Goal: Task Accomplishment & Management: Use online tool/utility

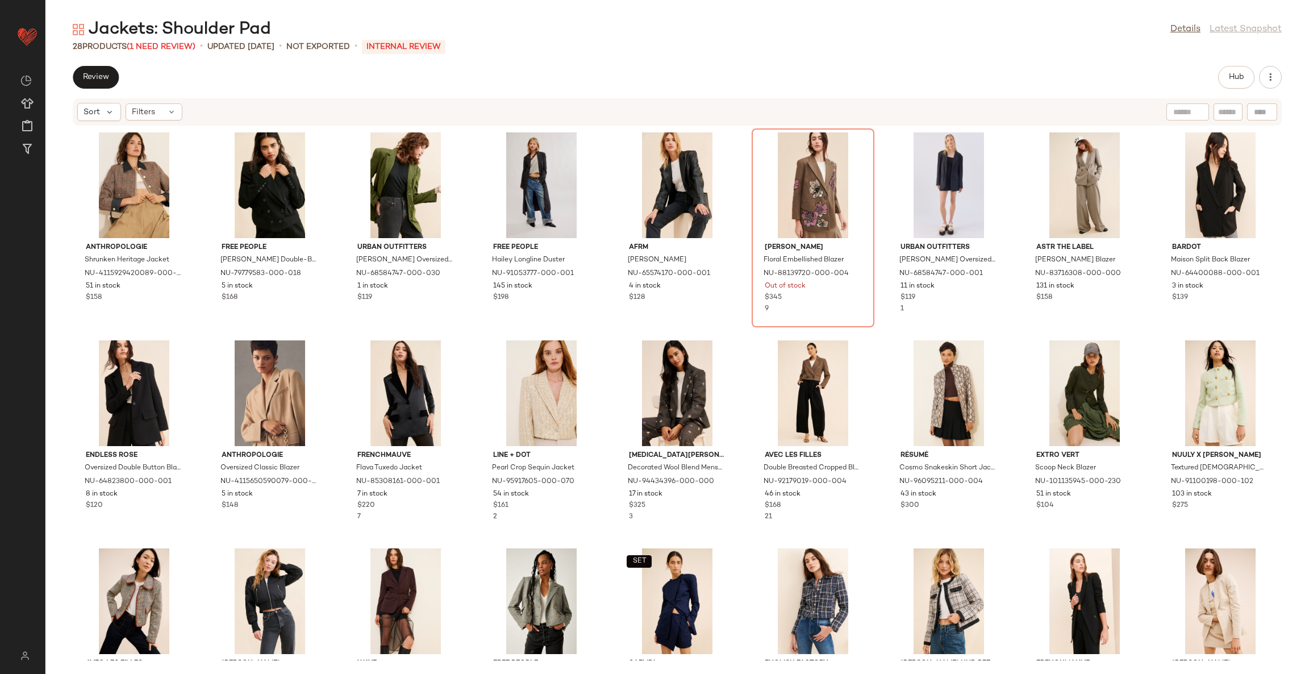
click at [471, 352] on div "Anthropologie Shrunken Heritage Jacket NU-4115929420089-000-029 51 in stock $15…" at bounding box center [677, 393] width 1264 height 534
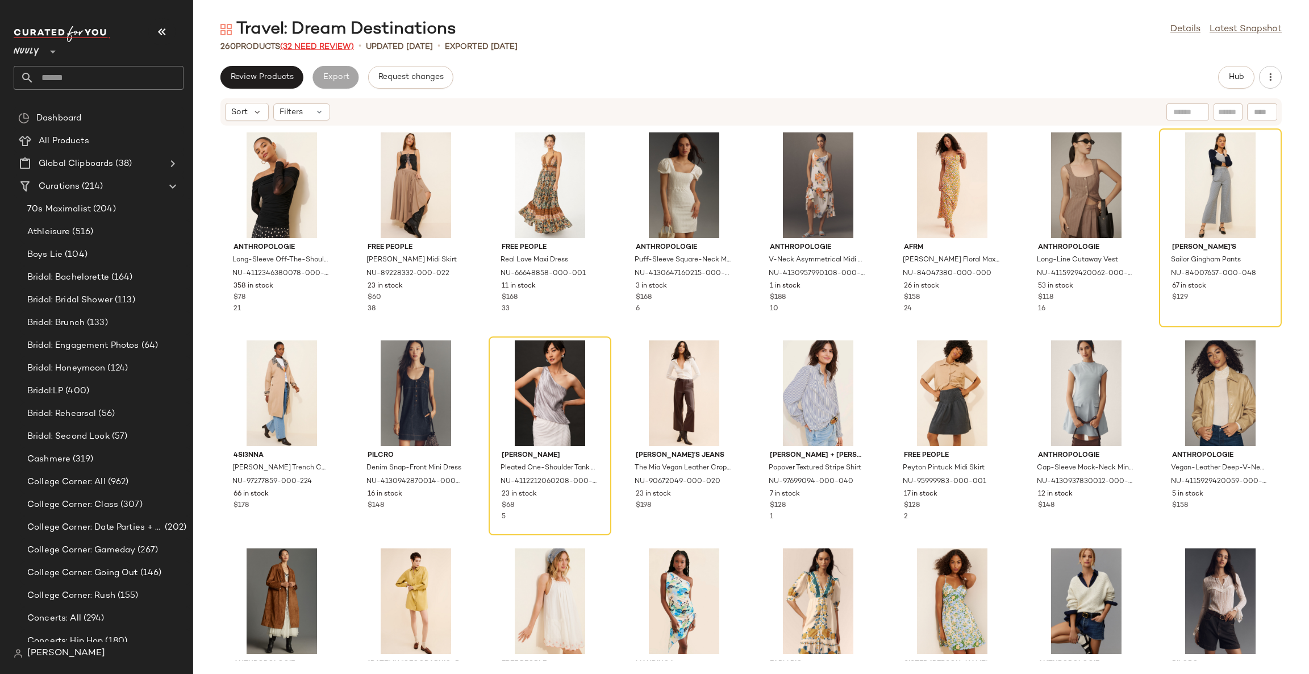
click at [311, 49] on span "(32 Need Review)" at bounding box center [317, 47] width 74 height 9
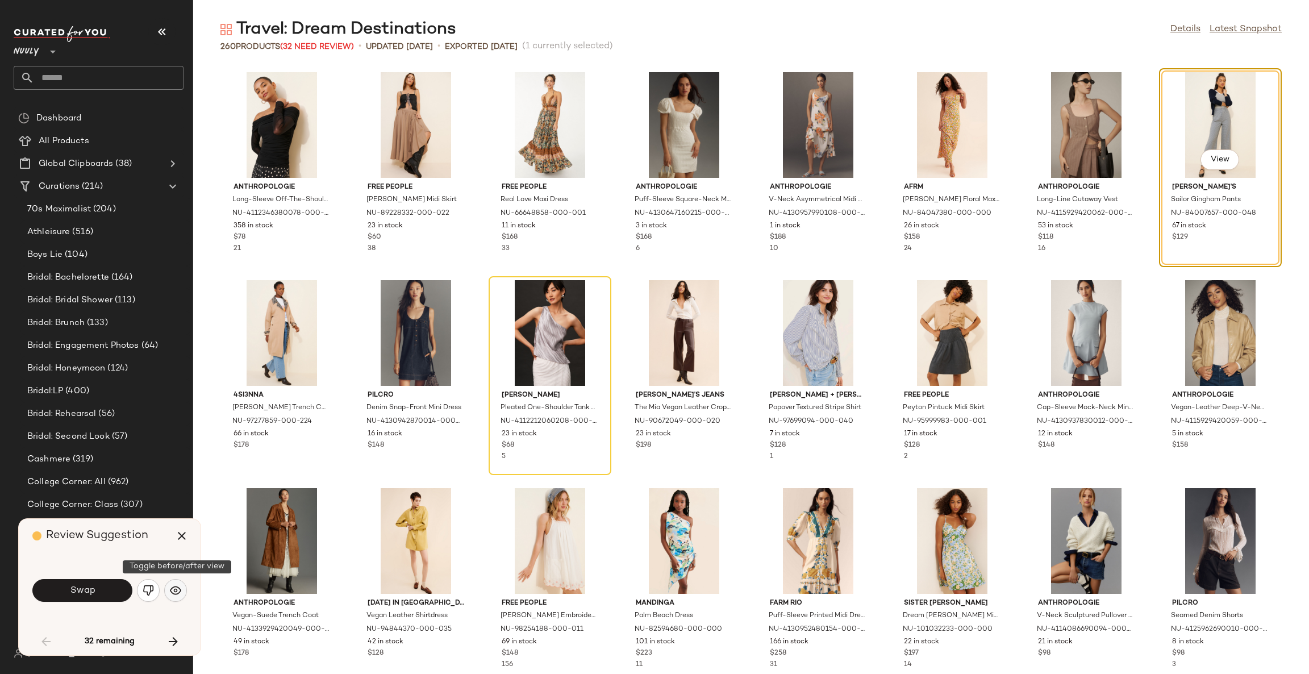
click at [180, 596] on img "button" at bounding box center [175, 590] width 11 height 11
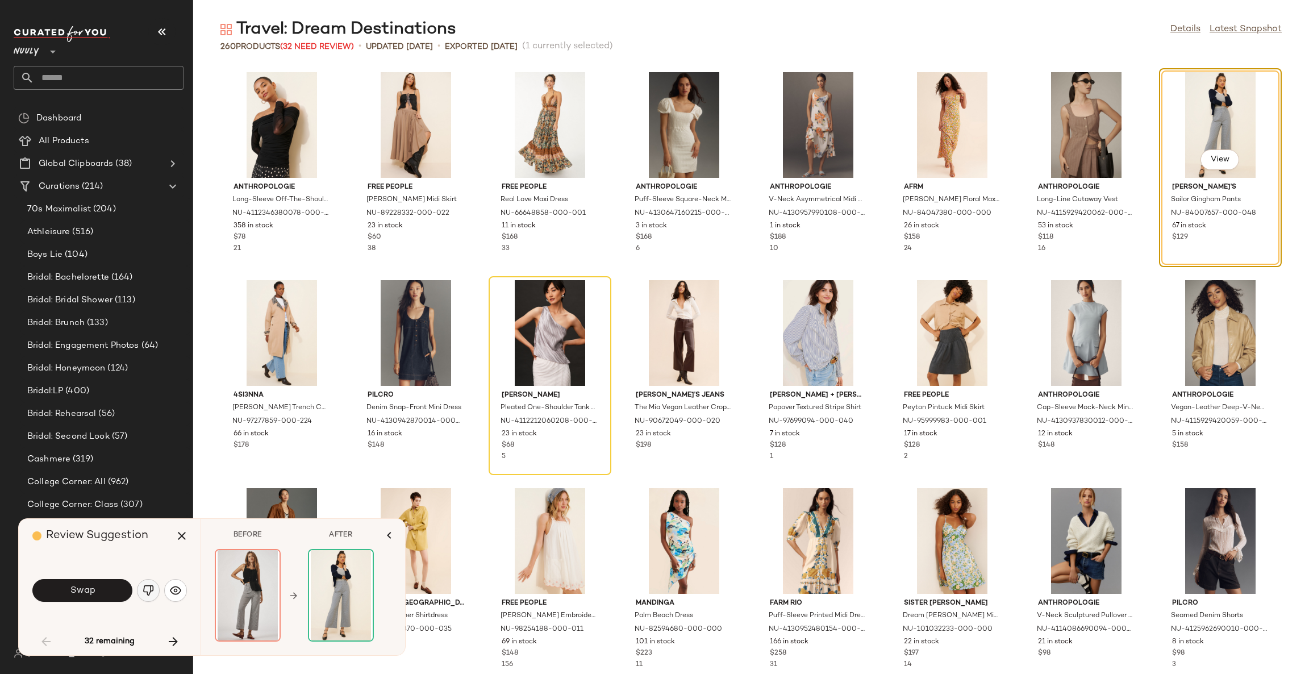
click at [144, 593] on img "button" at bounding box center [148, 590] width 11 height 11
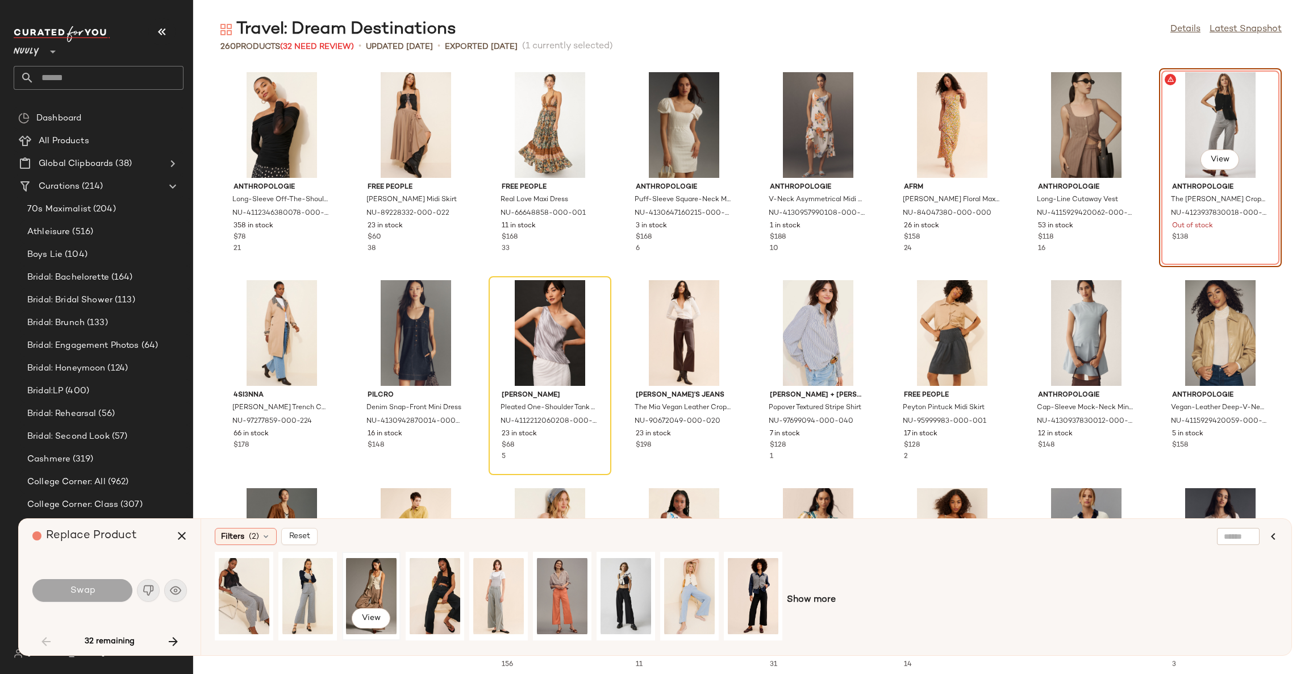
click at [370, 583] on div "View" at bounding box center [371, 596] width 51 height 81
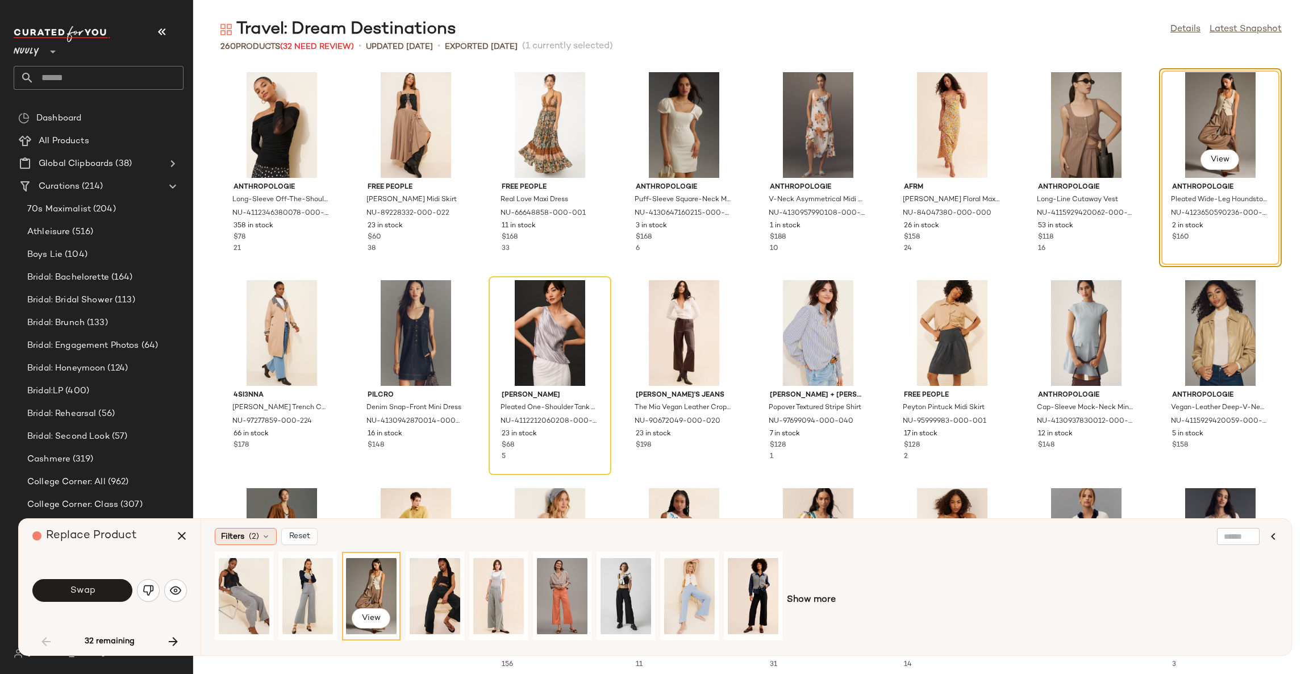
click at [253, 535] on span "(2)" at bounding box center [254, 537] width 10 height 12
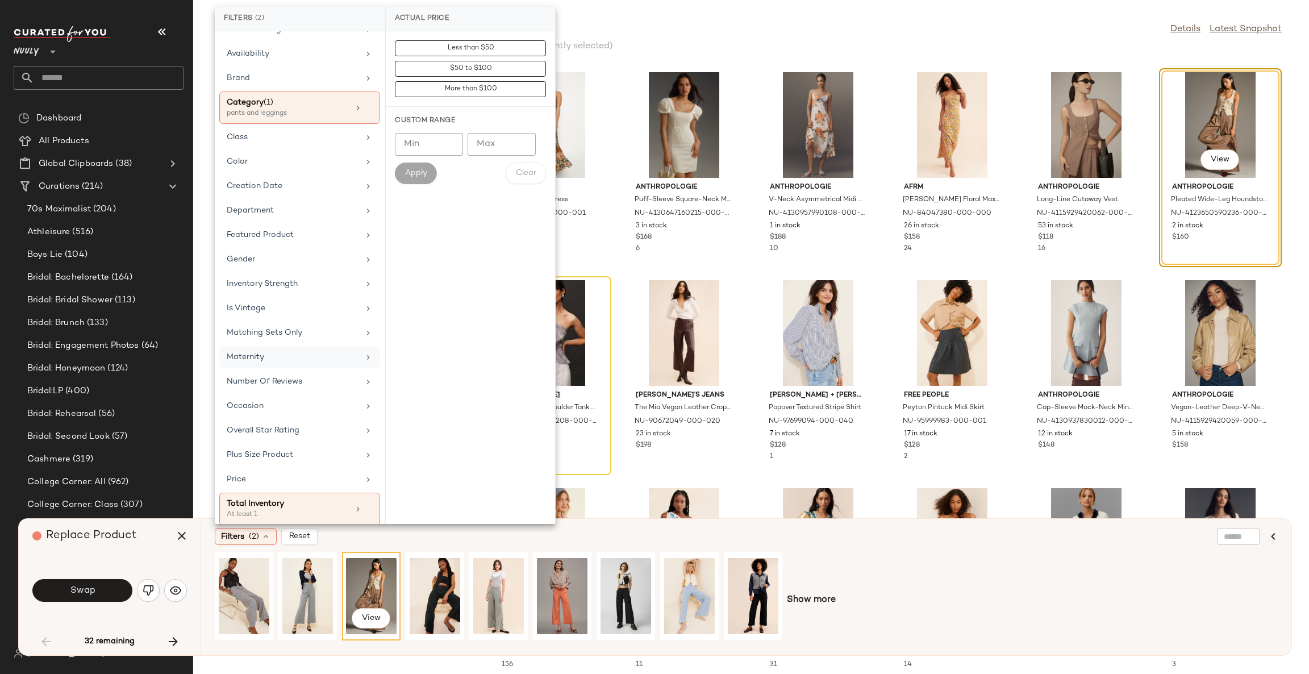
scroll to position [79, 0]
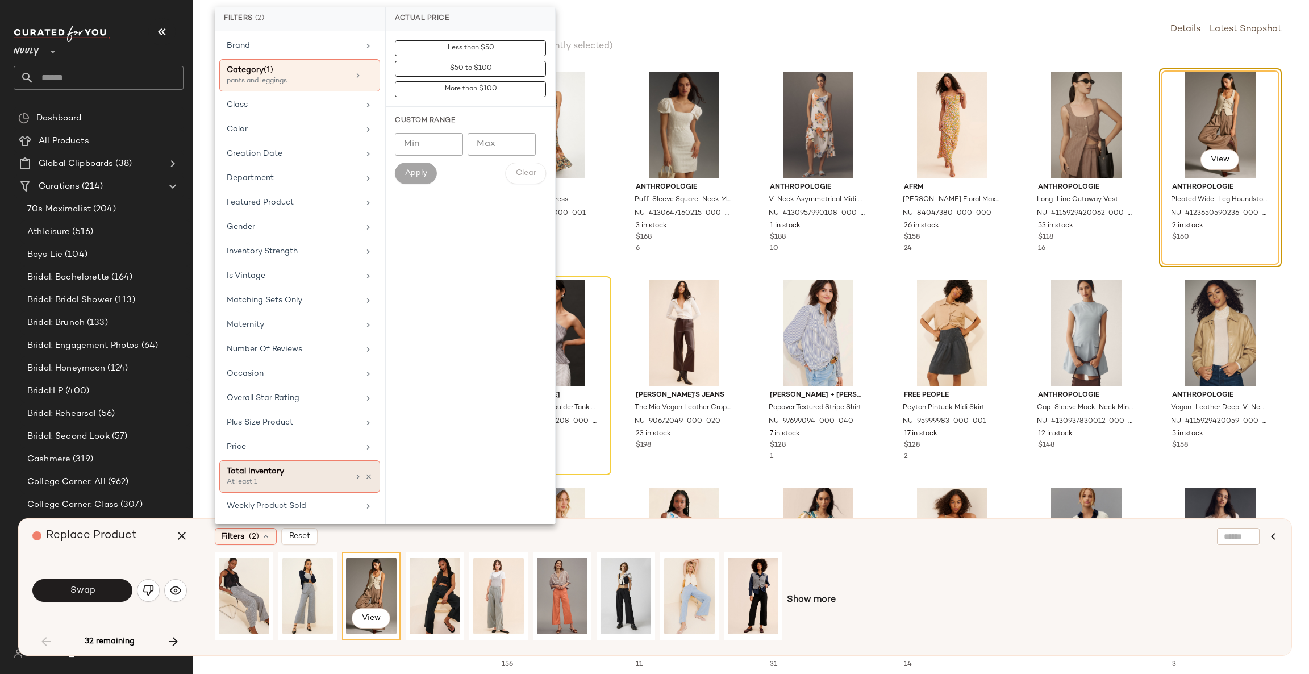
click at [294, 472] on div "Total Inventory" at bounding box center [288, 471] width 122 height 12
click at [406, 119] on input "Min" at bounding box center [429, 124] width 68 height 23
type input "**"
click at [413, 148] on span "Apply" at bounding box center [416, 152] width 23 height 9
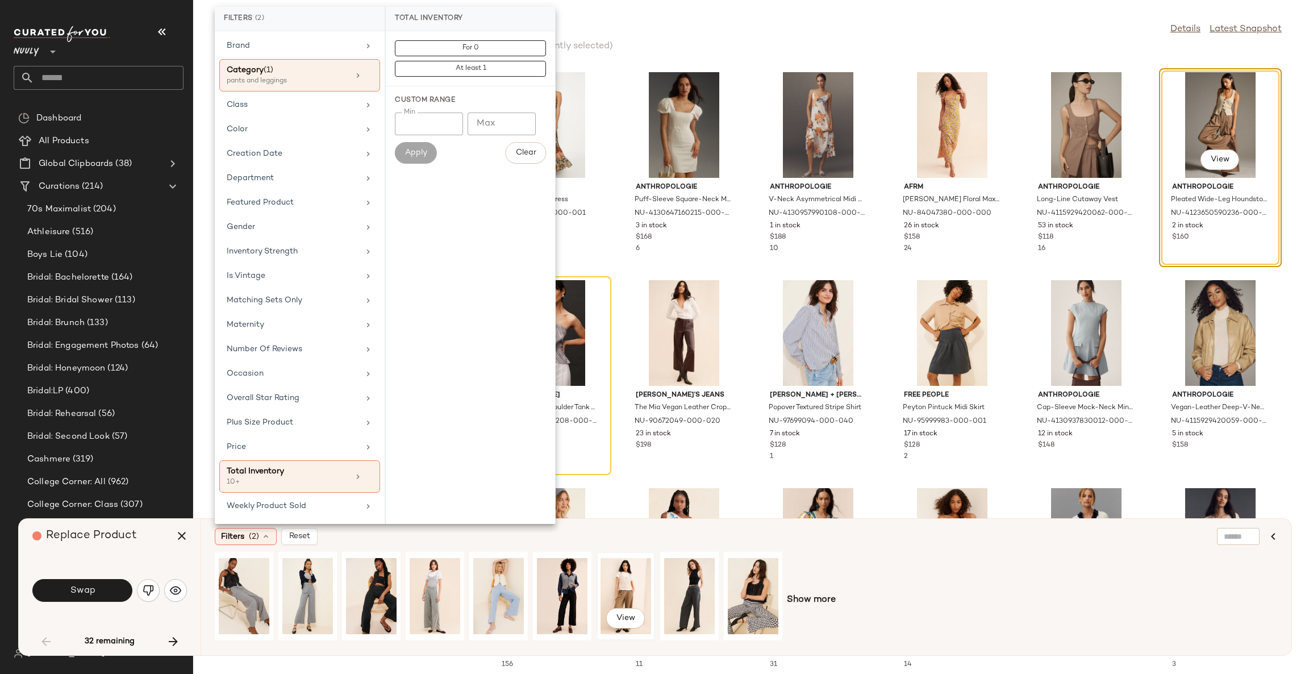
click at [629, 590] on div "View" at bounding box center [626, 596] width 51 height 81
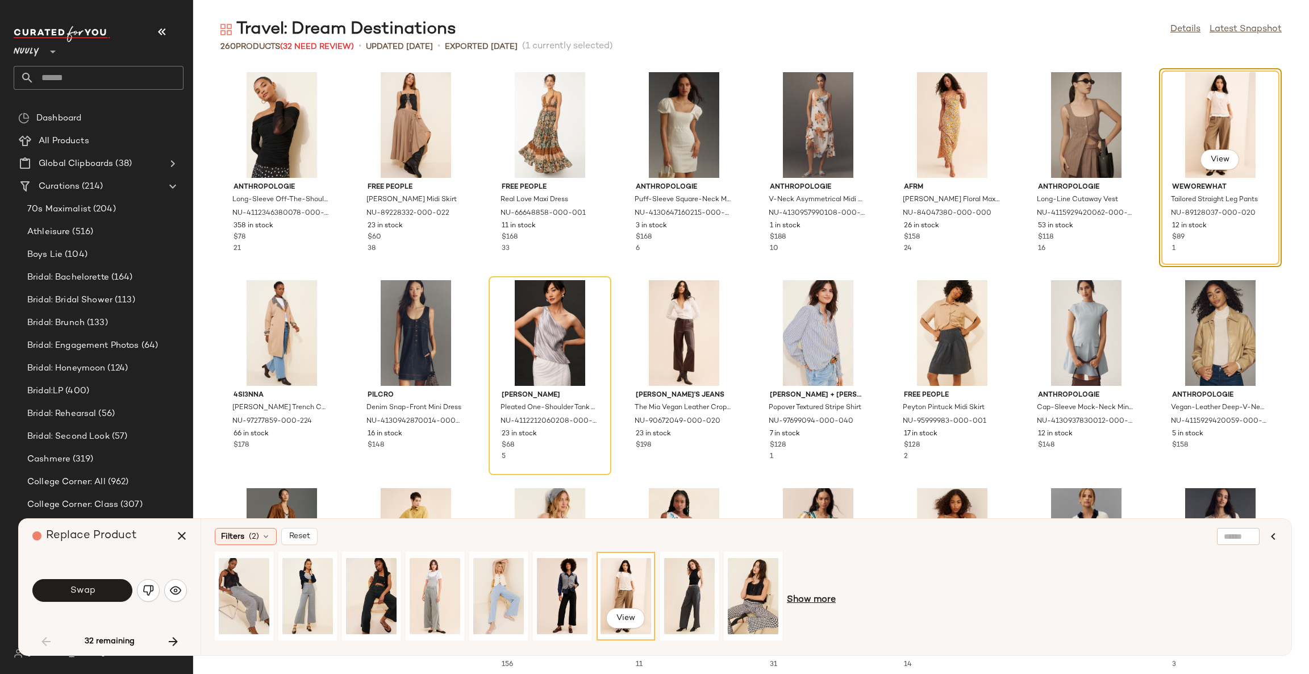
click at [807, 599] on span "Show more" at bounding box center [811, 600] width 49 height 14
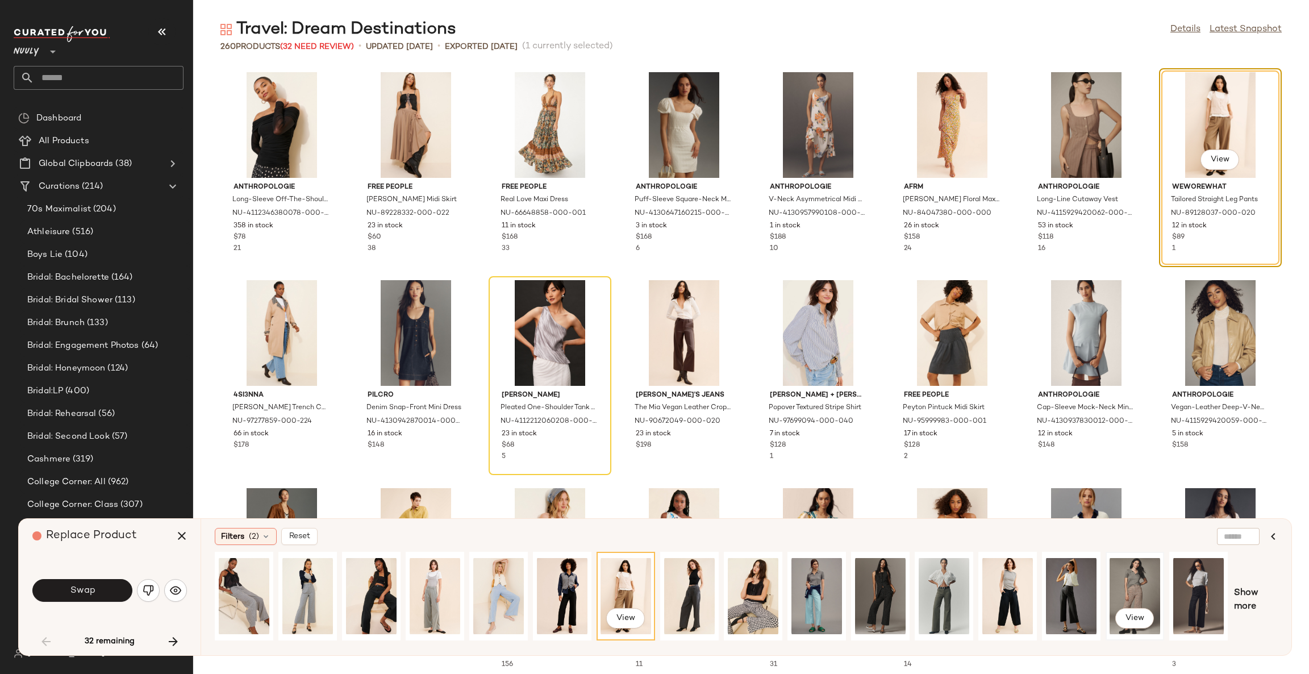
click at [1141, 591] on div "View" at bounding box center [1135, 596] width 51 height 81
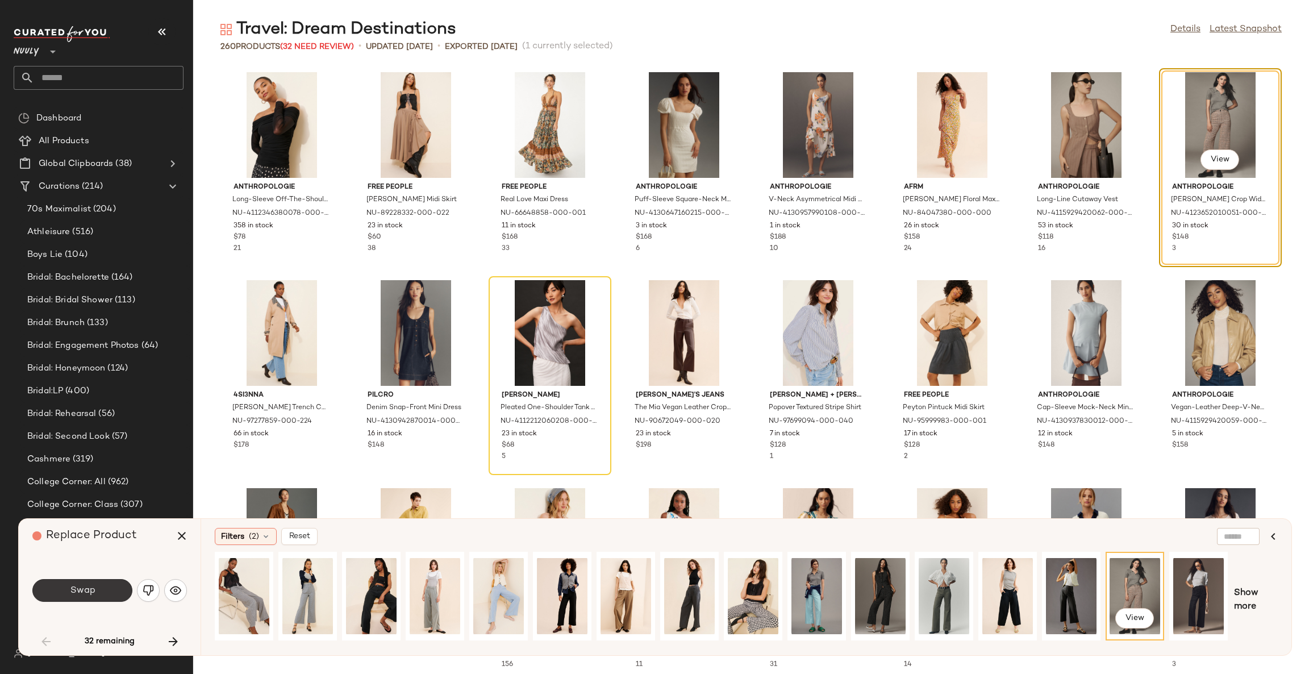
click at [117, 593] on button "Swap" at bounding box center [82, 590] width 100 height 23
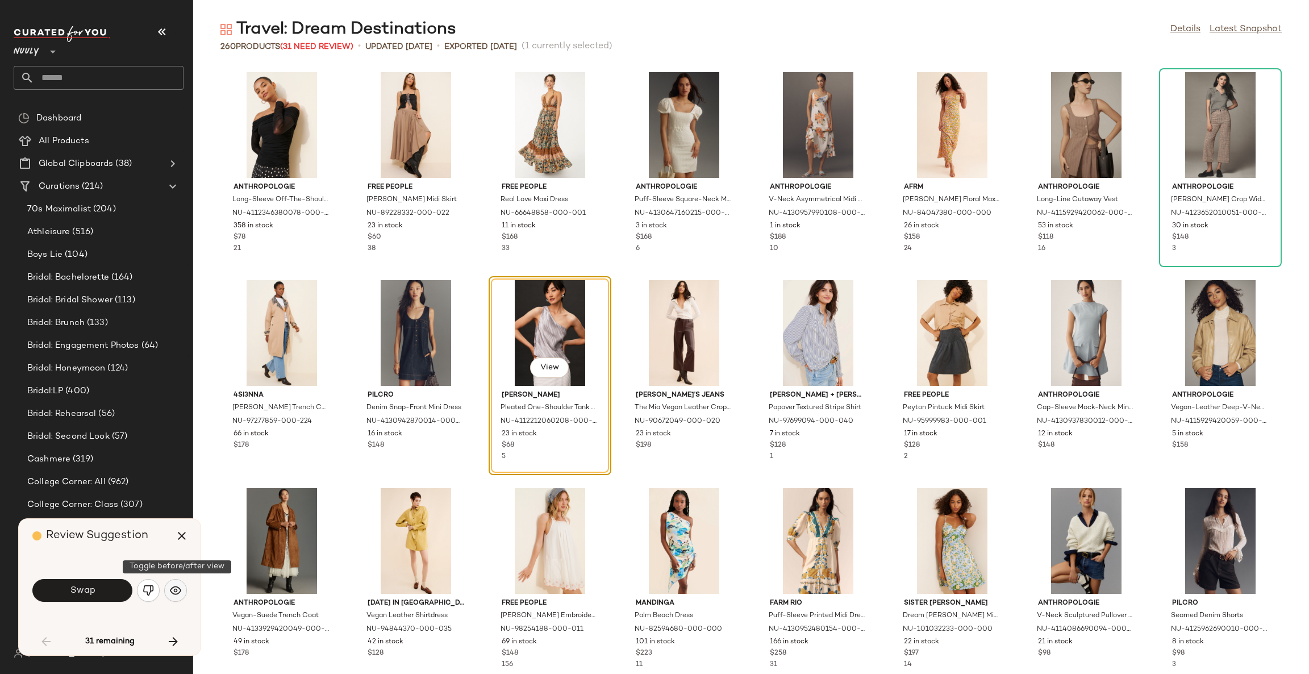
click at [178, 596] on img "button" at bounding box center [175, 590] width 11 height 11
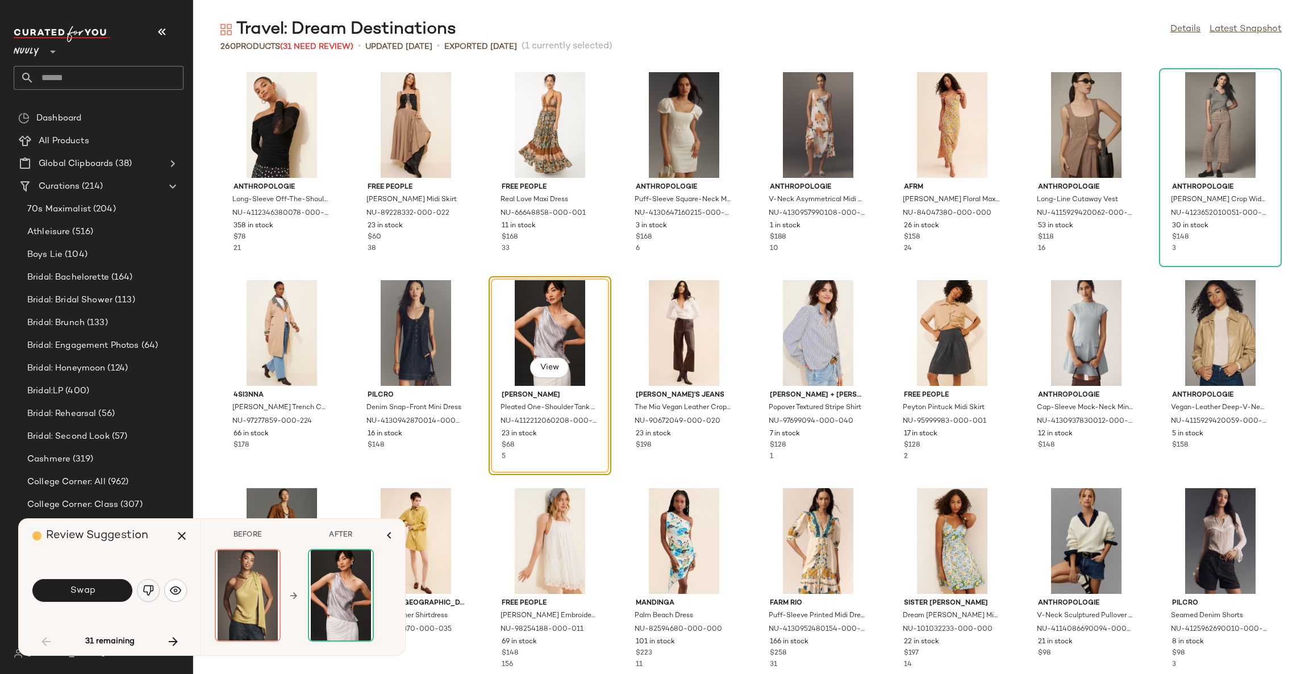
click at [154, 588] on button "button" at bounding box center [148, 590] width 23 height 23
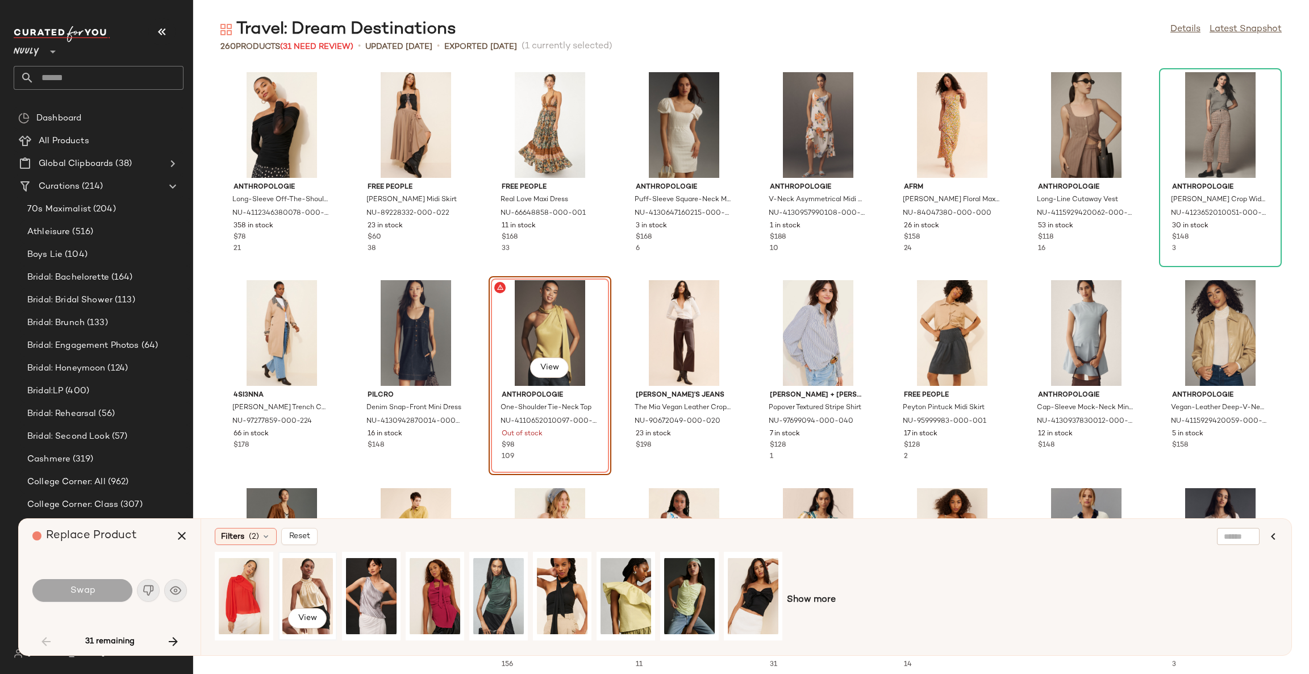
click at [315, 579] on div "View" at bounding box center [307, 596] width 51 height 81
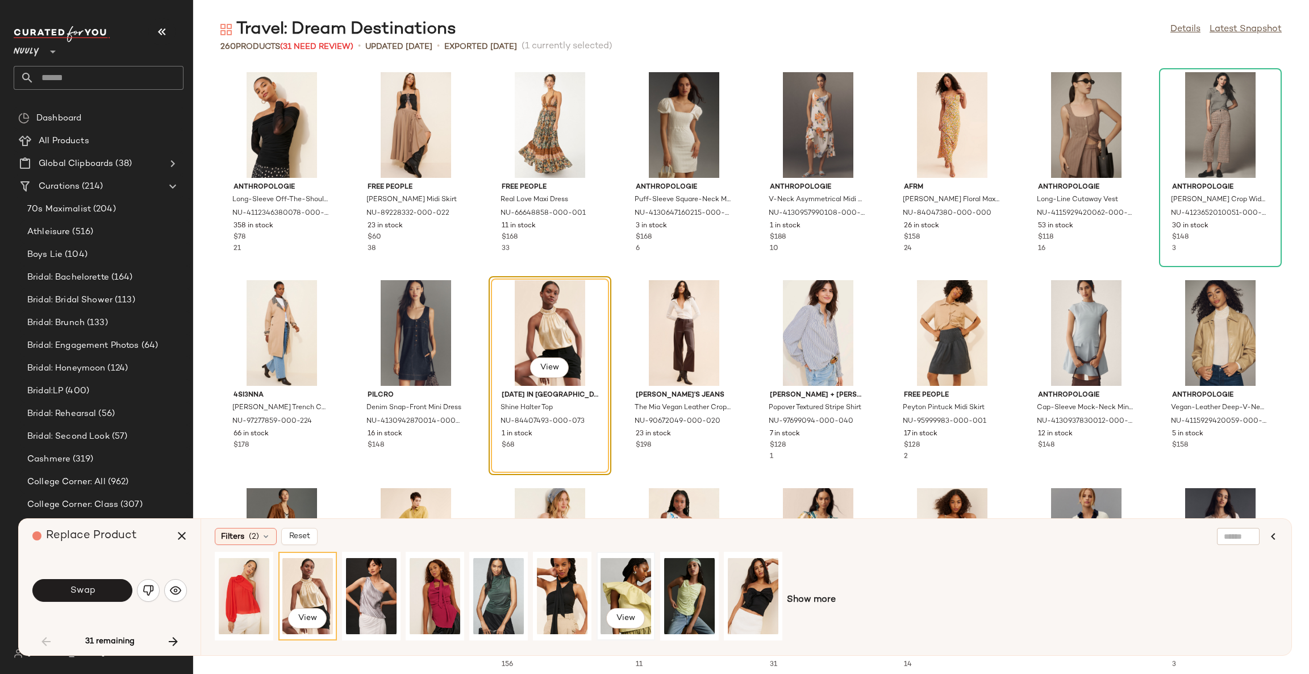
click at [638, 585] on div "View" at bounding box center [626, 596] width 51 height 81
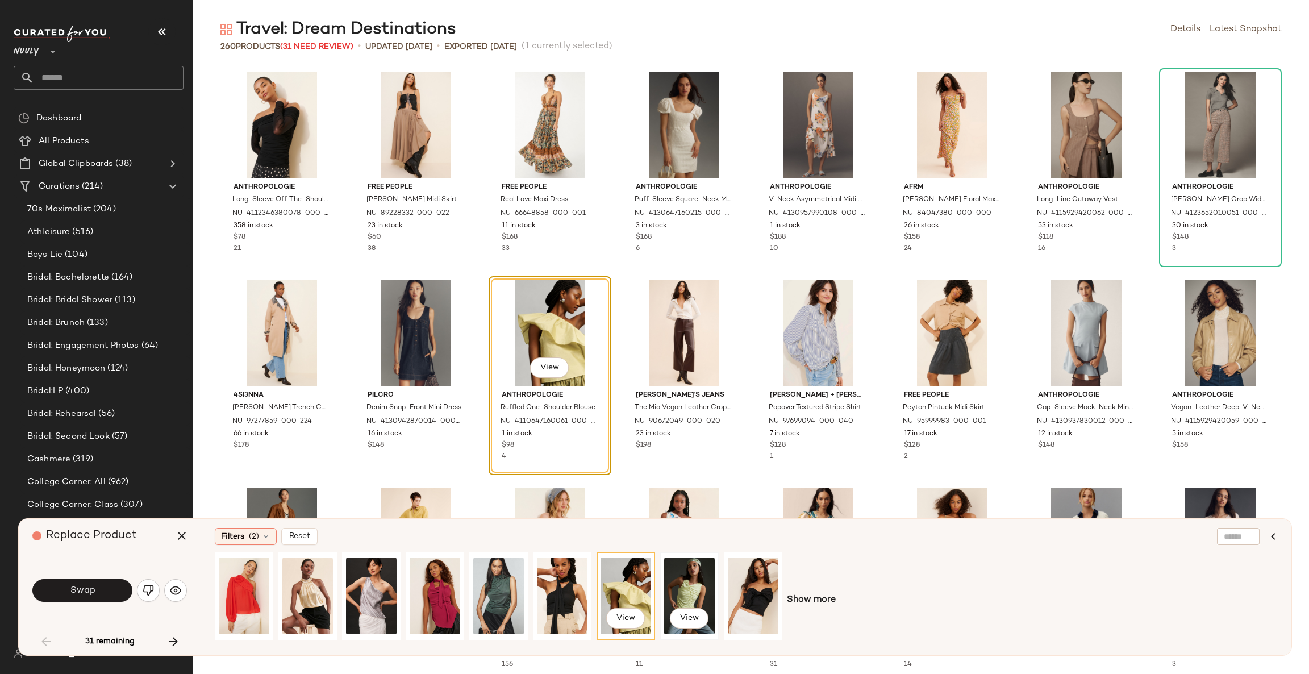
click at [688, 585] on div "View" at bounding box center [689, 596] width 51 height 81
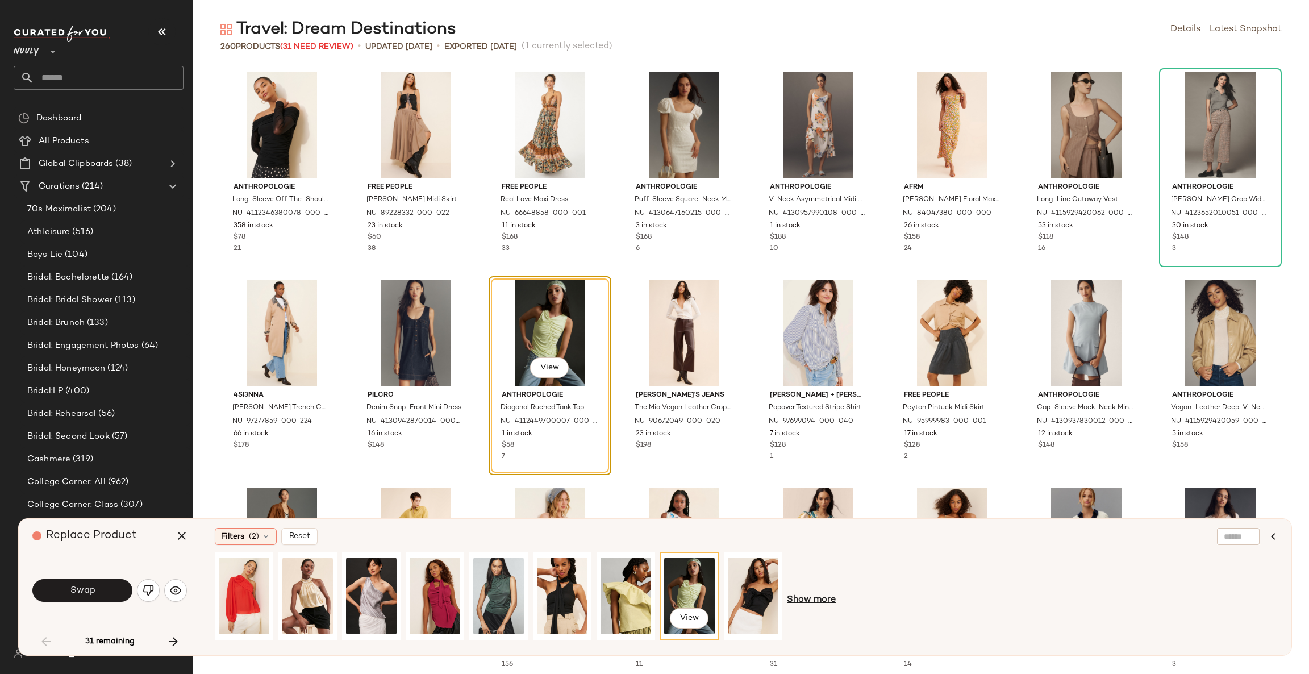
click at [822, 599] on span "Show more" at bounding box center [811, 600] width 49 height 14
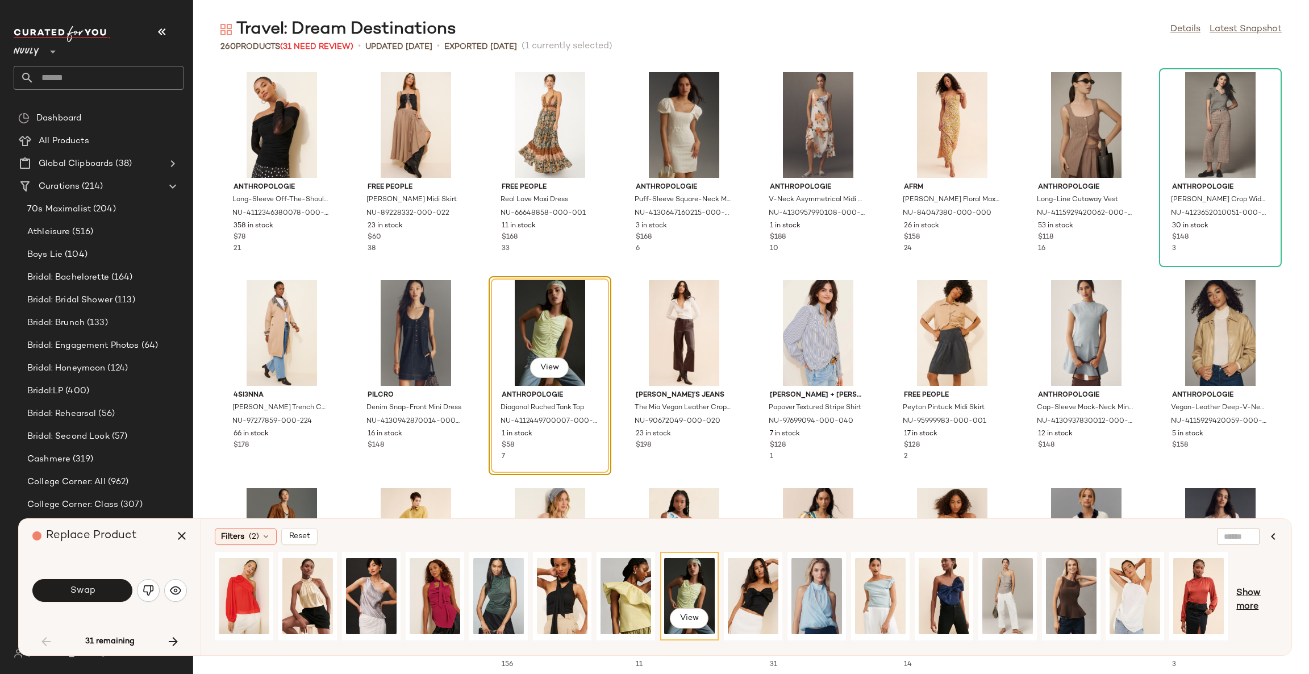
click at [1254, 600] on span "Show more" at bounding box center [1257, 600] width 41 height 27
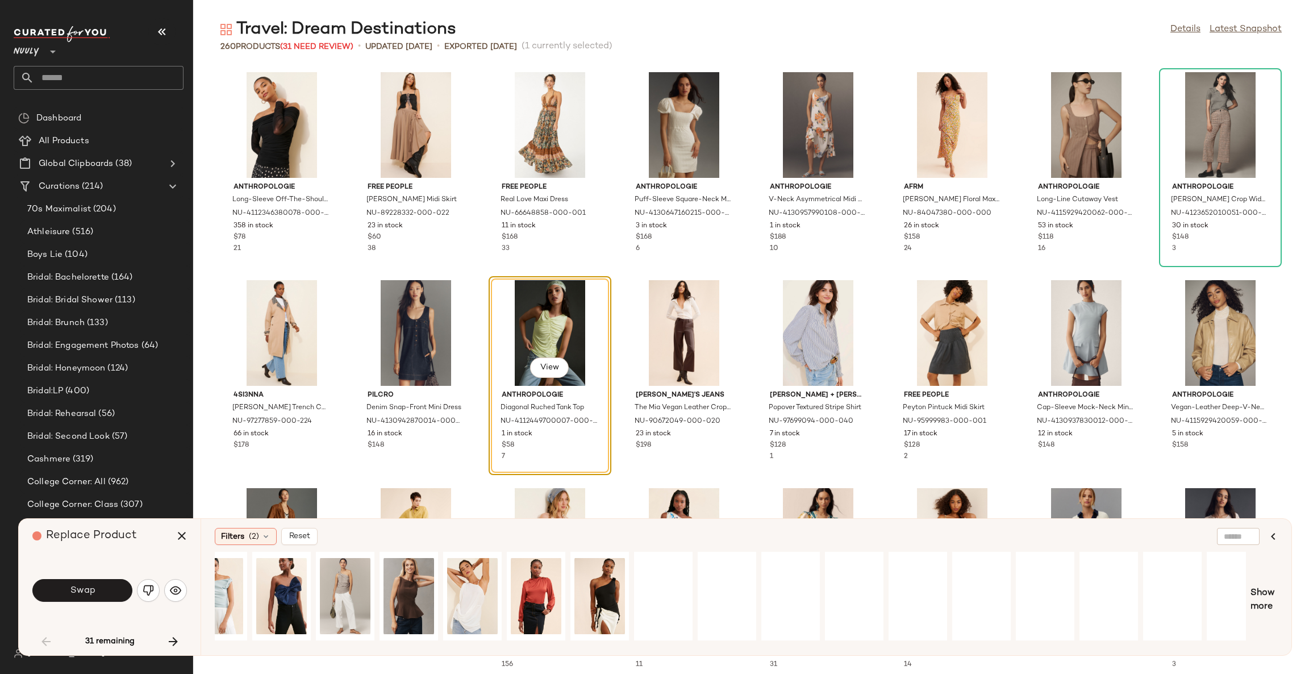
scroll to position [0, 809]
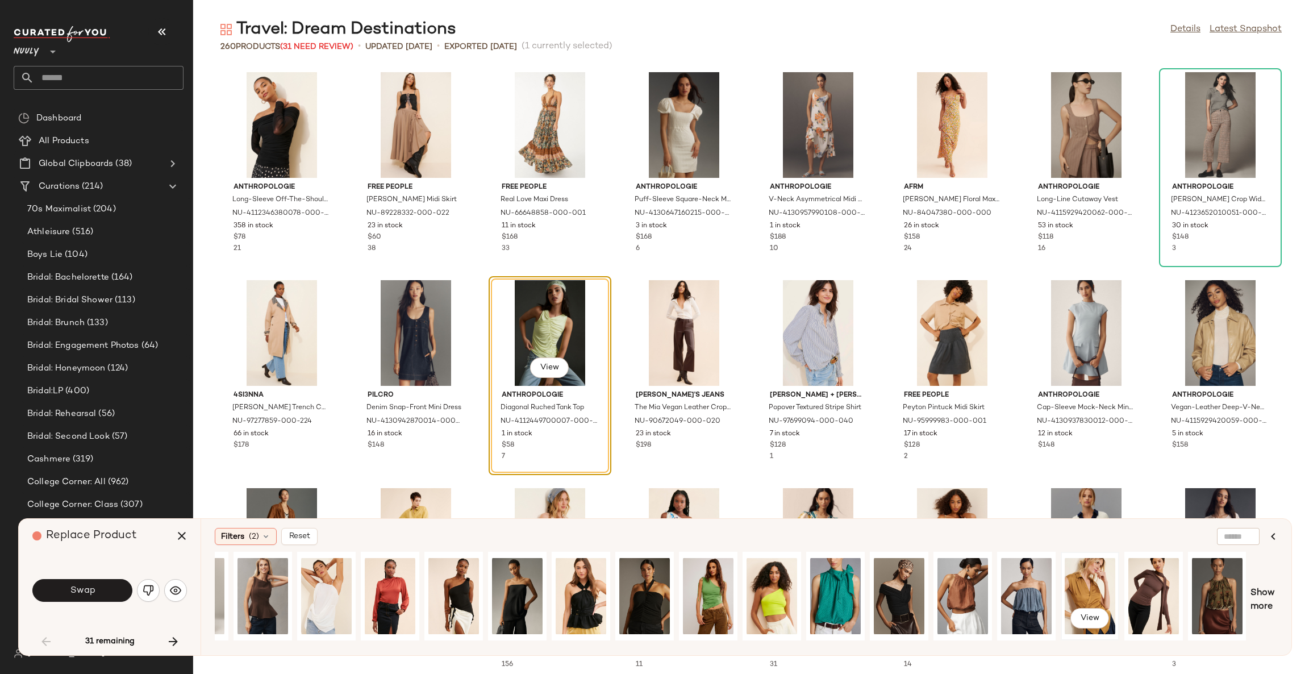
click at [1092, 596] on div "View" at bounding box center [1090, 596] width 51 height 81
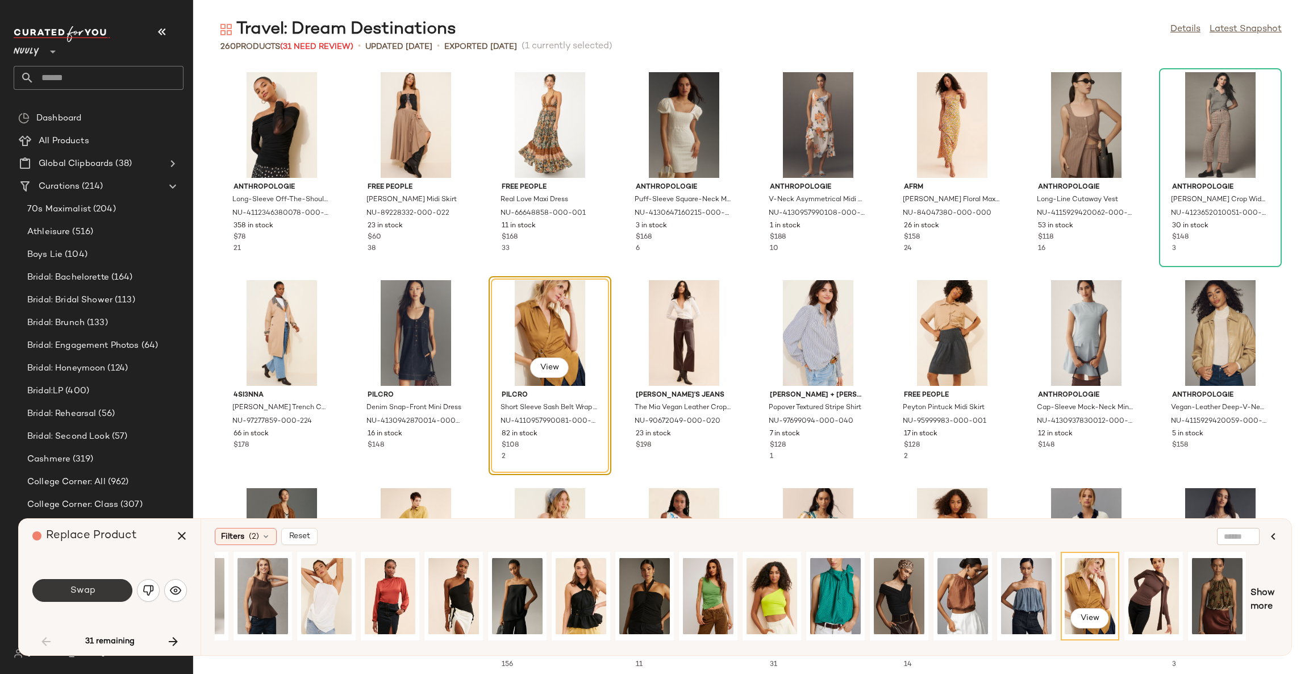
click at [86, 595] on span "Swap" at bounding box center [82, 590] width 26 height 11
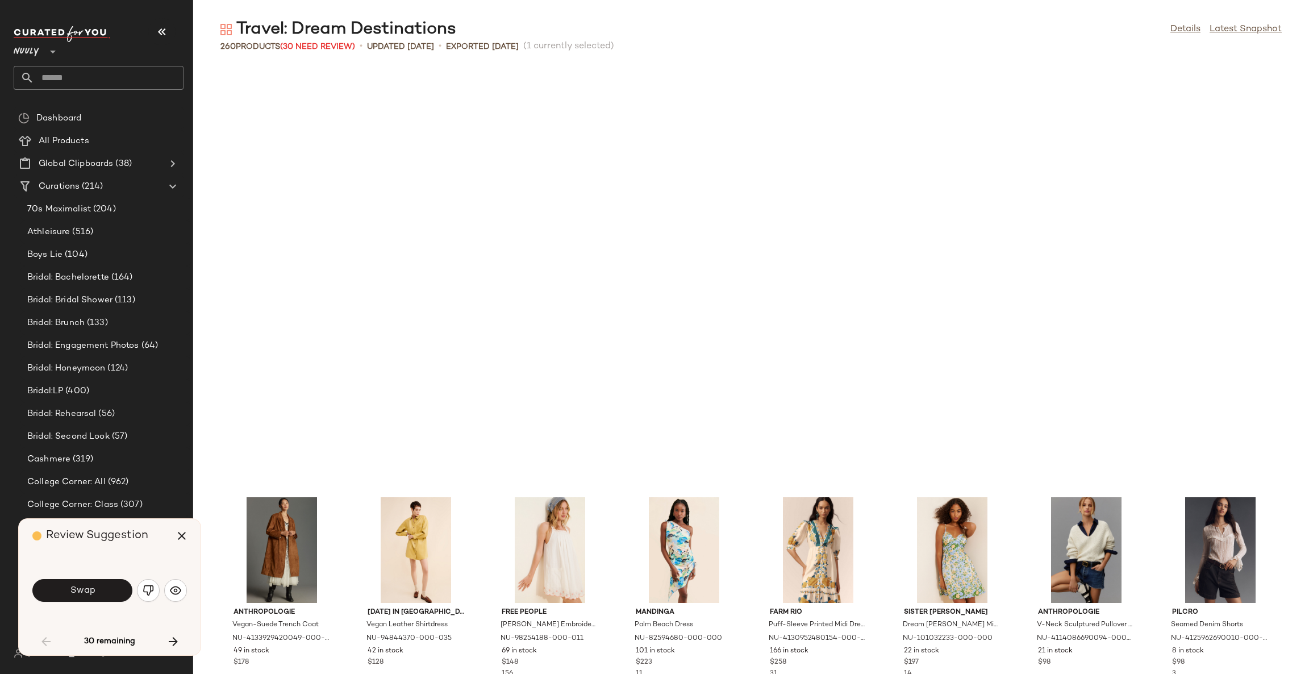
scroll to position [425, 0]
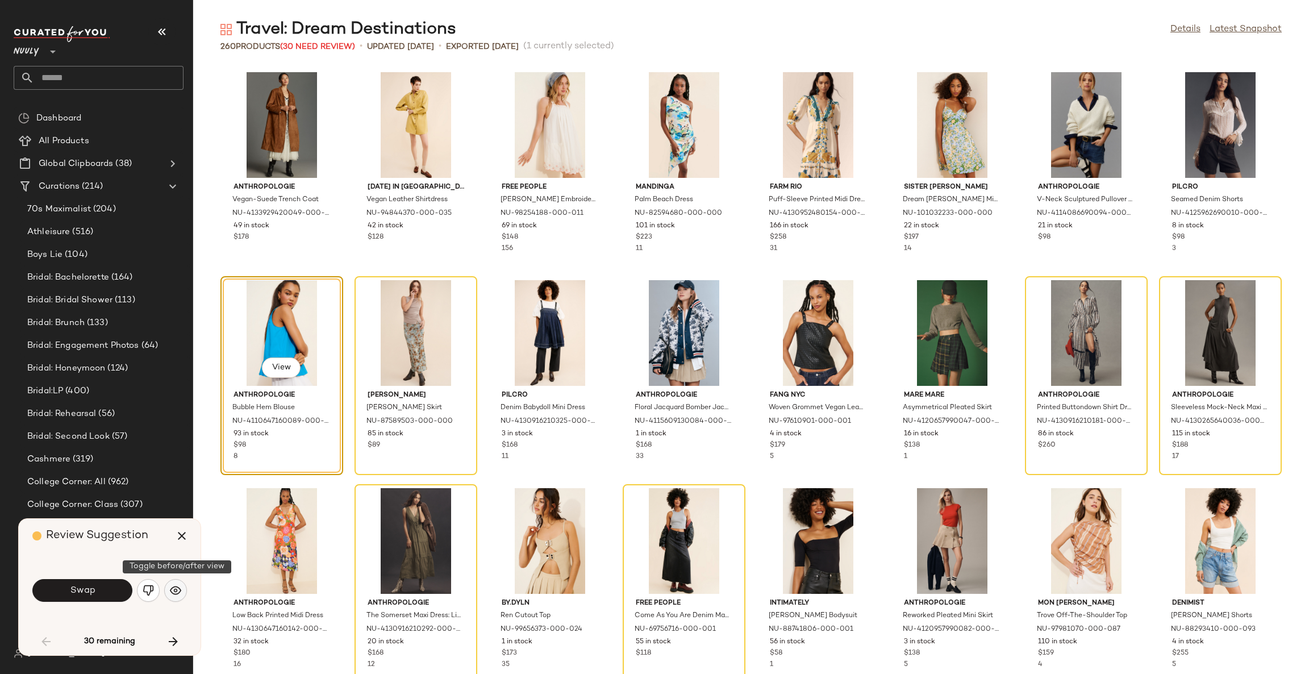
click at [175, 593] on img "button" at bounding box center [175, 590] width 11 height 11
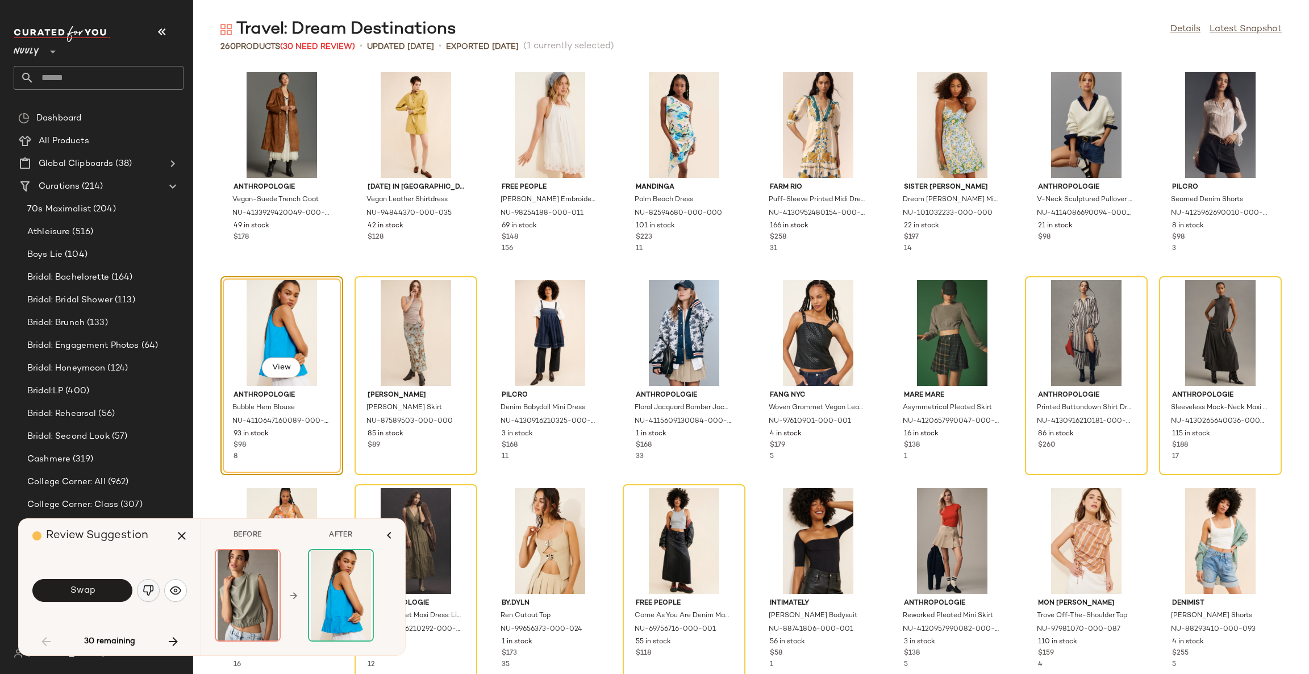
click at [145, 588] on img "button" at bounding box center [148, 590] width 11 height 11
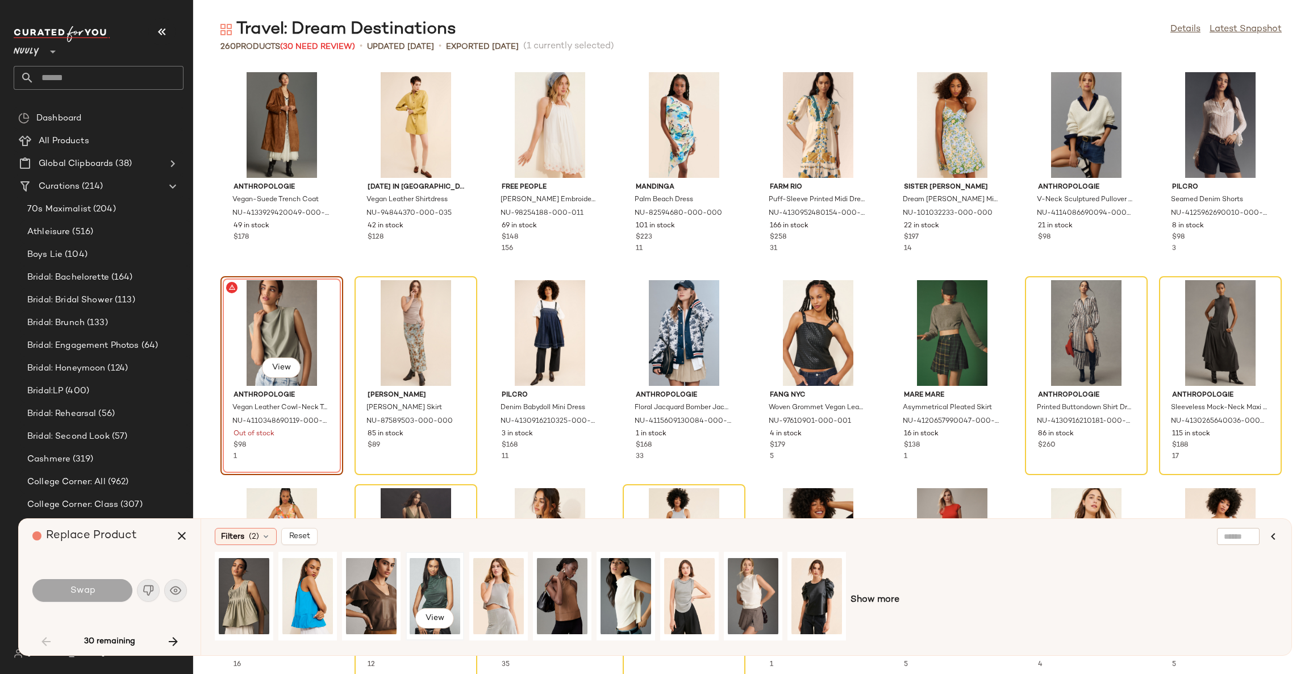
click at [431, 586] on div "View" at bounding box center [435, 596] width 51 height 81
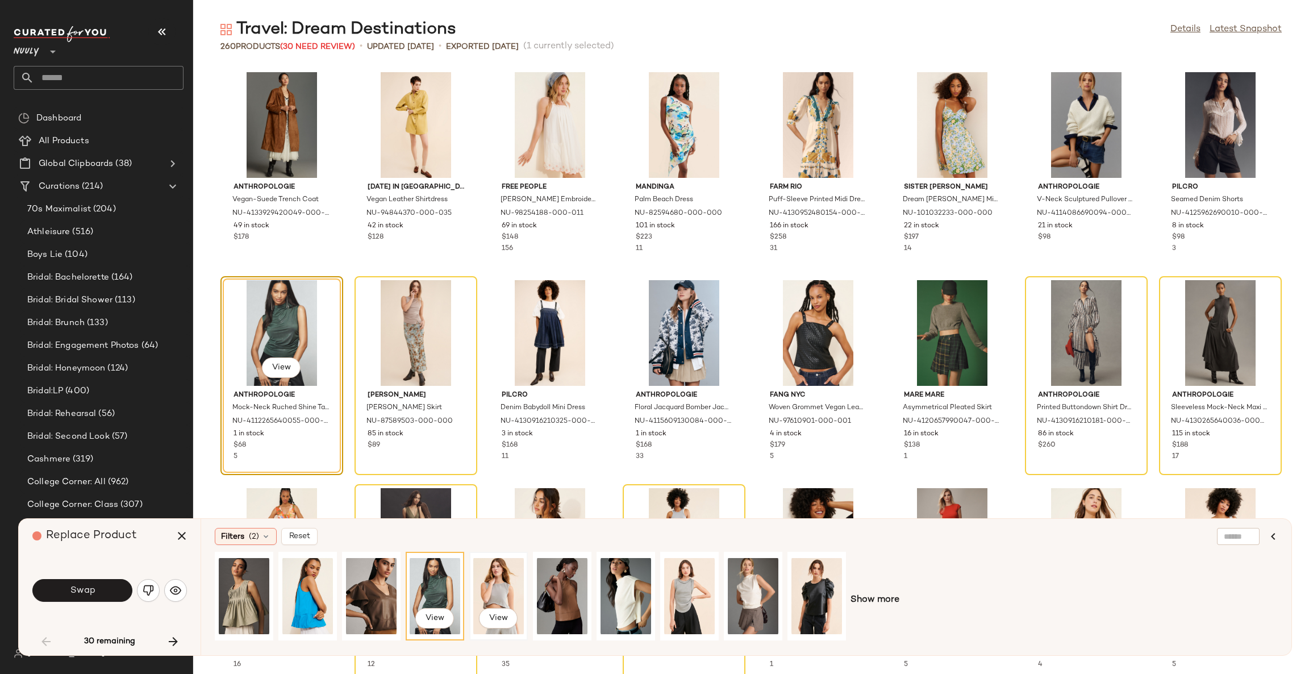
click at [494, 586] on div "View" at bounding box center [498, 596] width 51 height 81
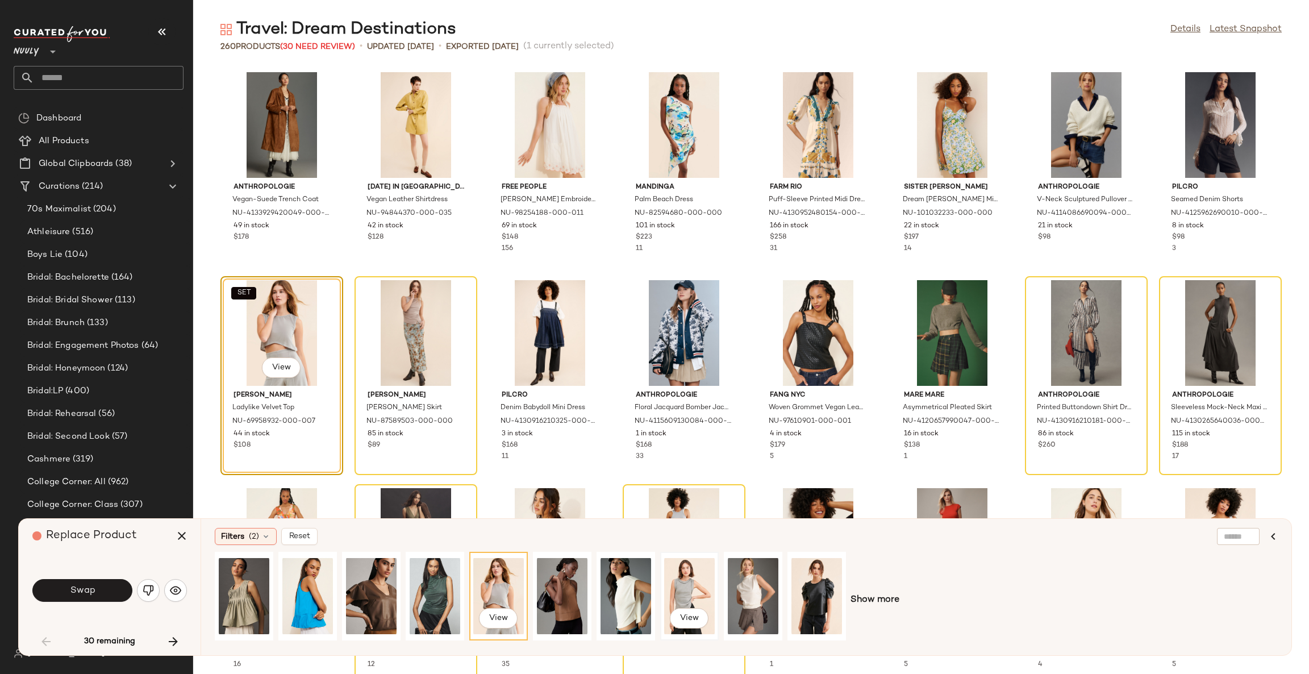
click at [693, 580] on div "View" at bounding box center [689, 596] width 51 height 81
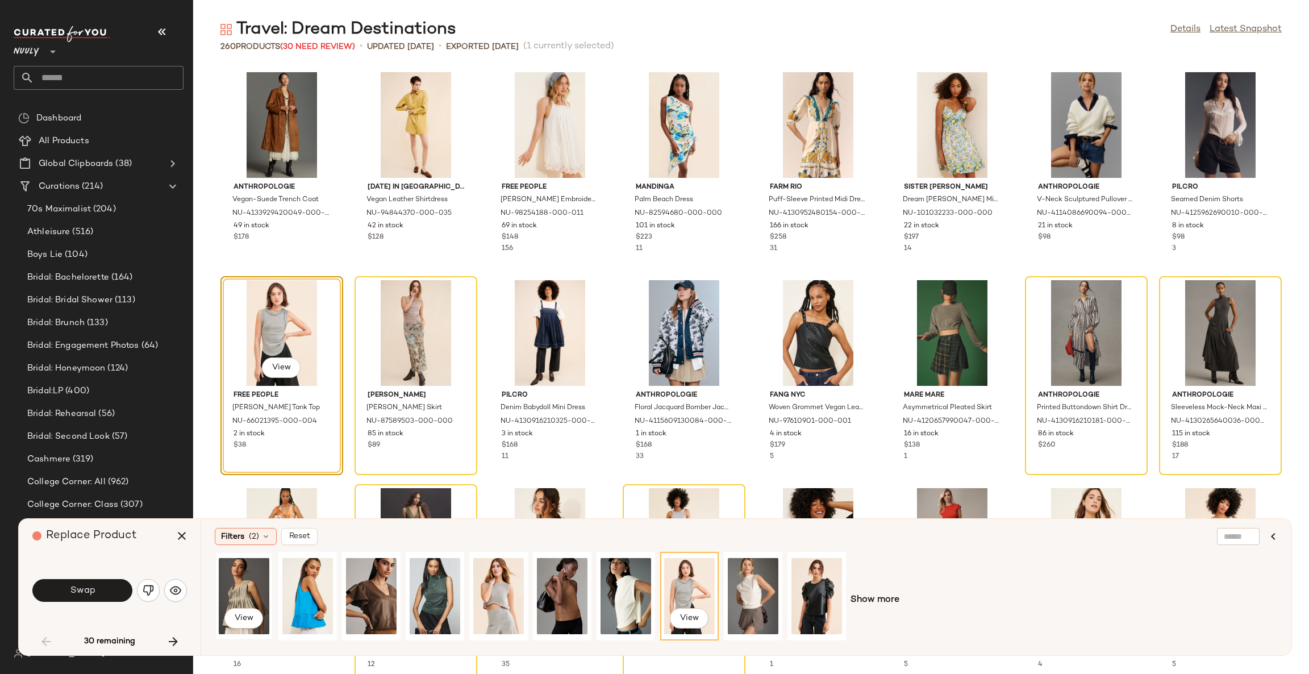
click at [255, 585] on div "View" at bounding box center [244, 596] width 51 height 81
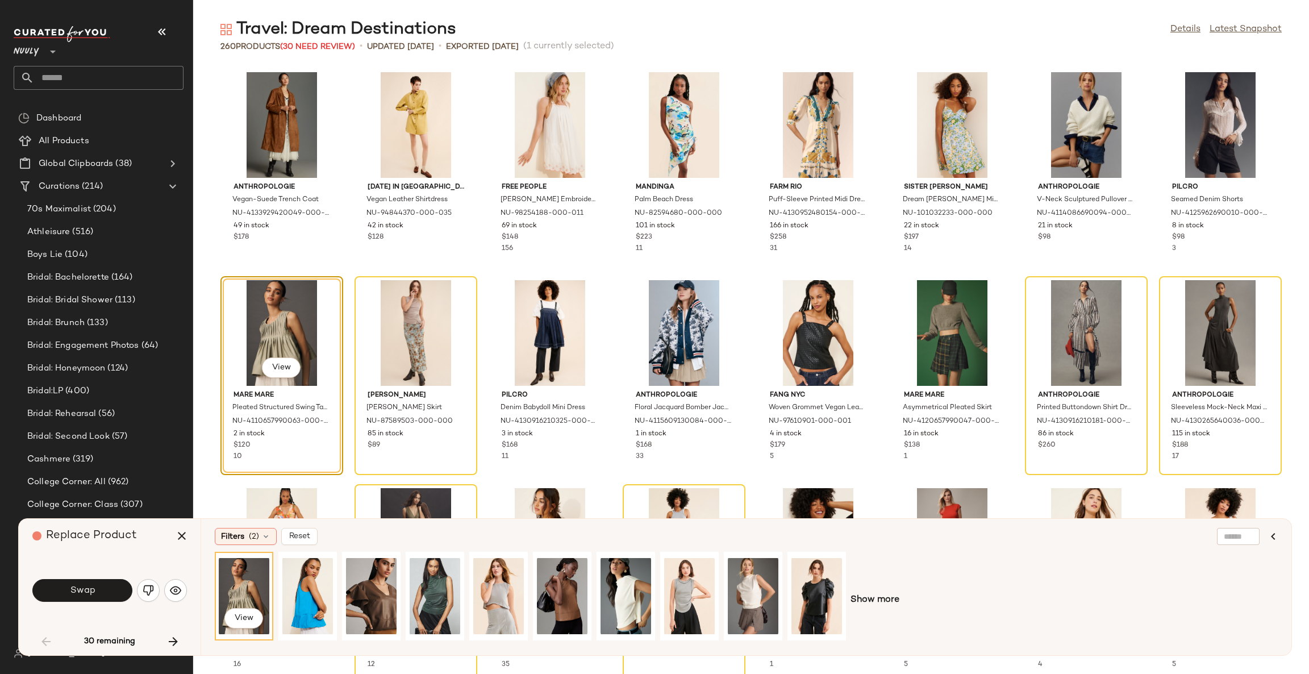
click at [861, 608] on div "View Show more" at bounding box center [746, 600] width 1063 height 97
click at [234, 543] on div "Filters (2)" at bounding box center [246, 536] width 62 height 17
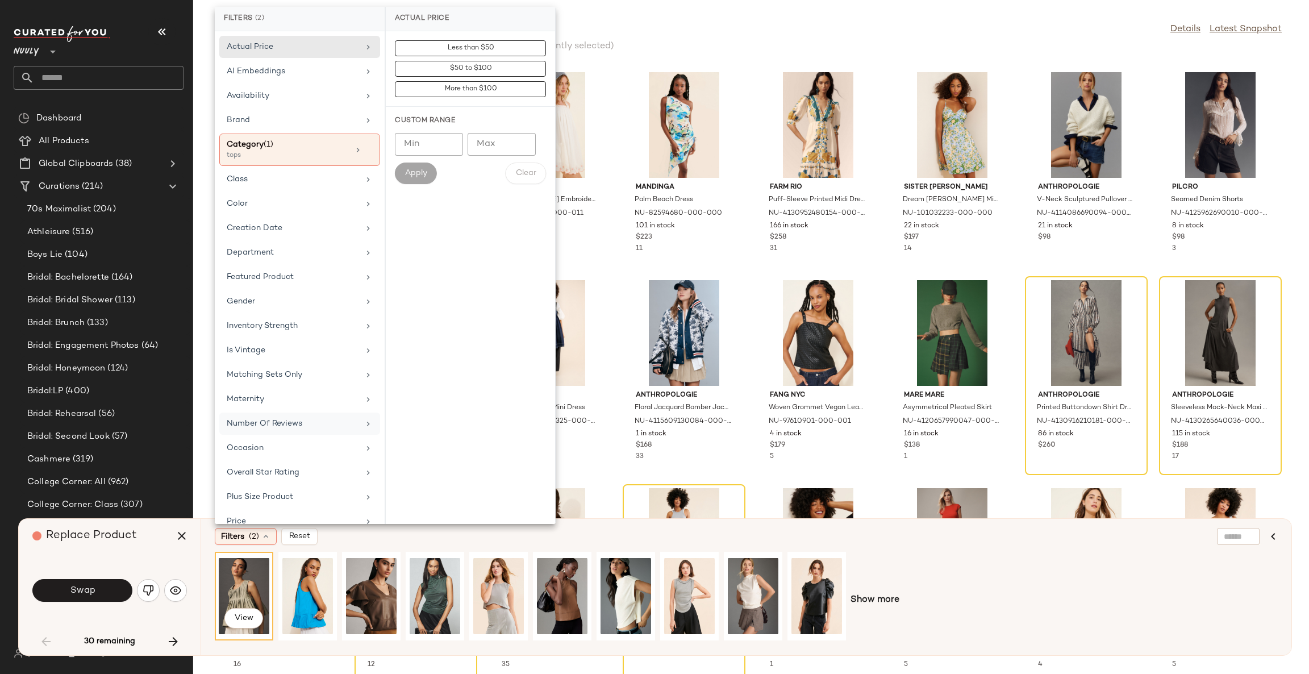
scroll to position [79, 0]
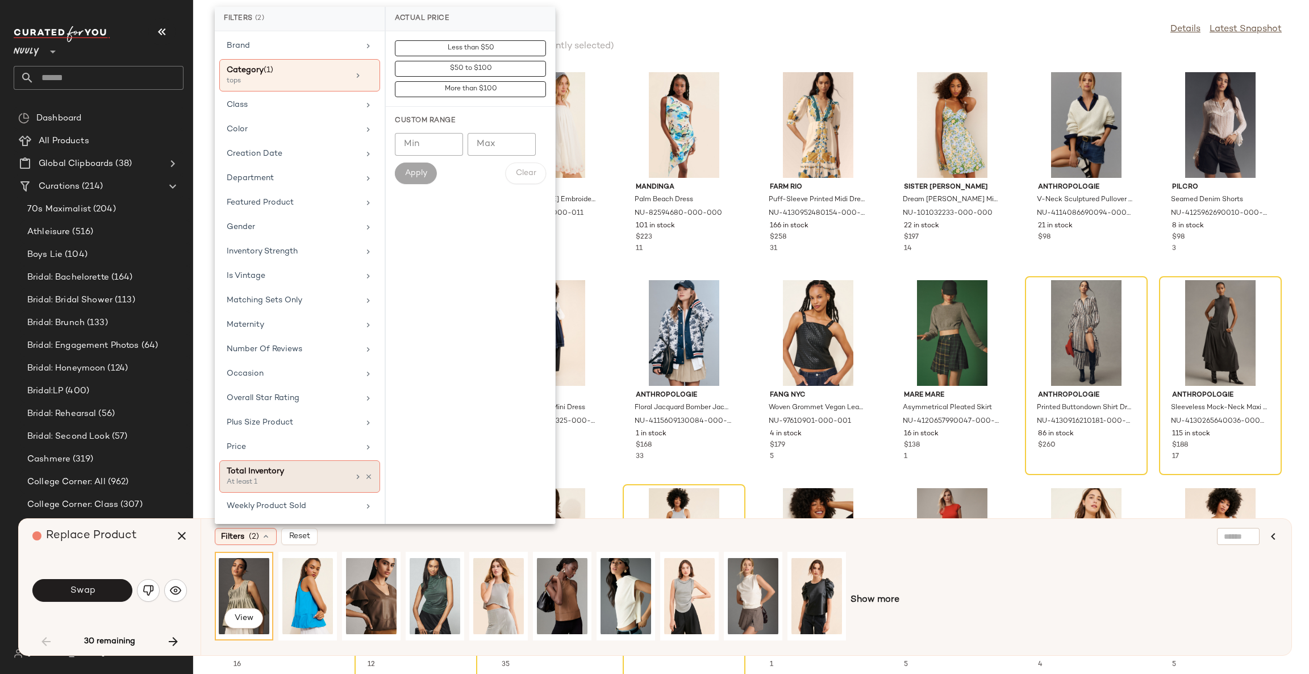
click at [278, 470] on div "Total Inventory" at bounding box center [288, 471] width 122 height 12
click at [418, 124] on input "Min" at bounding box center [429, 124] width 68 height 23
type input "**"
click at [413, 160] on button "Apply" at bounding box center [416, 153] width 42 height 22
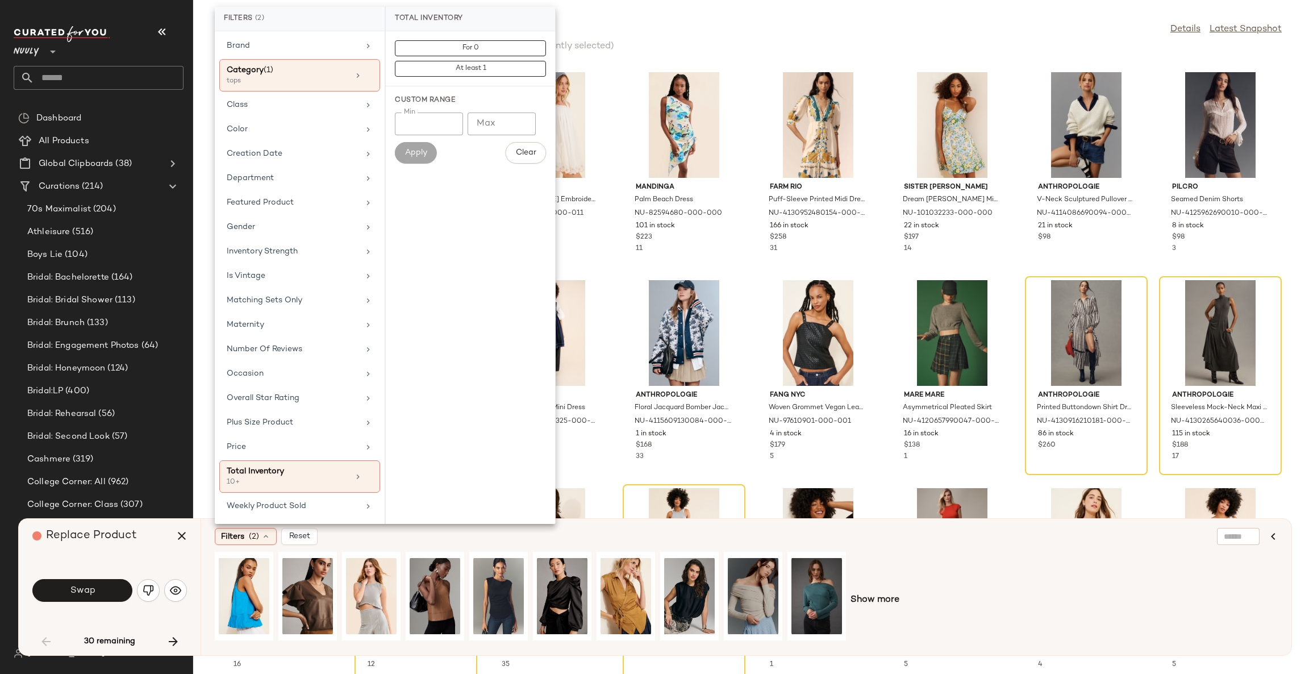
click at [356, 540] on div "Filters (2) Reset" at bounding box center [691, 536] width 953 height 17
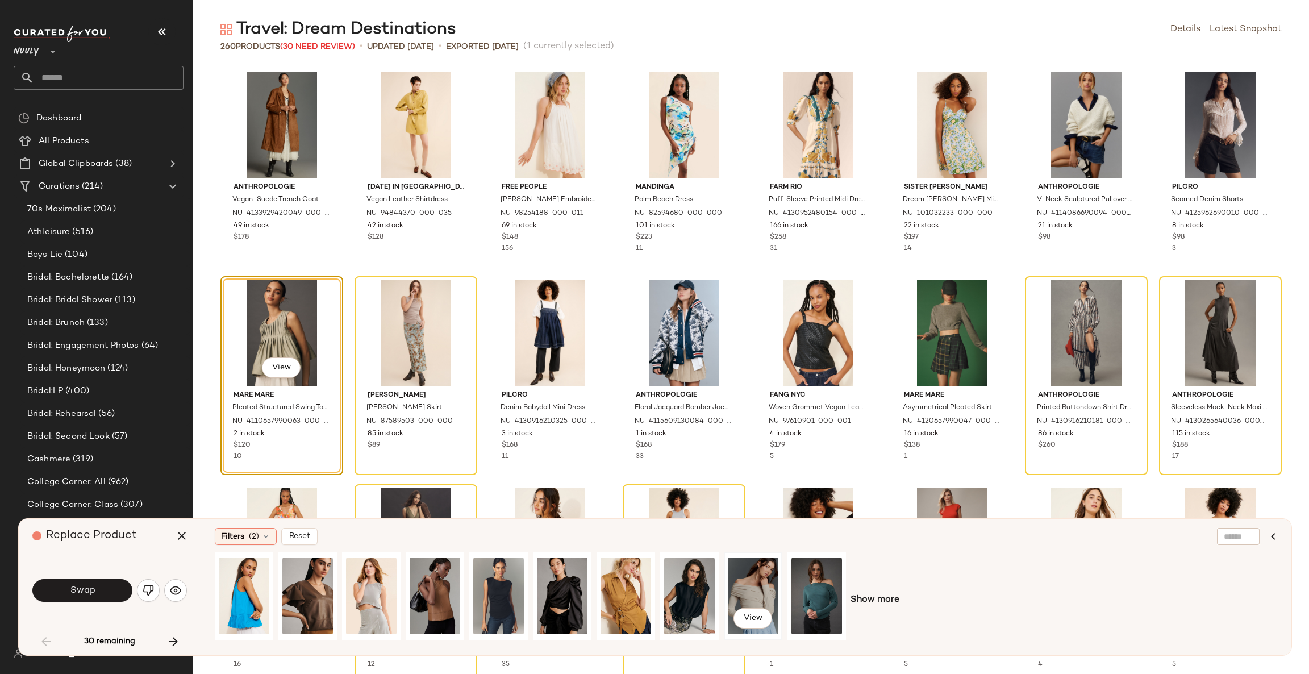
click at [763, 592] on div "View" at bounding box center [753, 596] width 51 height 81
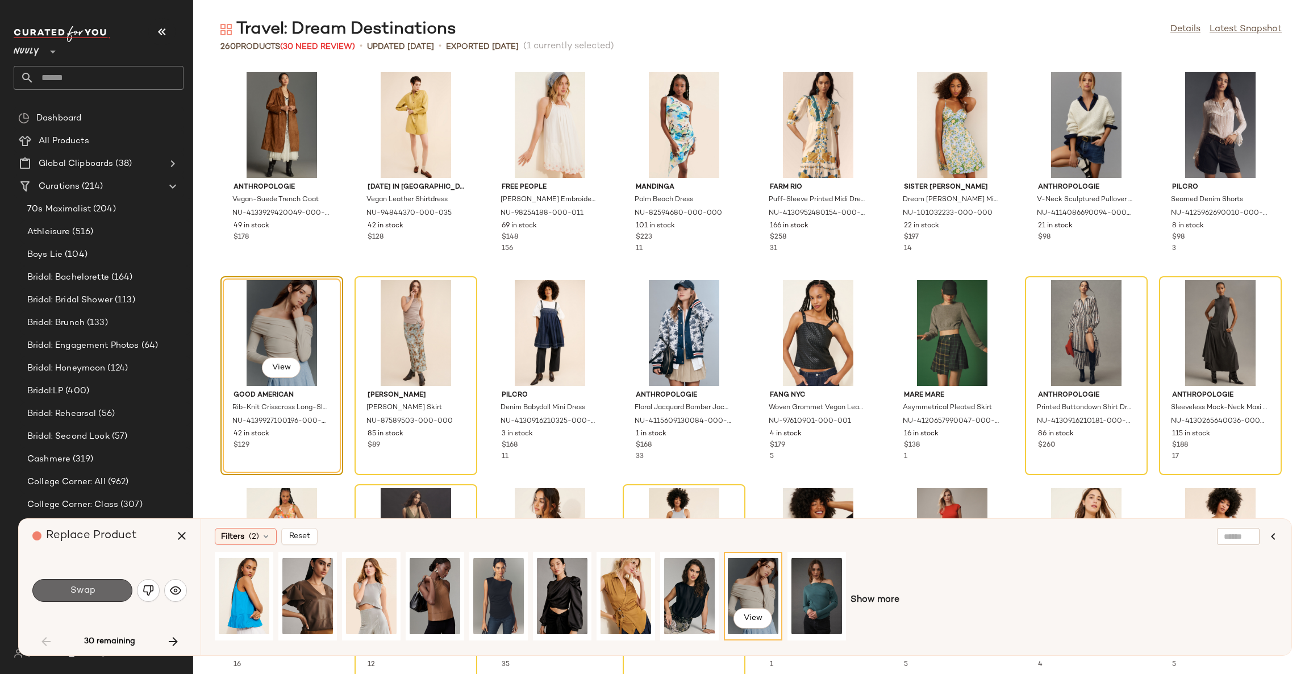
click at [124, 591] on button "Swap" at bounding box center [82, 590] width 100 height 23
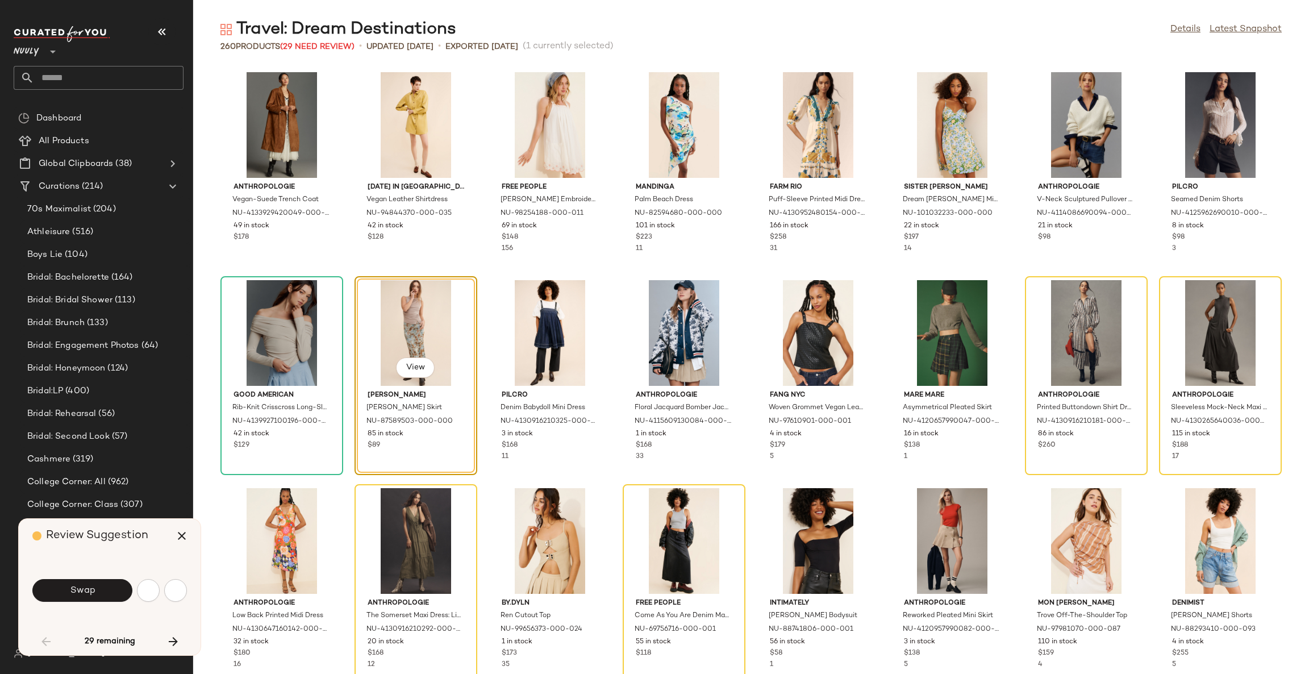
scroll to position [415, 0]
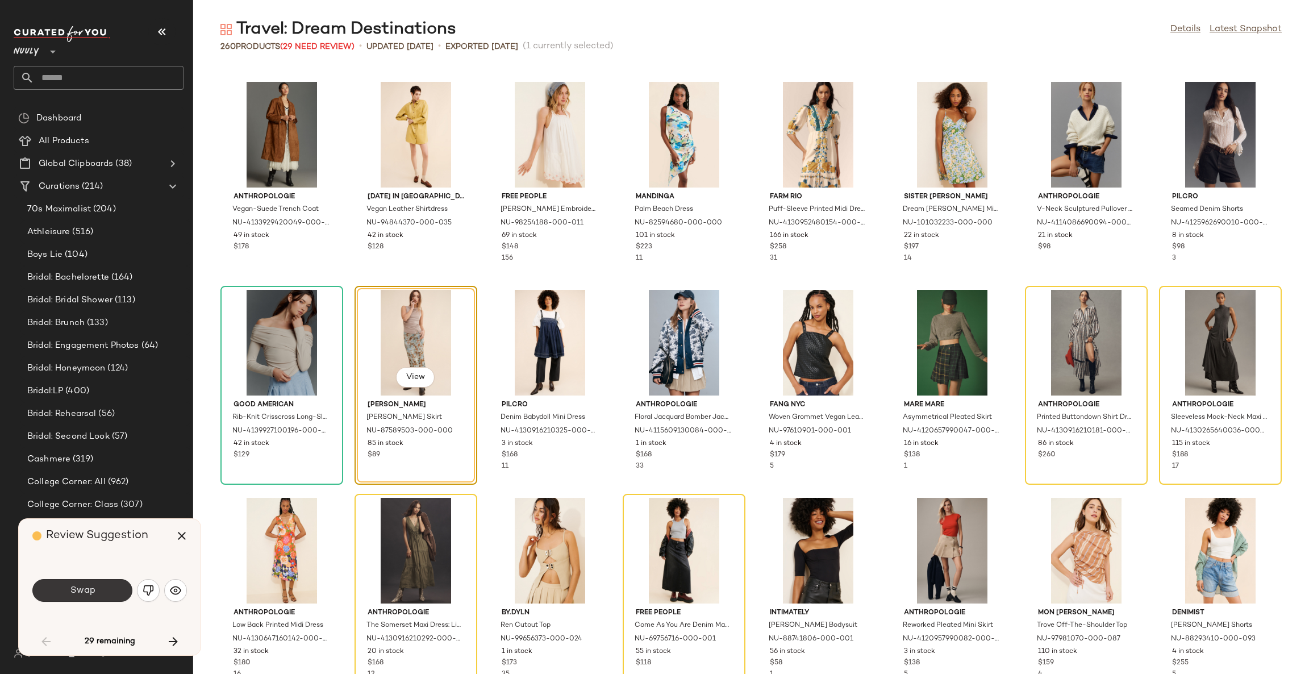
click at [123, 591] on button "Swap" at bounding box center [82, 590] width 100 height 23
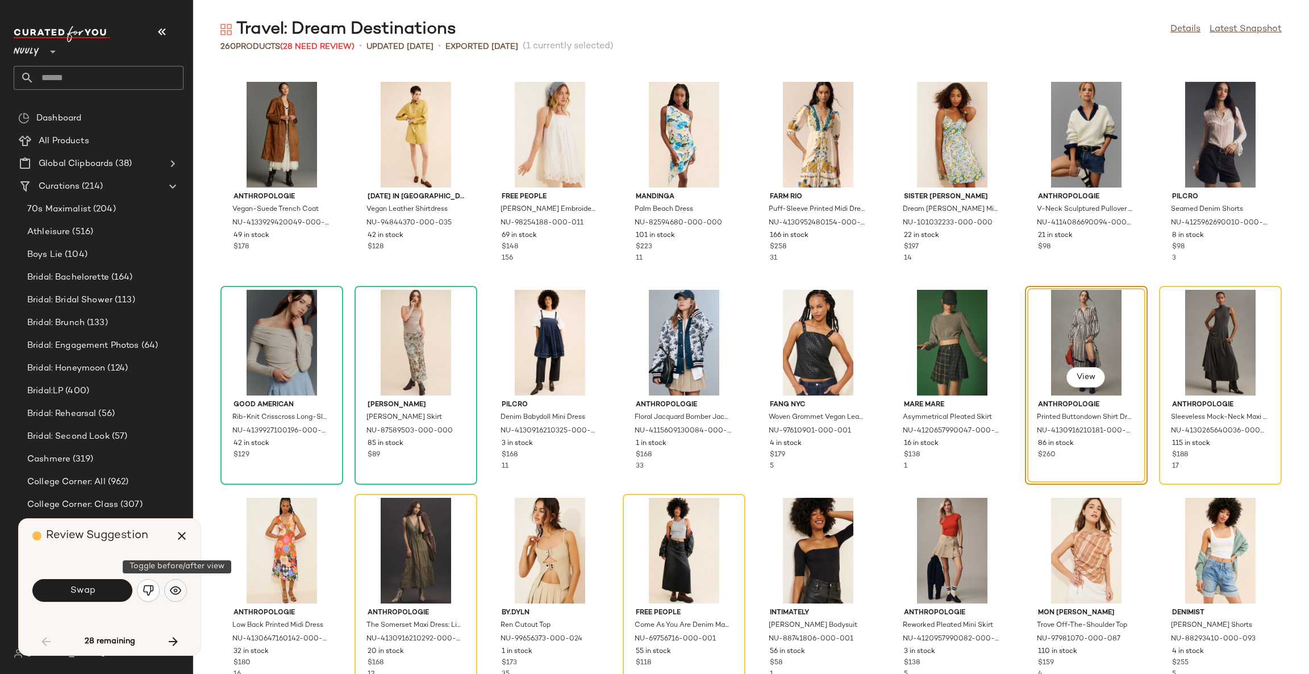
click at [178, 583] on button "button" at bounding box center [175, 590] width 23 height 23
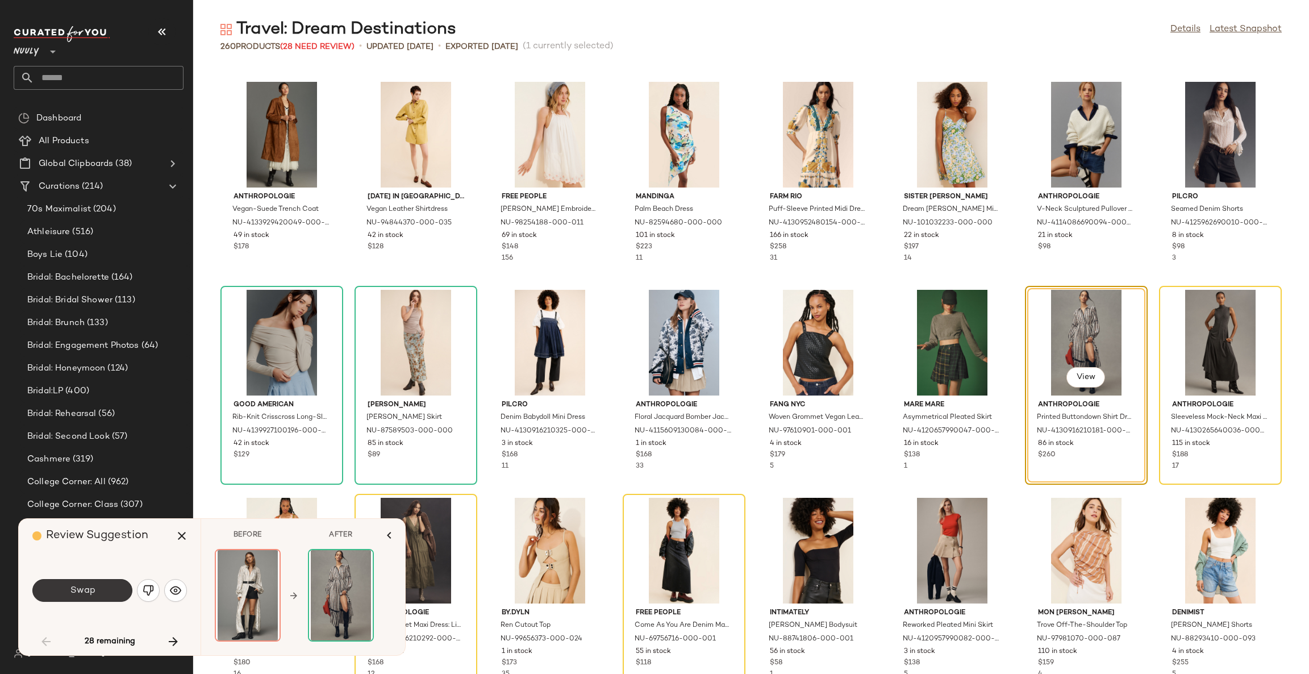
click at [77, 587] on span "Swap" at bounding box center [82, 590] width 26 height 11
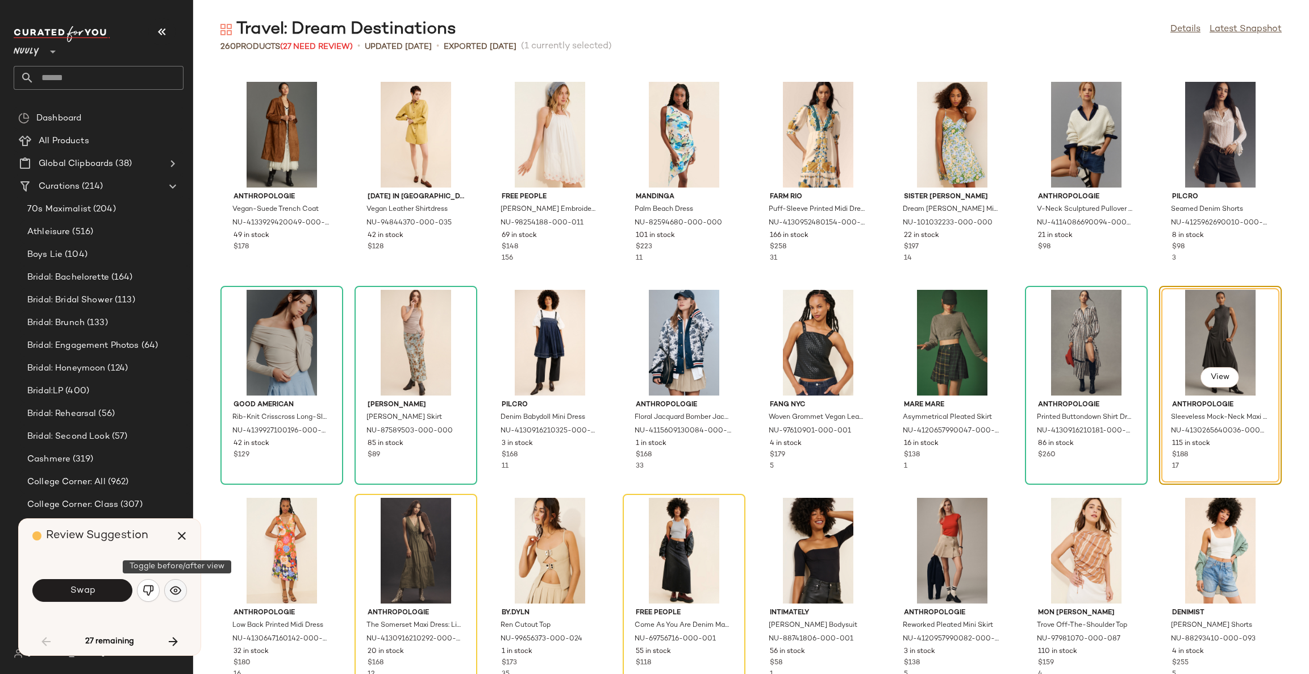
click at [179, 589] on img "button" at bounding box center [175, 590] width 11 height 11
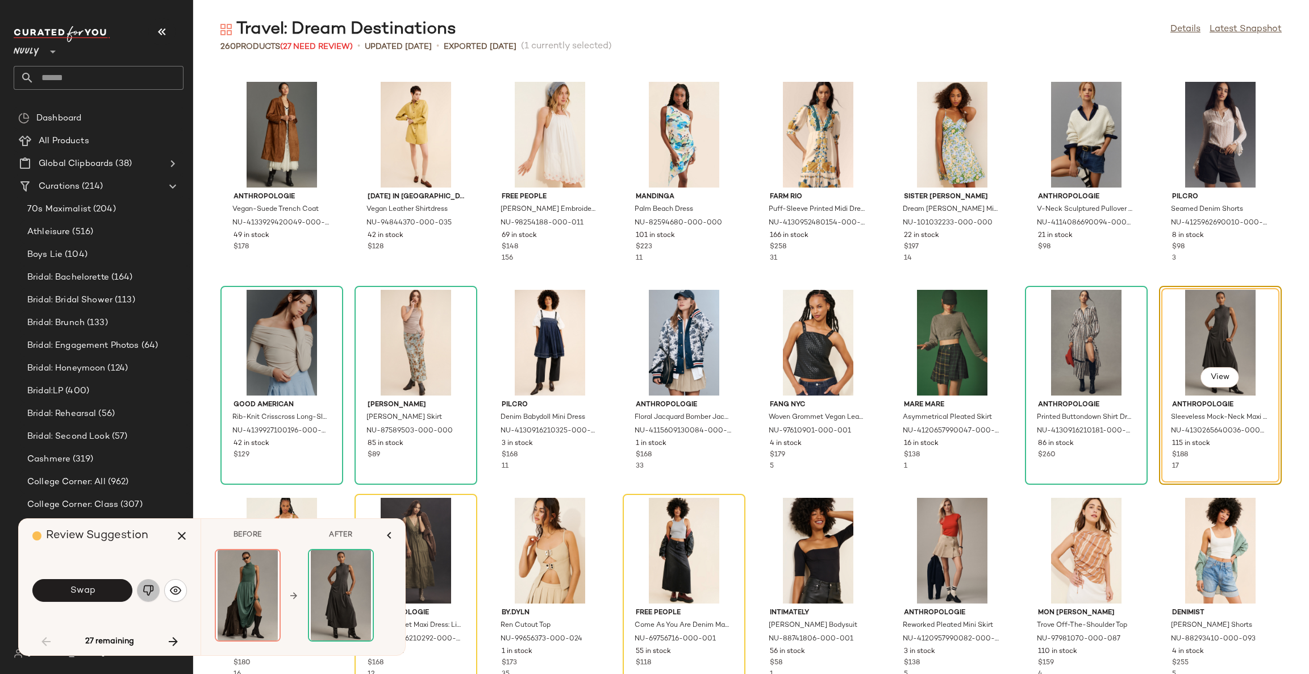
click at [151, 589] on img "button" at bounding box center [148, 590] width 11 height 11
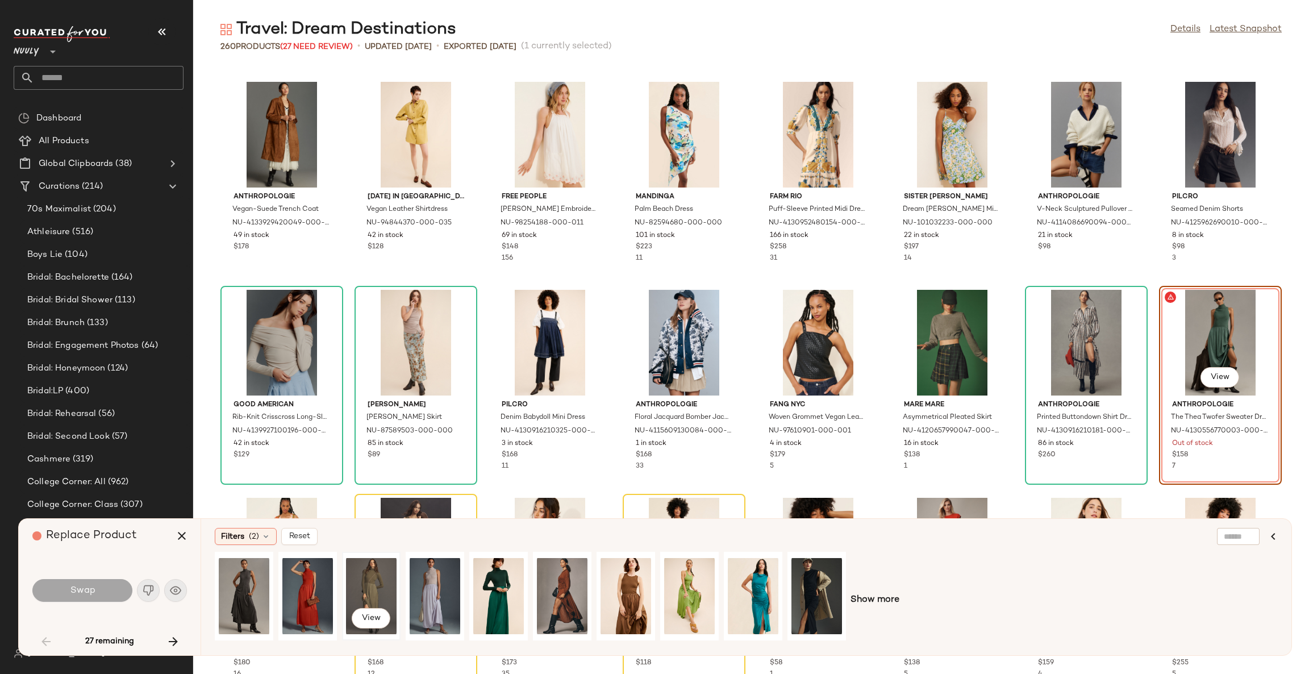
click at [369, 579] on div "View" at bounding box center [371, 596] width 51 height 81
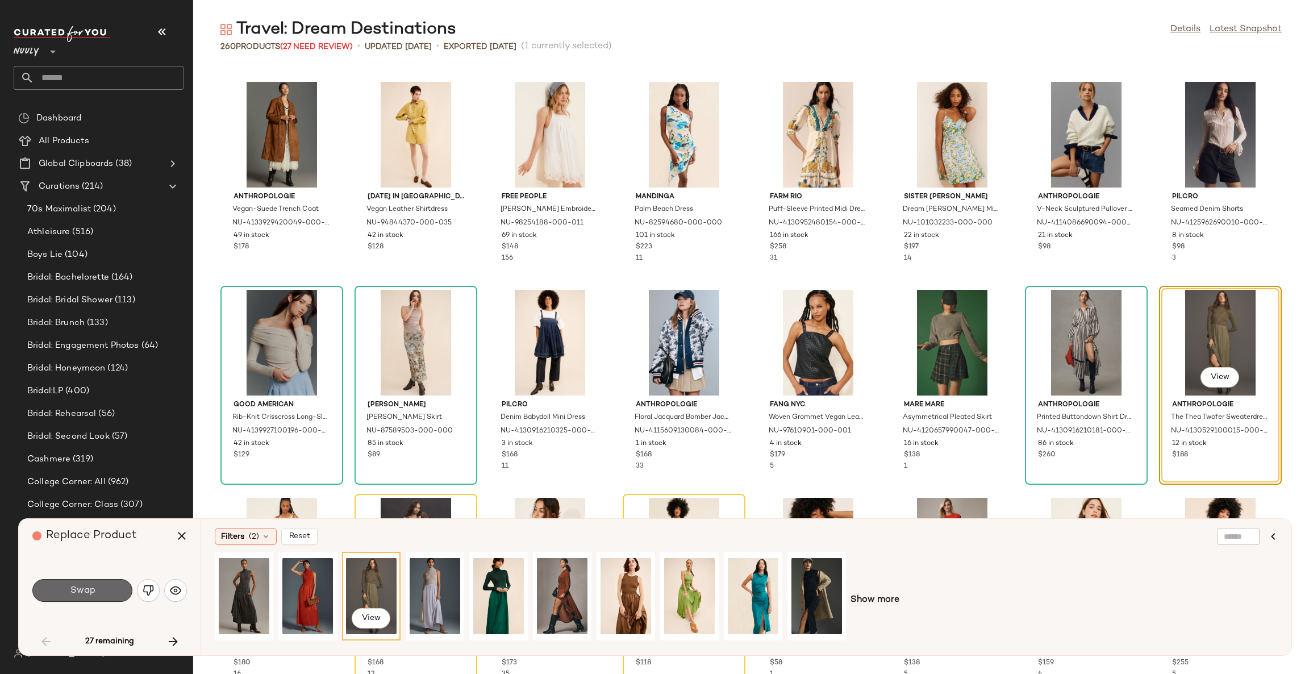
click at [98, 596] on button "Swap" at bounding box center [82, 590] width 100 height 23
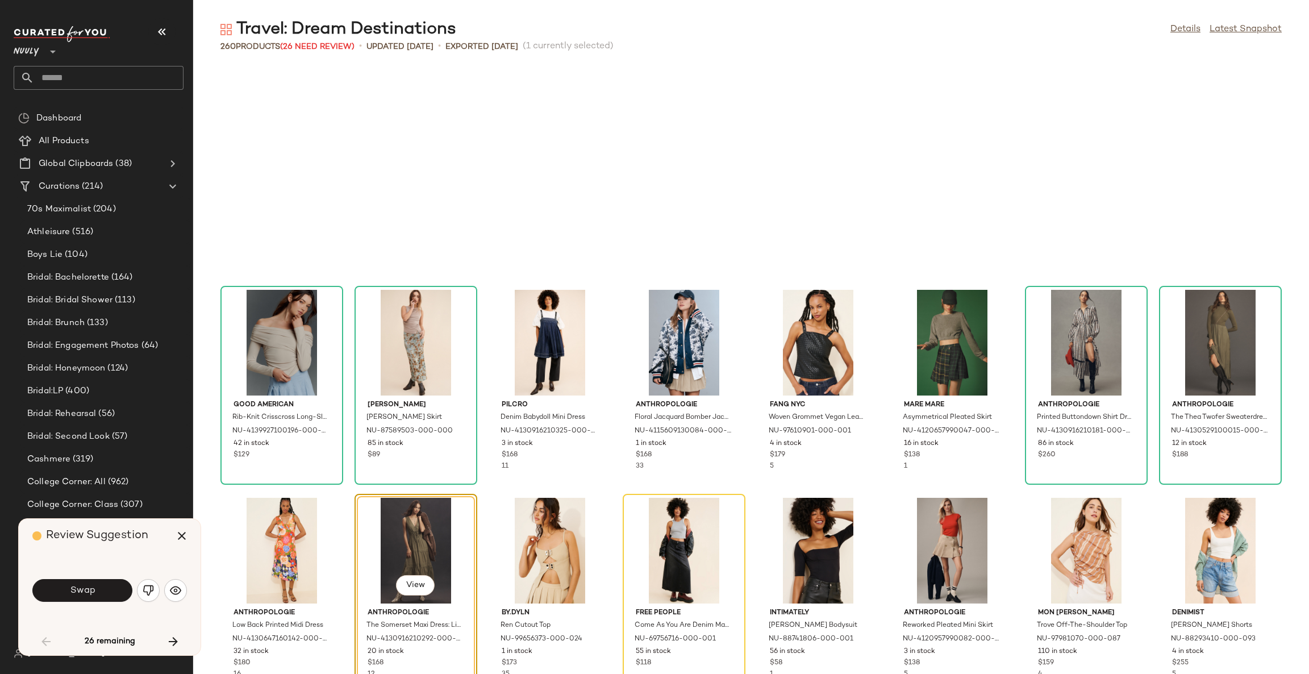
scroll to position [624, 0]
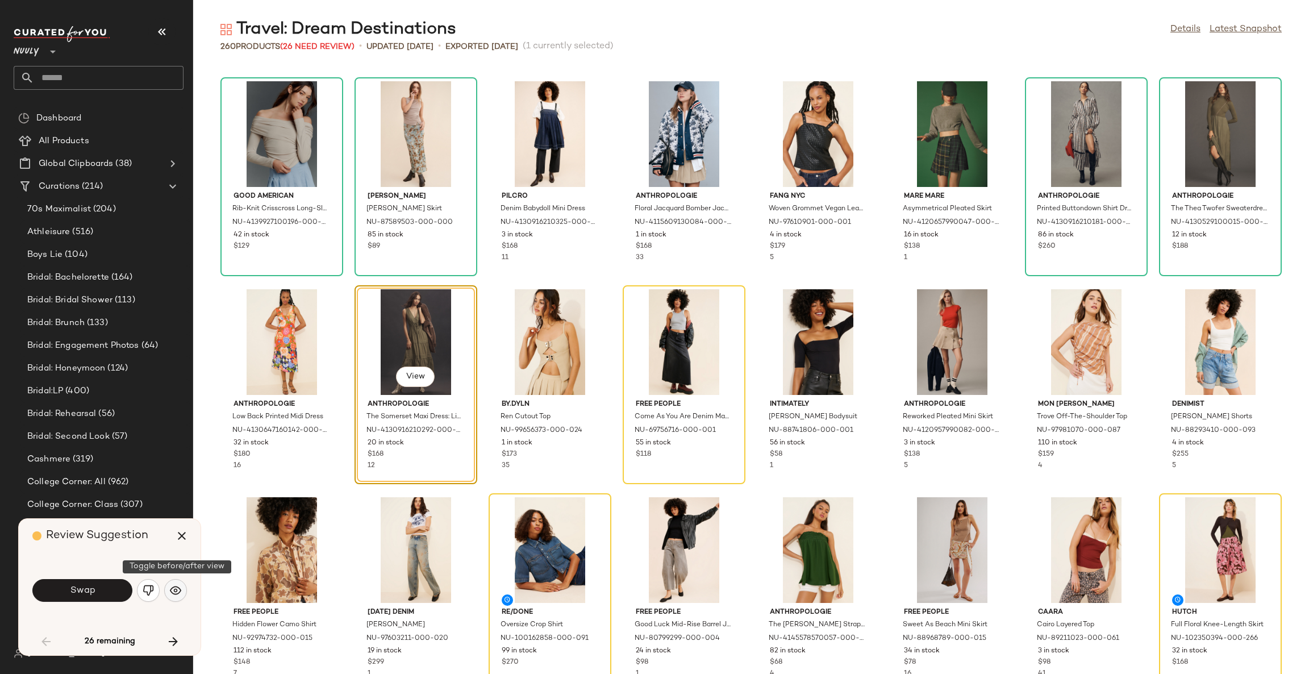
click at [172, 596] on button "button" at bounding box center [175, 590] width 23 height 23
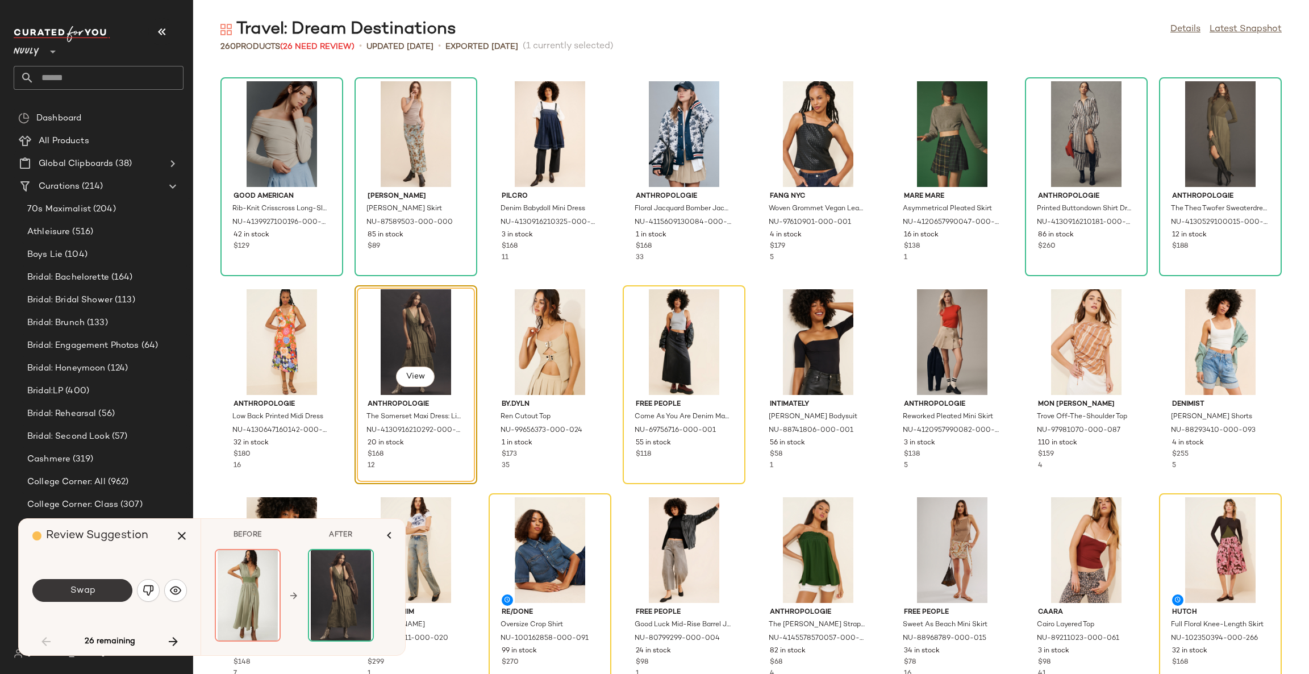
click at [115, 591] on button "Swap" at bounding box center [82, 590] width 100 height 23
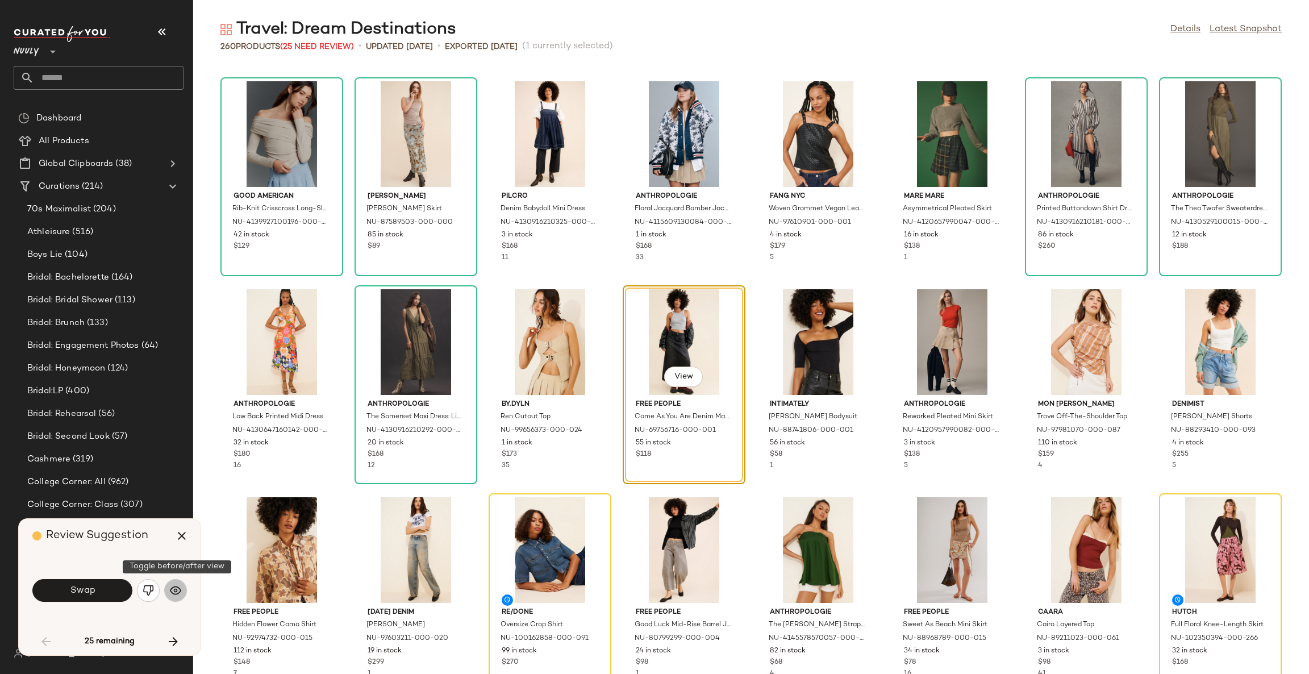
click at [177, 590] on img "button" at bounding box center [175, 590] width 11 height 11
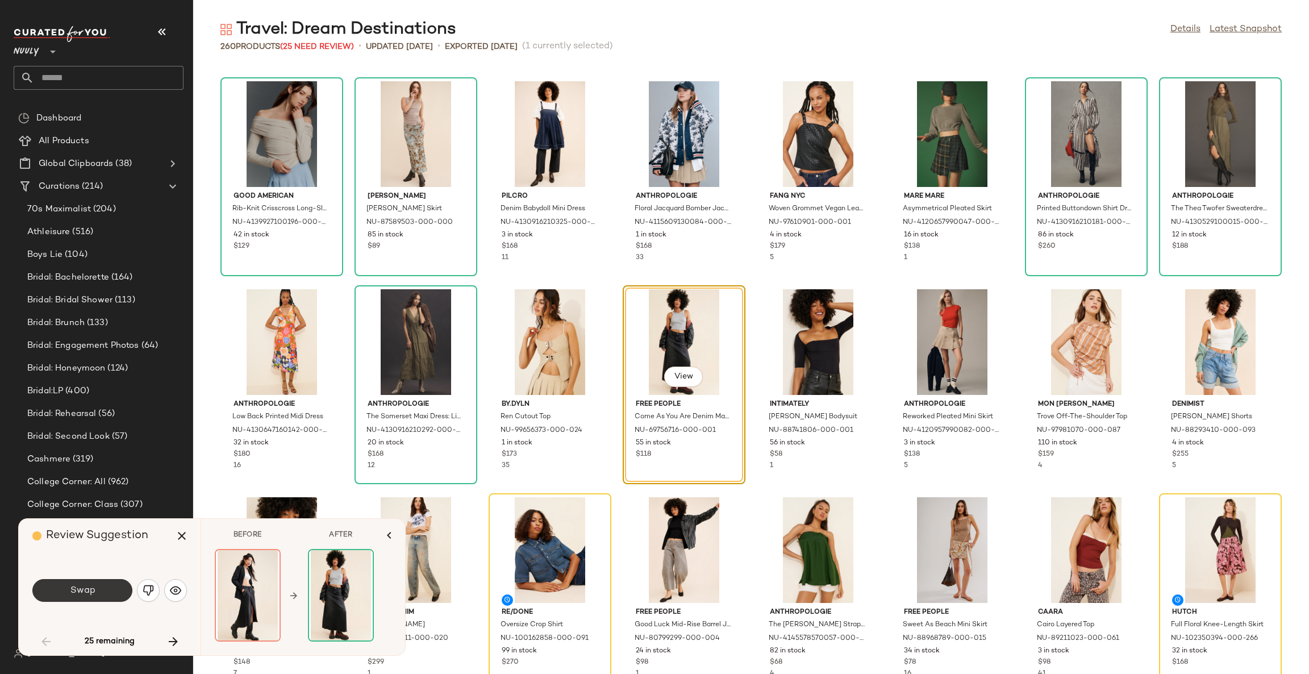
click at [119, 593] on button "Swap" at bounding box center [82, 590] width 100 height 23
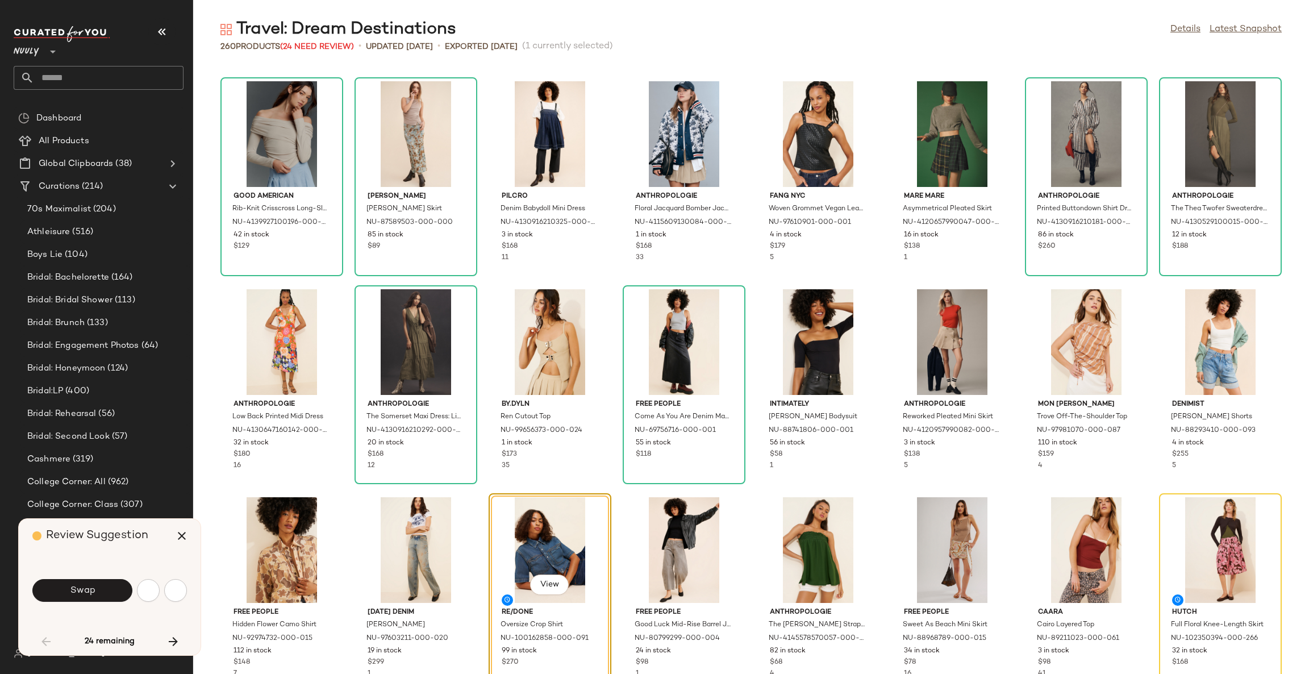
scroll to position [832, 0]
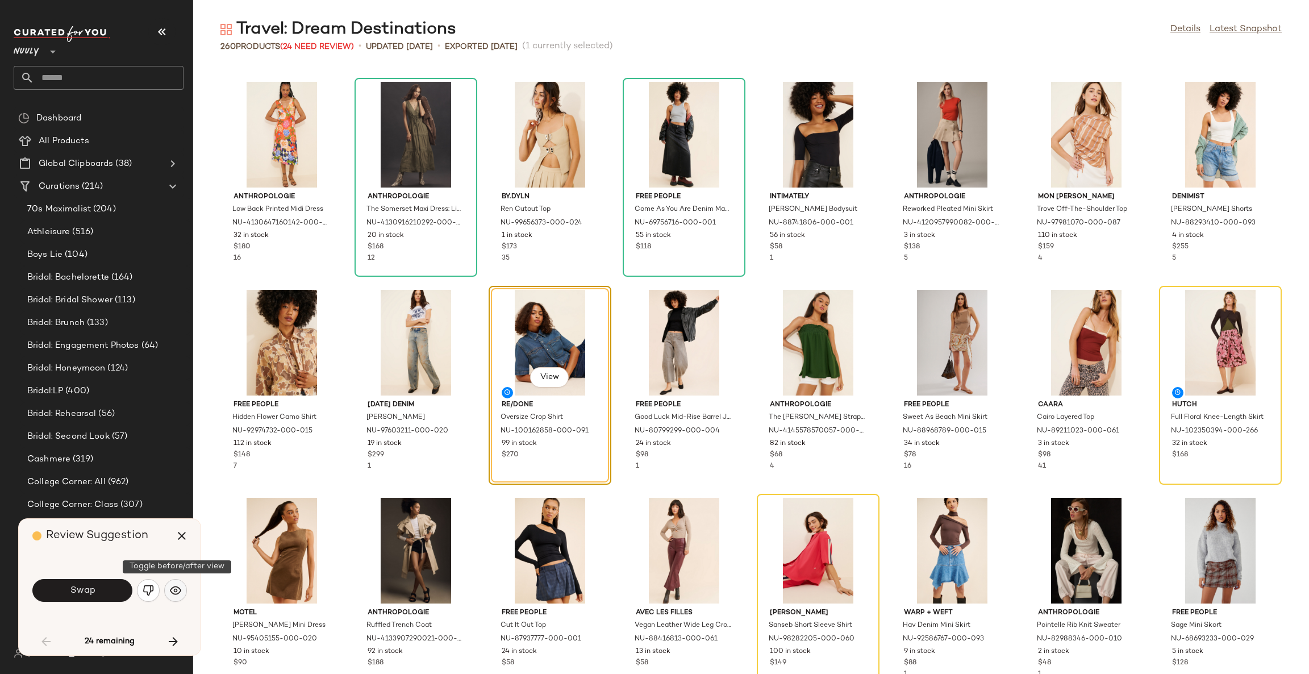
click at [176, 593] on img "button" at bounding box center [175, 590] width 11 height 11
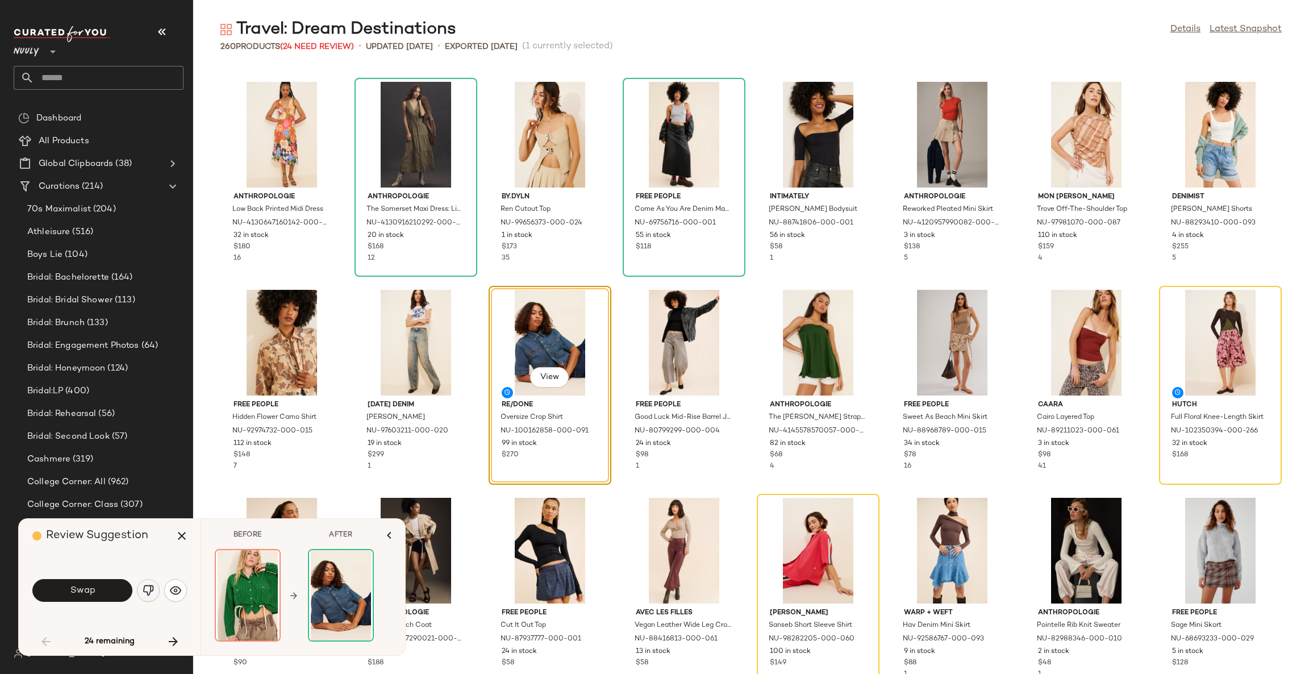
click at [149, 593] on img "button" at bounding box center [148, 590] width 11 height 11
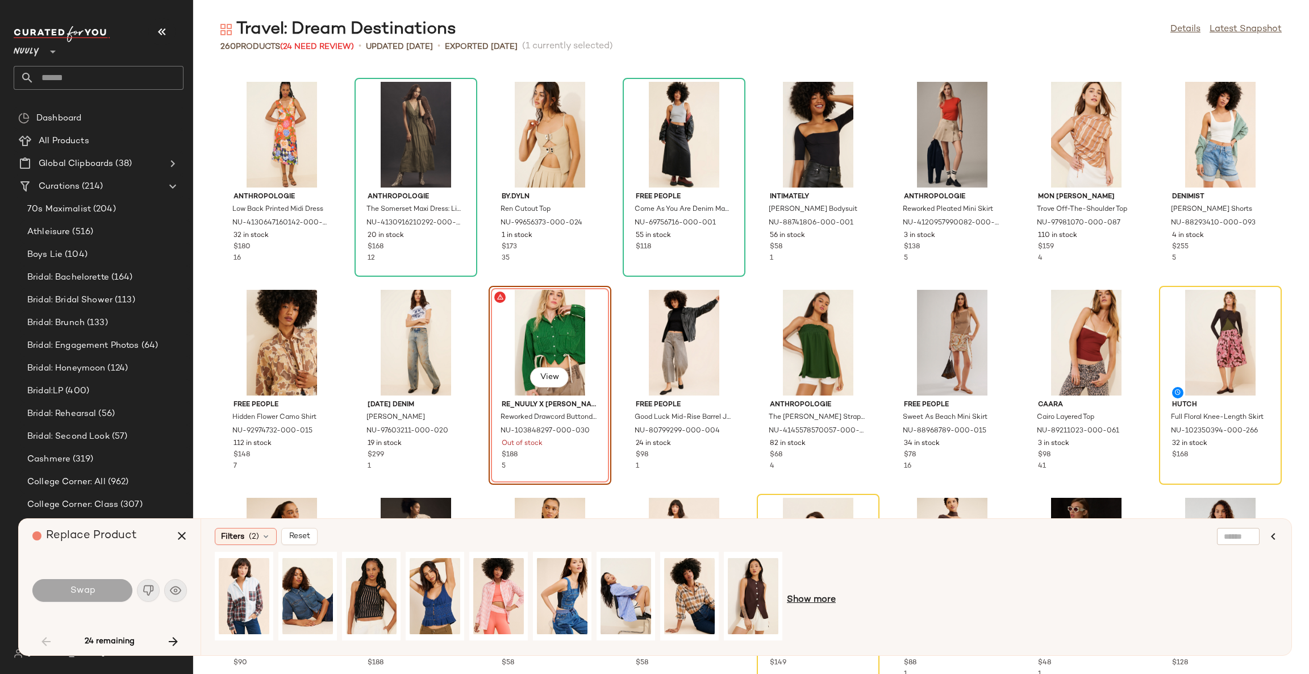
click at [809, 598] on span "Show more" at bounding box center [811, 600] width 49 height 14
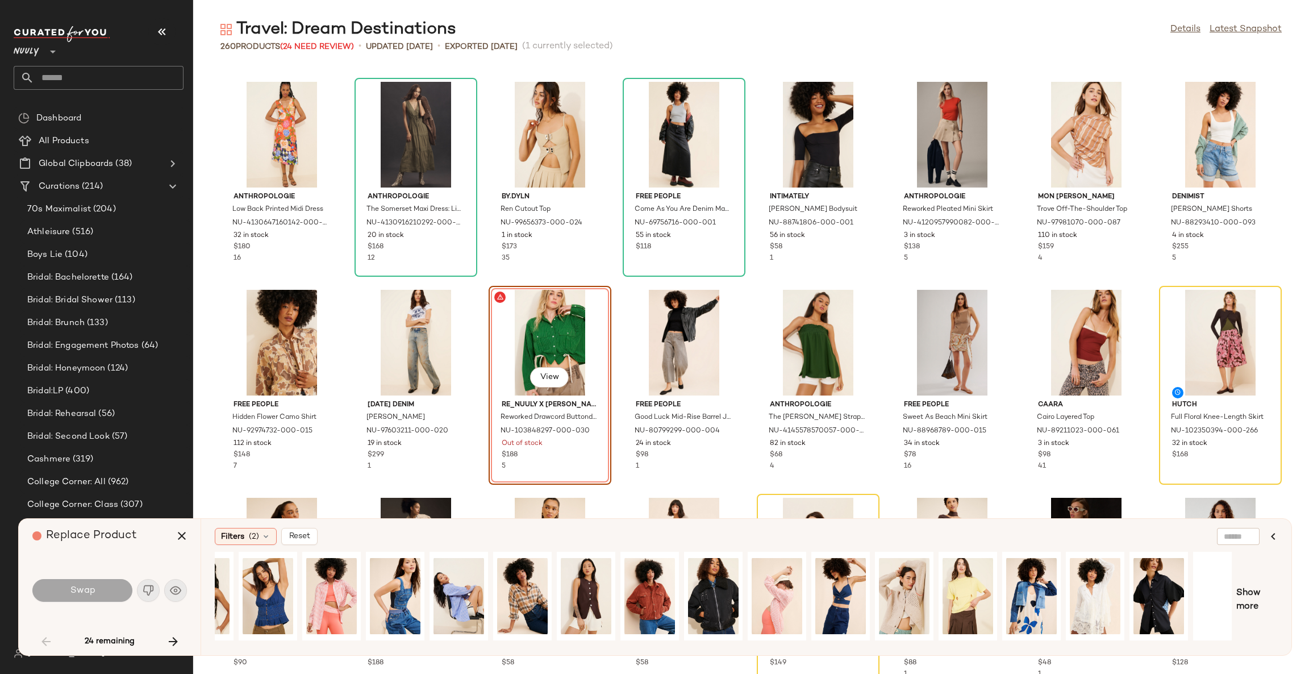
scroll to position [0, 186]
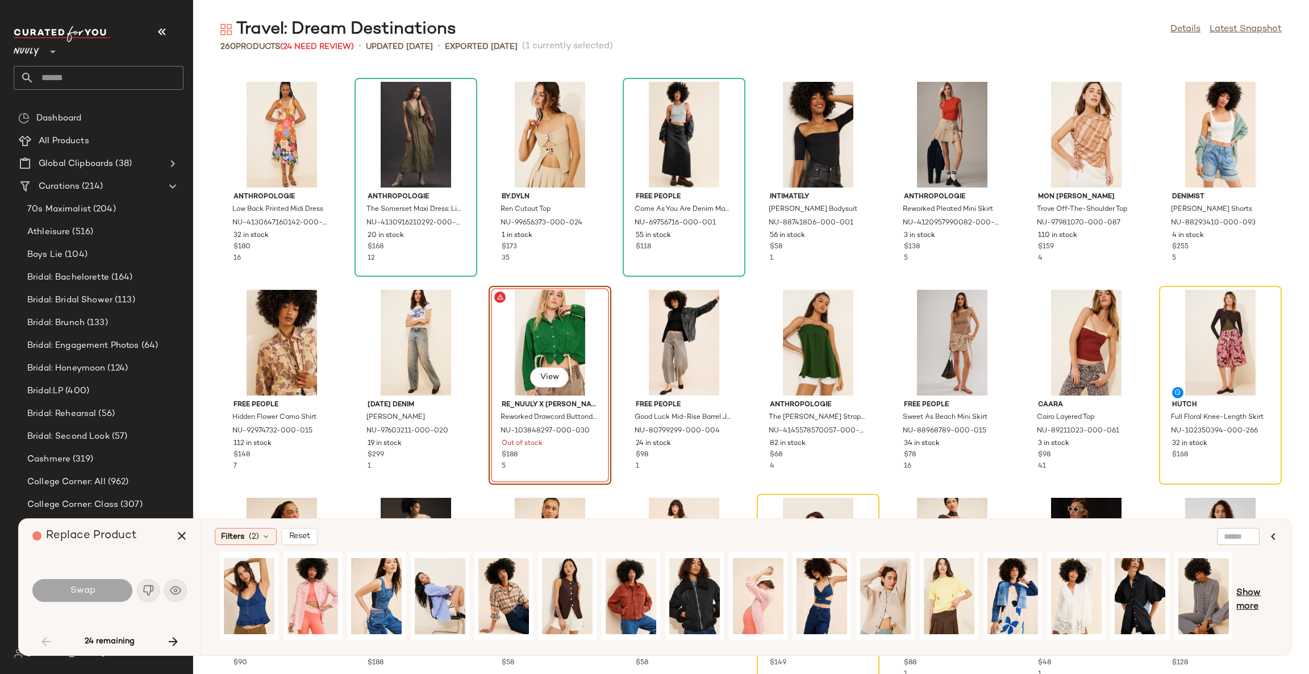
click at [1250, 606] on span "Show more" at bounding box center [1257, 600] width 41 height 27
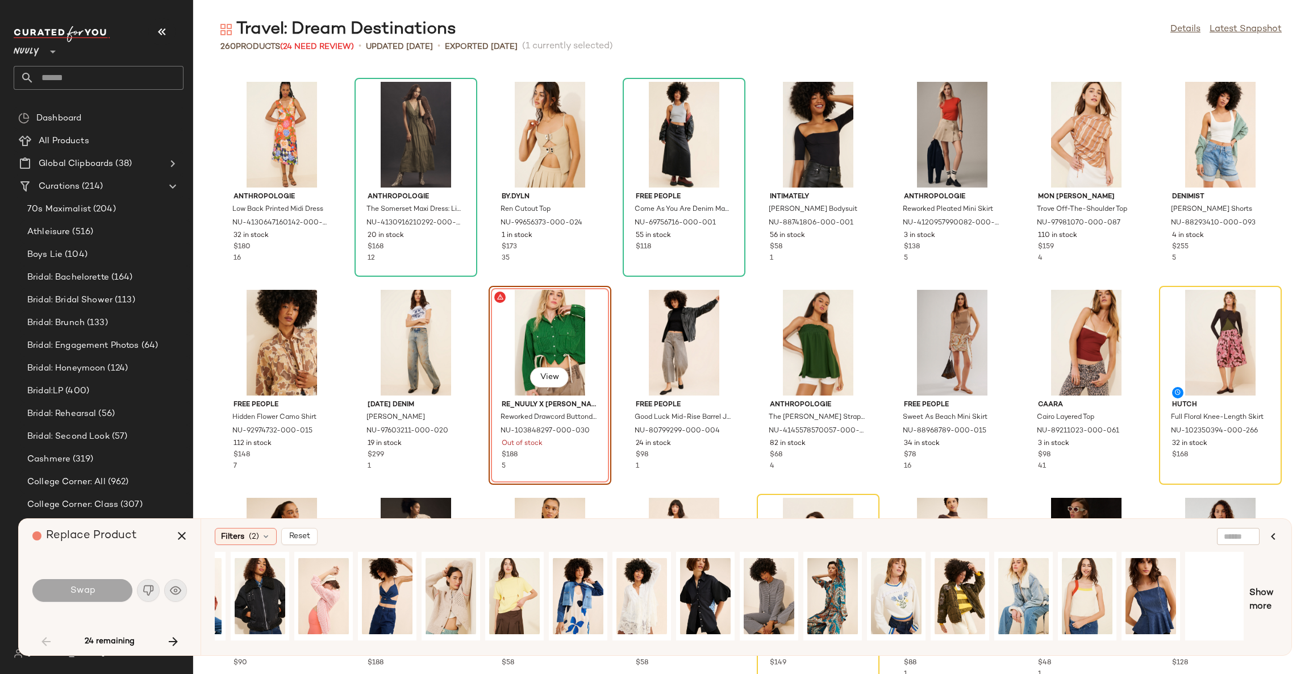
scroll to position [0, 746]
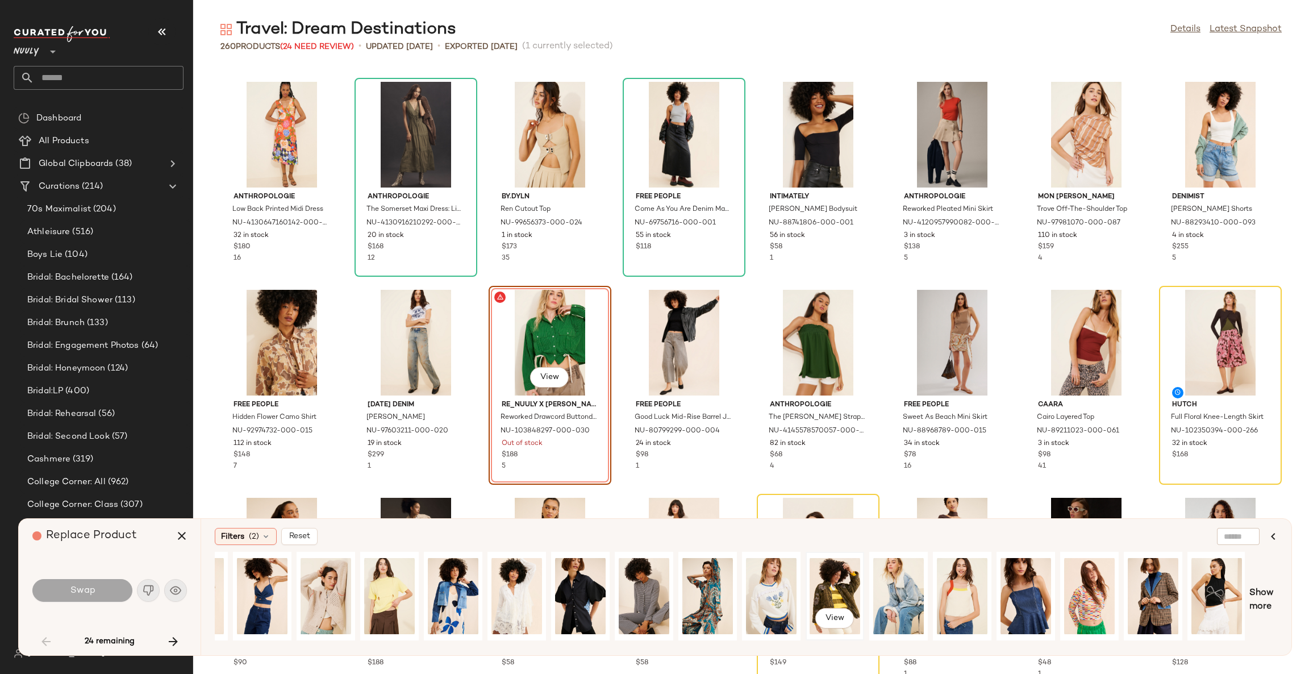
click at [827, 585] on div "View" at bounding box center [835, 596] width 51 height 81
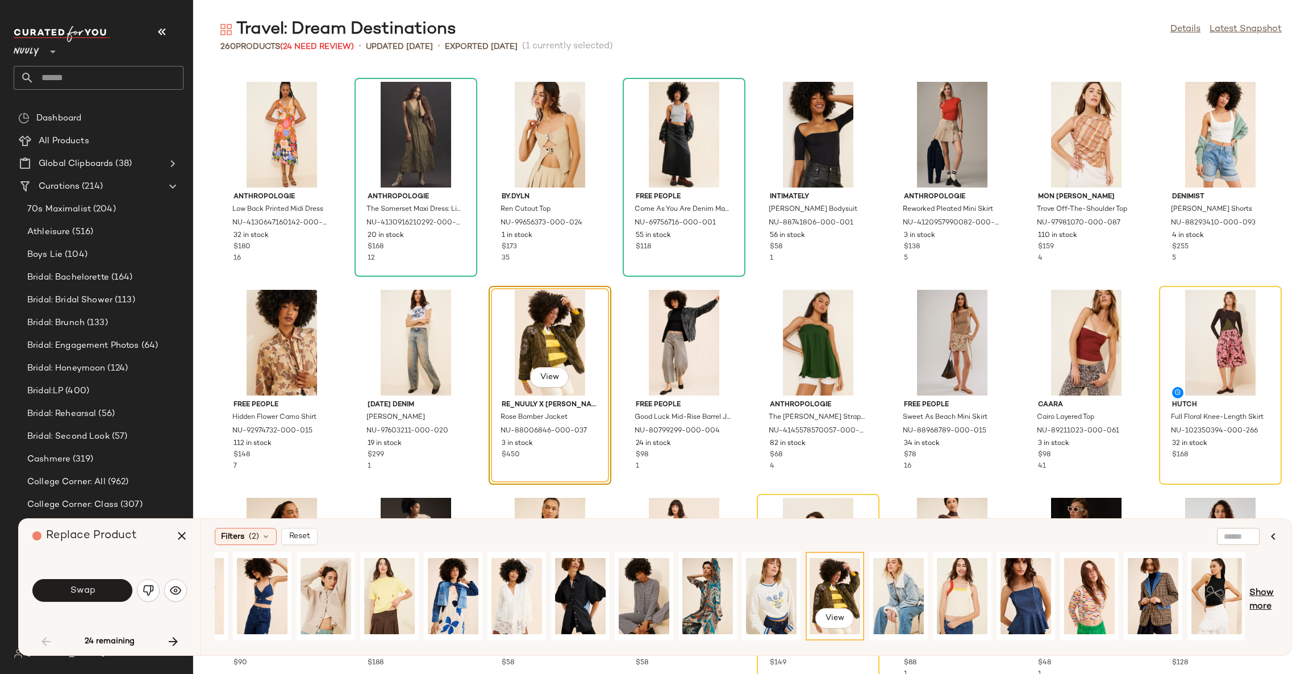
click at [1262, 598] on span "Show more" at bounding box center [1264, 600] width 28 height 27
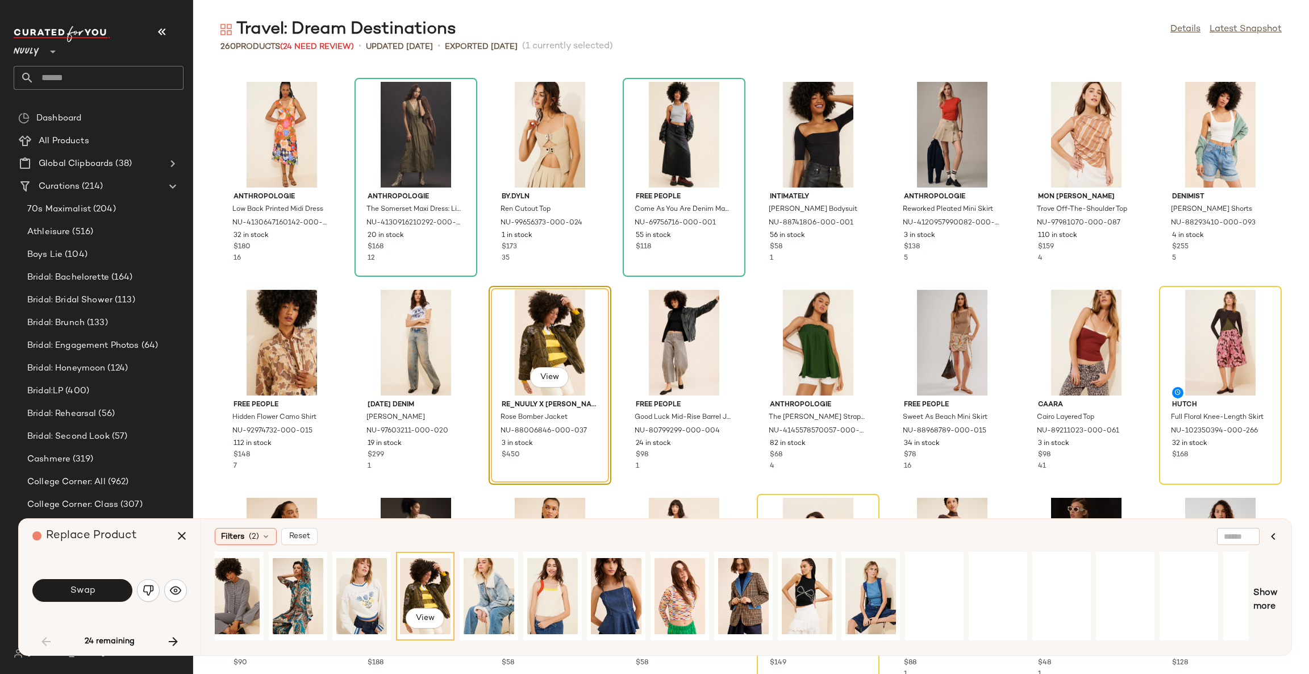
scroll to position [0, 1378]
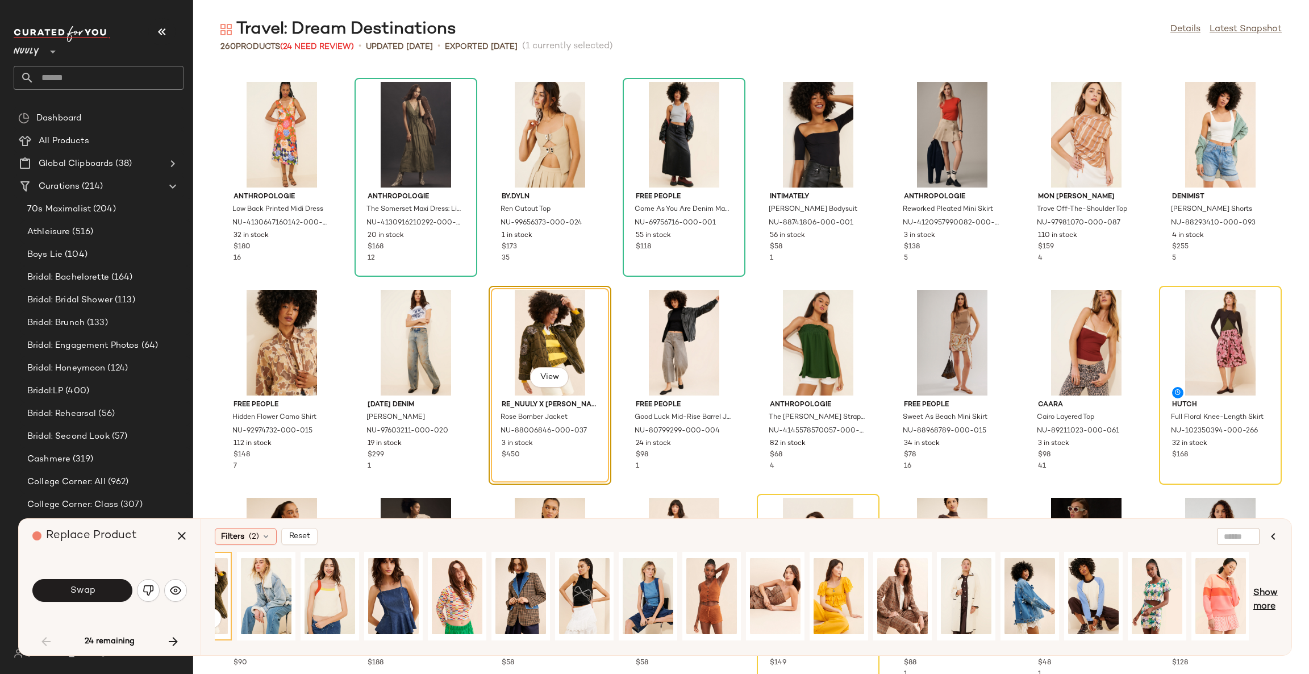
click at [1267, 598] on span "Show more" at bounding box center [1266, 600] width 24 height 27
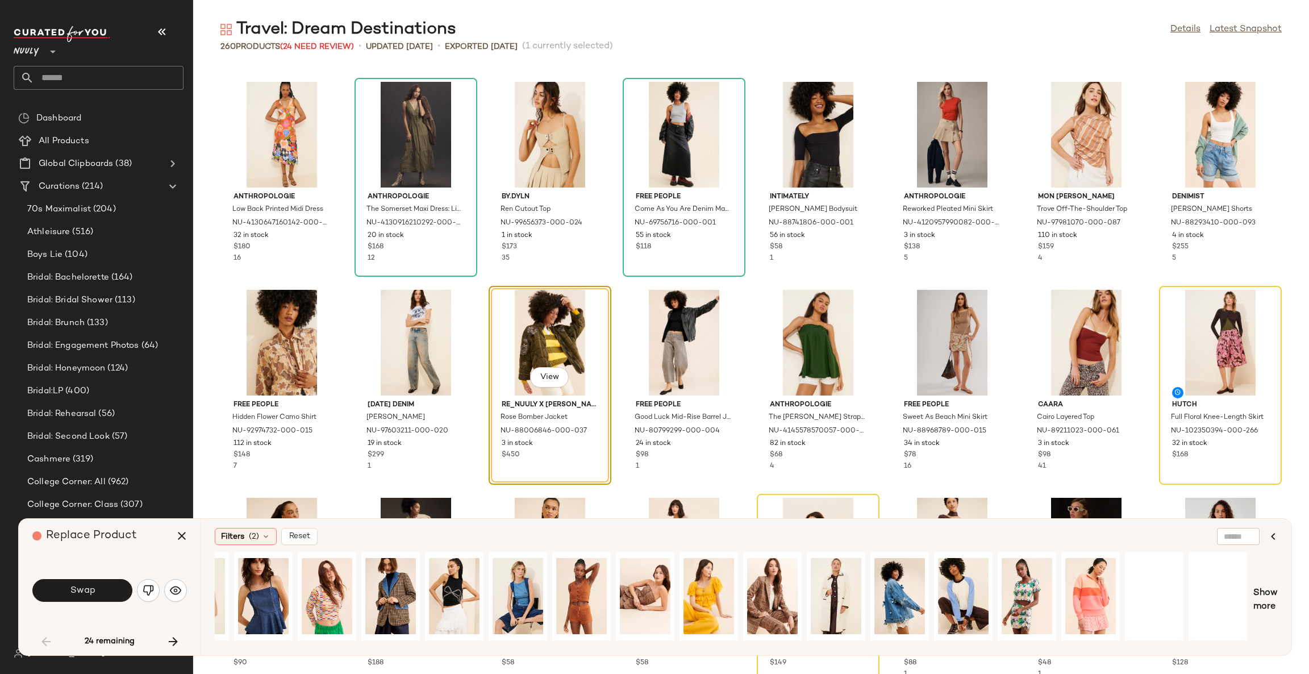
scroll to position [0, 2014]
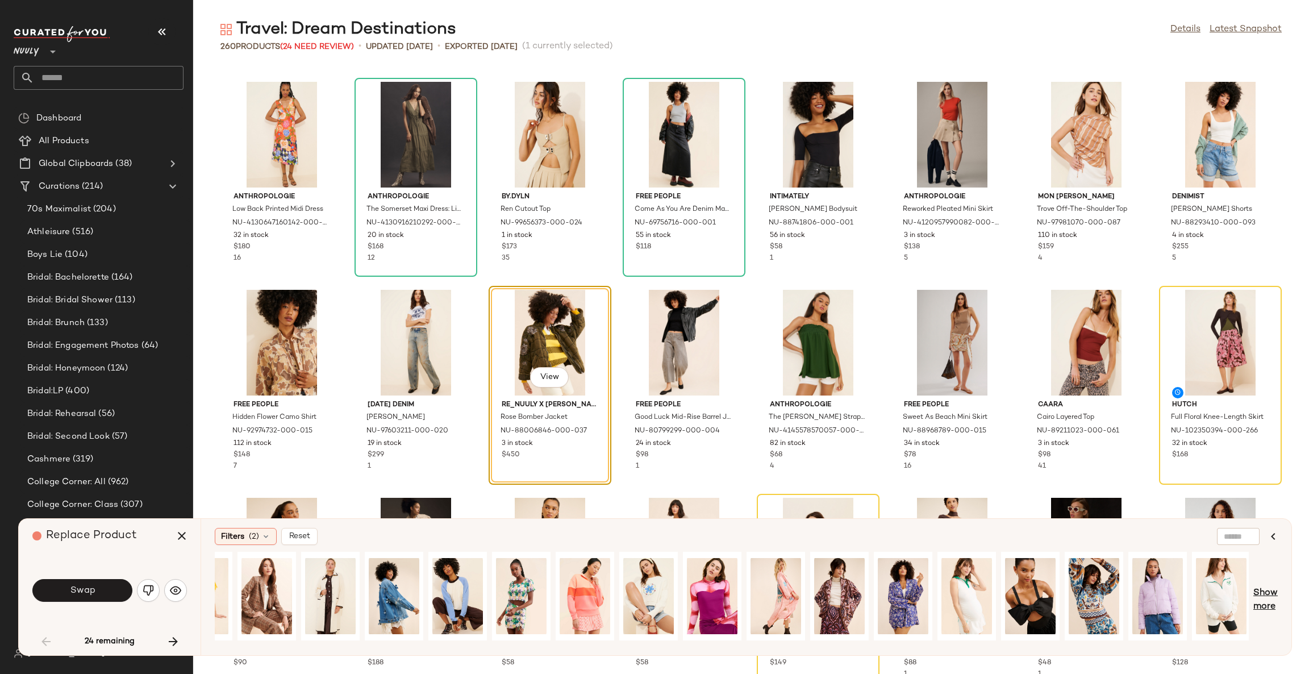
click at [1261, 603] on span "Show more" at bounding box center [1266, 600] width 24 height 27
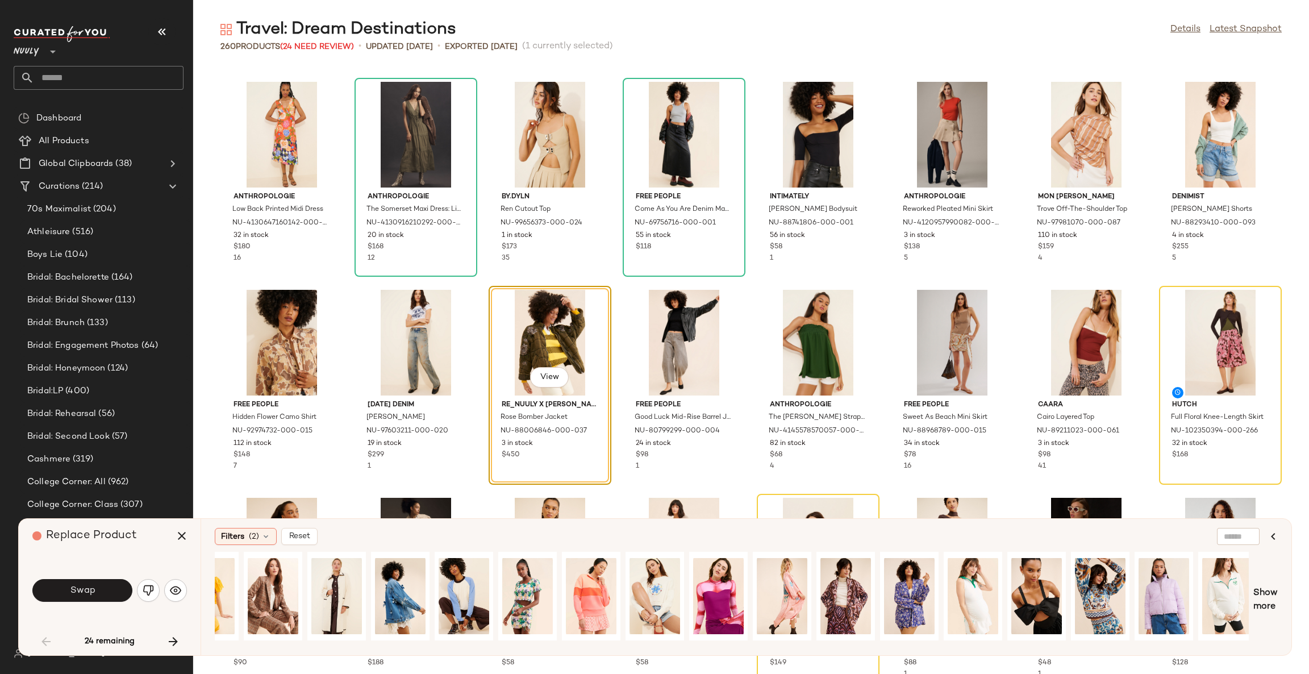
scroll to position [0, 2651]
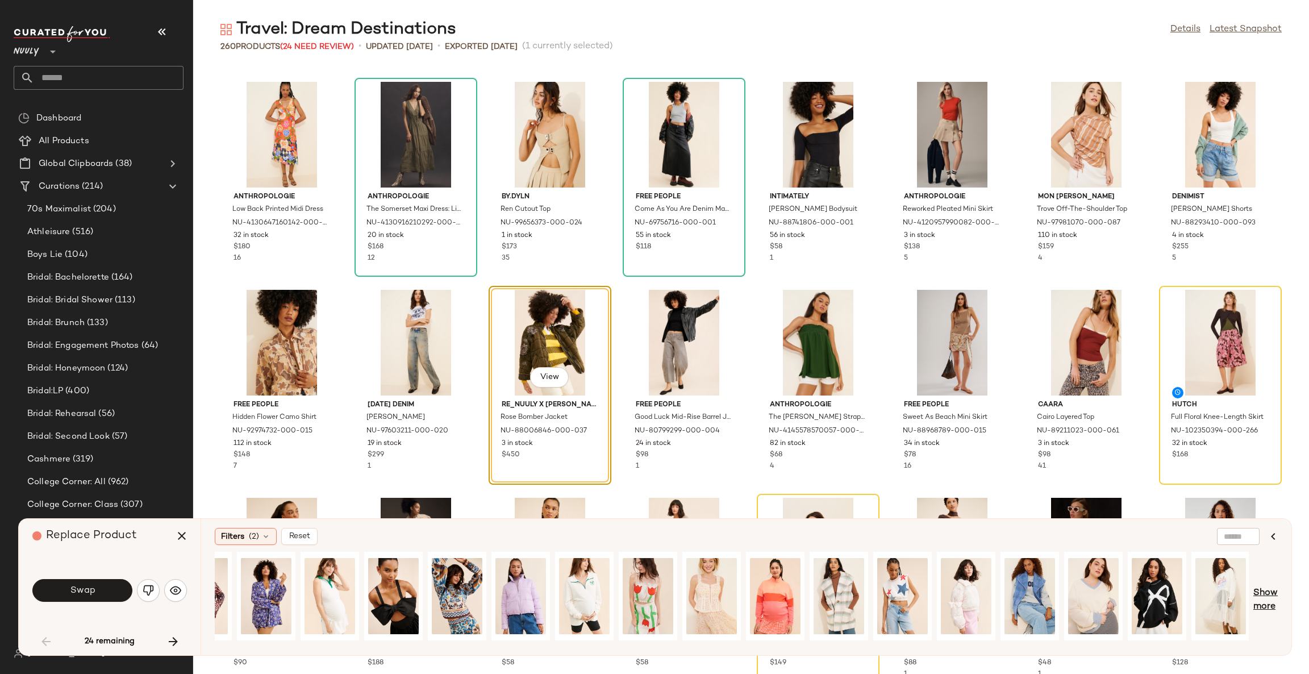
click at [1271, 593] on span "Show more" at bounding box center [1266, 600] width 24 height 27
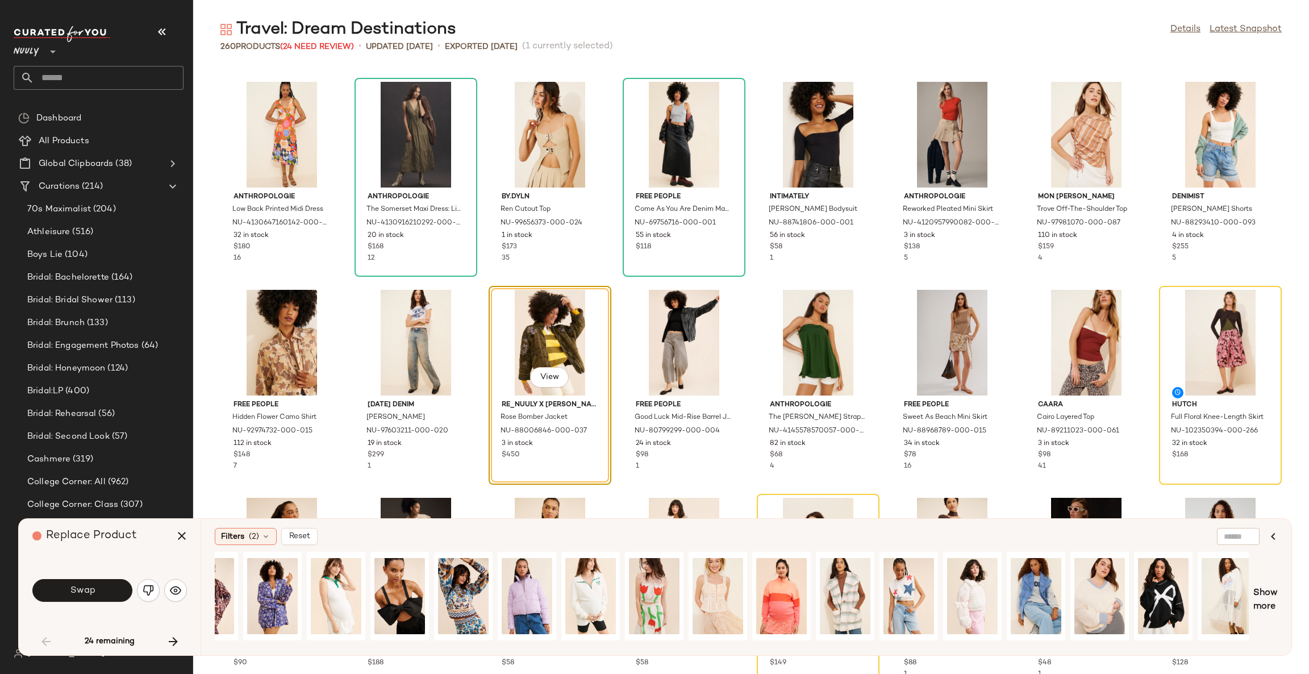
scroll to position [0, 3288]
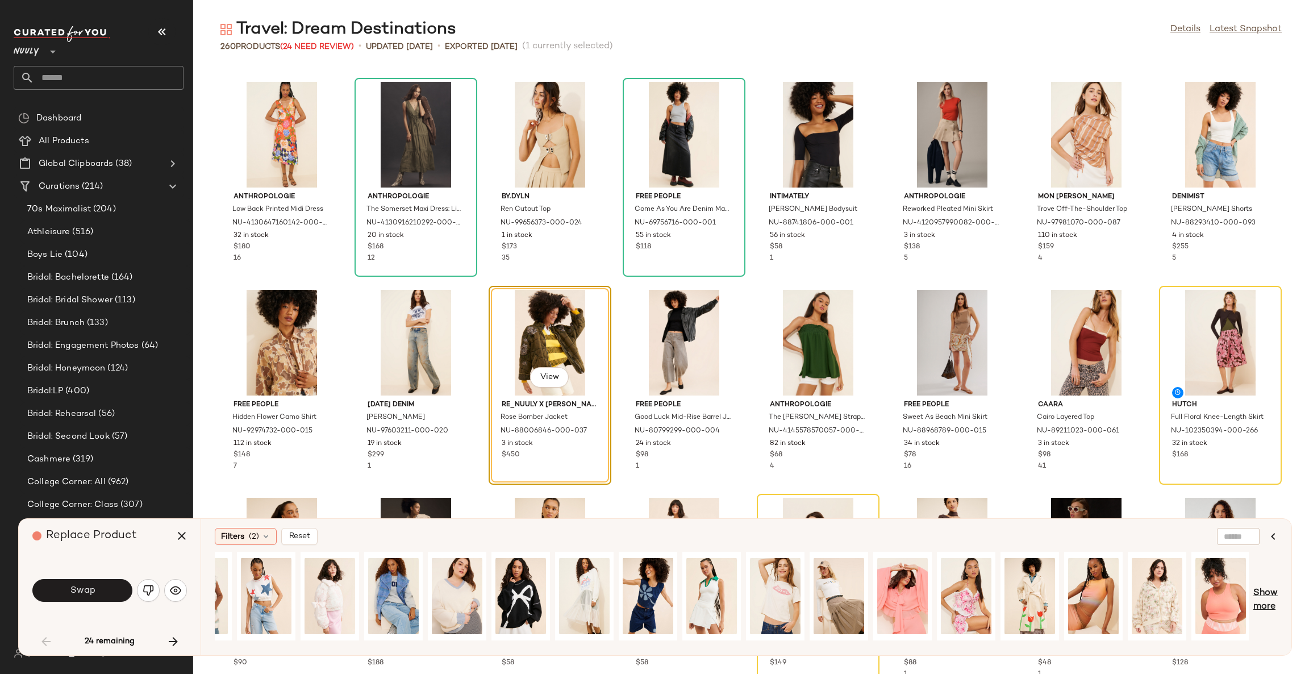
click at [1266, 596] on span "Show more" at bounding box center [1266, 600] width 24 height 27
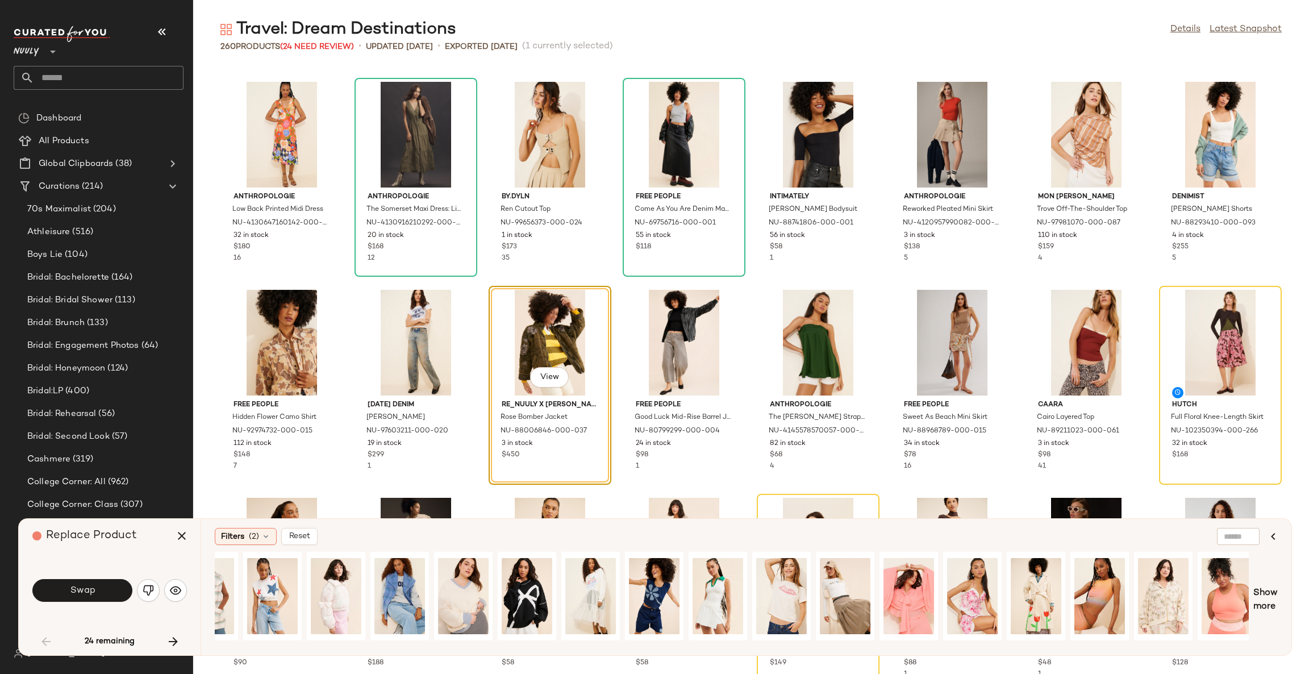
scroll to position [0, 3924]
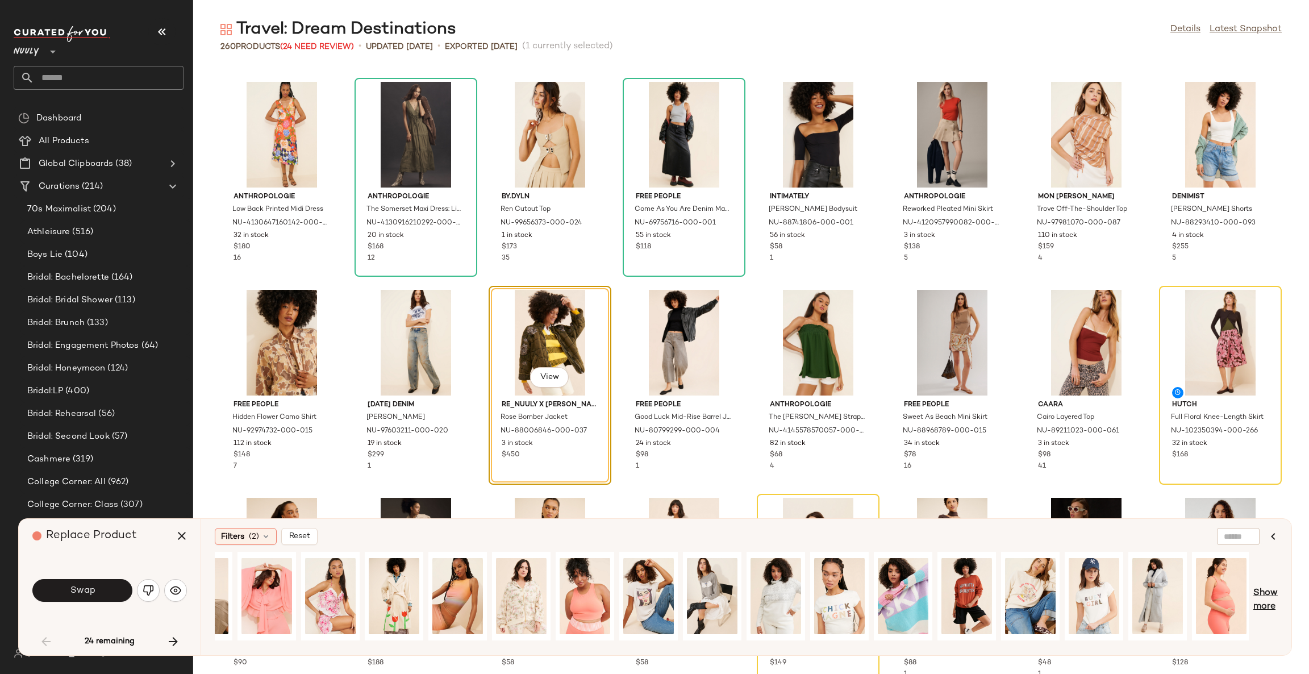
click at [1264, 607] on span "Show more" at bounding box center [1266, 600] width 24 height 27
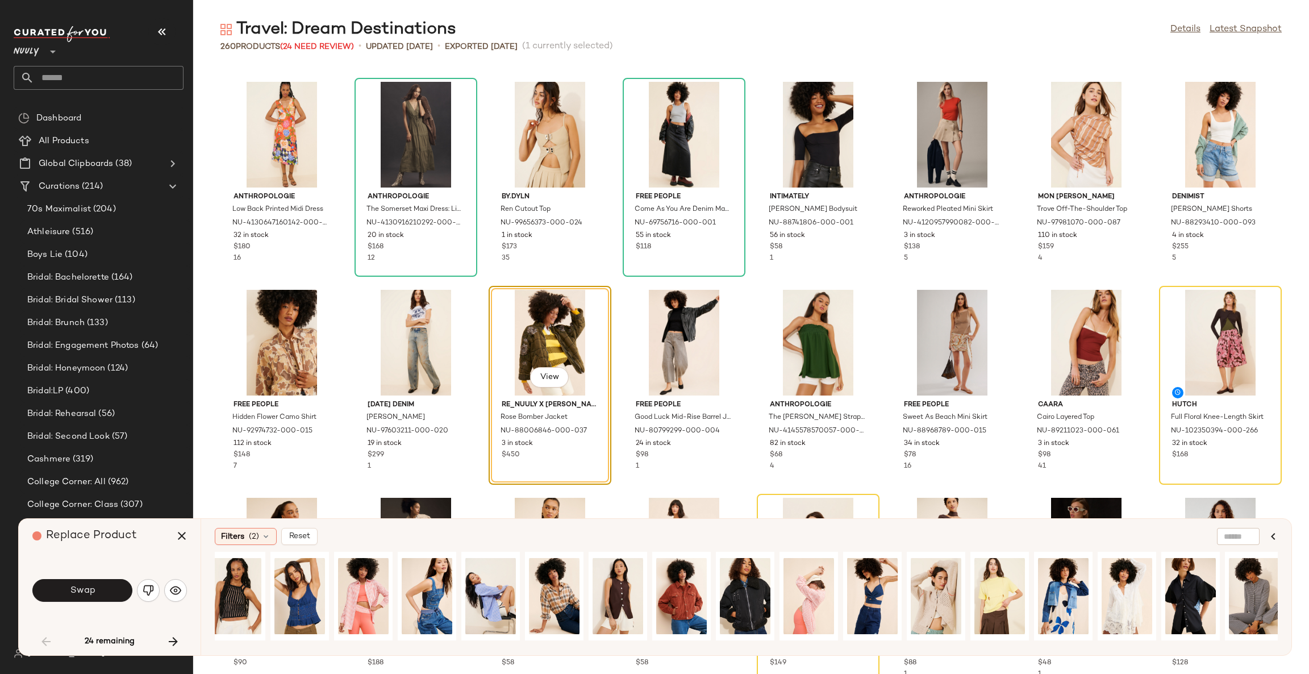
scroll to position [0, 0]
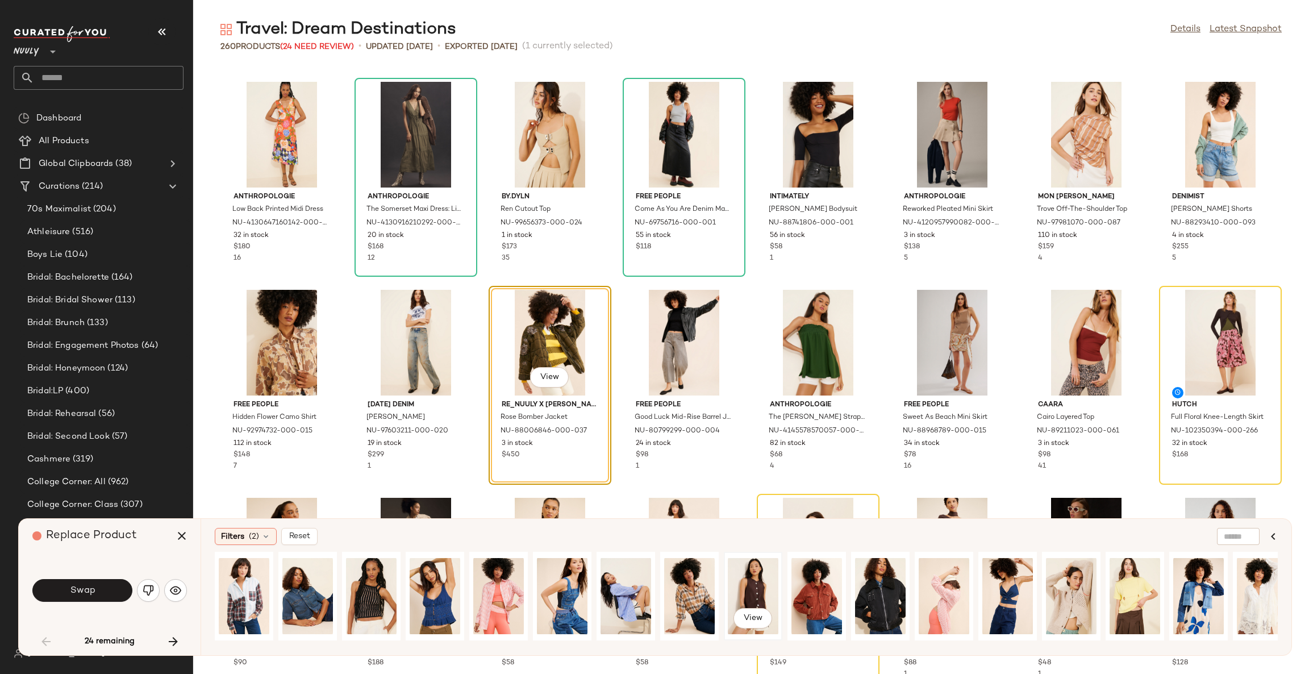
click at [762, 585] on div "View" at bounding box center [753, 596] width 51 height 81
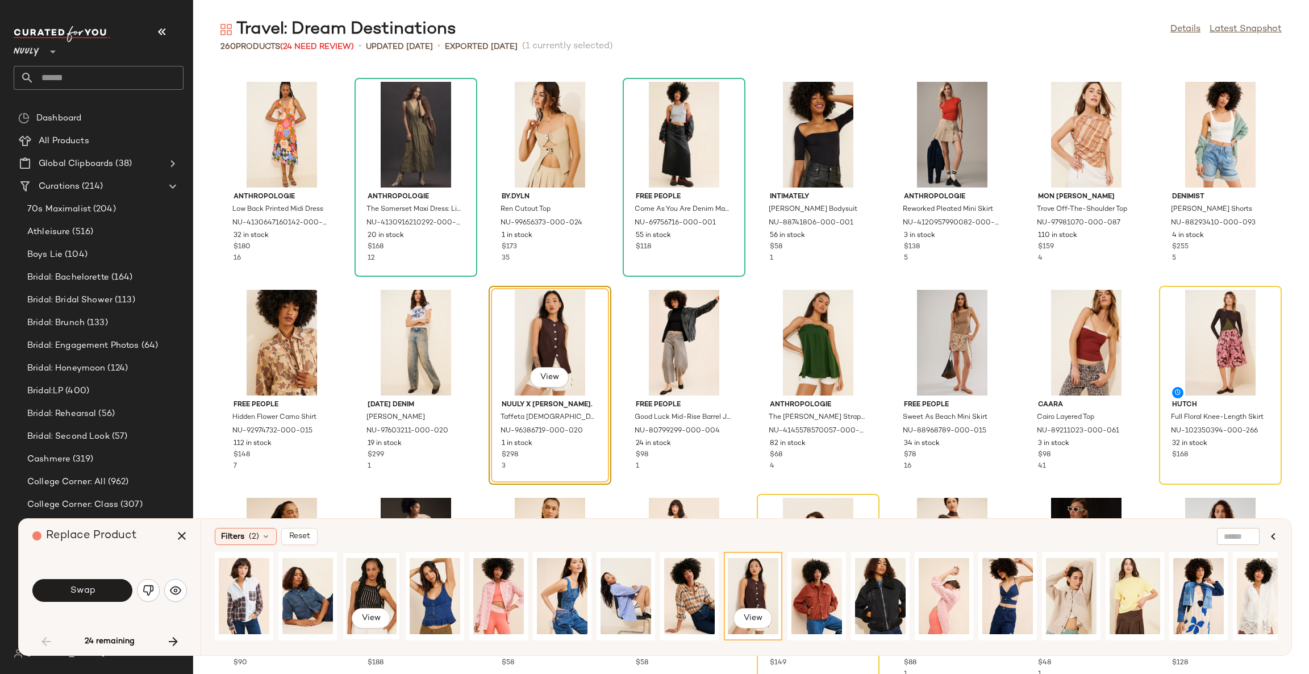
click at [369, 596] on div "View" at bounding box center [371, 596] width 51 height 81
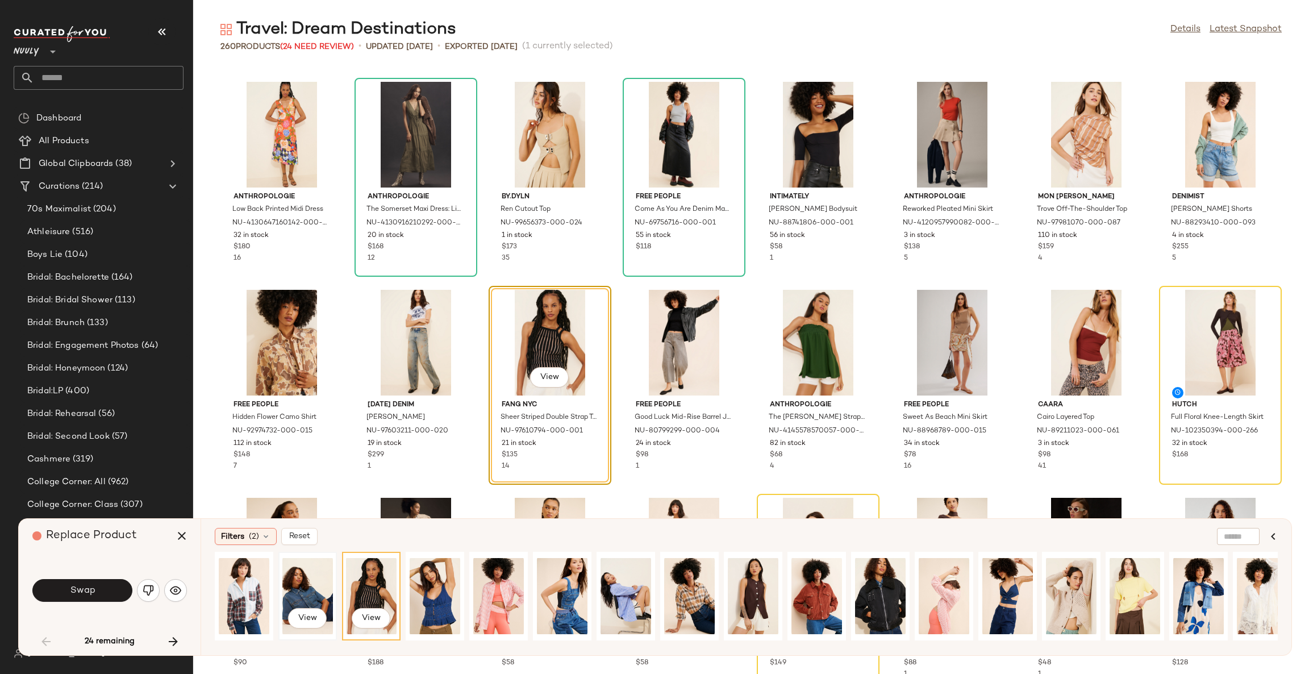
click at [309, 593] on div "View" at bounding box center [307, 596] width 51 height 81
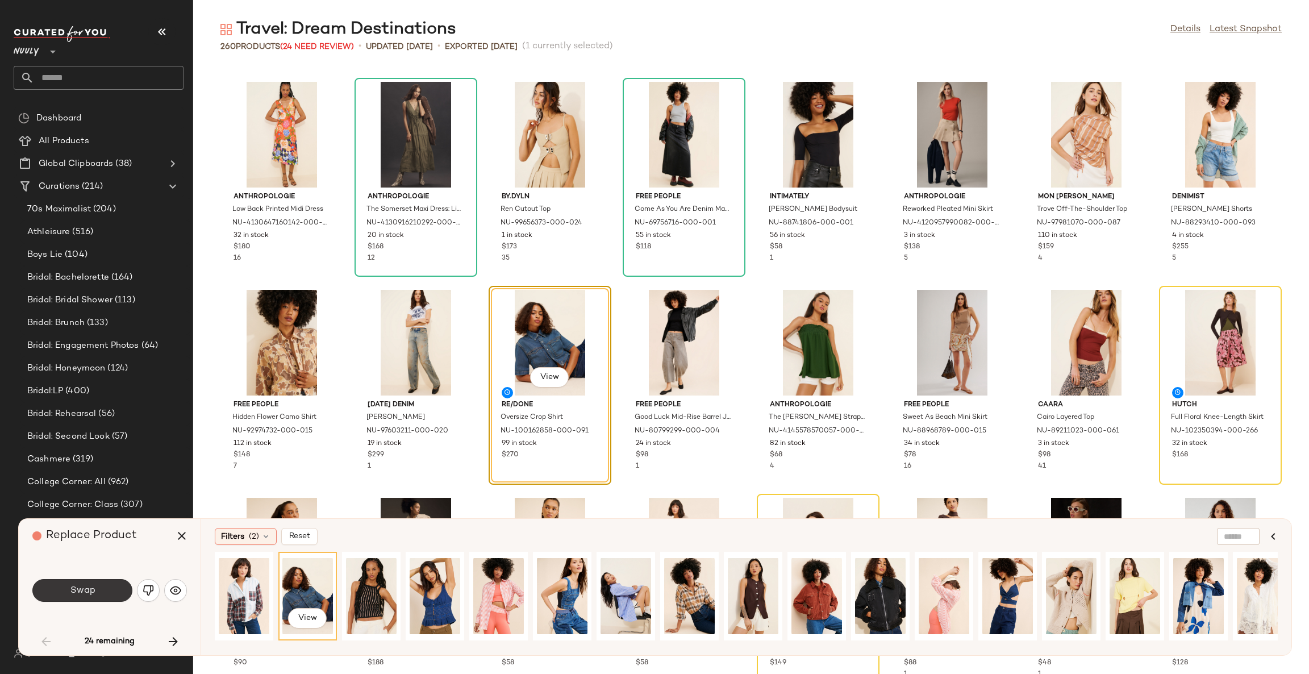
click at [101, 586] on button "Swap" at bounding box center [82, 590] width 100 height 23
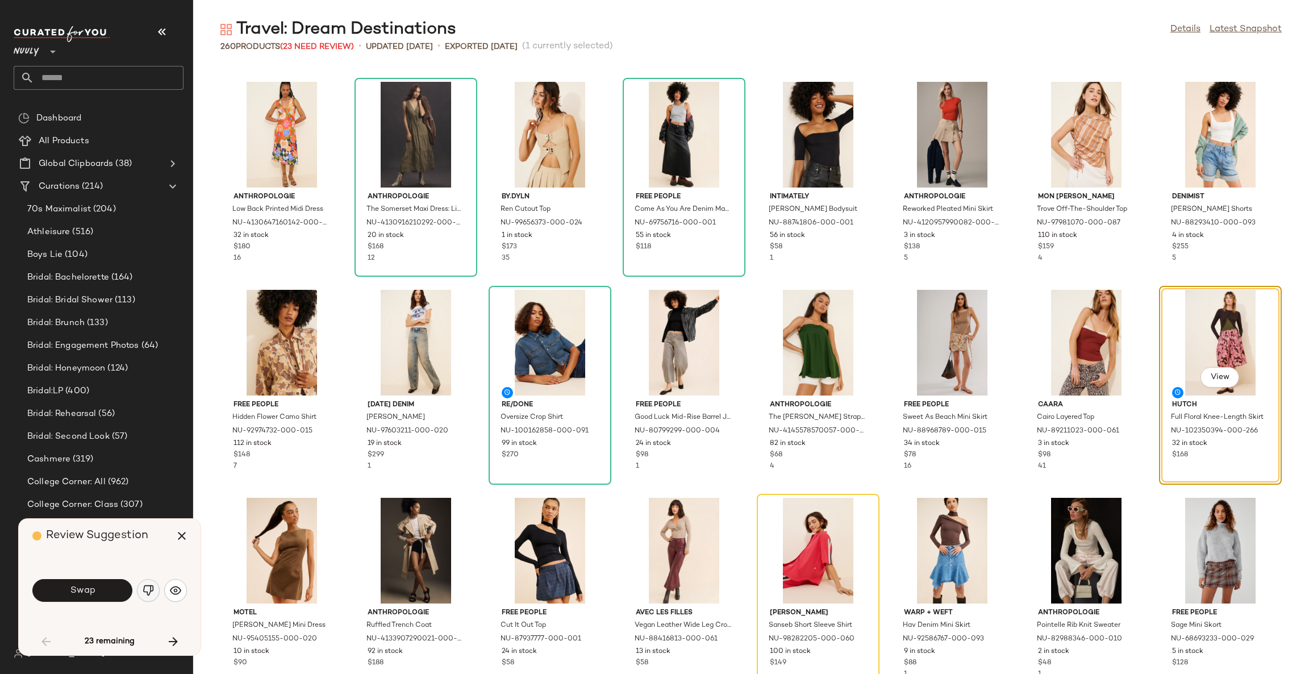
click at [152, 591] on img "button" at bounding box center [148, 590] width 11 height 11
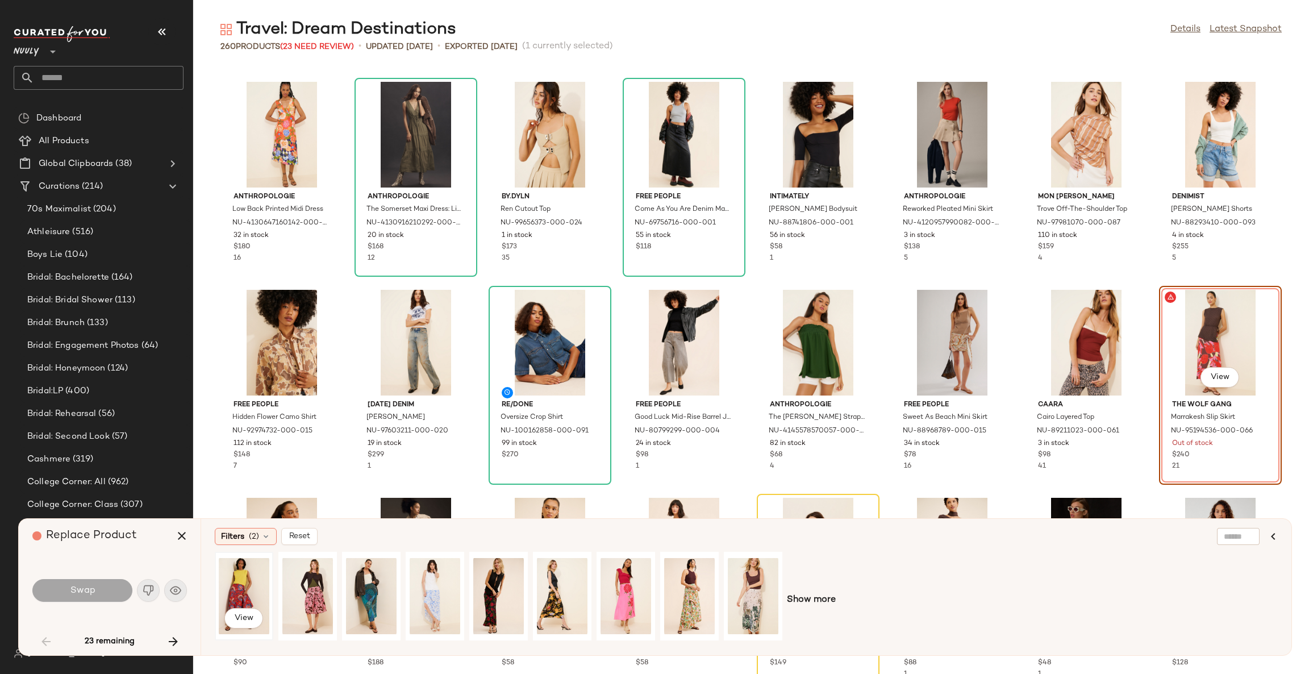
click at [255, 590] on div "View" at bounding box center [244, 596] width 51 height 81
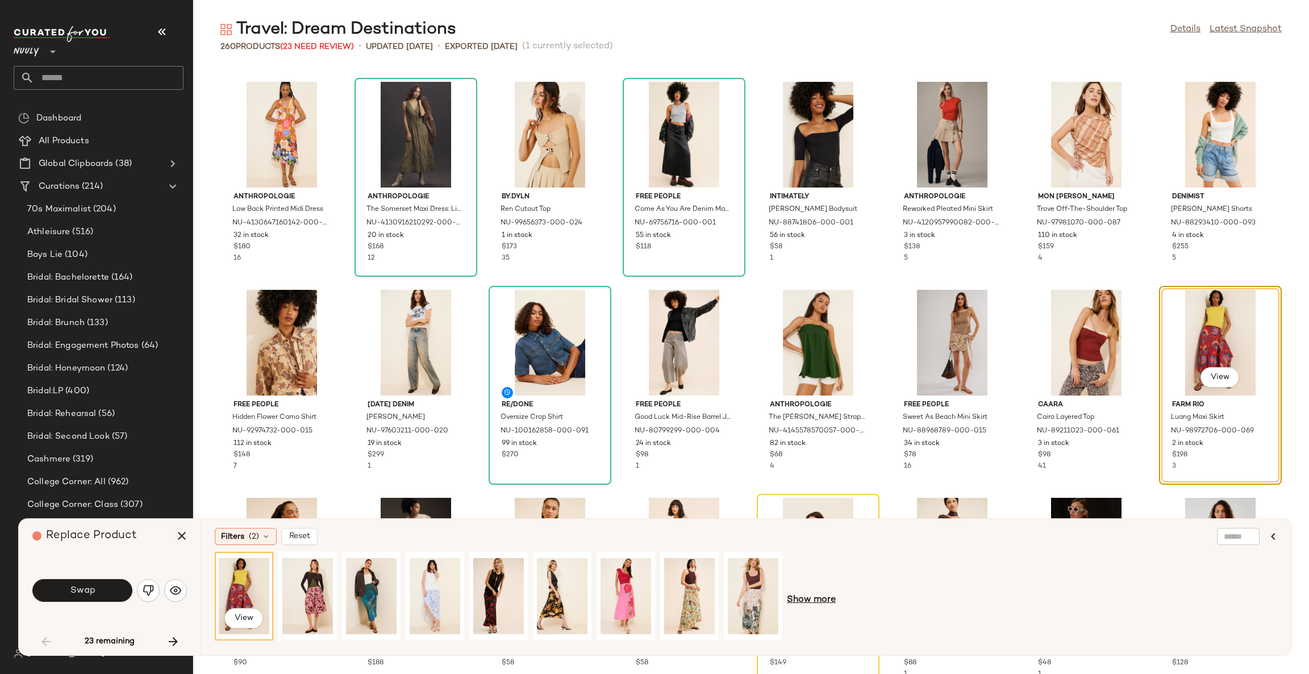
click at [809, 596] on span "Show more" at bounding box center [811, 600] width 49 height 14
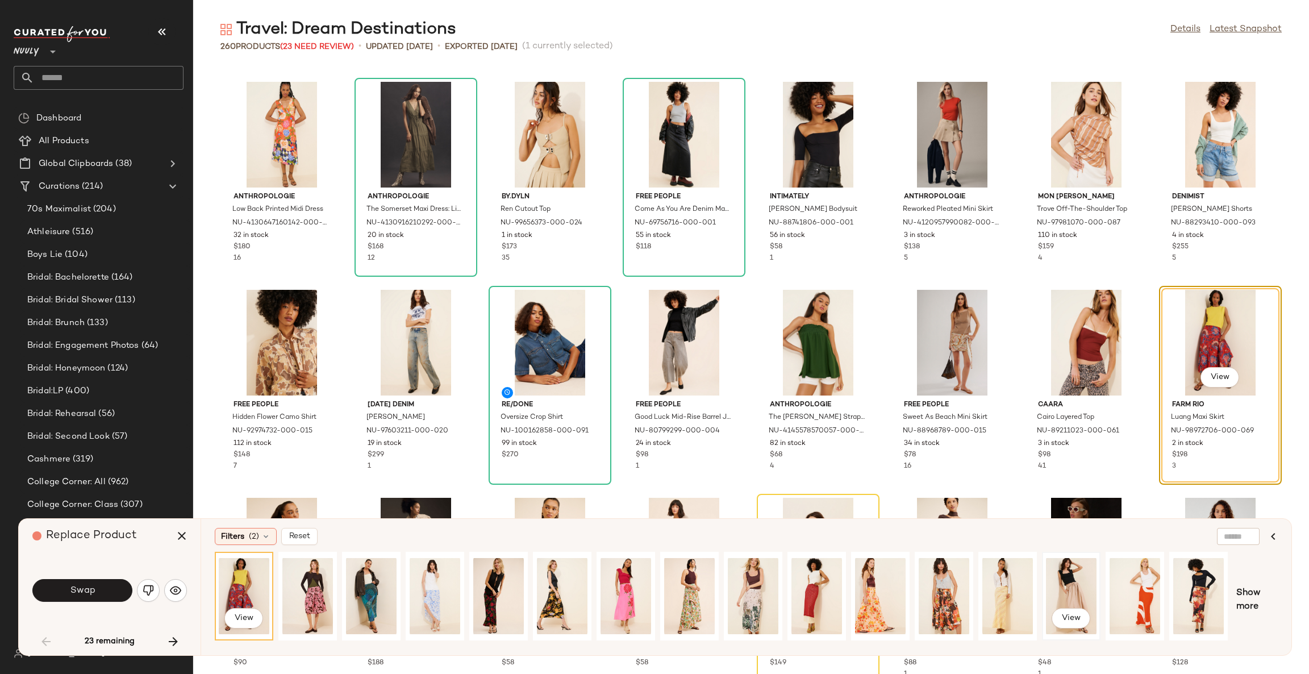
click at [1077, 579] on div "View" at bounding box center [1071, 596] width 51 height 81
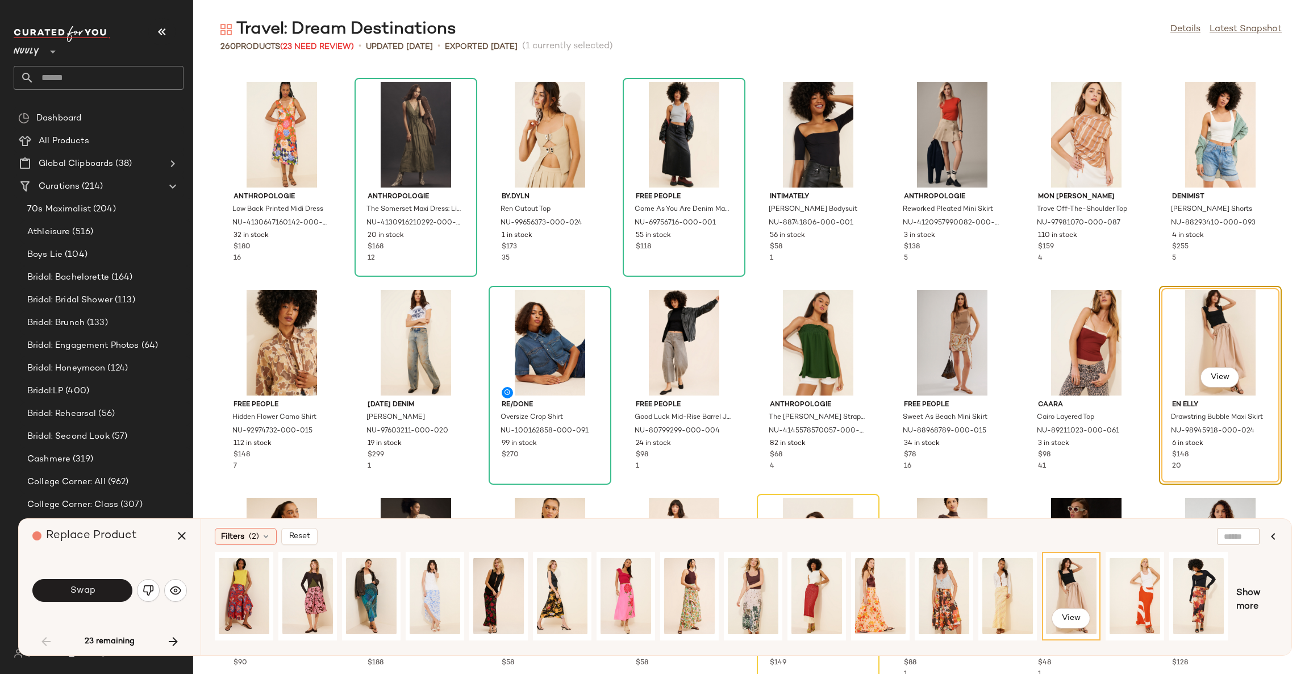
click at [101, 595] on button "Swap" at bounding box center [82, 590] width 100 height 23
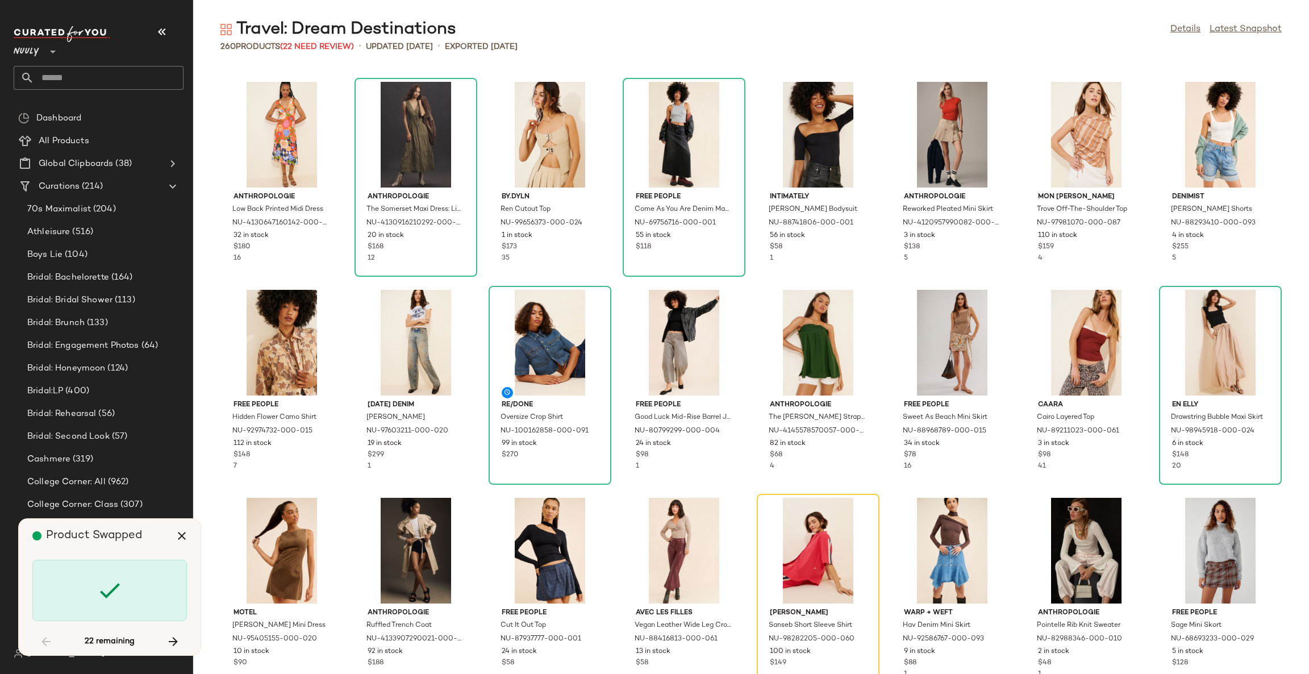
scroll to position [1040, 0]
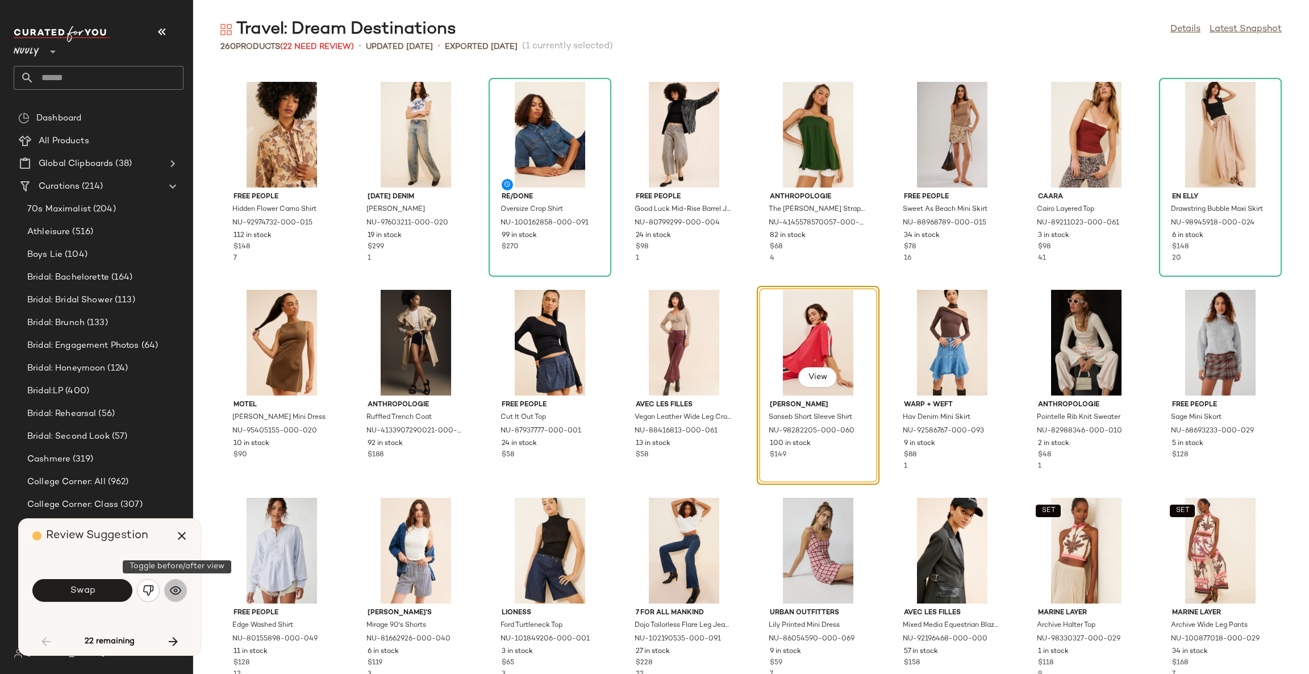
click at [178, 592] on img "button" at bounding box center [175, 590] width 11 height 11
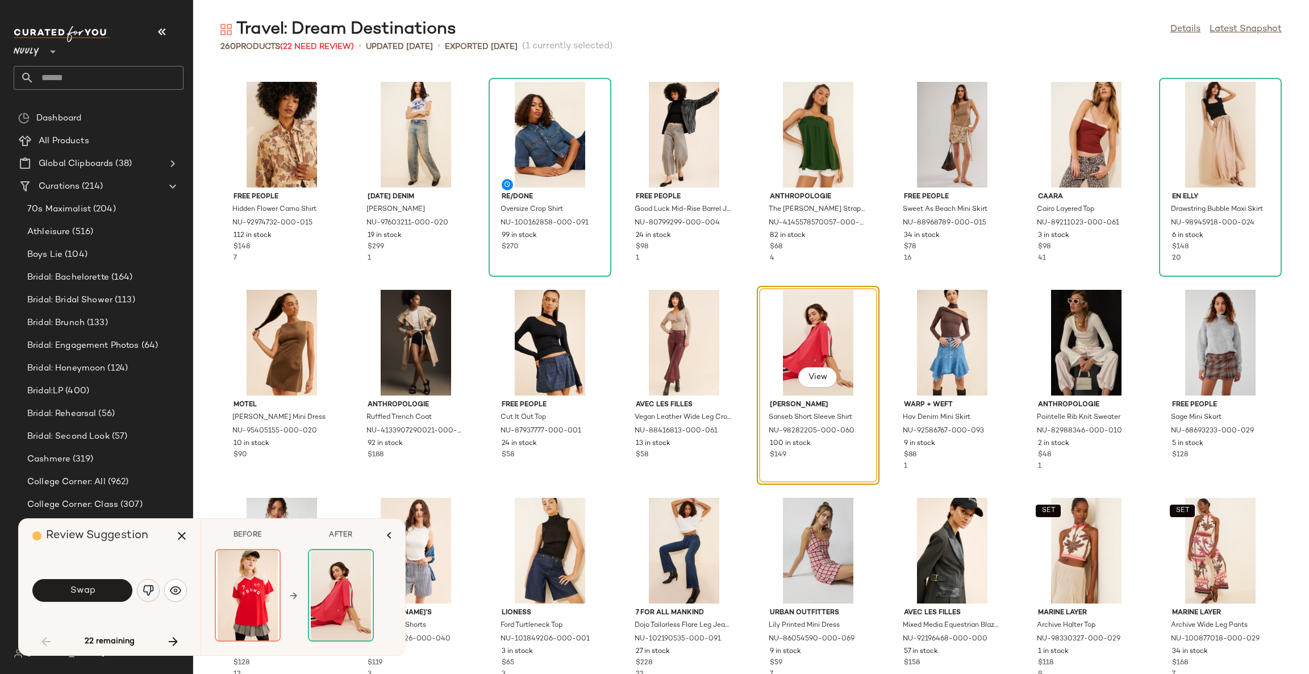
click at [144, 593] on img "button" at bounding box center [148, 590] width 11 height 11
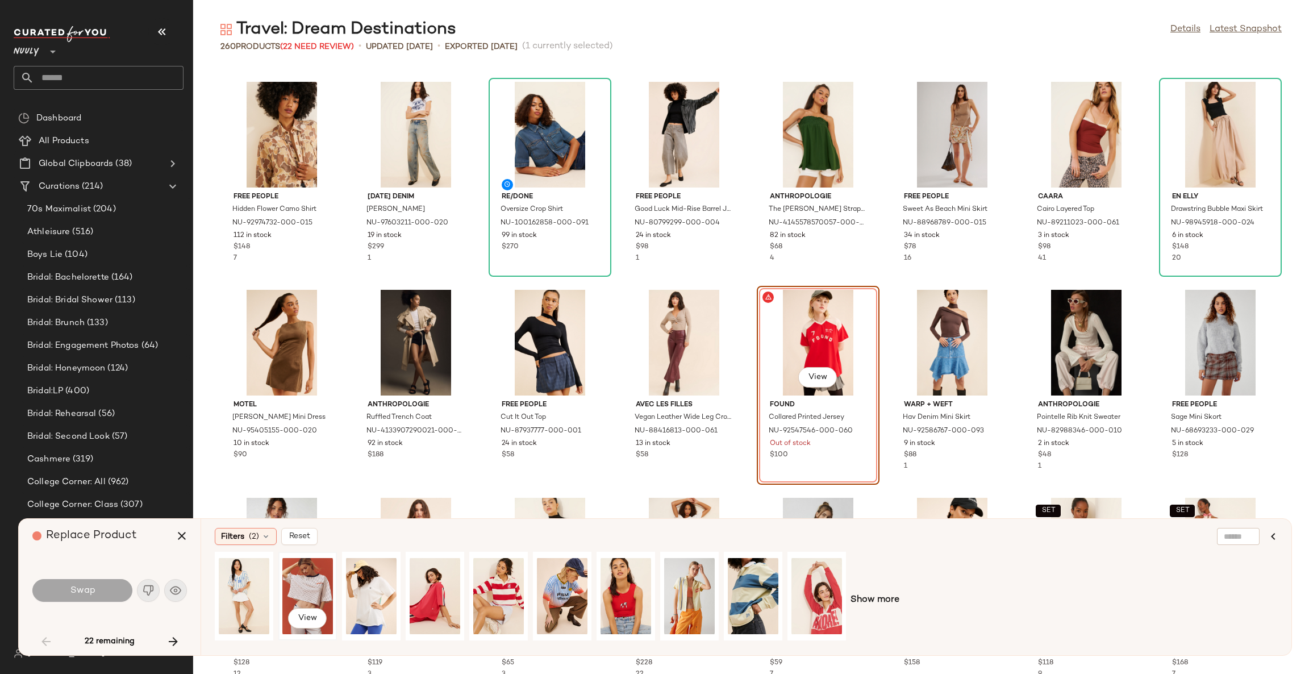
click at [313, 588] on div "View" at bounding box center [307, 596] width 51 height 81
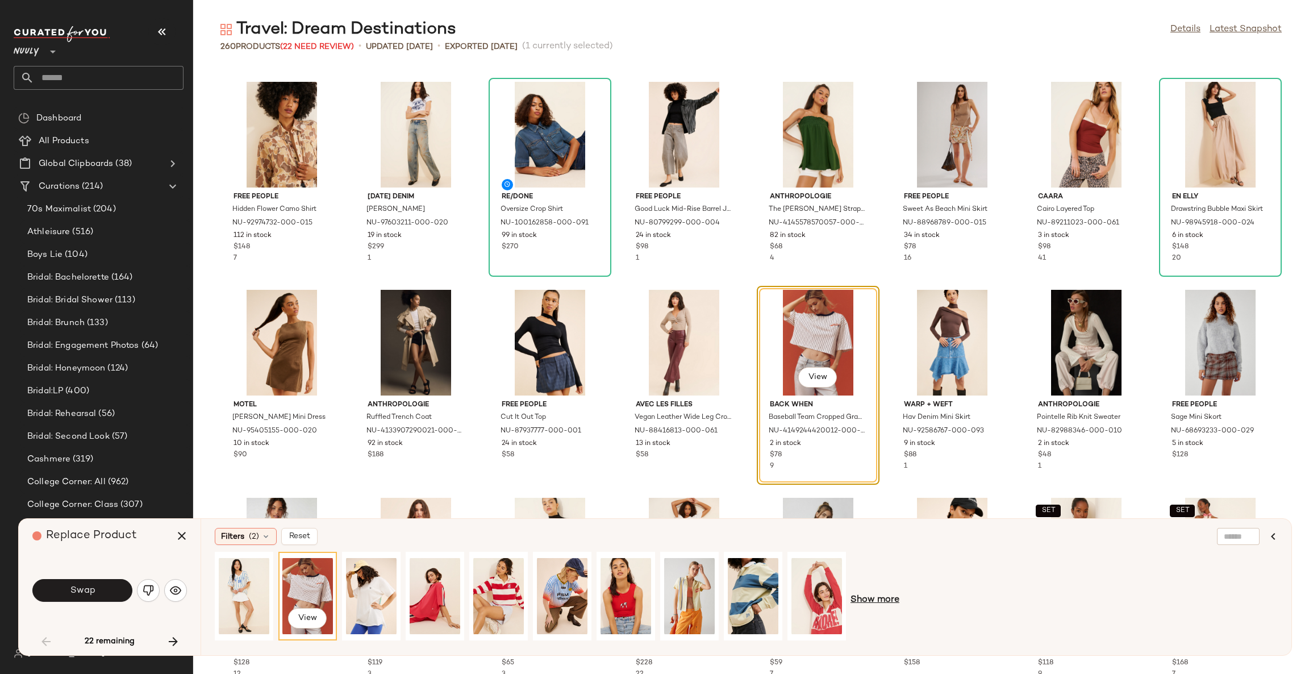
click at [871, 598] on span "Show more" at bounding box center [875, 600] width 49 height 14
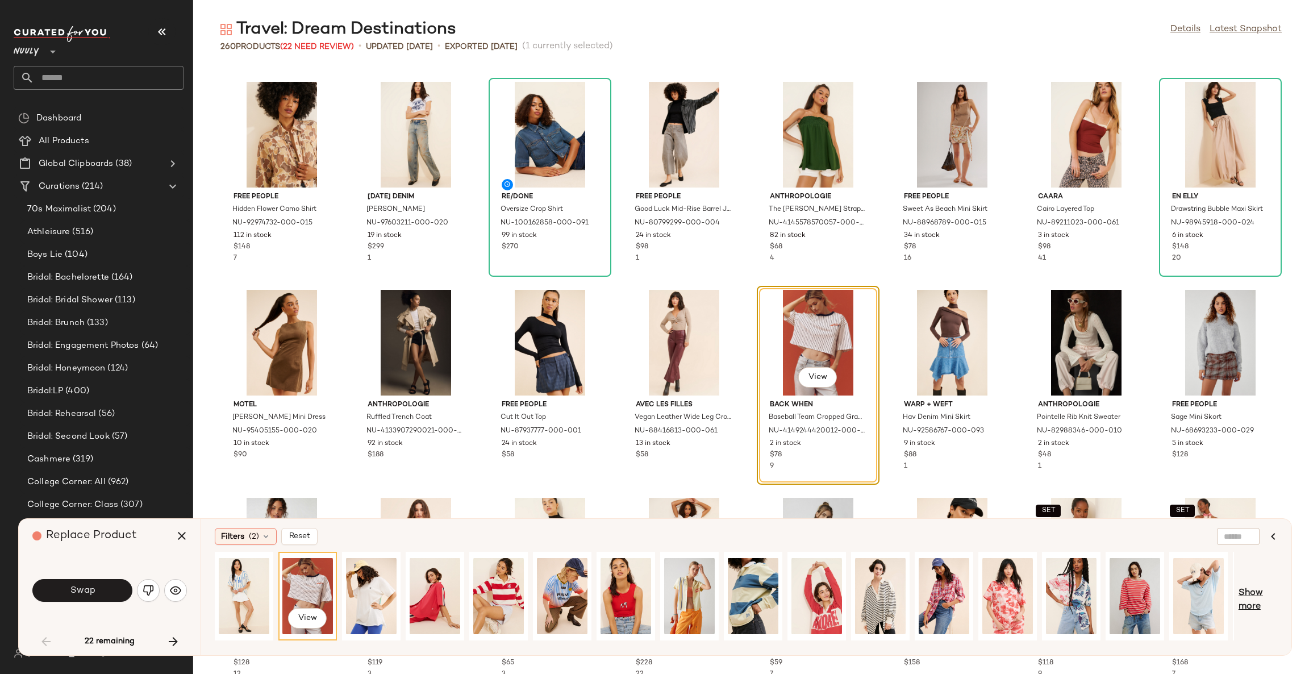
click at [1243, 594] on span "Show more" at bounding box center [1258, 600] width 39 height 27
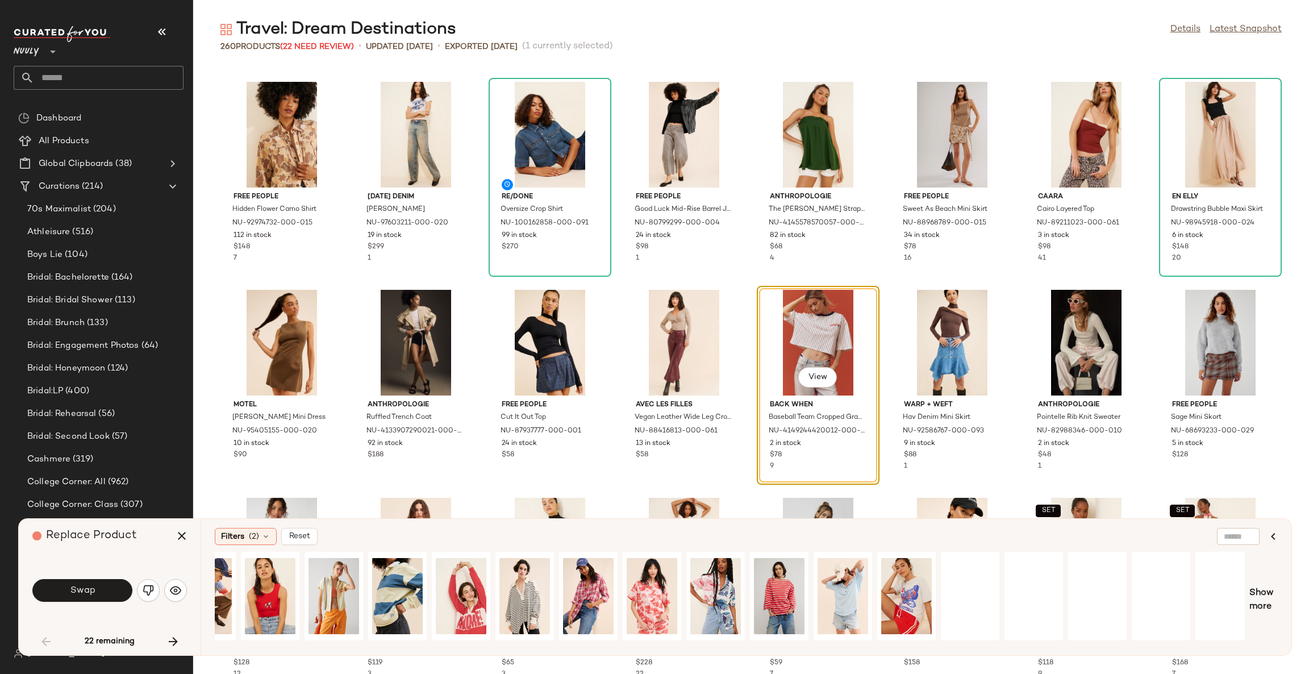
scroll to position [0, 746]
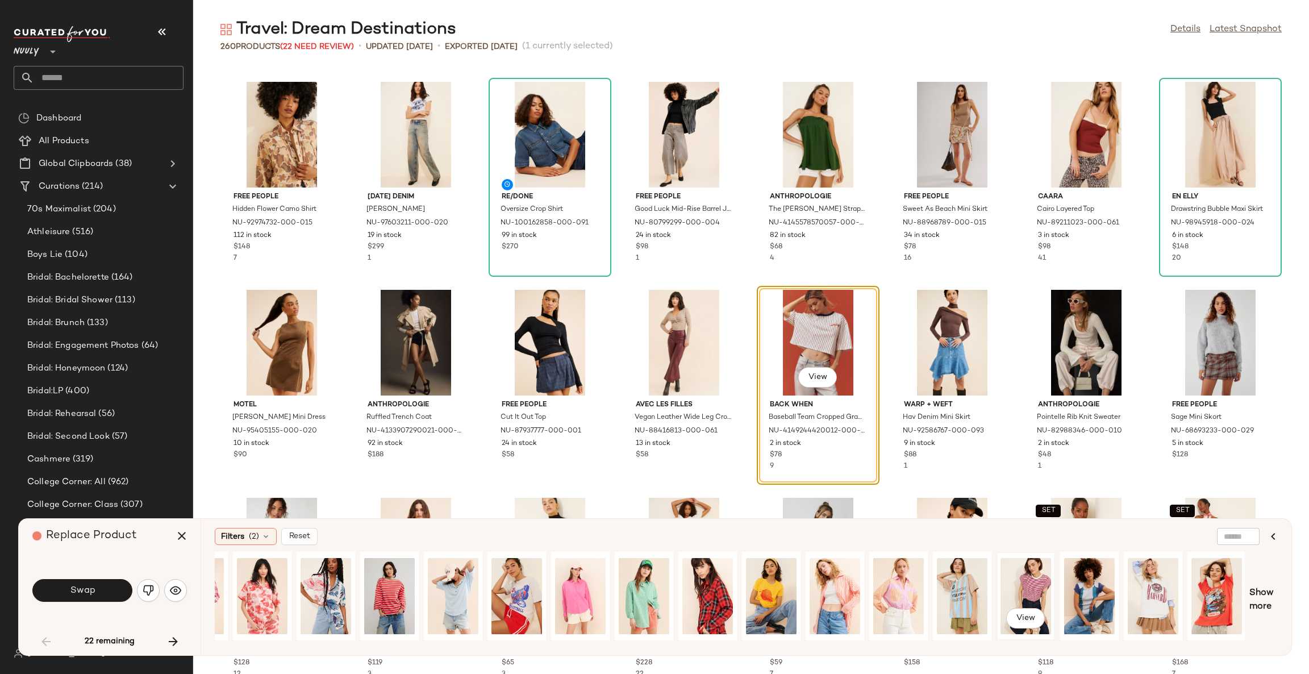
click at [1031, 583] on div "View" at bounding box center [1026, 596] width 51 height 81
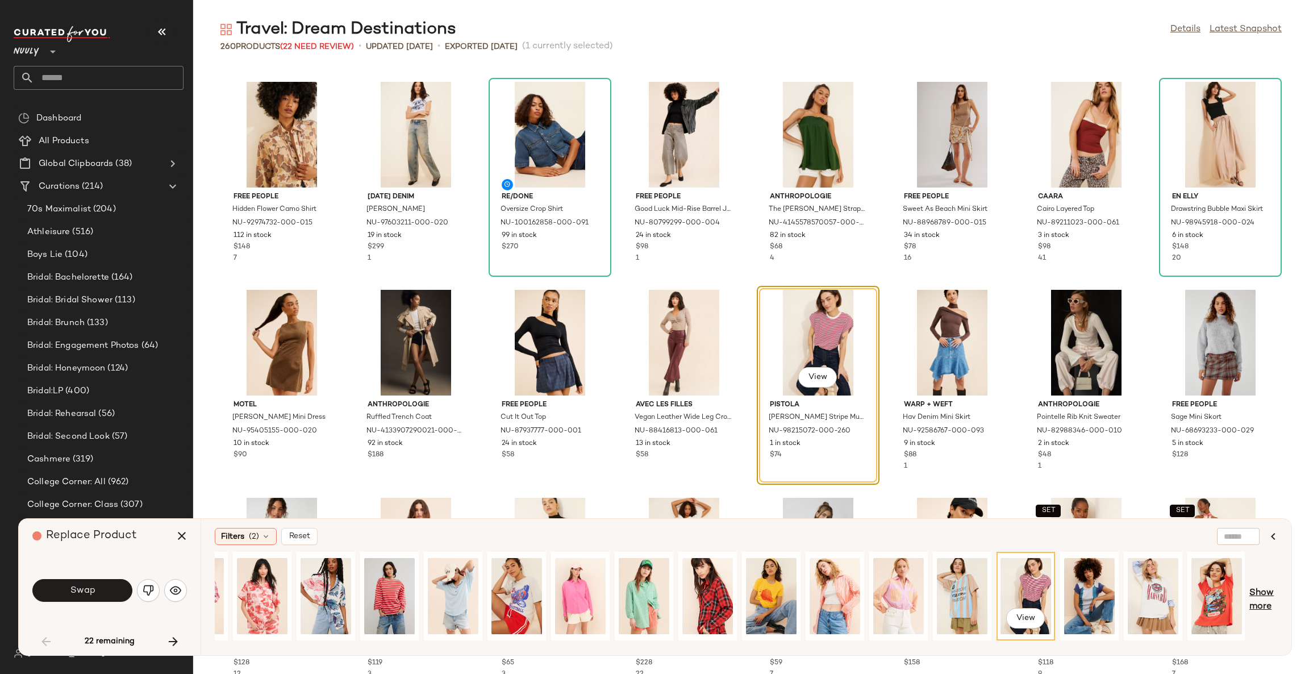
click at [1260, 602] on span "Show more" at bounding box center [1264, 600] width 28 height 27
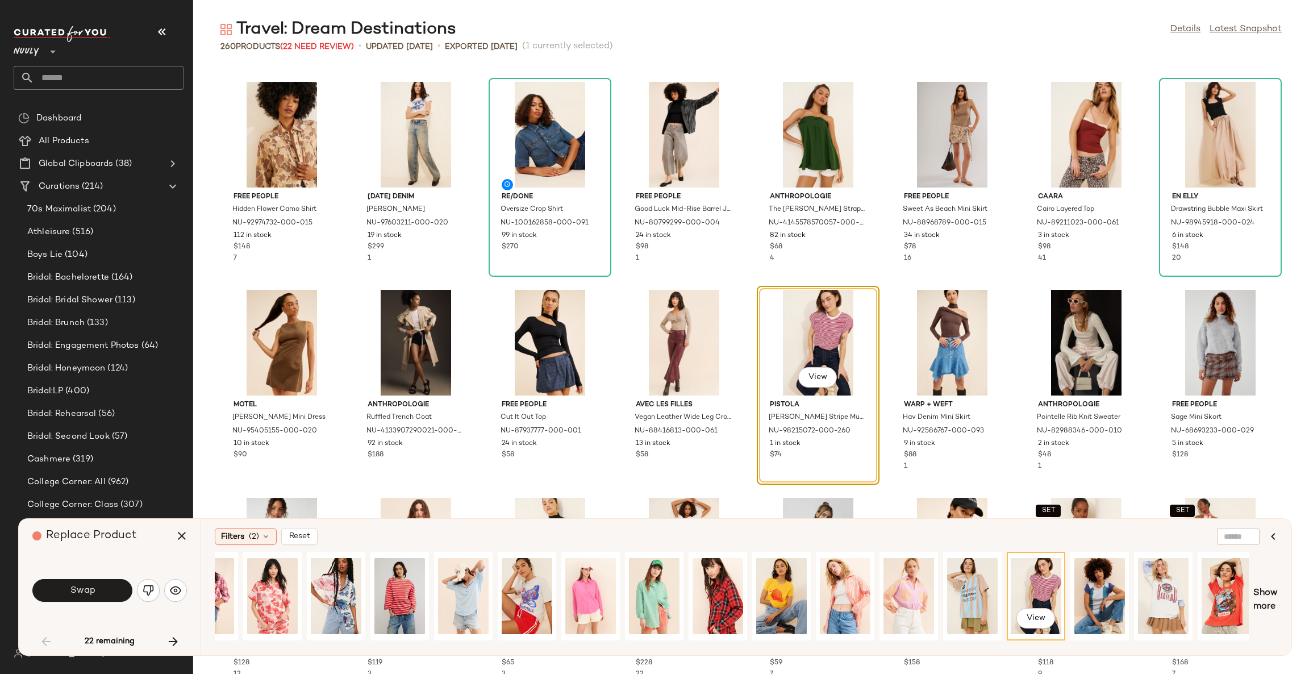
scroll to position [0, 1315]
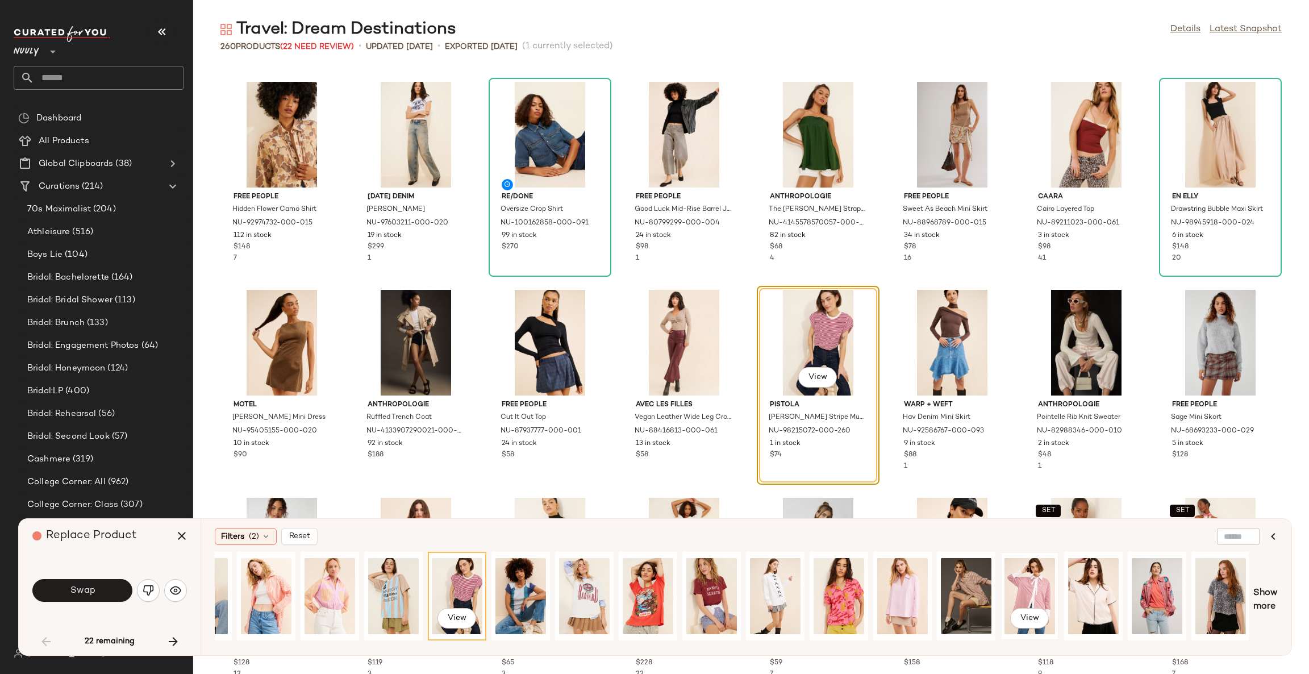
click at [1030, 583] on div "View" at bounding box center [1030, 596] width 51 height 81
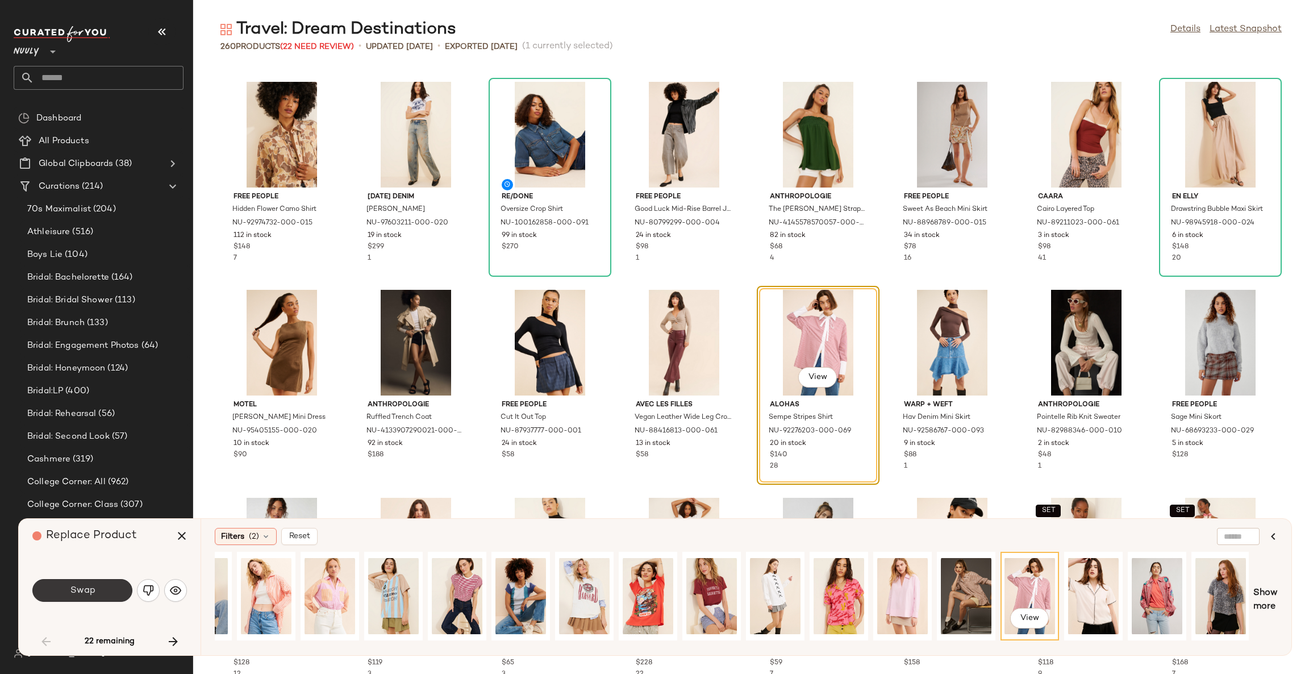
click at [120, 596] on button "Swap" at bounding box center [82, 590] width 100 height 23
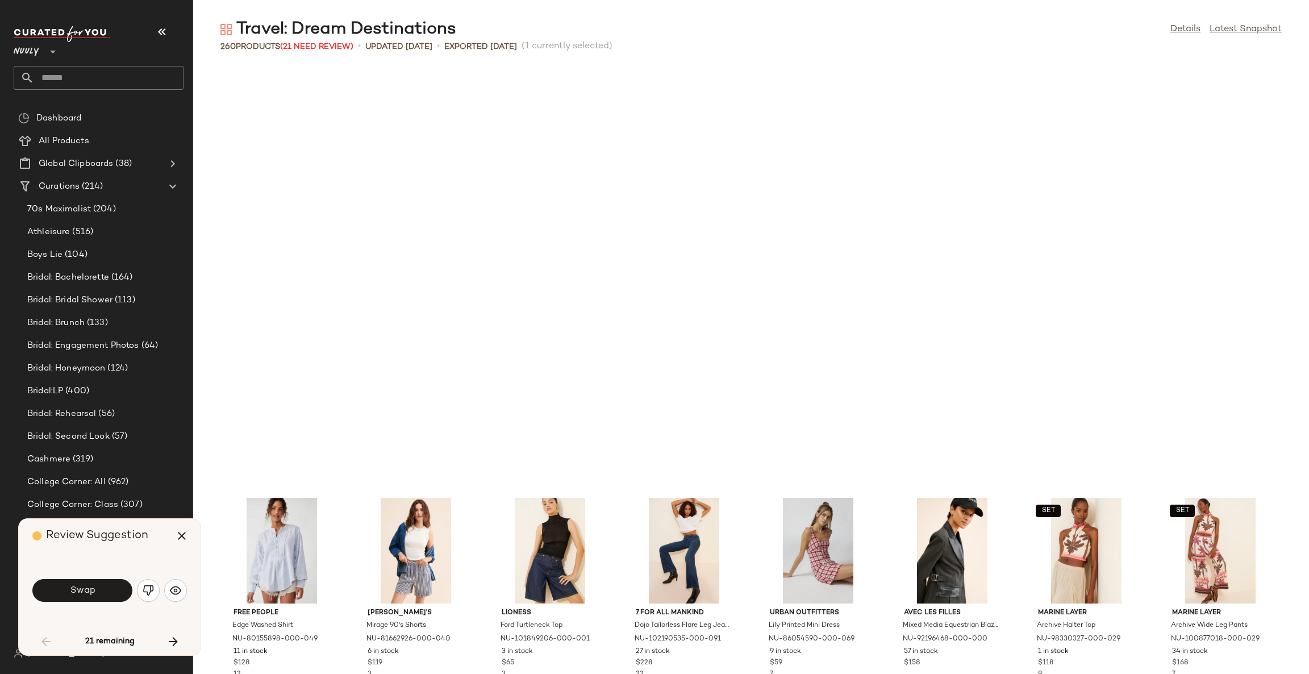
scroll to position [1456, 0]
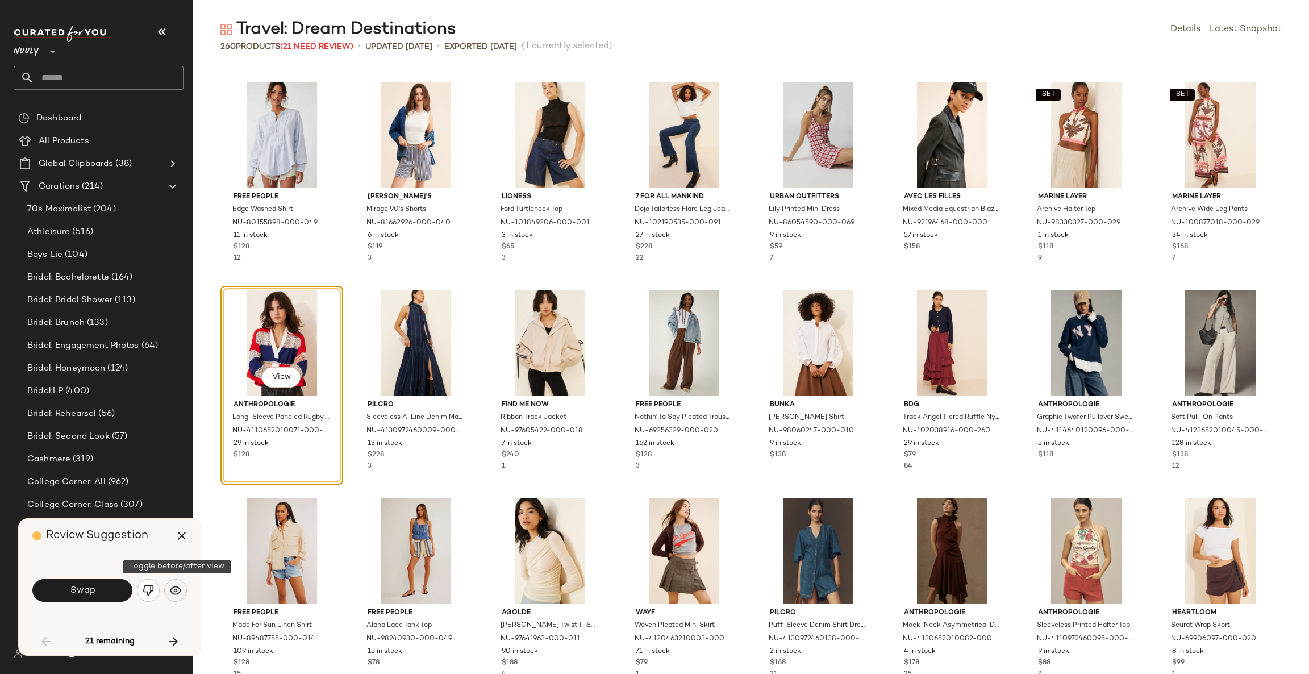
click at [173, 592] on img "button" at bounding box center [175, 590] width 11 height 11
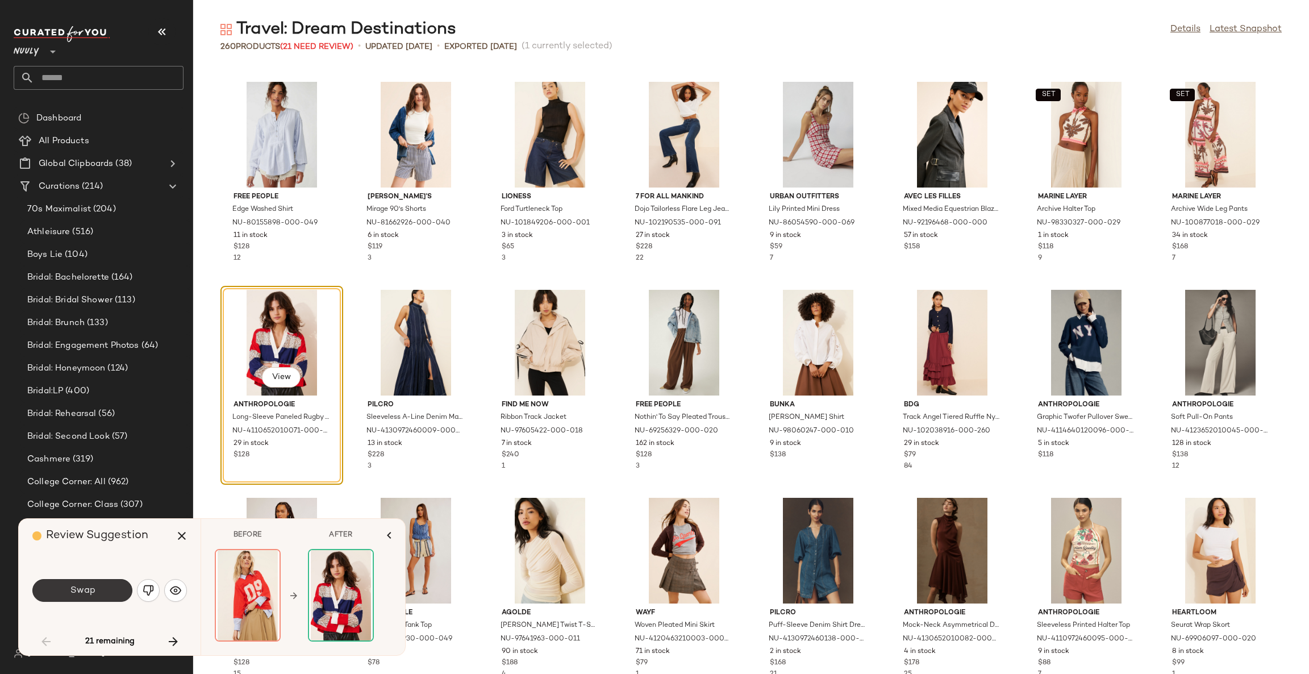
click at [115, 588] on button "Swap" at bounding box center [82, 590] width 100 height 23
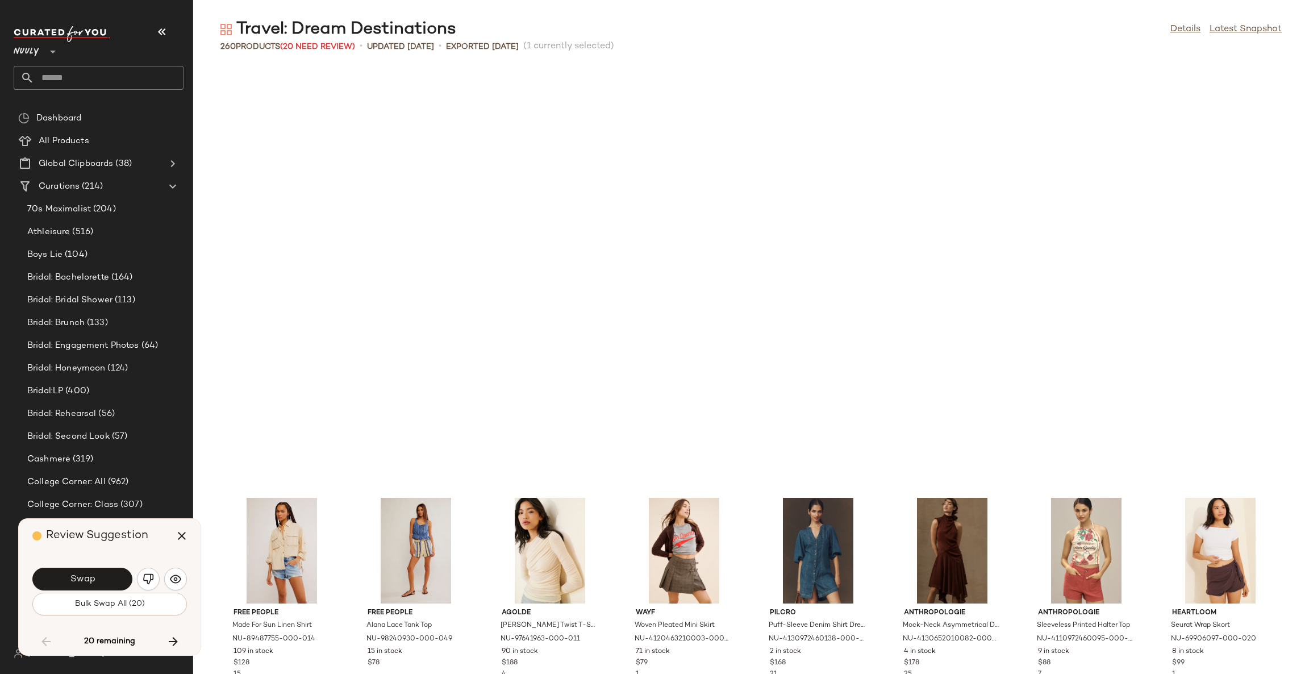
scroll to position [1872, 0]
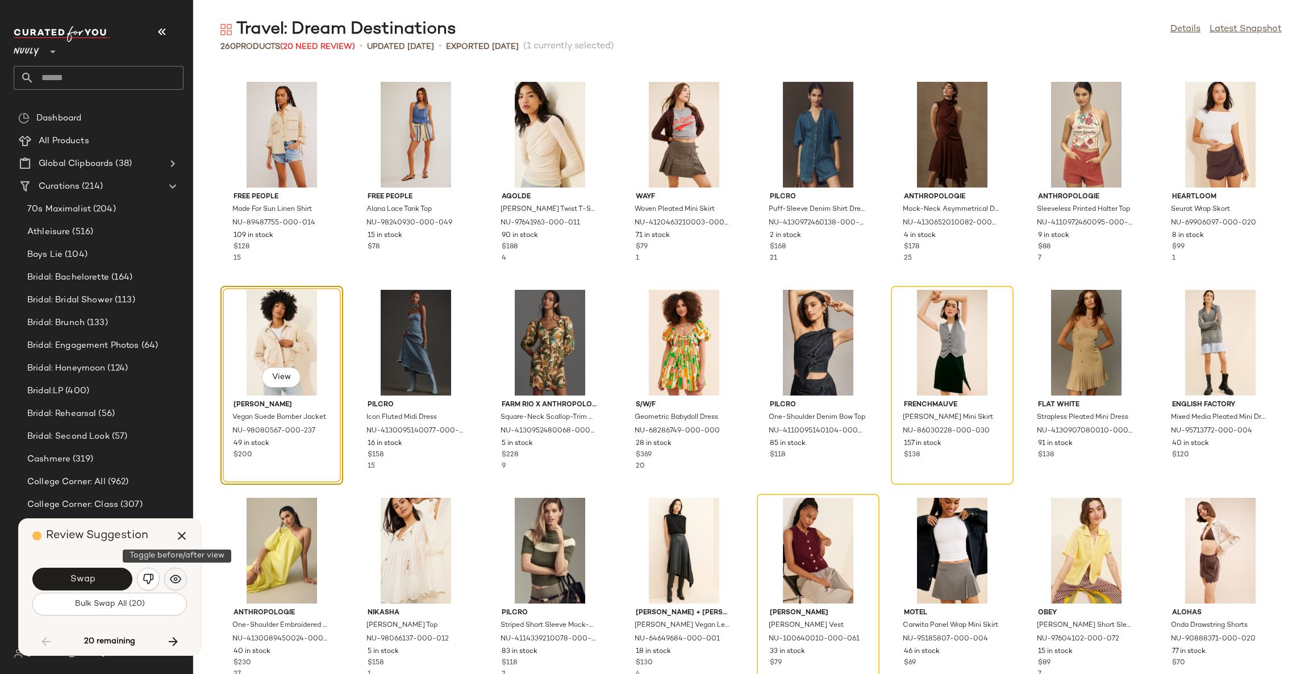
click at [174, 581] on img "button" at bounding box center [175, 578] width 11 height 11
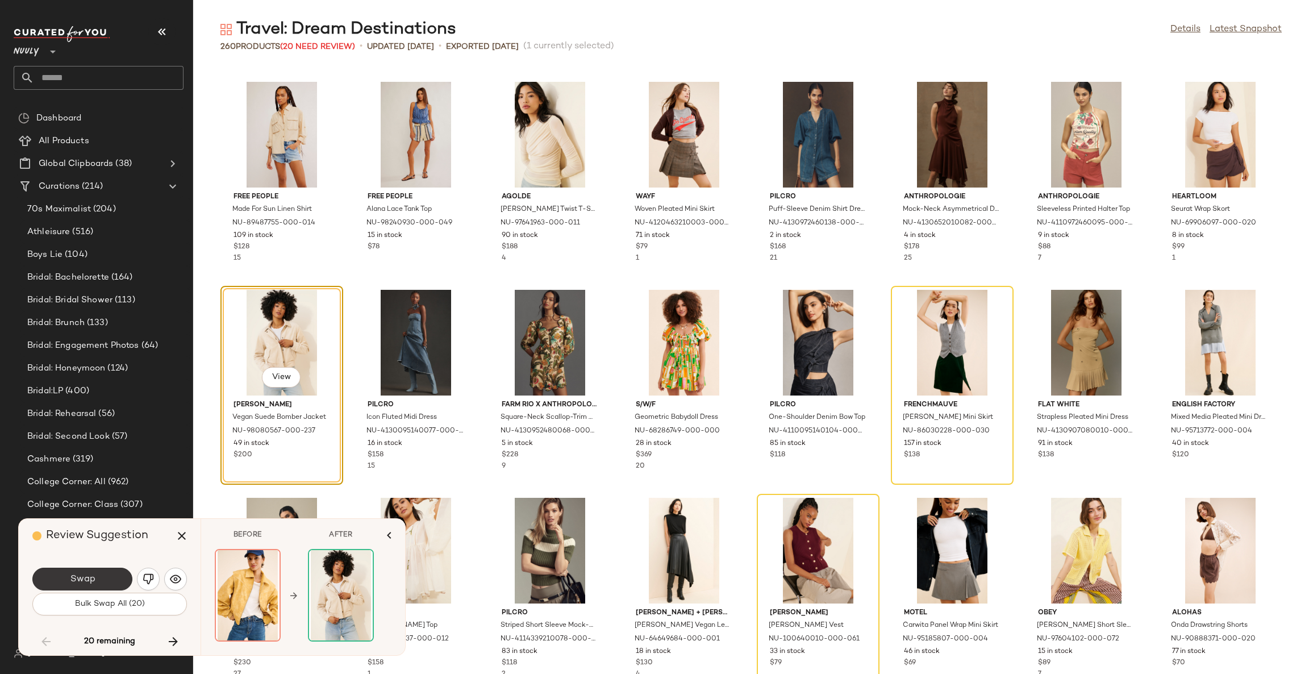
click at [114, 579] on button "Swap" at bounding box center [82, 579] width 100 height 23
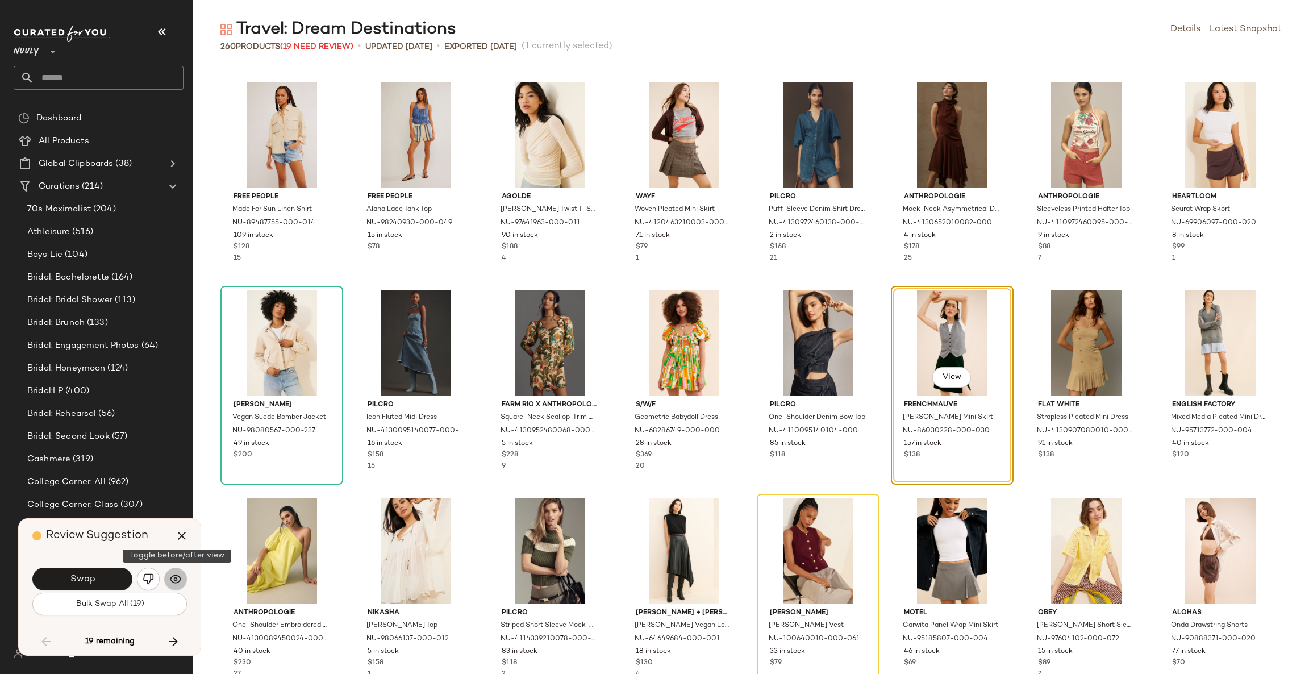
click at [184, 575] on button "button" at bounding box center [175, 579] width 23 height 23
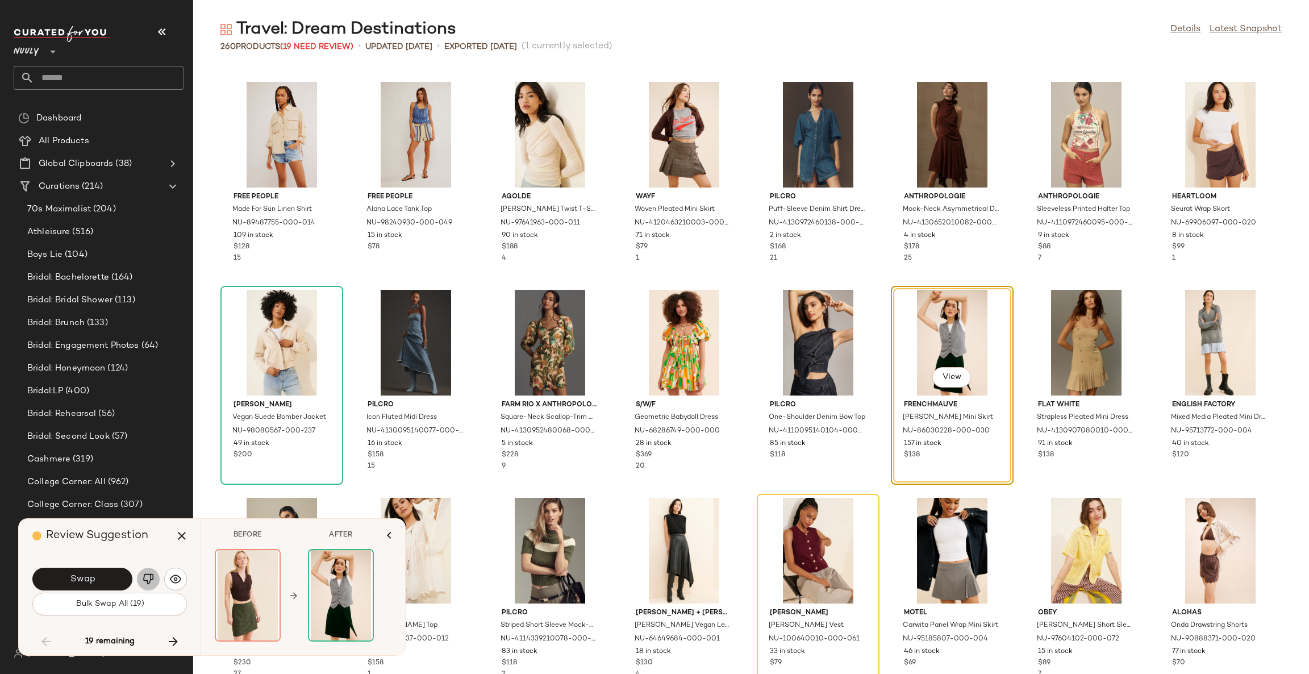
click at [148, 576] on img "button" at bounding box center [148, 578] width 11 height 11
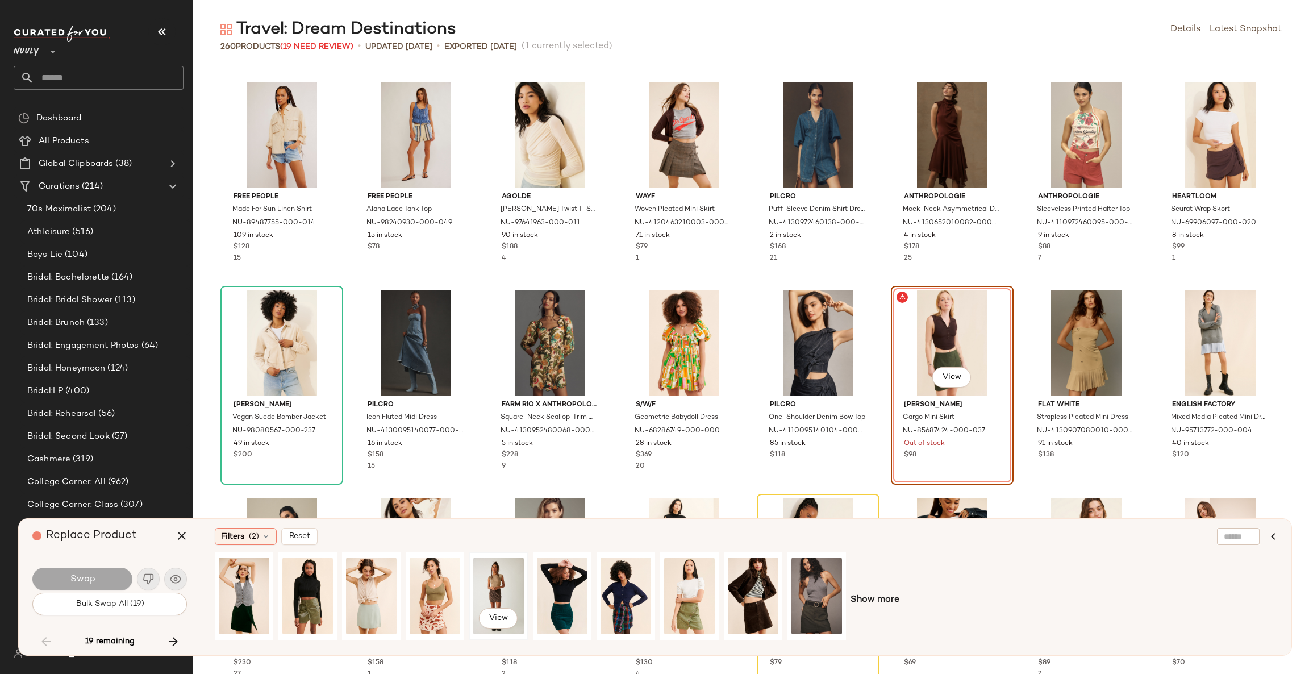
click at [493, 585] on div "View" at bounding box center [498, 596] width 51 height 81
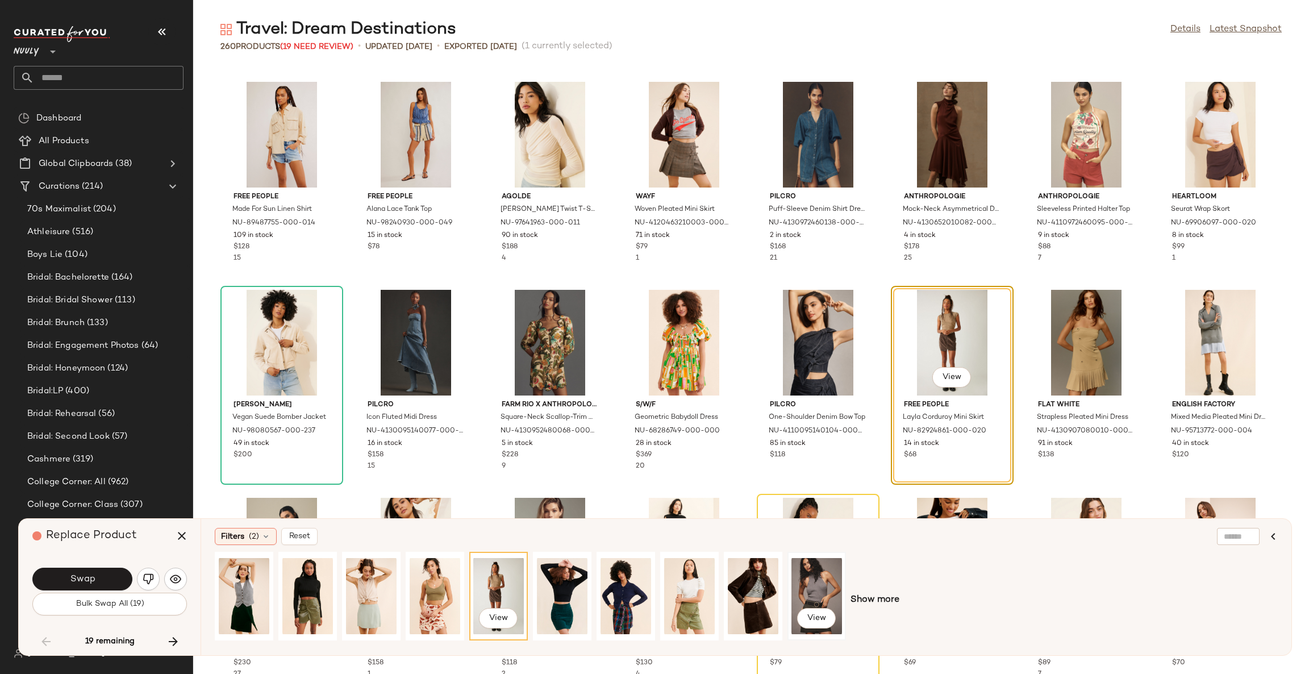
click at [802, 577] on div "View" at bounding box center [817, 596] width 51 height 81
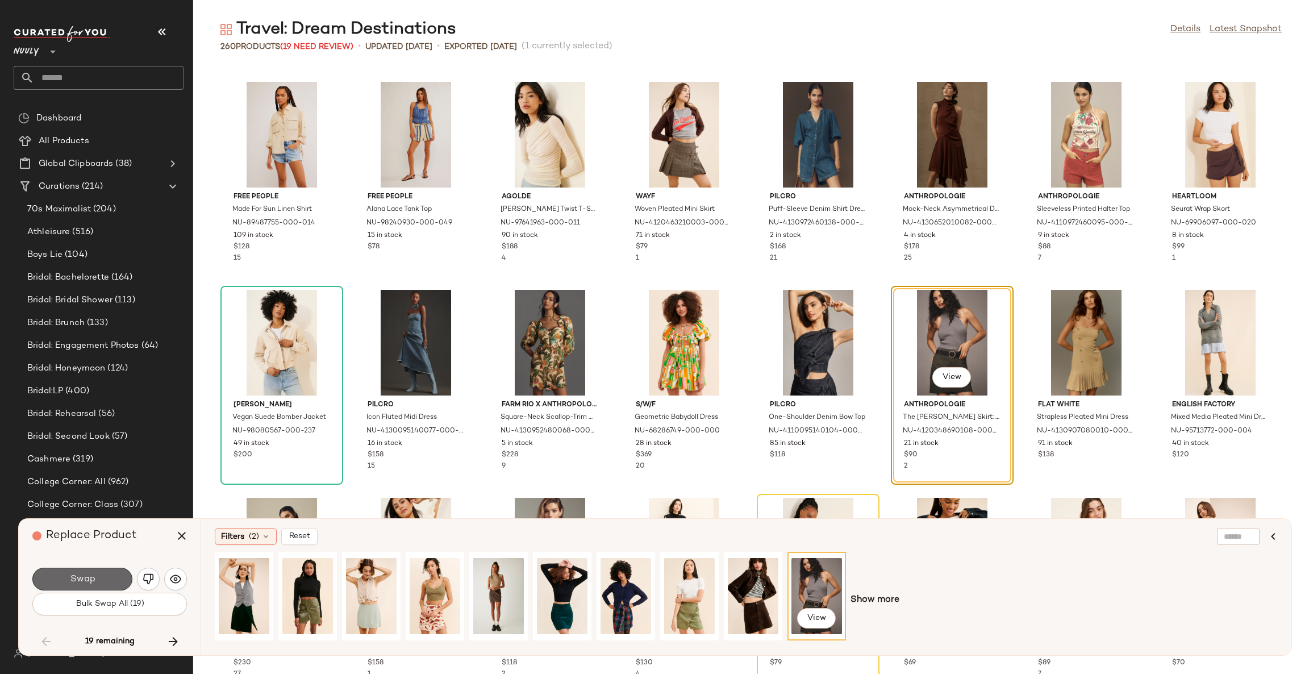
click at [94, 582] on span "Swap" at bounding box center [82, 579] width 26 height 11
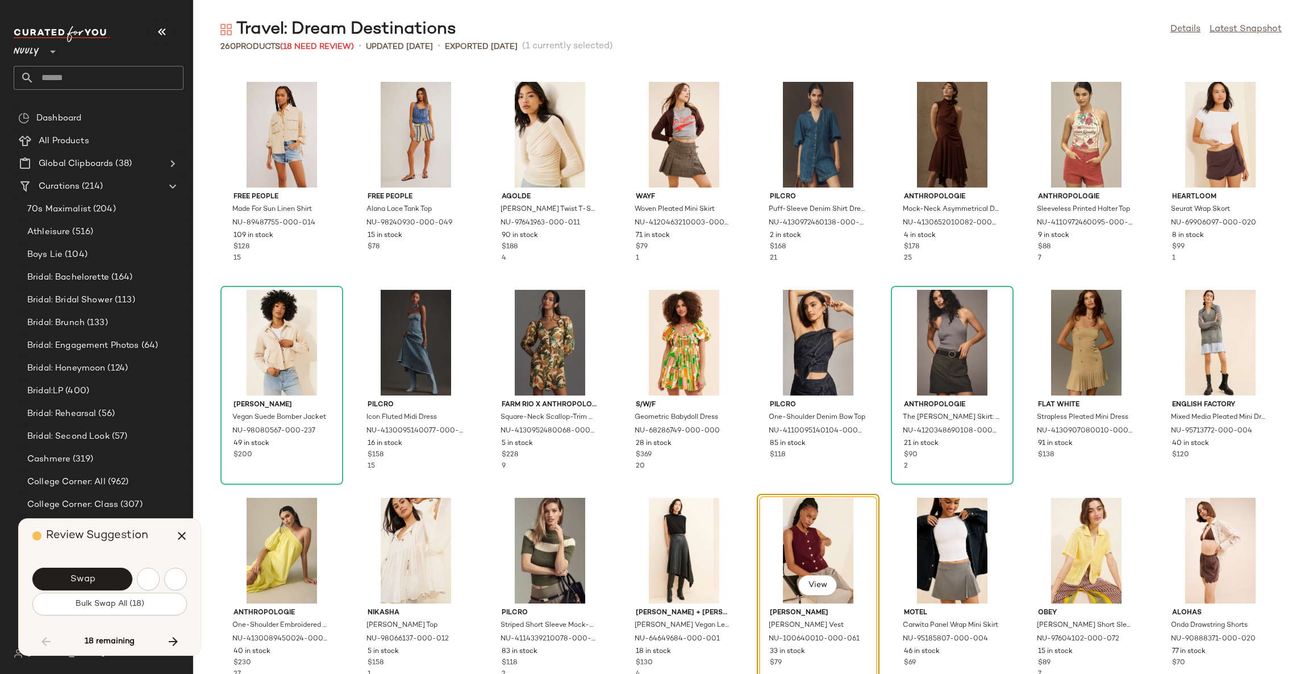
scroll to position [2080, 0]
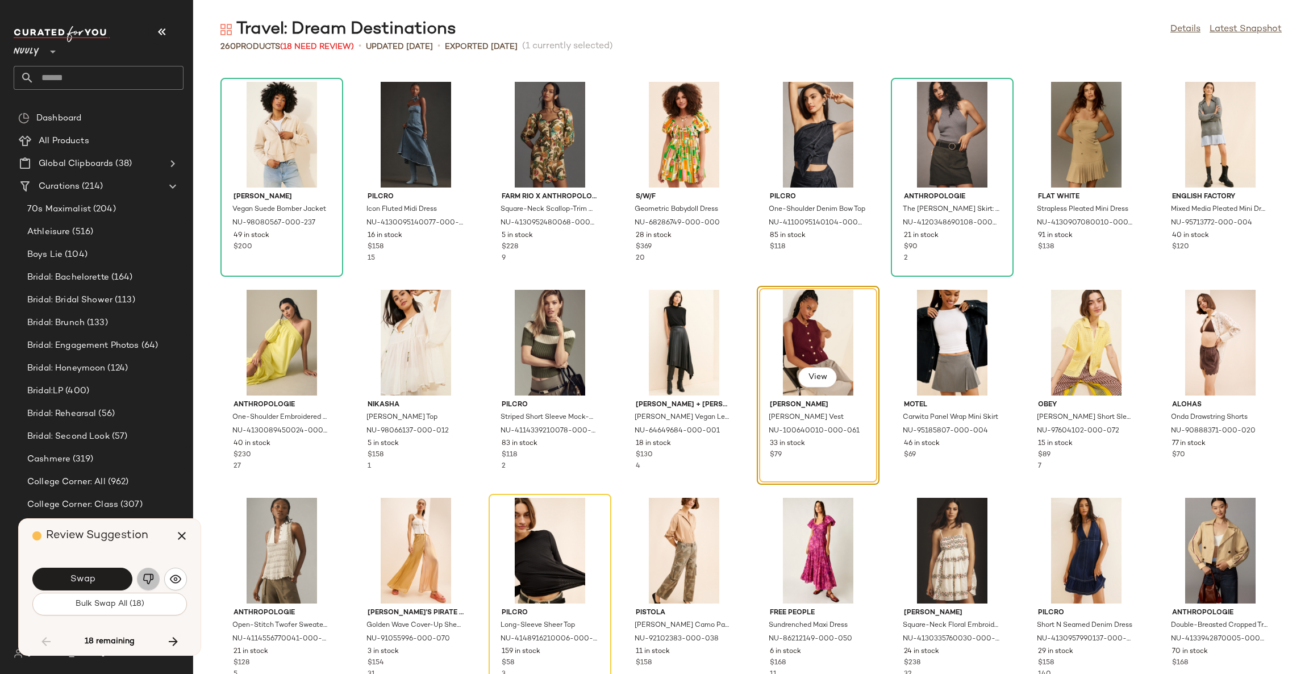
click at [151, 575] on img "button" at bounding box center [148, 578] width 11 height 11
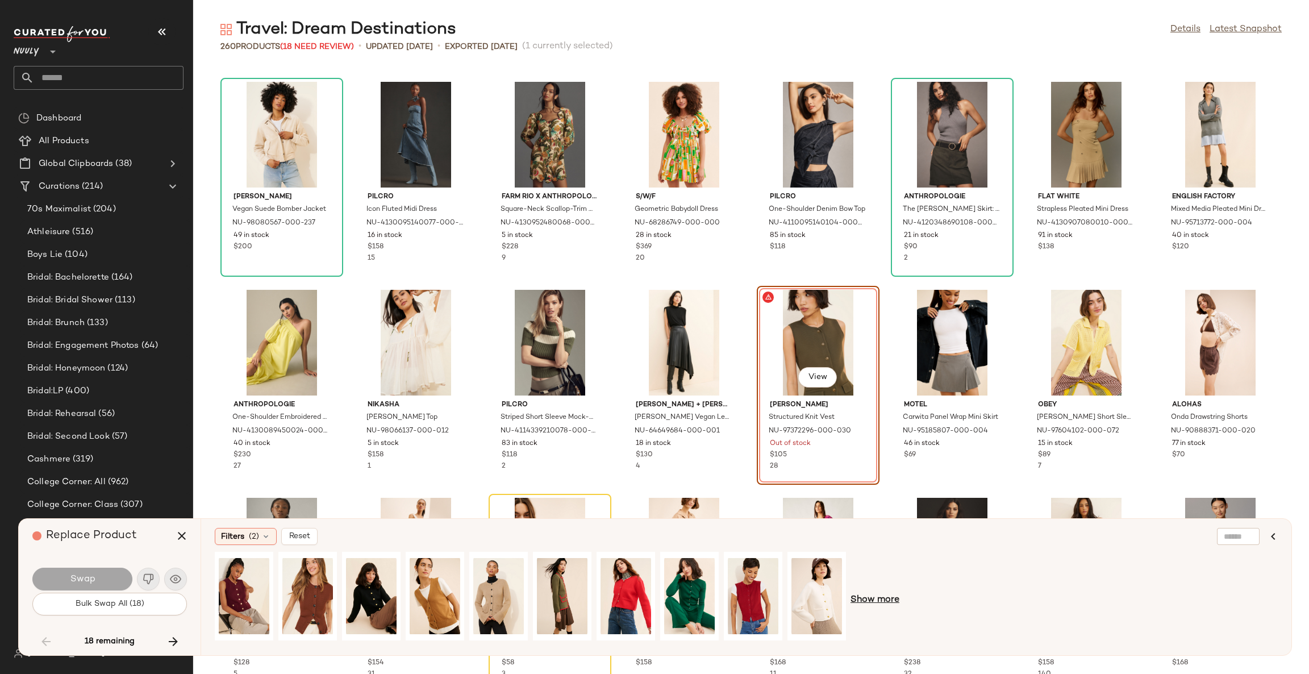
click at [869, 599] on span "Show more" at bounding box center [875, 600] width 49 height 14
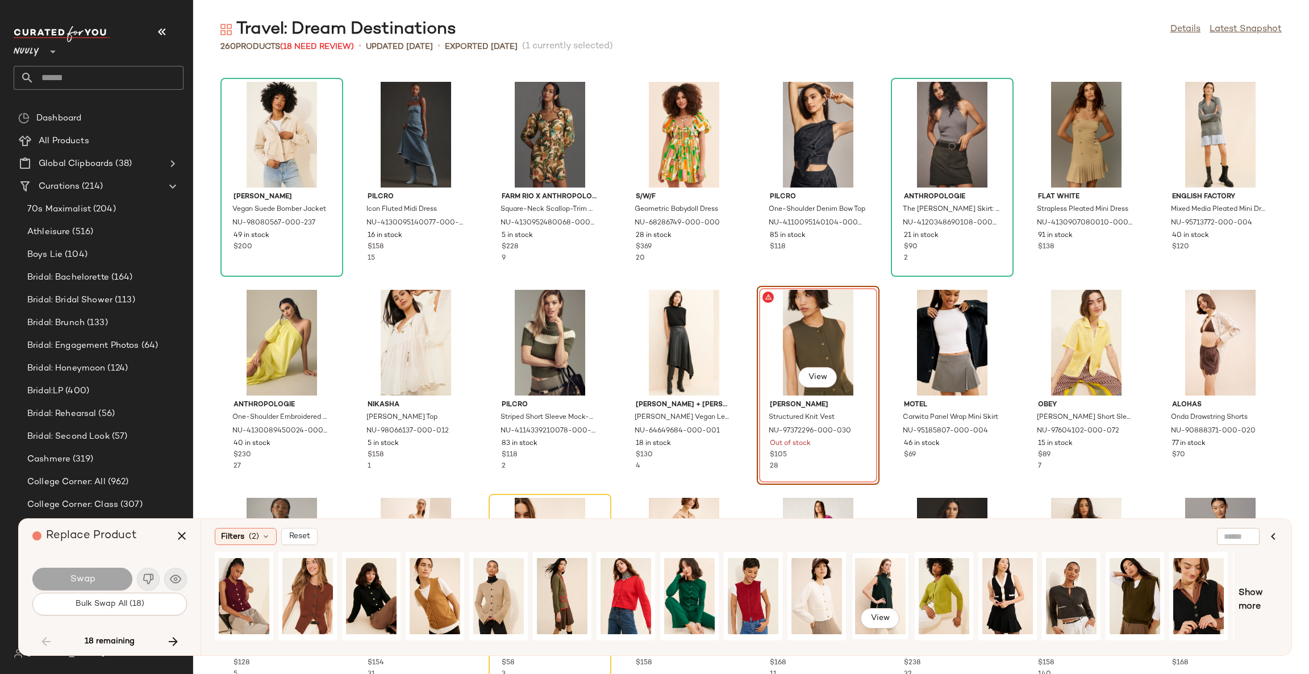
click at [869, 581] on div "View" at bounding box center [880, 596] width 51 height 81
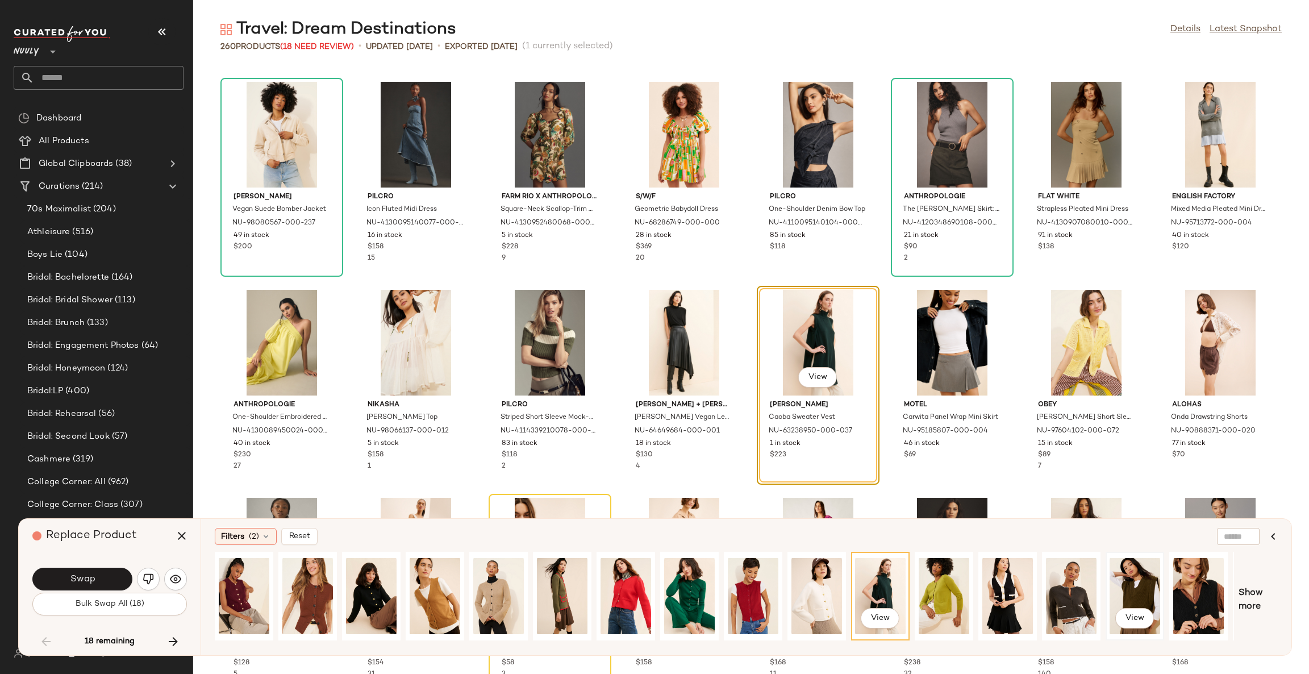
click at [1125, 583] on div "View" at bounding box center [1135, 596] width 51 height 81
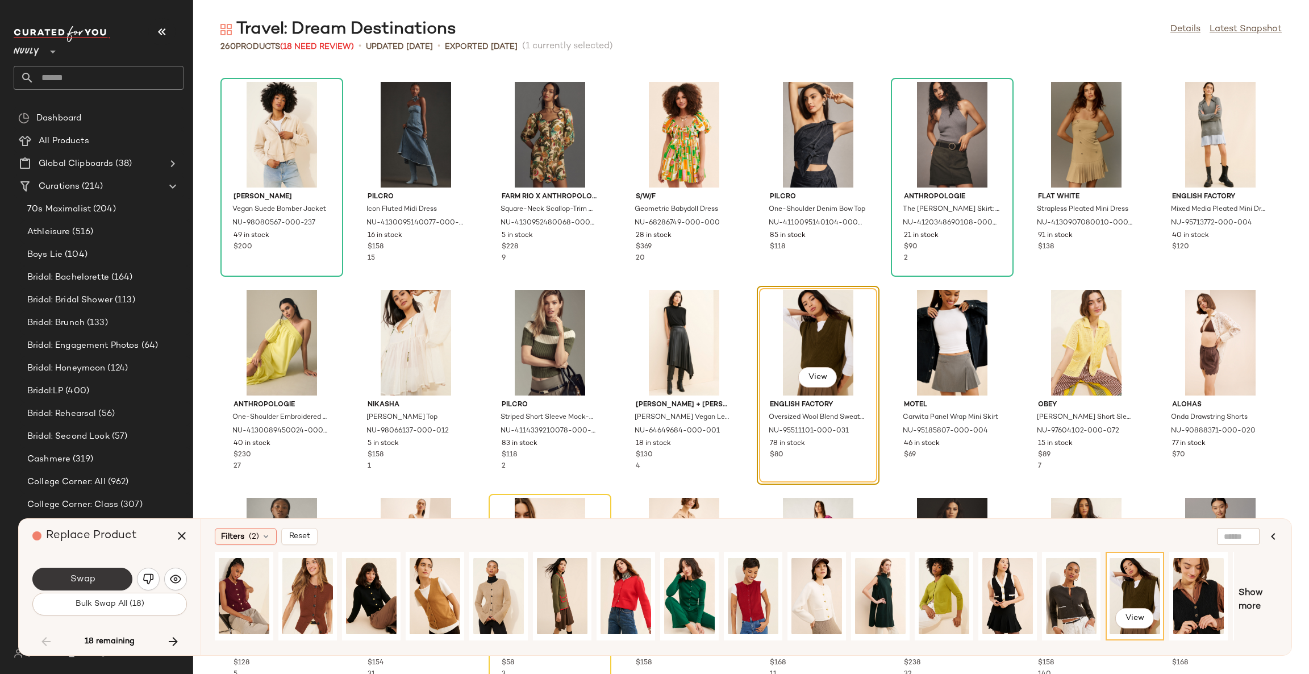
click at [112, 576] on button "Swap" at bounding box center [82, 579] width 100 height 23
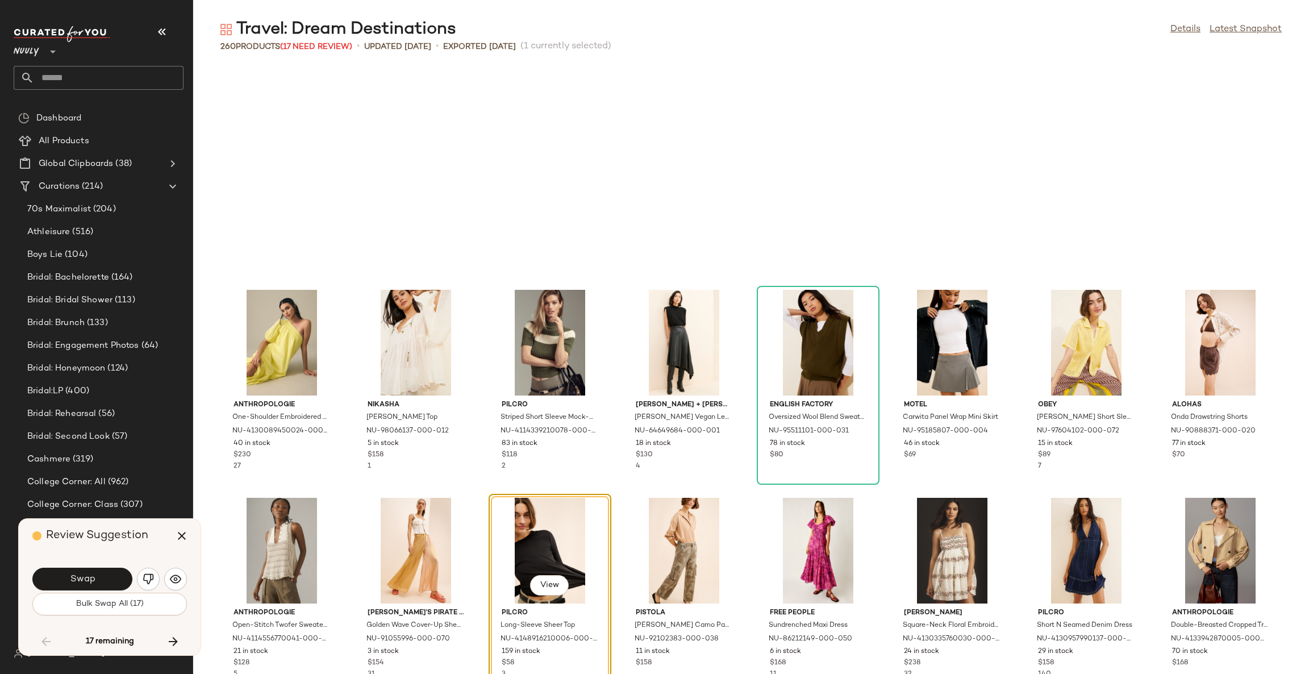
scroll to position [2288, 0]
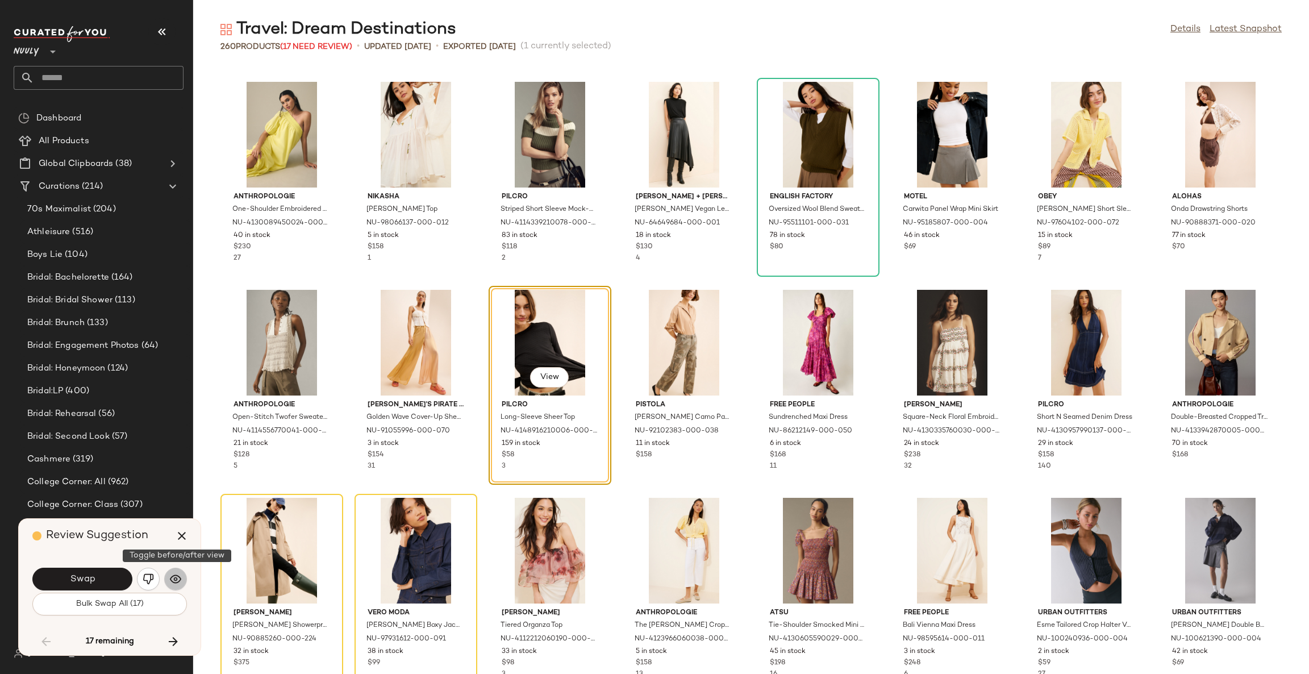
click at [170, 583] on img "button" at bounding box center [175, 578] width 11 height 11
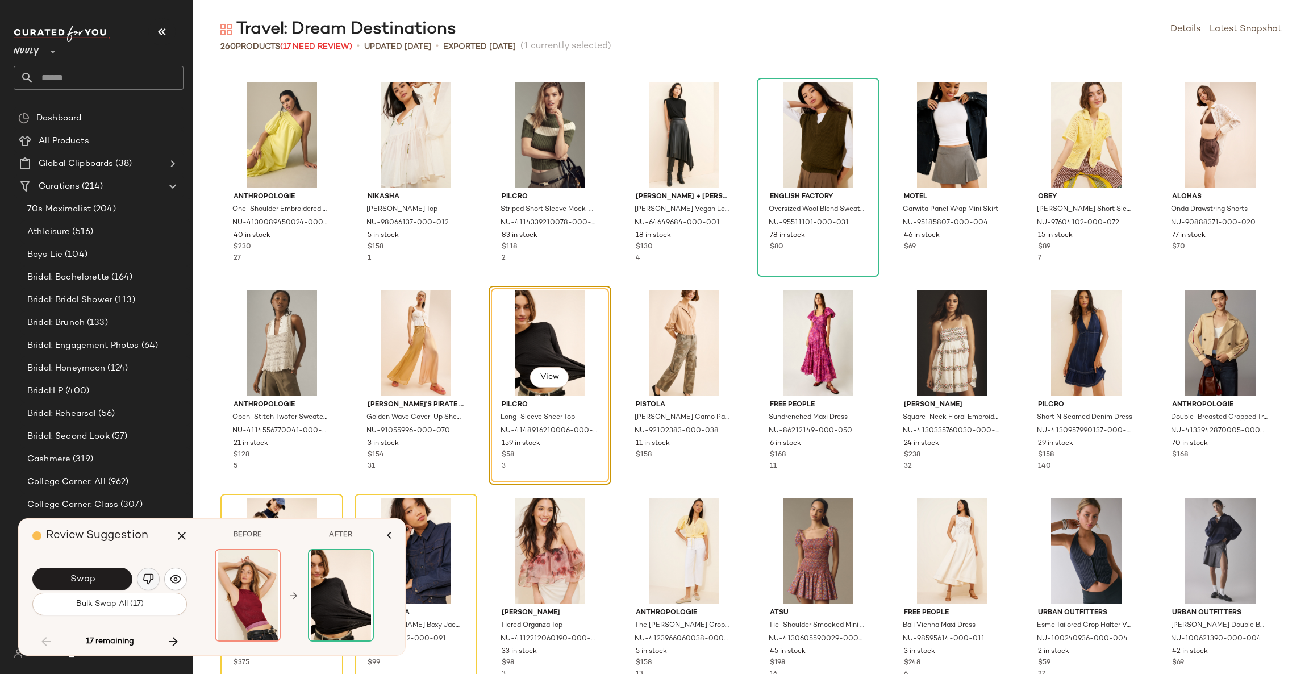
click at [148, 576] on img "button" at bounding box center [148, 578] width 11 height 11
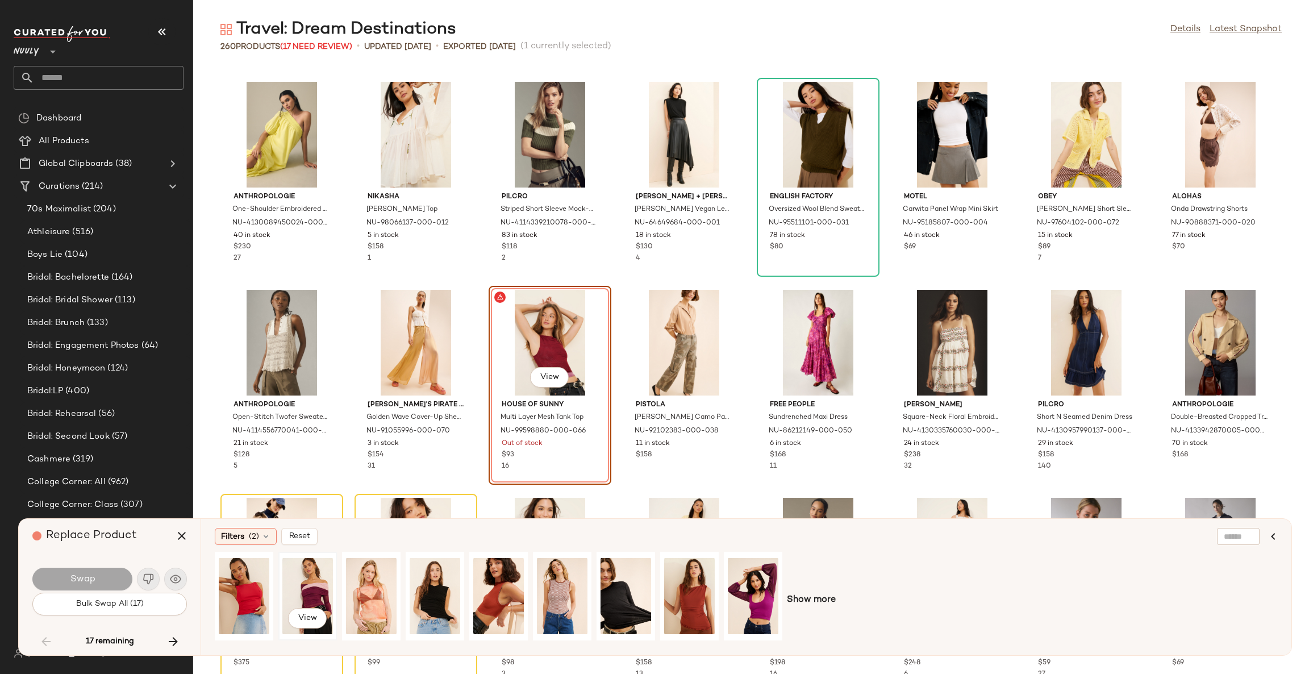
click at [305, 588] on div "View" at bounding box center [307, 596] width 51 height 81
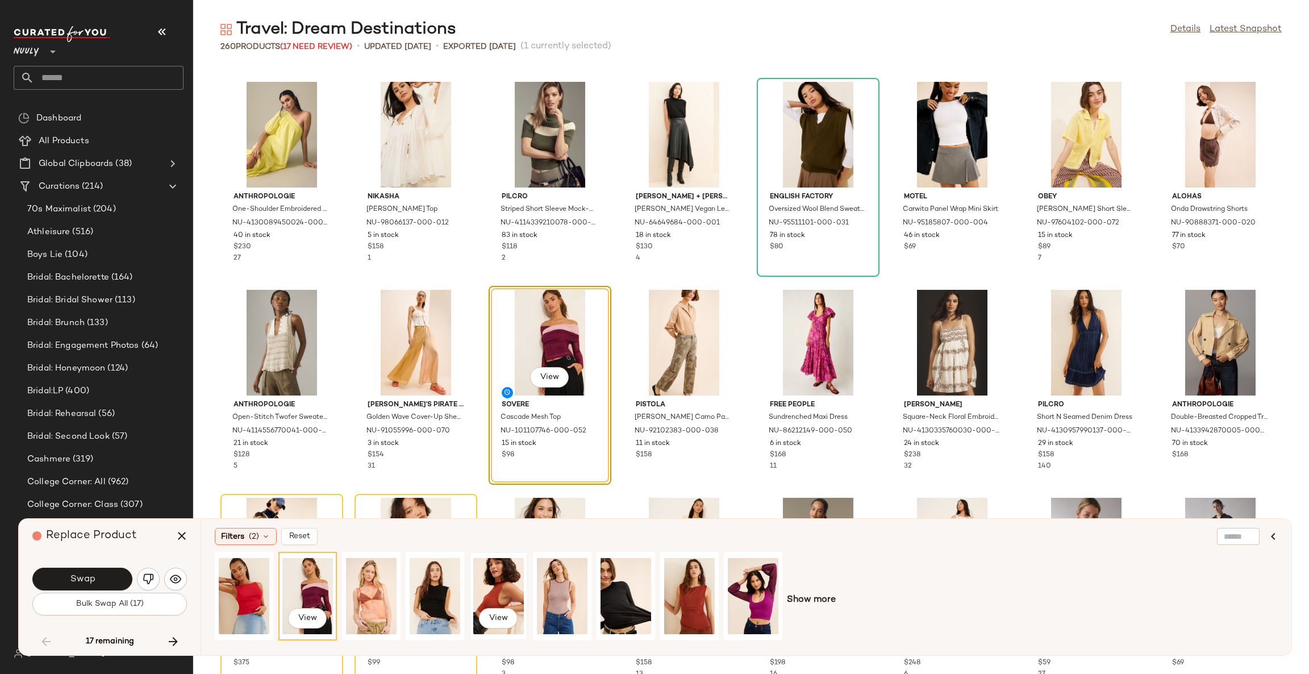
click at [489, 589] on div "View" at bounding box center [498, 596] width 51 height 81
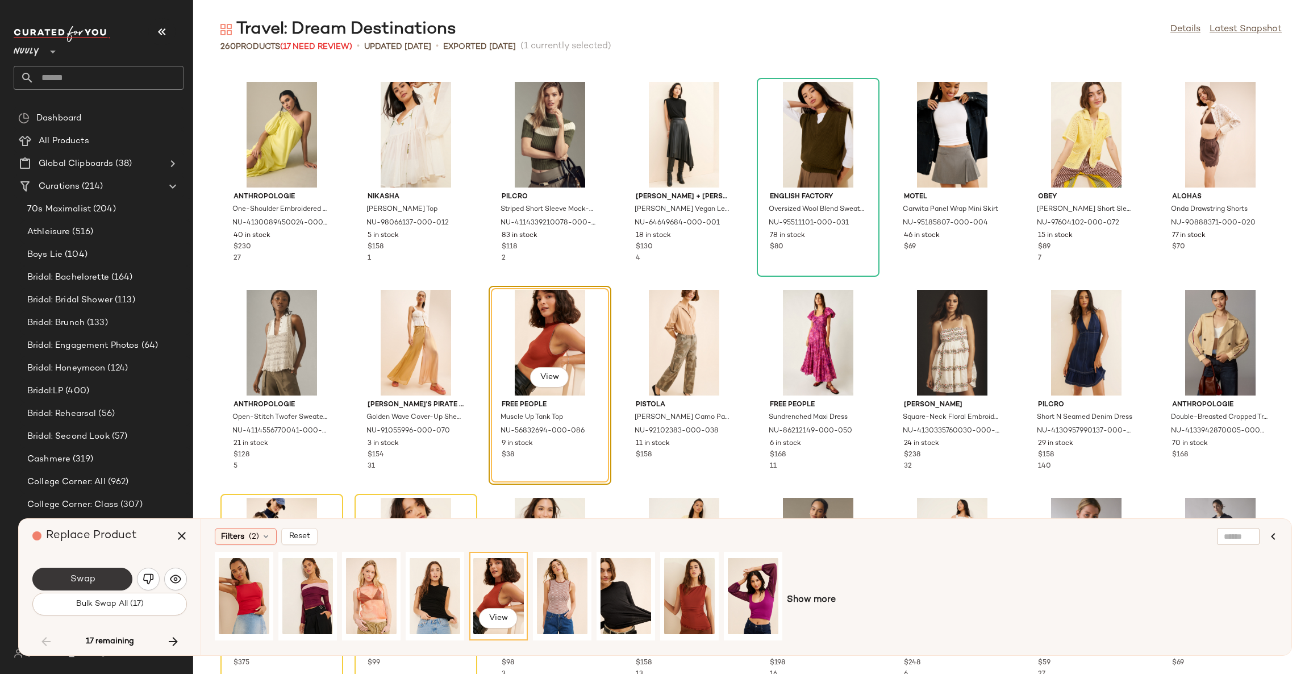
click at [112, 580] on button "Swap" at bounding box center [82, 579] width 100 height 23
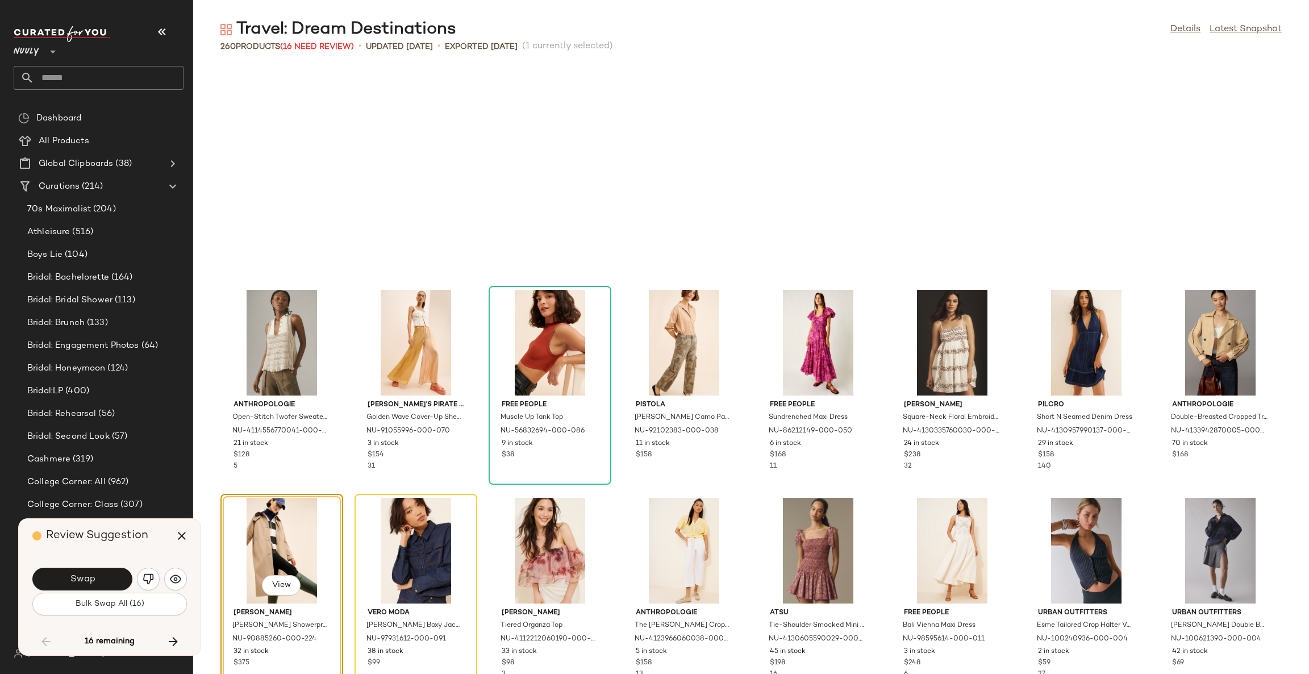
scroll to position [2496, 0]
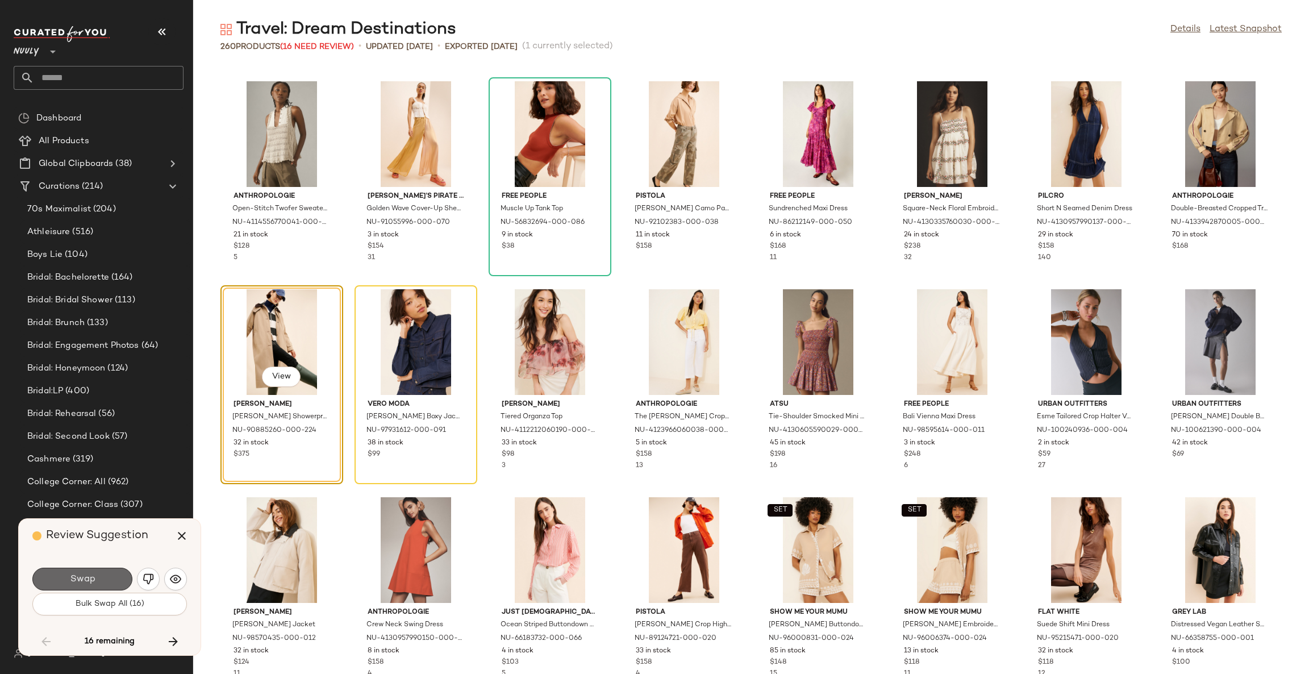
click at [117, 577] on button "Swap" at bounding box center [82, 579] width 100 height 23
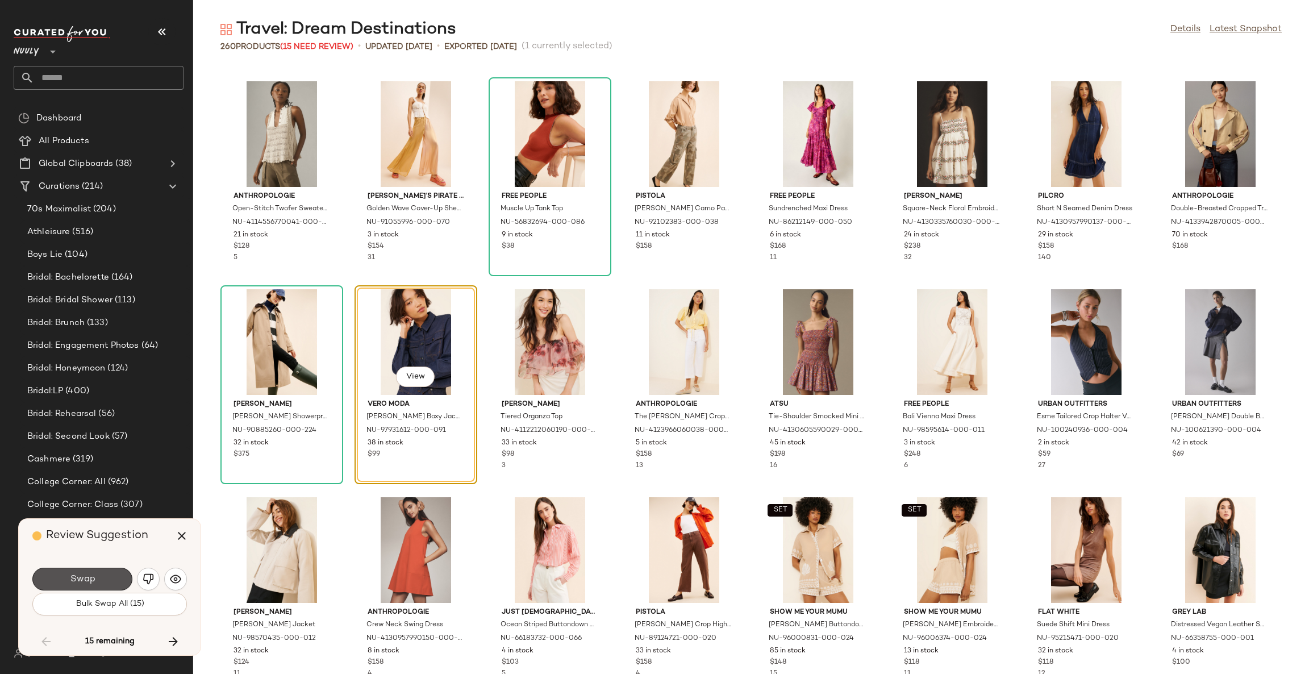
click at [117, 577] on button "Swap" at bounding box center [82, 579] width 100 height 23
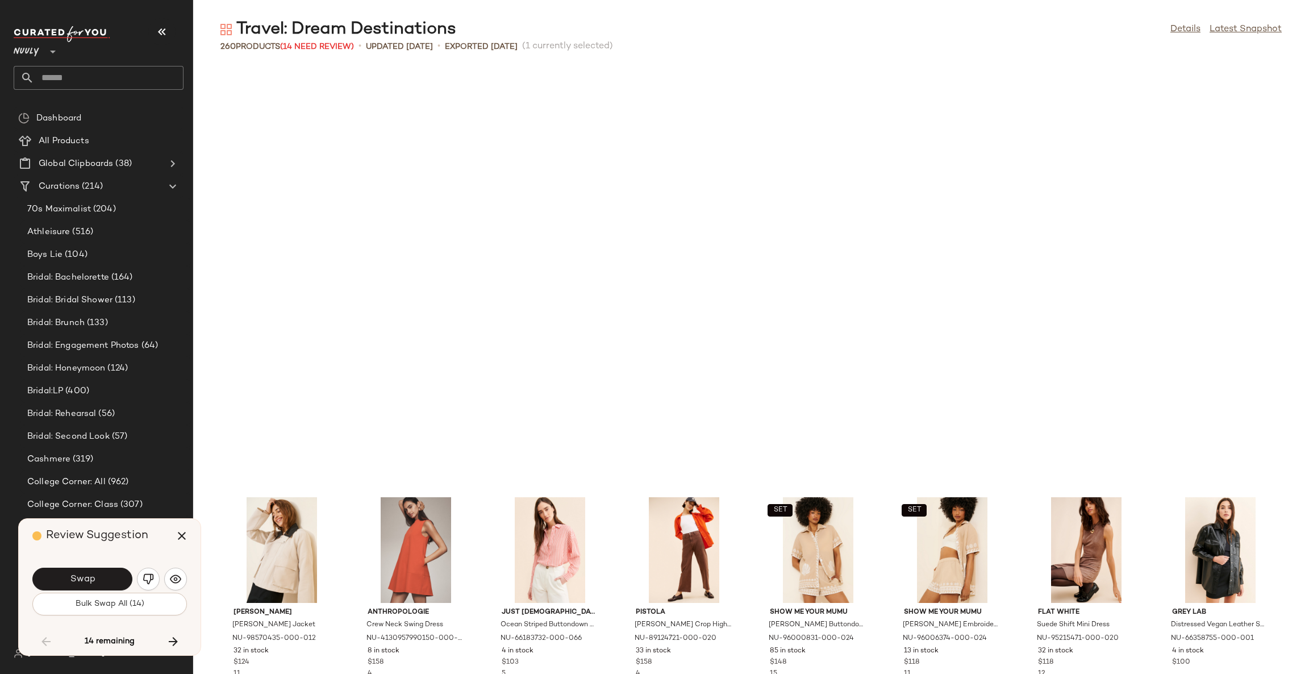
scroll to position [2912, 0]
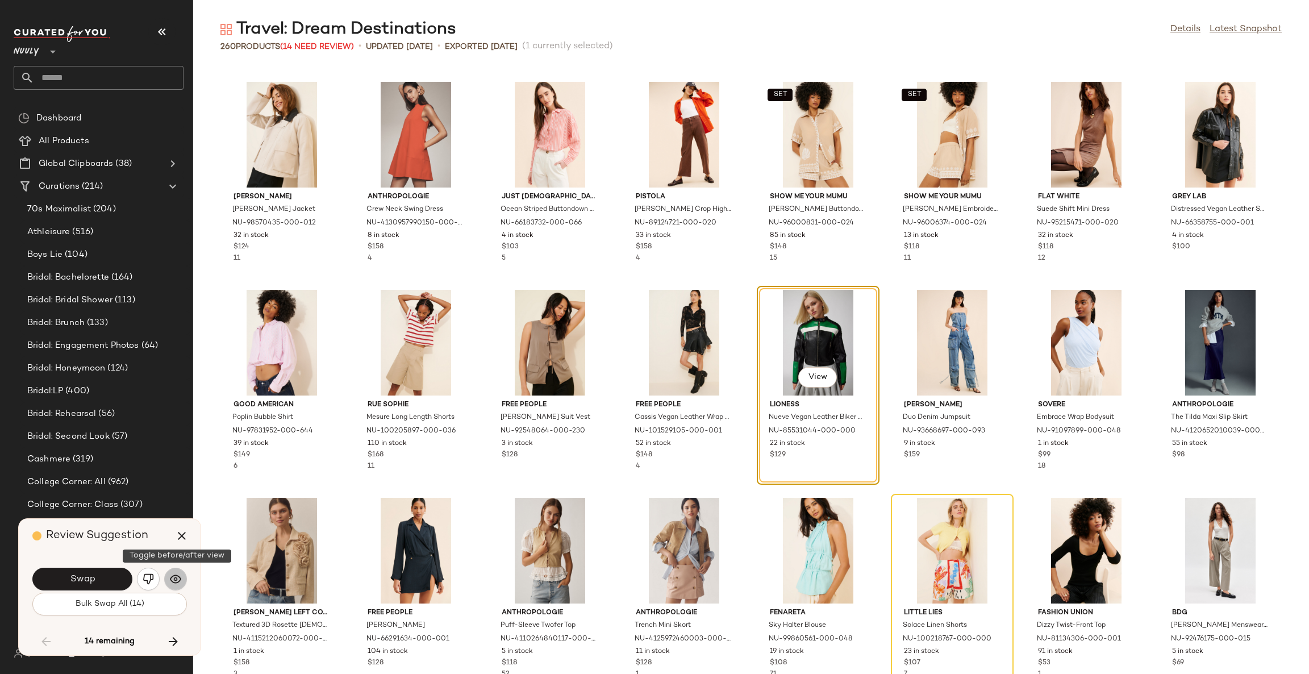
click at [169, 575] on button "button" at bounding box center [175, 579] width 23 height 23
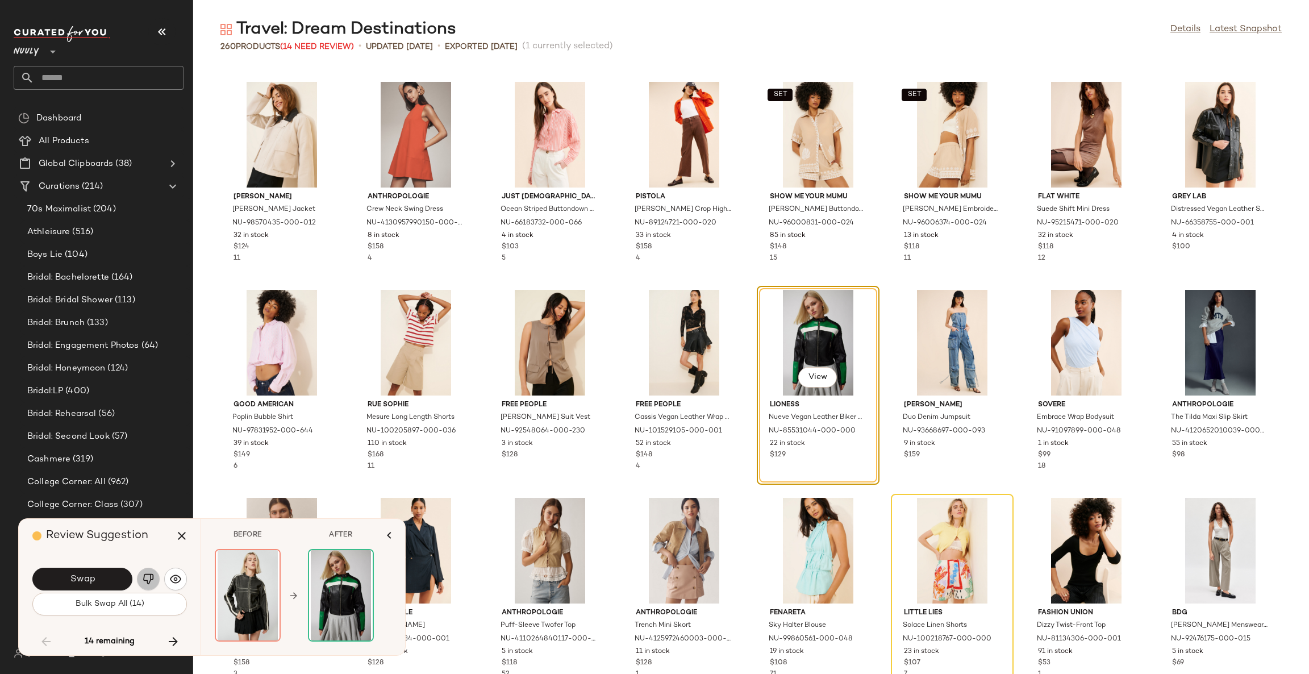
click at [148, 580] on img "button" at bounding box center [148, 578] width 11 height 11
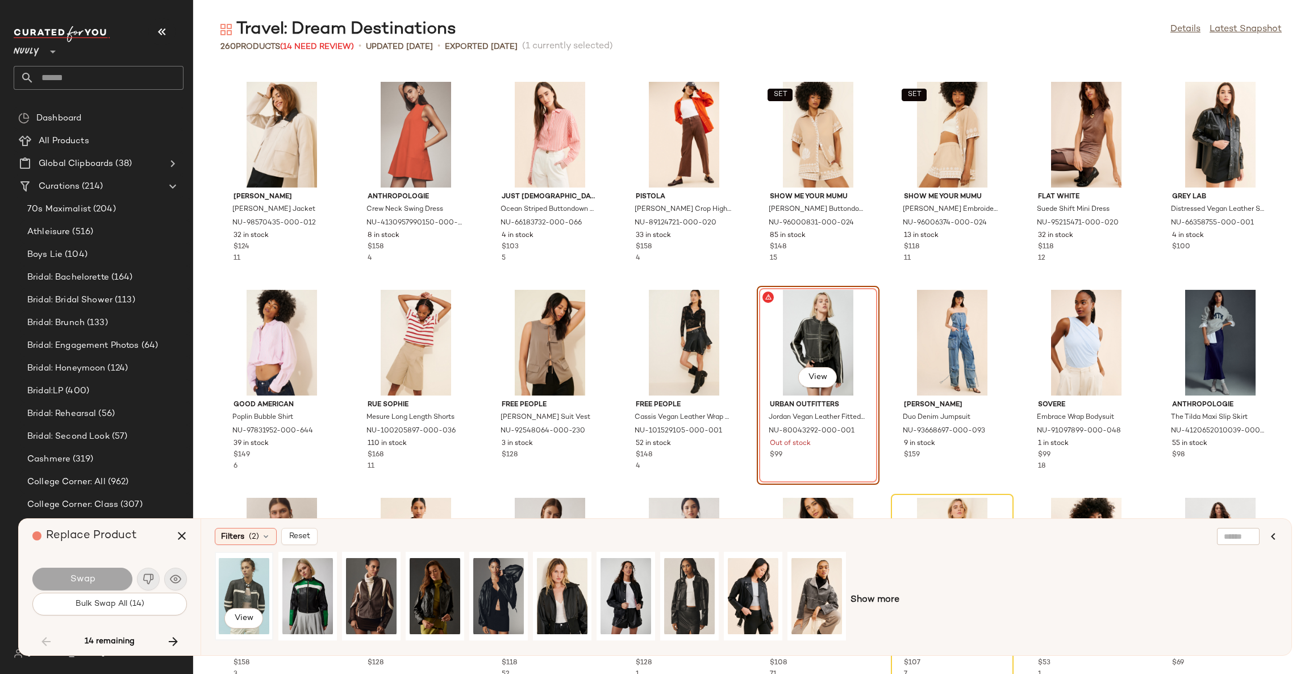
click at [233, 593] on div "View" at bounding box center [244, 596] width 51 height 81
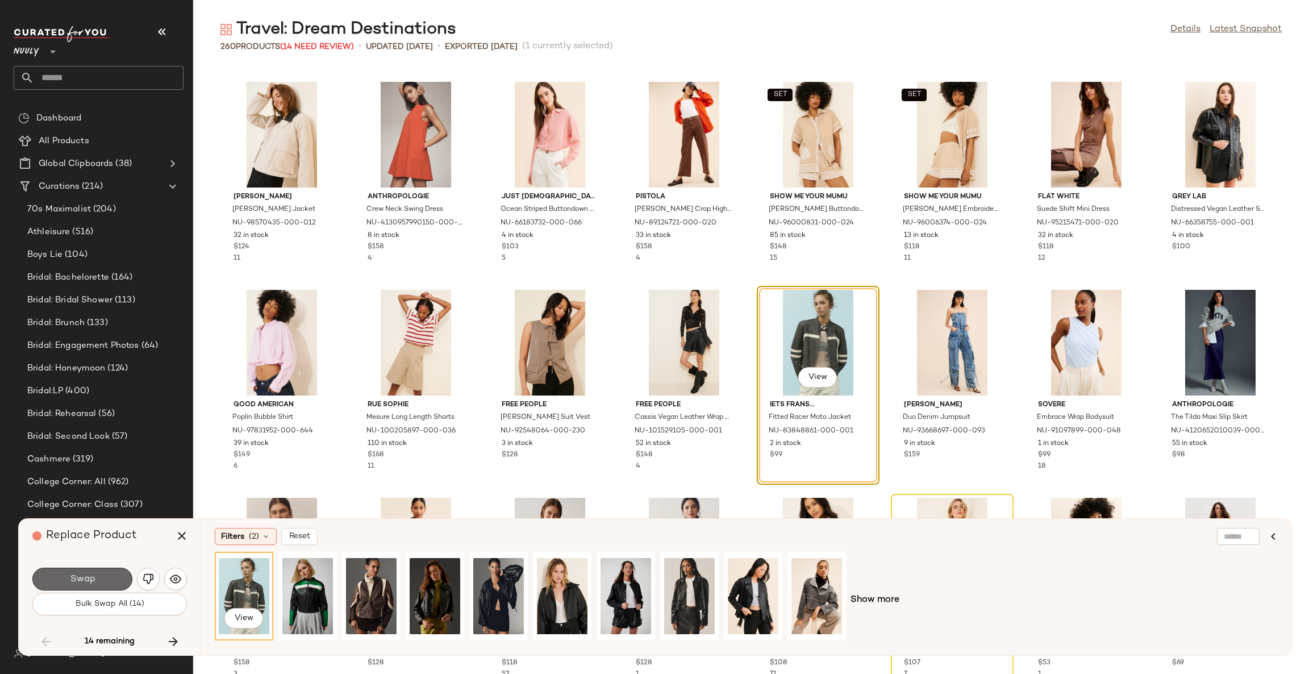
click at [115, 579] on button "Swap" at bounding box center [82, 579] width 100 height 23
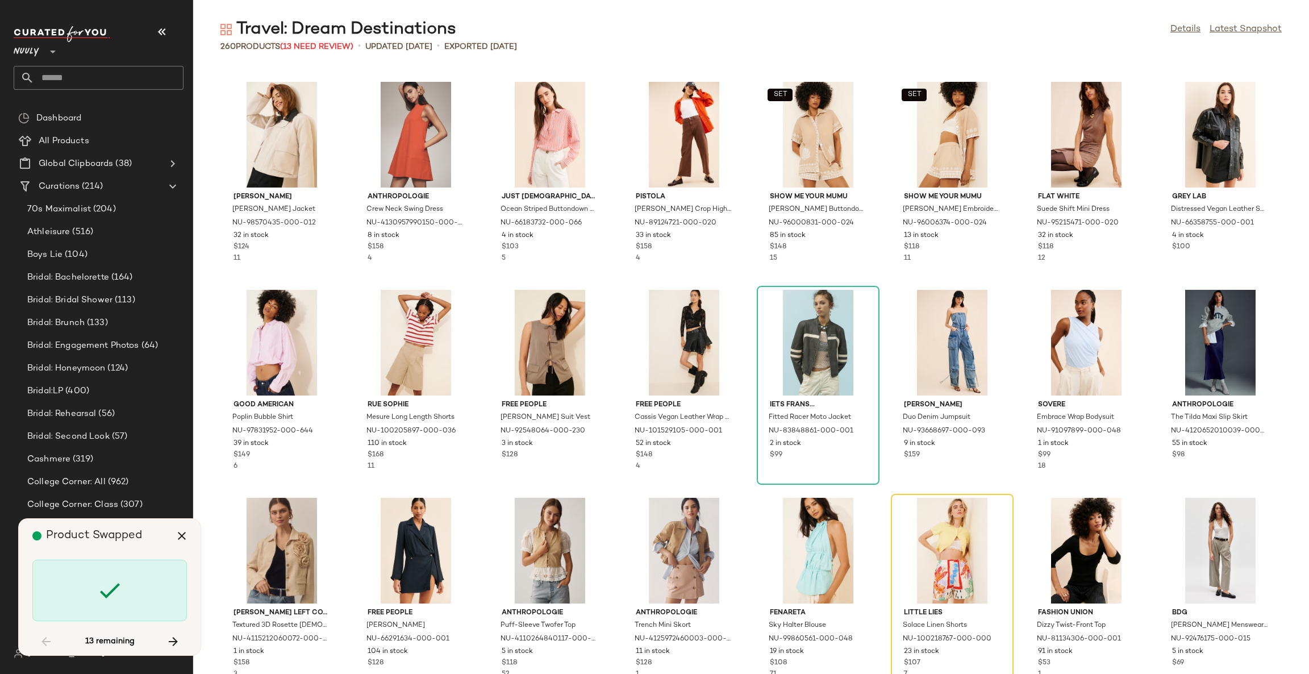
scroll to position [3120, 0]
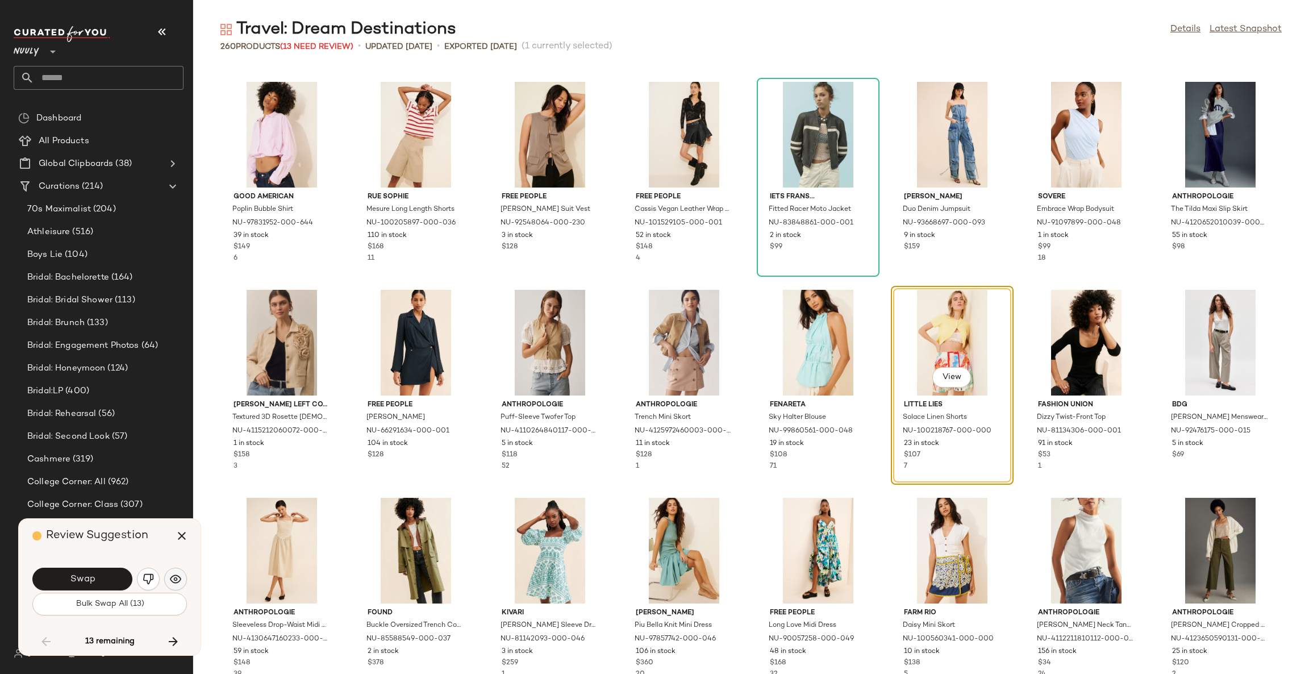
click at [176, 574] on img "button" at bounding box center [175, 578] width 11 height 11
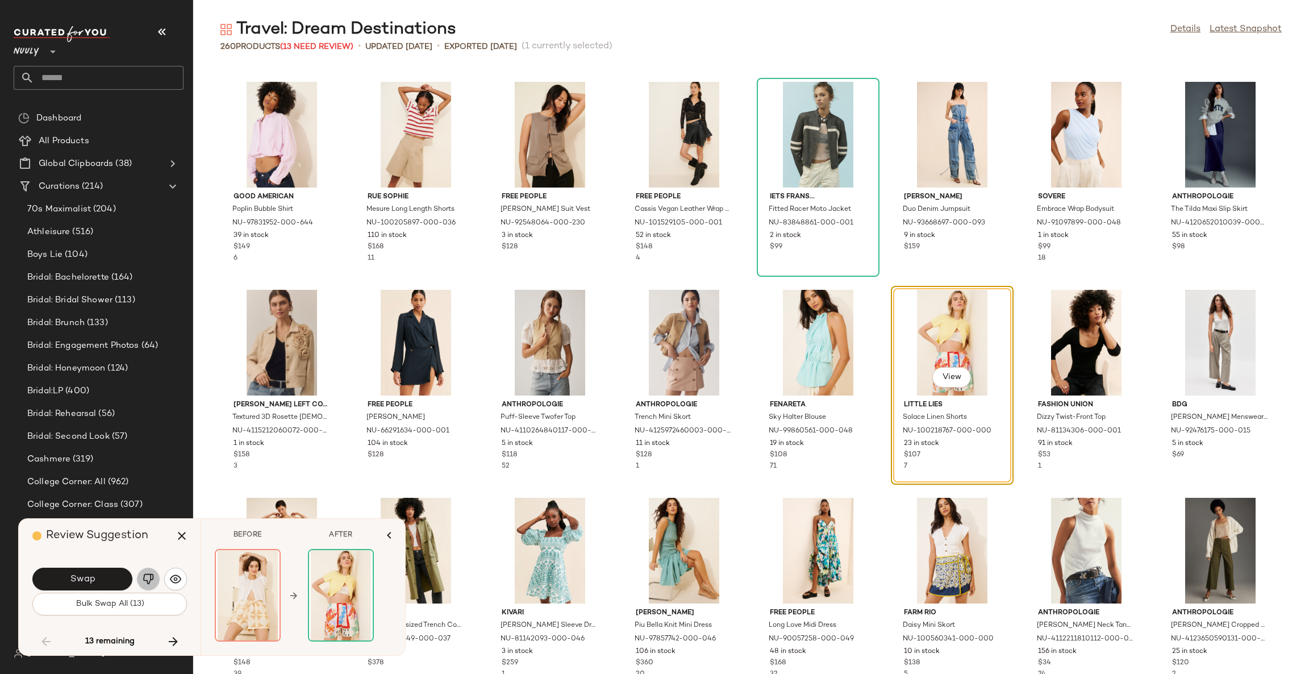
click at [144, 579] on img "button" at bounding box center [148, 578] width 11 height 11
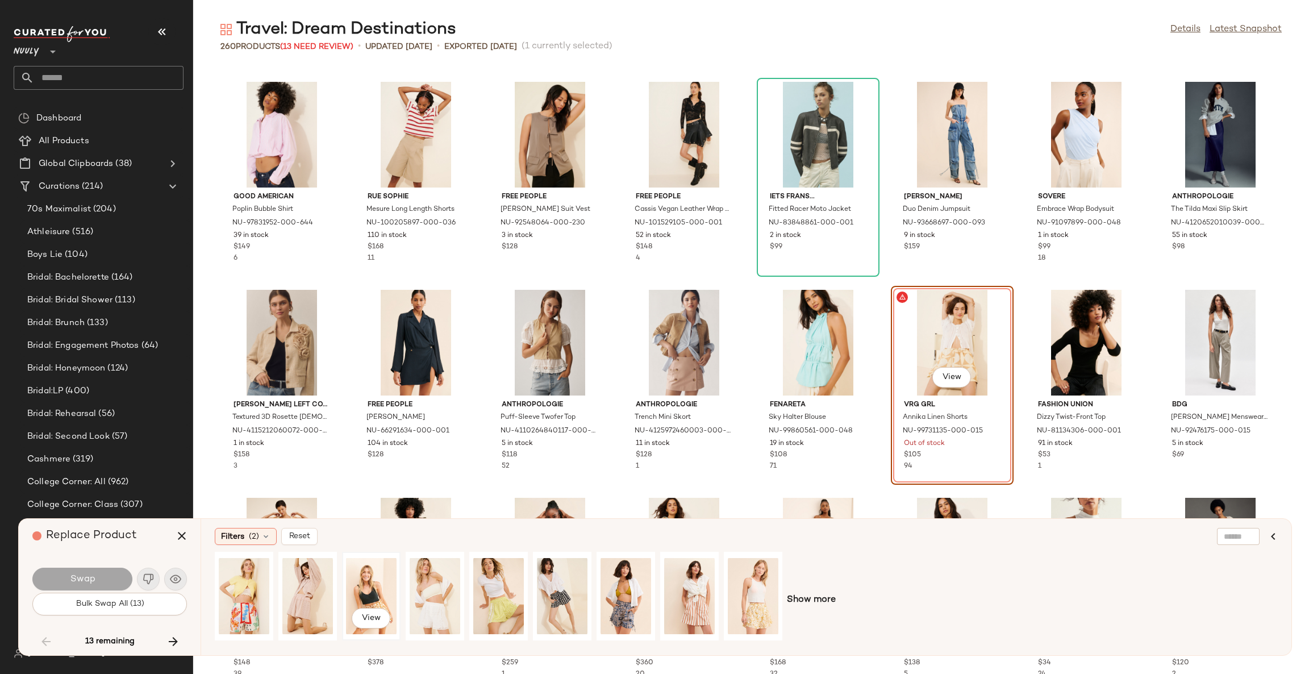
click at [368, 593] on div "View" at bounding box center [371, 596] width 51 height 81
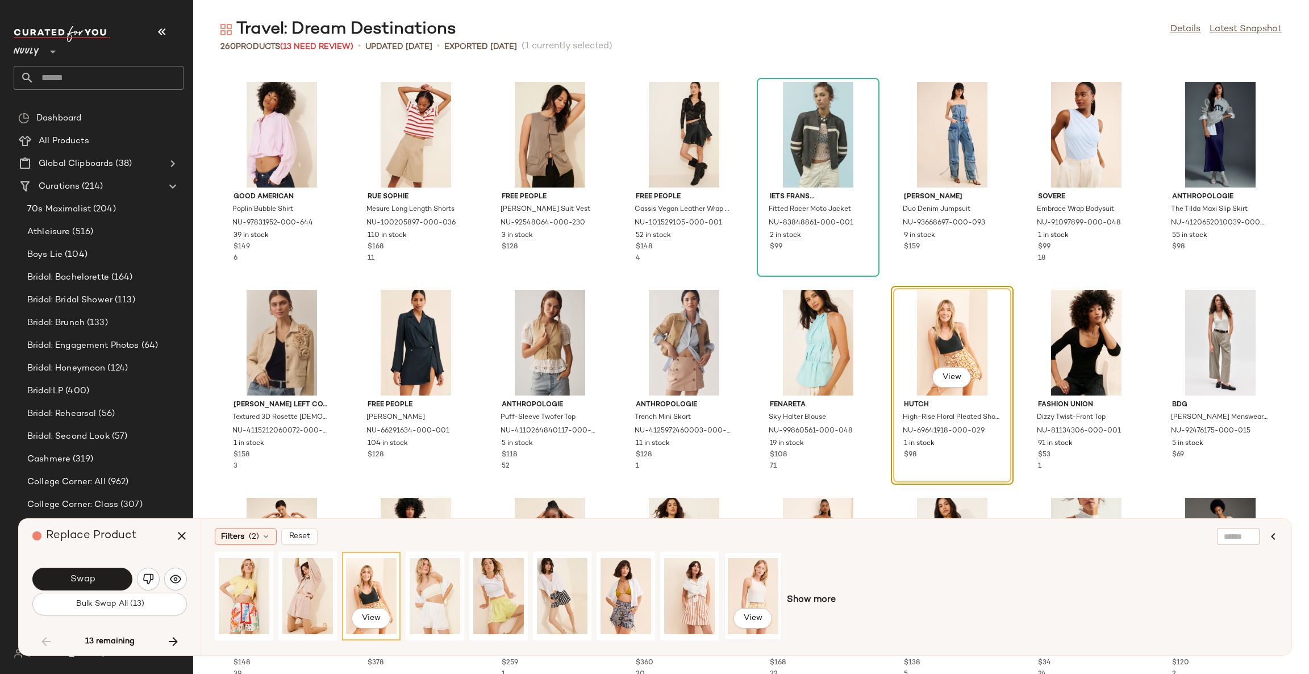
click at [753, 606] on div "View" at bounding box center [753, 596] width 51 height 81
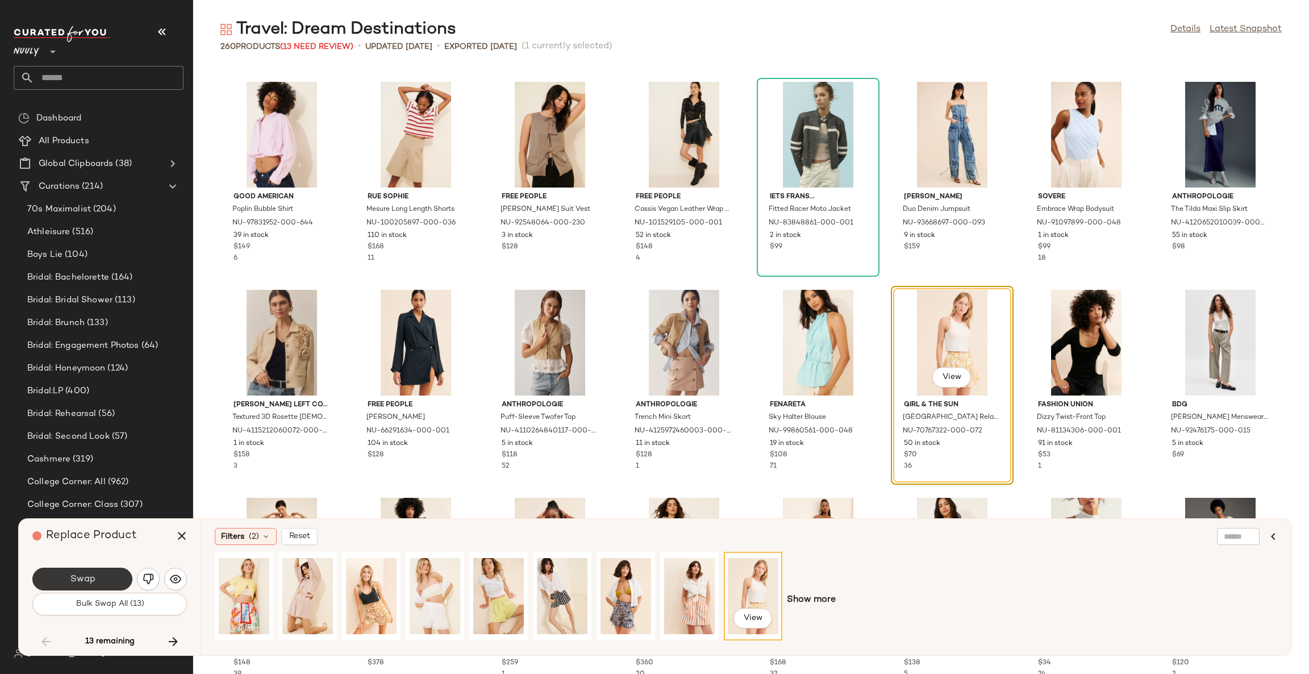
click at [110, 576] on button "Swap" at bounding box center [82, 579] width 100 height 23
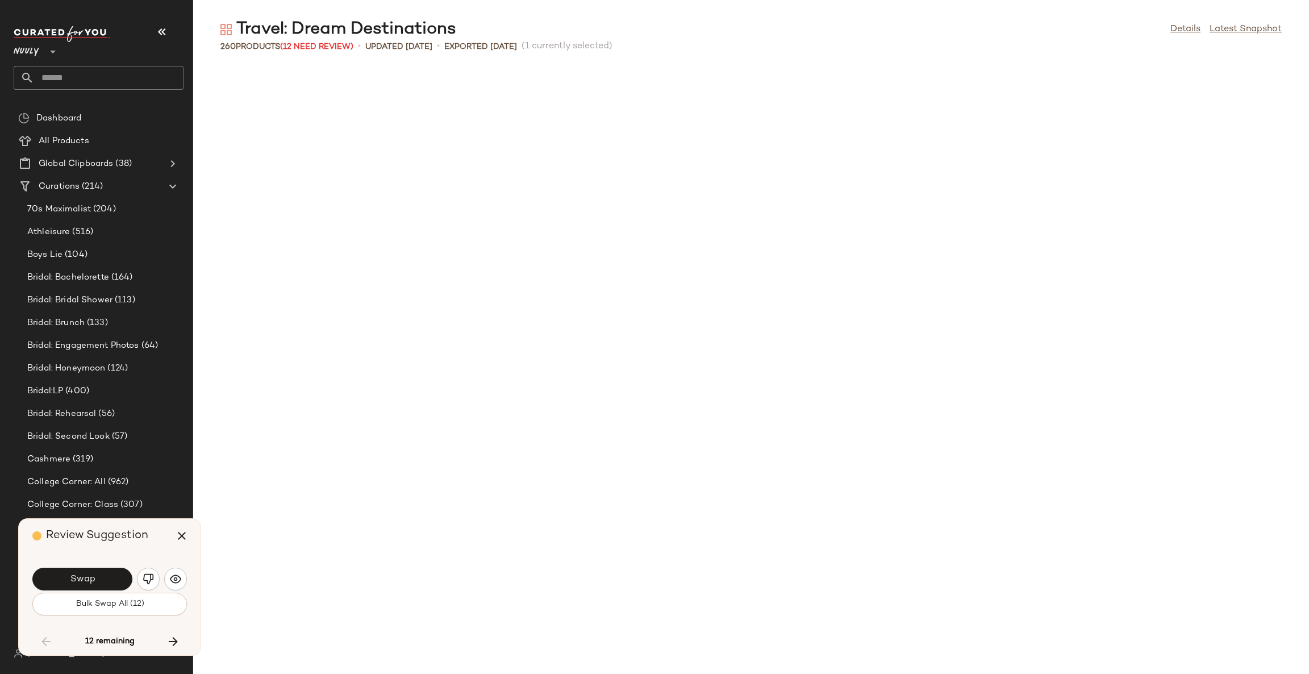
scroll to position [3744, 0]
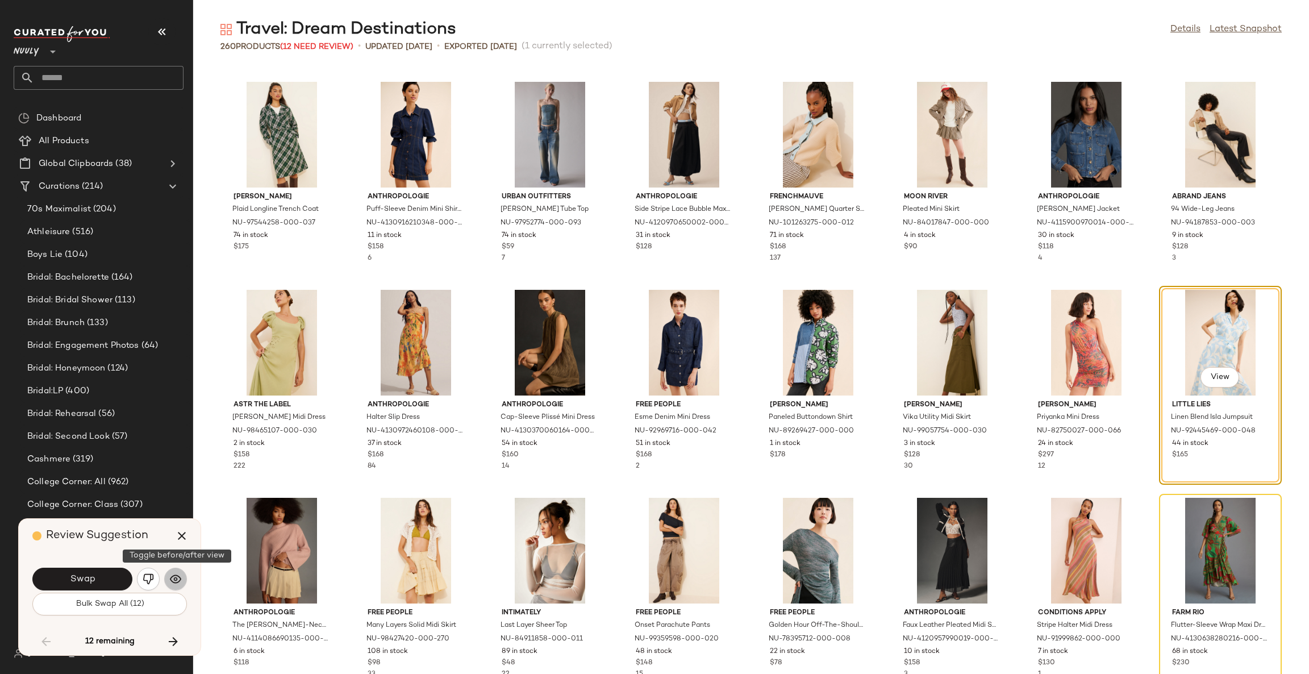
click at [174, 579] on img "button" at bounding box center [175, 578] width 11 height 11
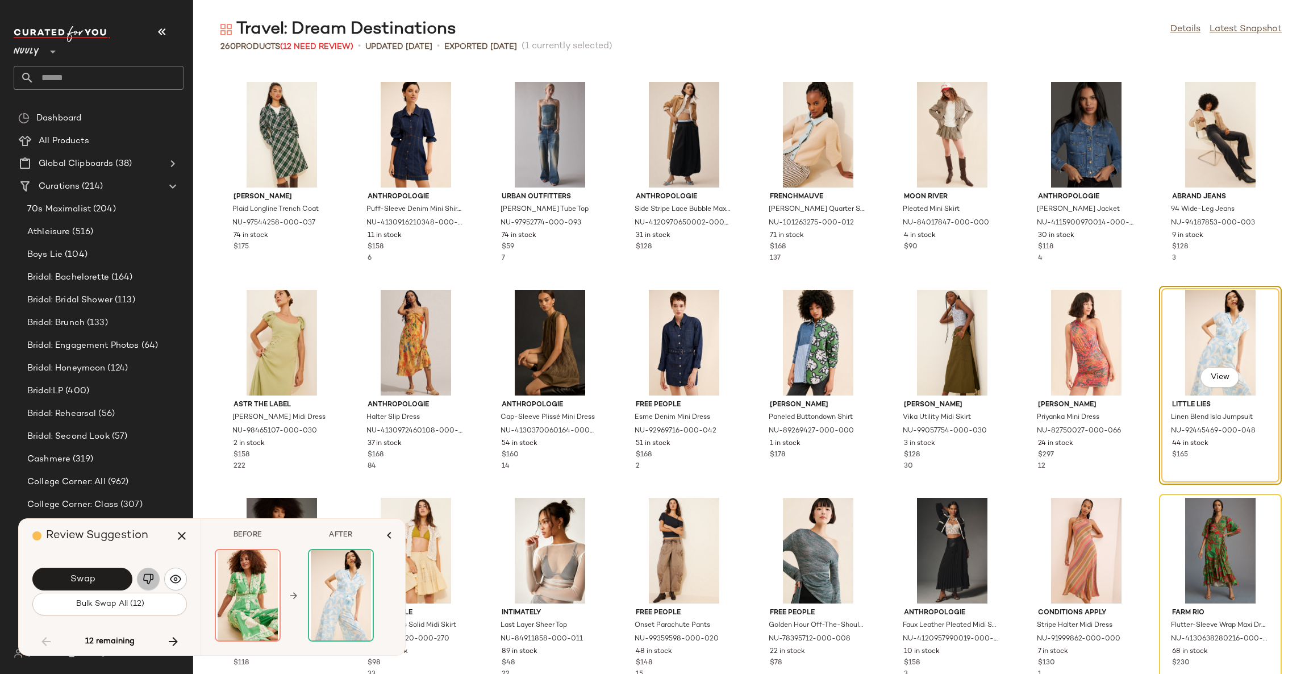
click at [149, 575] on img "button" at bounding box center [148, 578] width 11 height 11
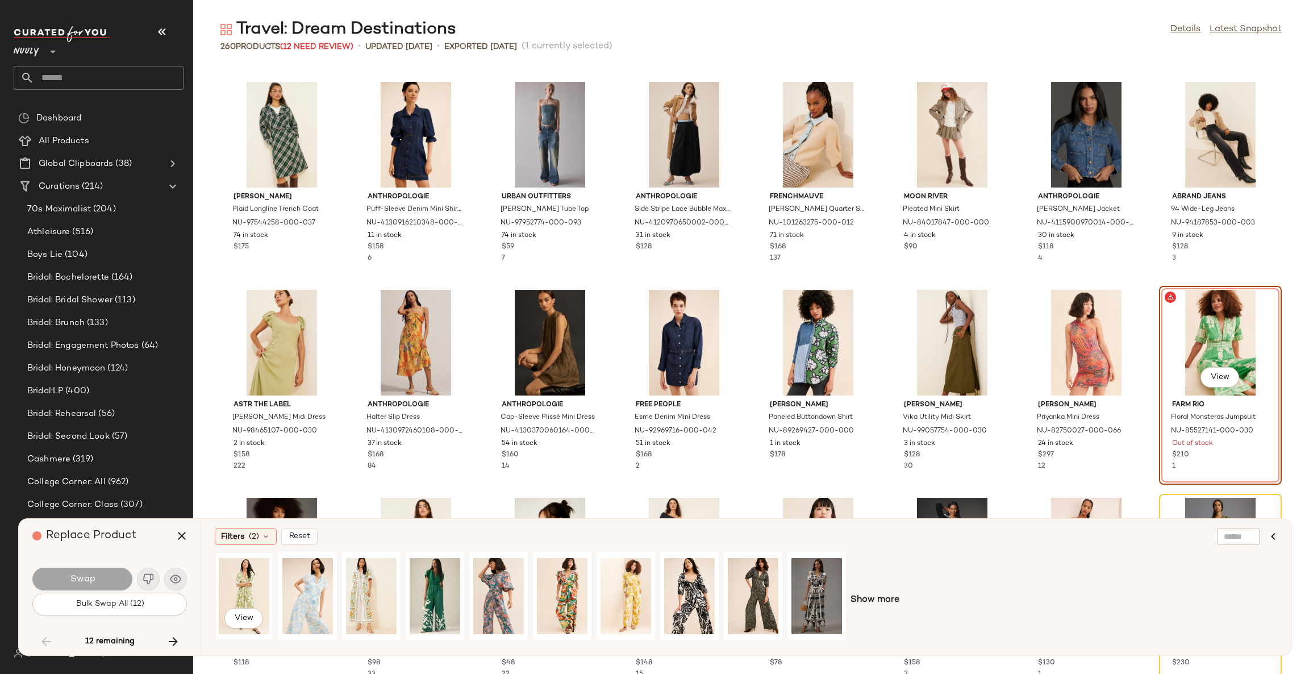
click at [240, 575] on div "View" at bounding box center [244, 596] width 51 height 81
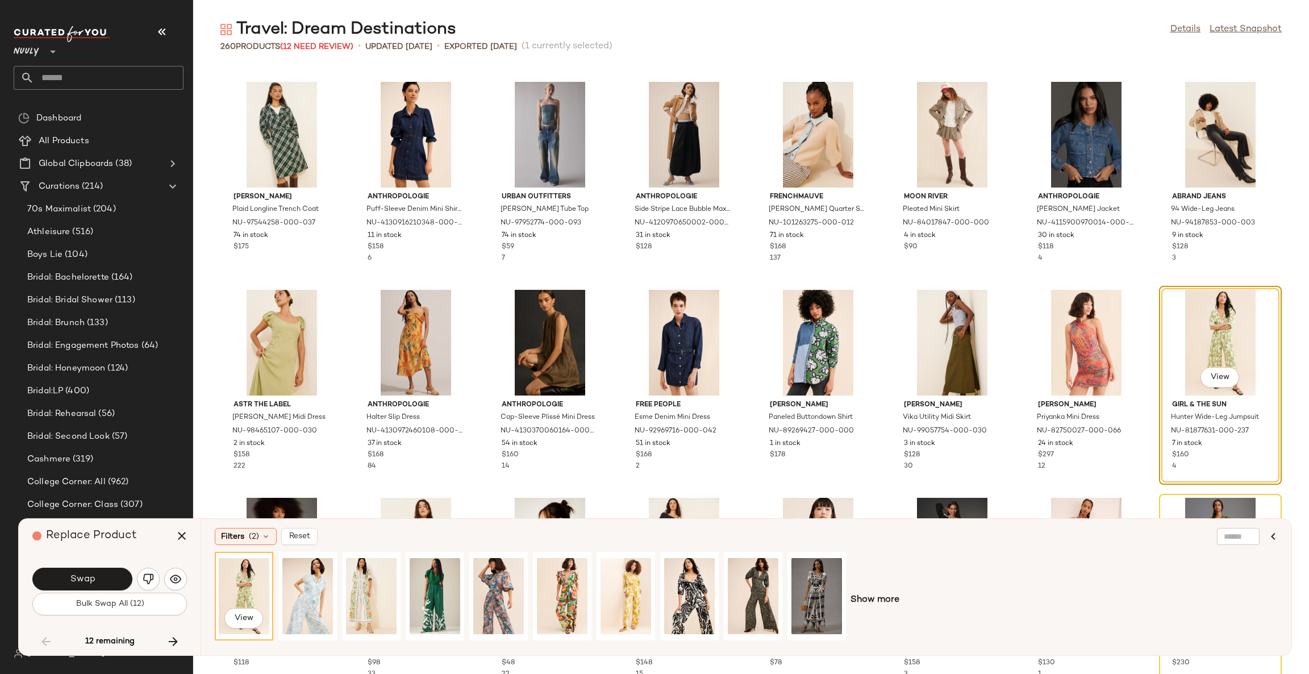
click at [132, 574] on div "Swap" at bounding box center [82, 579] width 100 height 23
click at [124, 579] on button "Swap" at bounding box center [82, 579] width 100 height 23
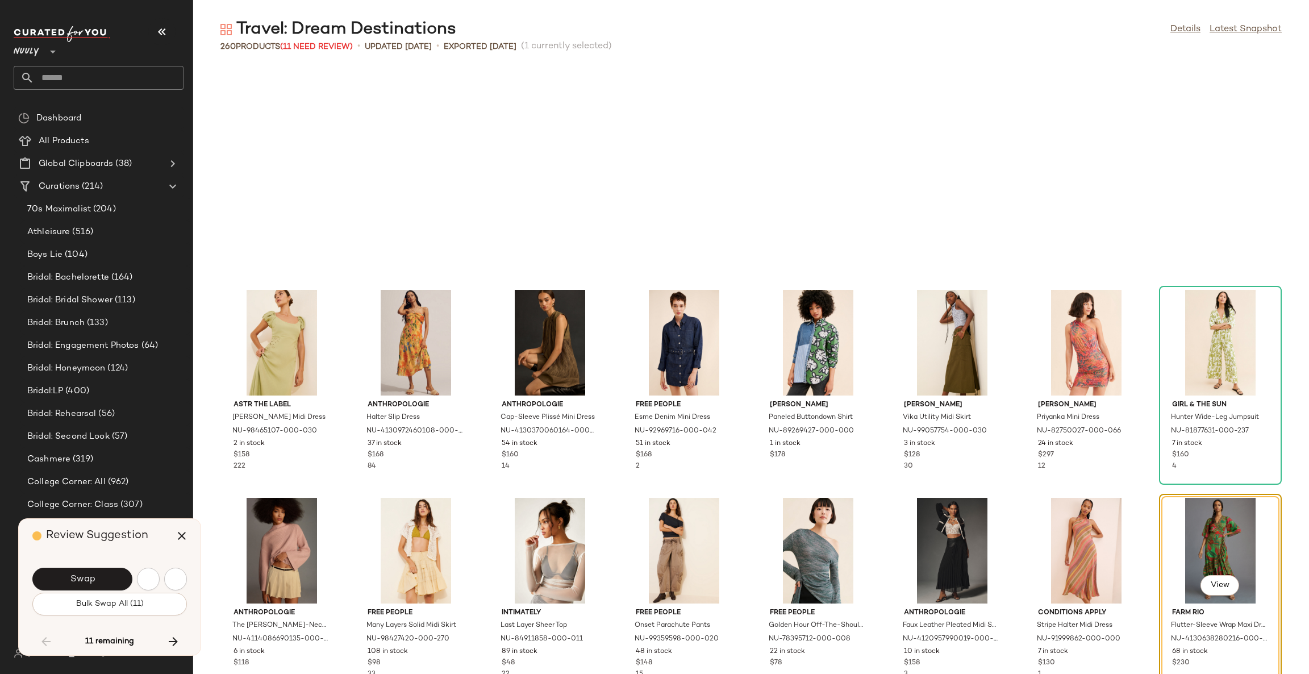
scroll to position [3952, 0]
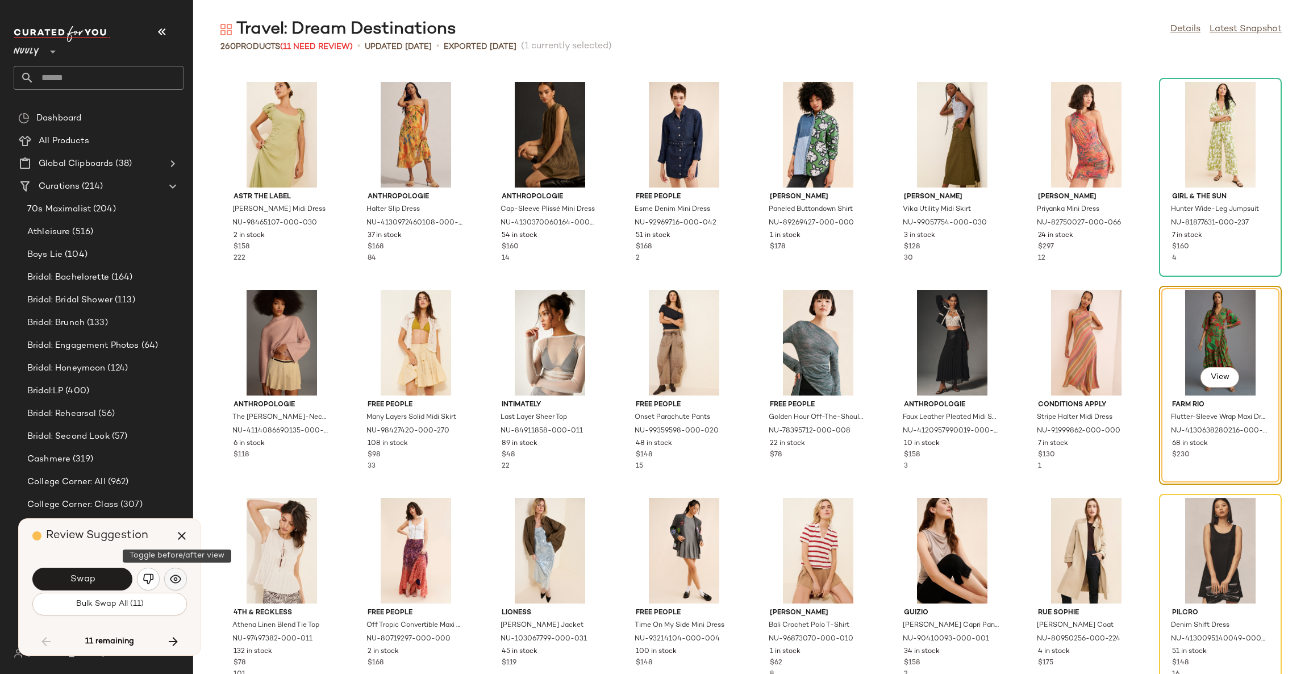
click at [173, 580] on img "button" at bounding box center [175, 578] width 11 height 11
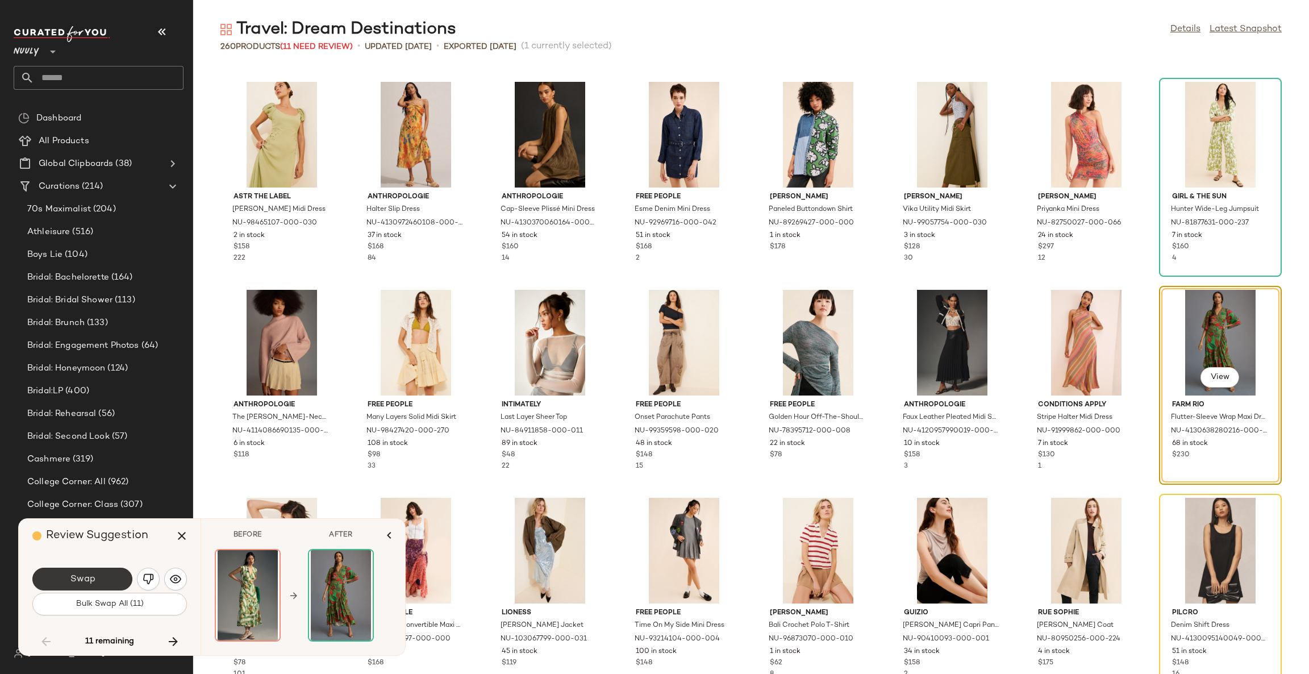
click at [110, 577] on button "Swap" at bounding box center [82, 579] width 100 height 23
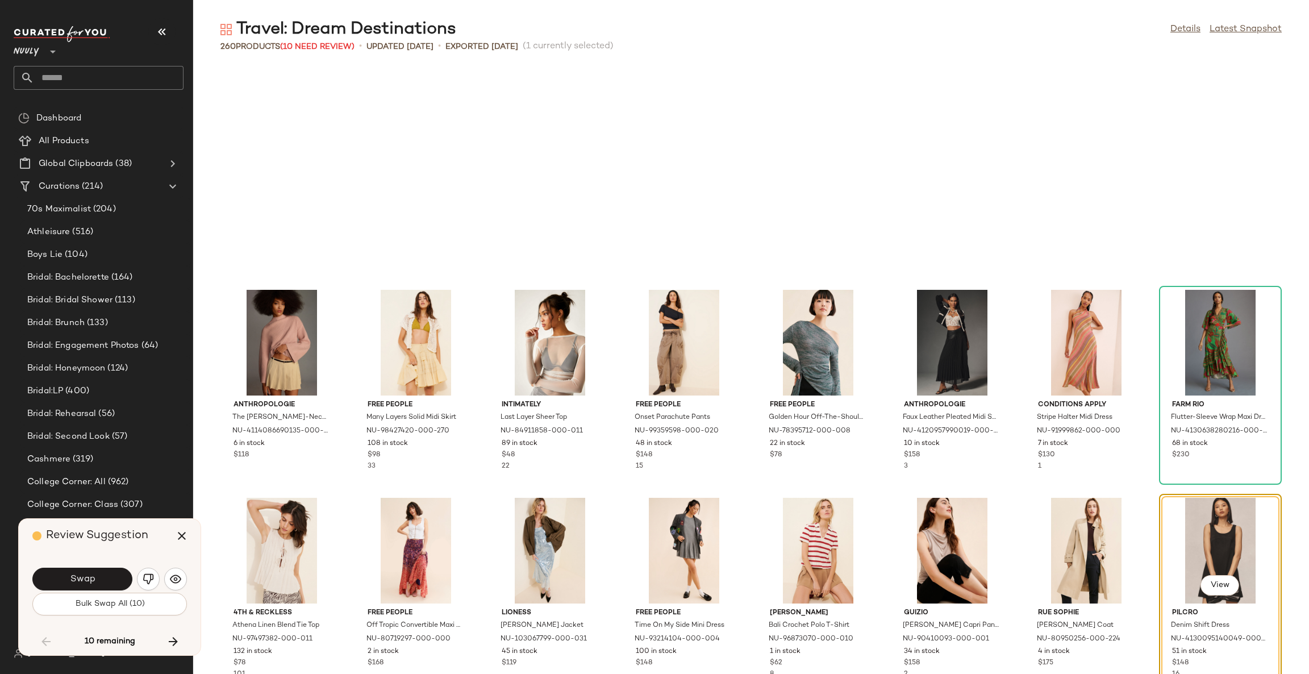
scroll to position [4160, 0]
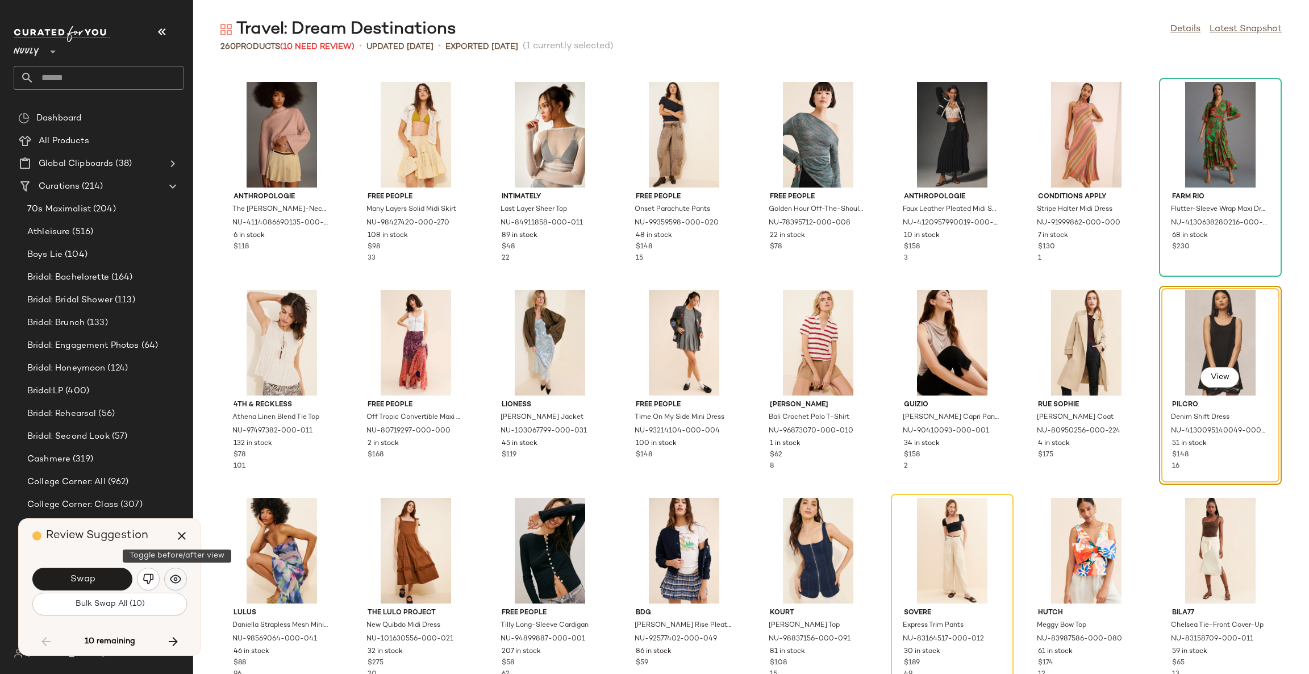
click at [169, 575] on button "button" at bounding box center [175, 579] width 23 height 23
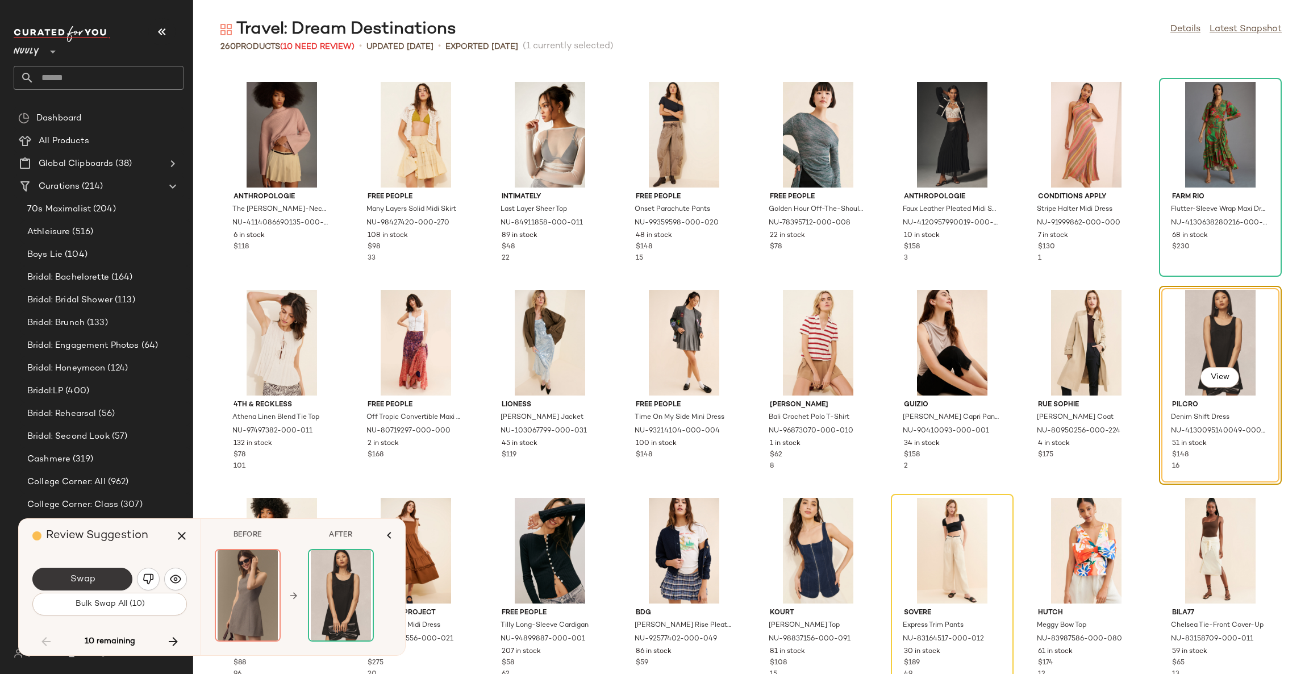
click at [103, 577] on button "Swap" at bounding box center [82, 579] width 100 height 23
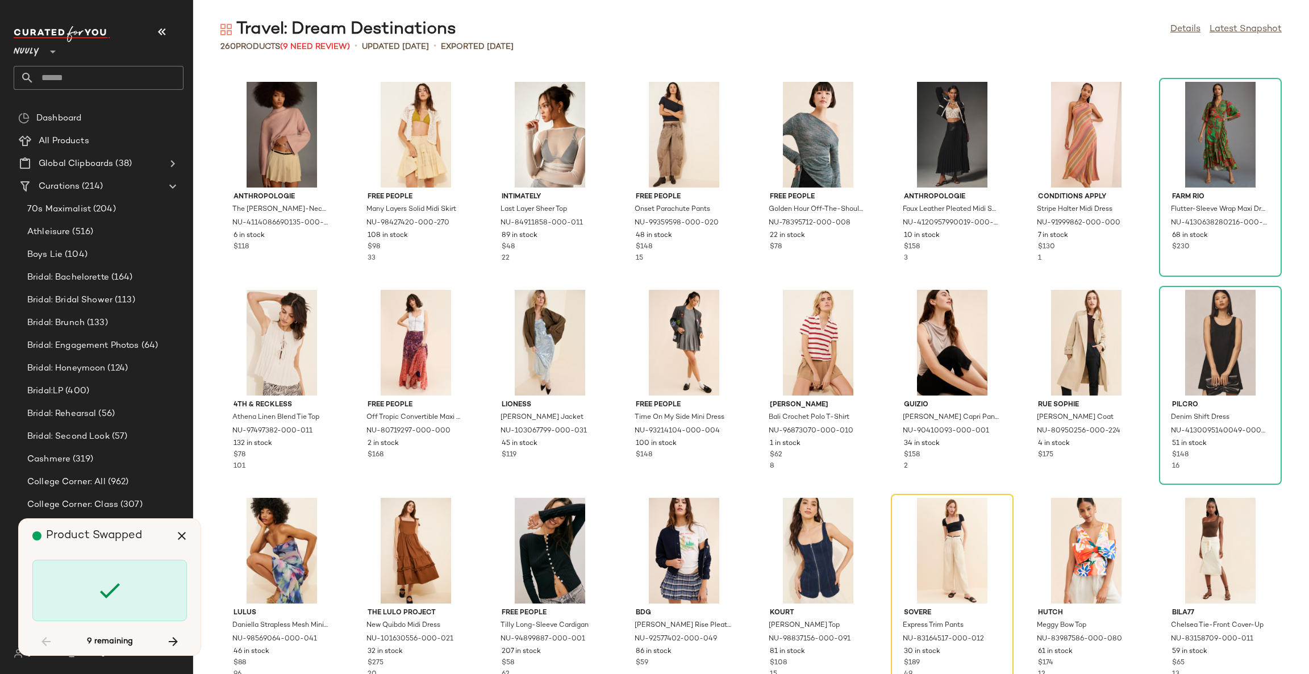
scroll to position [4368, 0]
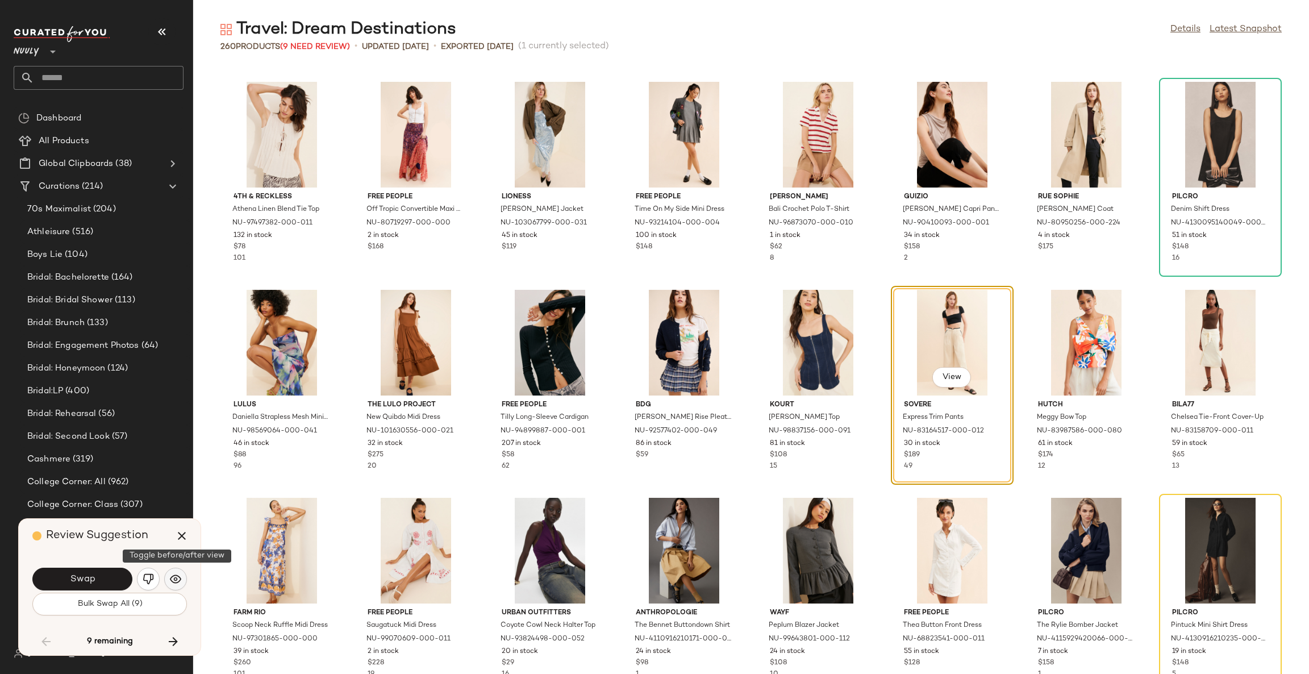
click at [174, 581] on img "button" at bounding box center [175, 578] width 11 height 11
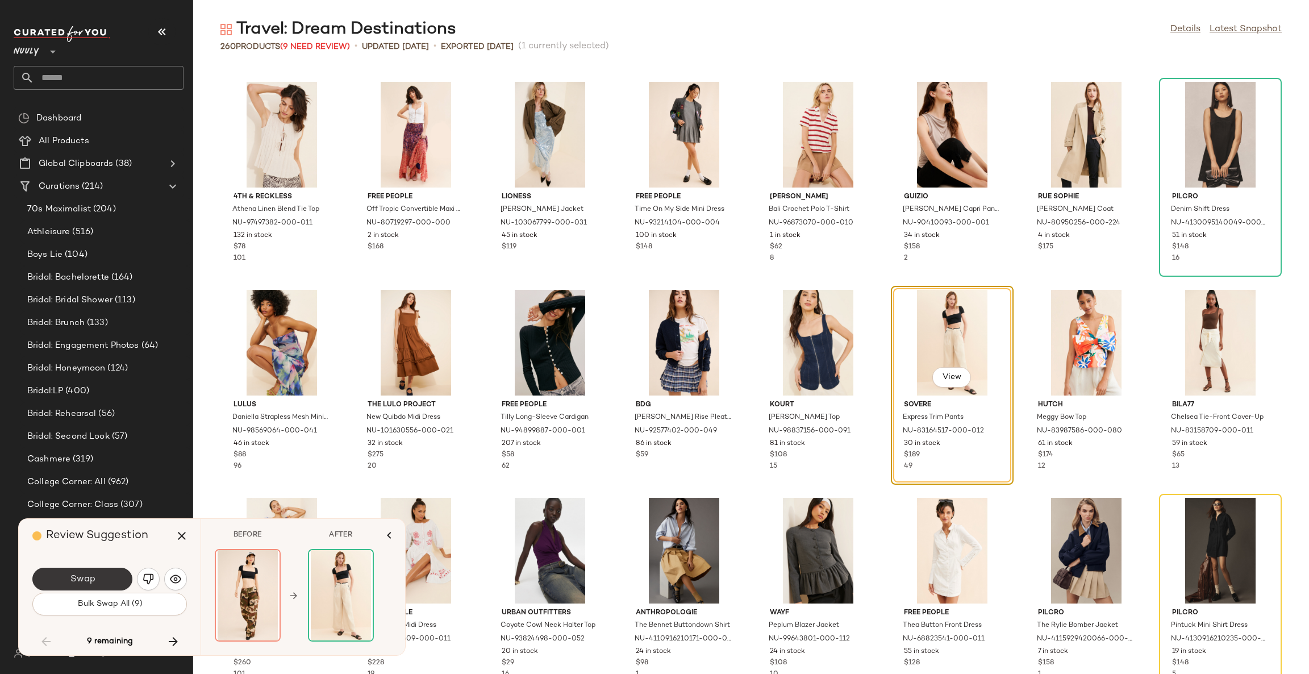
click at [98, 583] on button "Swap" at bounding box center [82, 579] width 100 height 23
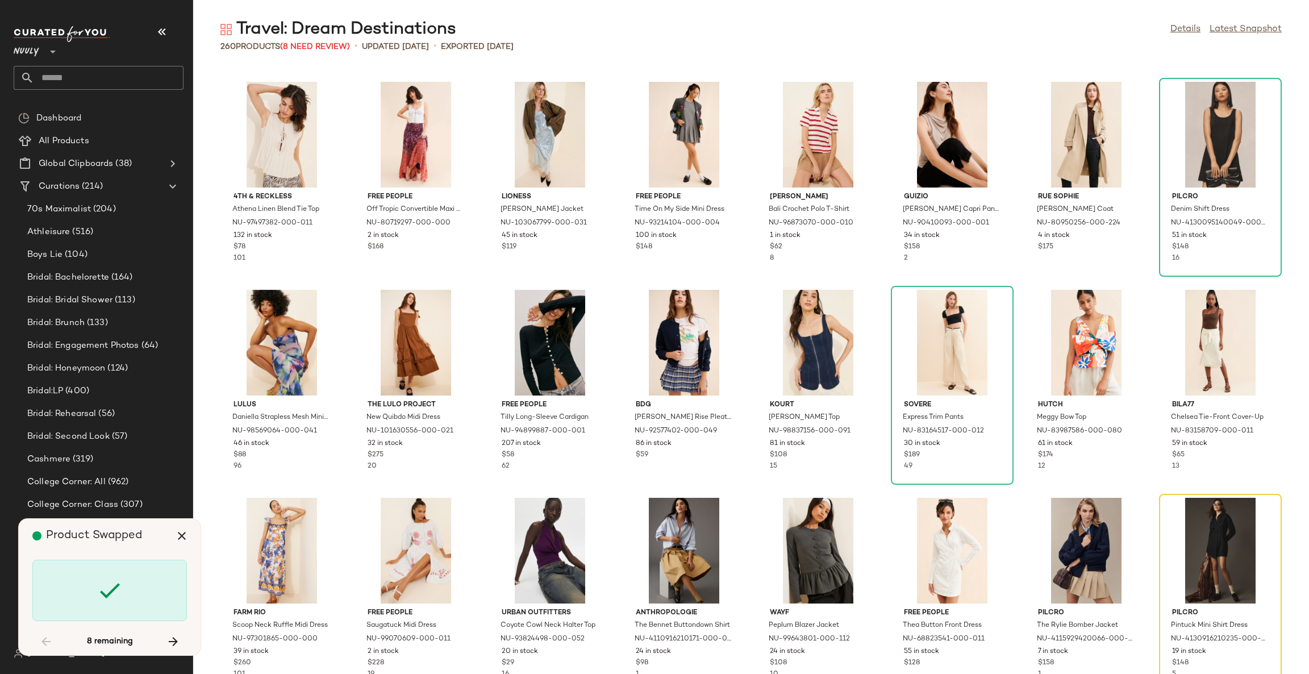
scroll to position [4576, 0]
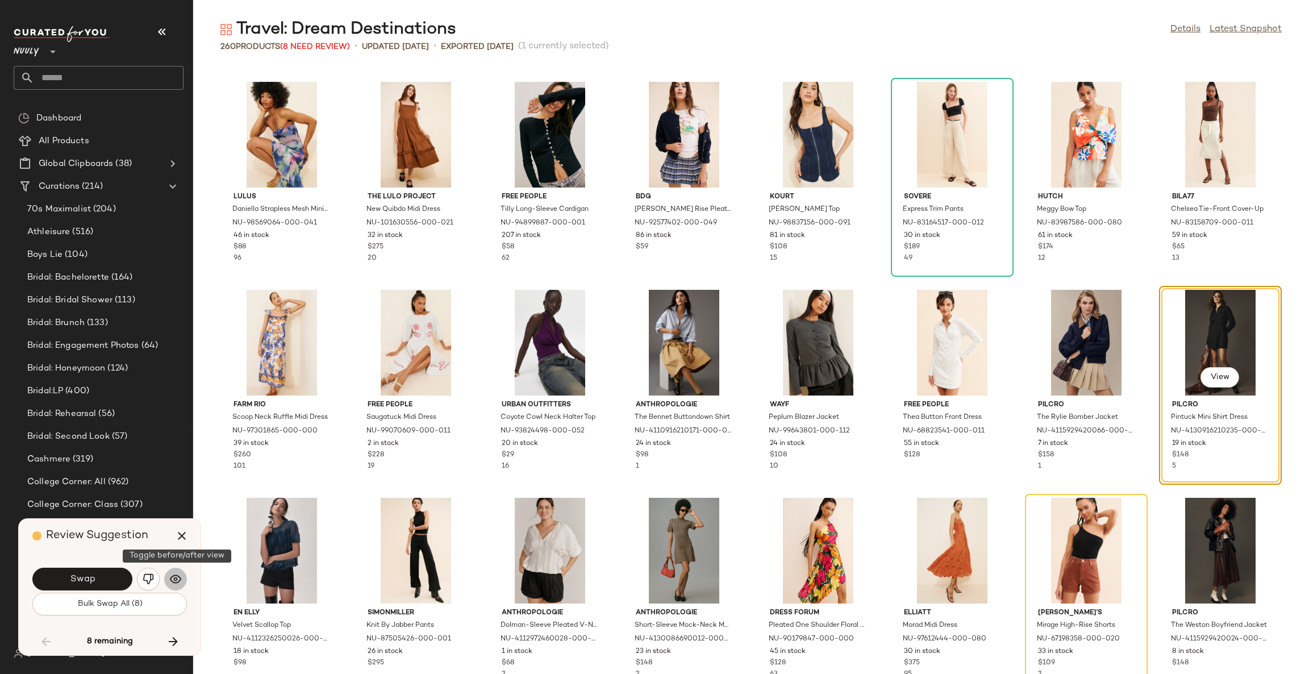
click at [171, 582] on img "button" at bounding box center [175, 578] width 11 height 11
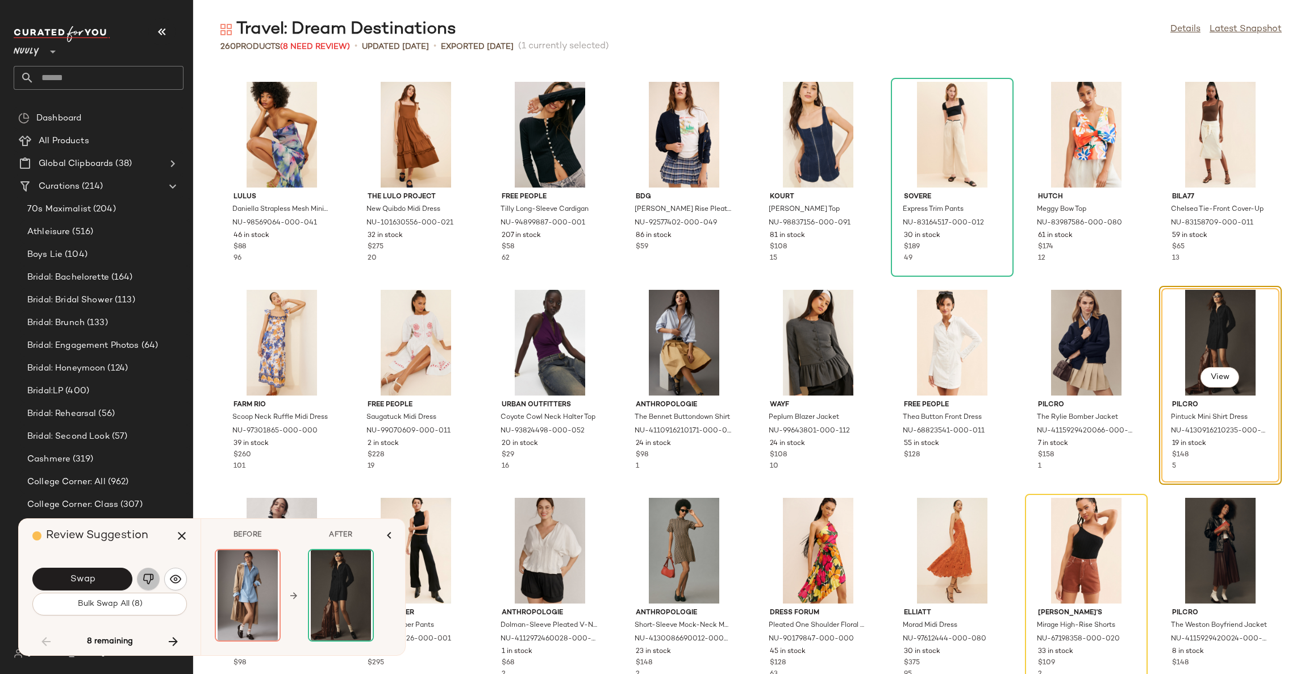
click at [138, 579] on button "button" at bounding box center [148, 579] width 23 height 23
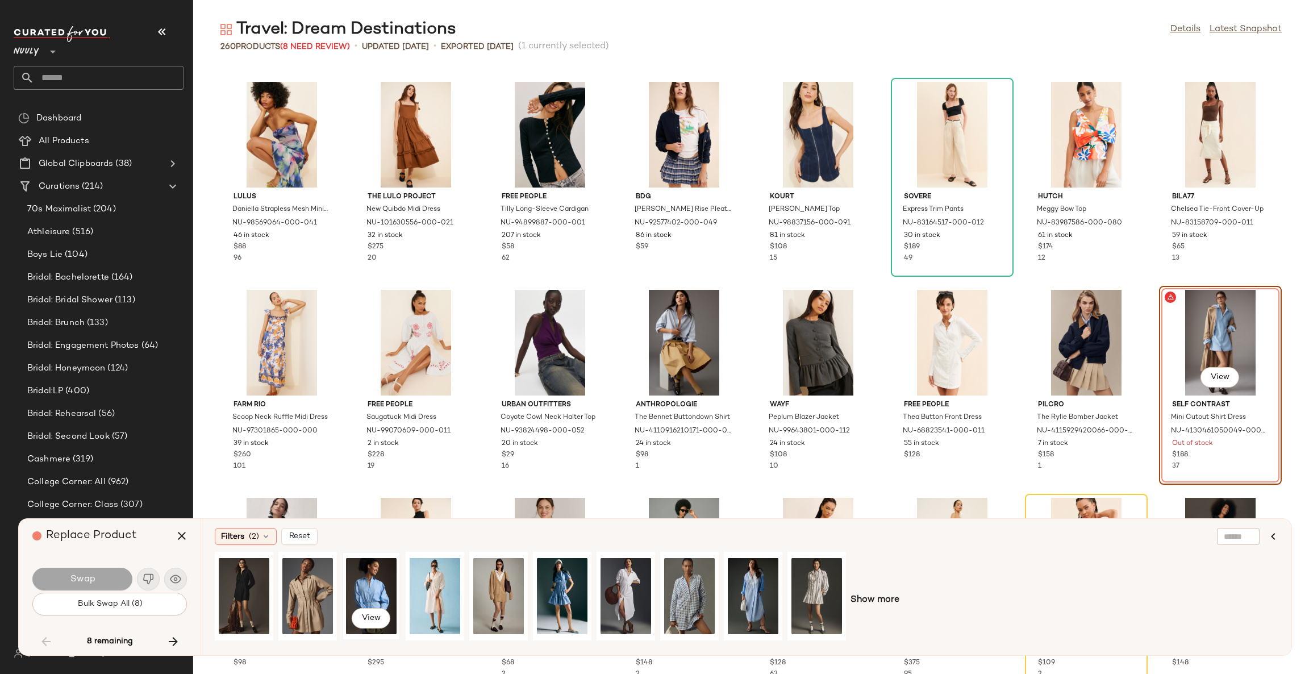
click at [359, 582] on div "View" at bounding box center [371, 596] width 51 height 81
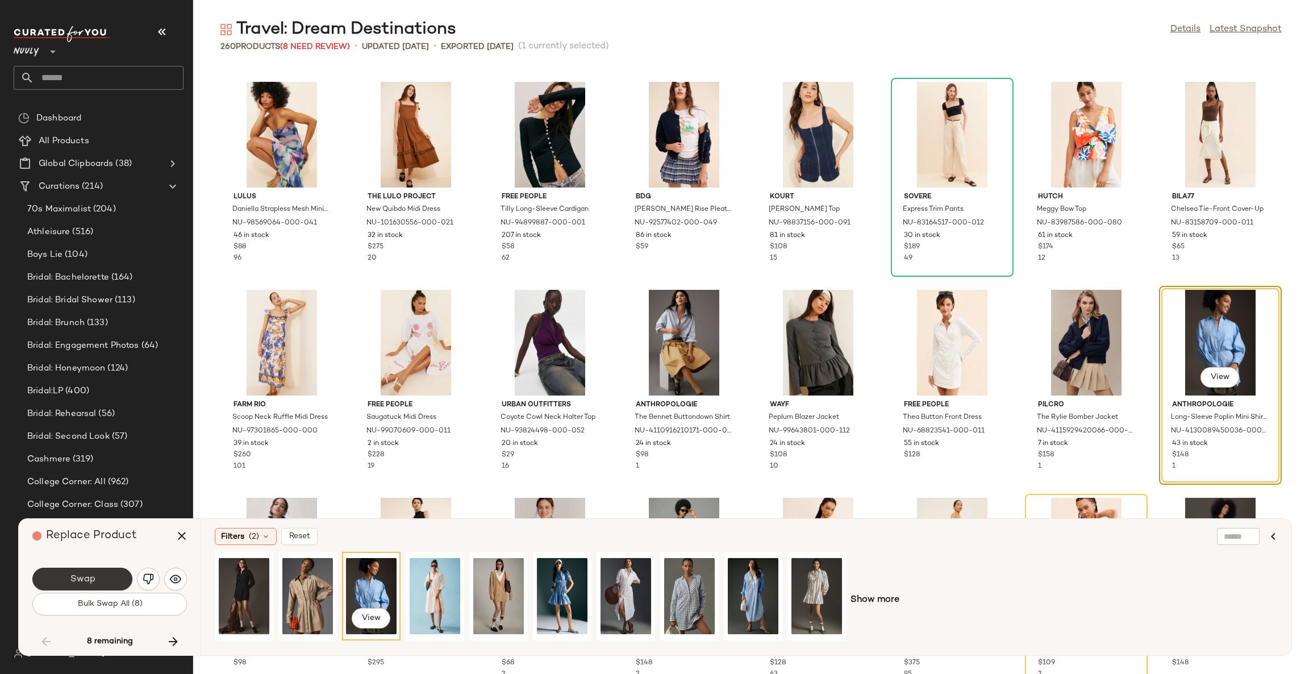
click at [114, 576] on button "Swap" at bounding box center [82, 579] width 100 height 23
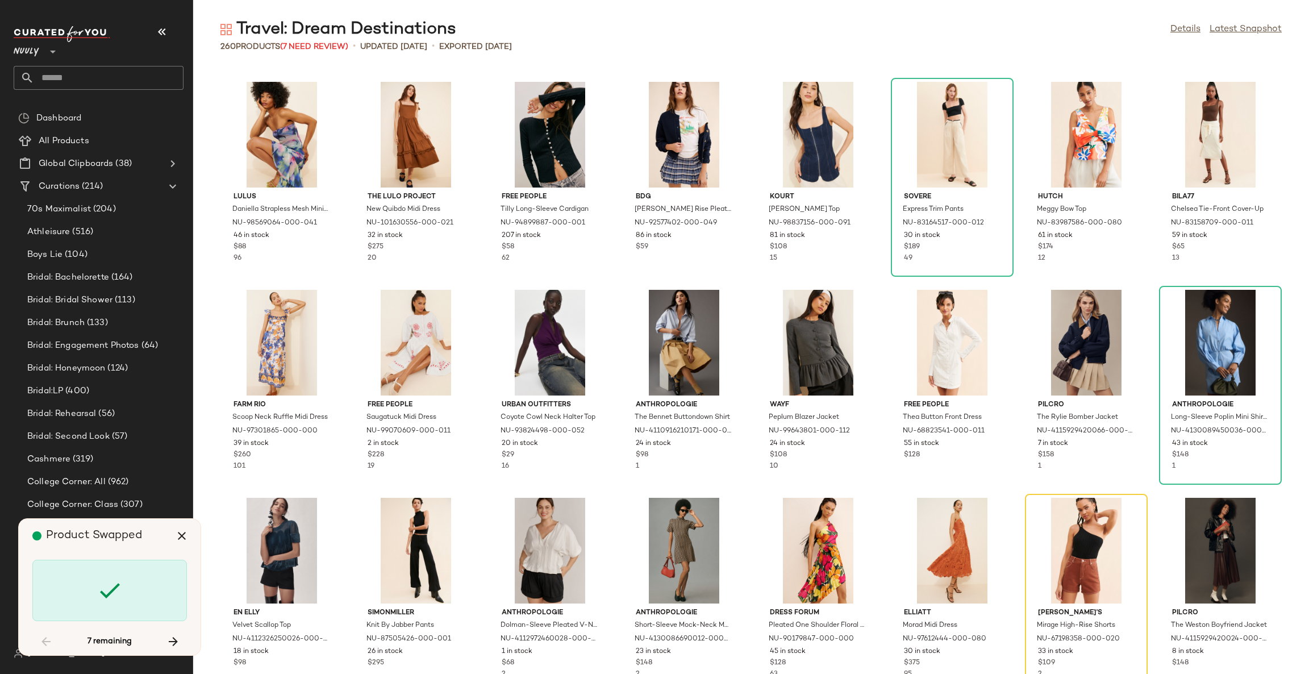
scroll to position [4784, 0]
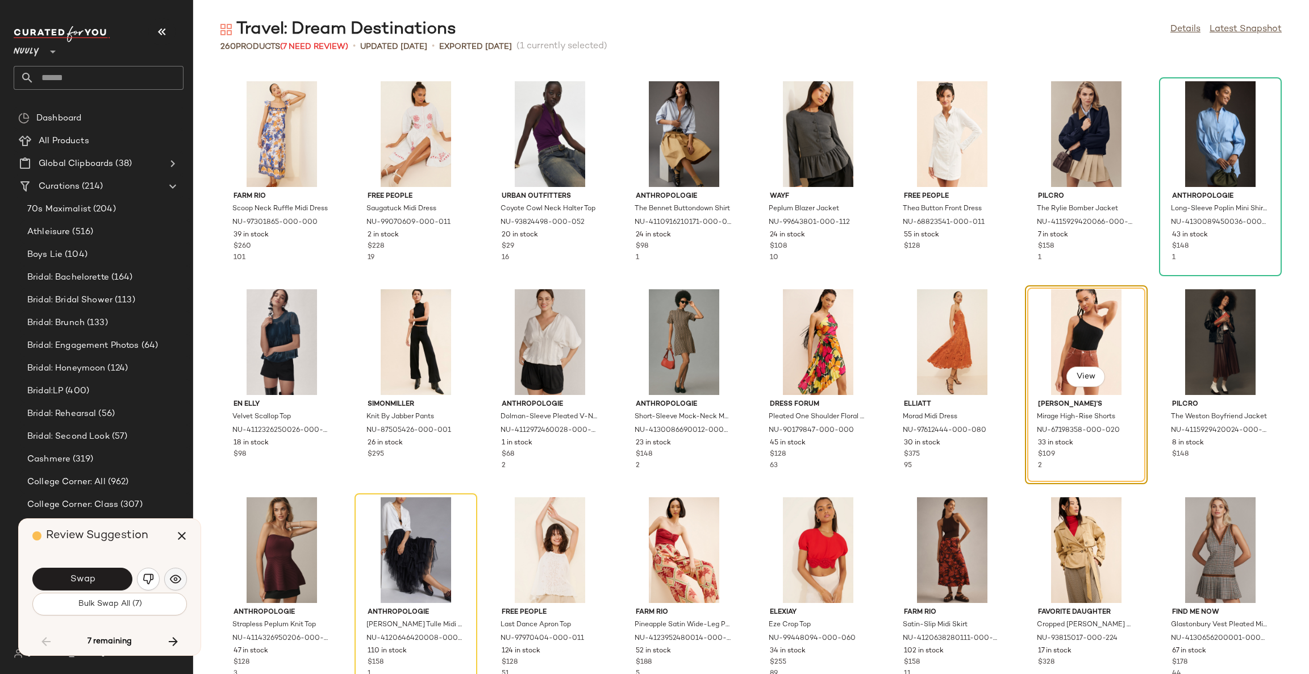
click at [172, 581] on img "button" at bounding box center [175, 578] width 11 height 11
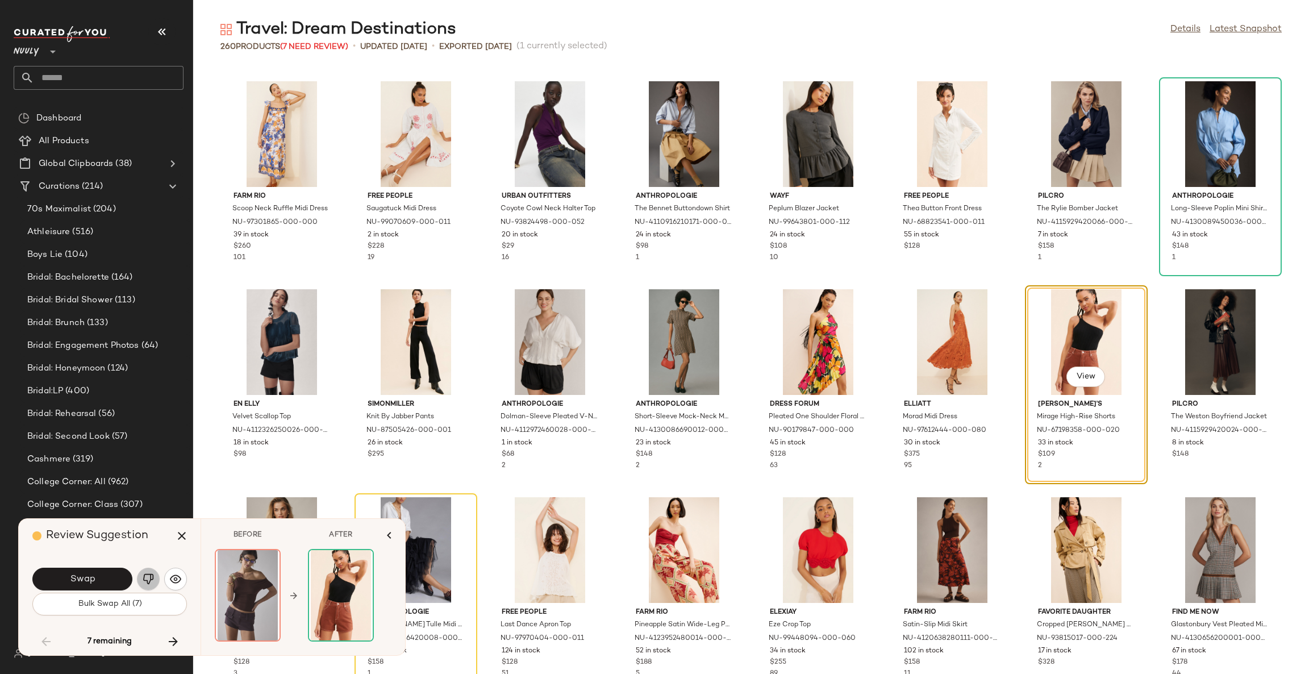
click at [149, 575] on img "button" at bounding box center [148, 578] width 11 height 11
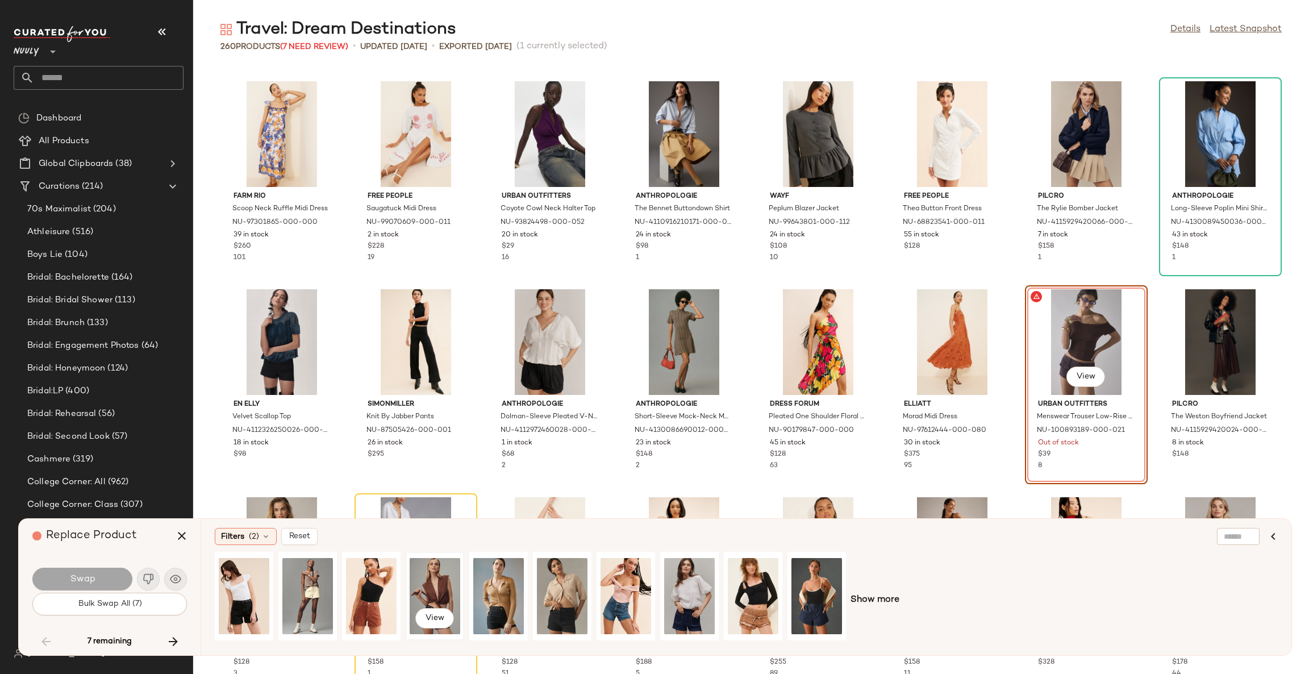
click at [428, 584] on div "View" at bounding box center [435, 596] width 51 height 81
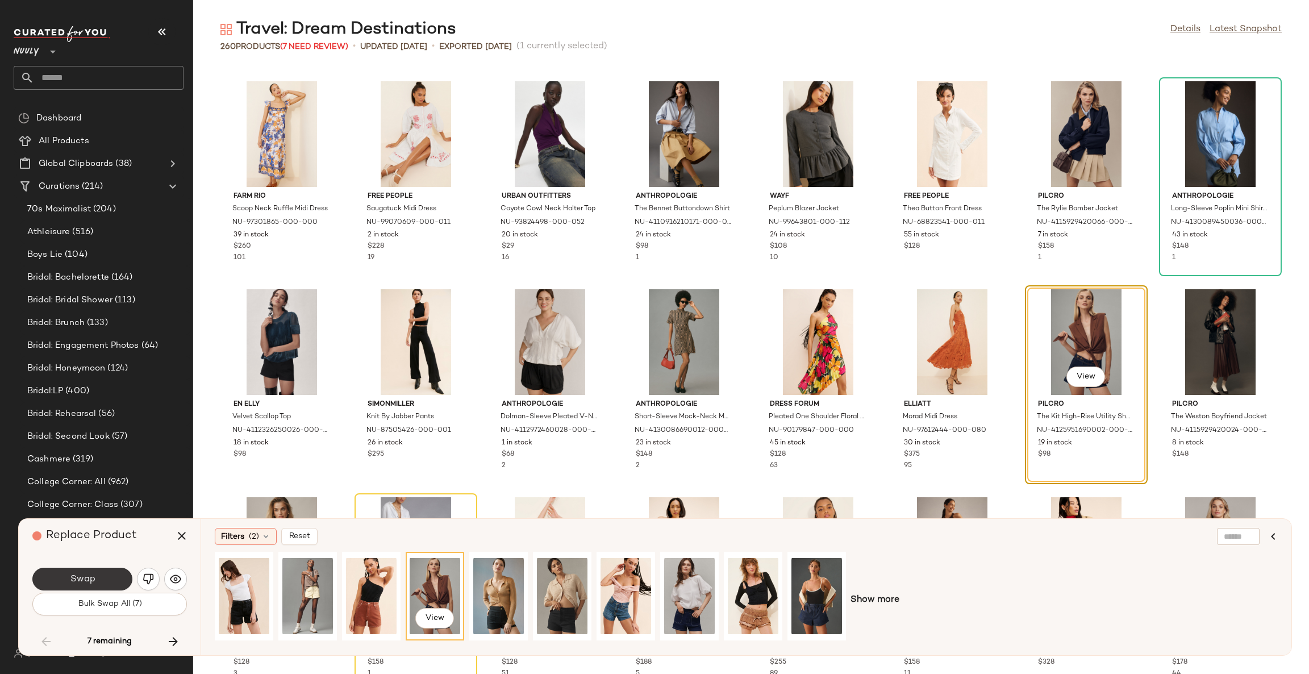
click at [101, 576] on button "Swap" at bounding box center [82, 579] width 100 height 23
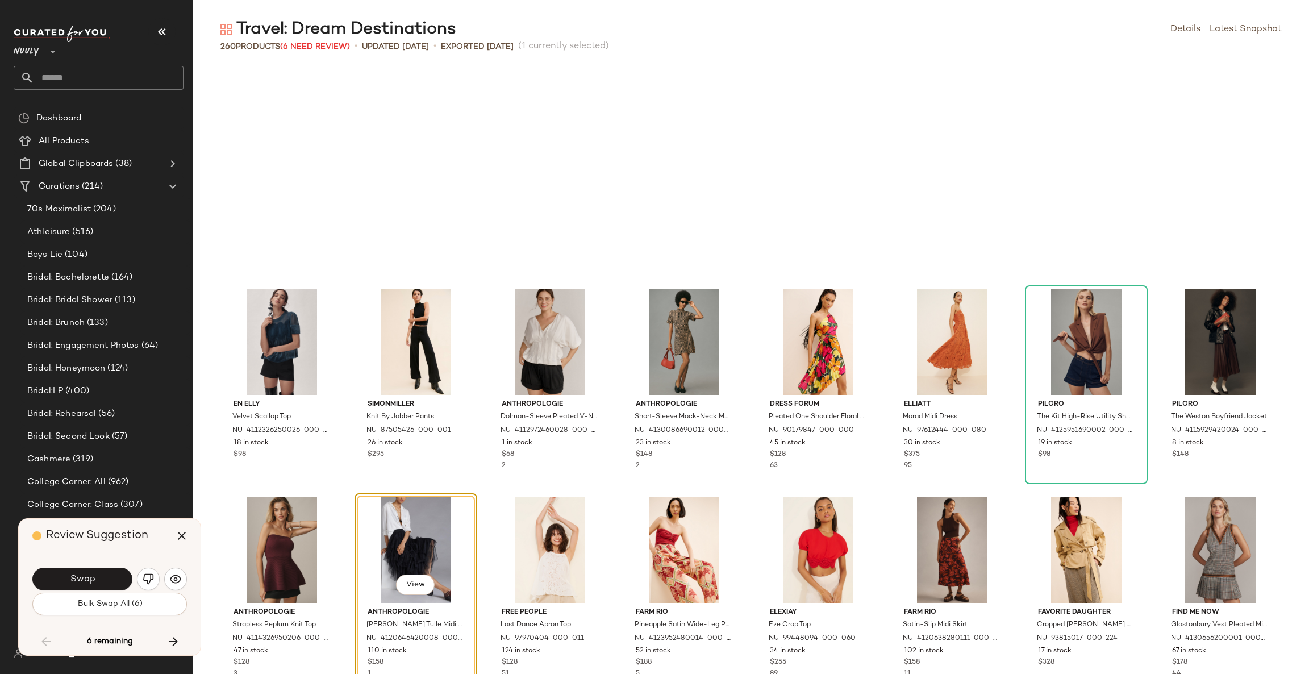
scroll to position [4992, 0]
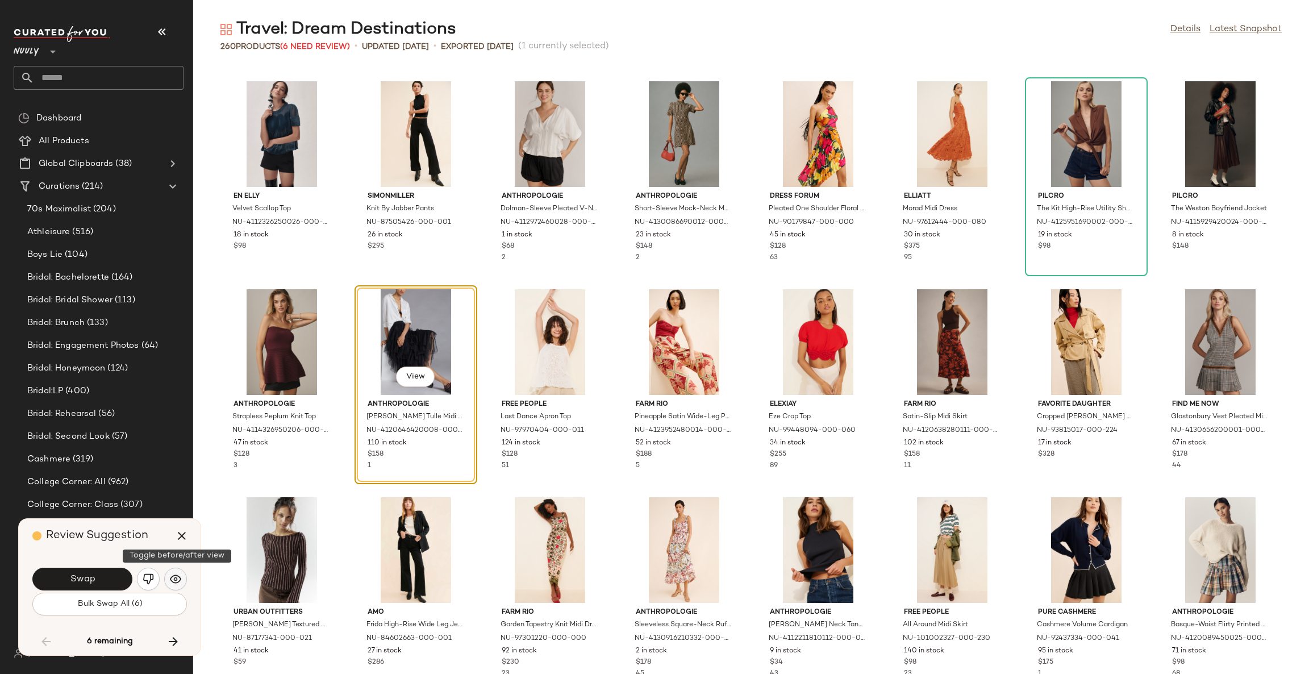
click at [175, 575] on img "button" at bounding box center [175, 578] width 11 height 11
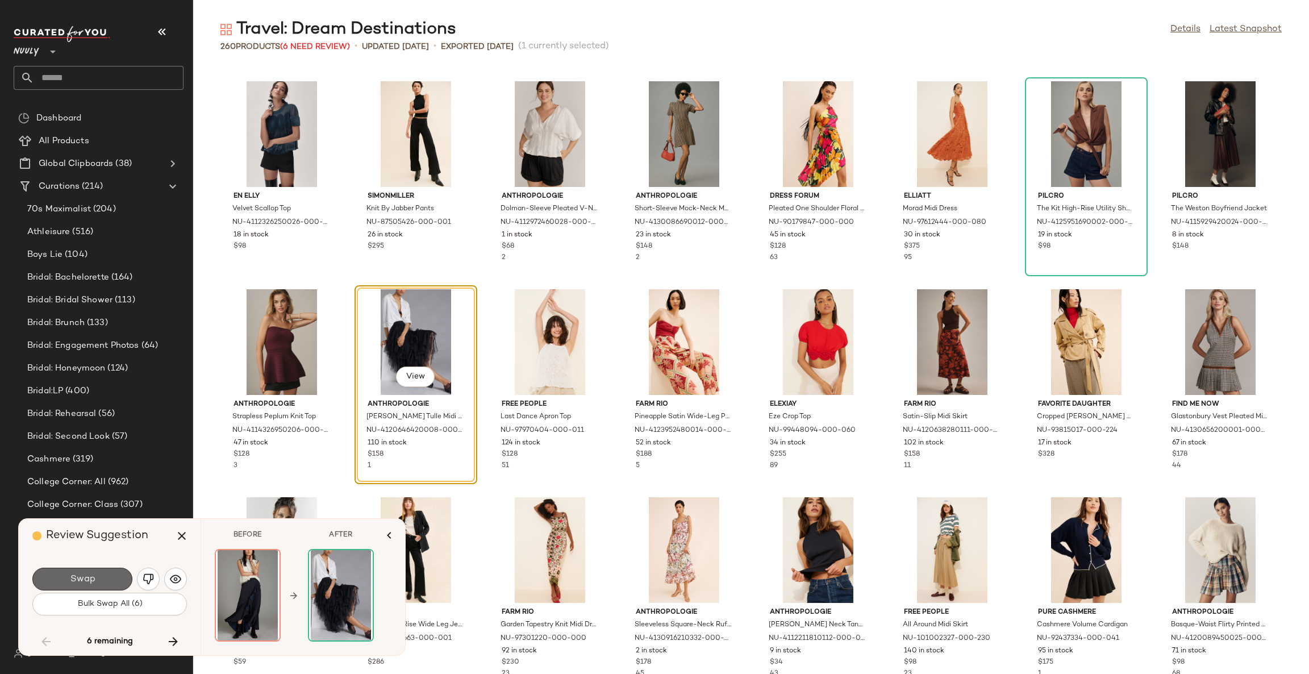
click at [114, 578] on button "Swap" at bounding box center [82, 579] width 100 height 23
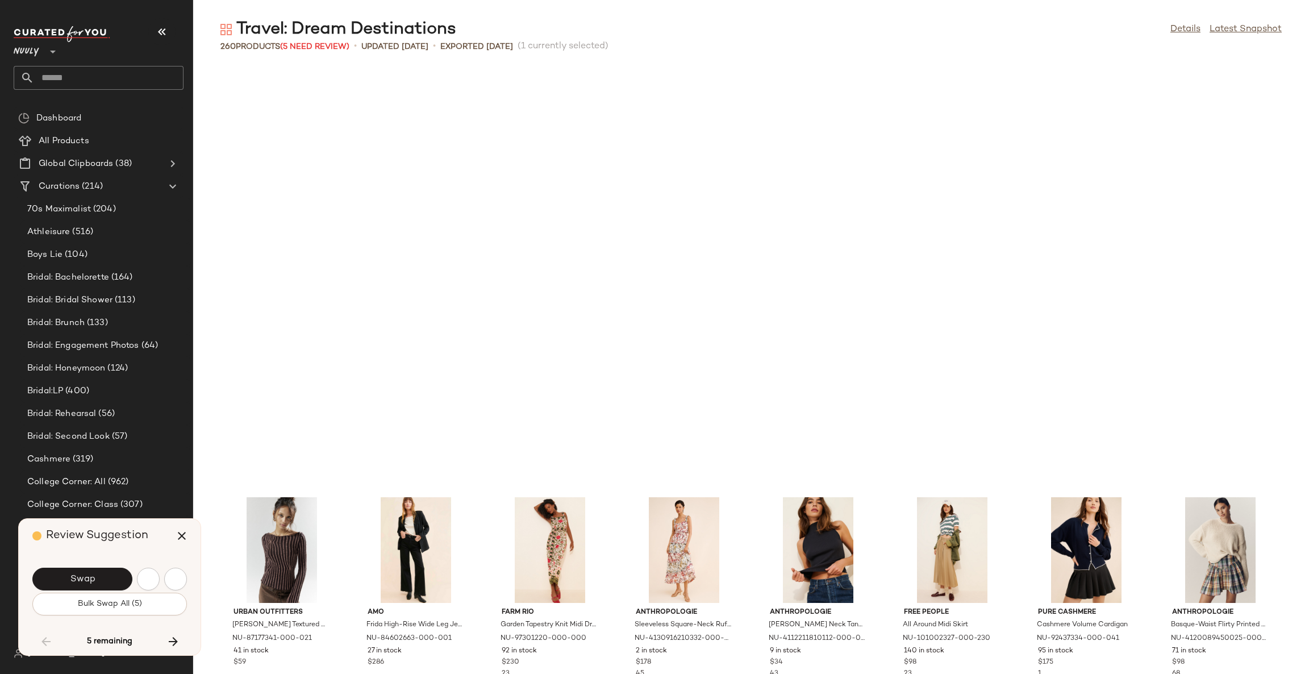
scroll to position [5408, 0]
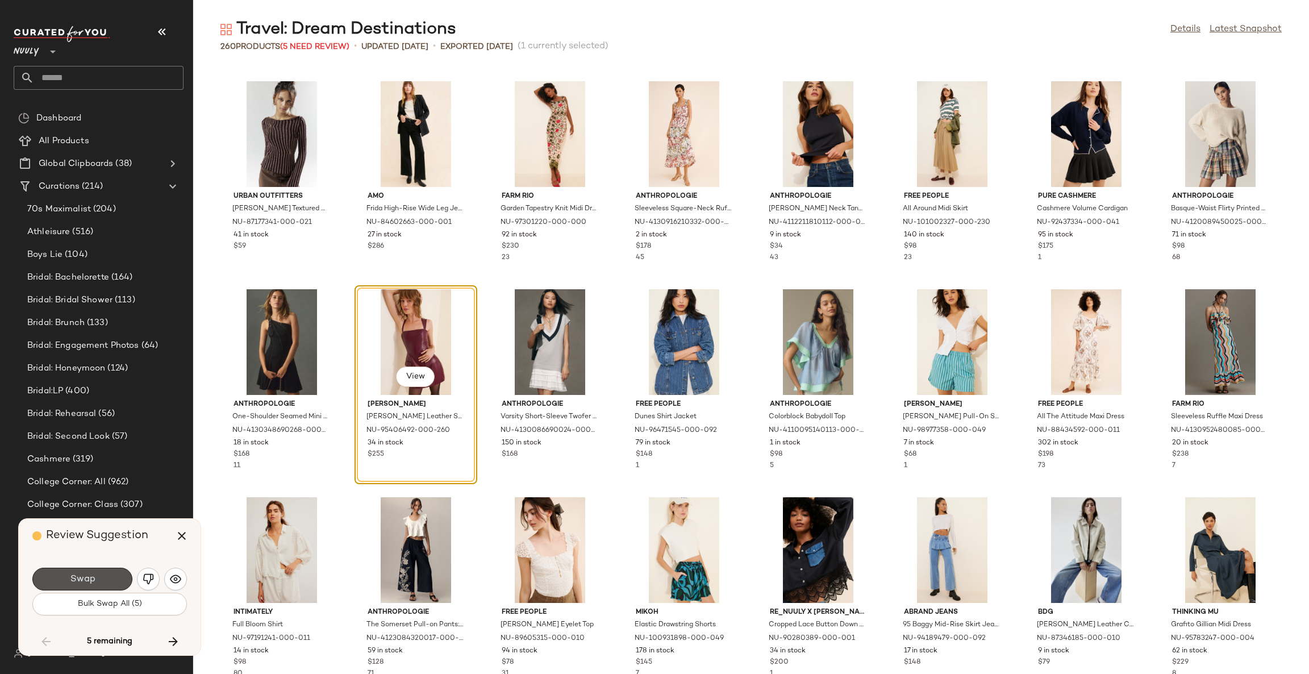
click at [114, 578] on button "Swap" at bounding box center [82, 579] width 100 height 23
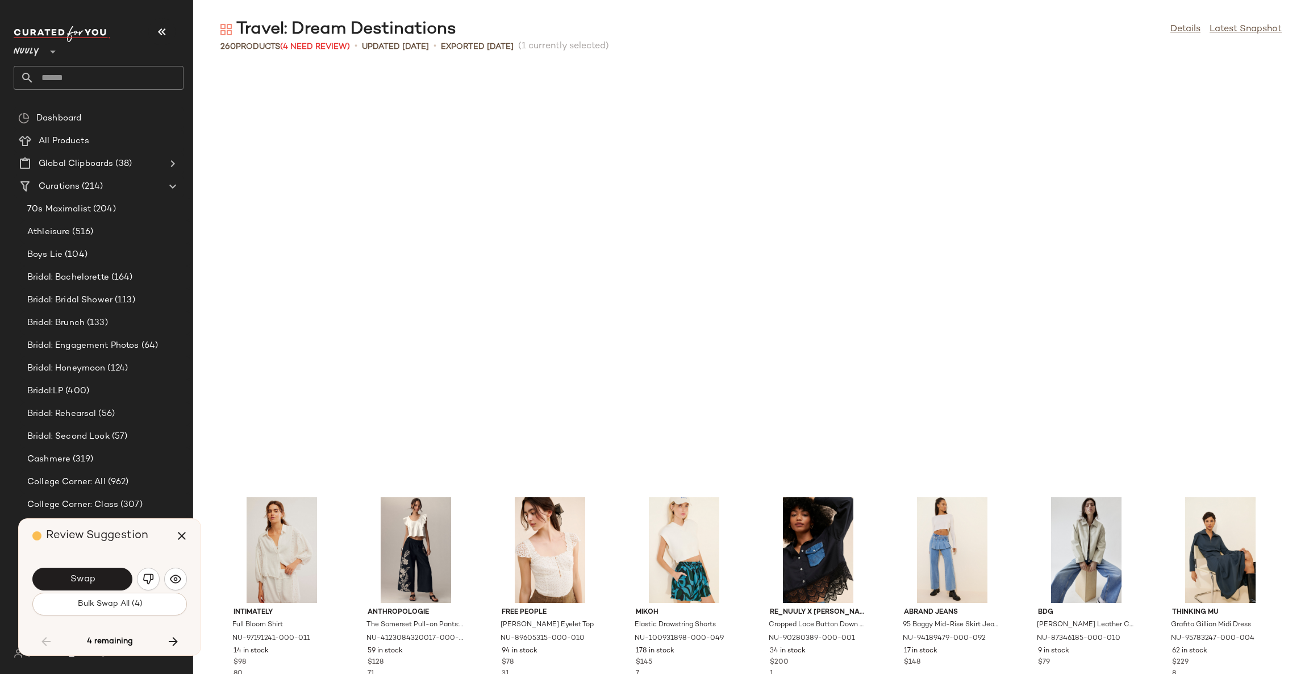
scroll to position [5824, 0]
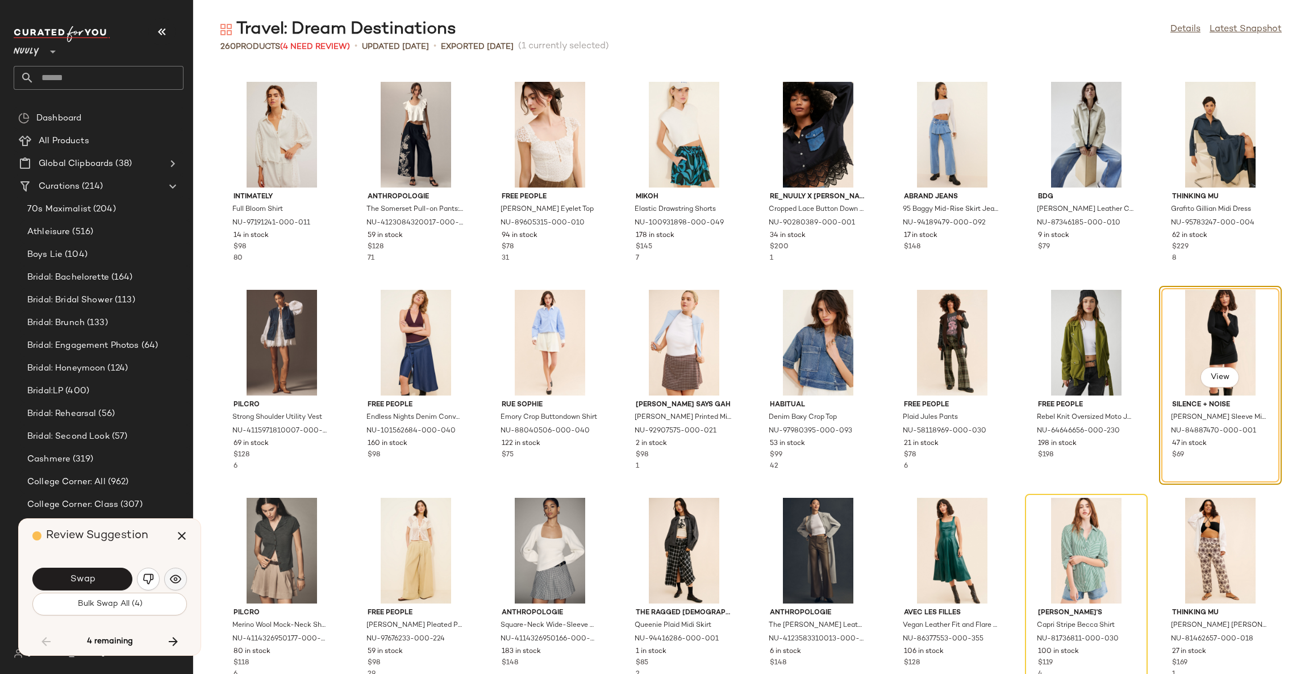
click at [170, 578] on img "button" at bounding box center [175, 578] width 11 height 11
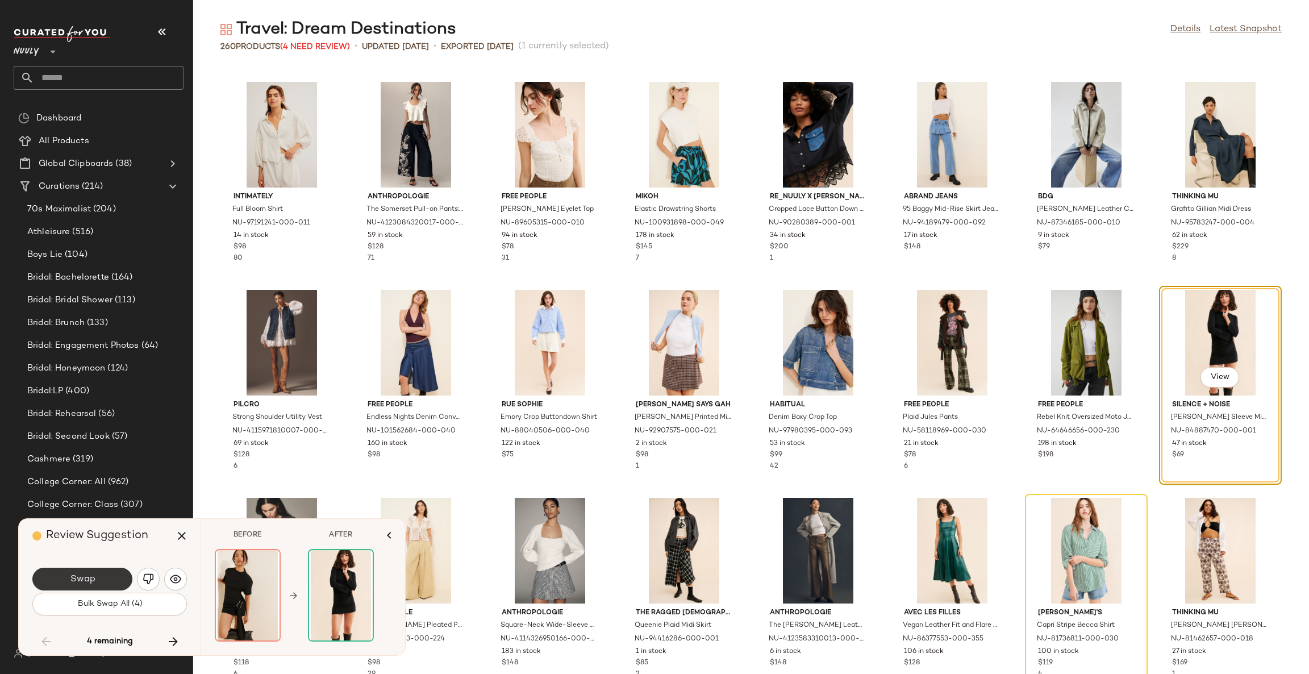
click at [110, 583] on button "Swap" at bounding box center [82, 579] width 100 height 23
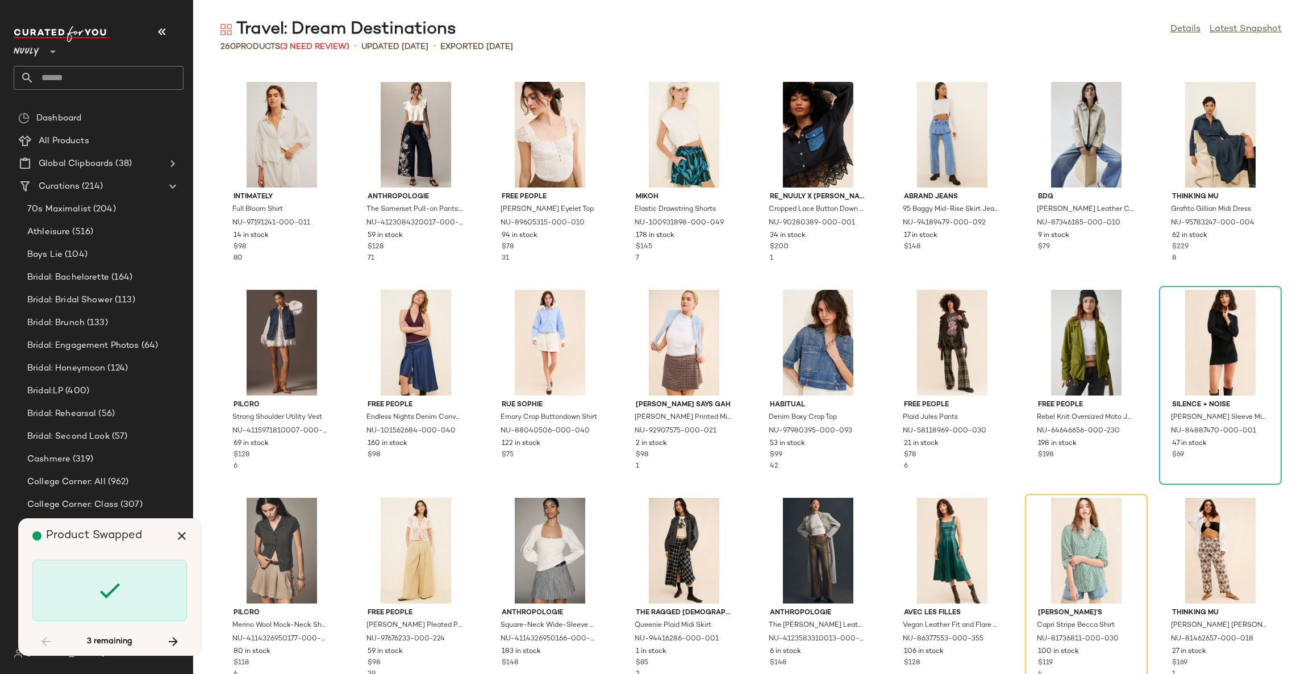
scroll to position [6032, 0]
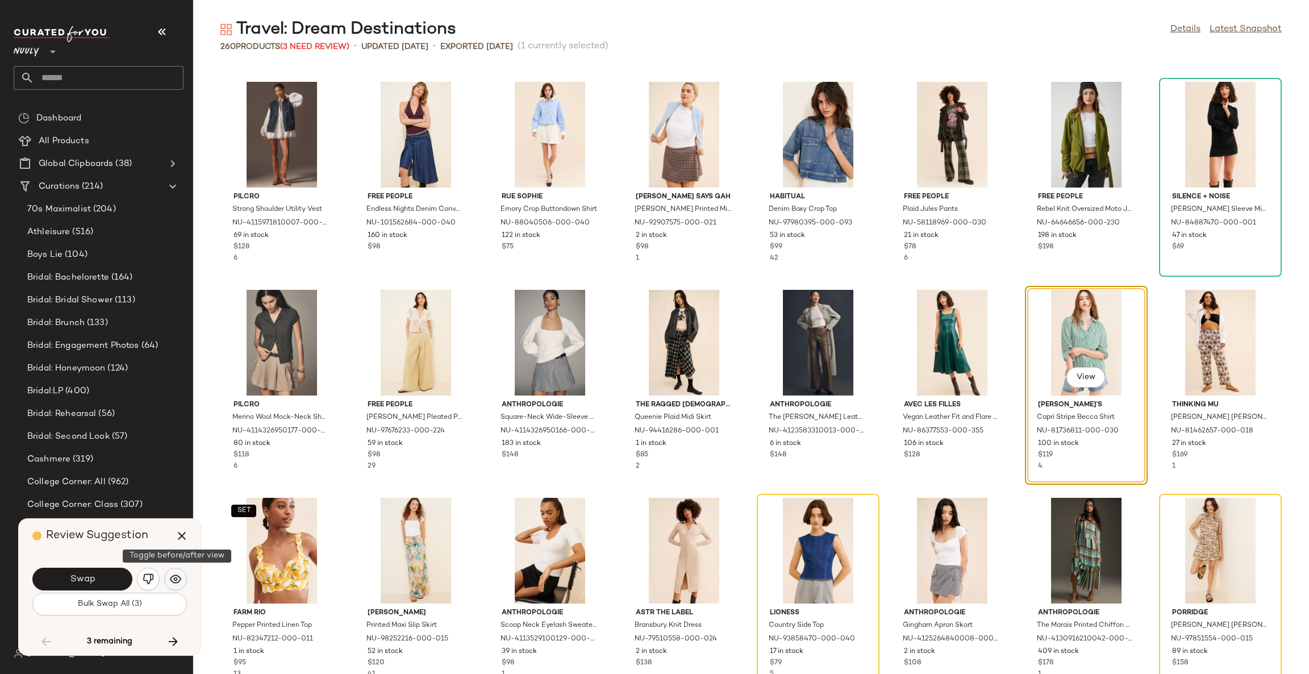
click at [181, 578] on button "button" at bounding box center [175, 579] width 23 height 23
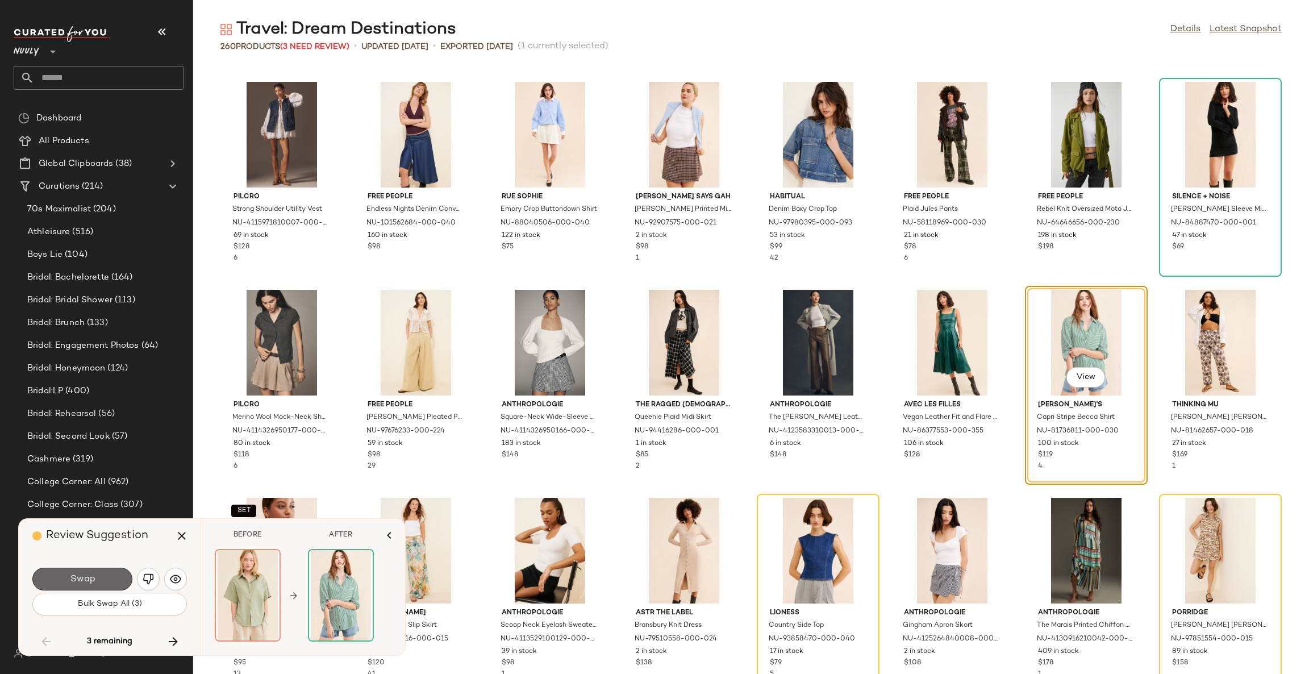
click at [122, 574] on button "Swap" at bounding box center [82, 579] width 100 height 23
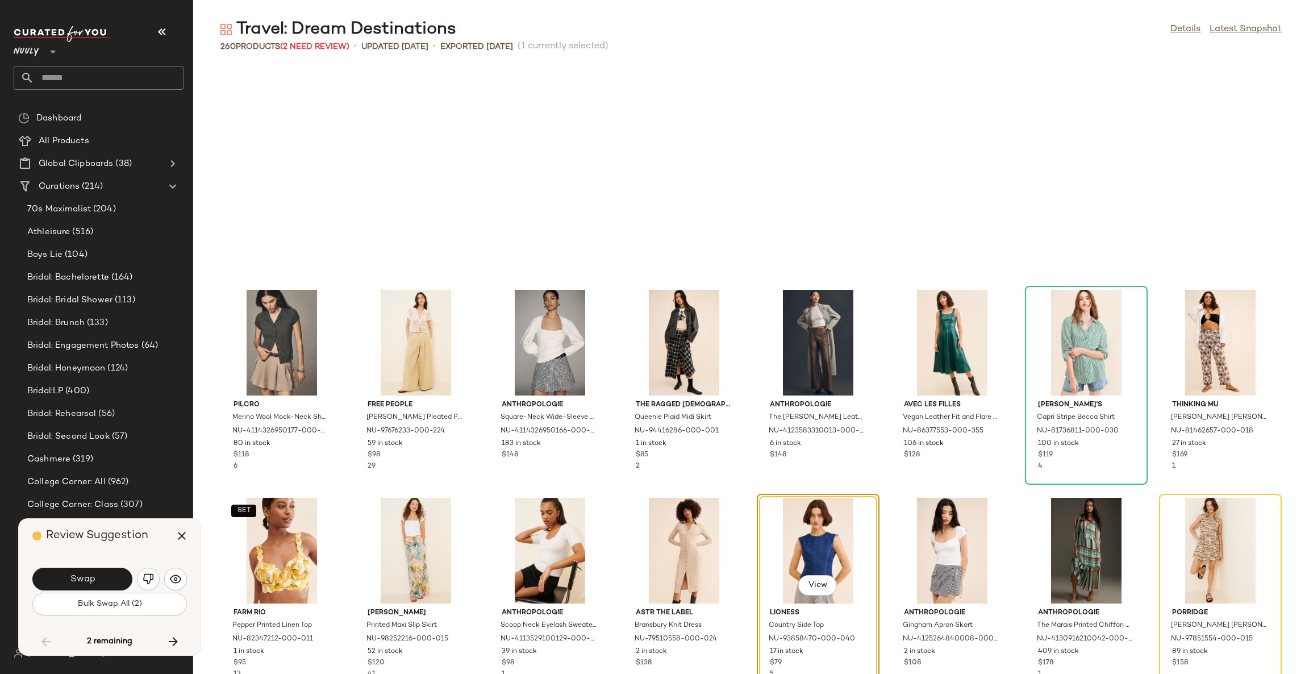
scroll to position [6240, 0]
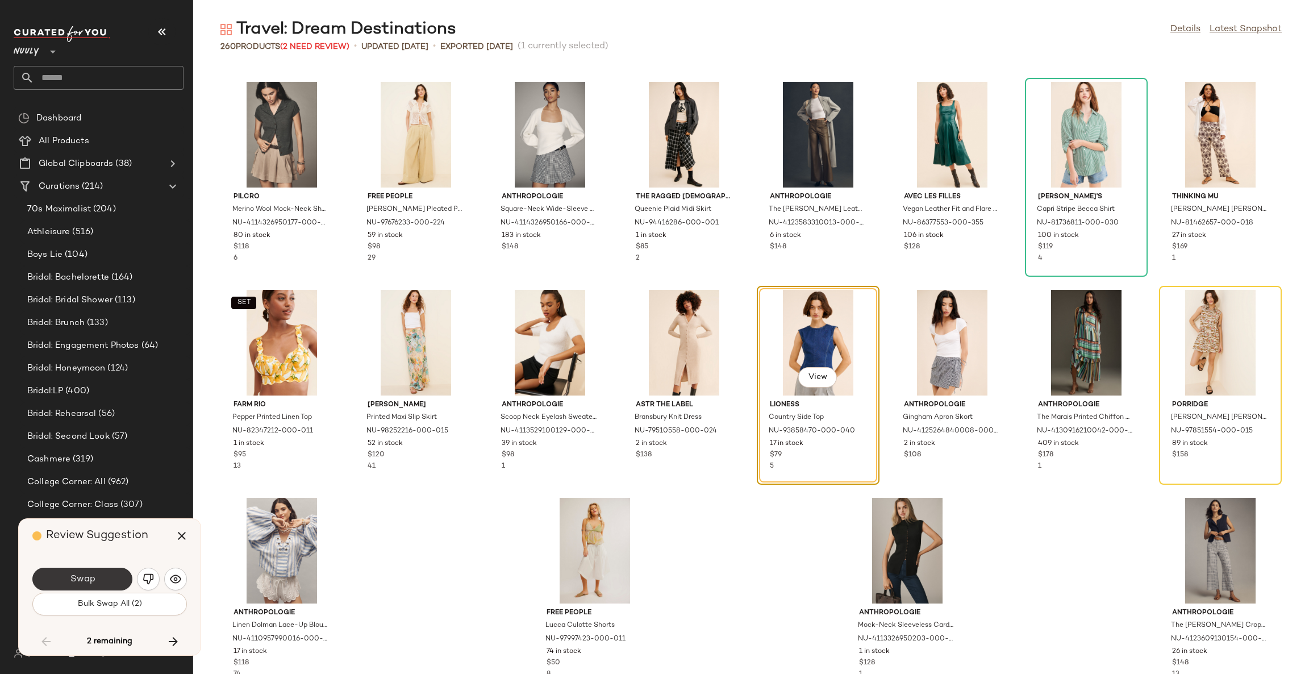
click at [120, 572] on button "Swap" at bounding box center [82, 579] width 100 height 23
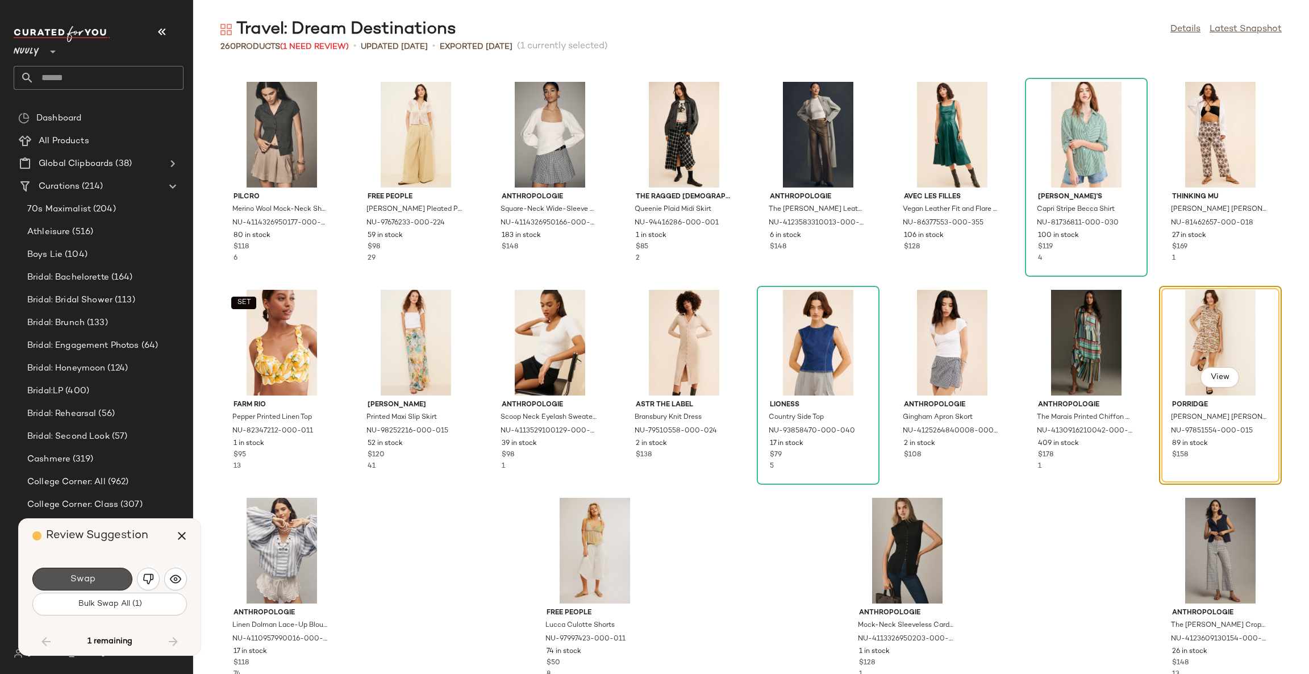
click at [118, 572] on button "Swap" at bounding box center [82, 579] width 100 height 23
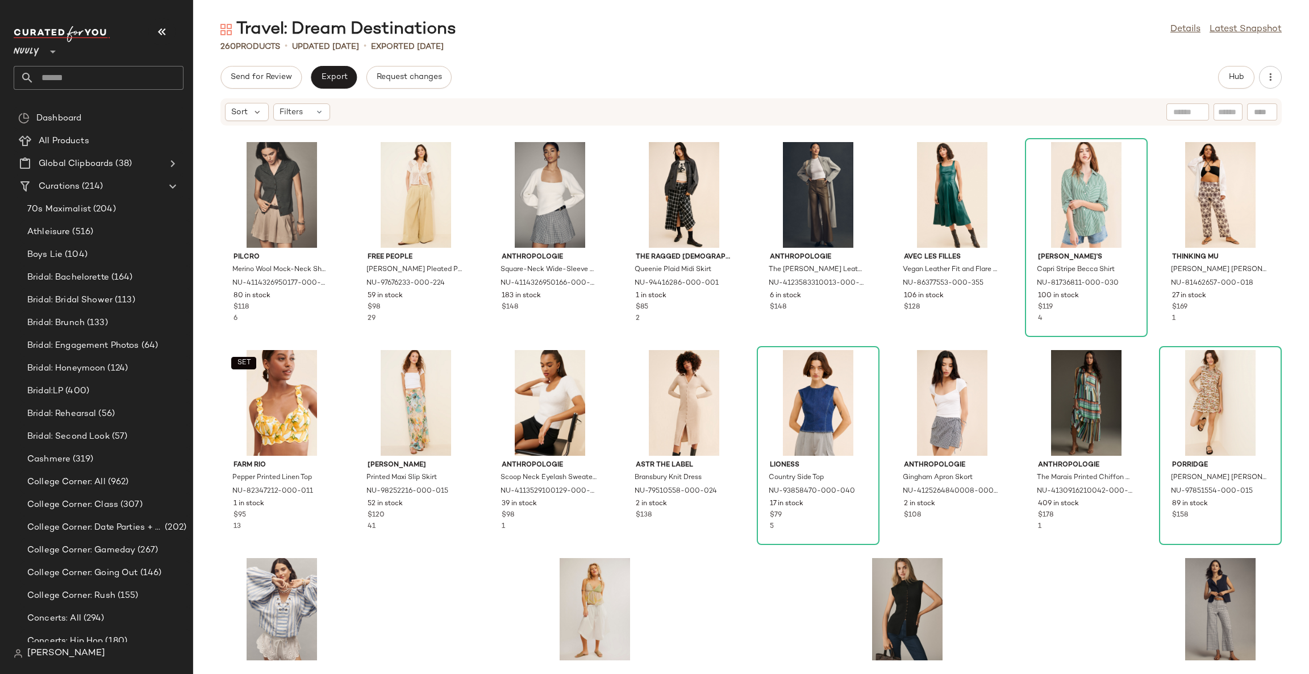
click at [725, 562] on div "Pilcro Merino Wool Mock-Neck Short-Sleeve Cardigan Sweater NU-4114326950177-000…" at bounding box center [751, 393] width 1116 height 534
click at [1229, 75] on span "Hub" at bounding box center [1237, 77] width 16 height 9
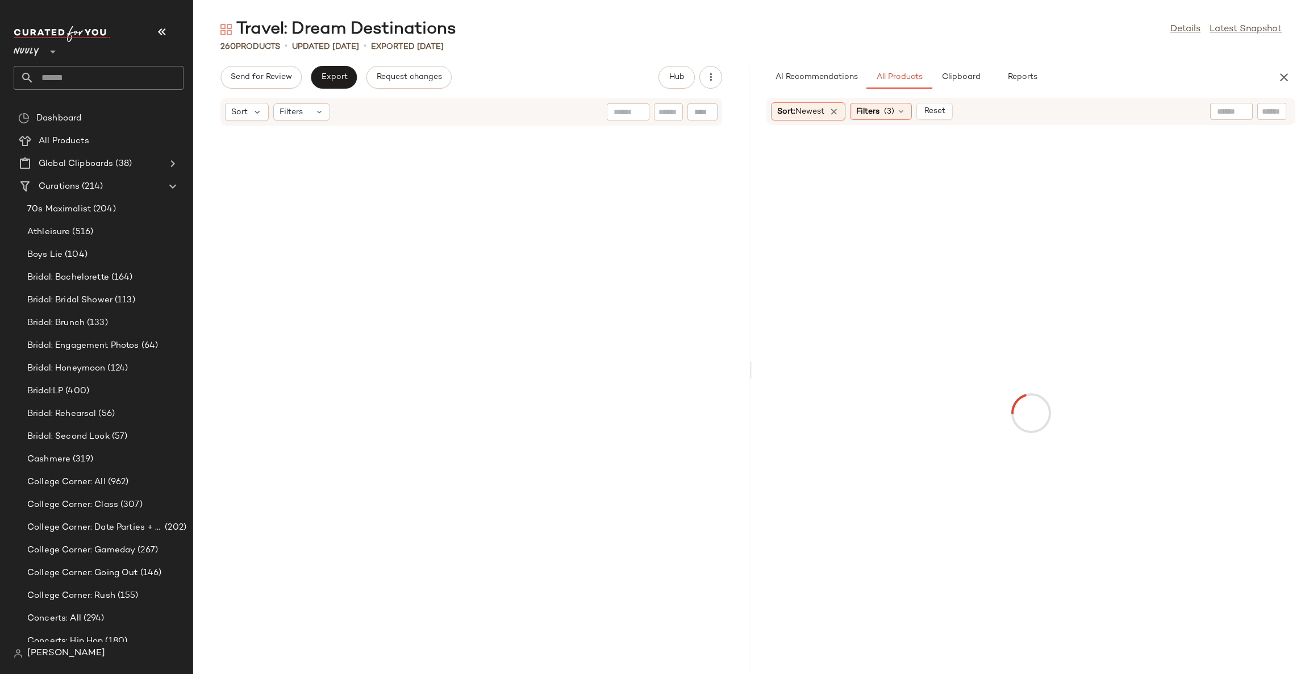
scroll to position [16433, 0]
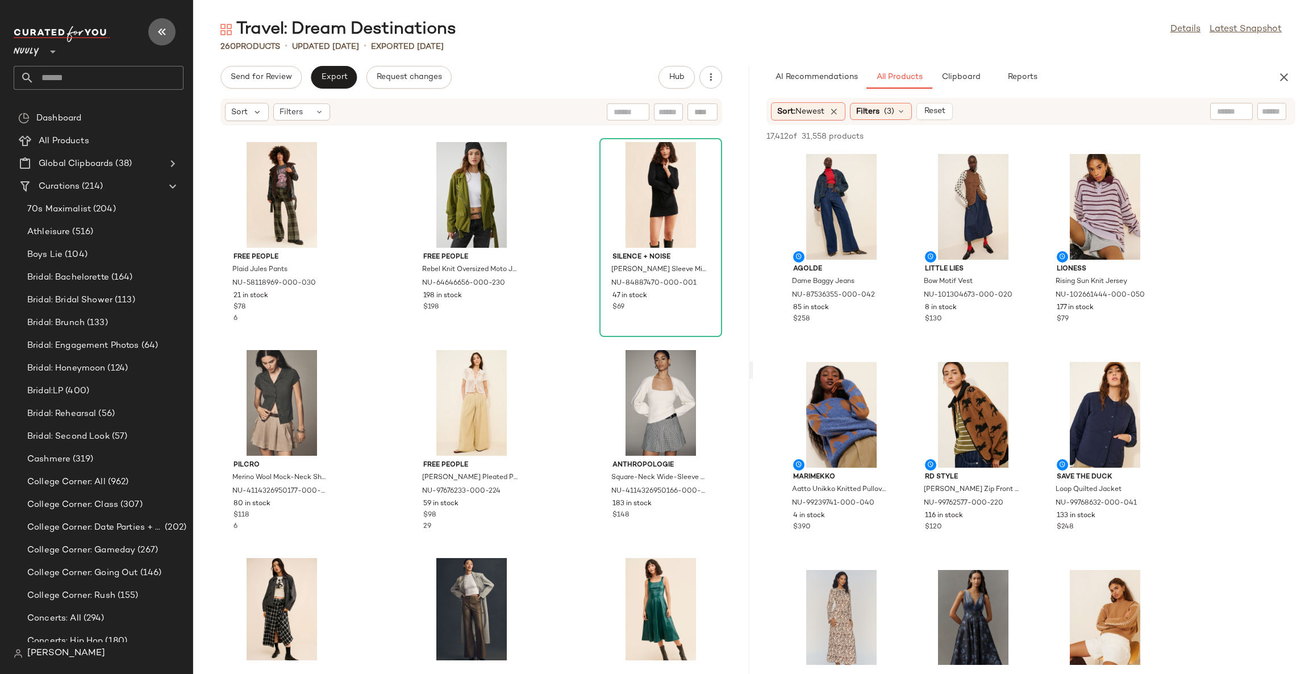
click at [165, 32] on icon "button" at bounding box center [162, 32] width 14 height 14
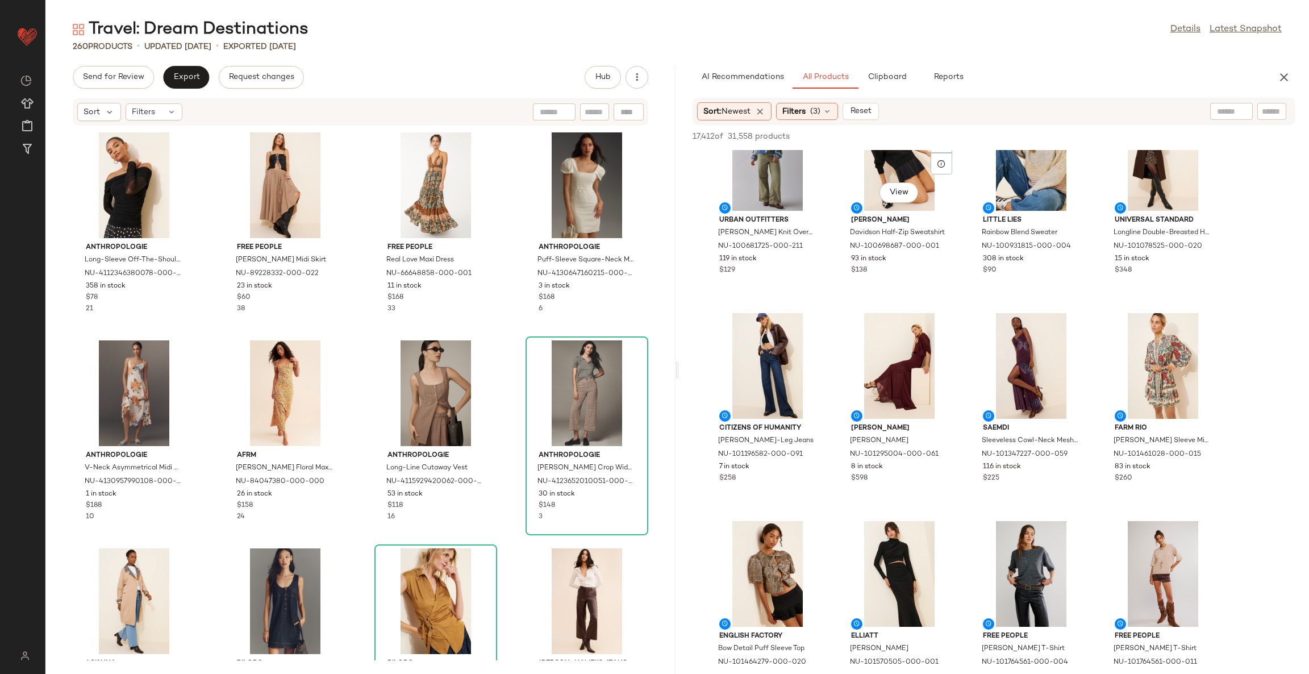
scroll to position [1108, 0]
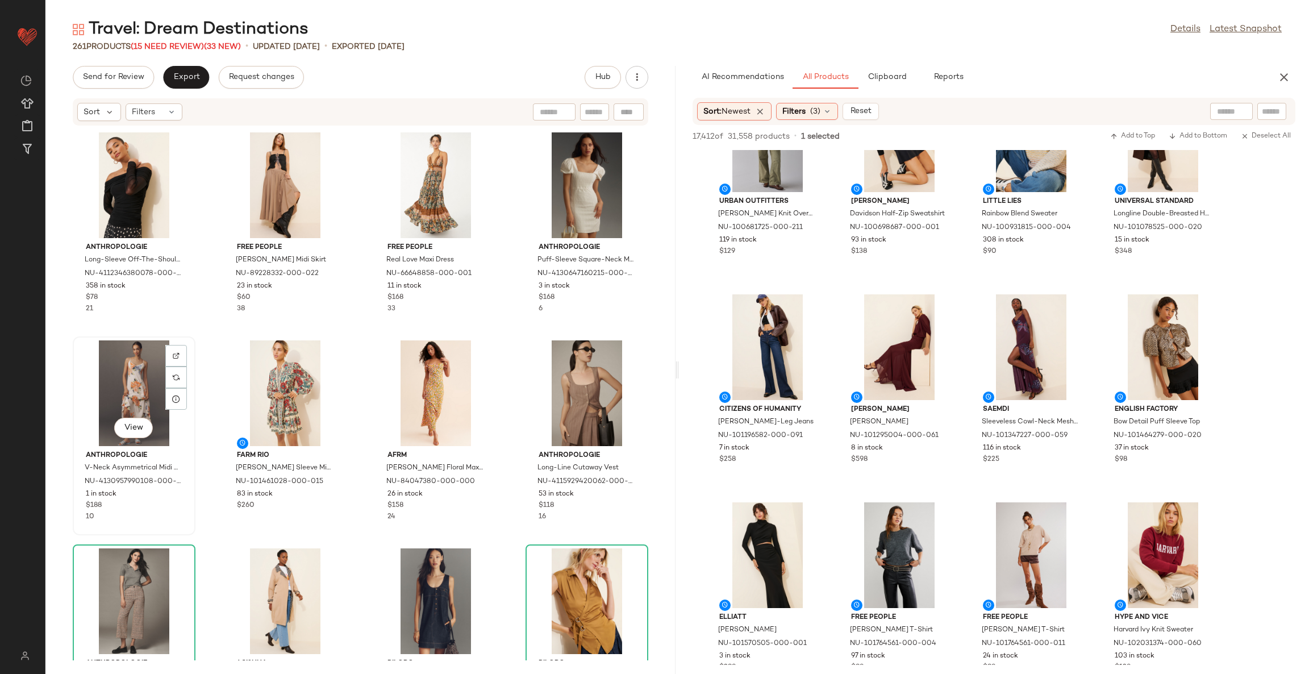
click at [135, 380] on div "View" at bounding box center [134, 393] width 115 height 106
click at [135, 378] on div "View" at bounding box center [134, 393] width 115 height 106
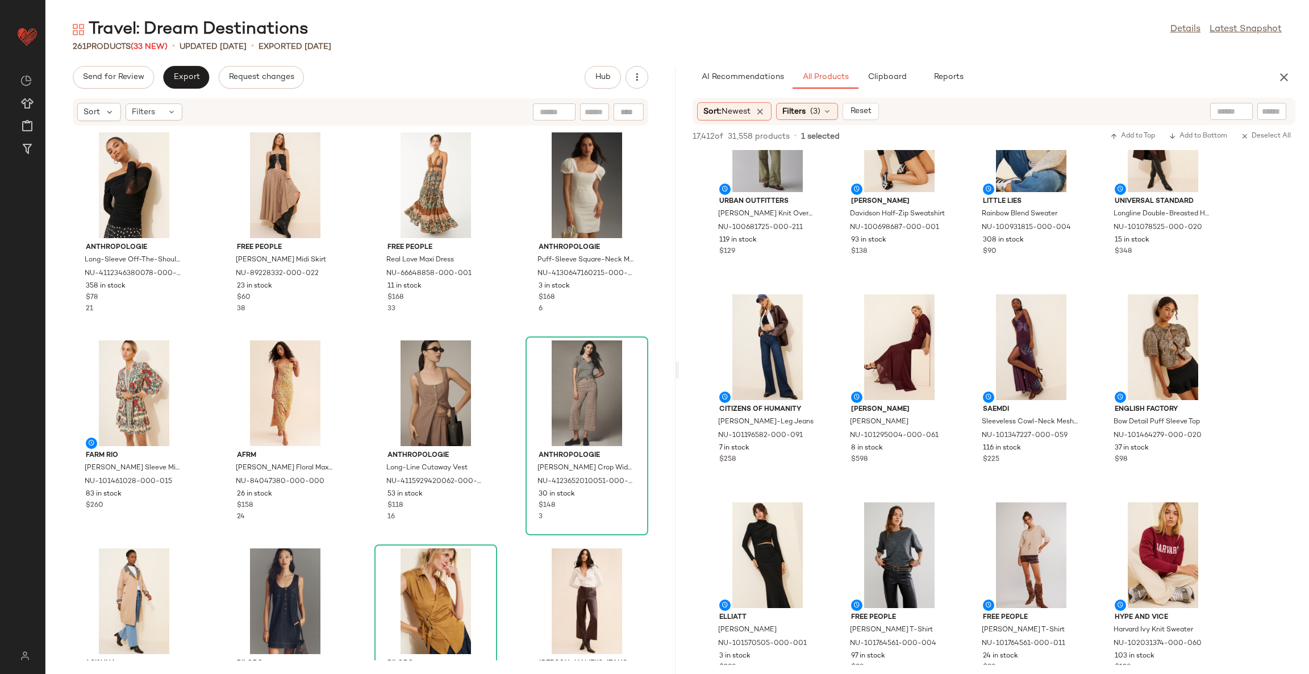
click at [505, 540] on div "Anthropologie Long-Sleeve Off-The-Shoulder Sheer Top NU-4112346380078-000-001 3…" at bounding box center [360, 393] width 630 height 534
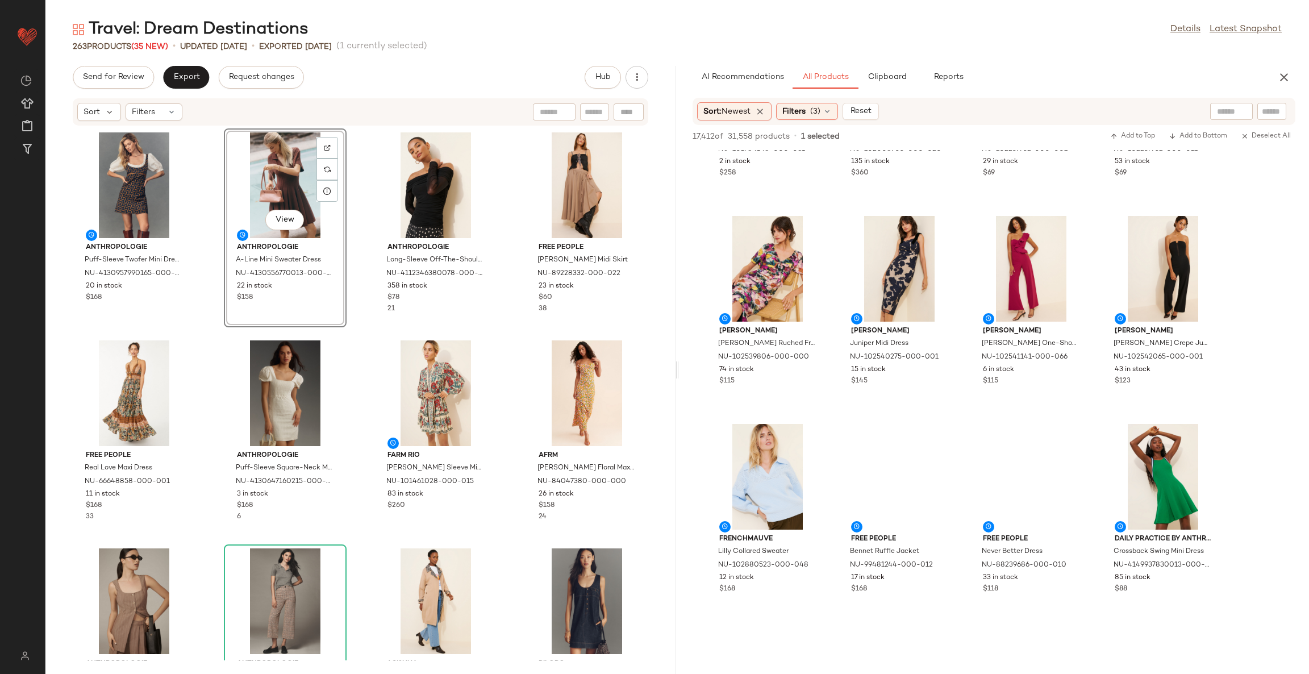
scroll to position [7587, 0]
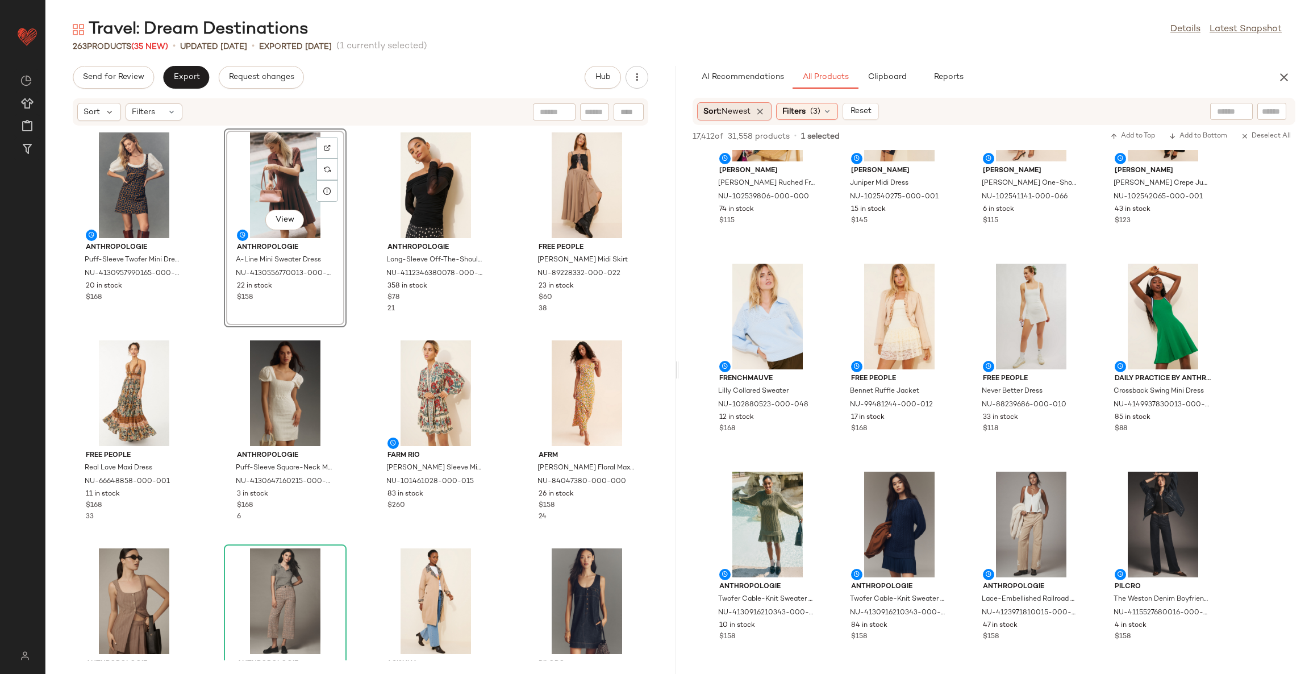
click at [722, 118] on div "Sort: Newest" at bounding box center [734, 111] width 74 height 18
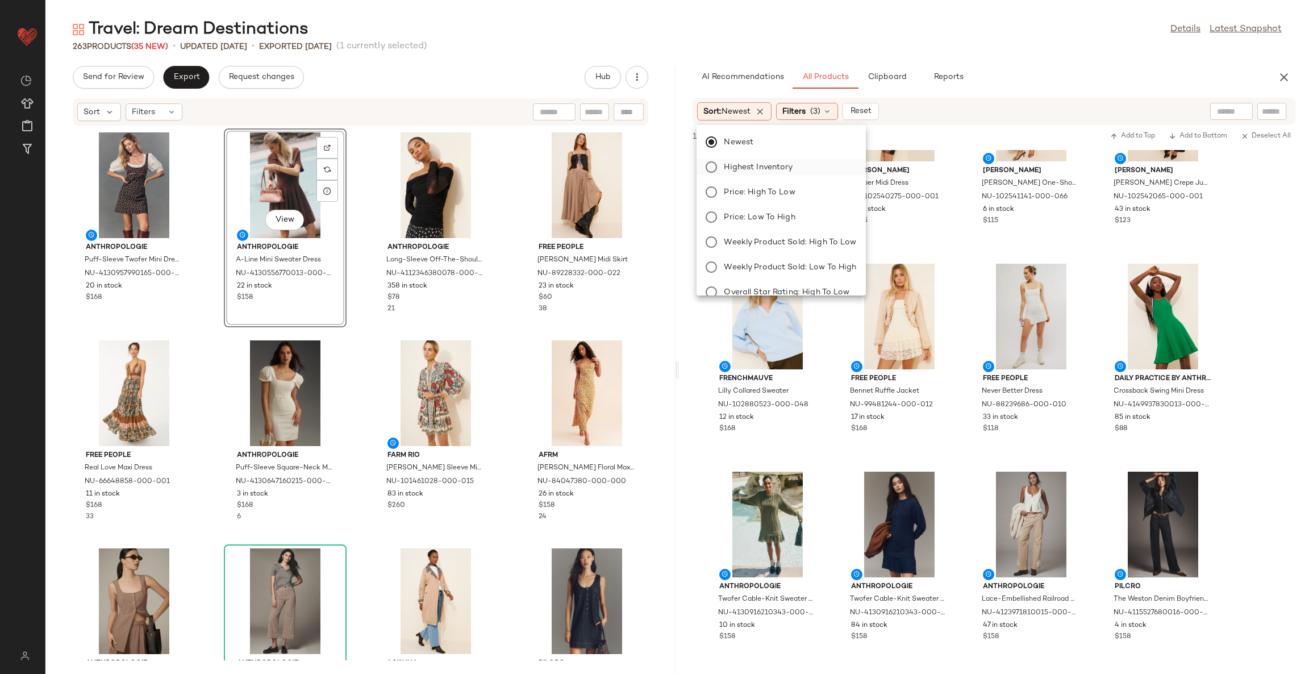
click at [746, 172] on span "Highest Inventory" at bounding box center [758, 167] width 69 height 12
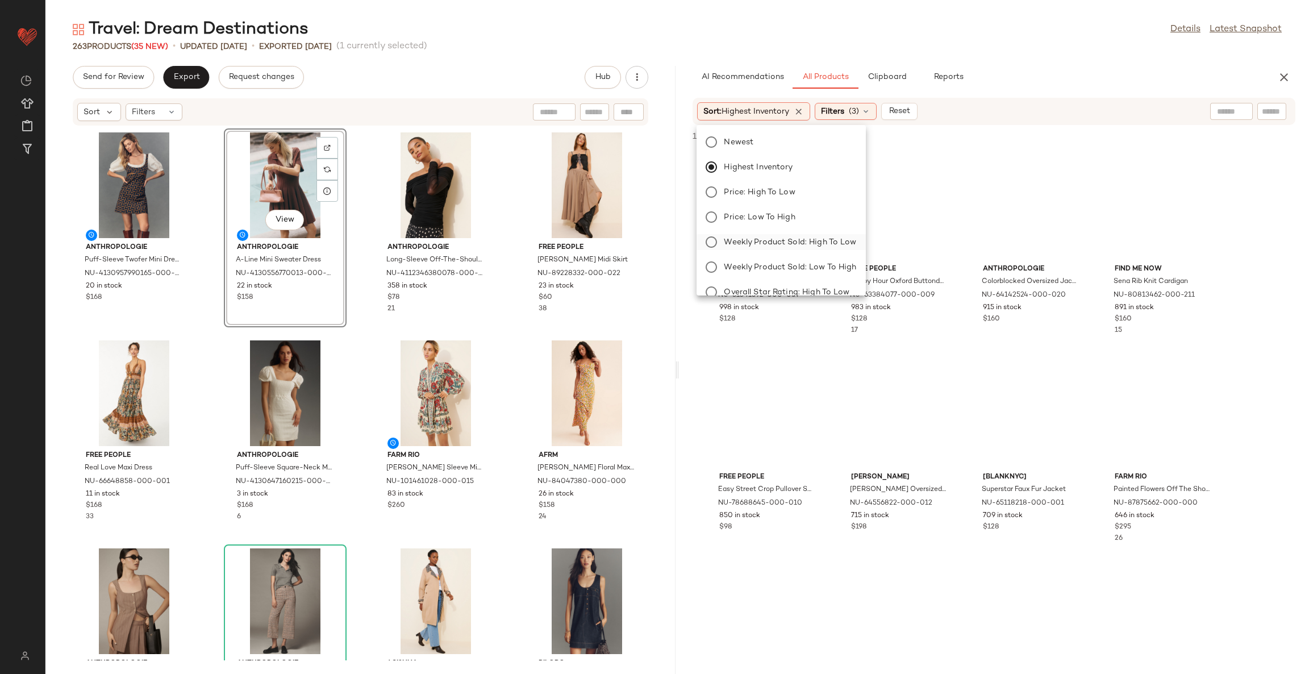
click at [756, 245] on span "Weekly Product Sold: High to Low" at bounding box center [790, 242] width 132 height 12
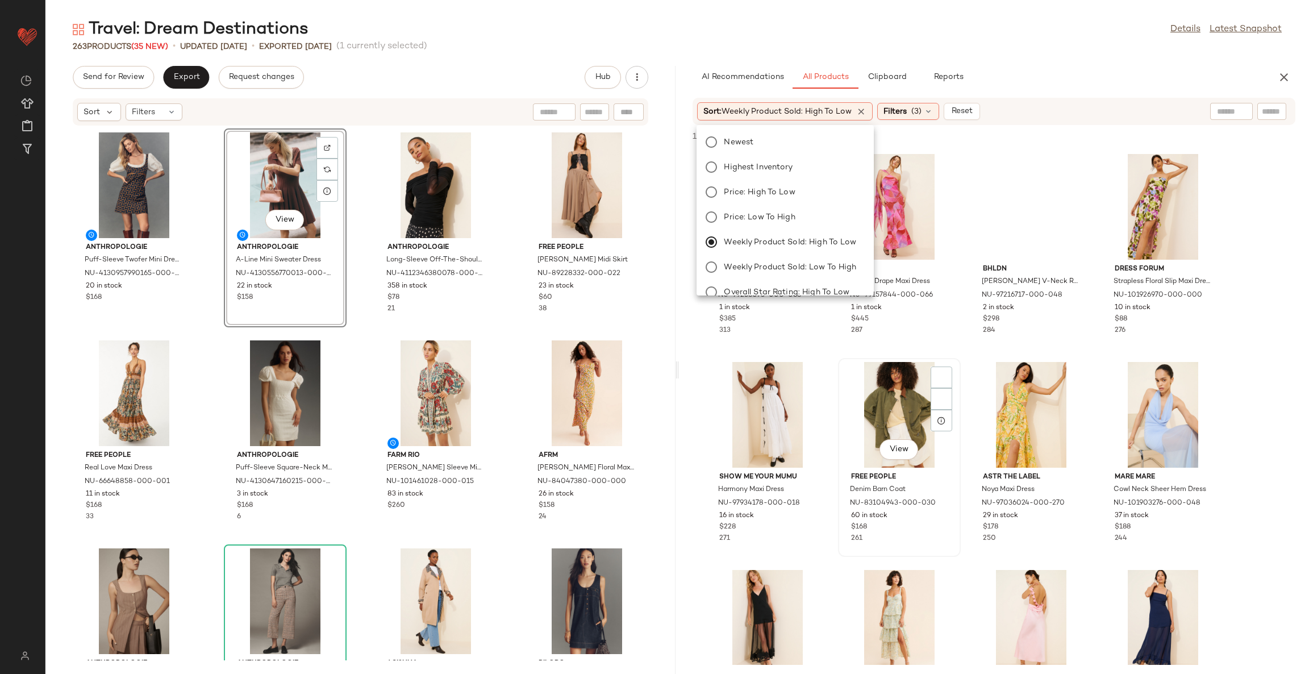
click at [958, 369] on div "View Free People Denim Barn Coat NU-83104943-000-030 60 in stock $168 261" at bounding box center [899, 457] width 120 height 197
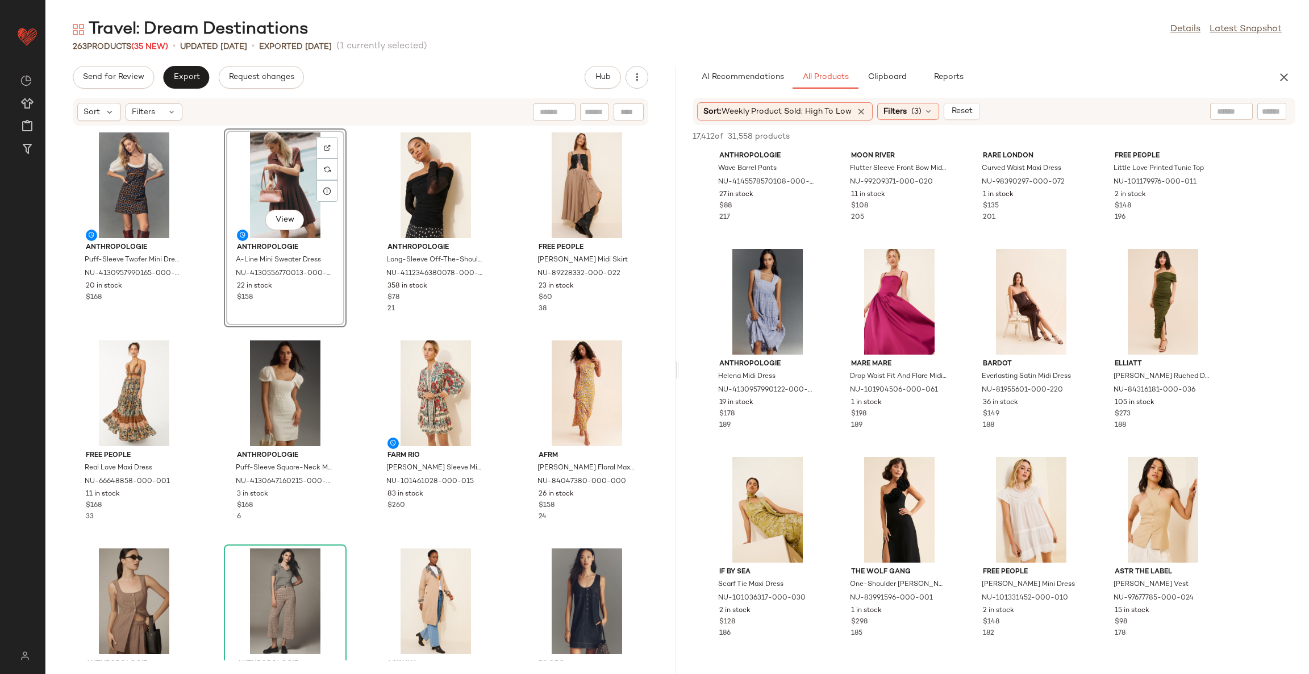
scroll to position [767, 0]
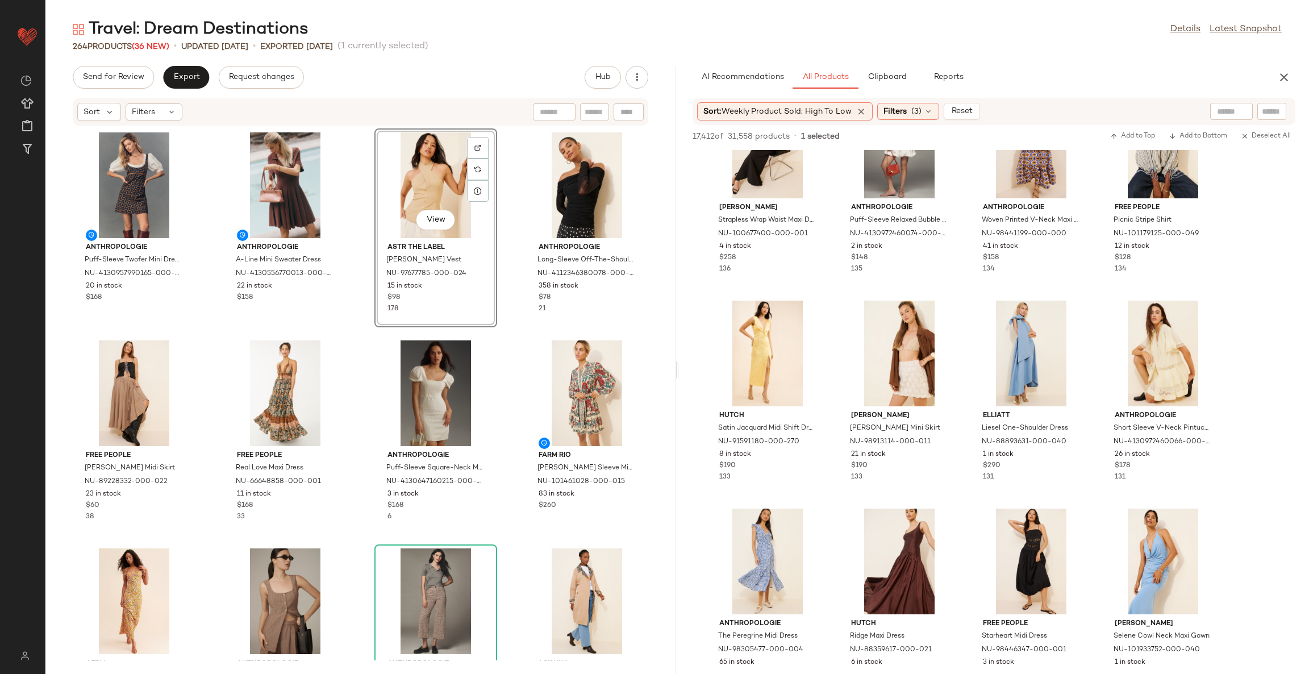
scroll to position [2643, 0]
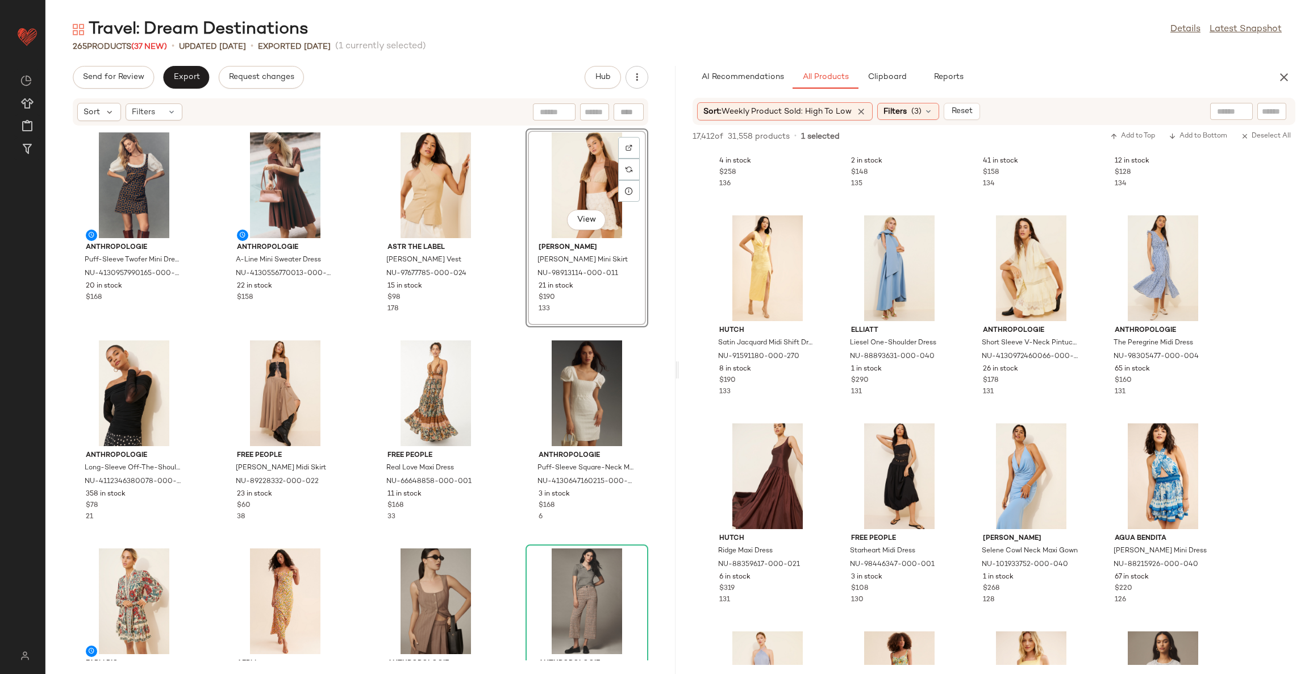
click at [510, 332] on div "Anthropologie Puff-Sleeve Twofer Mini Dress NU-4130957990165-000-041 20 in stoc…" at bounding box center [360, 393] width 630 height 534
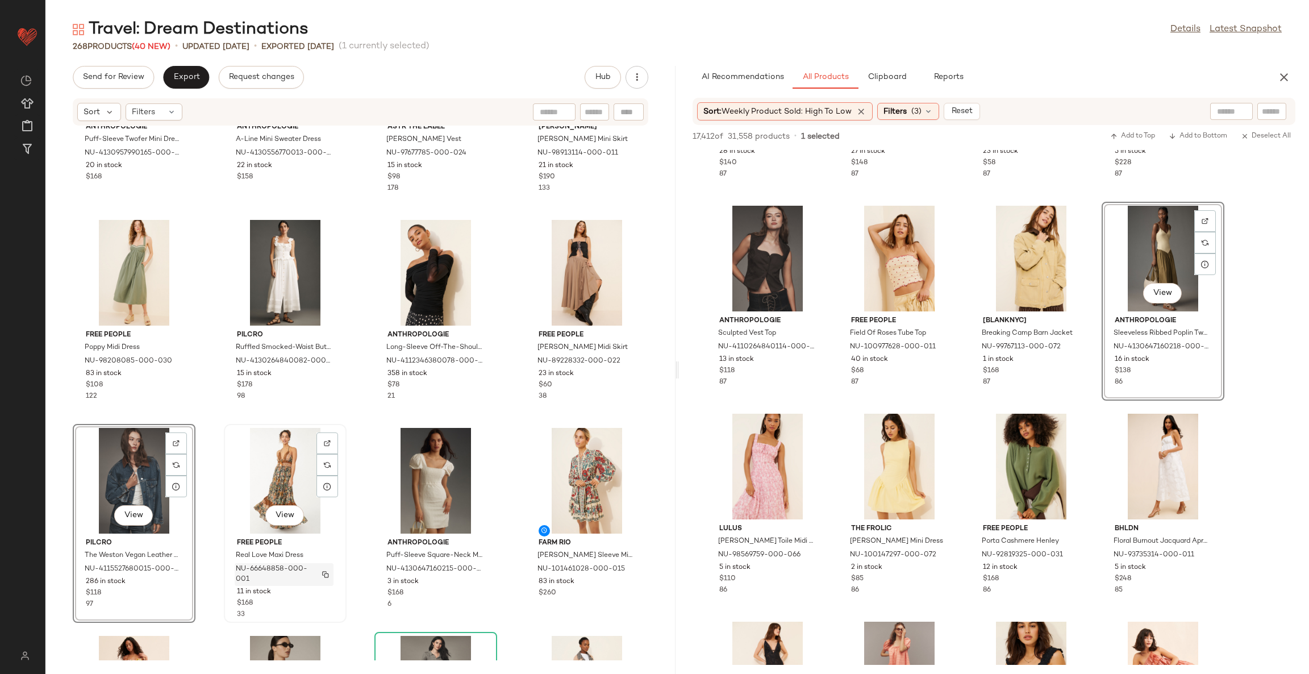
scroll to position [121, 0]
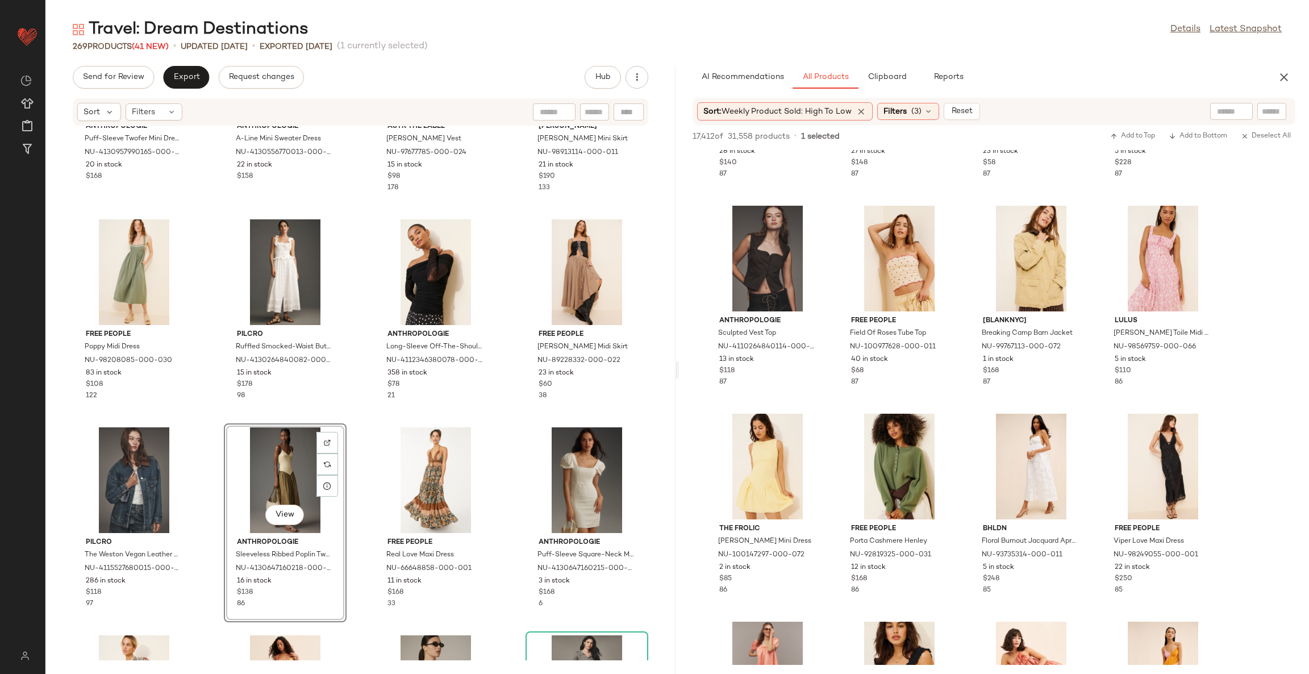
click at [356, 422] on div "Anthropologie Puff-Sleeve Twofer Mini Dress NU-4130957990165-000-041 20 in stoc…" at bounding box center [360, 393] width 630 height 534
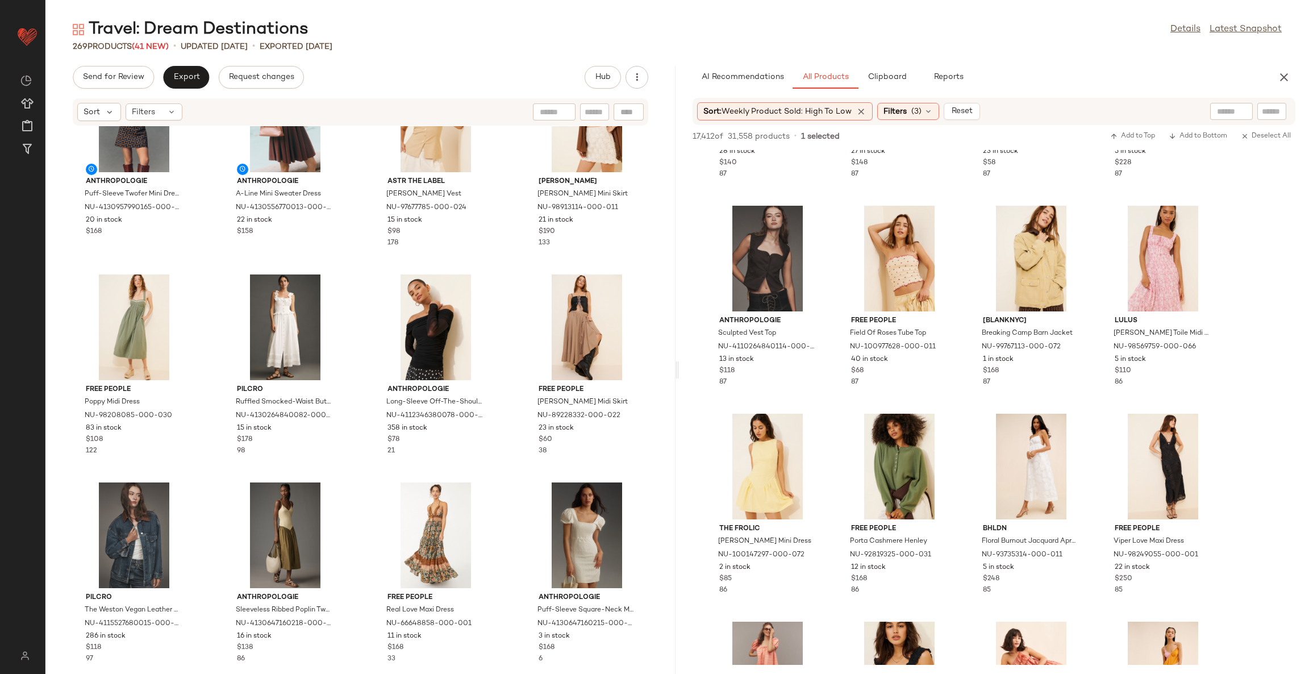
scroll to position [0, 0]
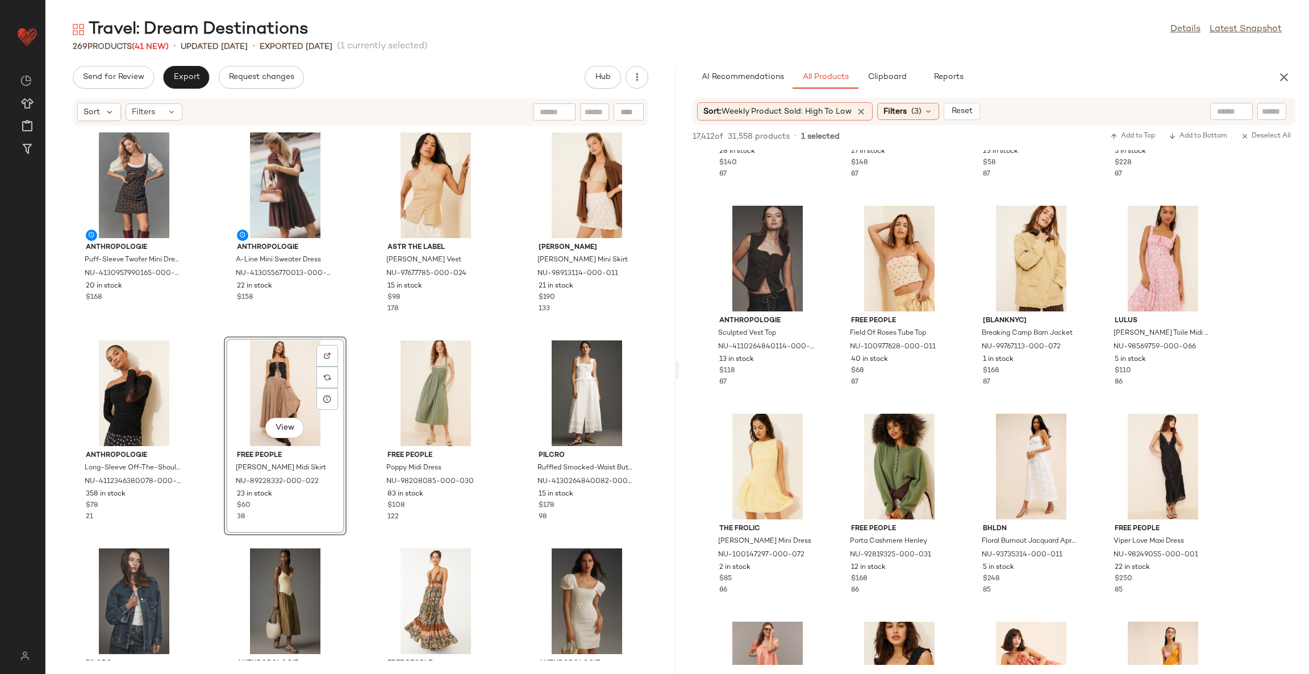
click at [347, 343] on div "Anthropologie Puff-Sleeve Twofer Mini Dress NU-4130957990165-000-041 20 in stoc…" at bounding box center [360, 393] width 630 height 534
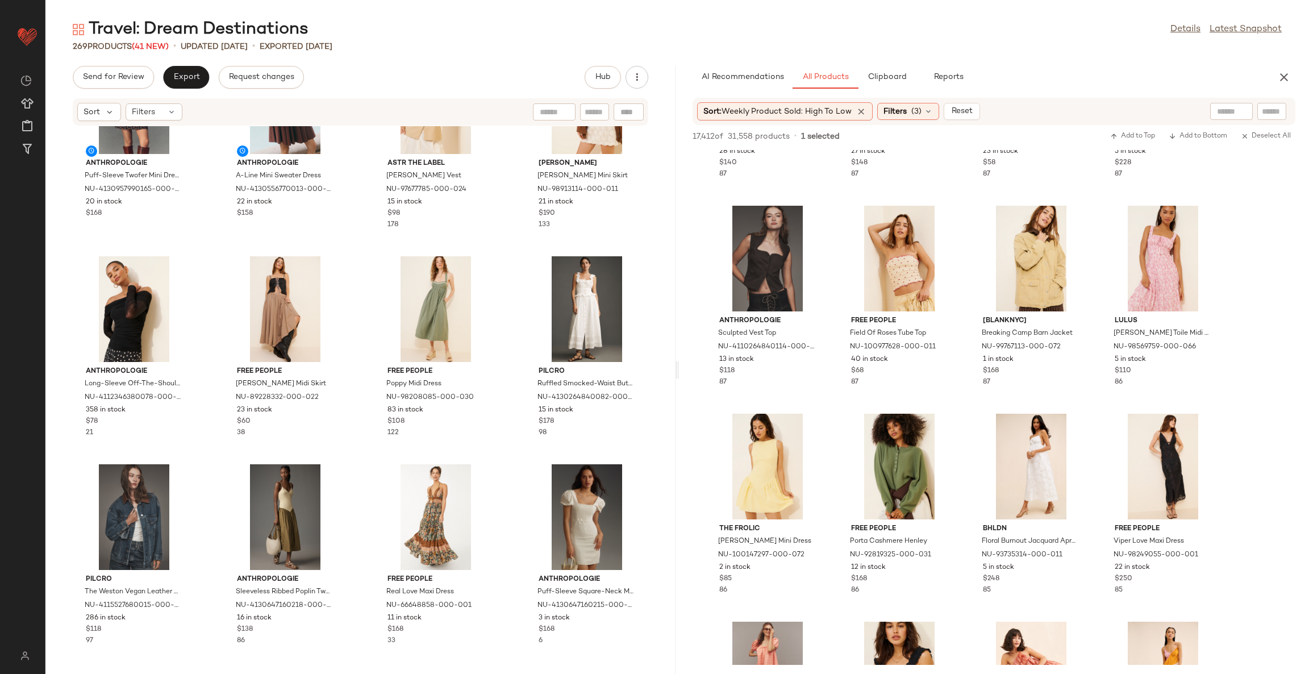
scroll to position [85, 0]
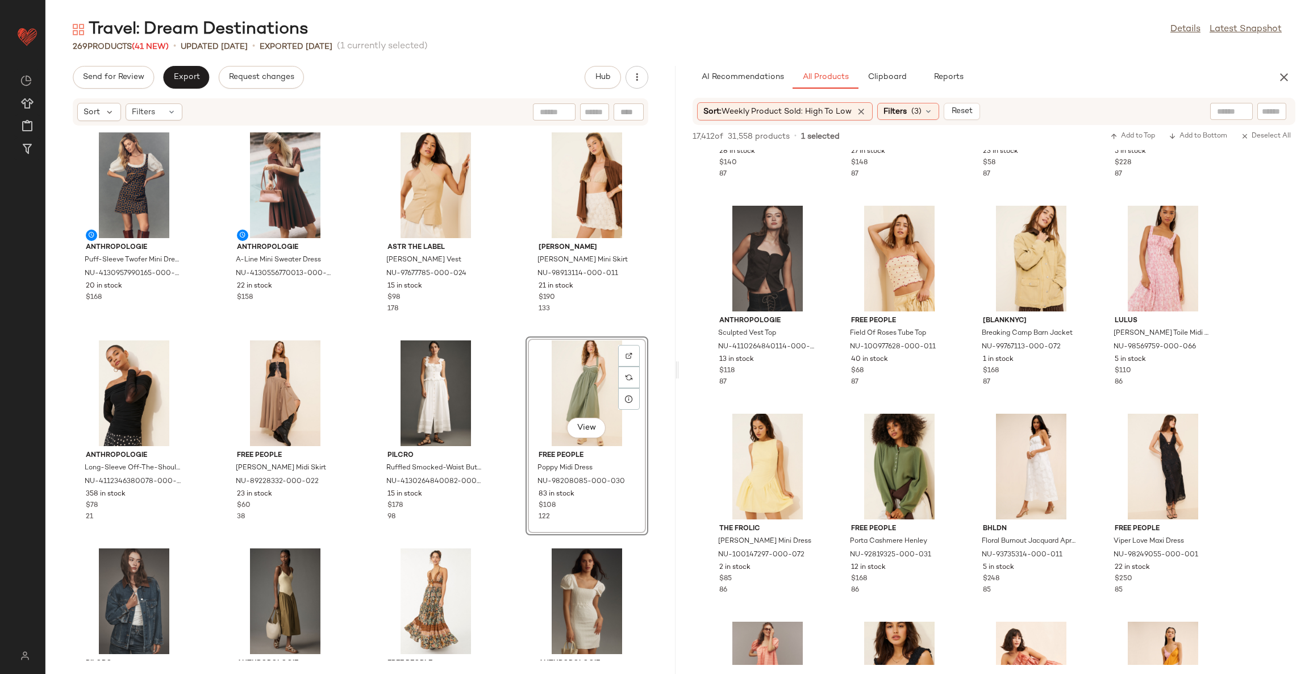
click at [506, 342] on div "Anthropologie Puff-Sleeve Twofer Mini Dress NU-4130957990165-000-041 20 in stoc…" at bounding box center [360, 393] width 630 height 534
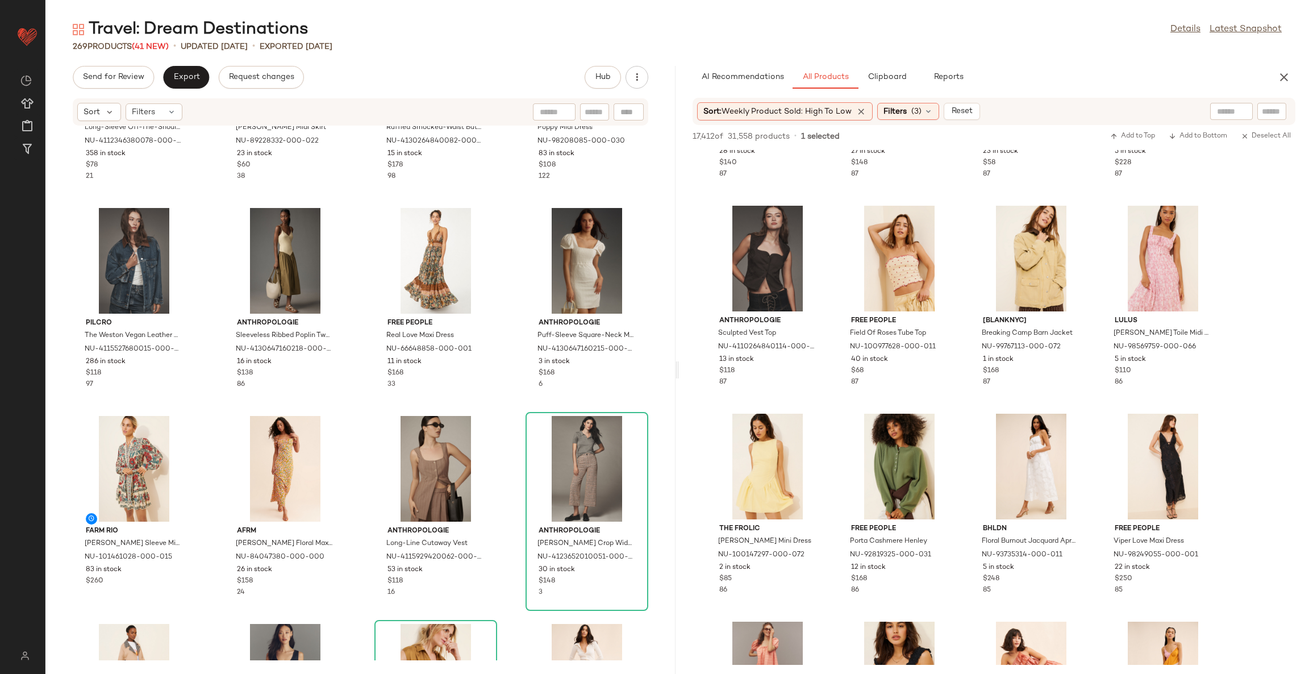
scroll to position [435, 0]
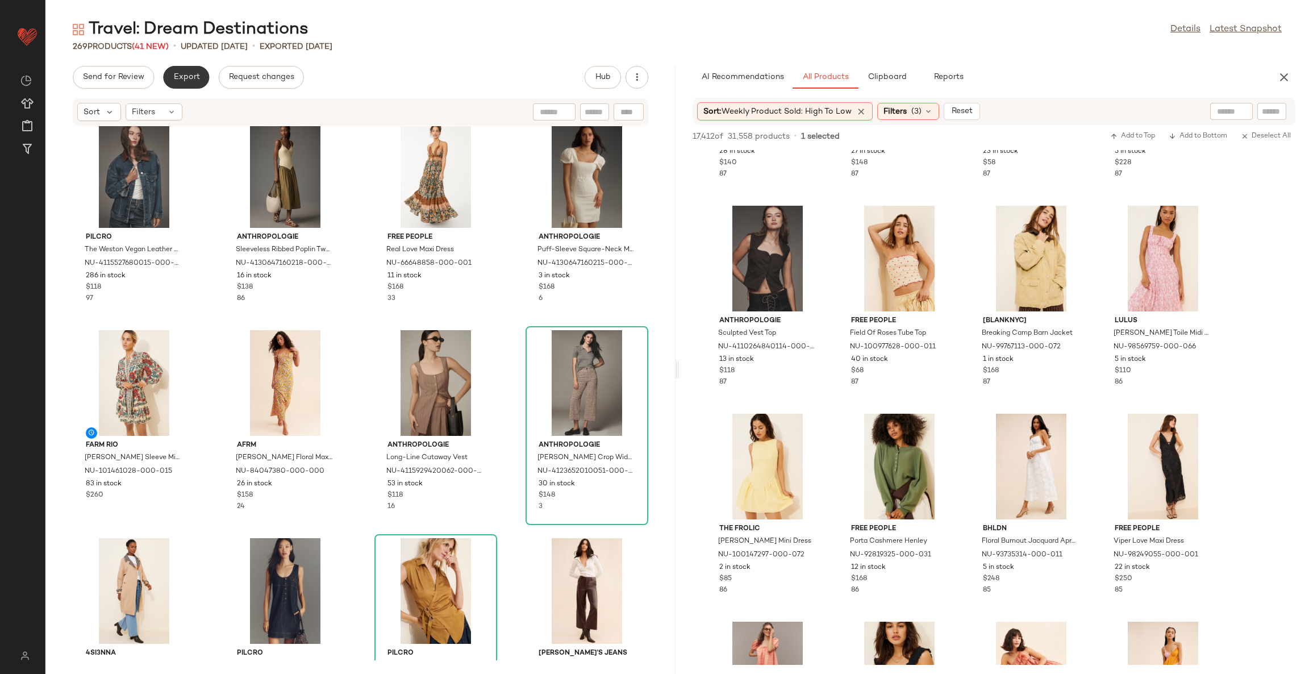
click at [185, 76] on span "Export" at bounding box center [186, 77] width 27 height 9
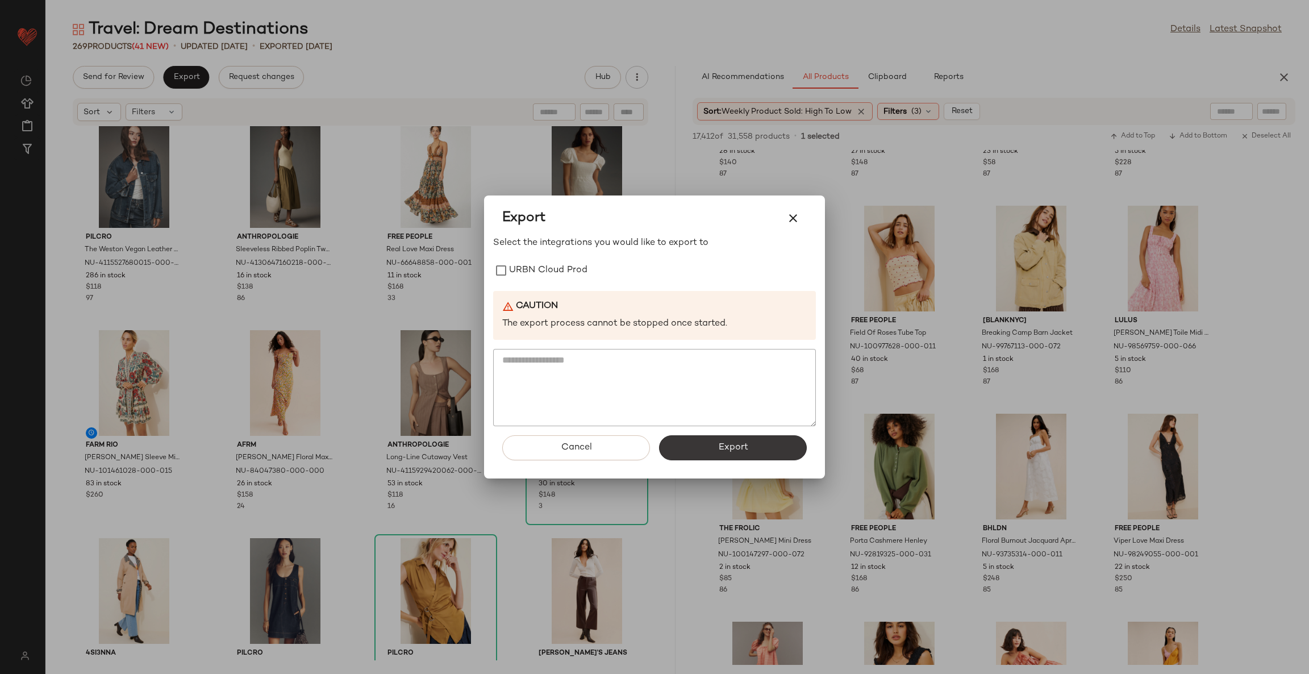
click at [707, 450] on button "Export" at bounding box center [733, 447] width 148 height 25
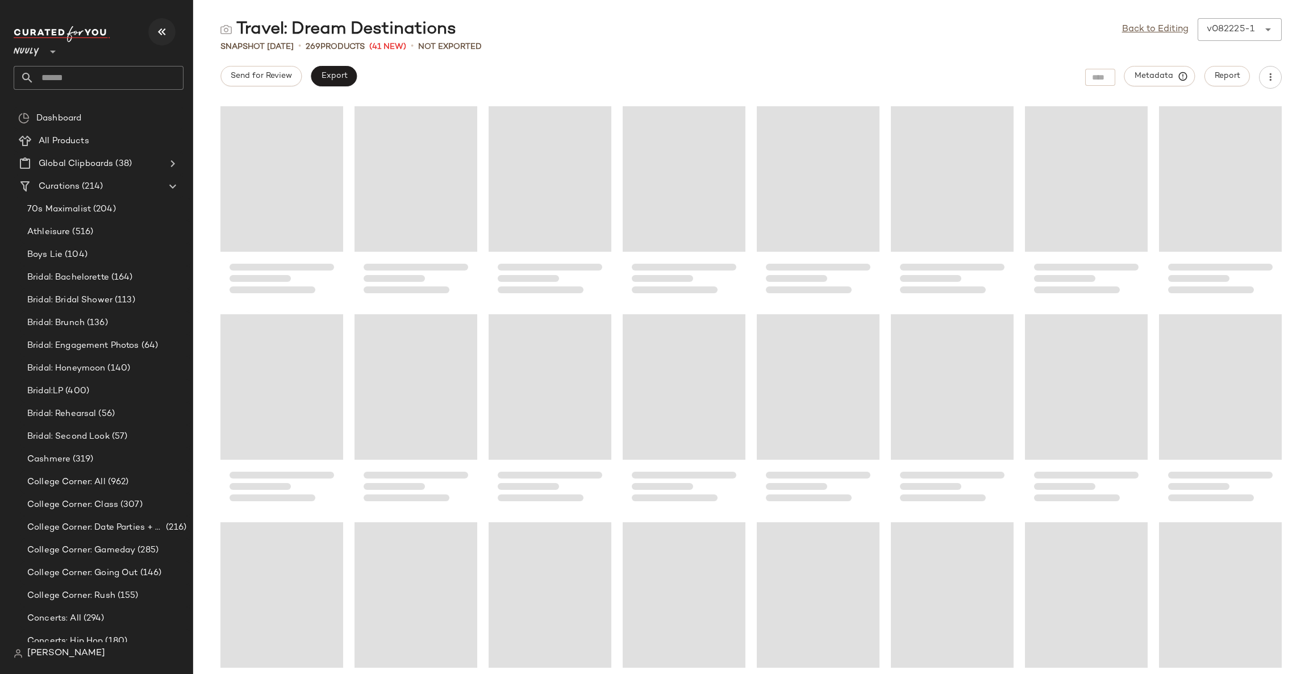
click at [169, 32] on button "button" at bounding box center [161, 31] width 27 height 27
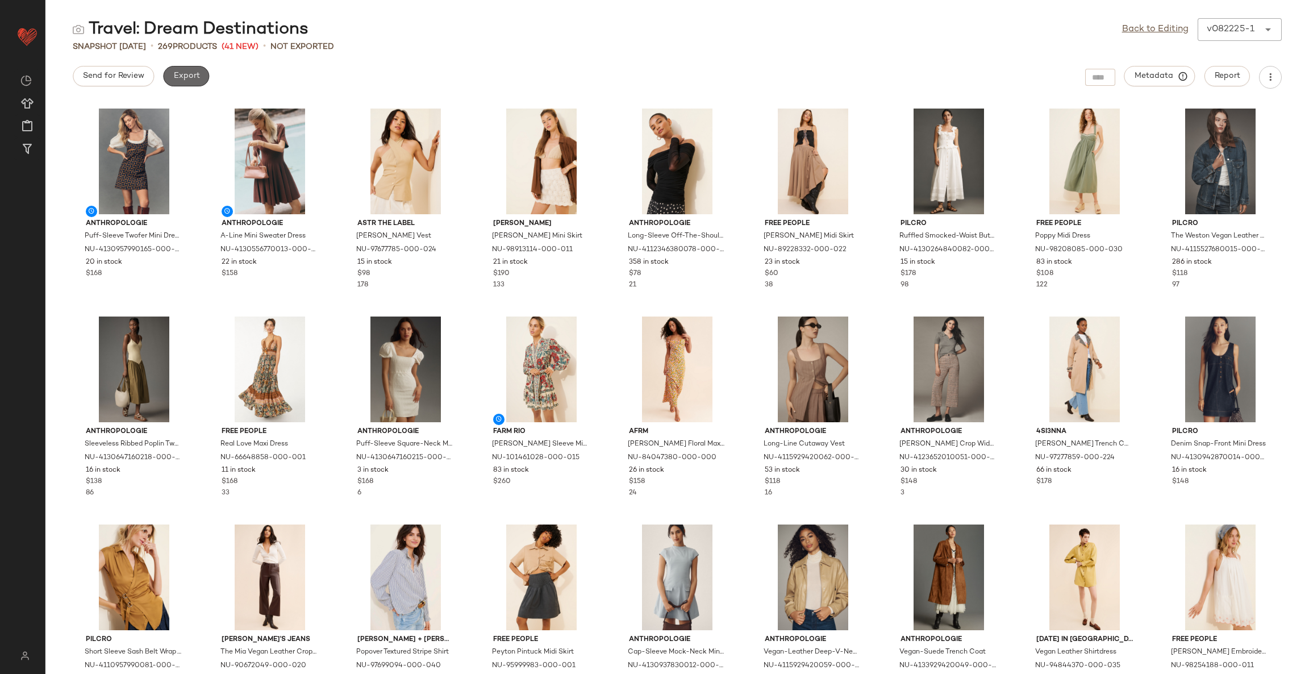
click at [190, 77] on span "Export" at bounding box center [186, 76] width 27 height 9
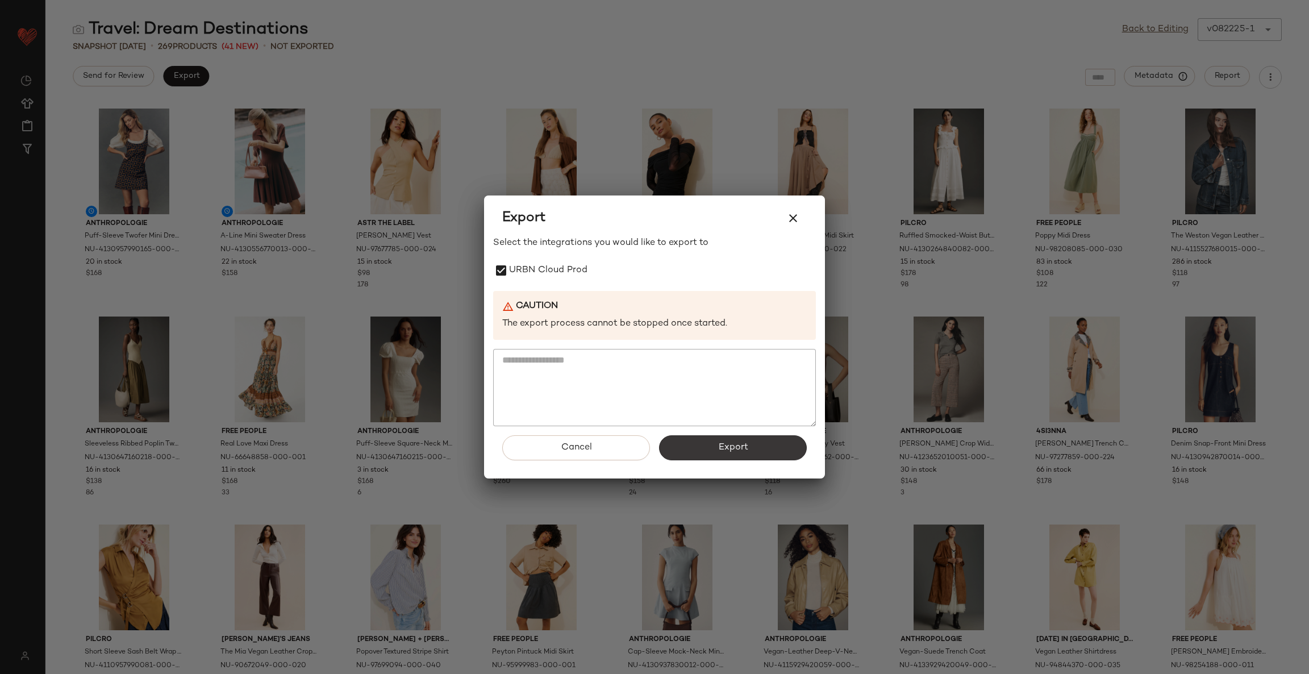
click at [746, 452] on span "Export" at bounding box center [733, 447] width 30 height 11
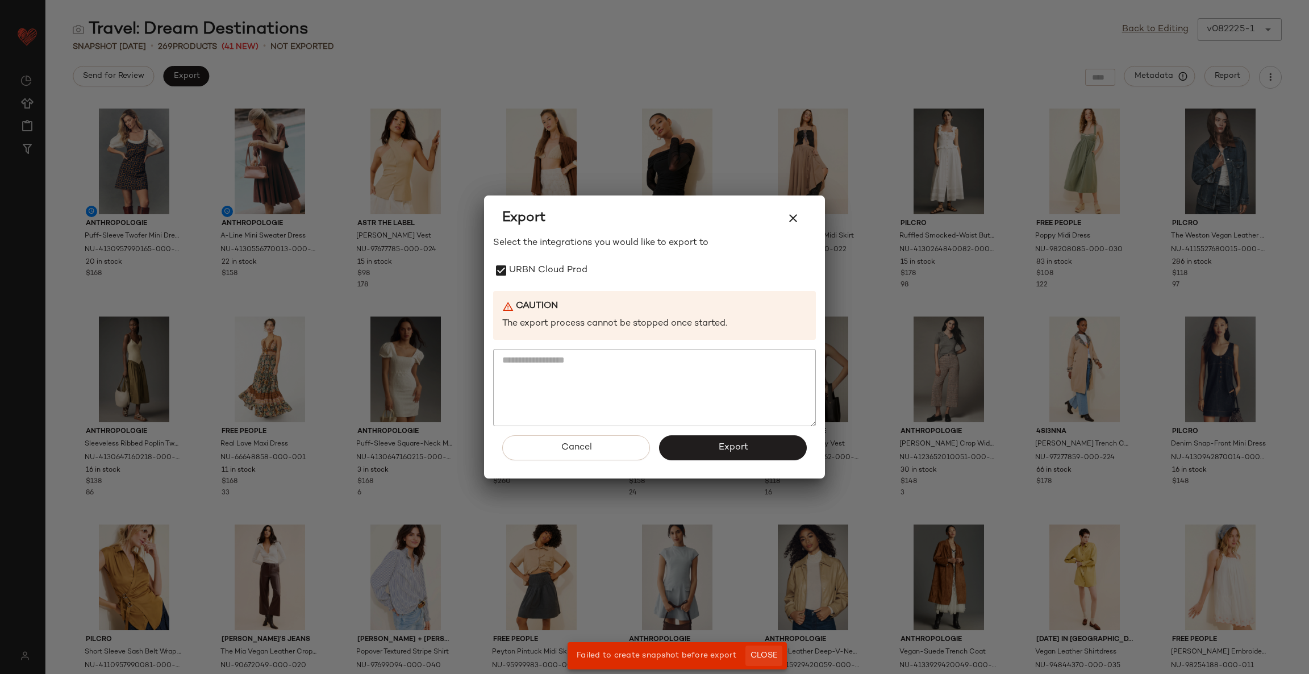
click at [762, 660] on span "Close" at bounding box center [764, 655] width 28 height 9
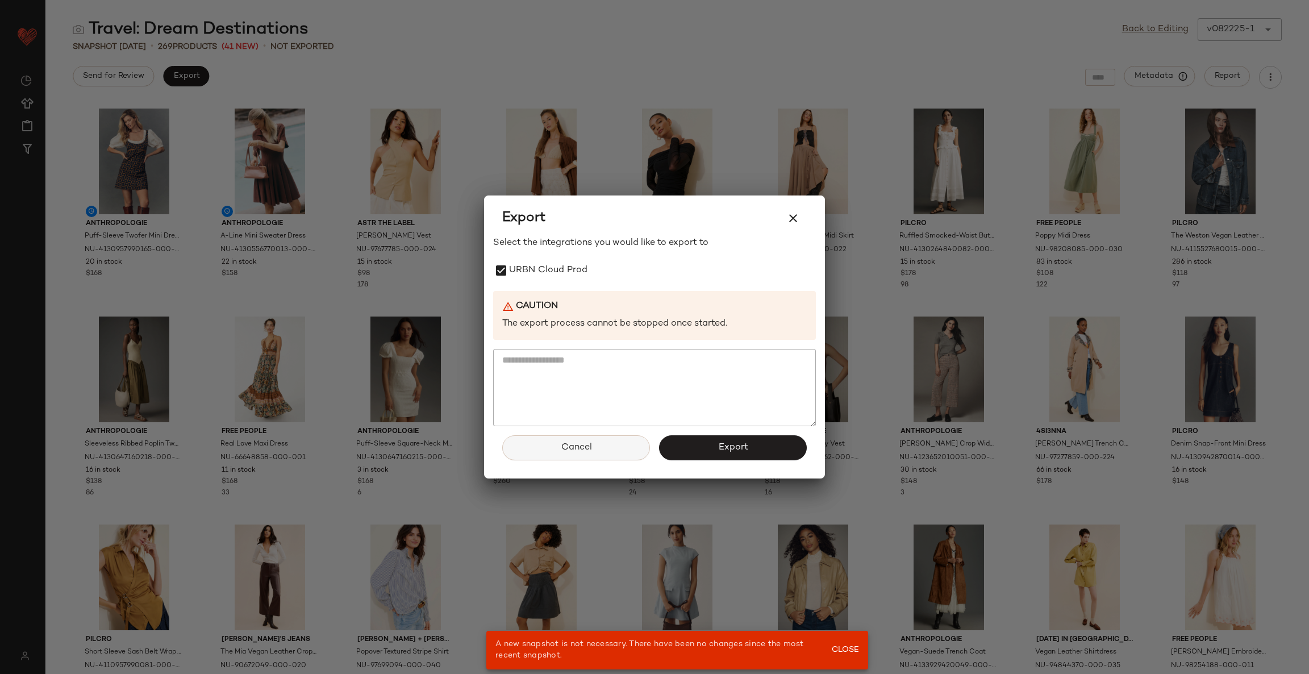
click at [613, 455] on button "Cancel" at bounding box center [576, 447] width 148 height 25
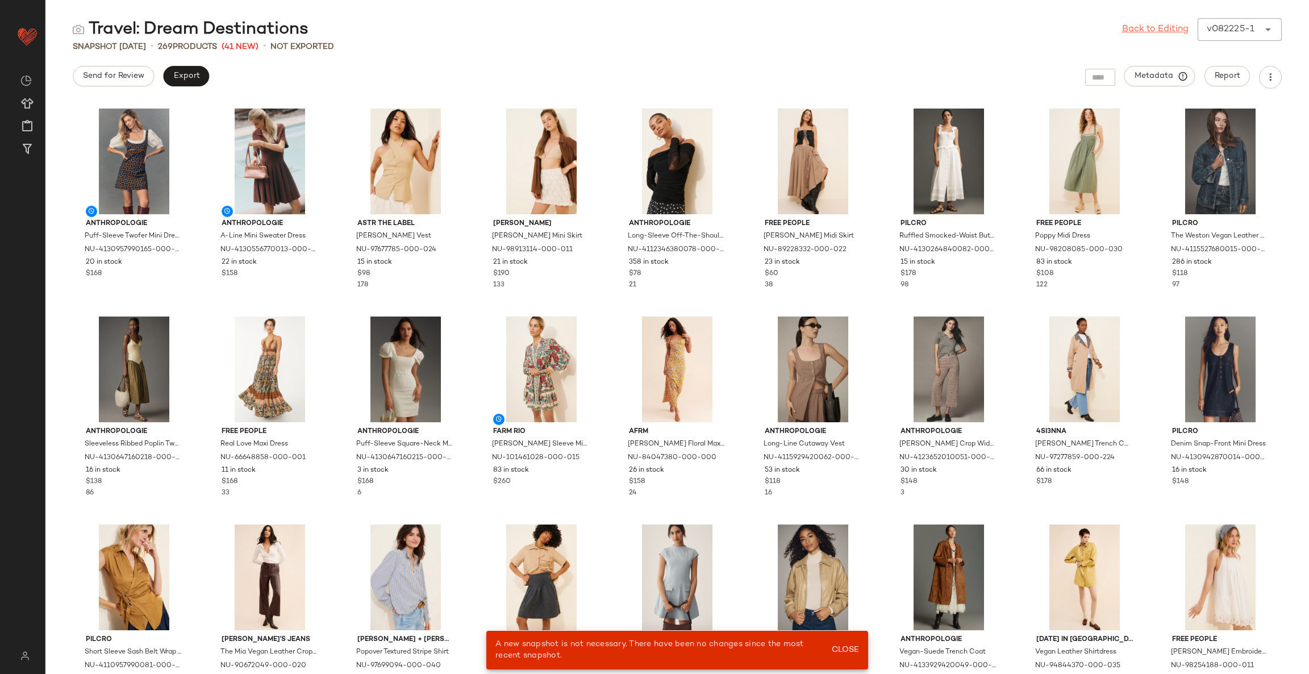
click at [1162, 32] on link "Back to Editing" at bounding box center [1156, 30] width 66 height 14
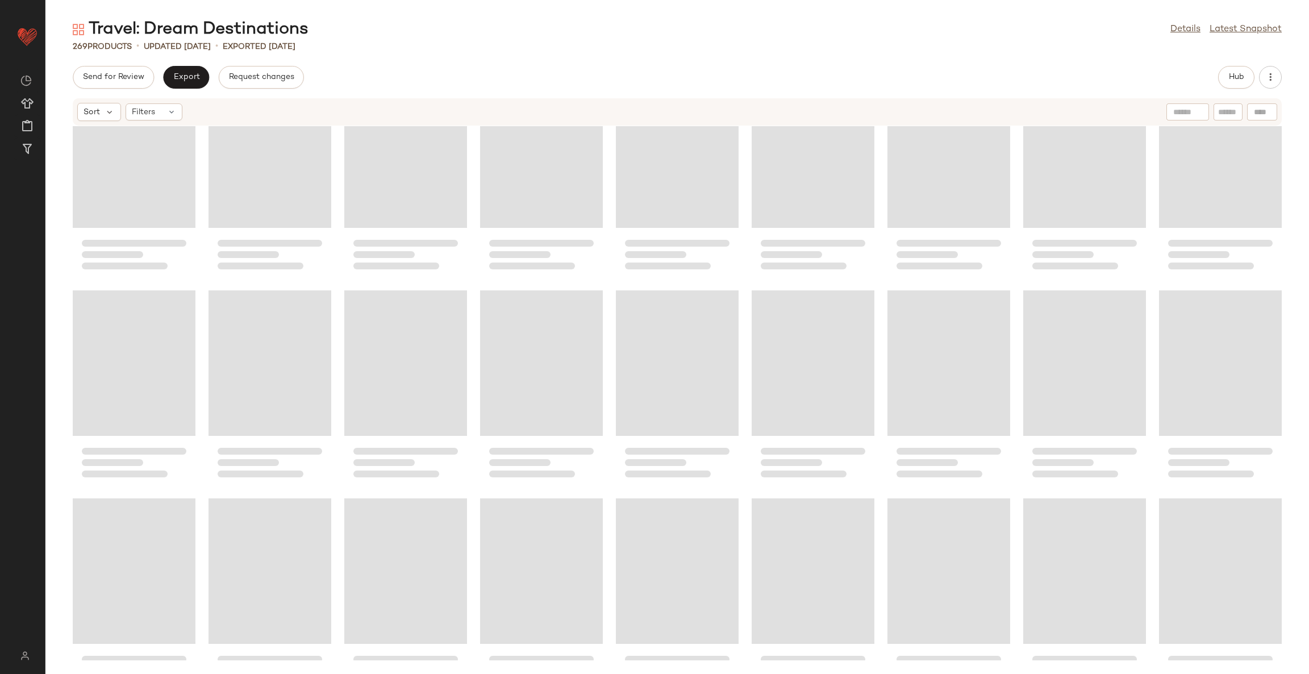
scroll to position [5707, 0]
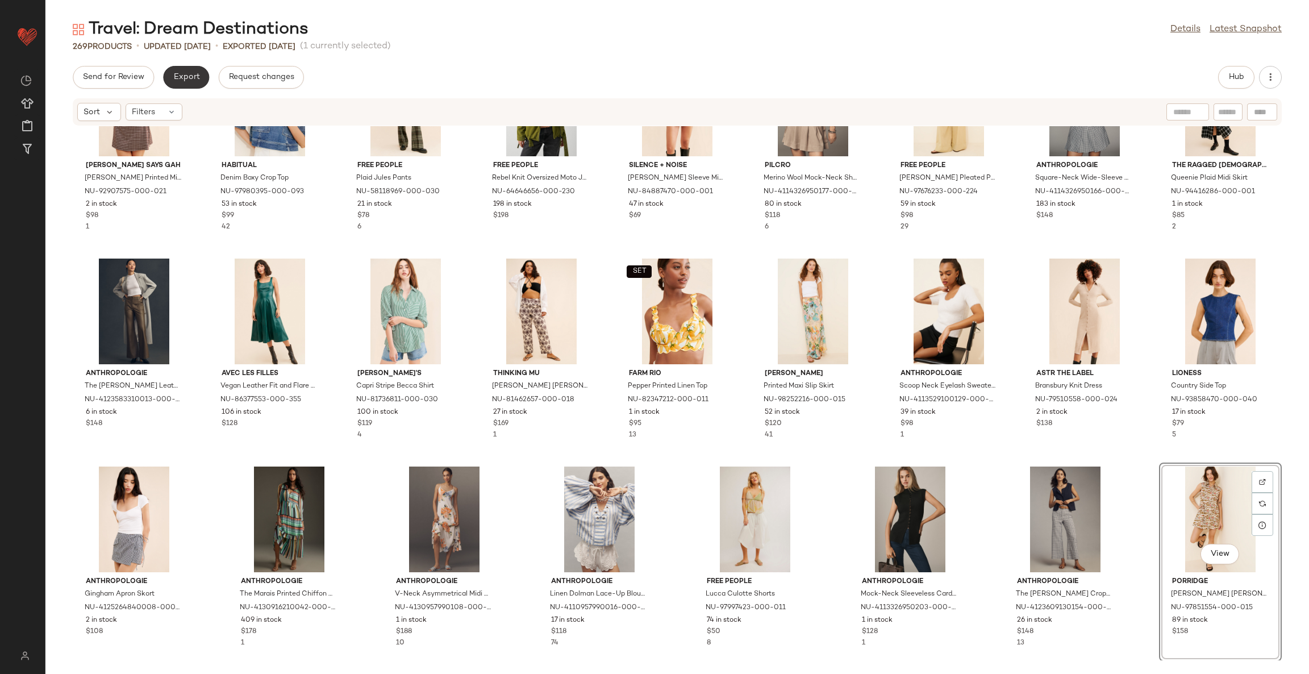
click at [181, 74] on span "Export" at bounding box center [186, 77] width 27 height 9
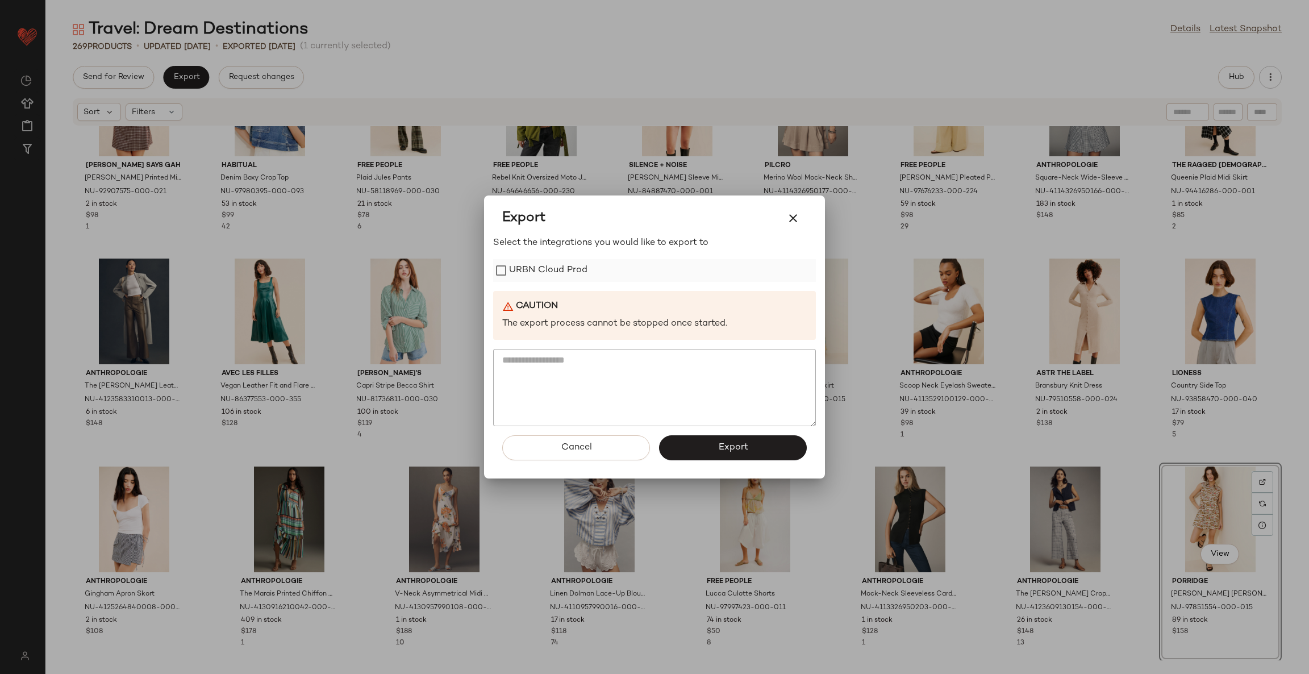
click at [524, 261] on label "URBN Cloud Prod" at bounding box center [548, 270] width 78 height 23
click at [718, 450] on span "Export" at bounding box center [733, 447] width 30 height 11
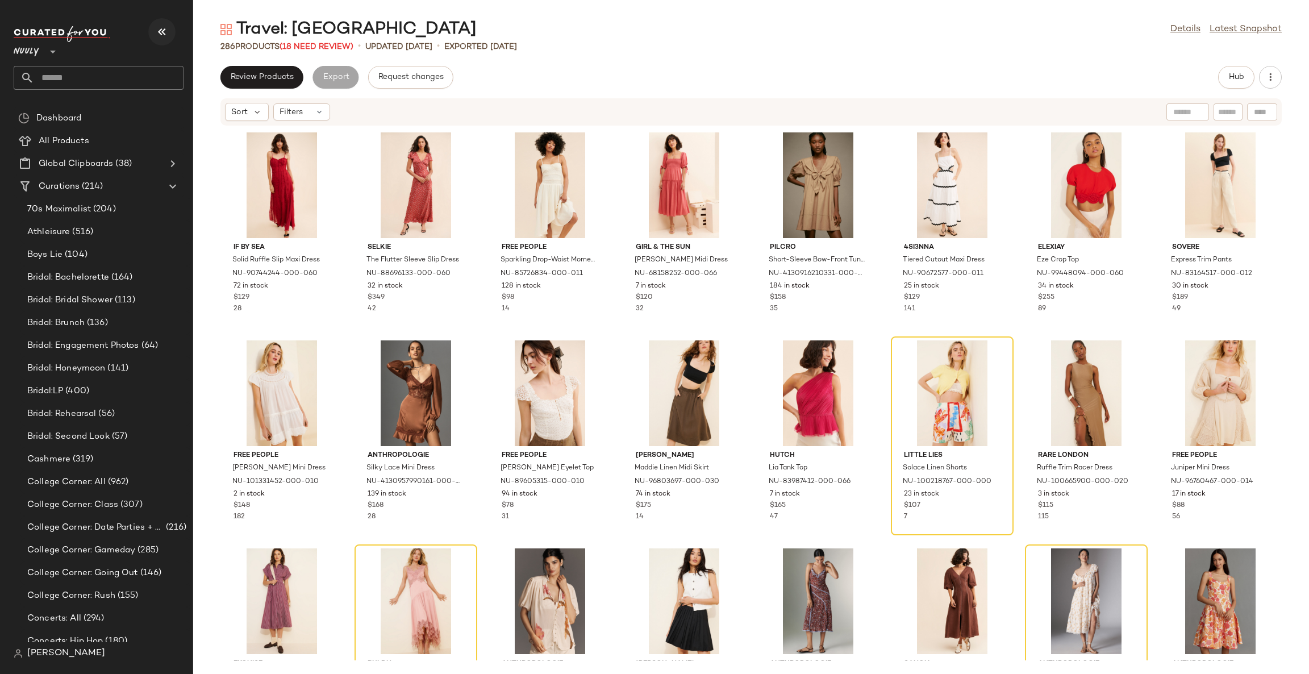
click at [161, 31] on icon "button" at bounding box center [162, 32] width 14 height 14
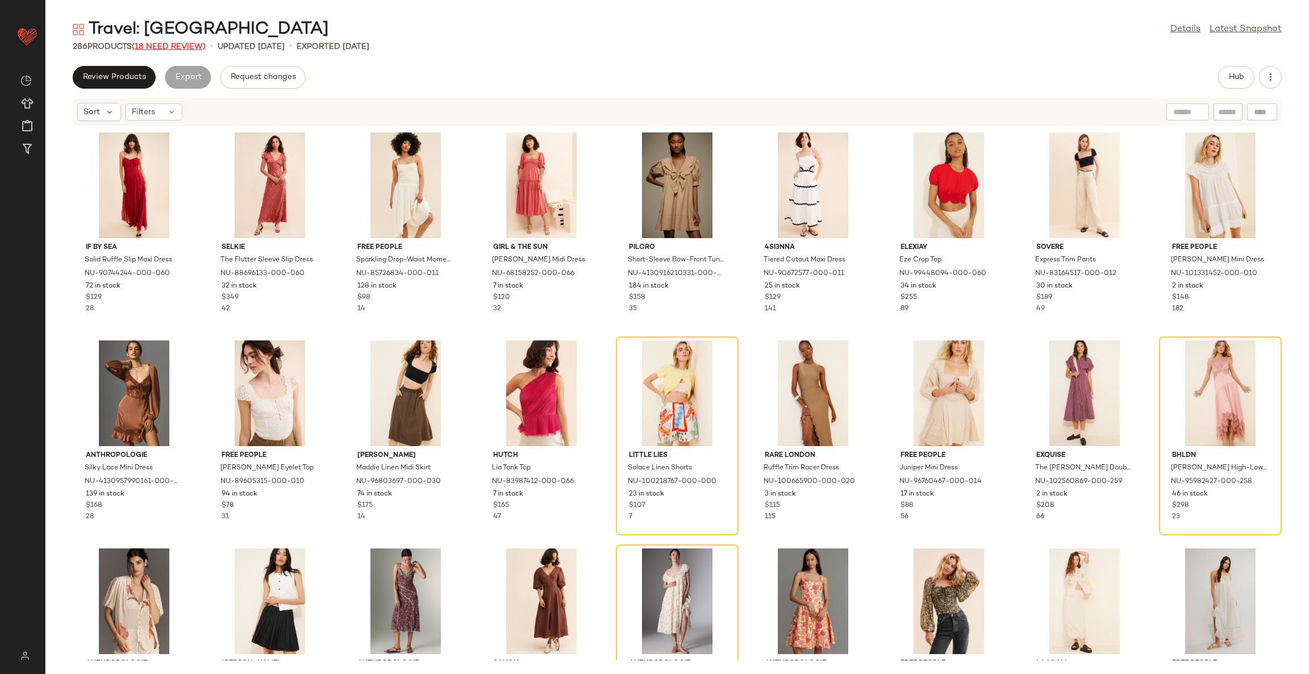
click at [169, 47] on span "(18 Need Review)" at bounding box center [169, 47] width 74 height 9
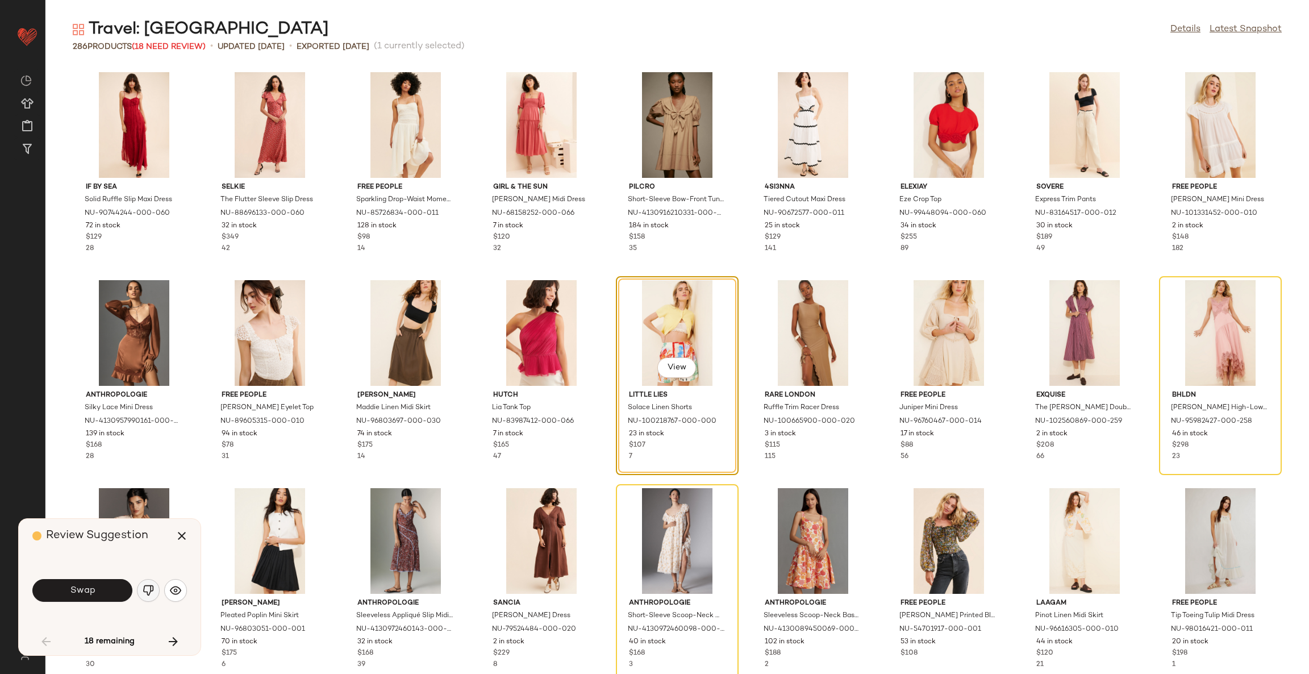
click at [143, 592] on img "button" at bounding box center [148, 590] width 11 height 11
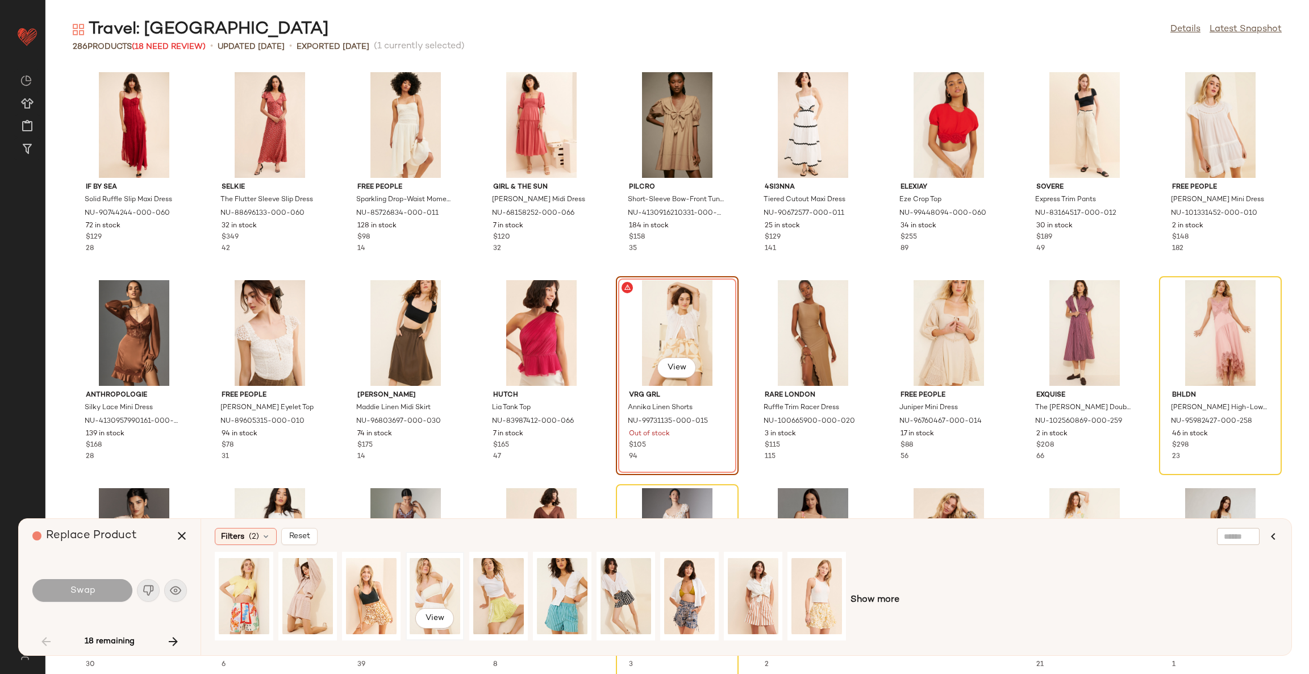
click at [429, 592] on div "View" at bounding box center [435, 596] width 51 height 81
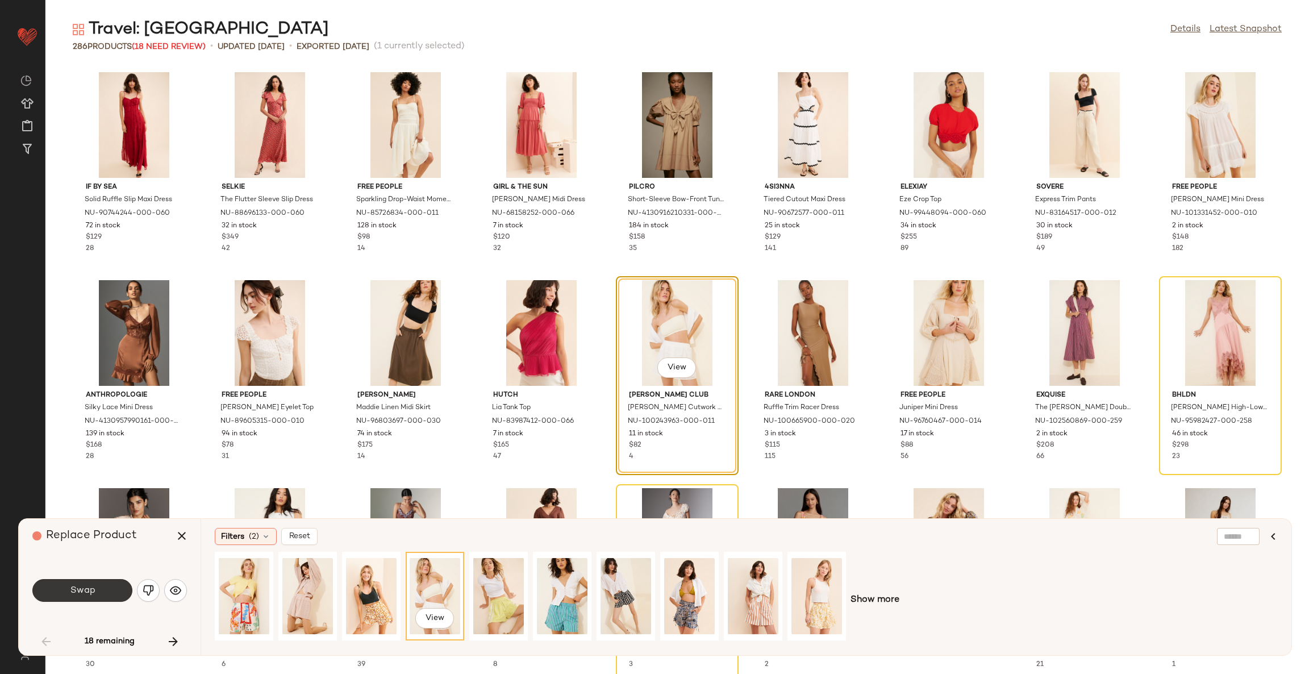
click at [56, 588] on button "Swap" at bounding box center [82, 590] width 100 height 23
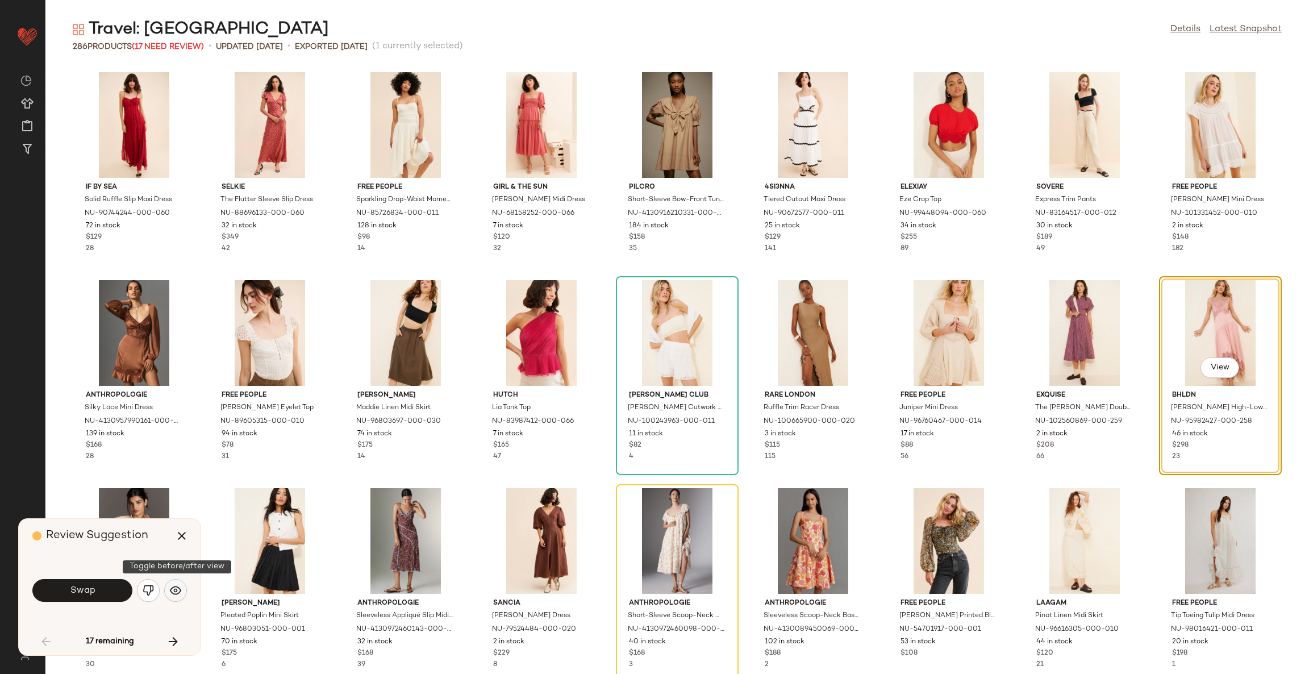
click at [183, 594] on button "button" at bounding box center [175, 590] width 23 height 23
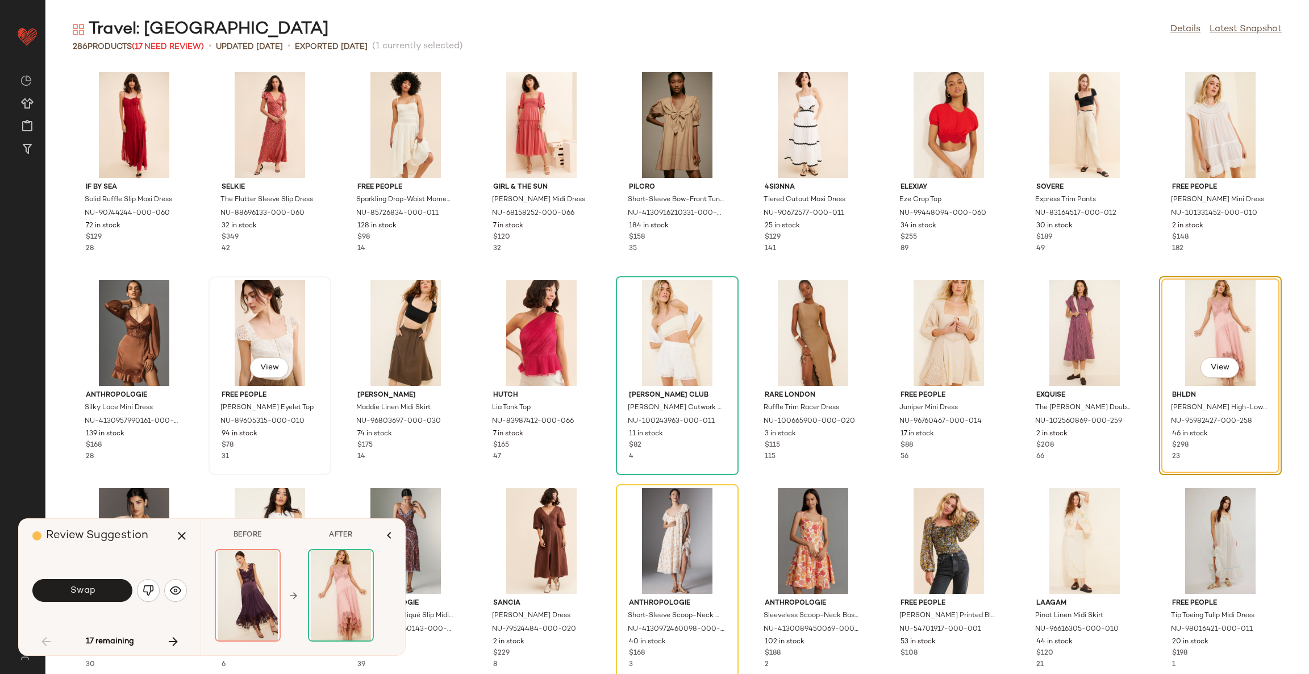
scroll to position [85, 0]
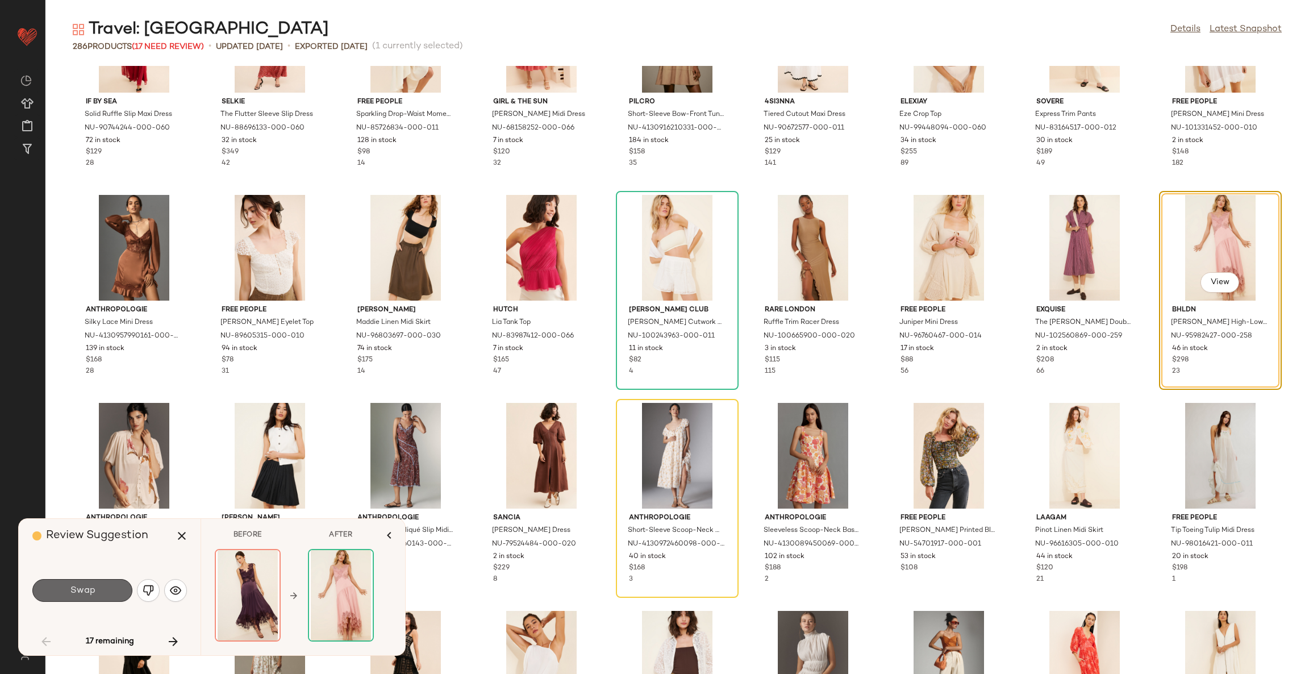
click at [82, 594] on span "Swap" at bounding box center [82, 590] width 26 height 11
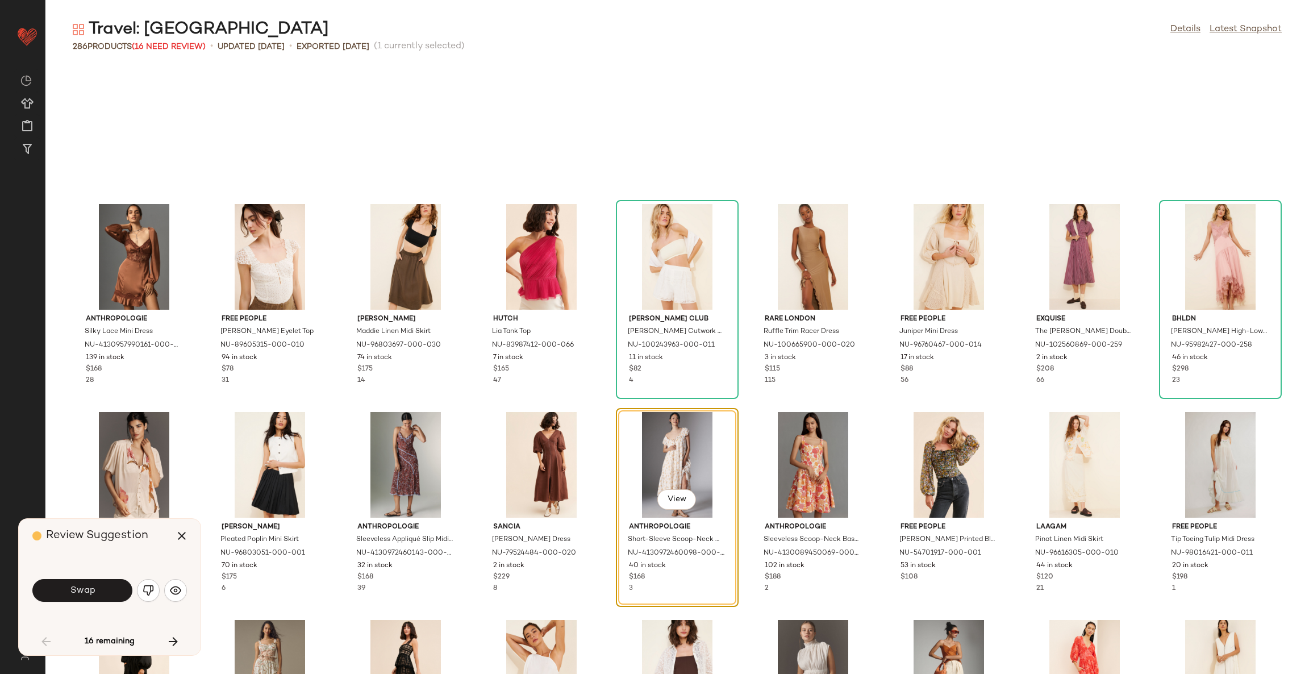
scroll to position [217, 0]
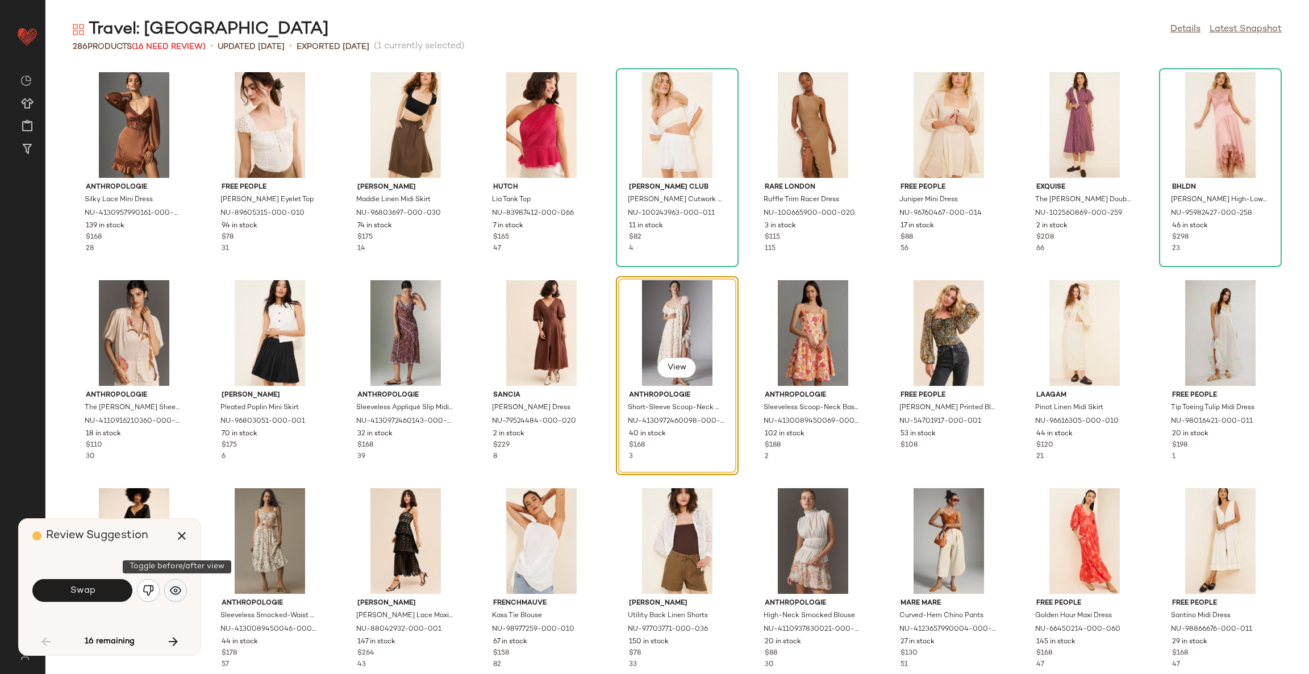
click at [184, 589] on button "button" at bounding box center [175, 590] width 23 height 23
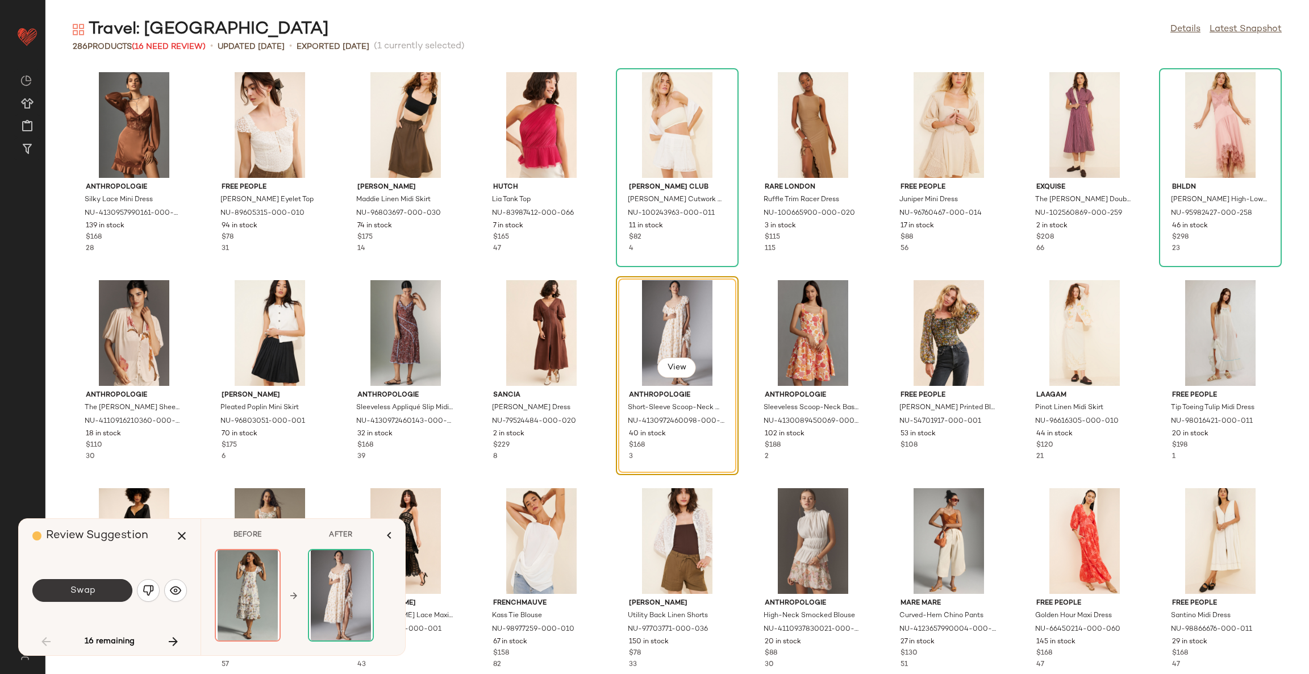
click at [114, 587] on button "Swap" at bounding box center [82, 590] width 100 height 23
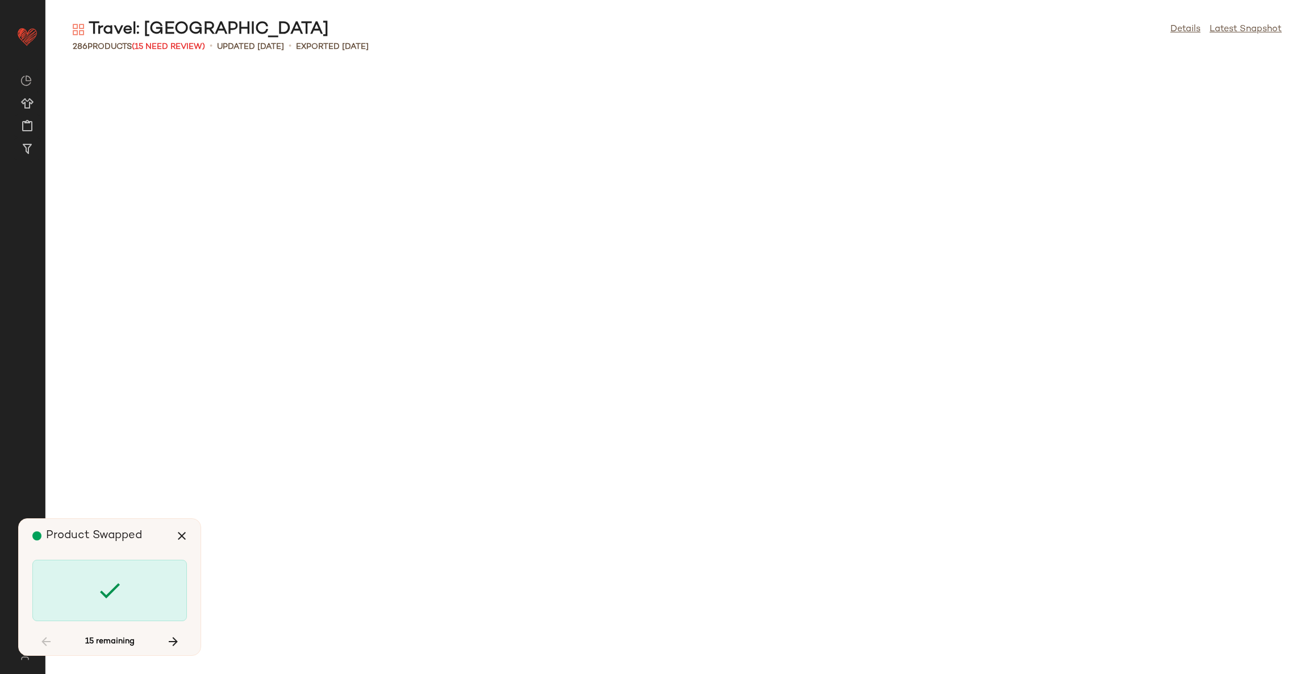
scroll to position [1248, 0]
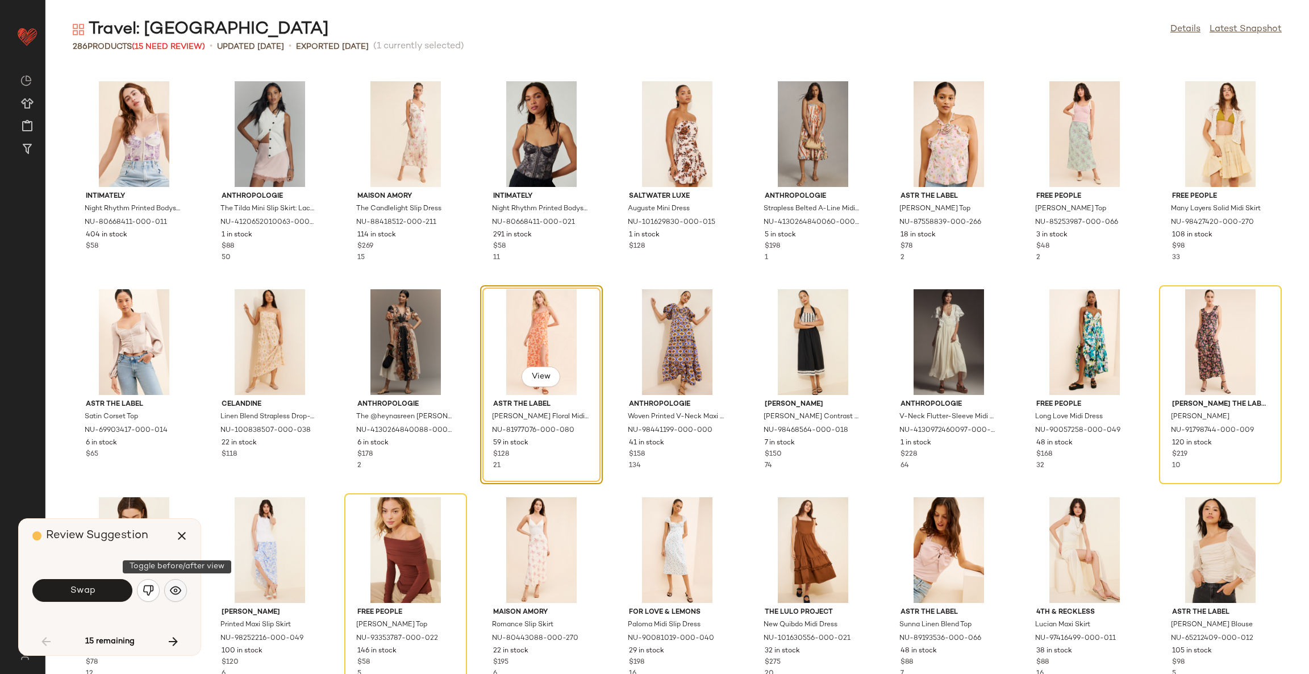
click at [171, 590] on img "button" at bounding box center [175, 590] width 11 height 11
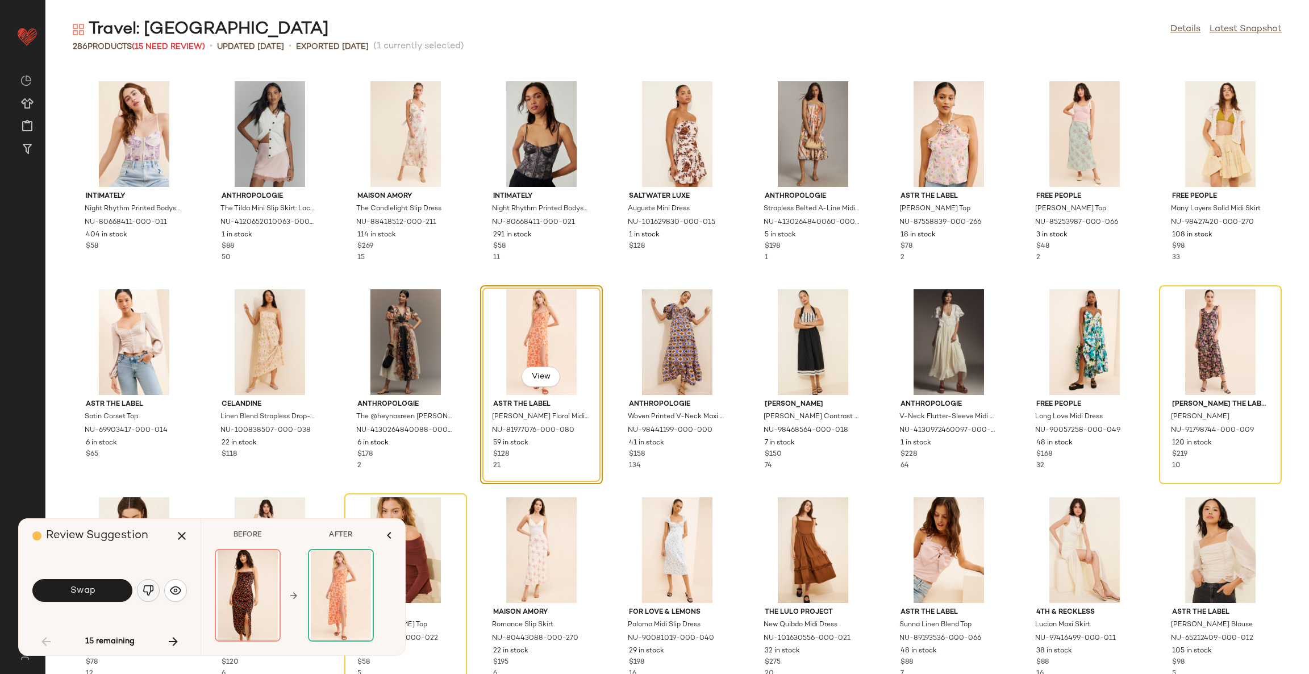
click at [149, 586] on img "button" at bounding box center [148, 590] width 11 height 11
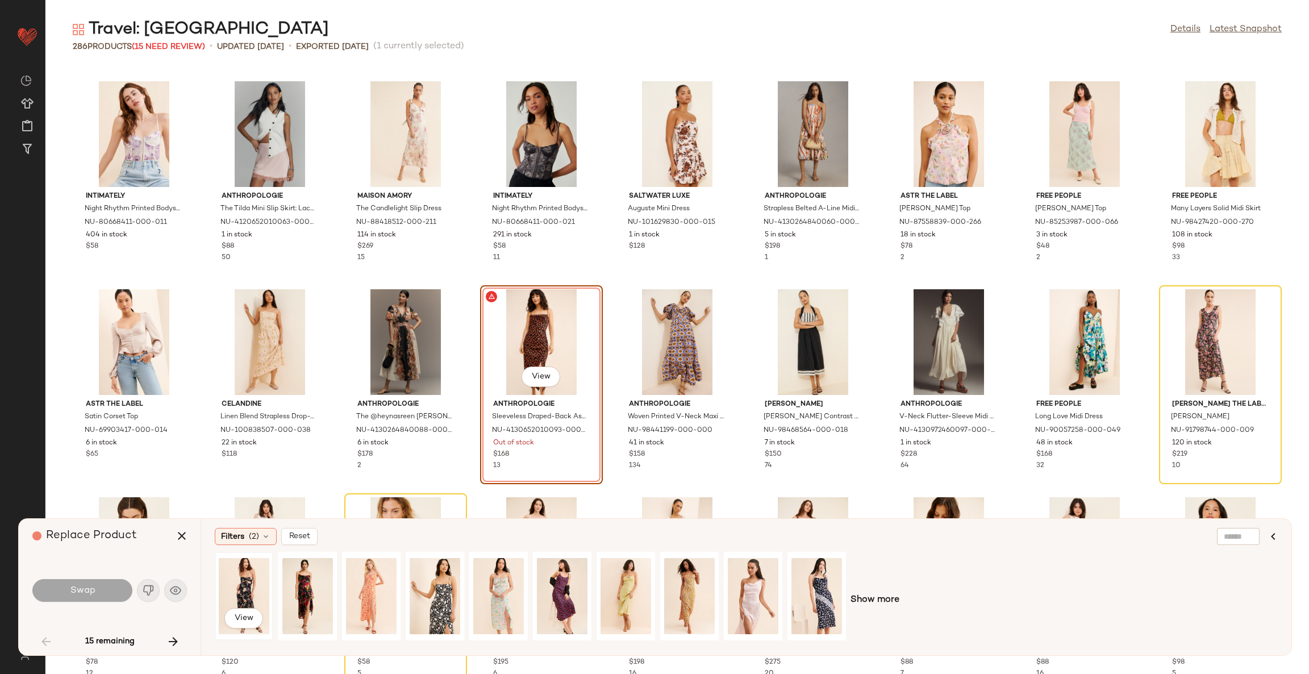
click at [252, 585] on div "View" at bounding box center [244, 596] width 51 height 81
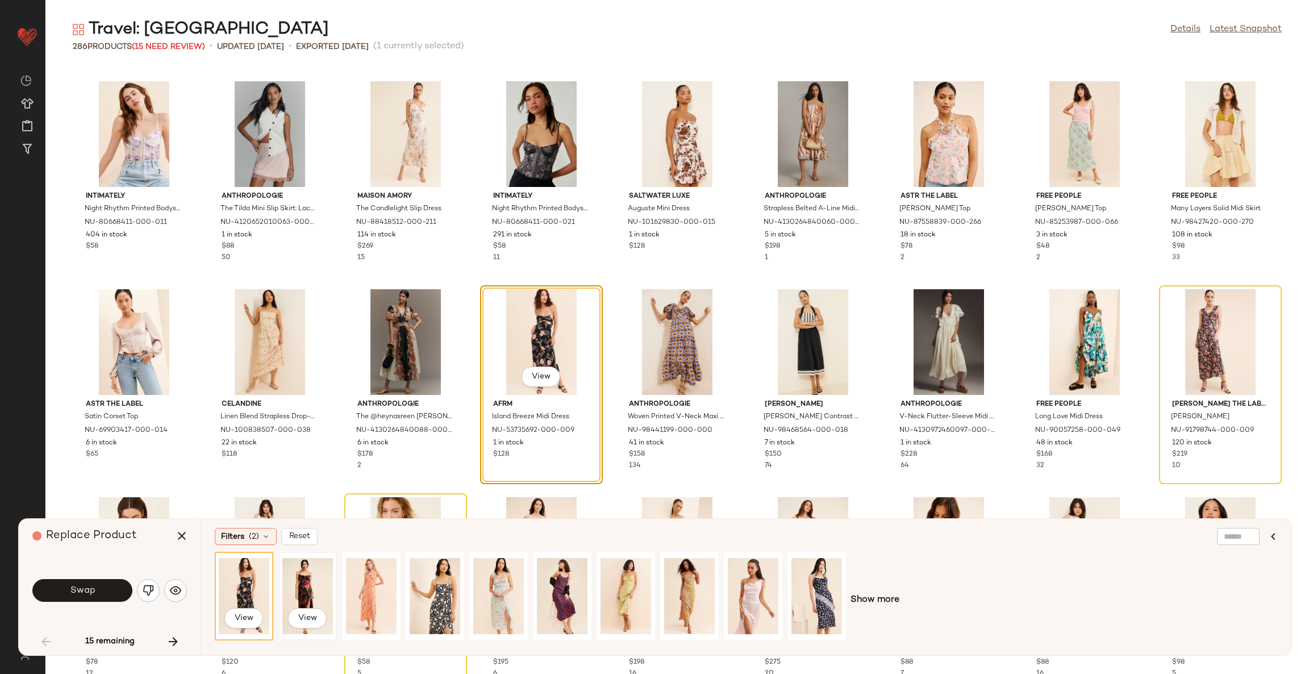
click at [296, 585] on div "View" at bounding box center [307, 596] width 51 height 81
click at [231, 541] on span "Filters" at bounding box center [232, 537] width 23 height 12
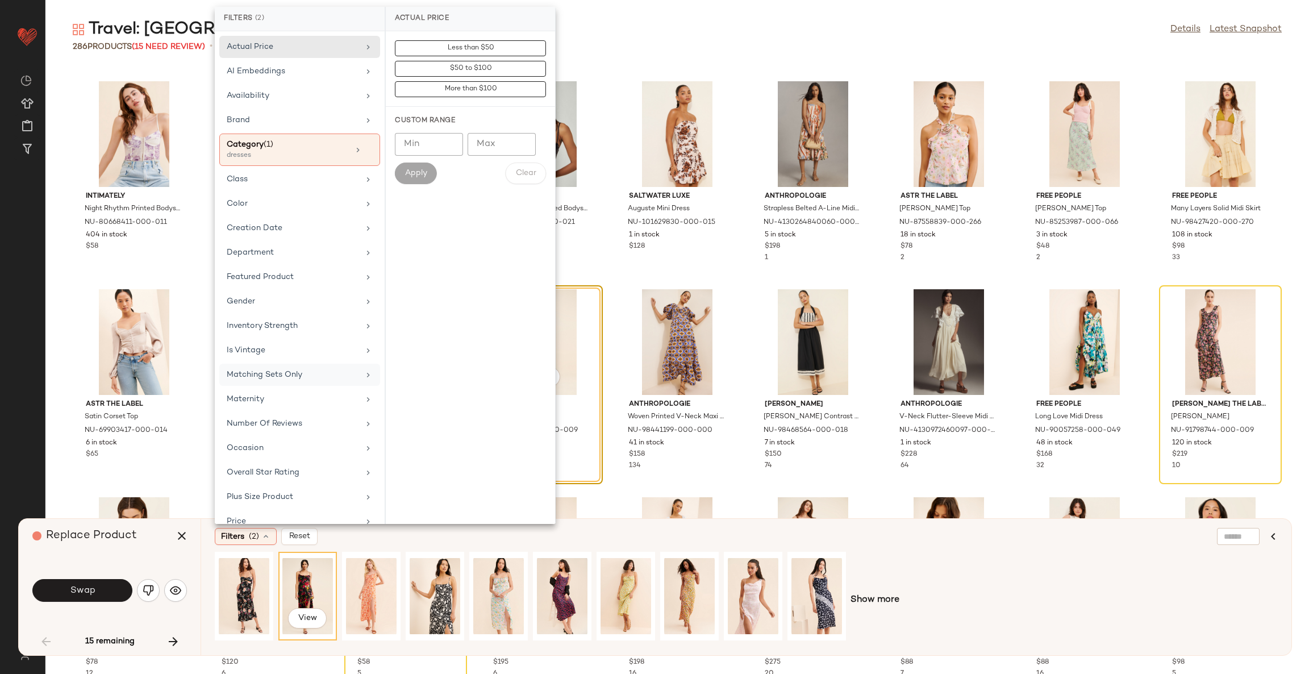
scroll to position [79, 0]
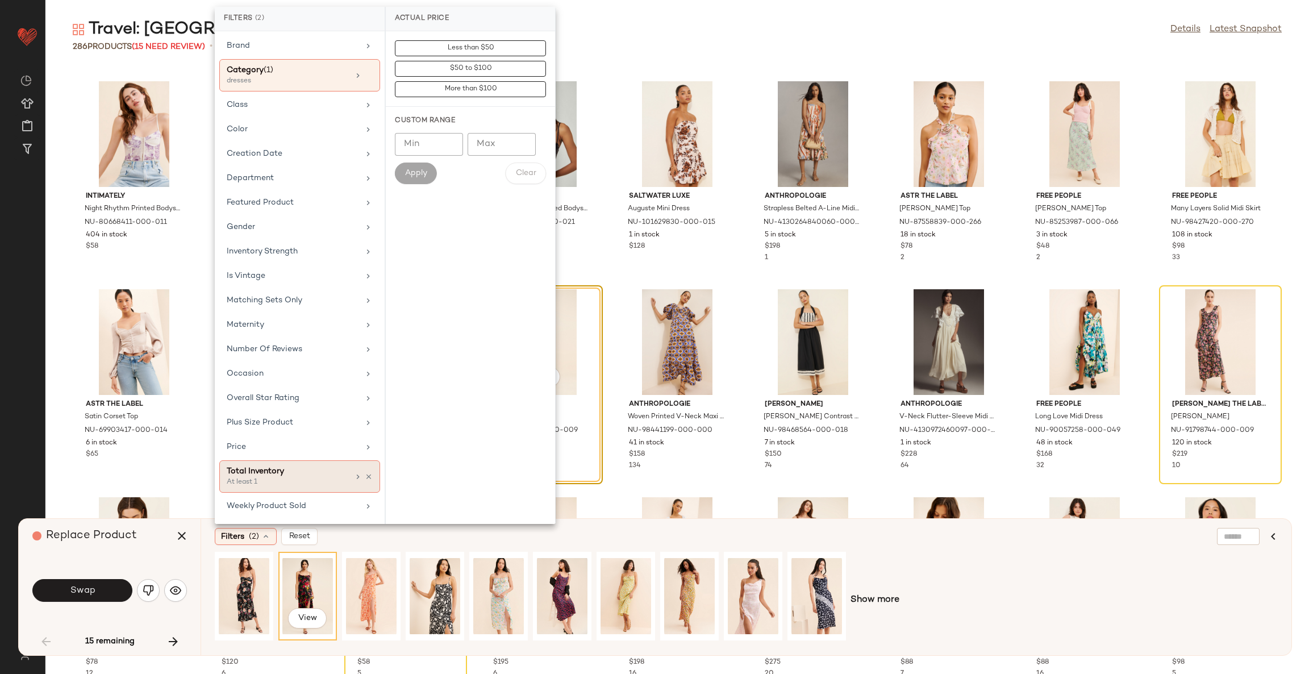
click at [309, 475] on div "Total Inventory" at bounding box center [288, 471] width 122 height 12
click at [424, 120] on input "Min" at bounding box center [429, 124] width 68 height 23
type input "**"
click at [425, 144] on button "Apply" at bounding box center [416, 153] width 42 height 22
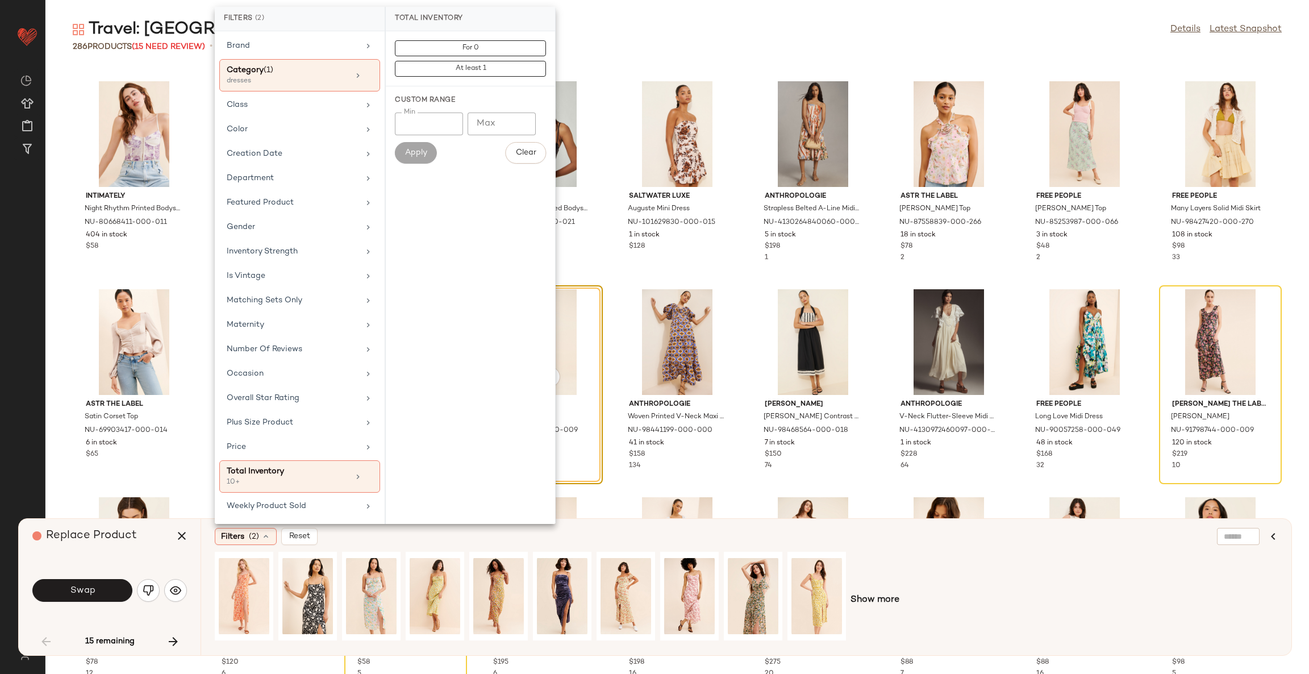
click at [482, 546] on div "Filters (2) Reset Show more" at bounding box center [746, 587] width 1091 height 136
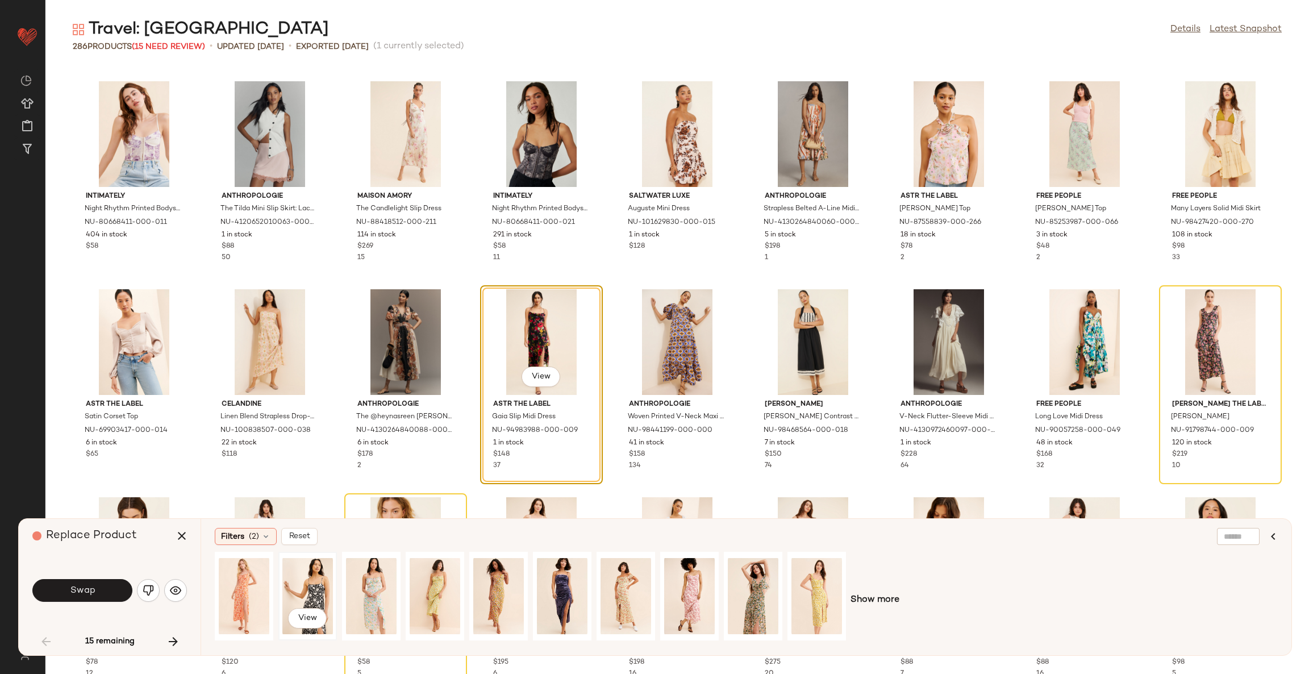
click at [304, 592] on div "View" at bounding box center [307, 596] width 51 height 81
click at [745, 580] on div "View" at bounding box center [753, 596] width 51 height 81
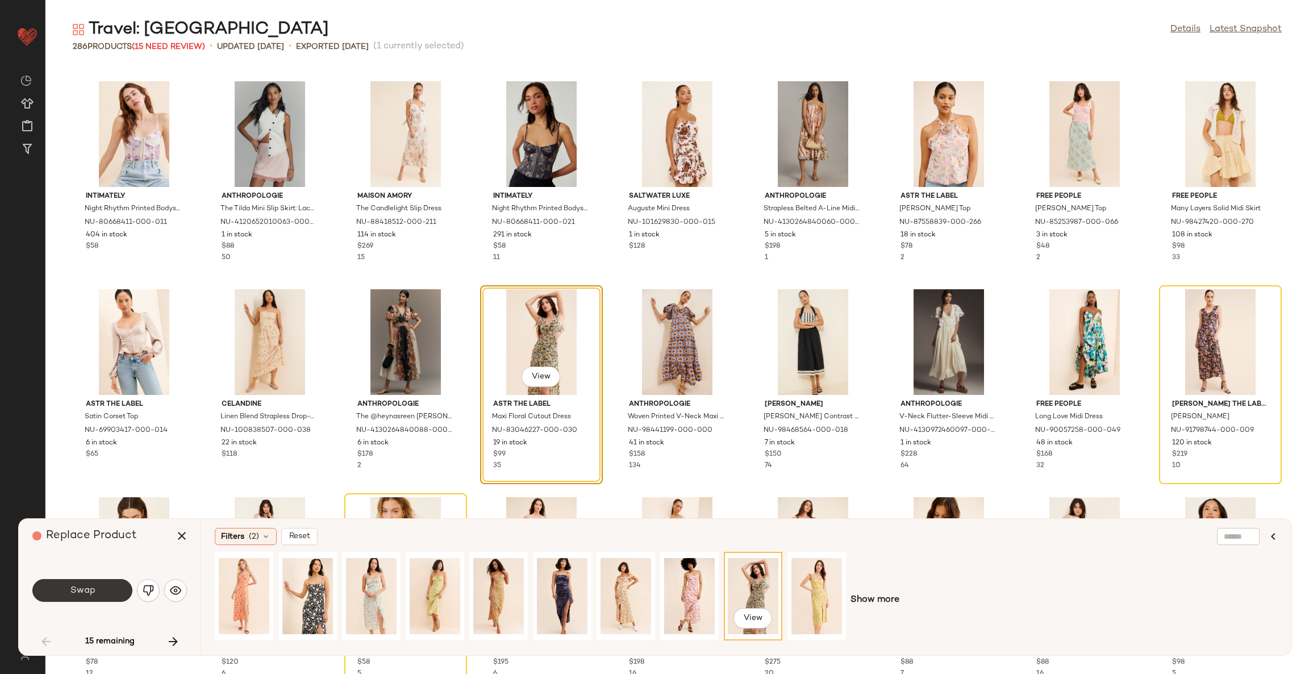
click at [117, 592] on button "Swap" at bounding box center [82, 590] width 100 height 23
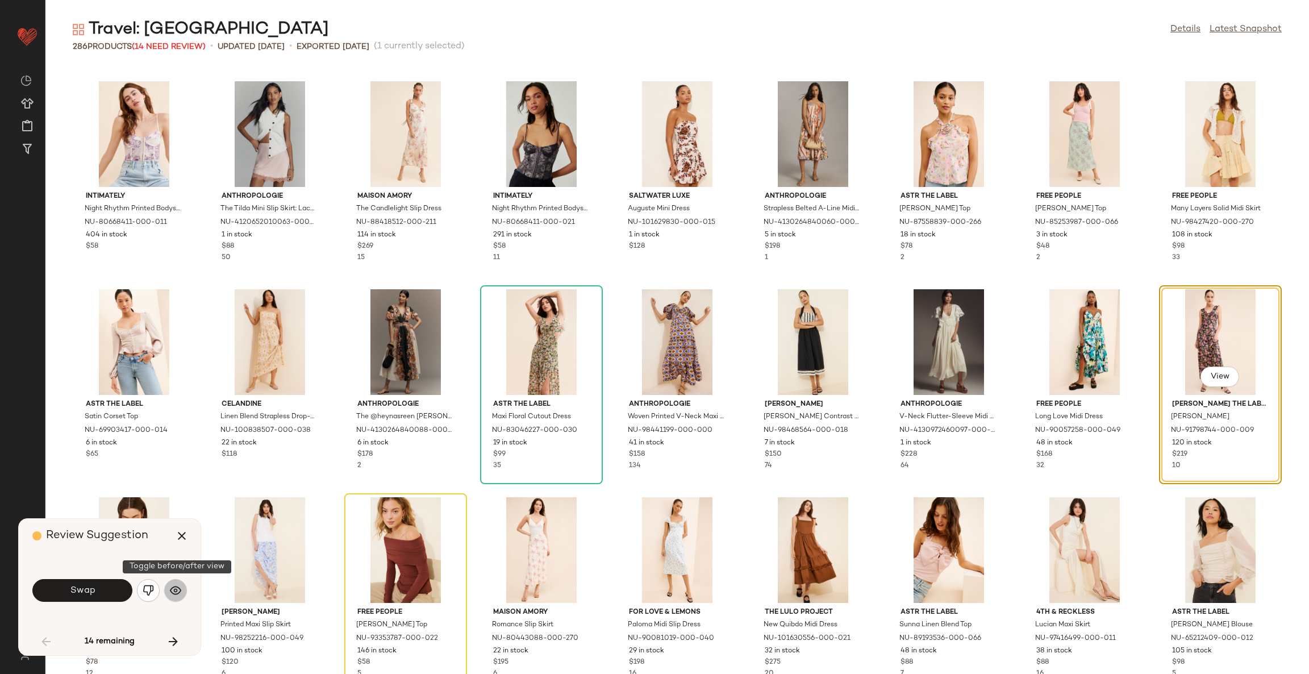
click at [177, 588] on img "button" at bounding box center [175, 590] width 11 height 11
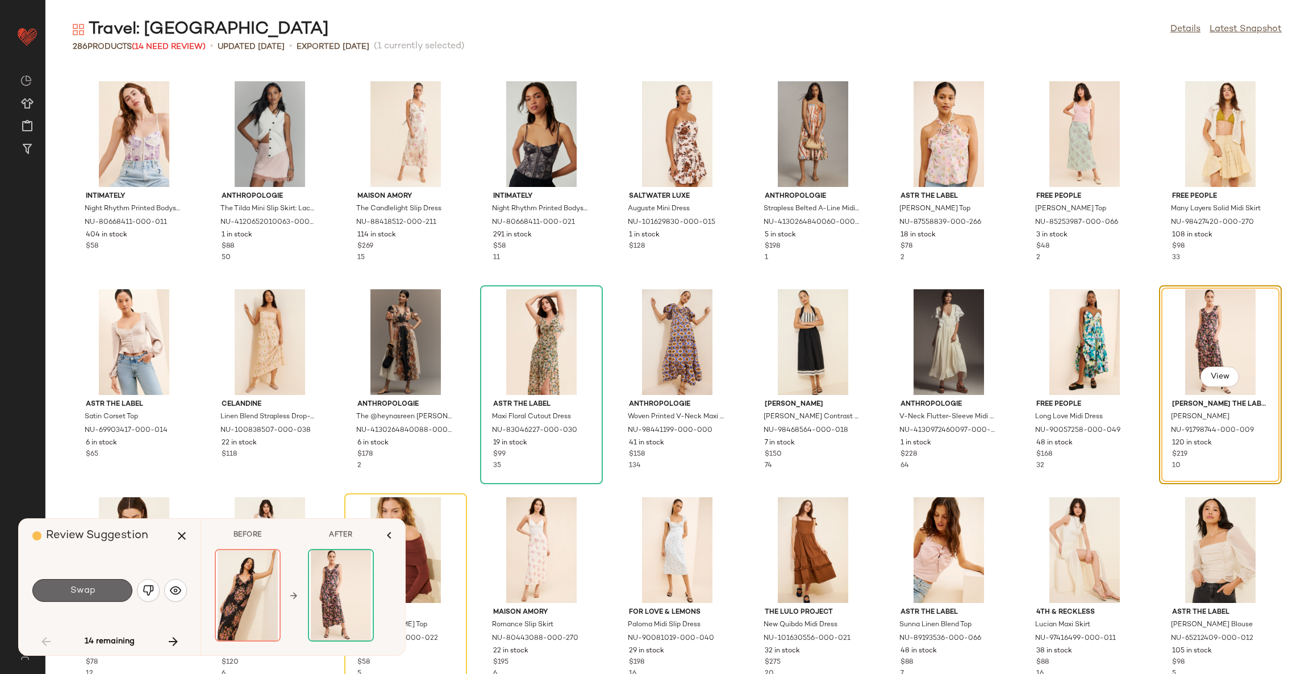
click at [98, 583] on button "Swap" at bounding box center [82, 590] width 100 height 23
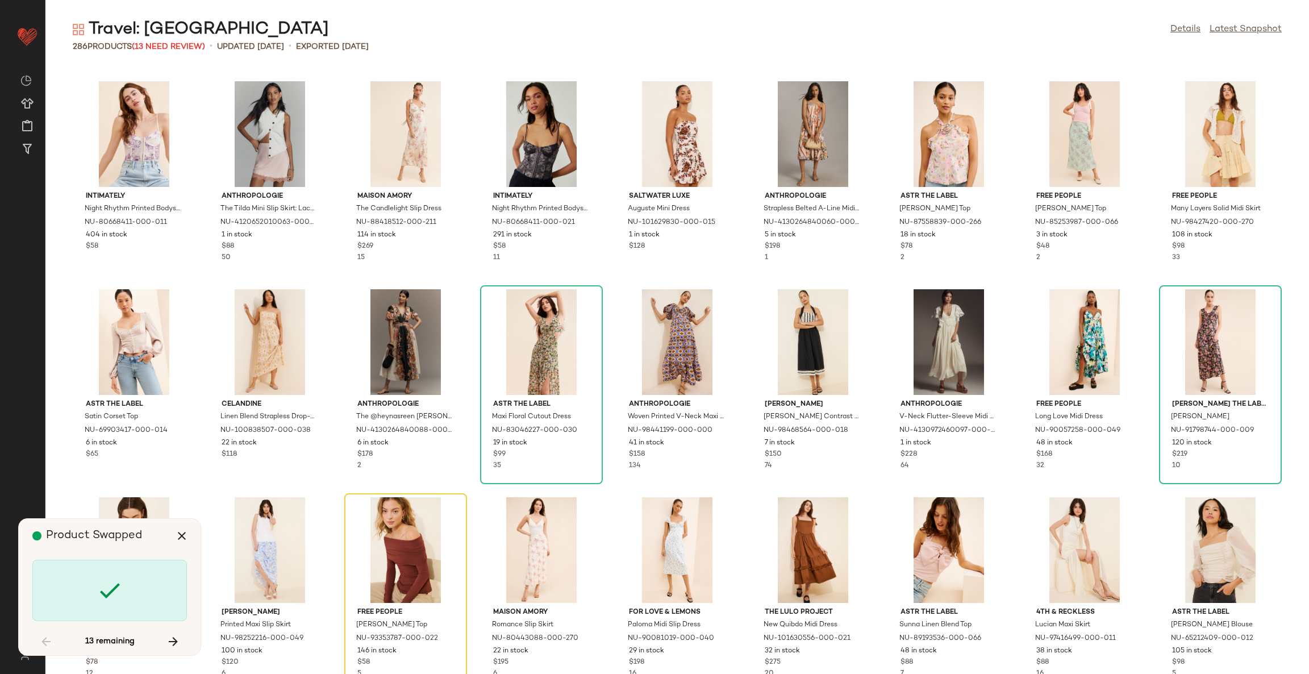
scroll to position [1456, 0]
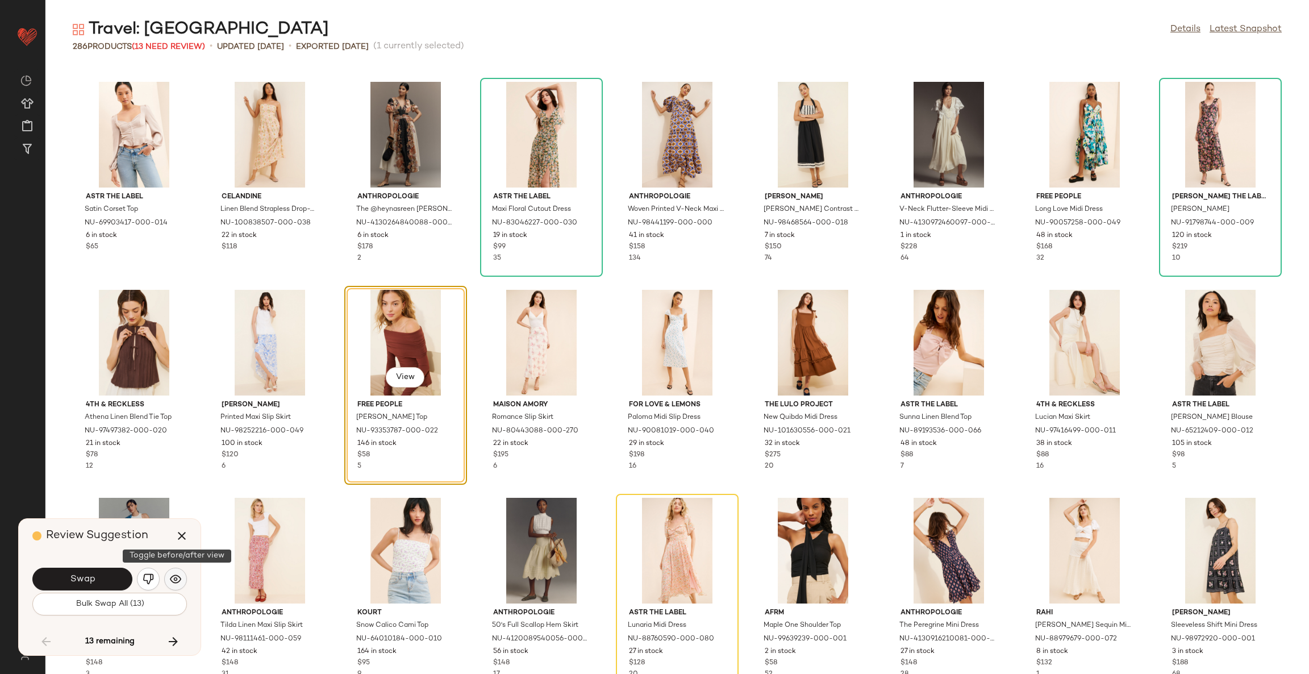
click at [178, 579] on img "button" at bounding box center [175, 578] width 11 height 11
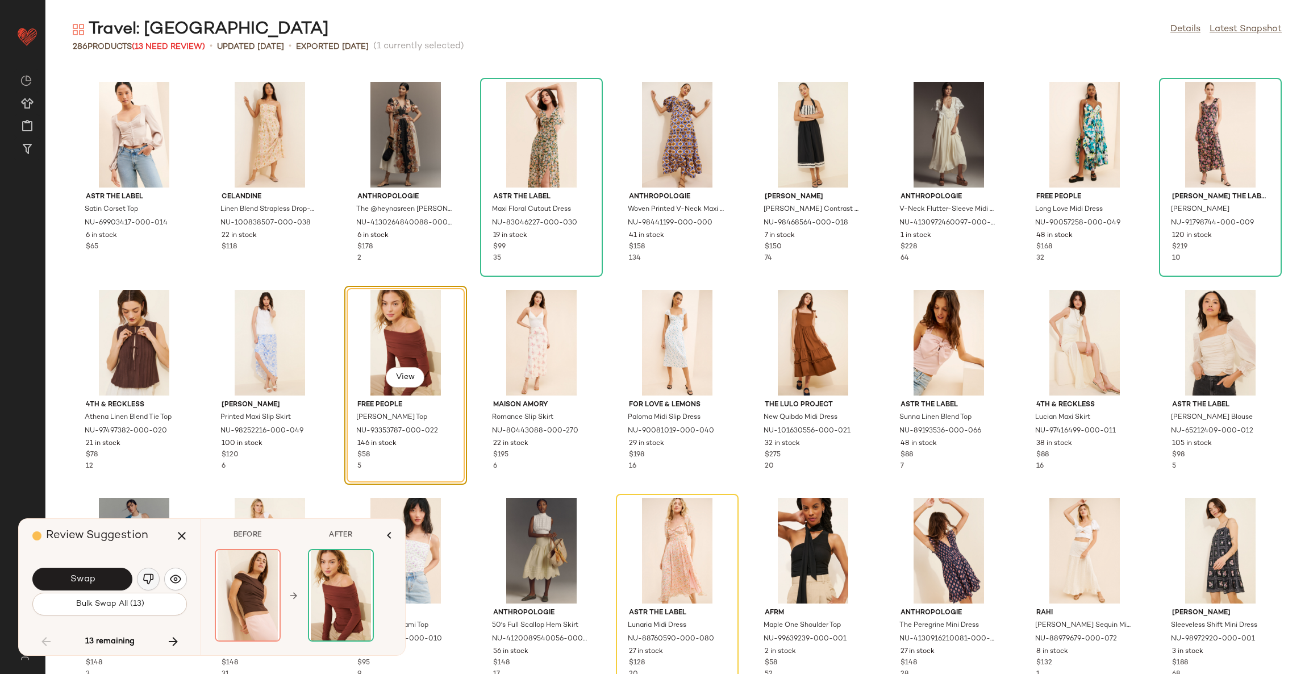
click at [146, 576] on img "button" at bounding box center [148, 578] width 11 height 11
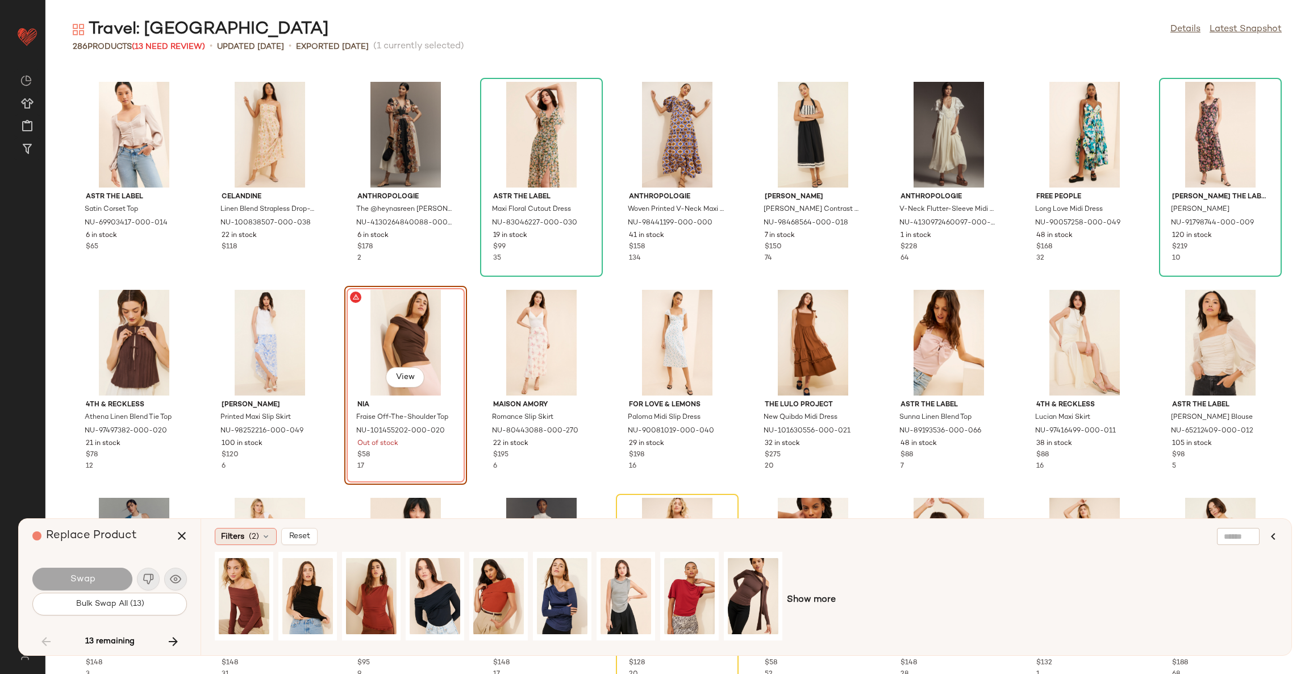
click at [243, 538] on span "Filters" at bounding box center [232, 537] width 23 height 12
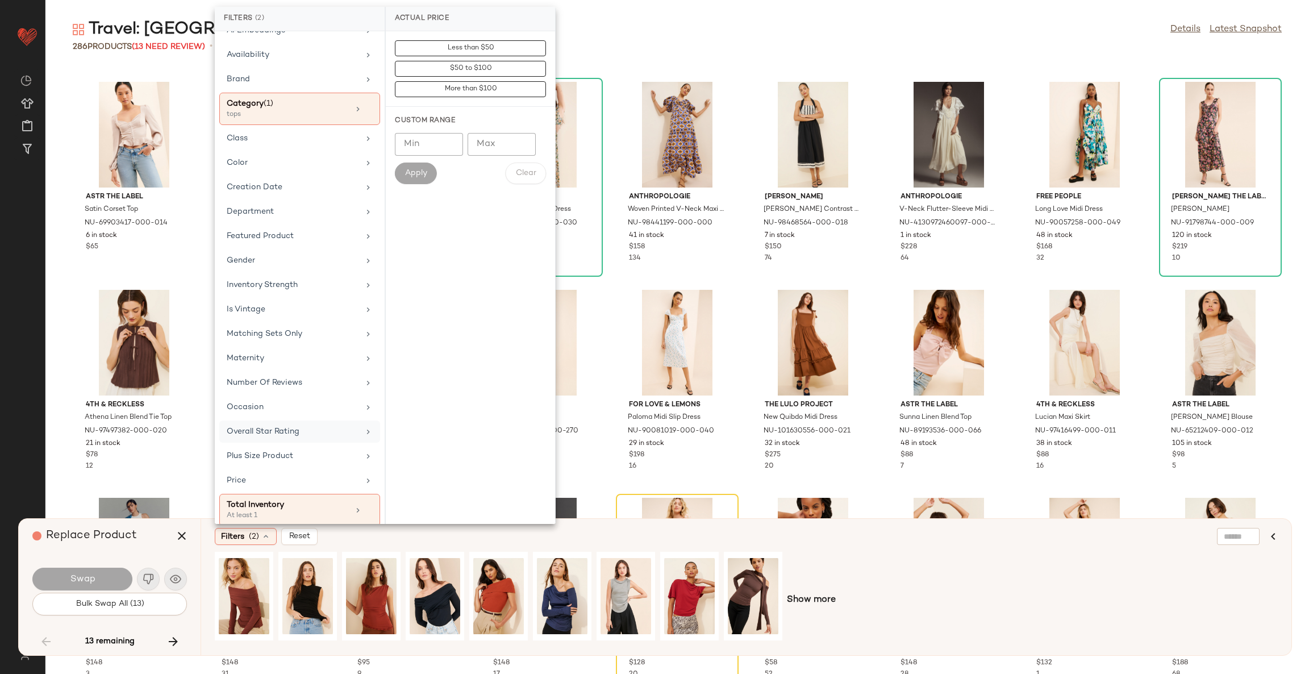
scroll to position [79, 0]
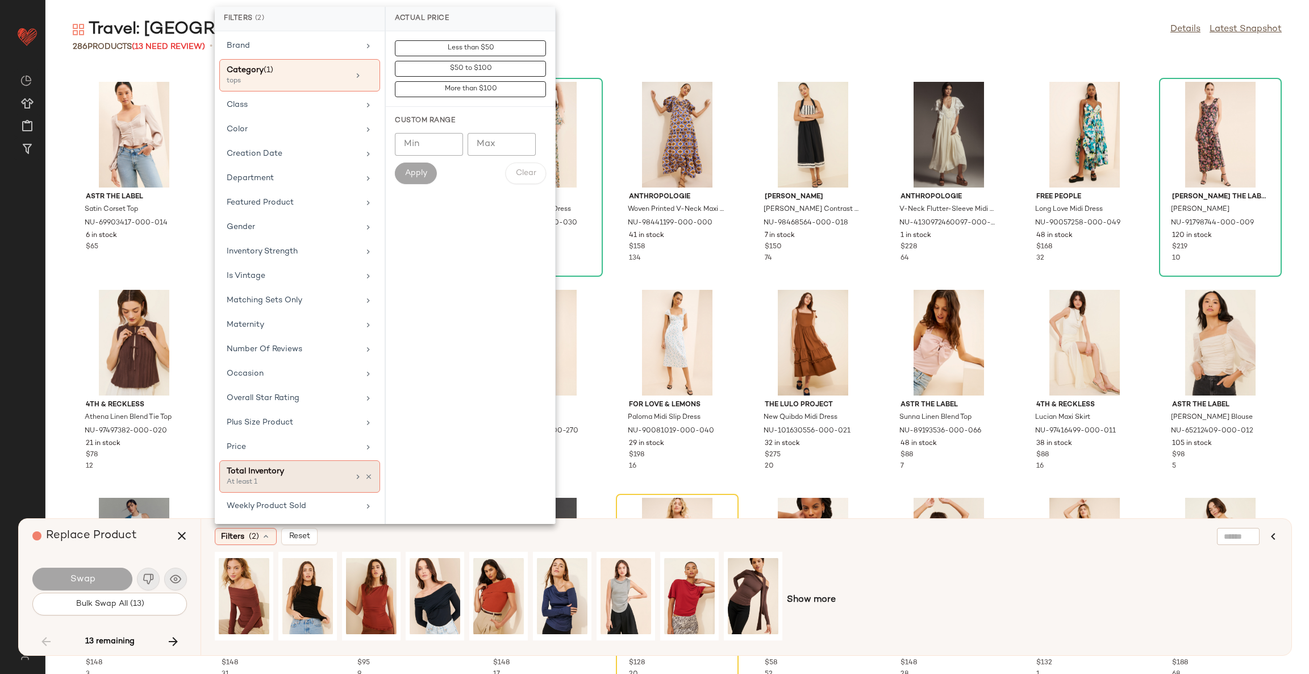
click at [276, 477] on div "At least 1" at bounding box center [284, 482] width 114 height 10
click at [433, 124] on input "Min" at bounding box center [429, 124] width 68 height 23
type input "**"
click at [420, 160] on button "Apply" at bounding box center [416, 153] width 42 height 22
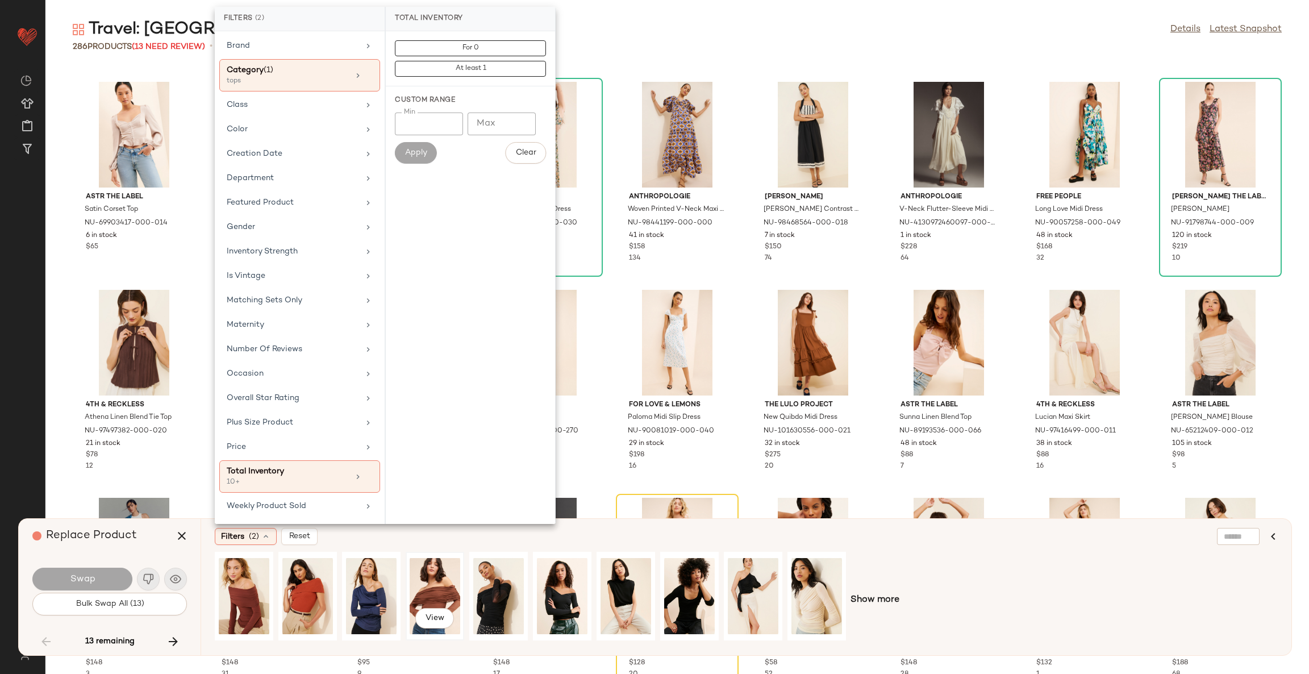
click at [434, 581] on div "View" at bounding box center [435, 596] width 51 height 81
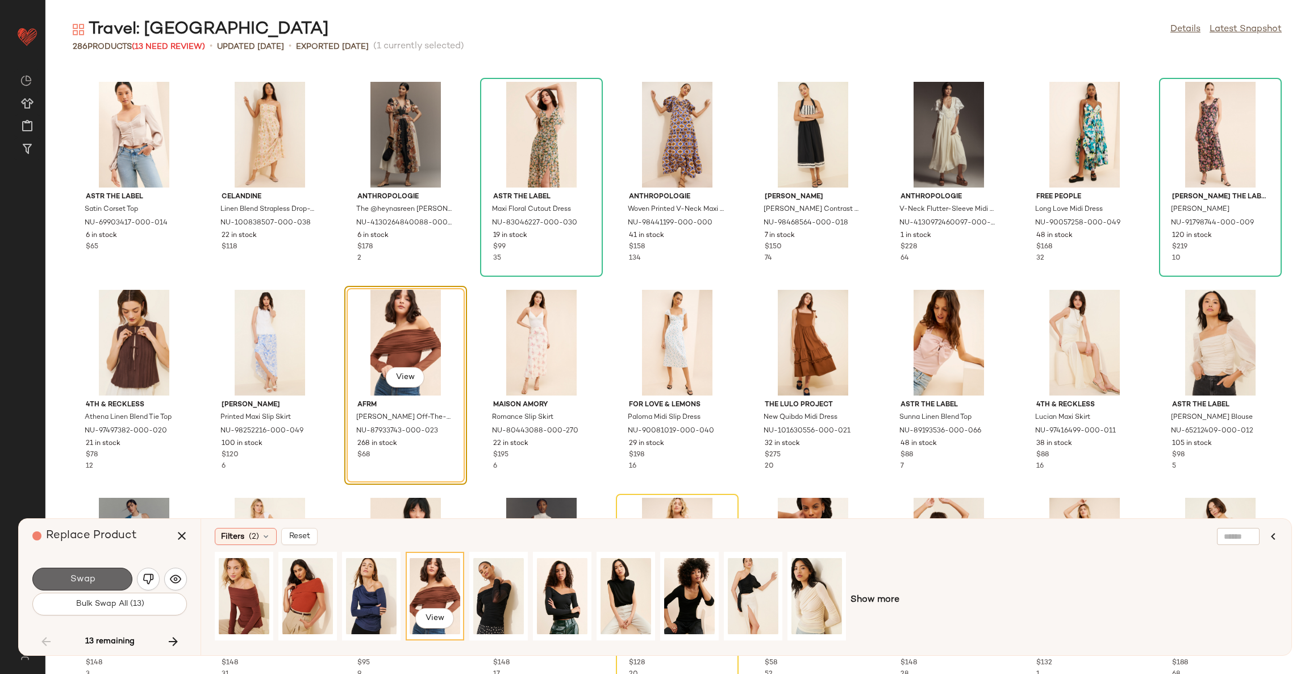
click at [108, 575] on button "Swap" at bounding box center [82, 579] width 100 height 23
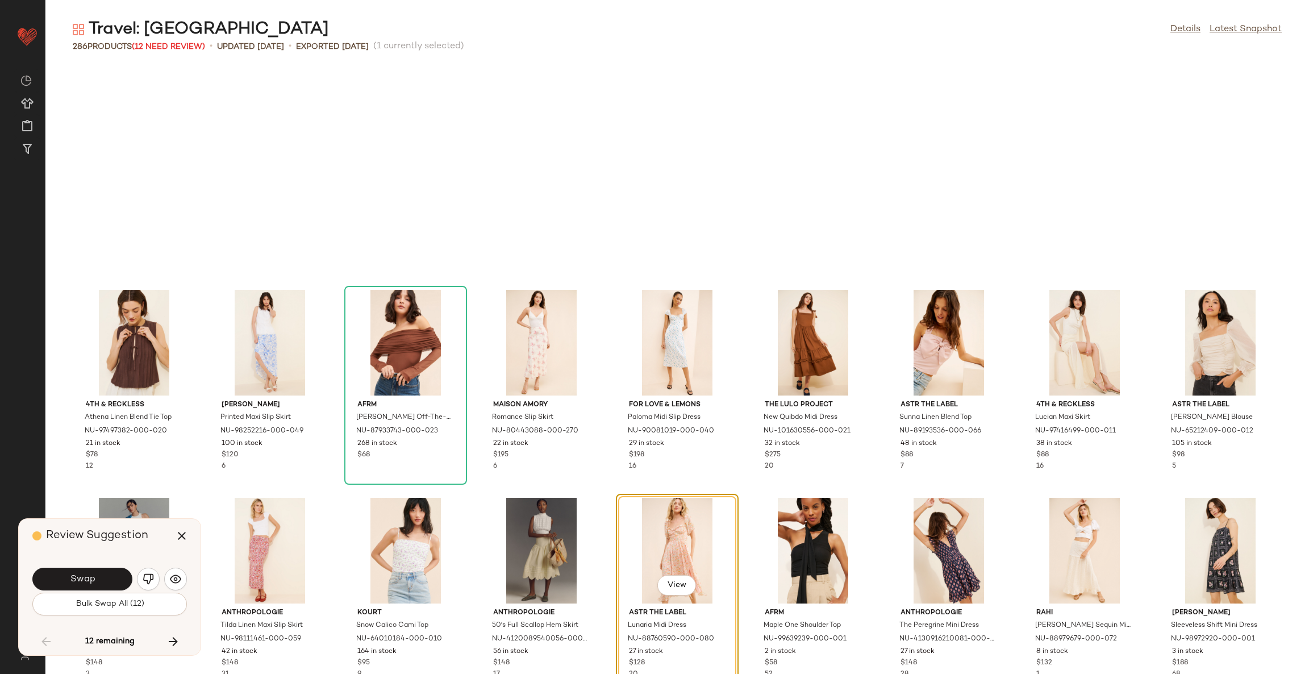
scroll to position [1664, 0]
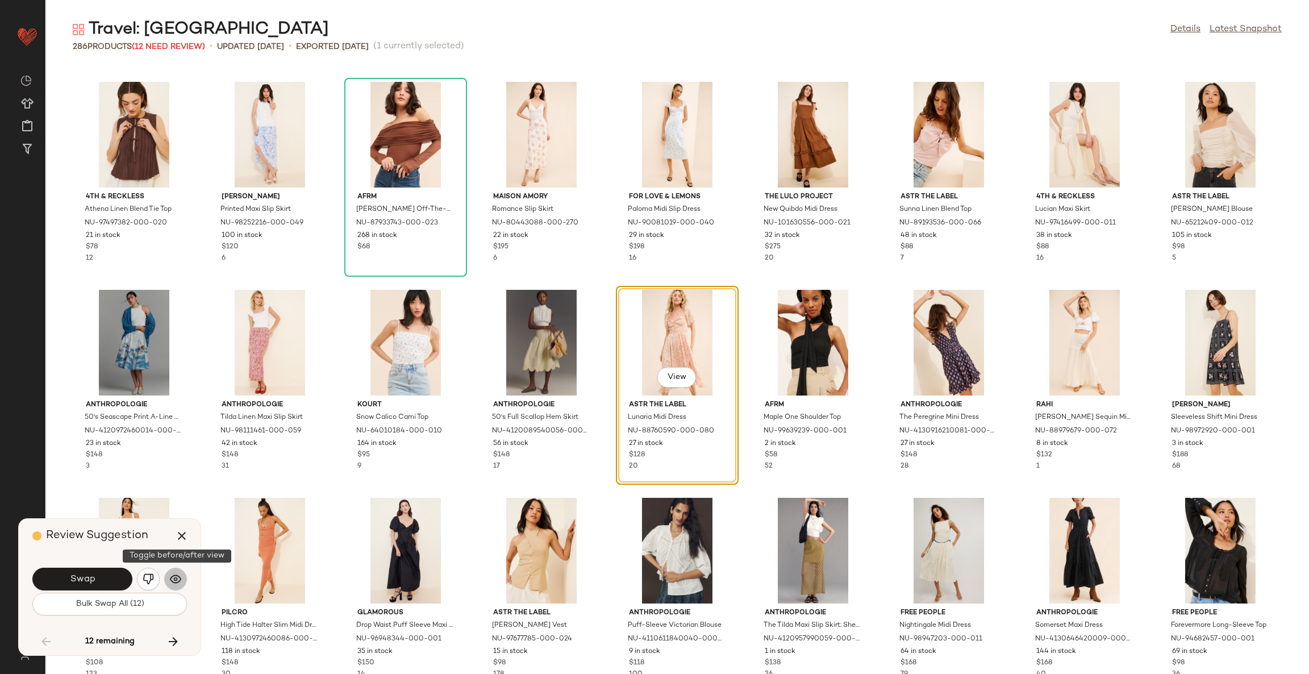
click at [174, 581] on img "button" at bounding box center [175, 578] width 11 height 11
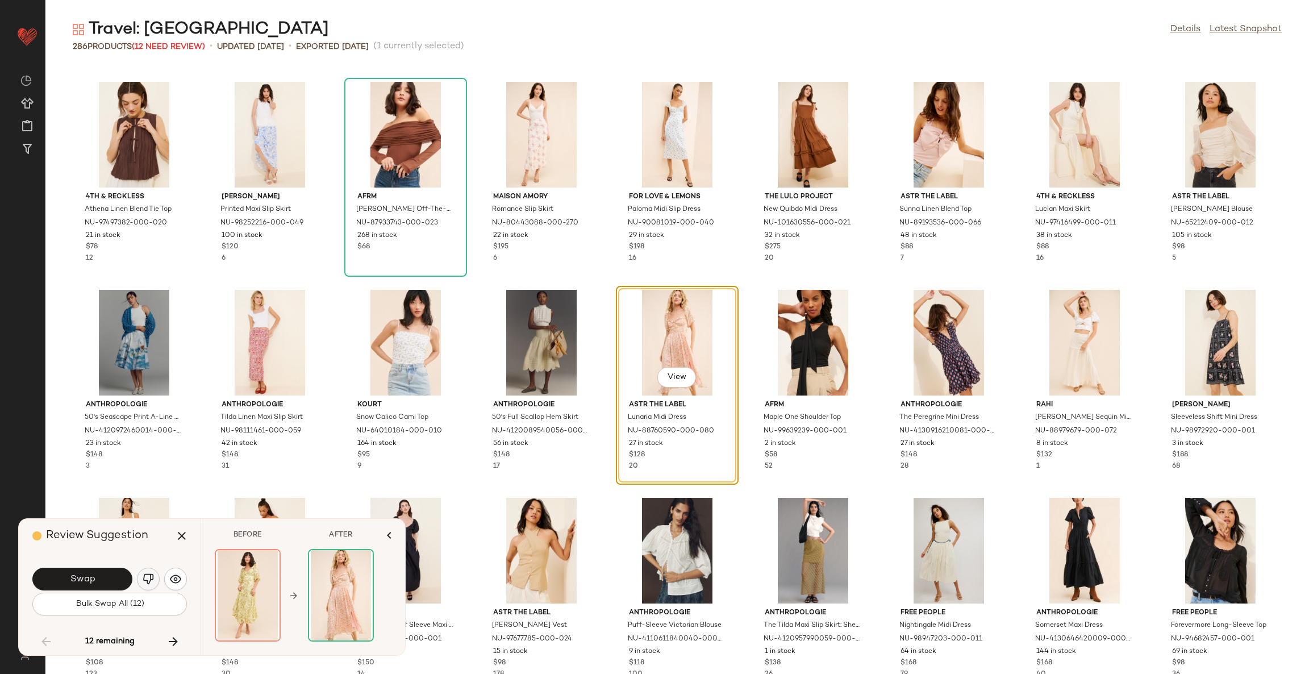
click at [147, 578] on img "button" at bounding box center [148, 578] width 11 height 11
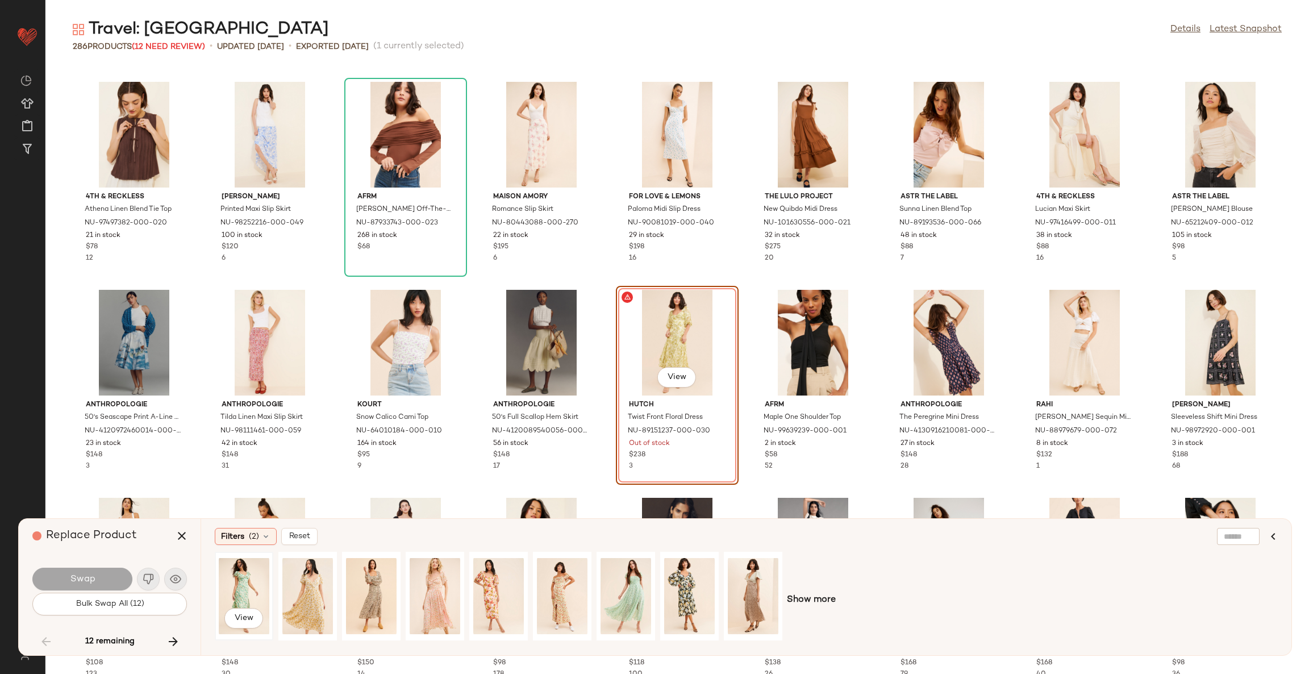
click at [247, 582] on div "View" at bounding box center [244, 596] width 51 height 81
click at [299, 583] on div "View" at bounding box center [307, 596] width 51 height 81
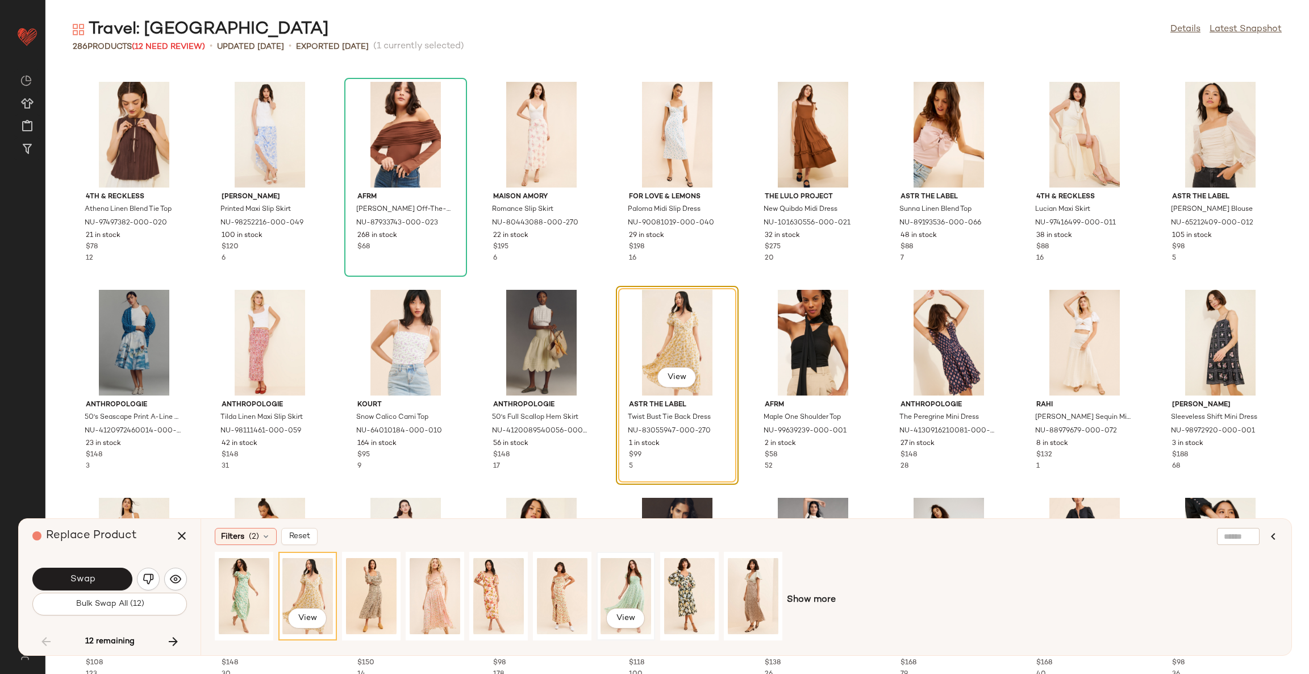
click at [640, 578] on div "View" at bounding box center [626, 596] width 51 height 81
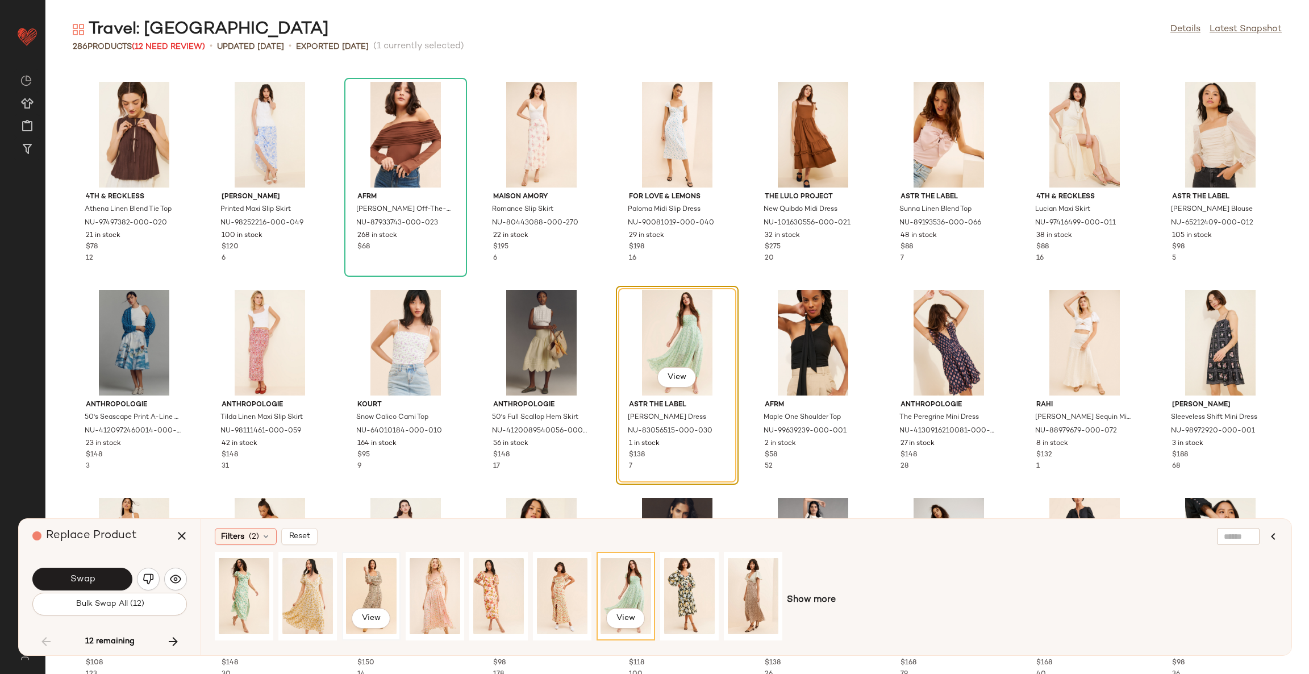
click at [369, 583] on div "View" at bounding box center [371, 596] width 51 height 81
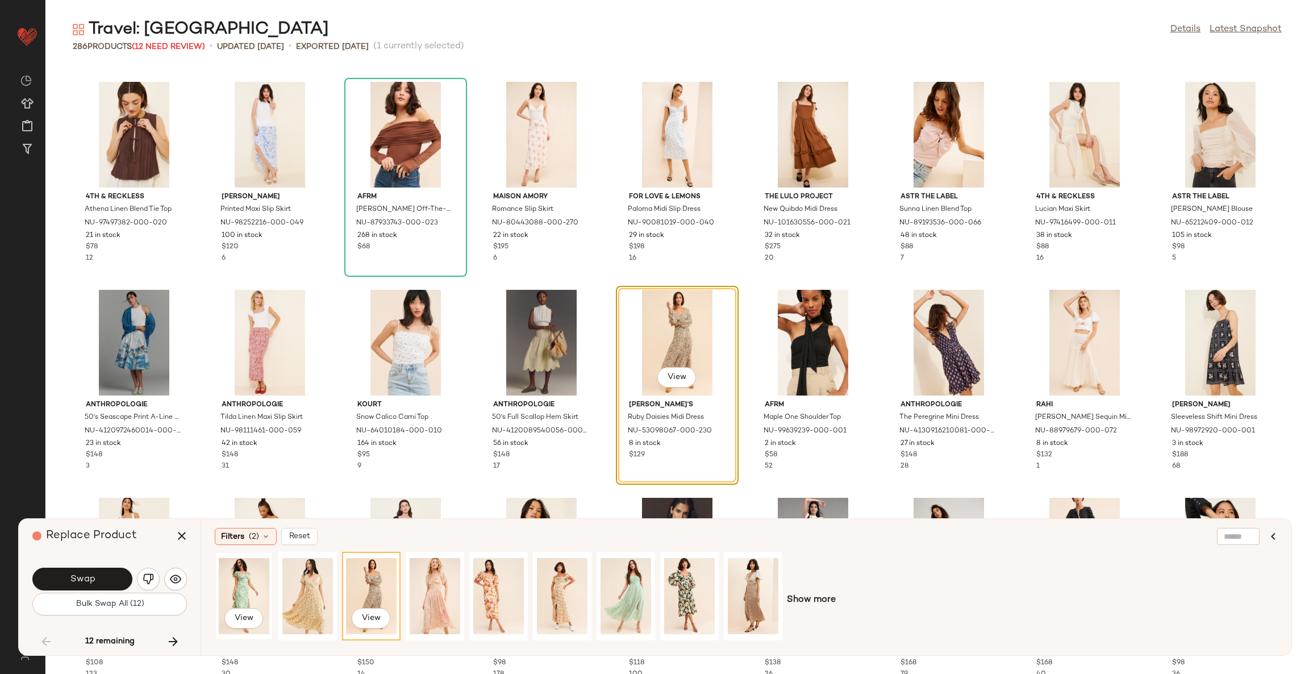
click at [250, 596] on div "View" at bounding box center [244, 596] width 51 height 81
click at [817, 599] on span "Show more" at bounding box center [811, 600] width 49 height 14
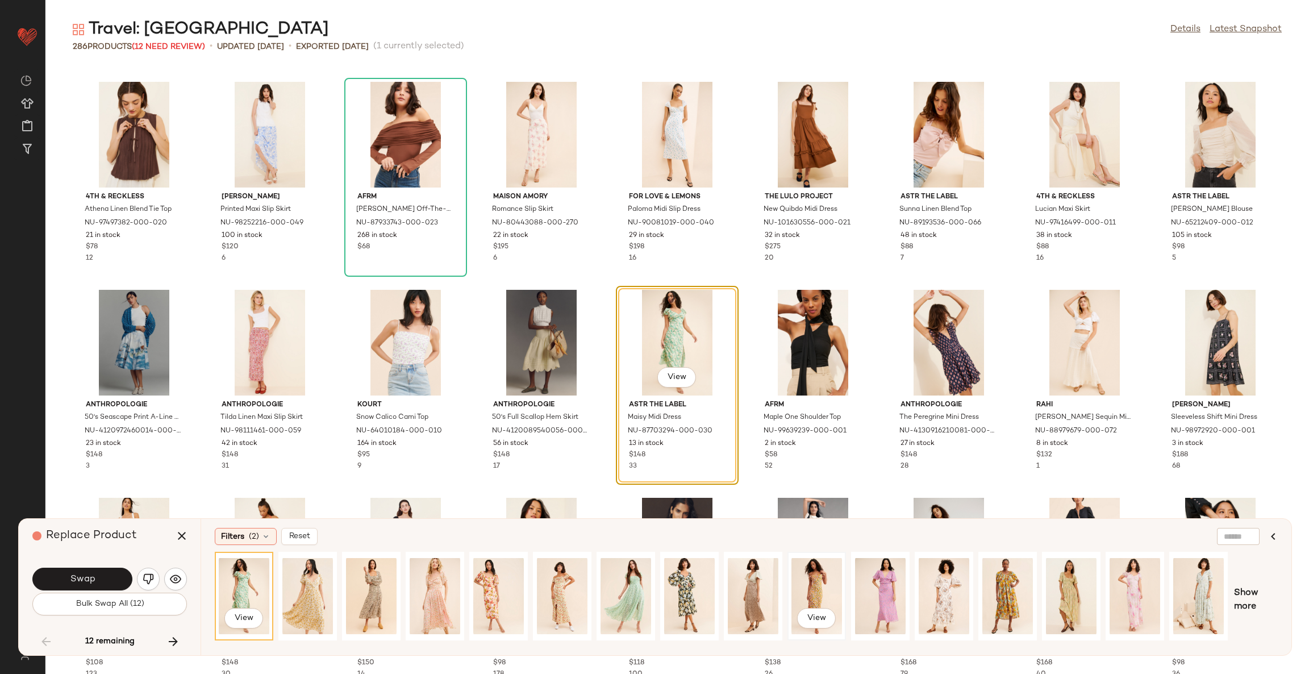
click at [818, 582] on div "View" at bounding box center [817, 596] width 51 height 81
click at [1202, 580] on div "View" at bounding box center [1199, 596] width 51 height 81
click at [251, 586] on div "View" at bounding box center [244, 596] width 51 height 81
click at [56, 585] on button "Swap" at bounding box center [82, 579] width 100 height 23
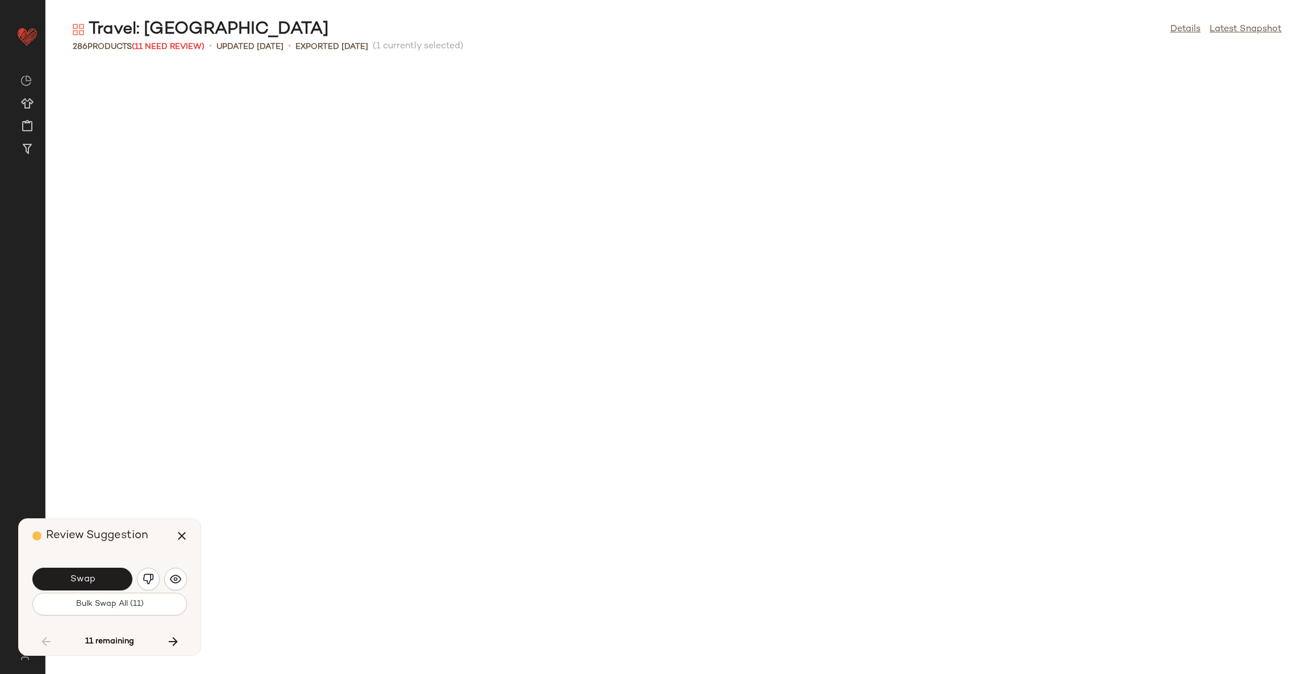
scroll to position [2288, 0]
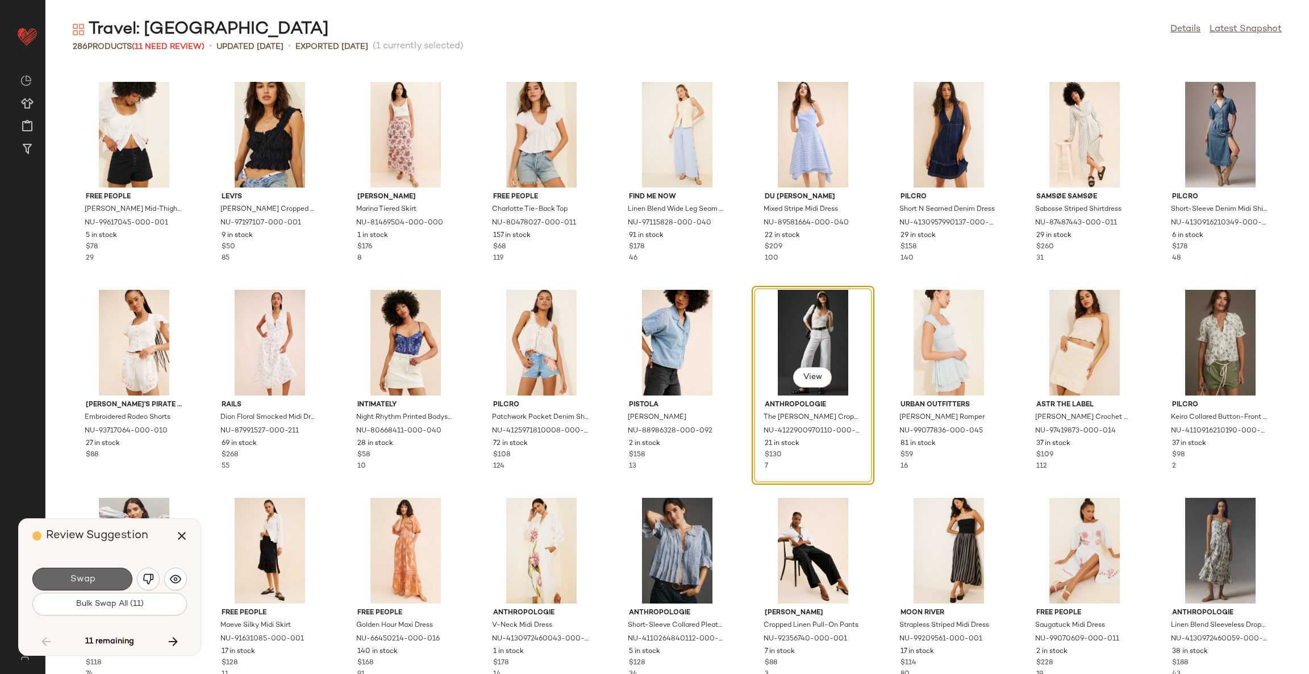
click at [109, 575] on button "Swap" at bounding box center [82, 579] width 100 height 23
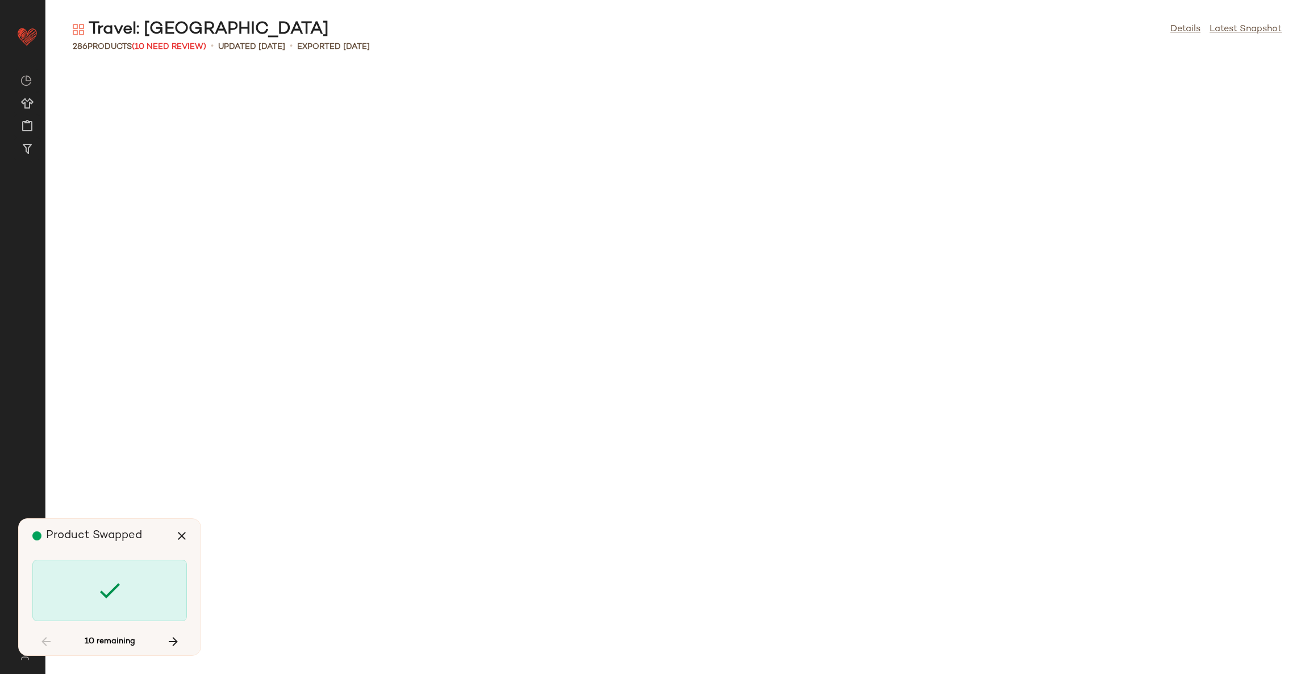
scroll to position [3120, 0]
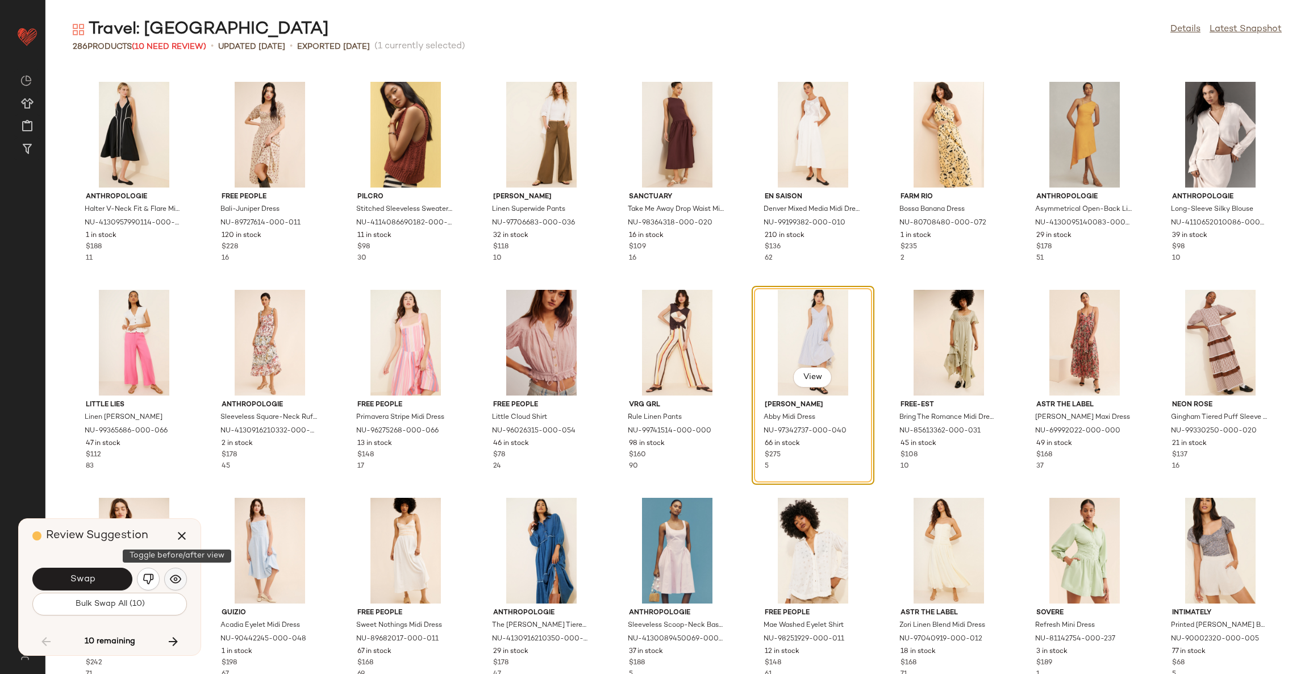
click at [180, 573] on img "button" at bounding box center [175, 578] width 11 height 11
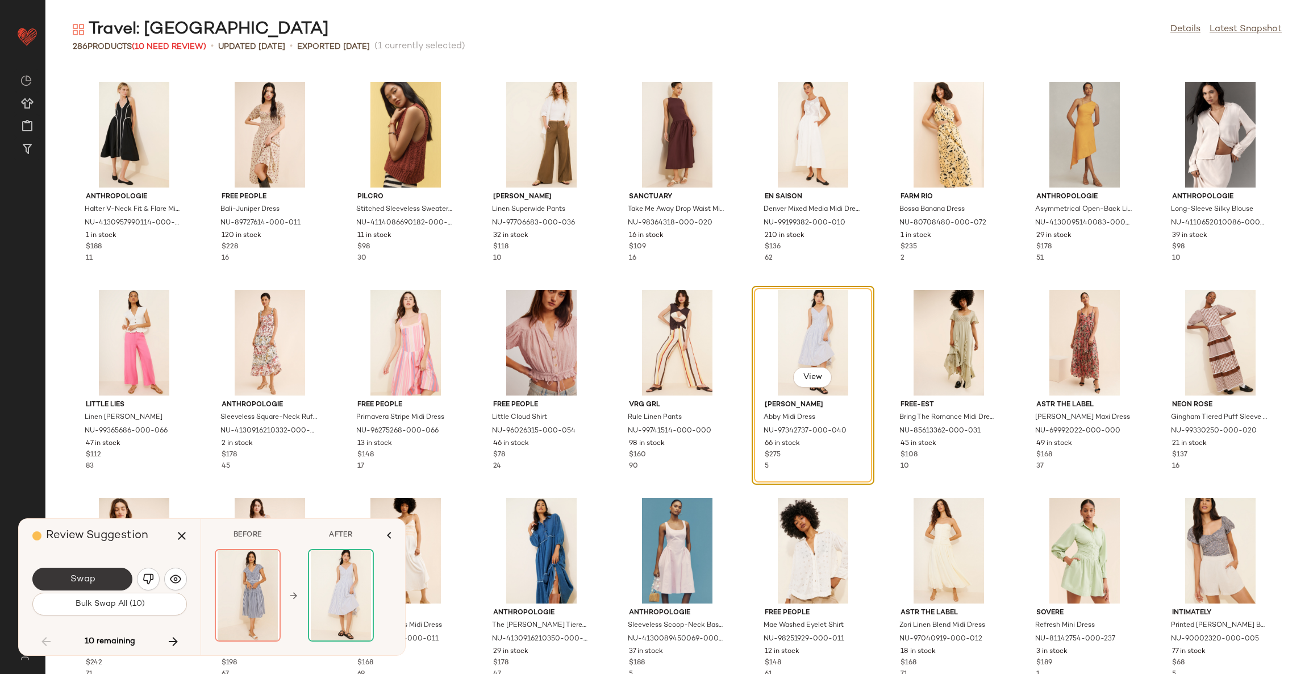
click at [111, 576] on button "Swap" at bounding box center [82, 579] width 100 height 23
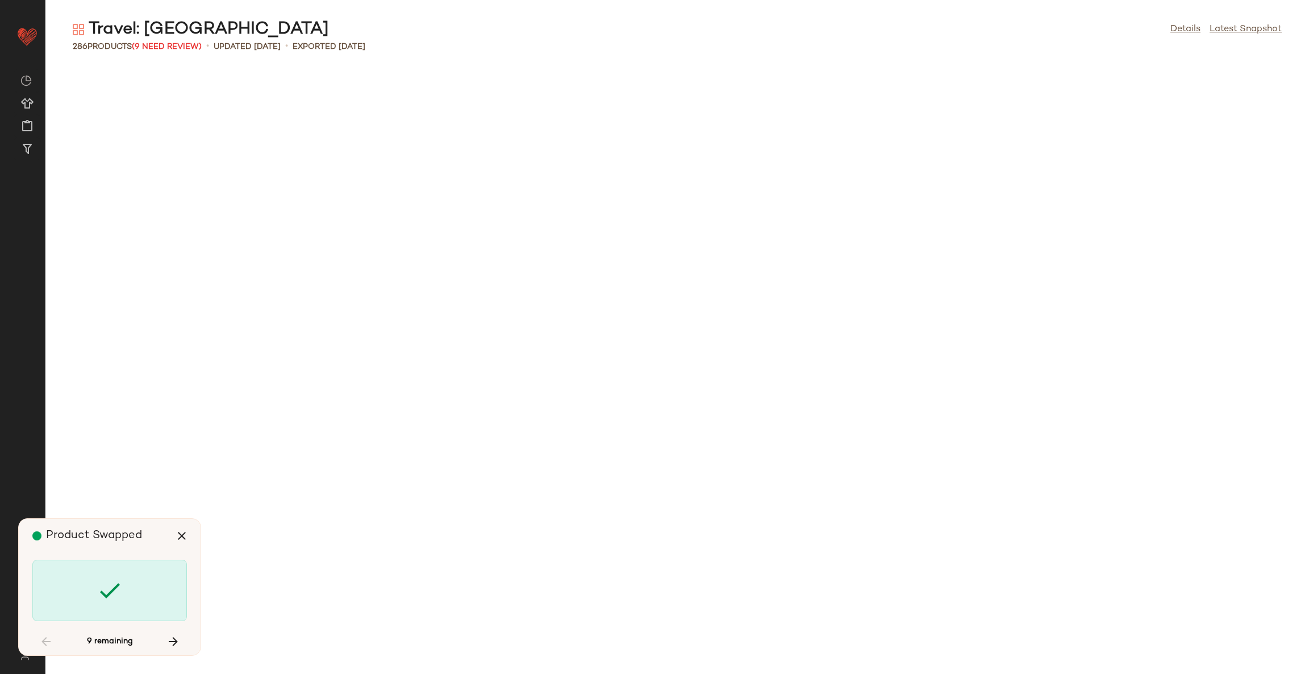
scroll to position [4160, 0]
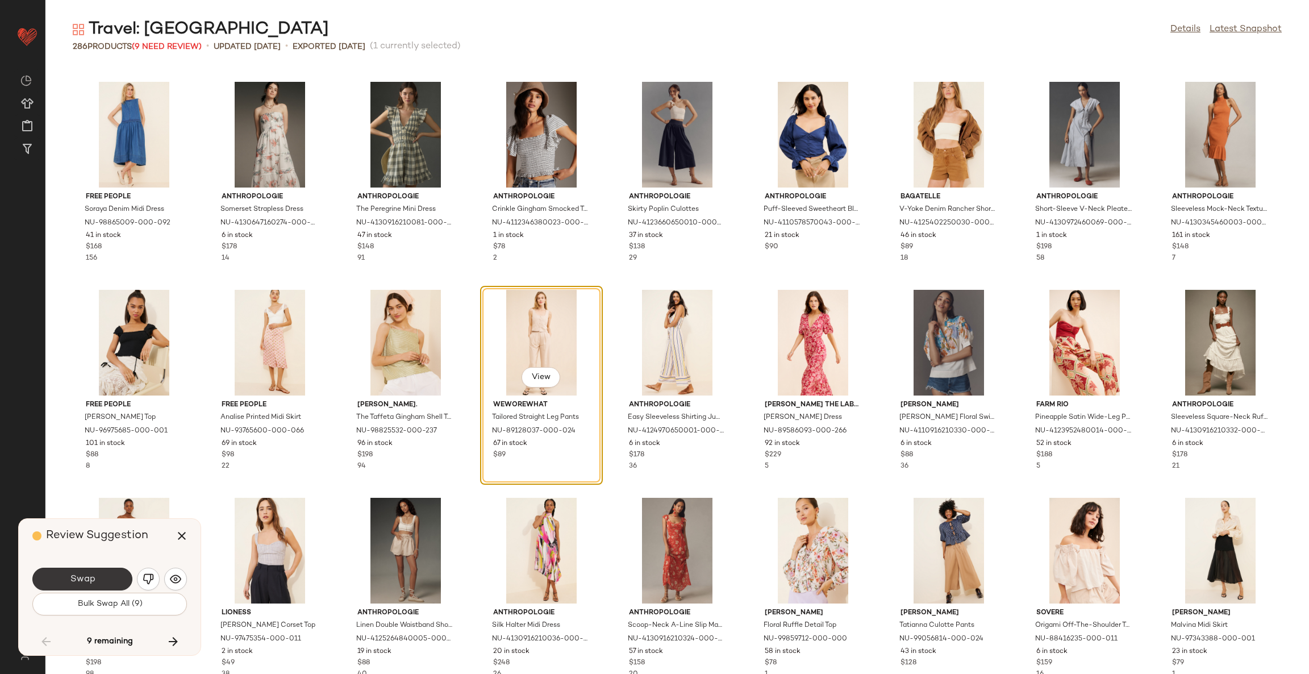
click at [118, 575] on button "Swap" at bounding box center [82, 579] width 100 height 23
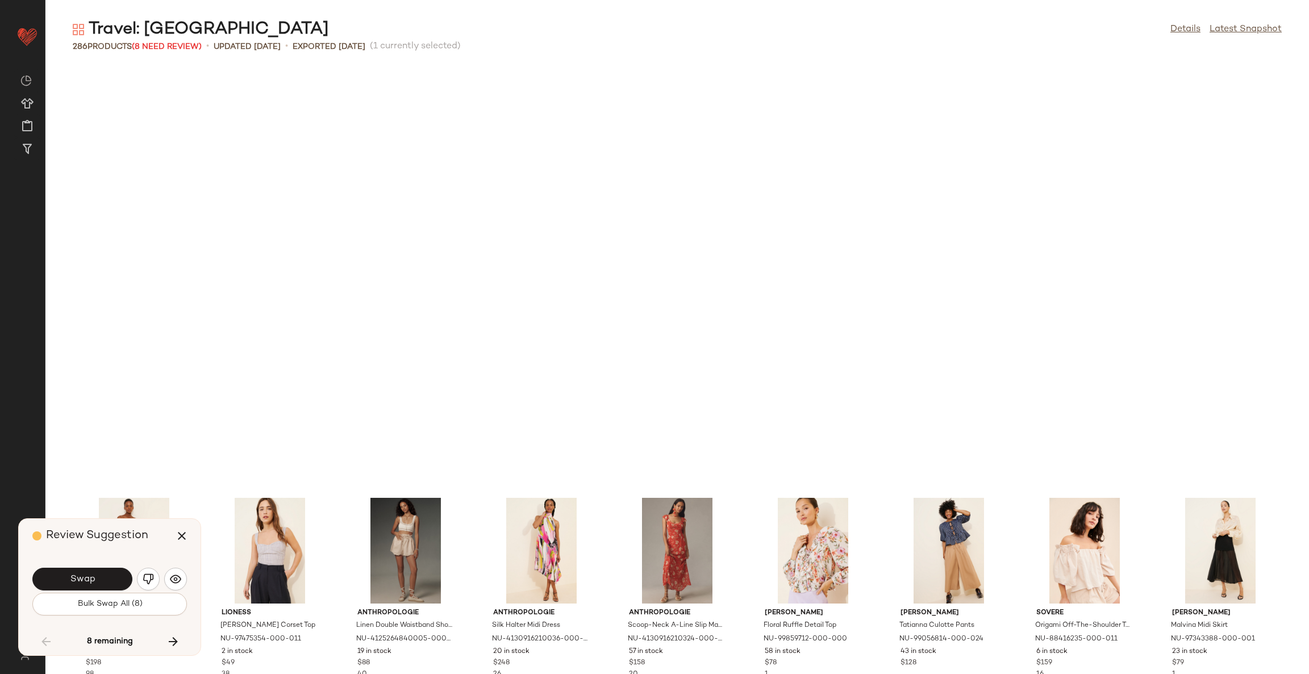
scroll to position [4576, 0]
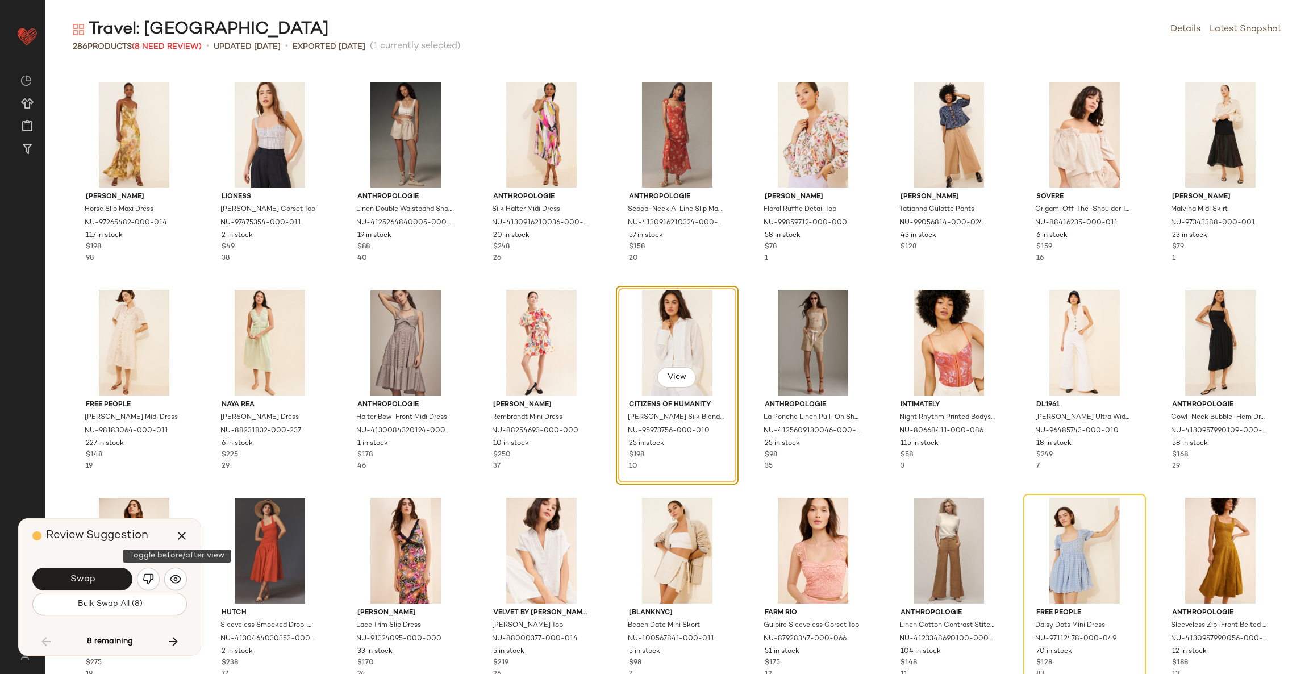
click at [163, 581] on div "Swap" at bounding box center [109, 579] width 155 height 27
click at [178, 583] on img "button" at bounding box center [175, 578] width 11 height 11
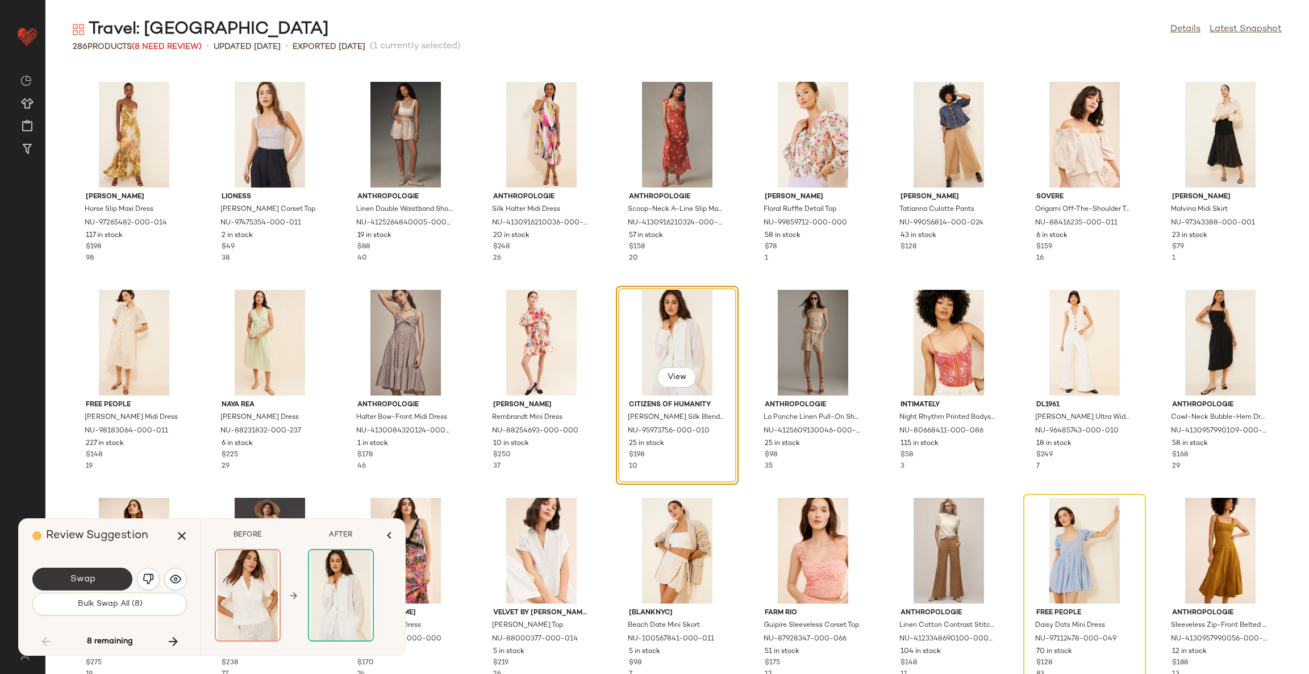
click at [90, 578] on span "Swap" at bounding box center [82, 579] width 26 height 11
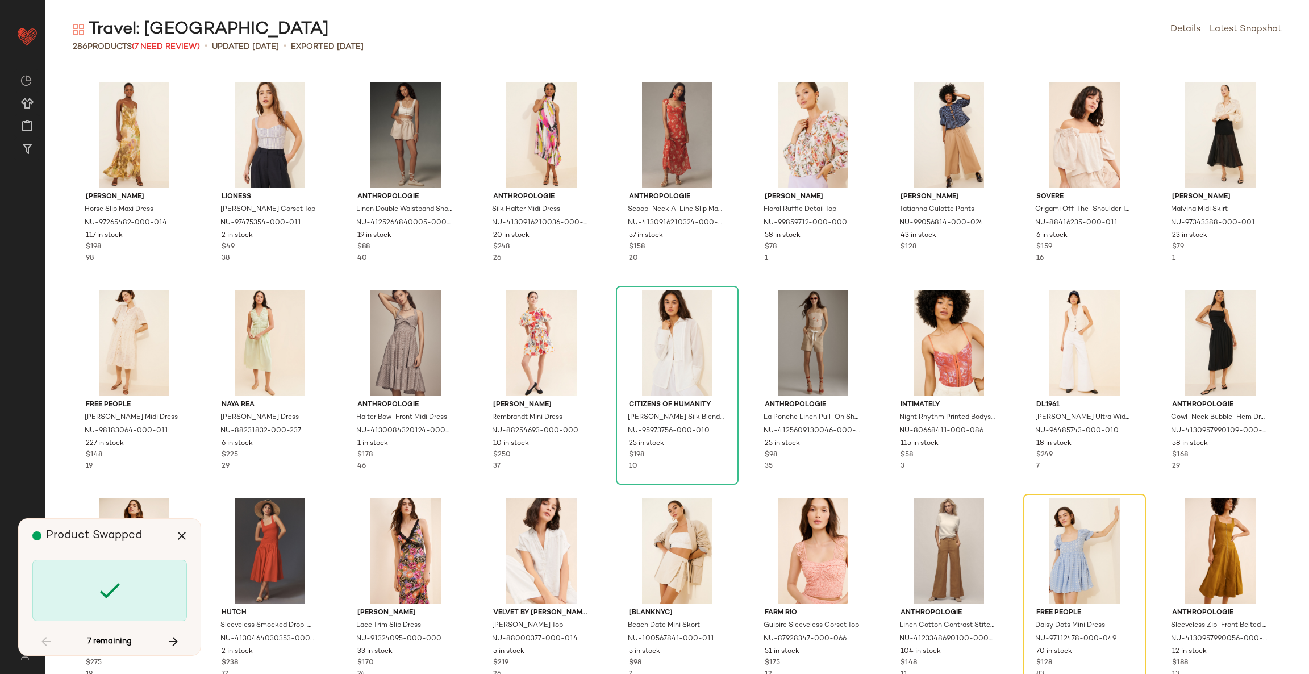
scroll to position [4784, 0]
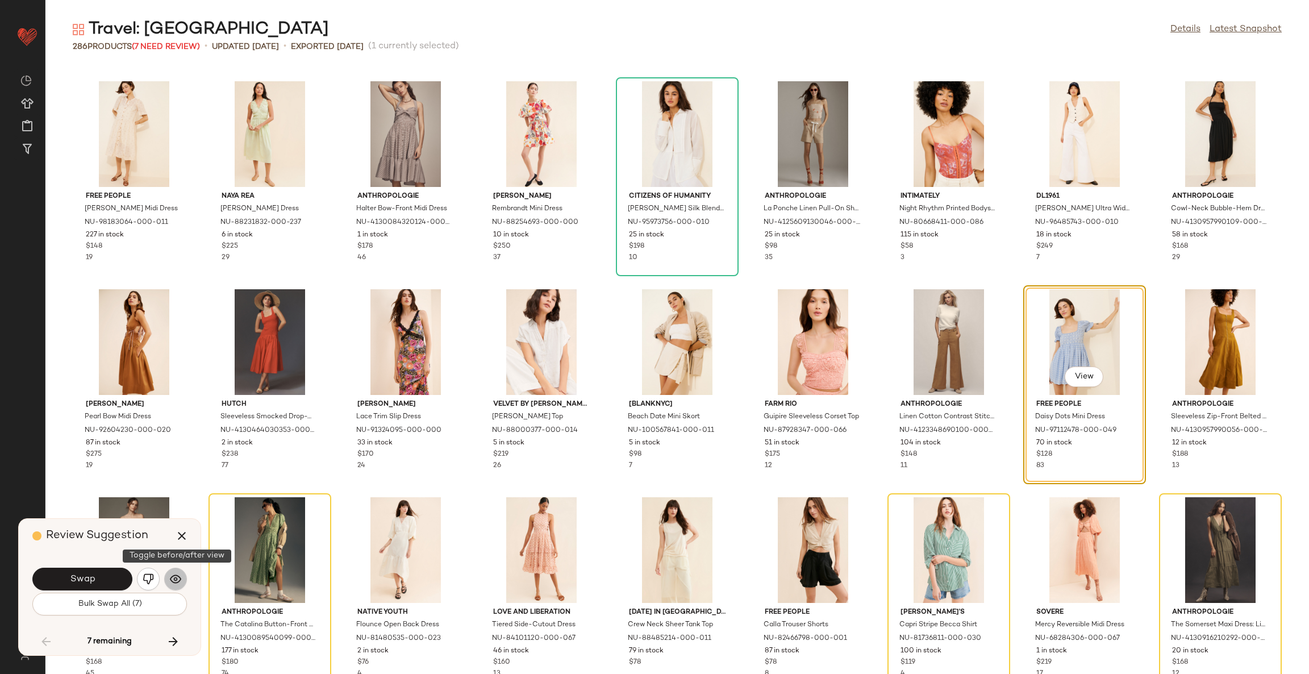
click at [180, 580] on img "button" at bounding box center [175, 578] width 11 height 11
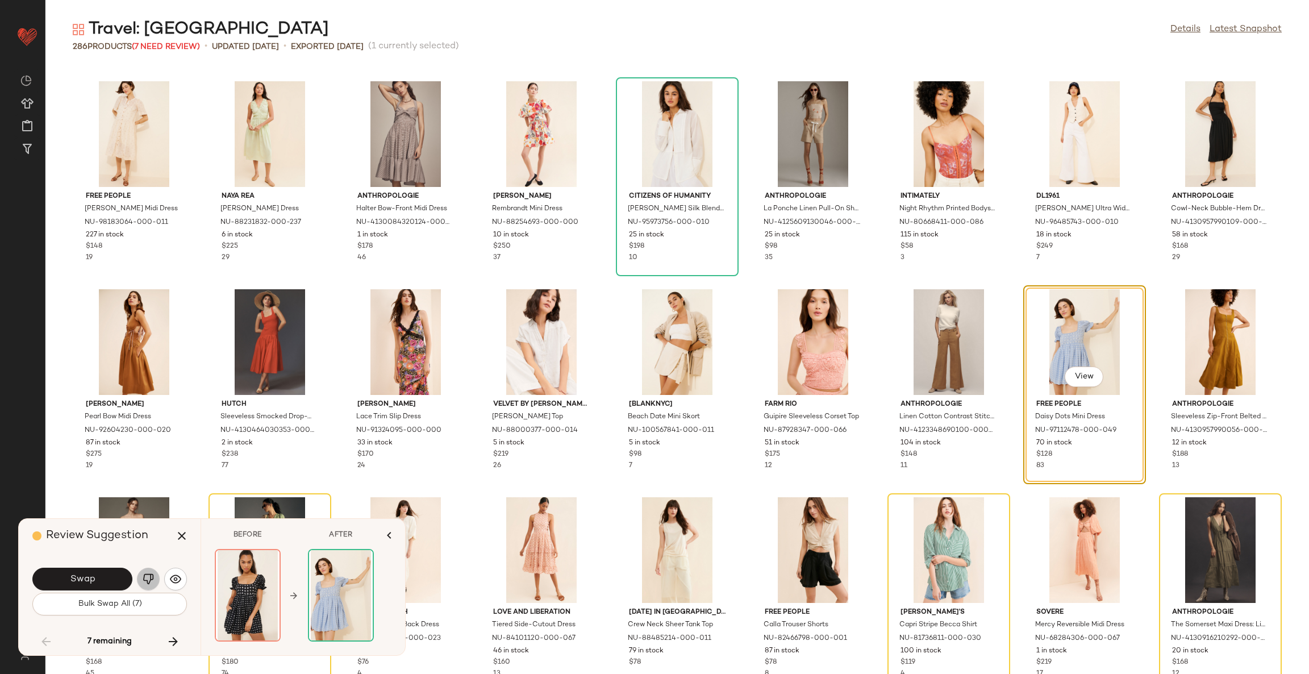
click at [142, 579] on button "button" at bounding box center [148, 579] width 23 height 23
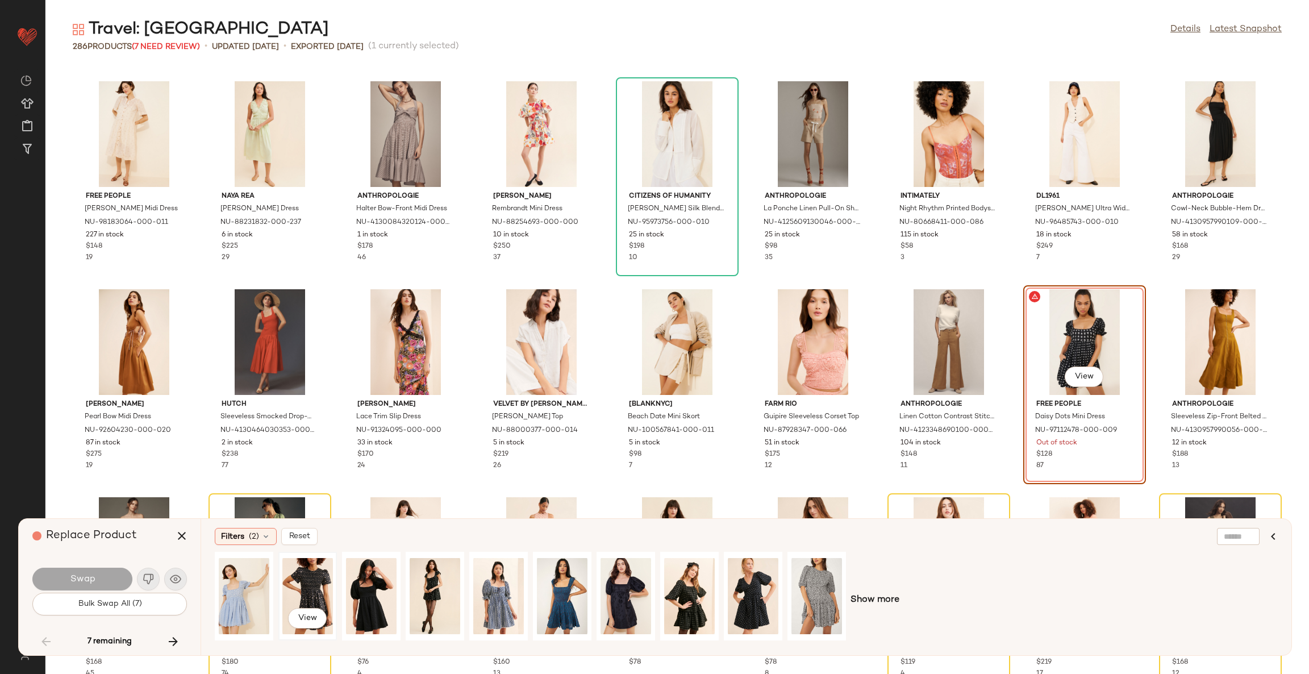
click at [316, 584] on div "View" at bounding box center [307, 596] width 51 height 81
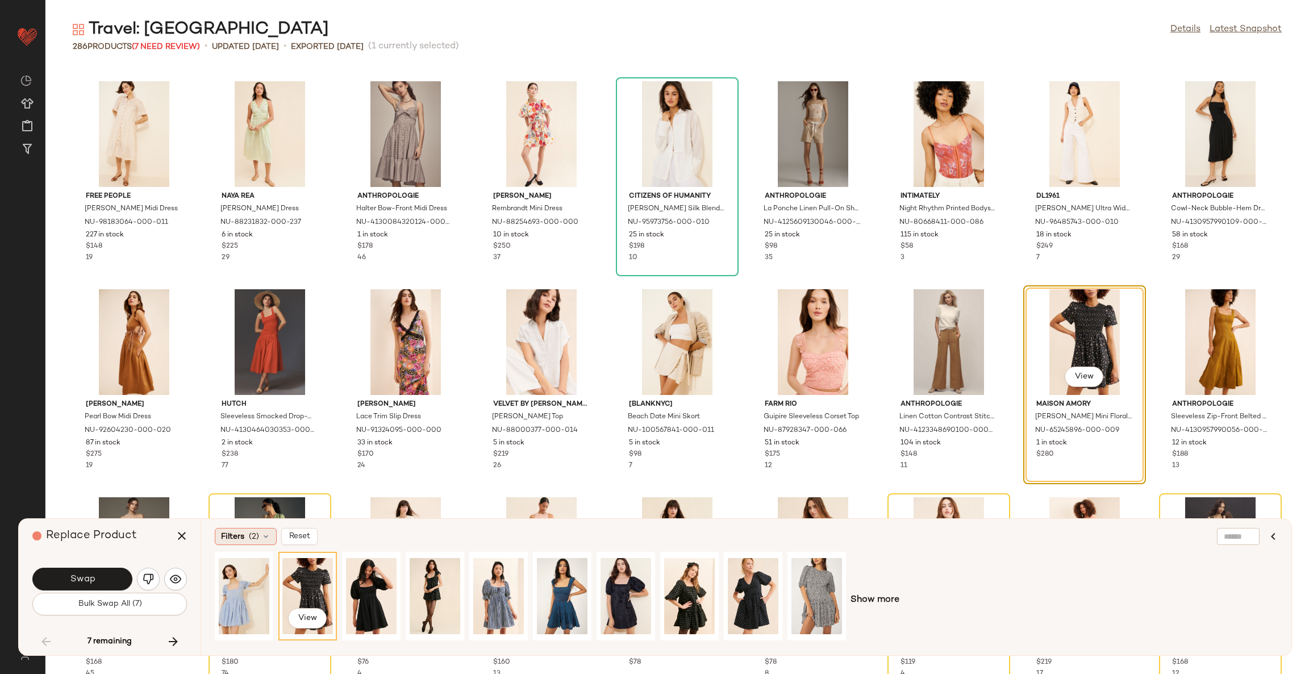
click at [251, 534] on span "(2)" at bounding box center [254, 537] width 10 height 12
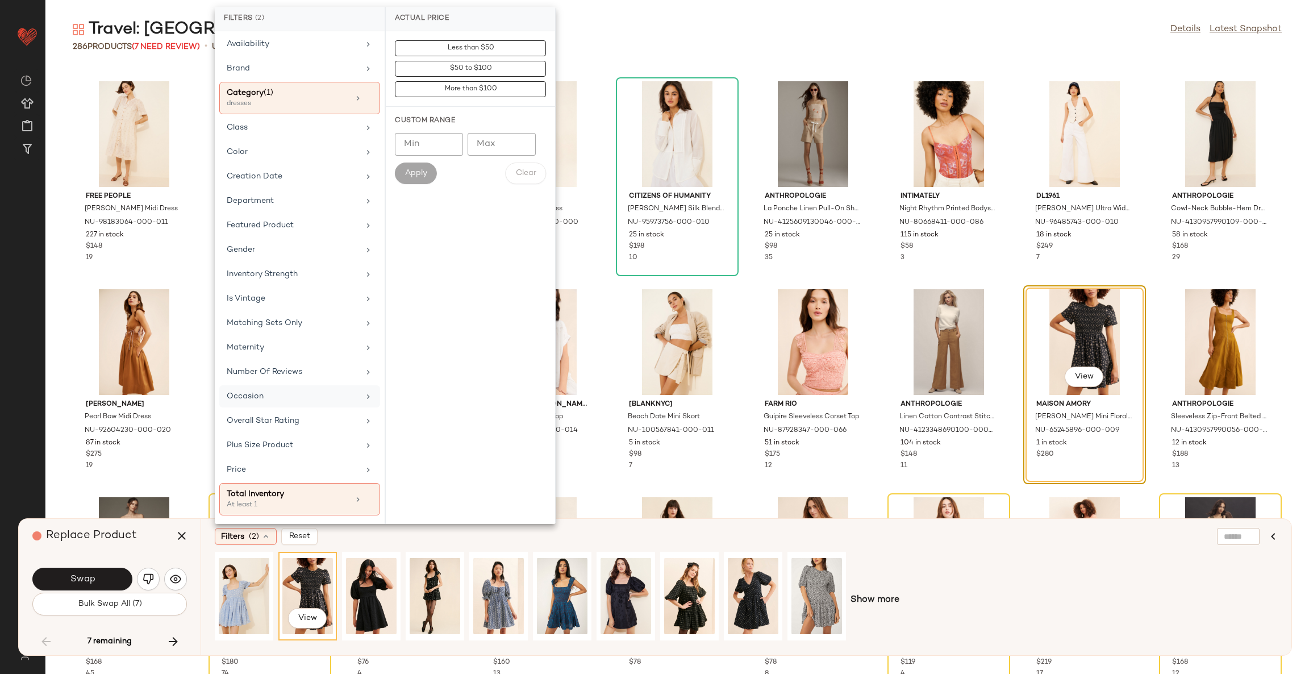
scroll to position [79, 0]
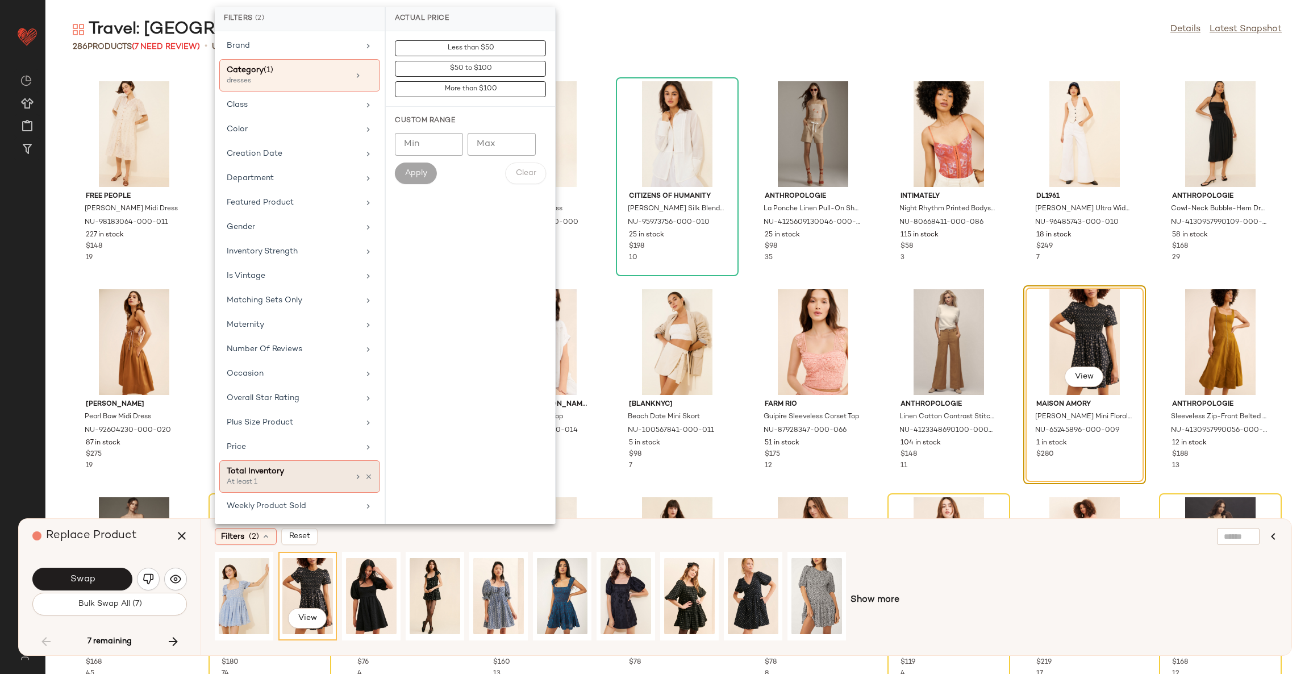
click at [288, 470] on div "Total Inventory" at bounding box center [288, 471] width 122 height 12
click at [421, 118] on input "Min" at bounding box center [429, 124] width 68 height 23
type input "**"
click at [415, 152] on span "Apply" at bounding box center [416, 152] width 23 height 9
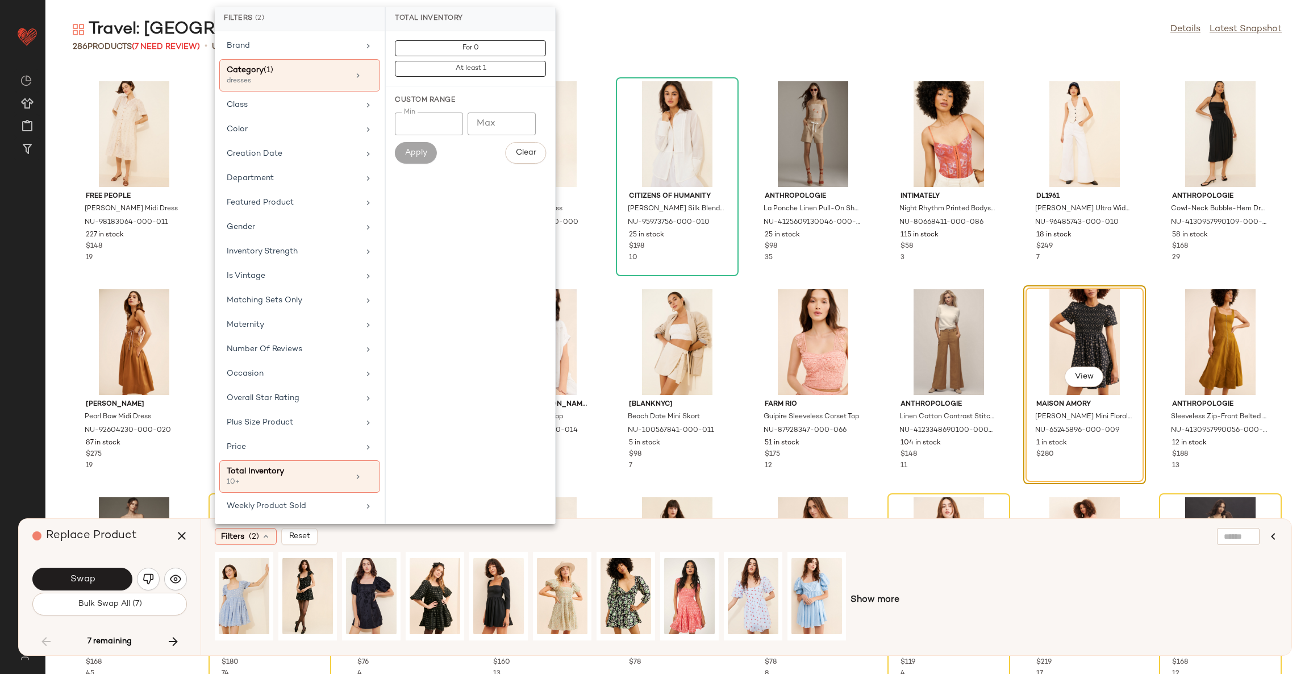
click at [597, 528] on div "Filters (2) Reset" at bounding box center [691, 536] width 953 height 17
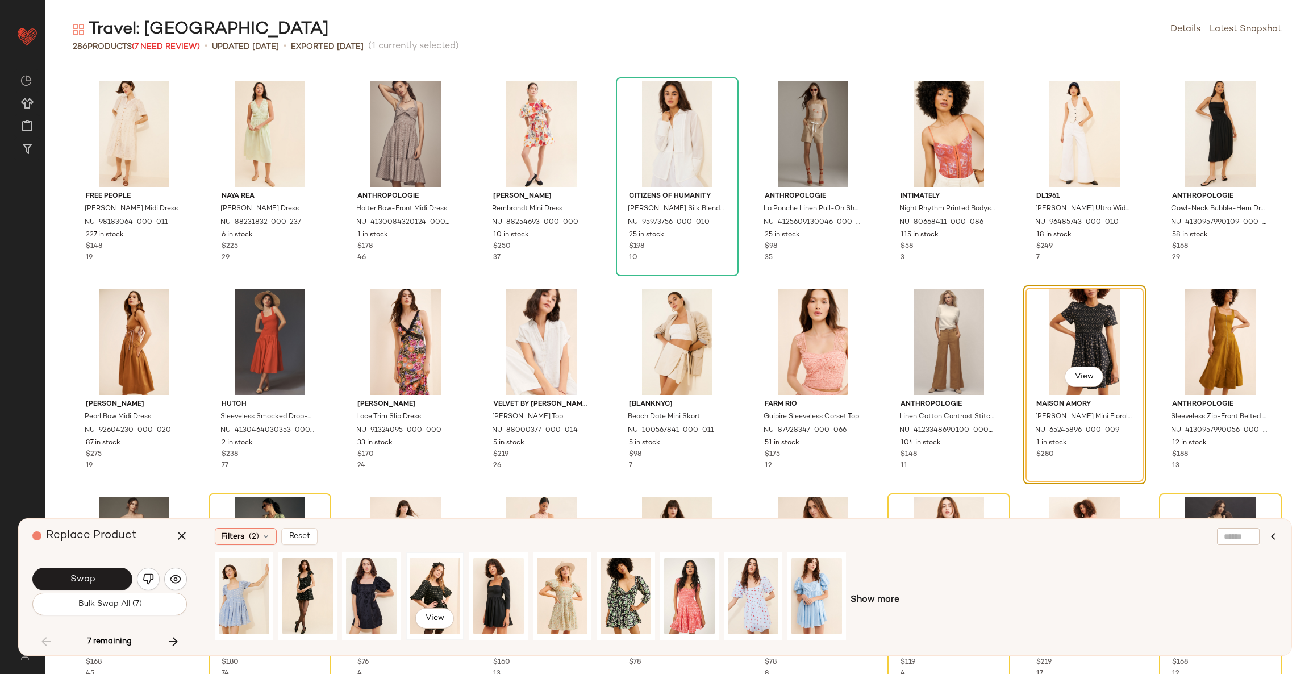
click at [426, 594] on div "View" at bounding box center [435, 596] width 51 height 81
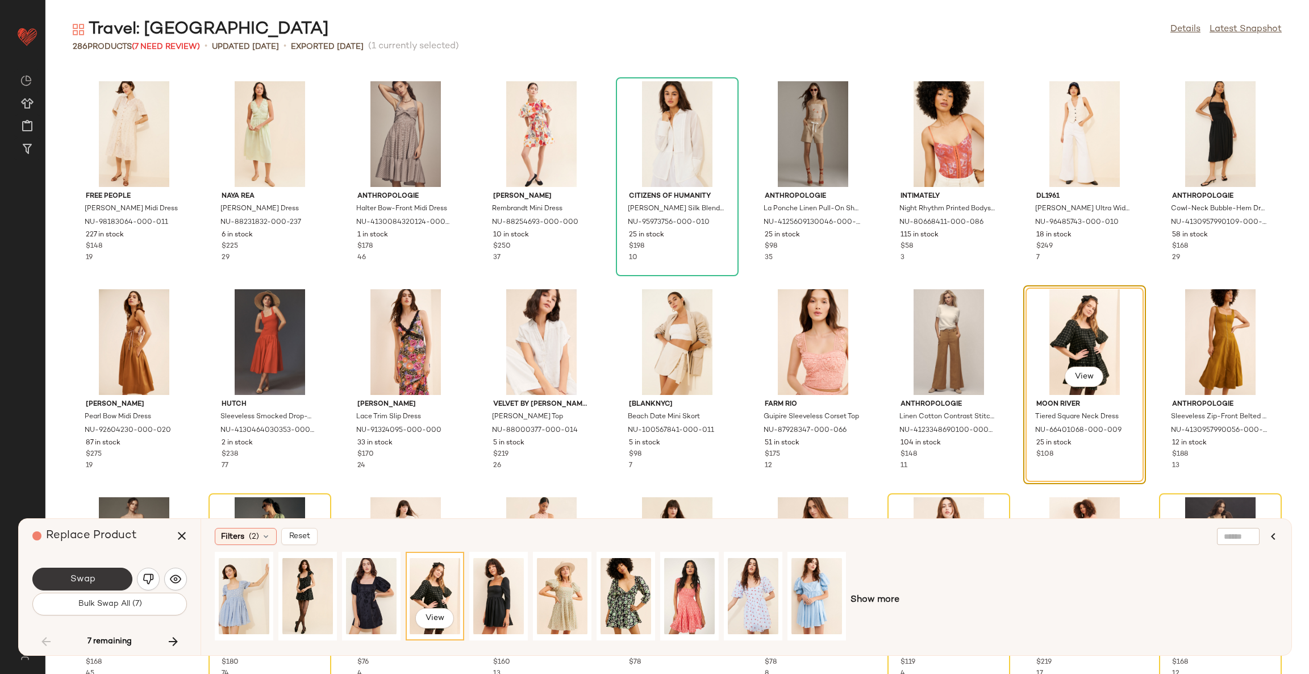
click at [114, 574] on button "Swap" at bounding box center [82, 579] width 100 height 23
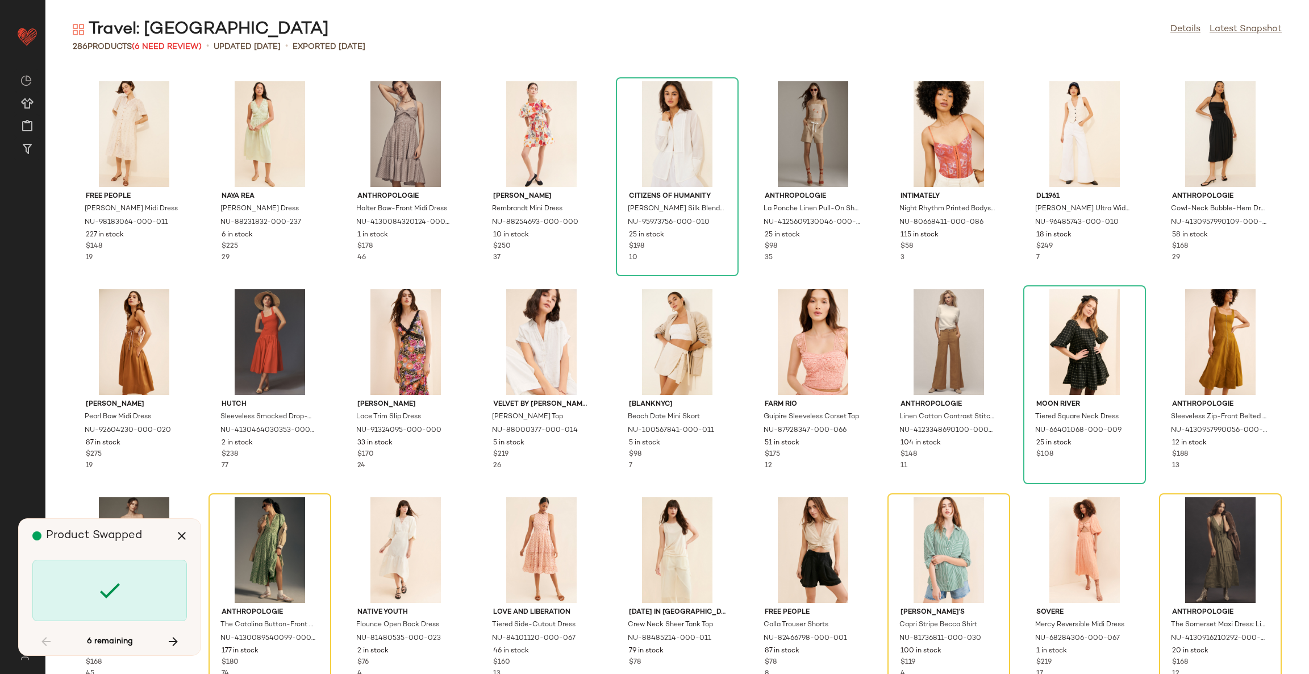
scroll to position [4992, 0]
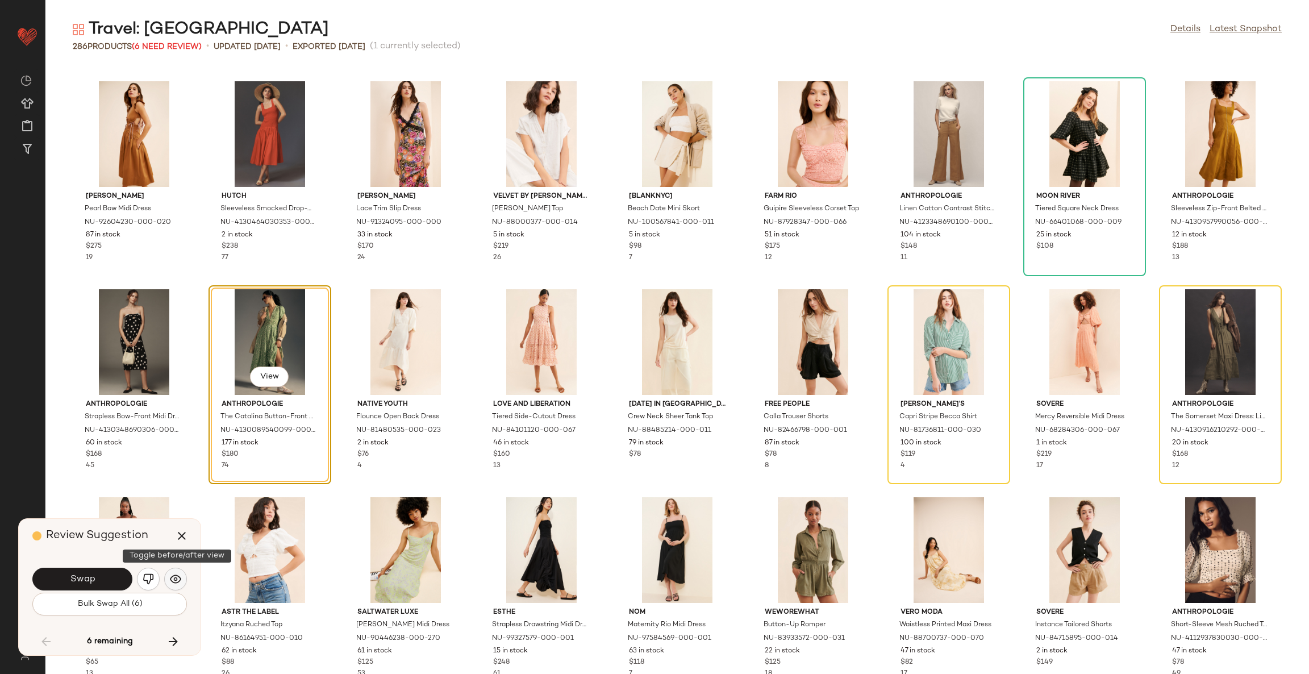
click at [173, 579] on img "button" at bounding box center [175, 578] width 11 height 11
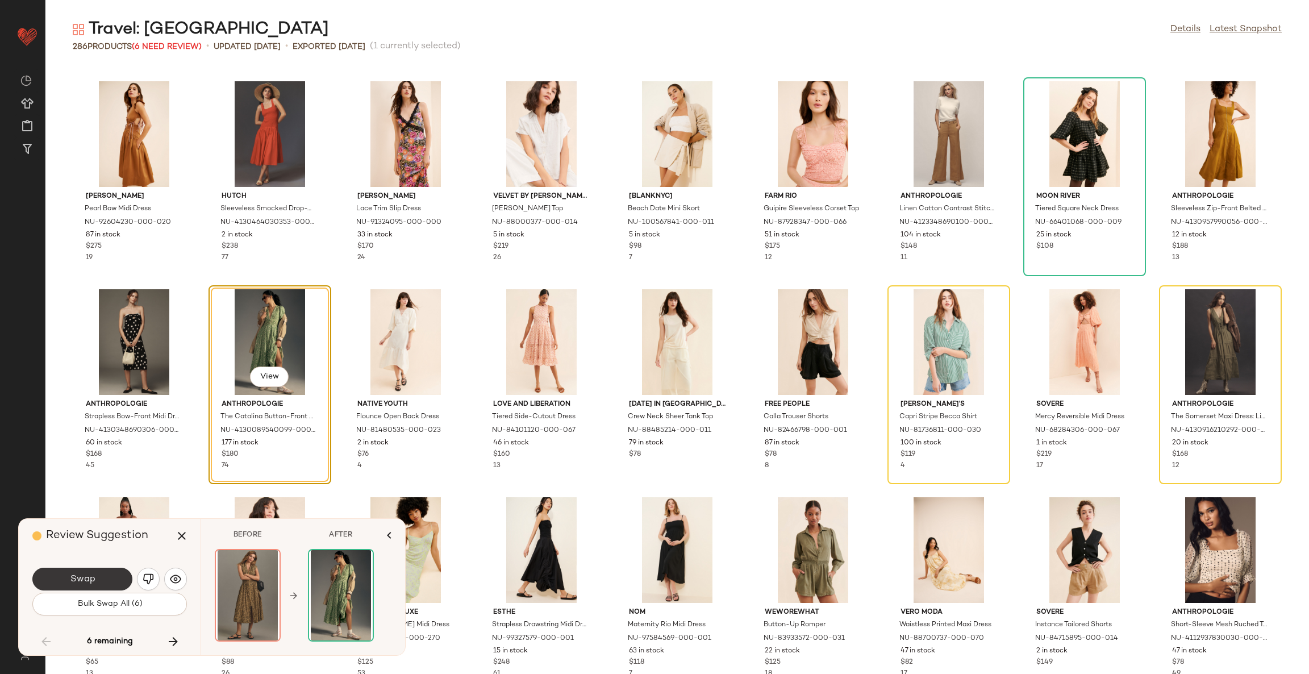
click at [91, 581] on span "Swap" at bounding box center [82, 579] width 26 height 11
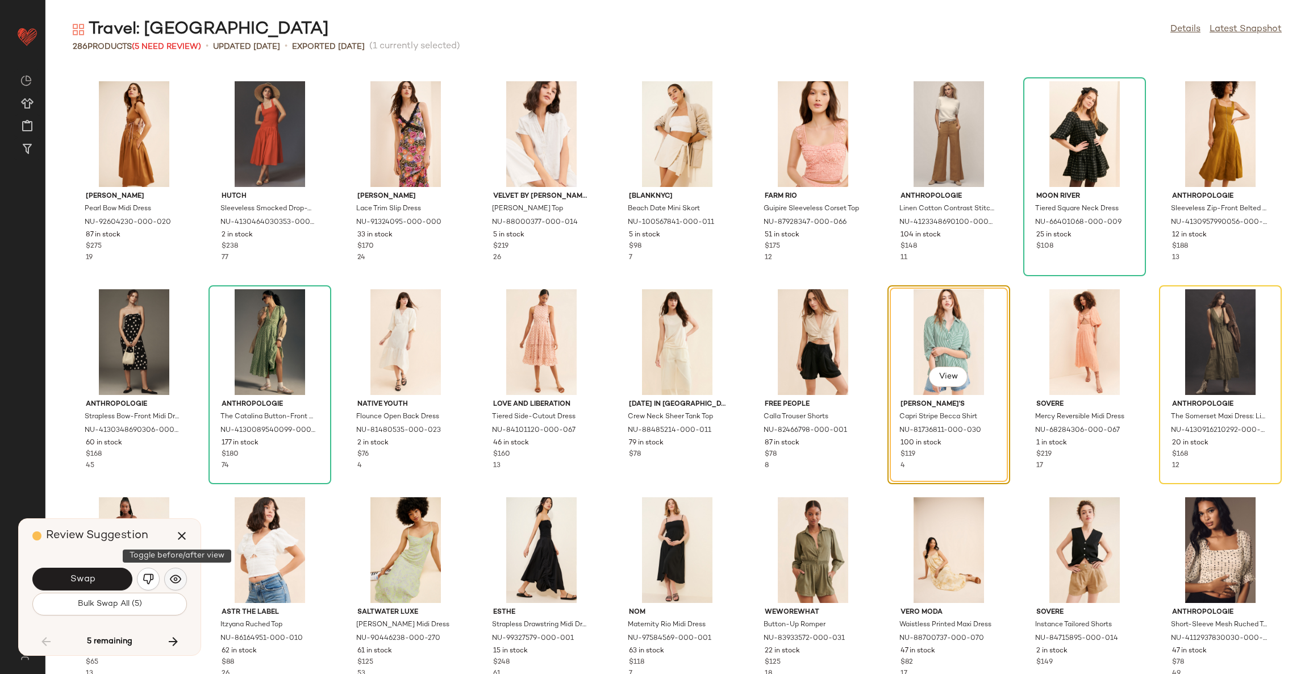
click at [171, 581] on img "button" at bounding box center [175, 578] width 11 height 11
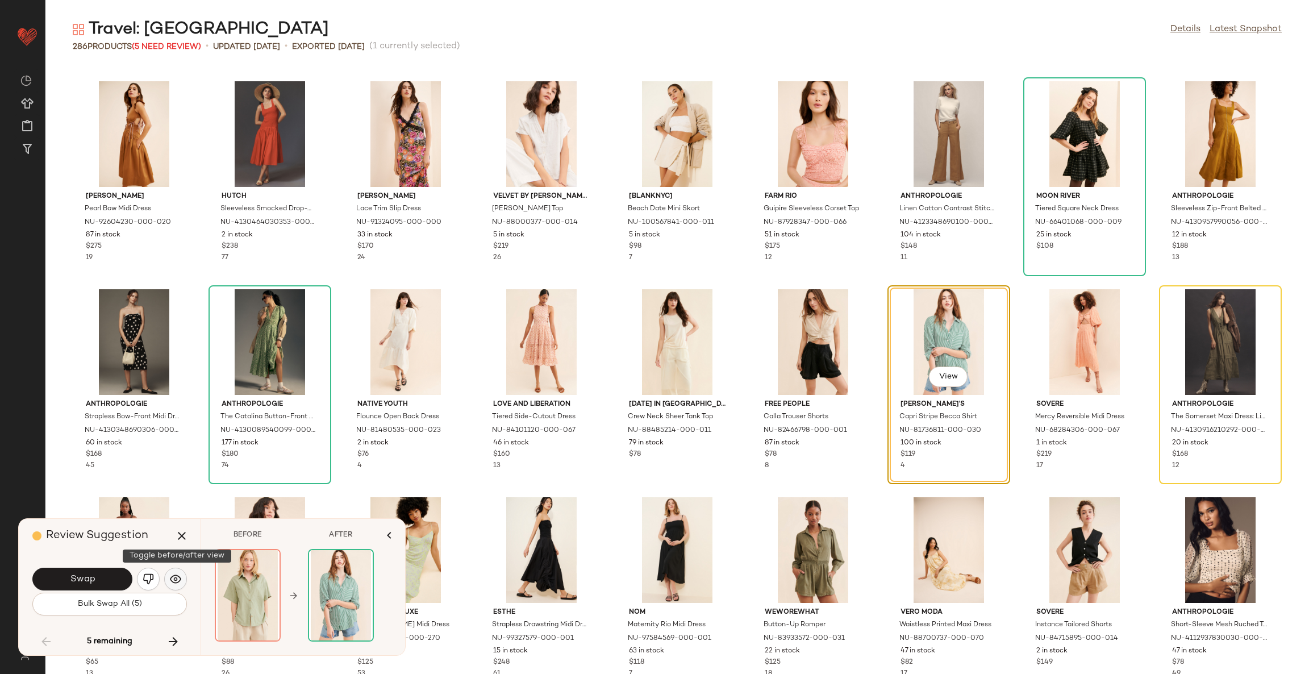
click at [178, 572] on button "button" at bounding box center [175, 579] width 23 height 23
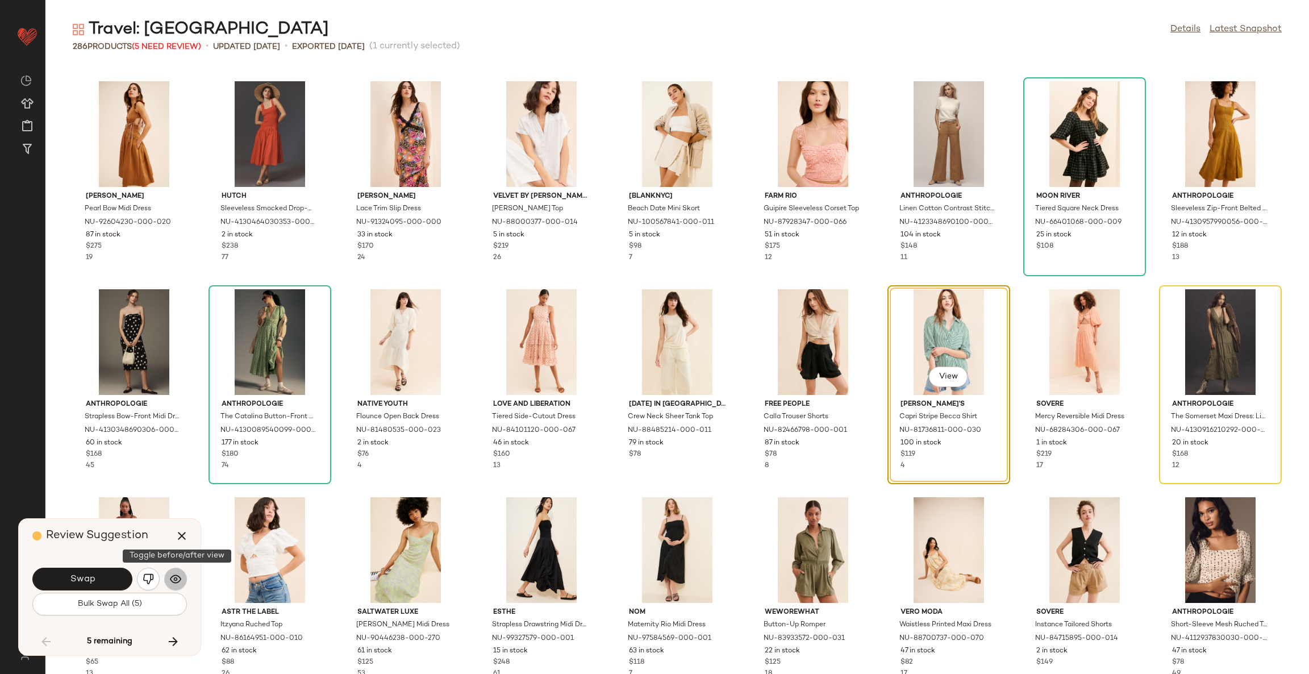
click at [178, 572] on button "button" at bounding box center [175, 579] width 23 height 23
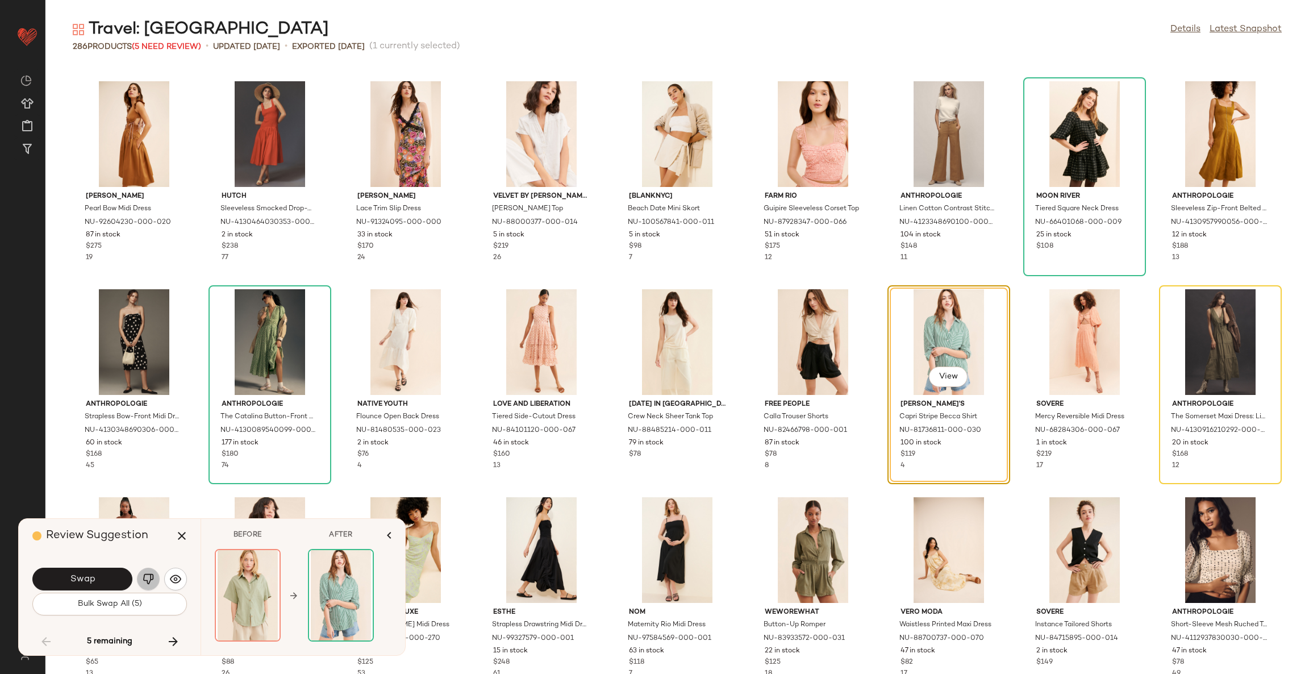
click at [152, 577] on img "button" at bounding box center [148, 578] width 11 height 11
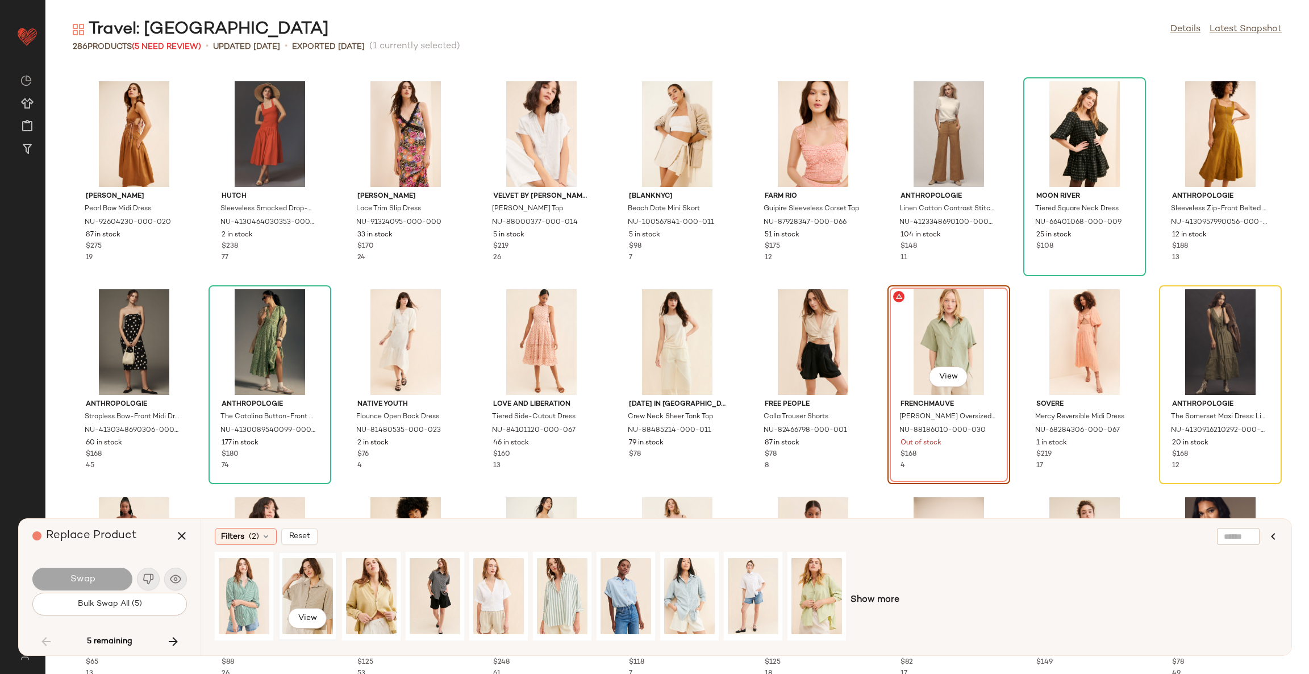
click at [302, 584] on div "View" at bounding box center [307, 596] width 51 height 81
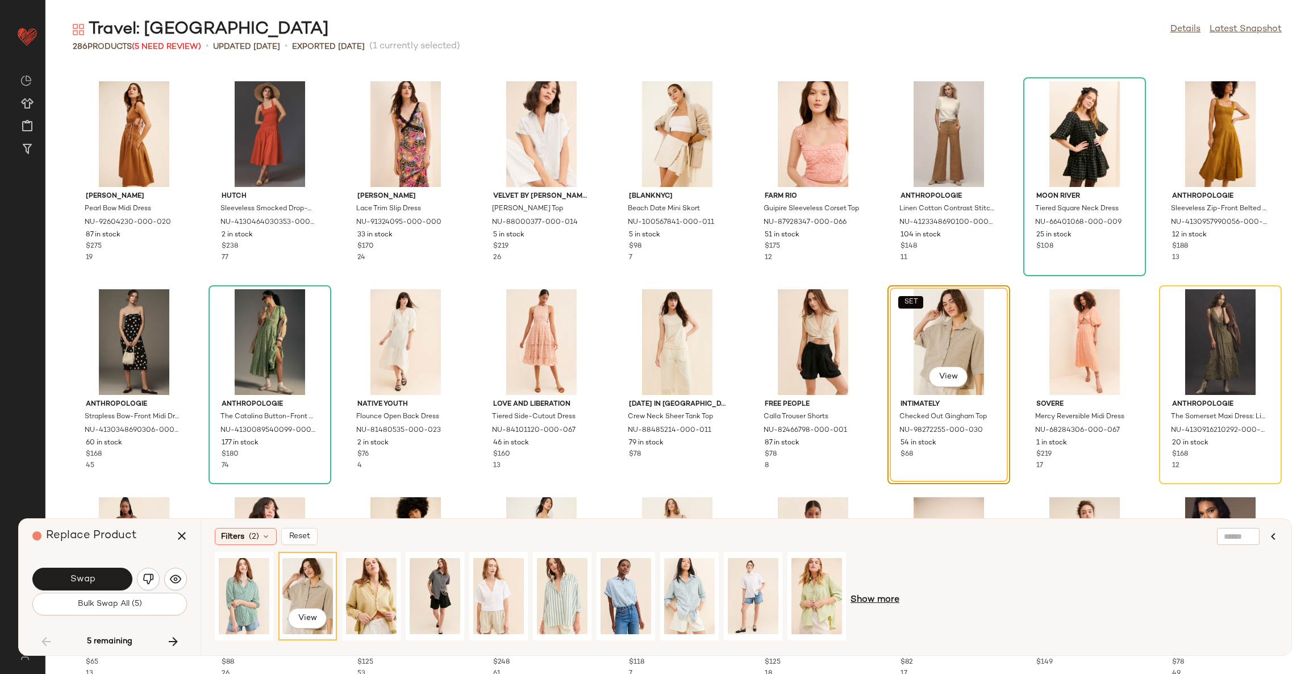
click at [879, 596] on span "Show more" at bounding box center [875, 600] width 49 height 14
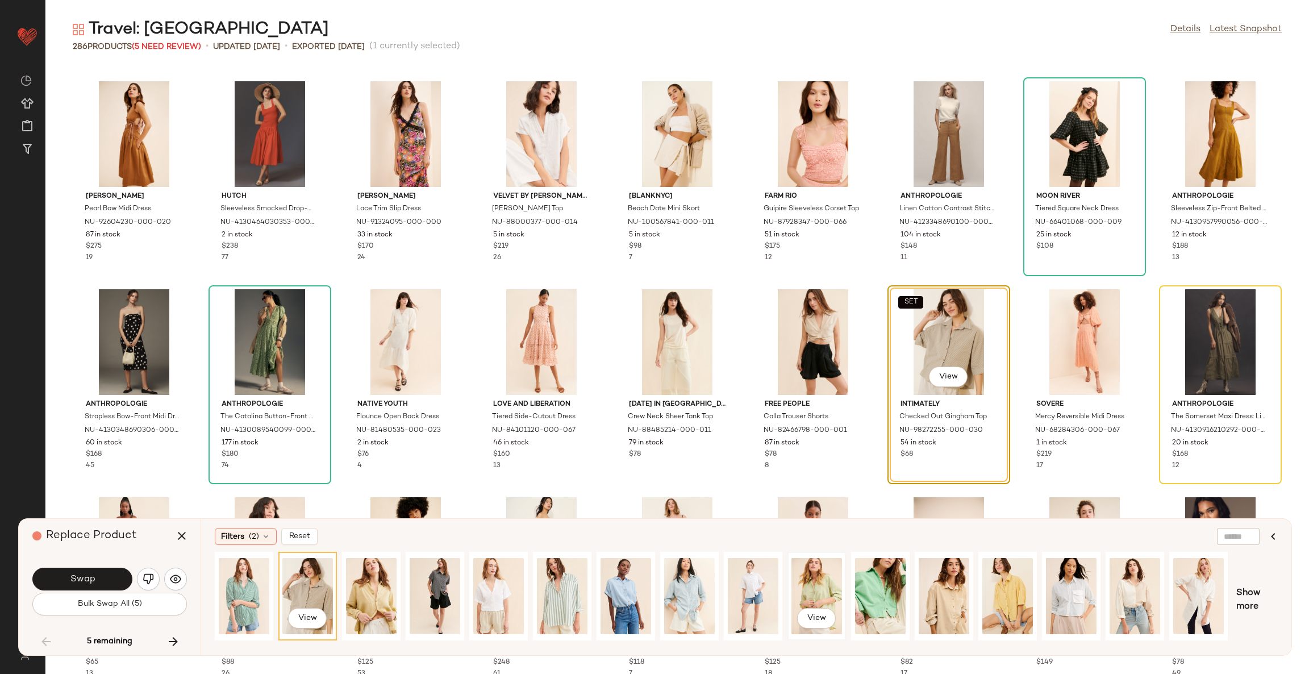
click at [812, 590] on div "View" at bounding box center [817, 596] width 51 height 81
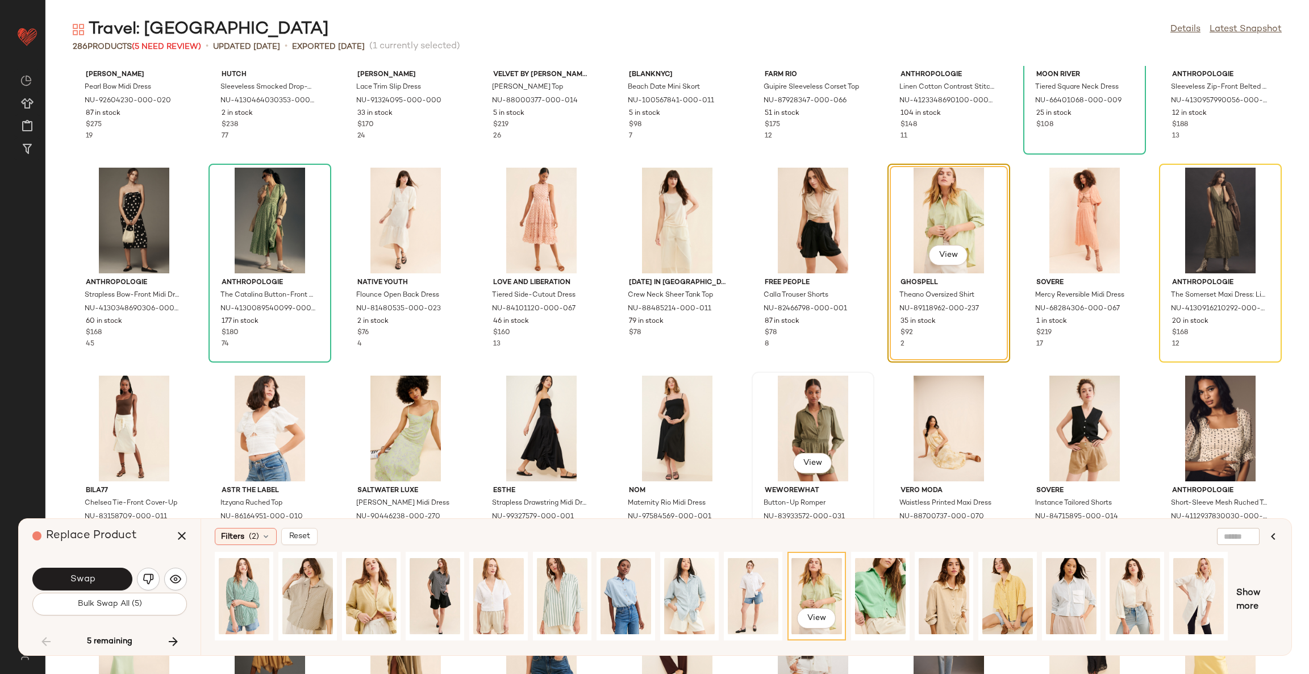
scroll to position [5078, 0]
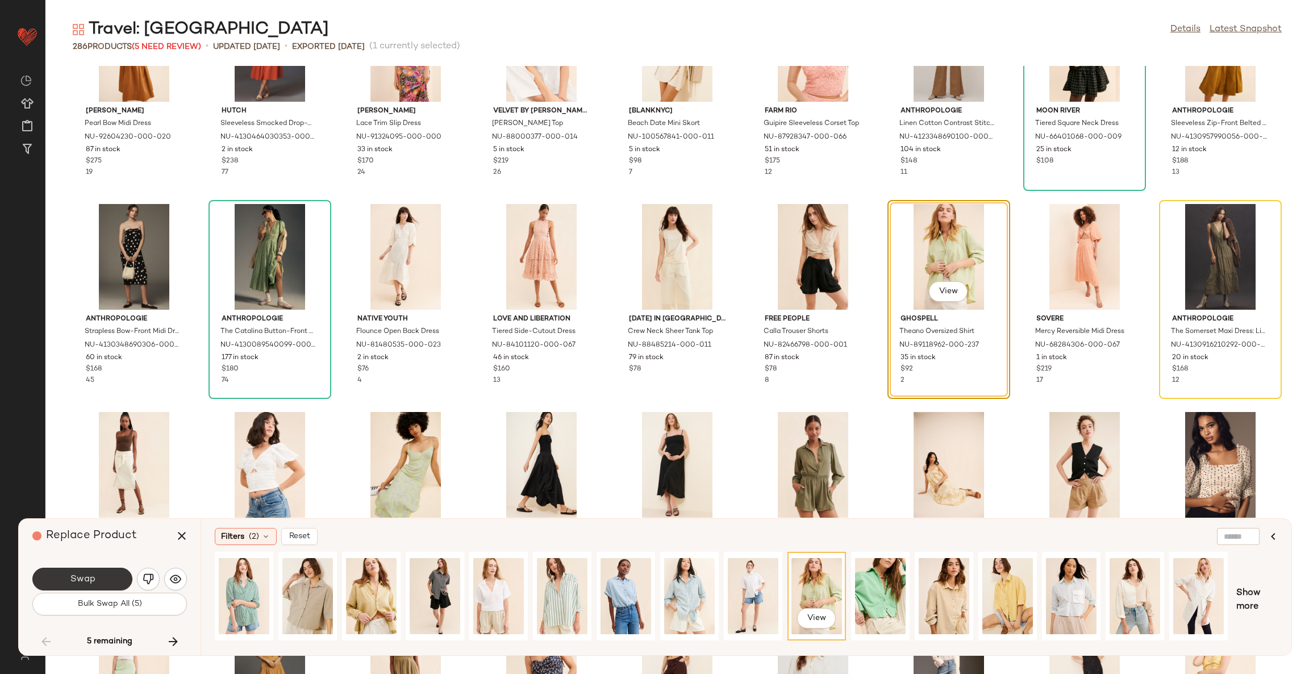
click at [107, 579] on button "Swap" at bounding box center [82, 579] width 100 height 23
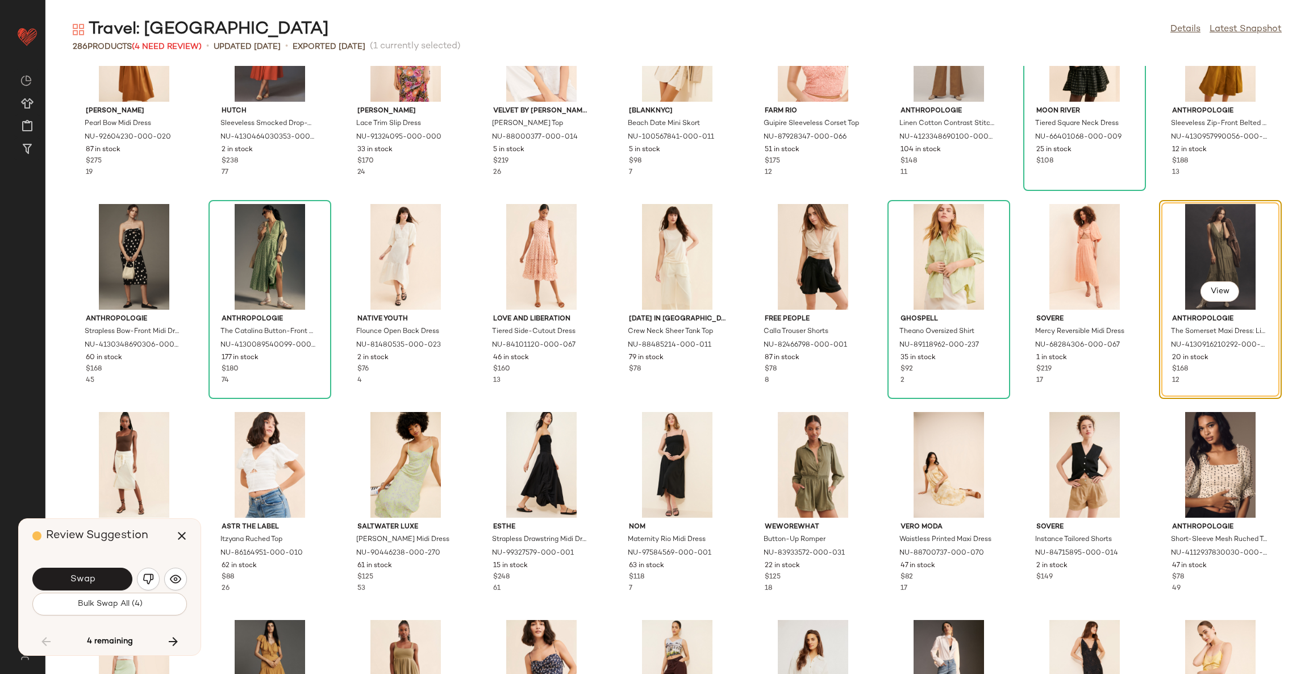
scroll to position [4992, 0]
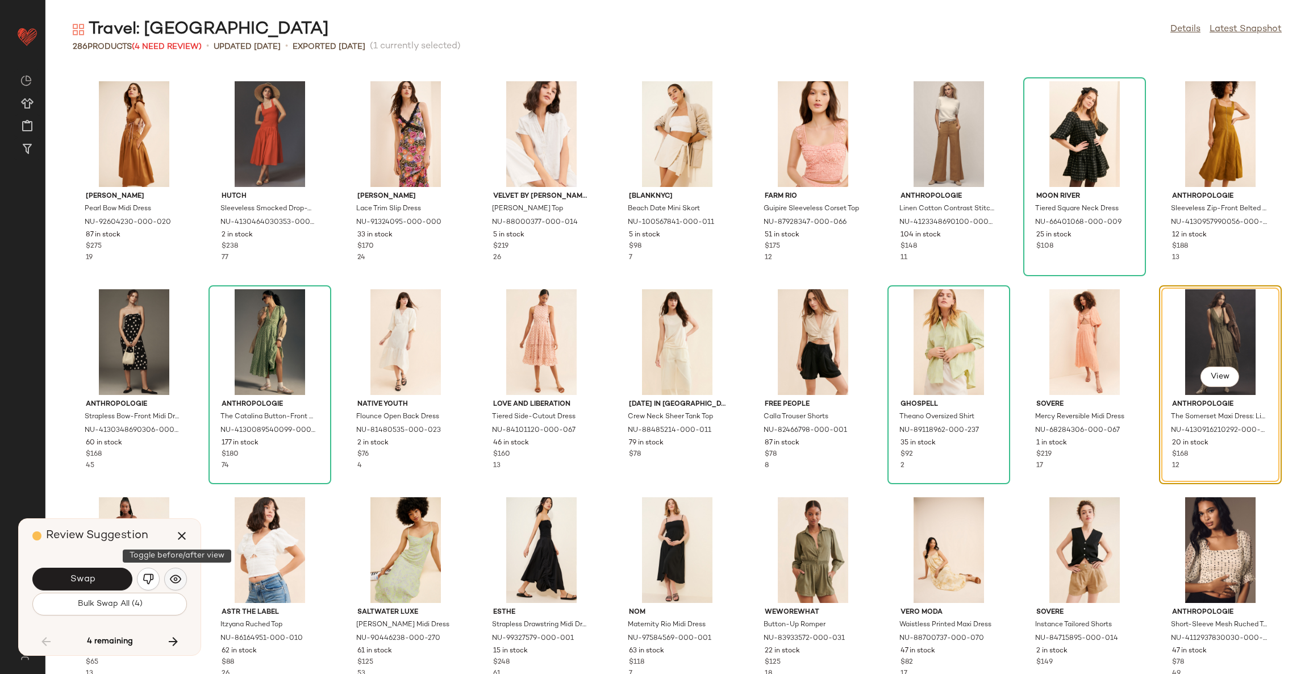
click at [183, 579] on button "button" at bounding box center [175, 579] width 23 height 23
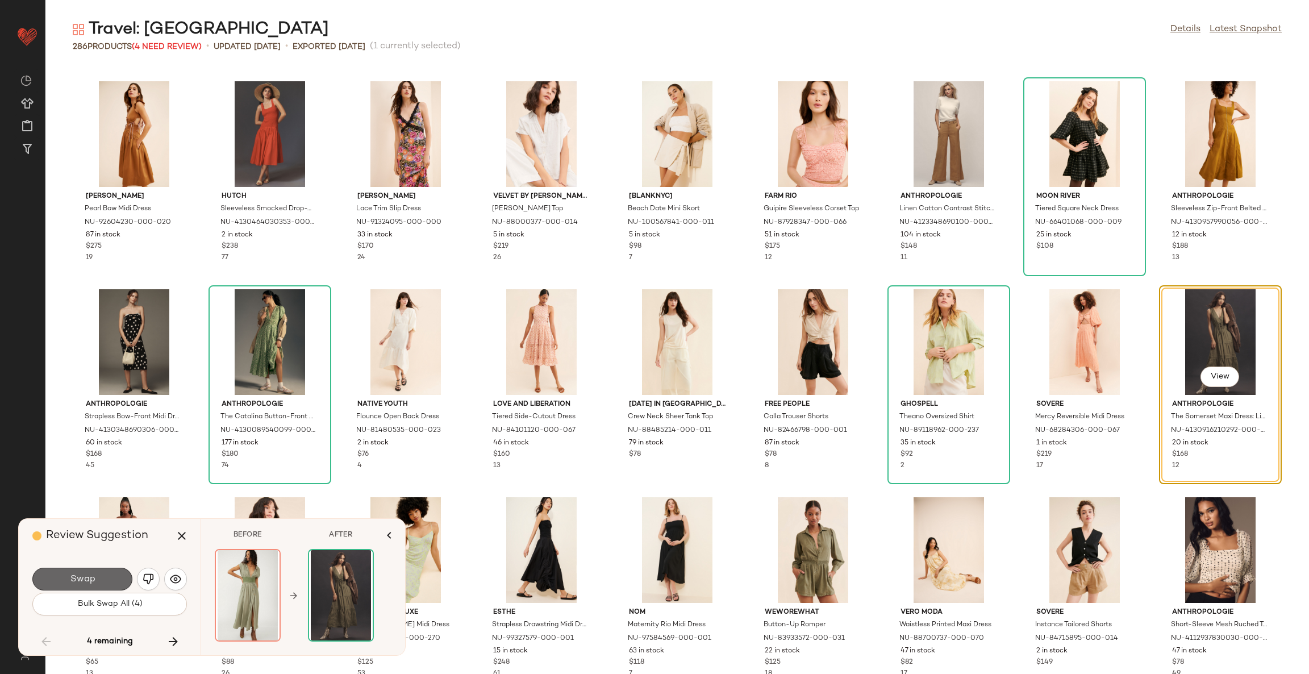
click at [123, 573] on button "Swap" at bounding box center [82, 579] width 100 height 23
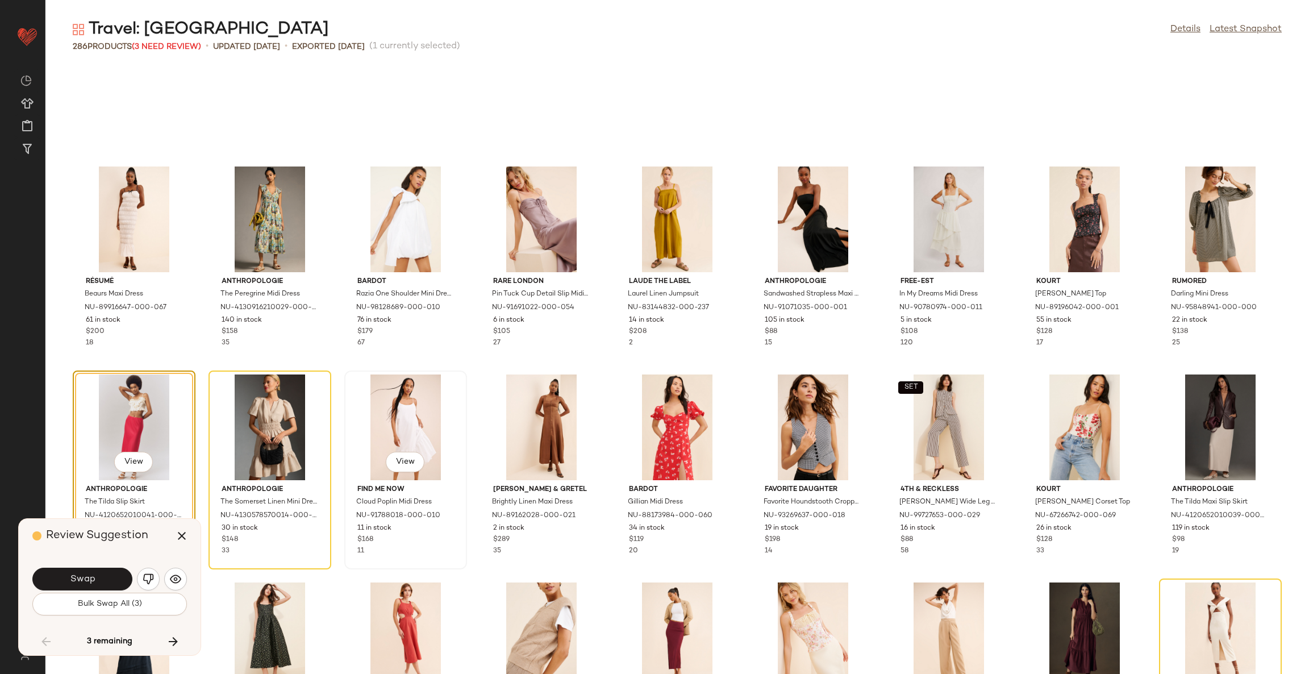
scroll to position [5824, 0]
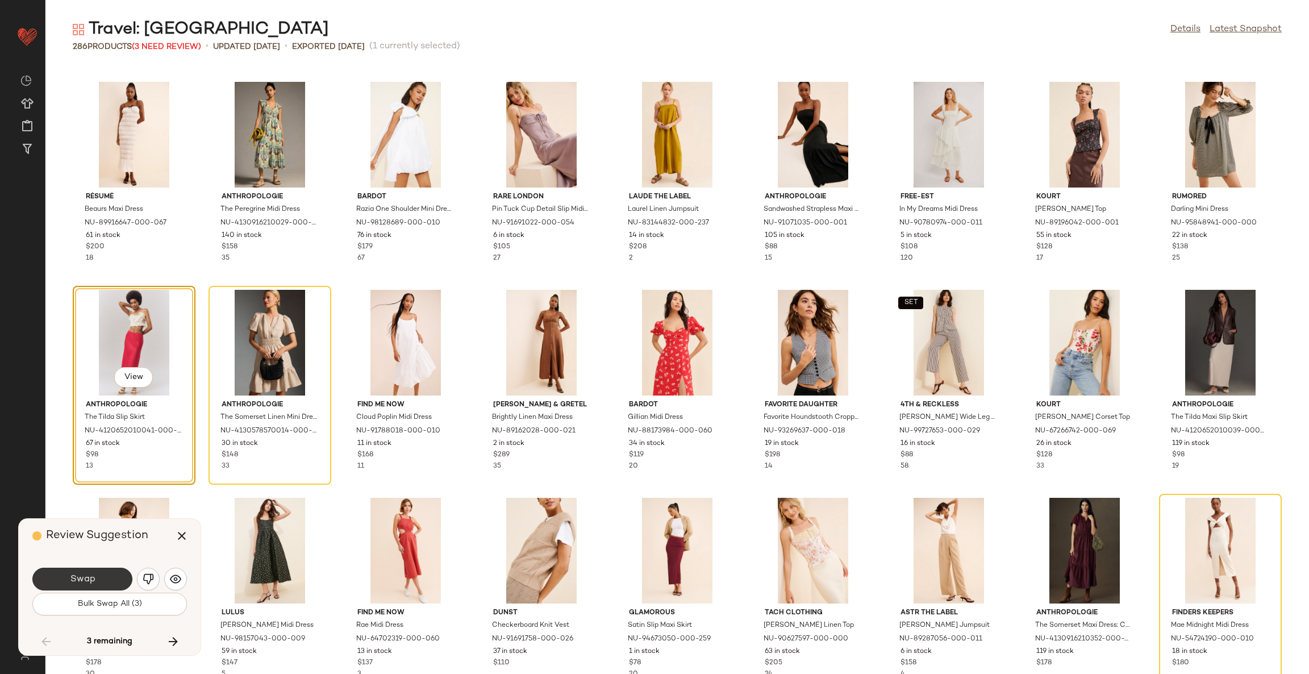
click at [60, 578] on button "Swap" at bounding box center [82, 579] width 100 height 23
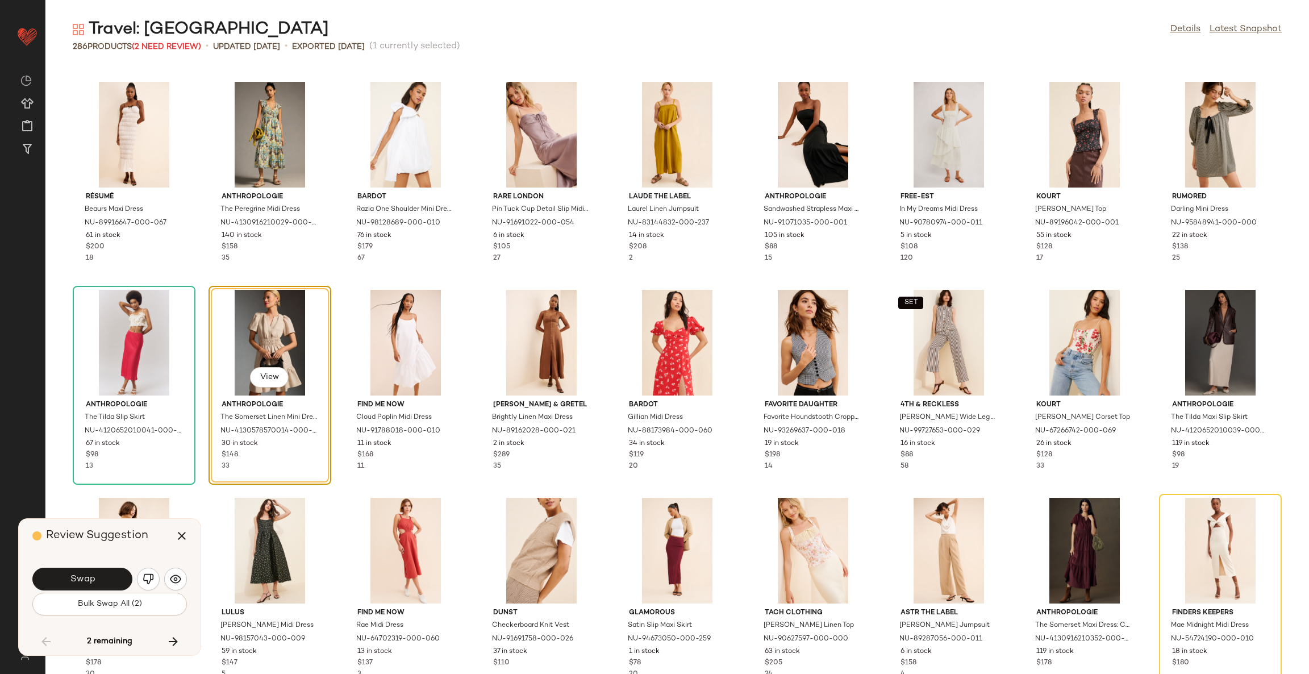
click at [64, 578] on button "Swap" at bounding box center [82, 579] width 100 height 23
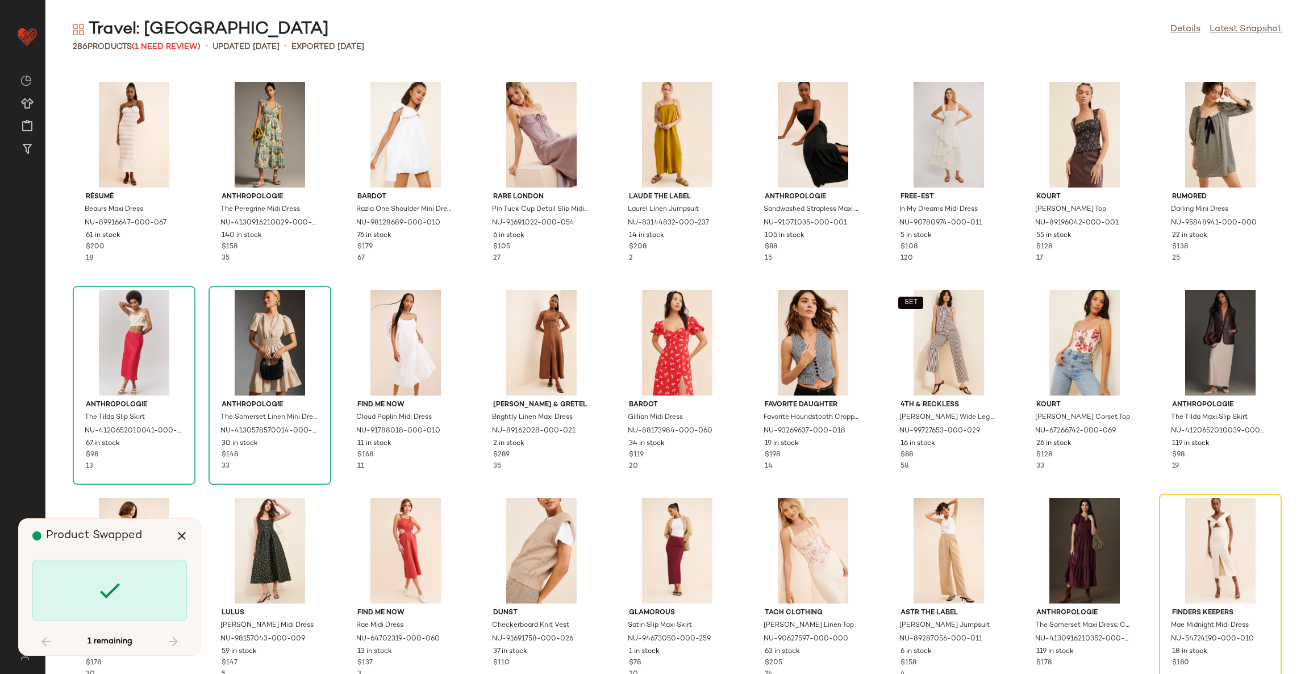
scroll to position [6032, 0]
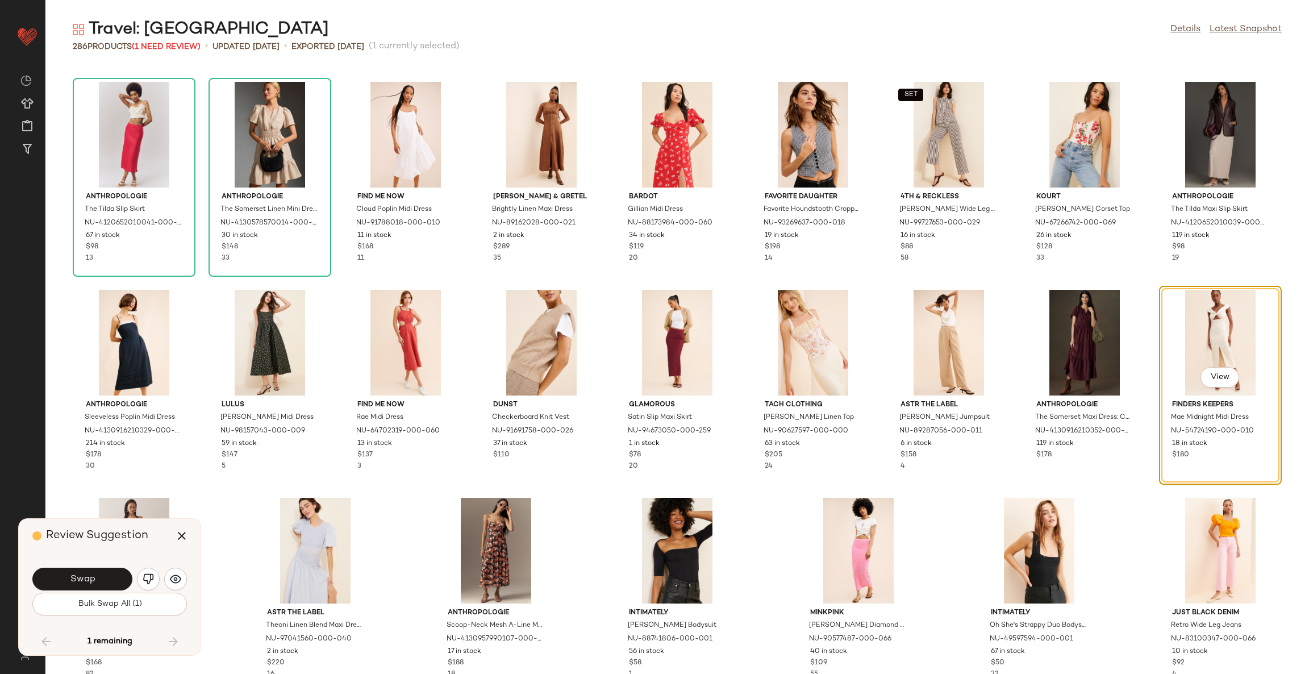
click at [64, 578] on button "Swap" at bounding box center [82, 579] width 100 height 23
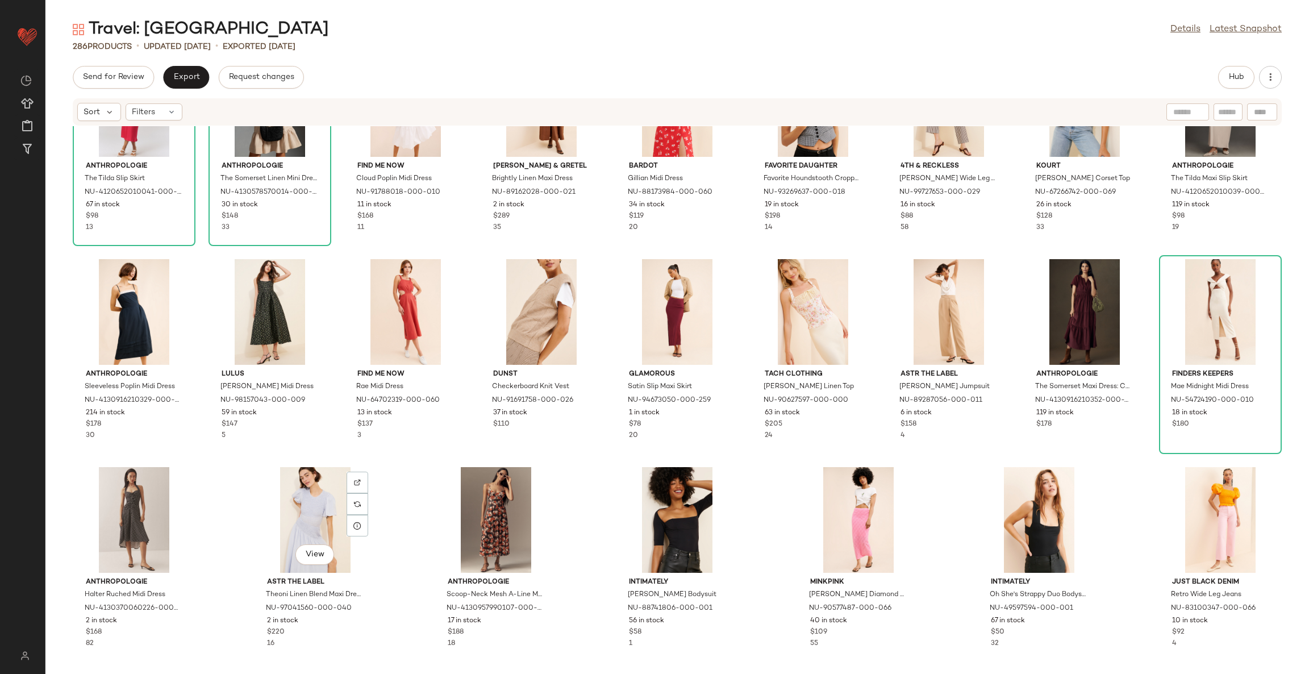
scroll to position [6123, 0]
click at [573, 532] on div "Anthropologie The Tilda Slip Skirt NU-4120652010041-000-641 67 in stock $98 13 …" at bounding box center [677, 393] width 1264 height 534
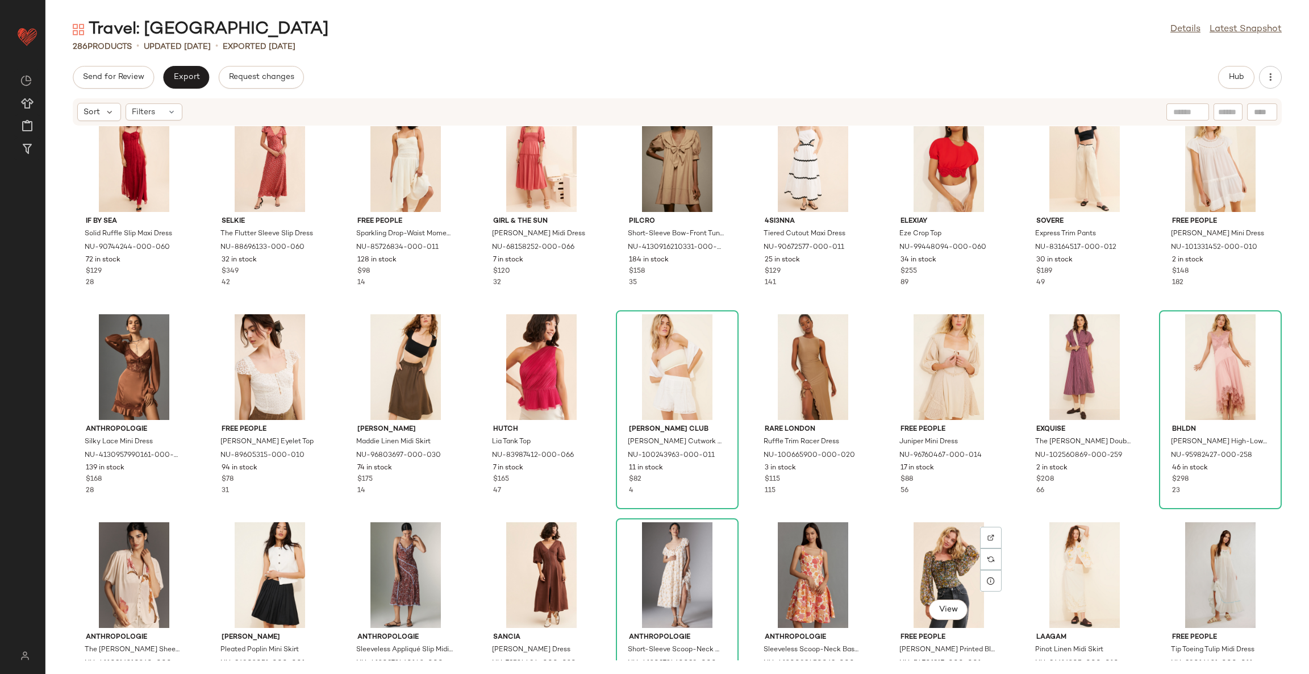
scroll to position [0, 0]
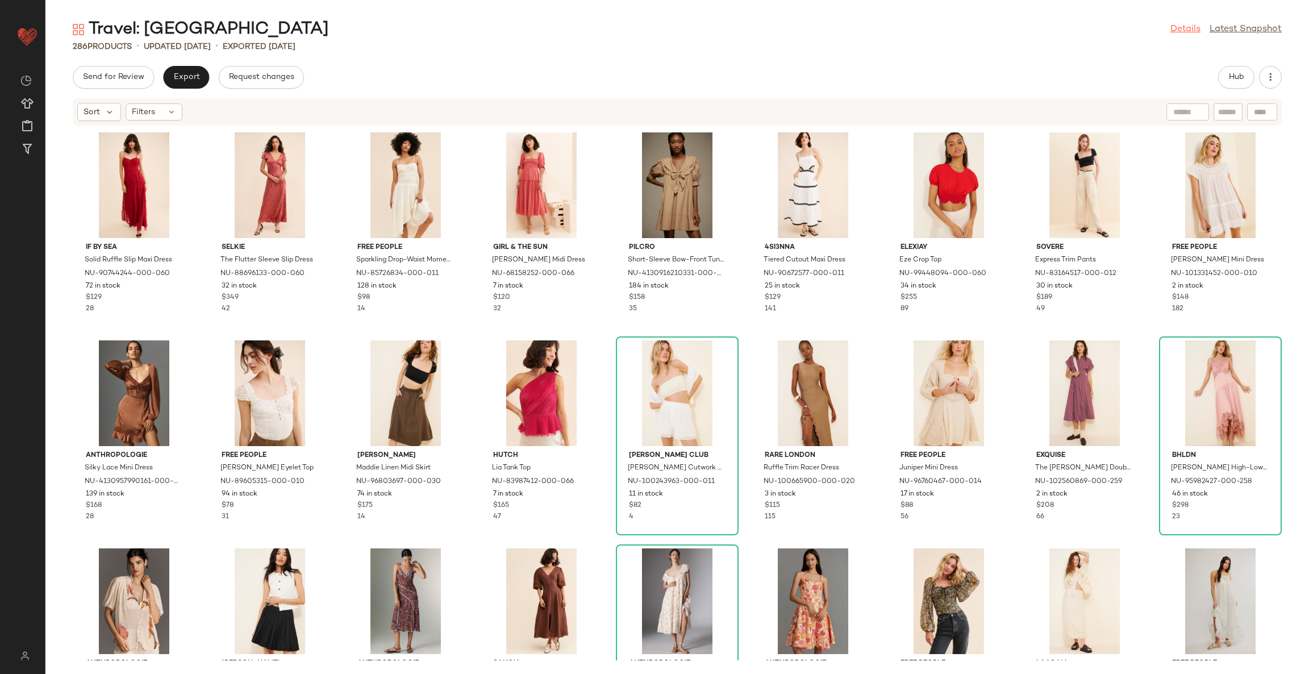
click at [1187, 27] on link "Details" at bounding box center [1186, 30] width 30 height 14
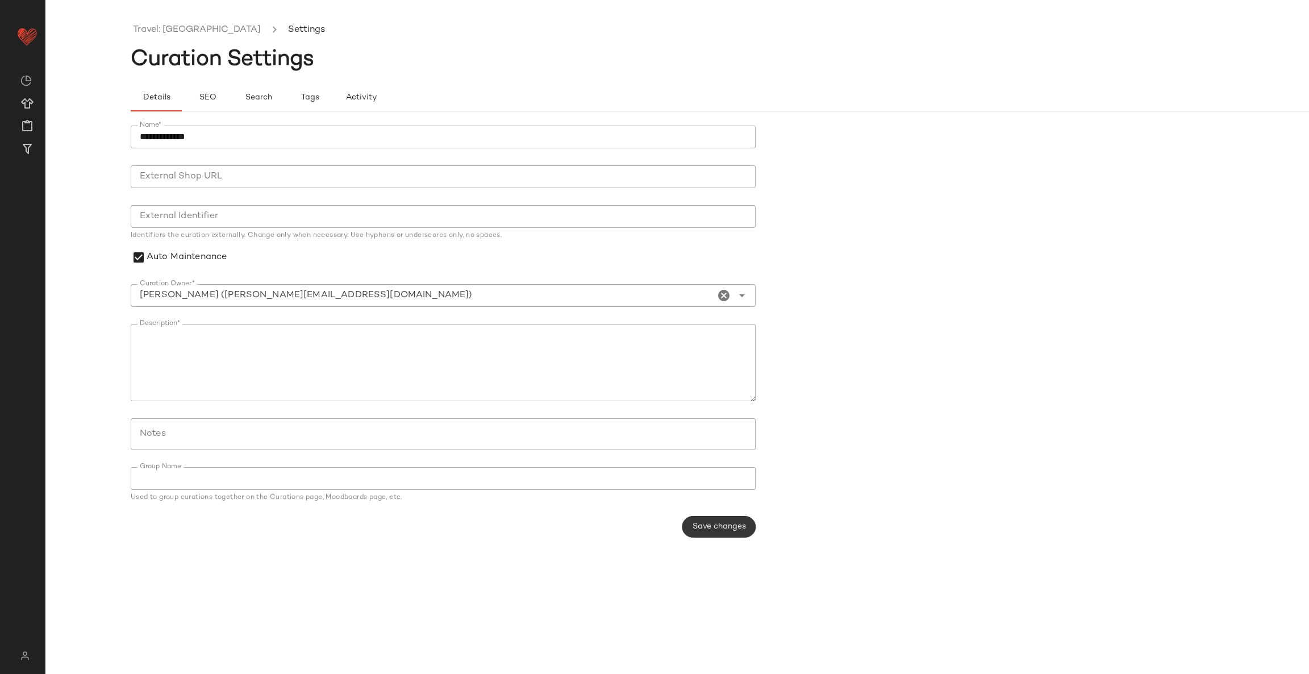
click at [724, 530] on span "Save changes" at bounding box center [719, 526] width 54 height 9
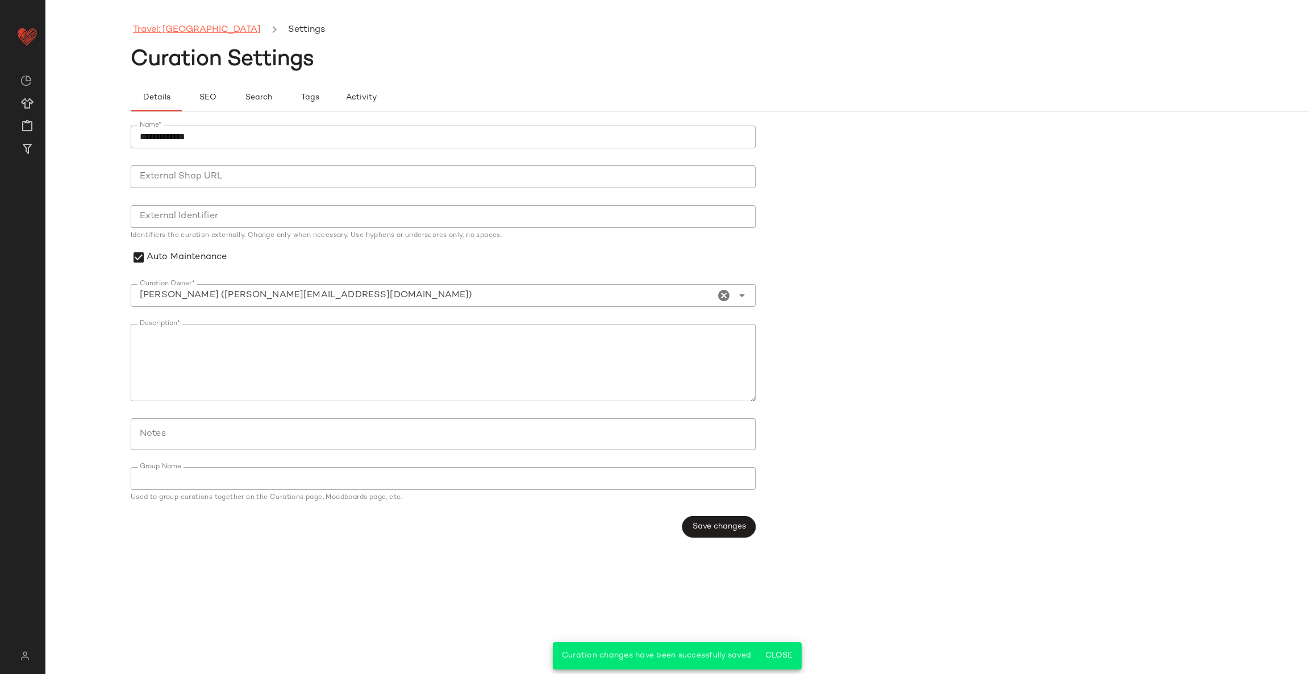
click at [156, 29] on link "Travel: Italy" at bounding box center [197, 30] width 128 height 15
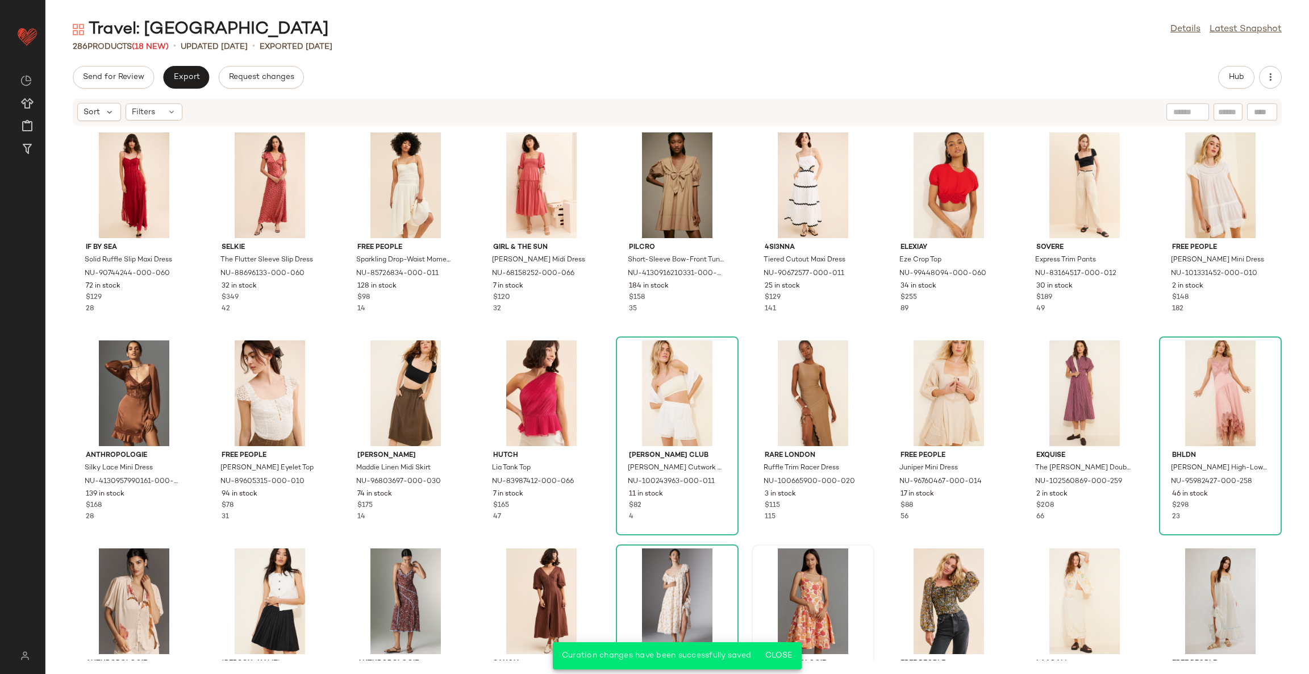
click at [782, 654] on span "Close" at bounding box center [779, 655] width 28 height 9
click at [1227, 80] on button "Hub" at bounding box center [1237, 77] width 36 height 23
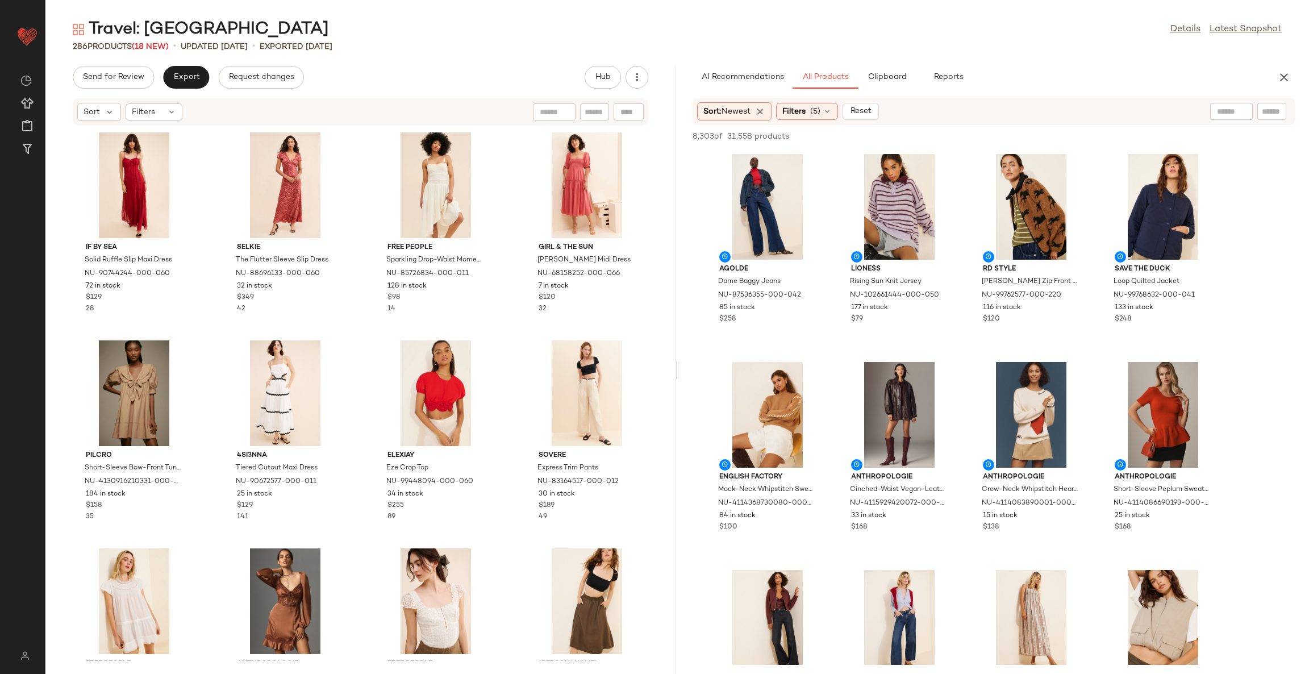
click at [510, 433] on div "If By Sea Solid Ruffle Slip Maxi Dress NU-90744244-000-060 72 in stock $129 28 …" at bounding box center [360, 393] width 630 height 534
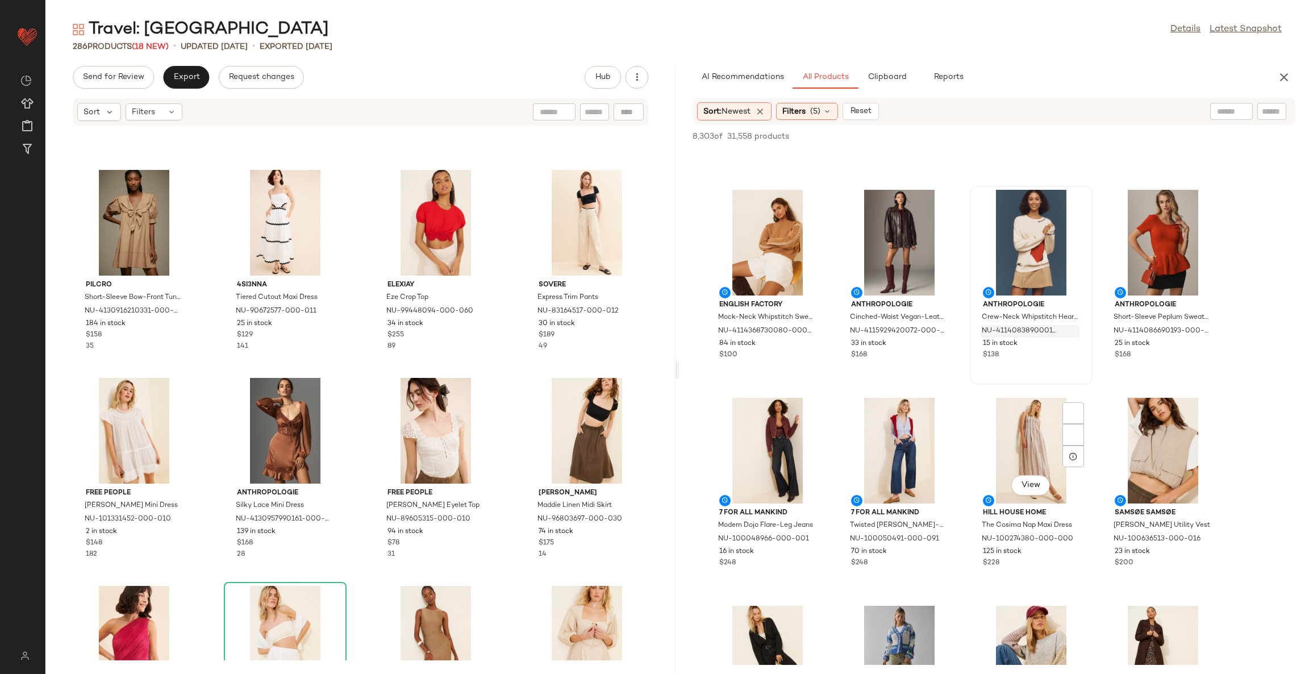
scroll to position [341, 0]
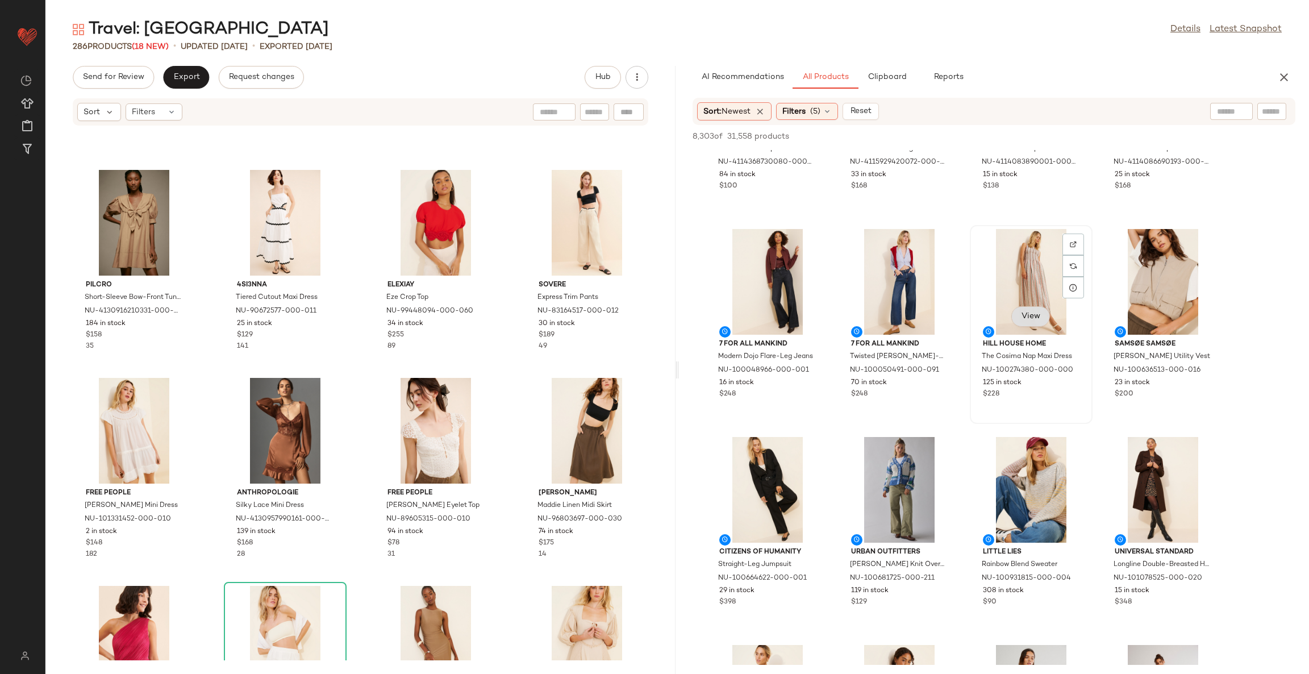
click at [1032, 317] on span "View" at bounding box center [1030, 316] width 19 height 9
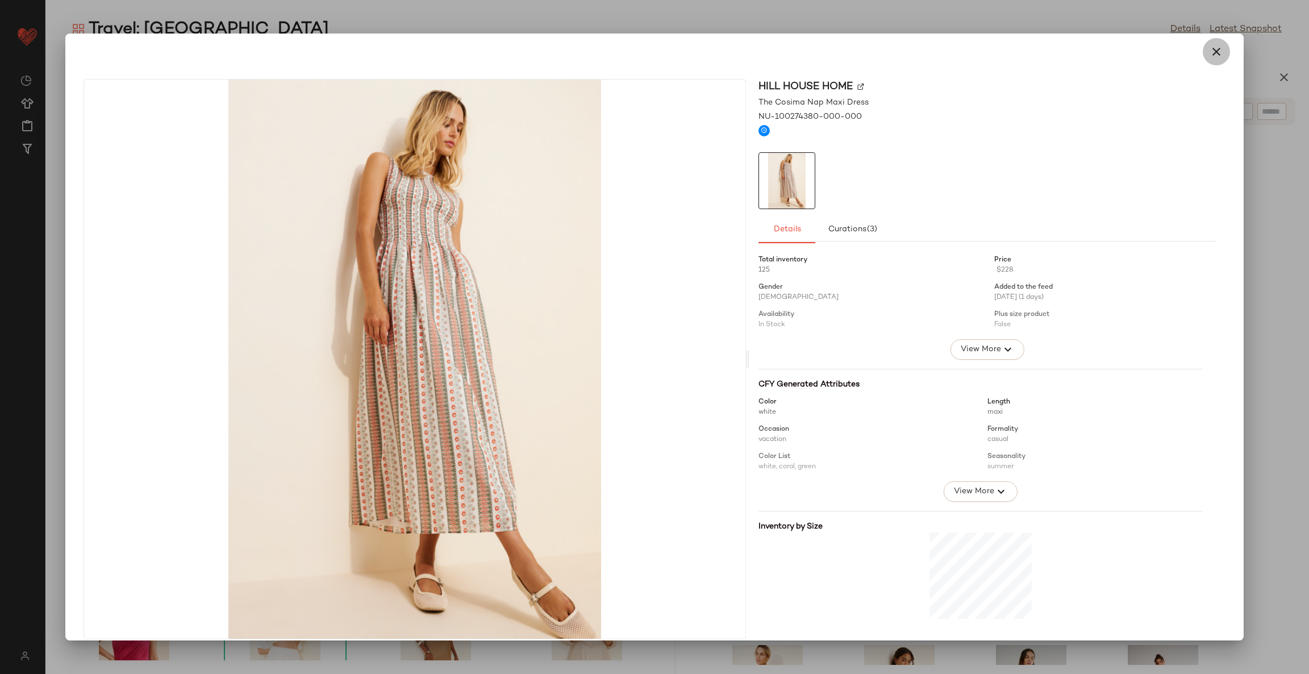
click at [1210, 51] on icon "button" at bounding box center [1217, 52] width 14 height 14
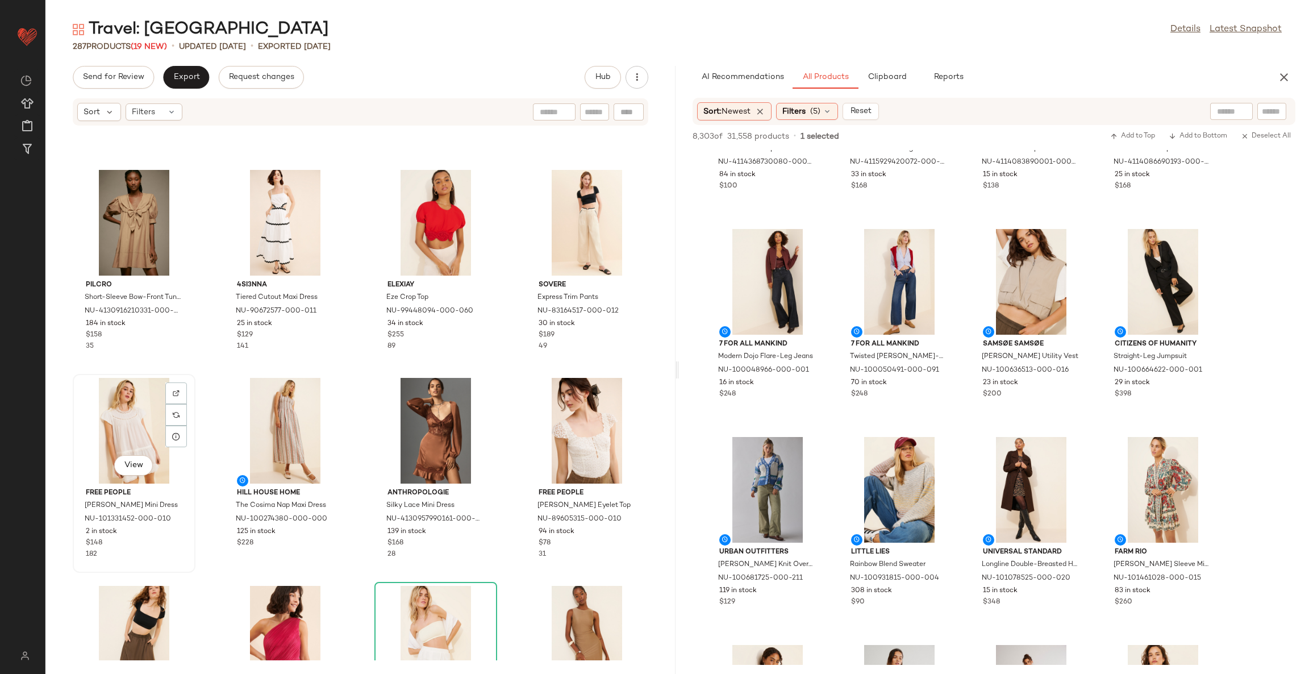
click at [118, 430] on div "View" at bounding box center [134, 431] width 115 height 106
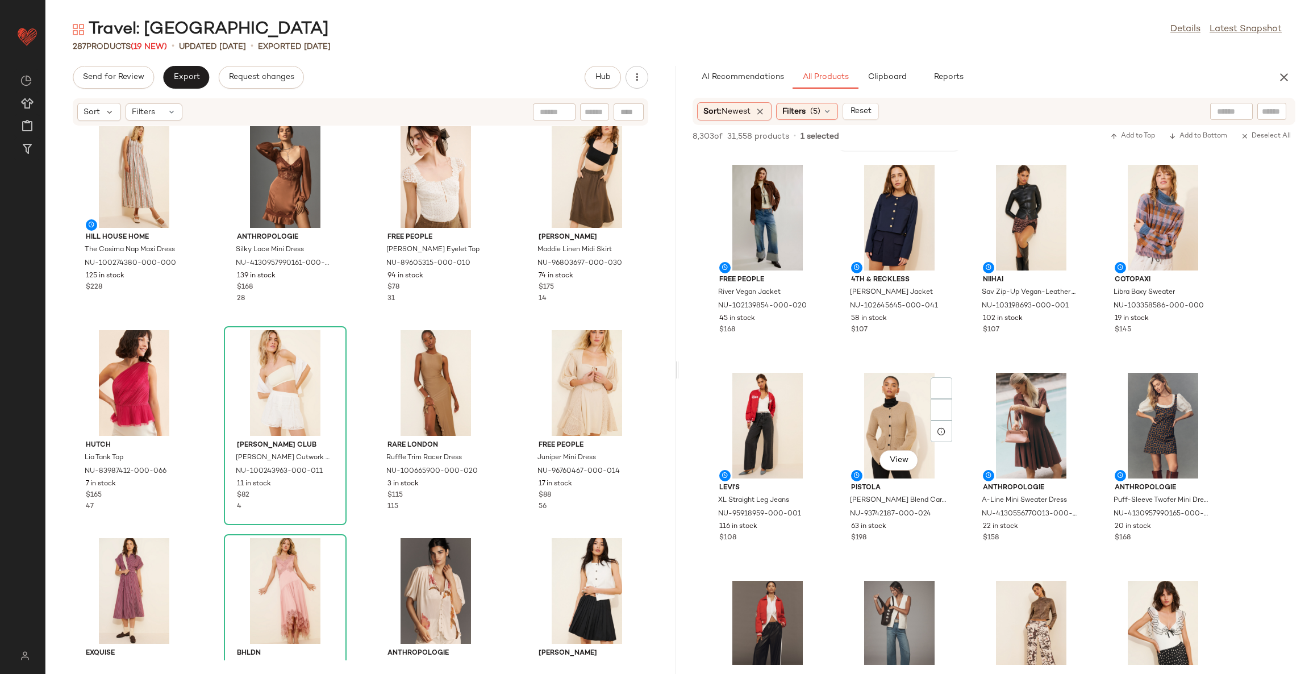
scroll to position [3580, 0]
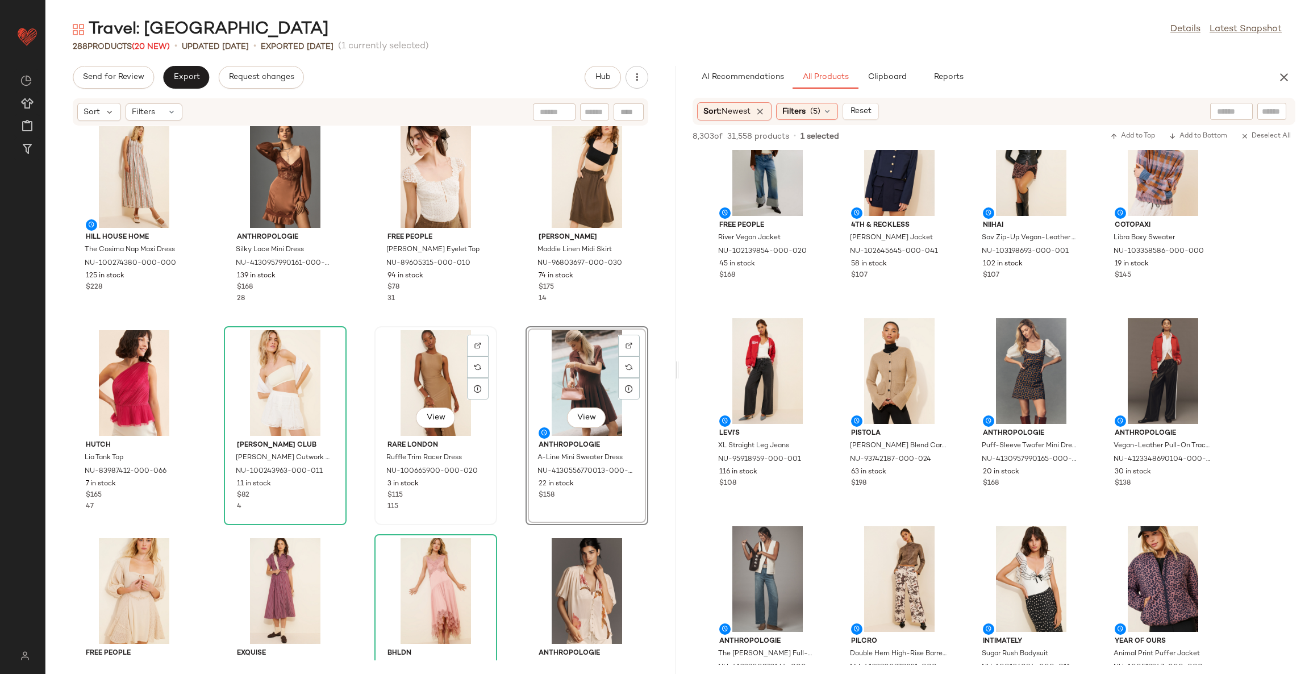
click at [430, 373] on div "View" at bounding box center [436, 383] width 115 height 106
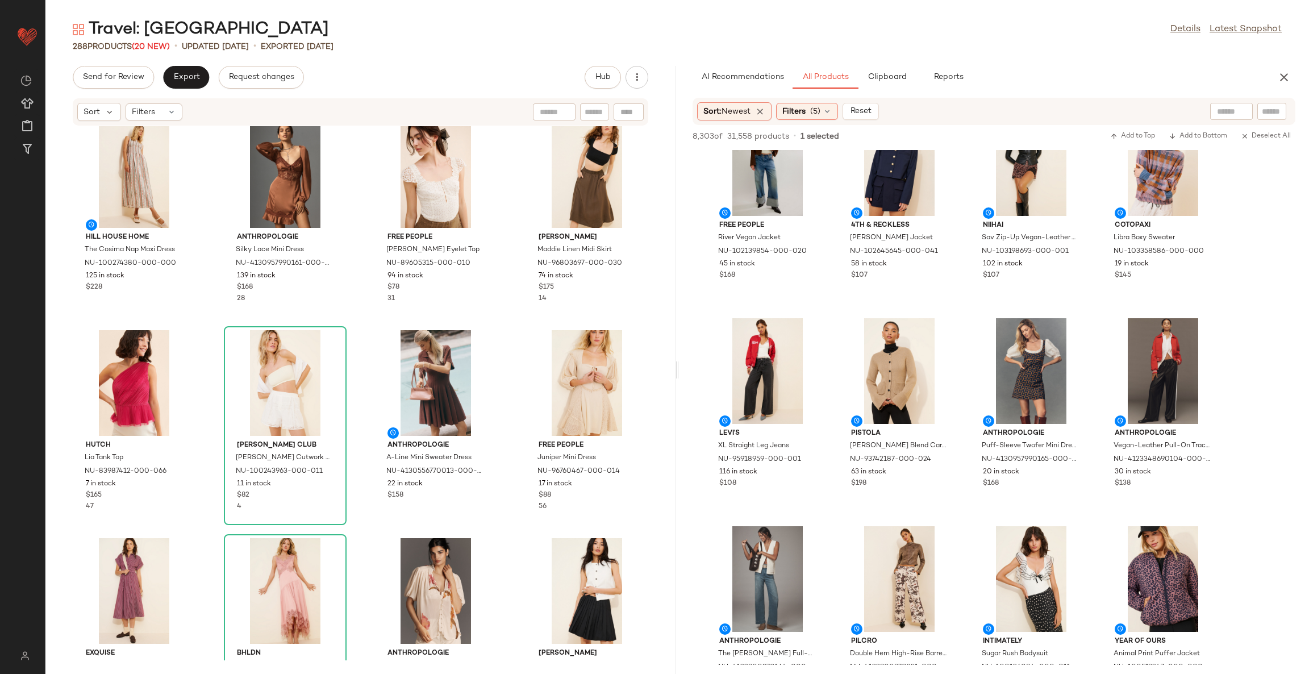
click at [506, 367] on div "Hill House Home The Cosima Nap Maxi Dress NU-100274380-000-000 125 in stock $22…" at bounding box center [360, 393] width 630 height 534
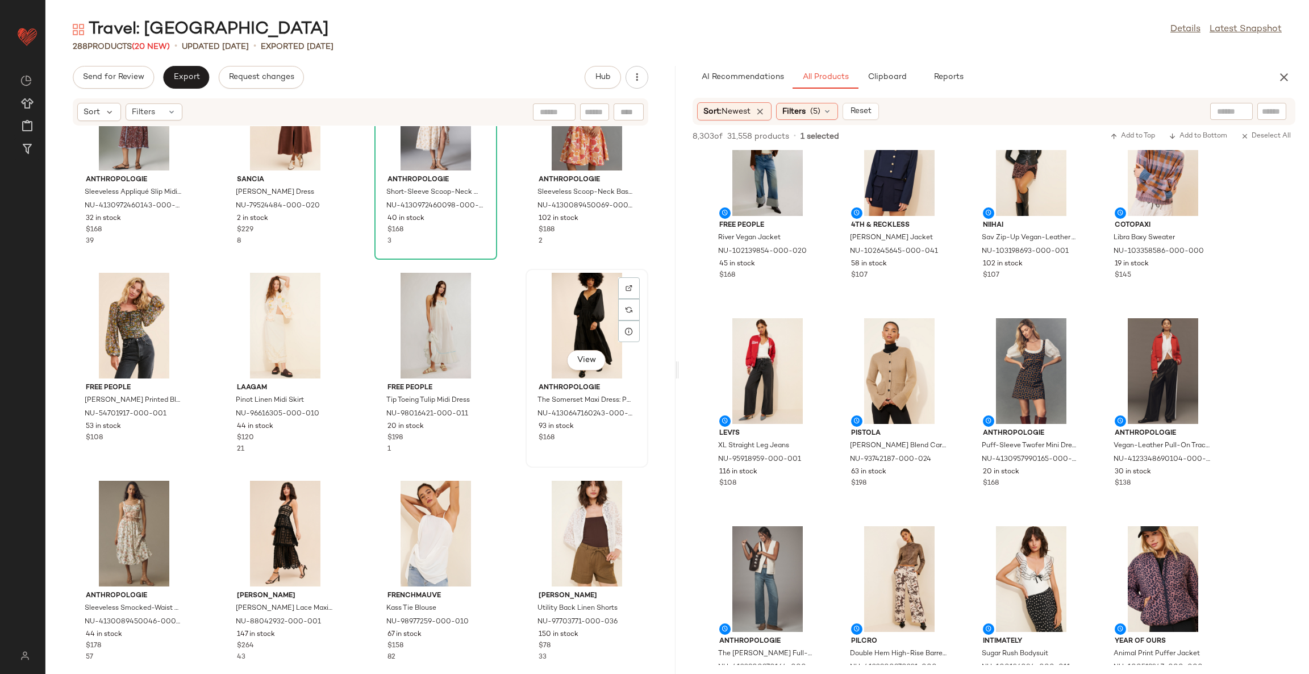
scroll to position [1117, 0]
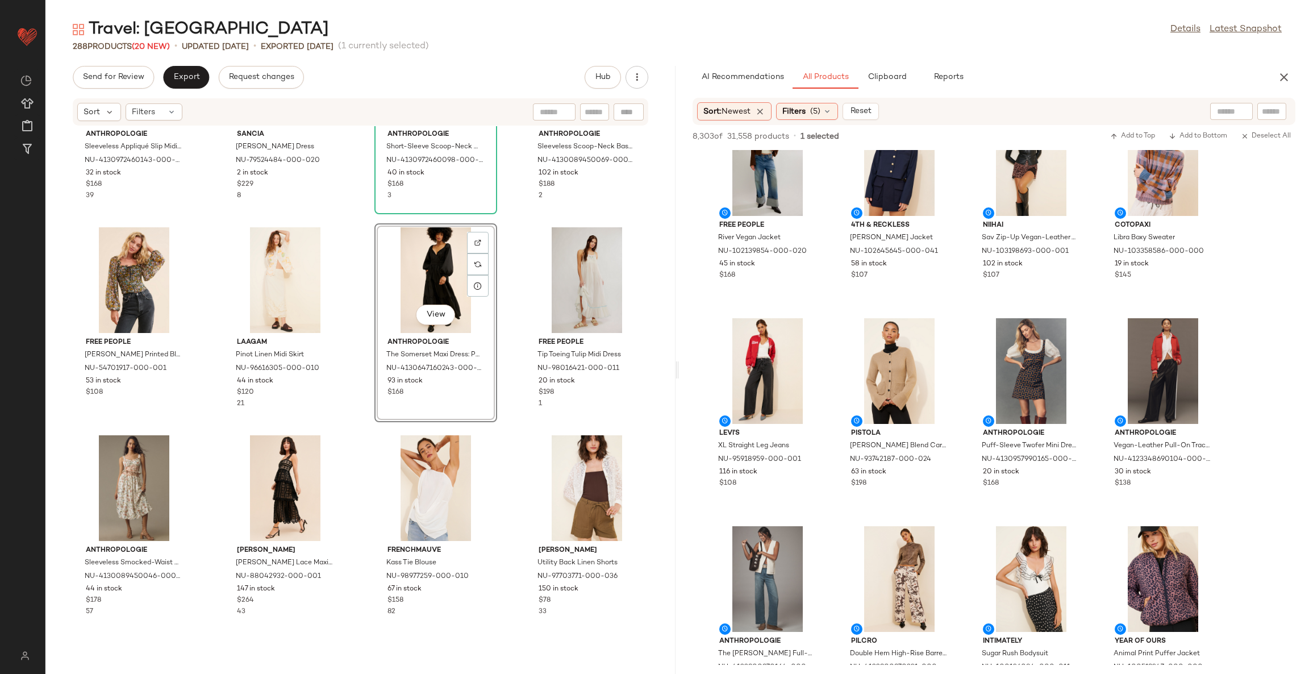
scroll to position [1203, 0]
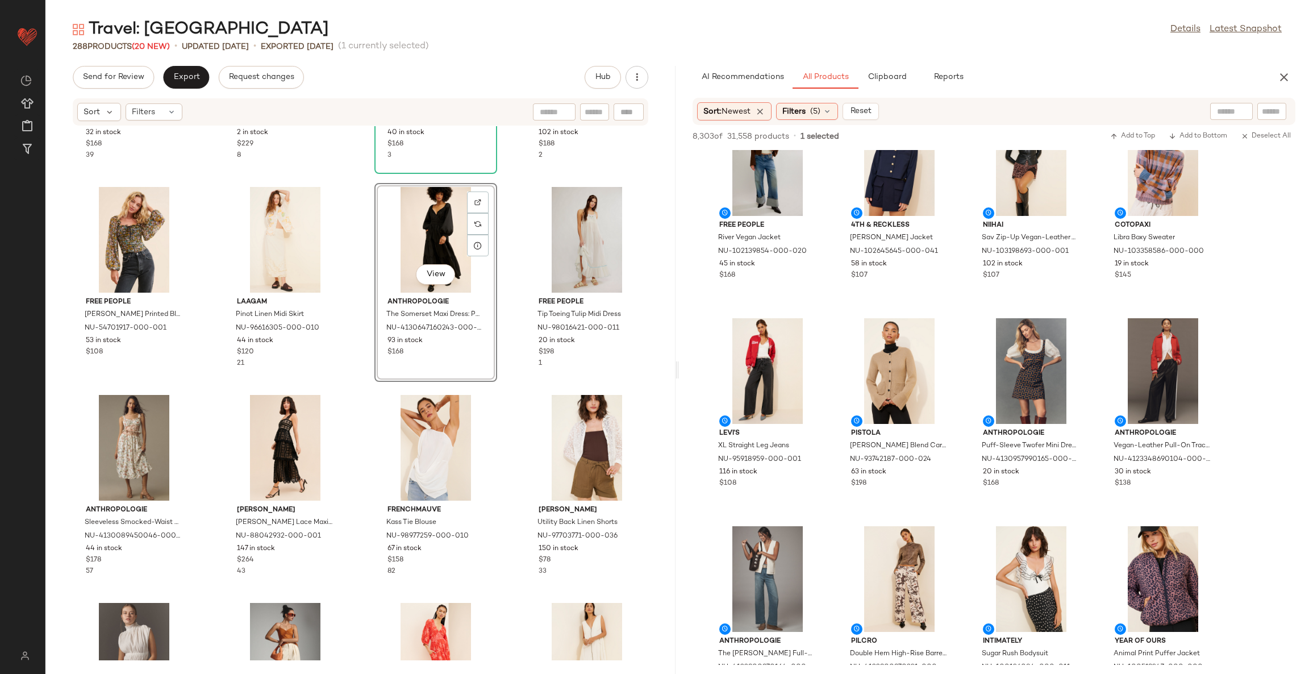
click at [503, 381] on div "Anthropologie Sleeveless Appliqué Slip Midi Dress NU-4130972460143-000-054 32 i…" at bounding box center [360, 393] width 630 height 534
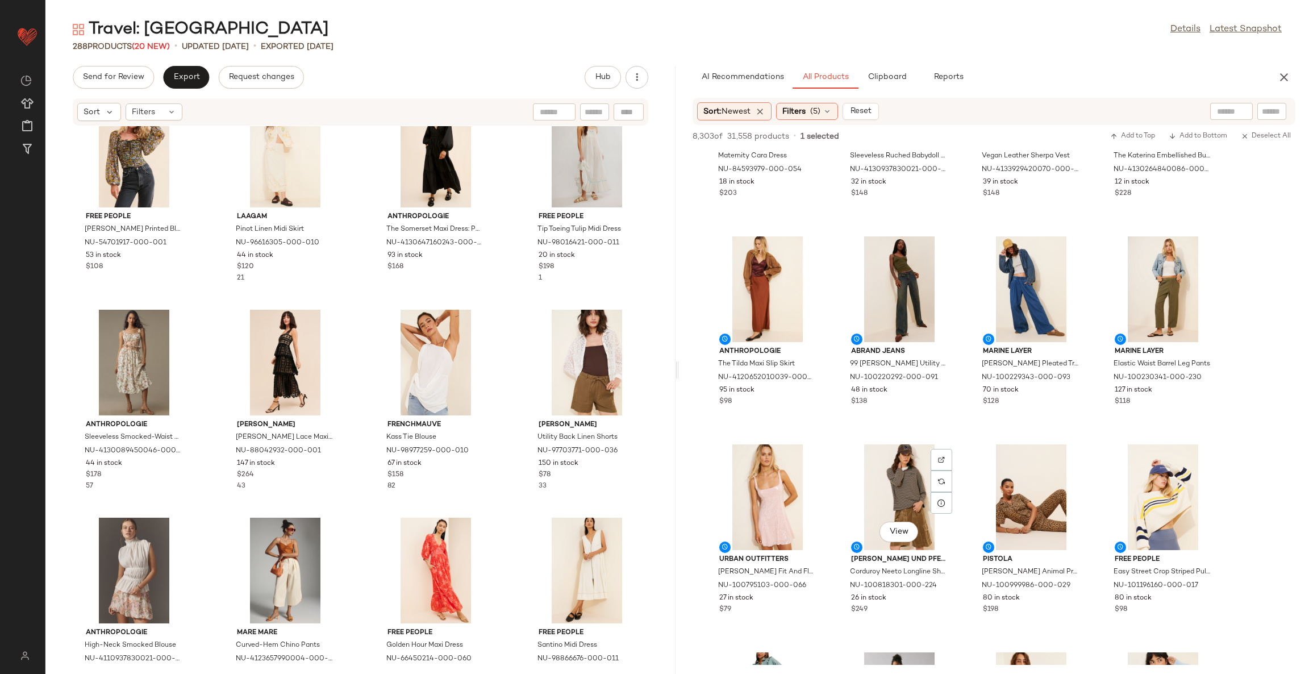
scroll to position [1619, 0]
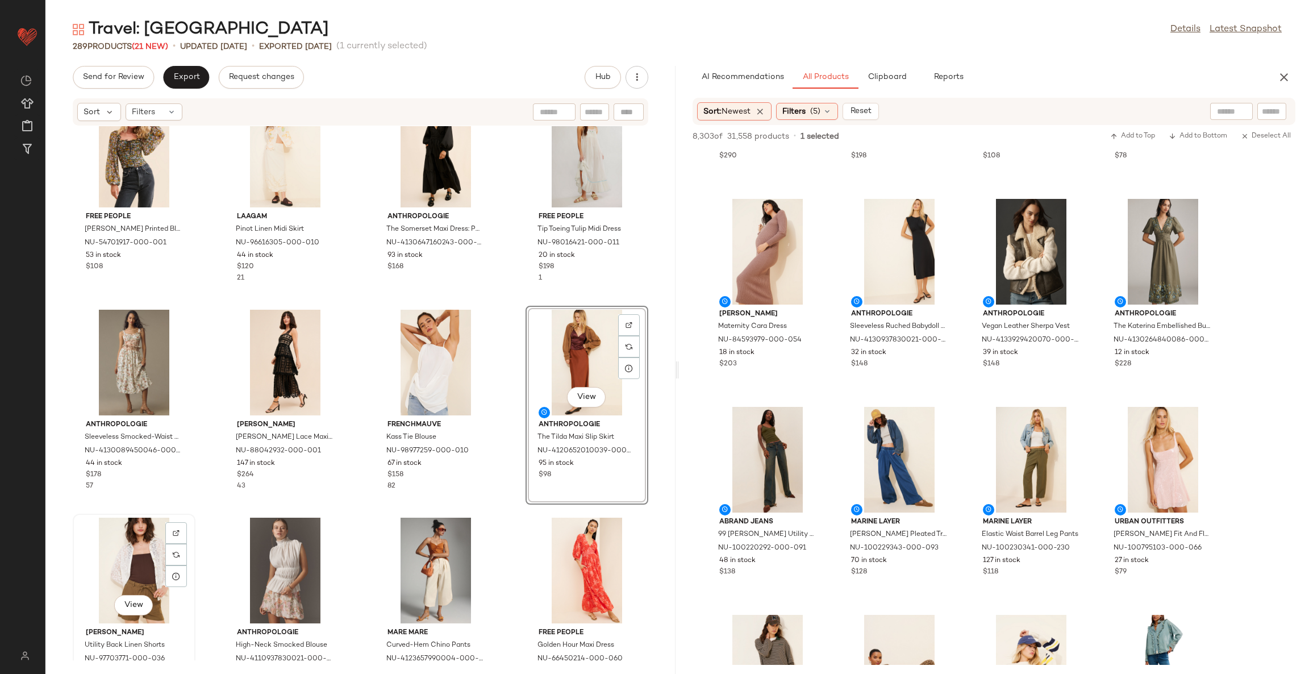
click at [123, 548] on div "View" at bounding box center [134, 571] width 115 height 106
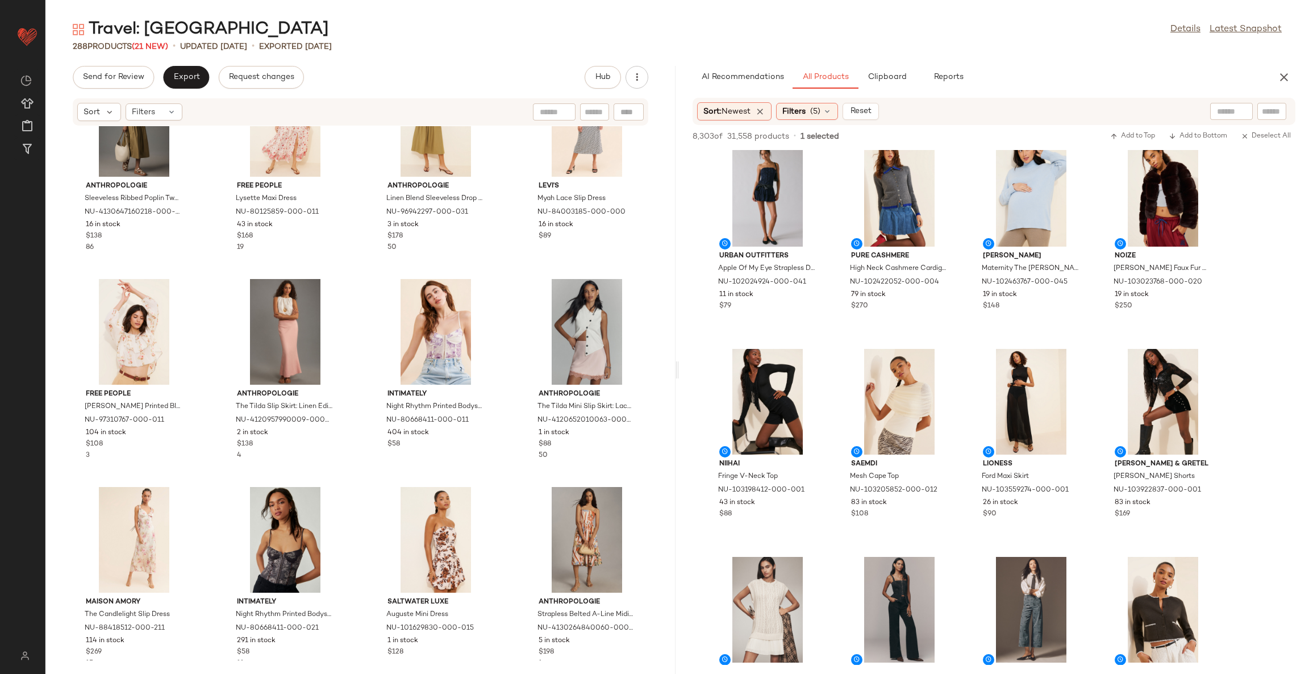
scroll to position [2387, 0]
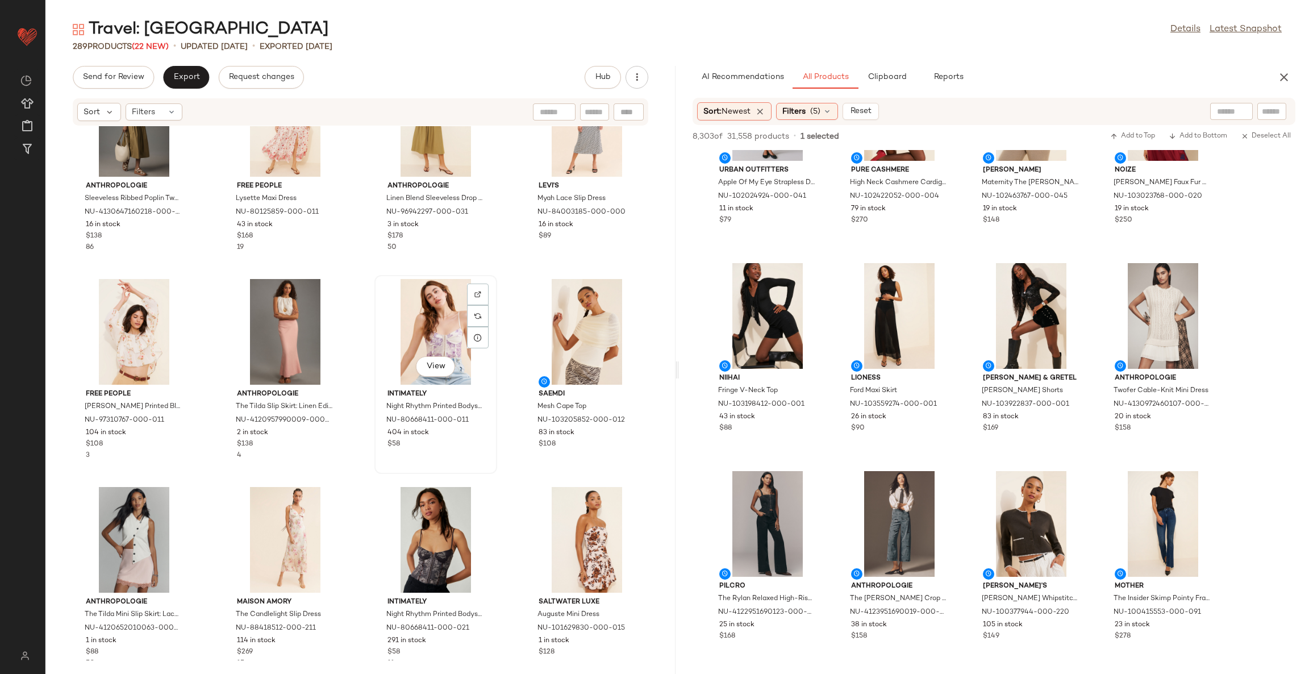
click at [432, 327] on div "View" at bounding box center [436, 332] width 115 height 106
click at [431, 323] on div "View" at bounding box center [436, 332] width 115 height 106
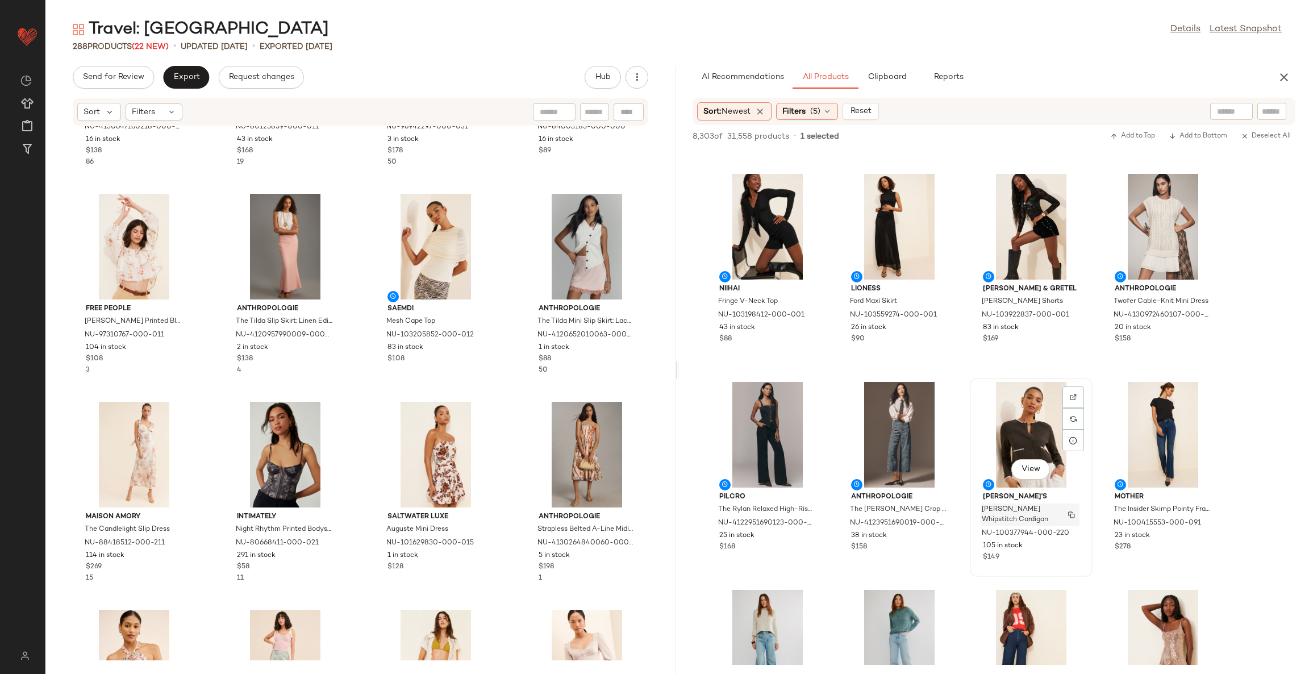
scroll to position [2643, 0]
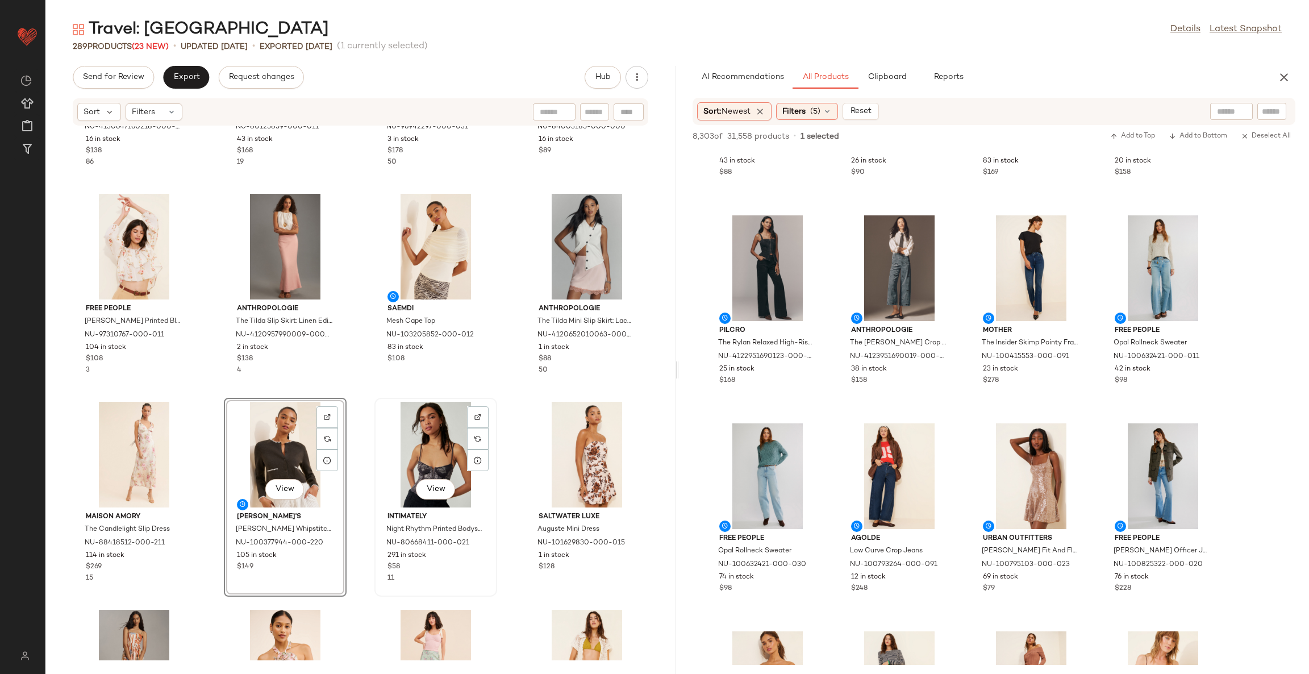
click at [431, 436] on div "View" at bounding box center [436, 455] width 115 height 106
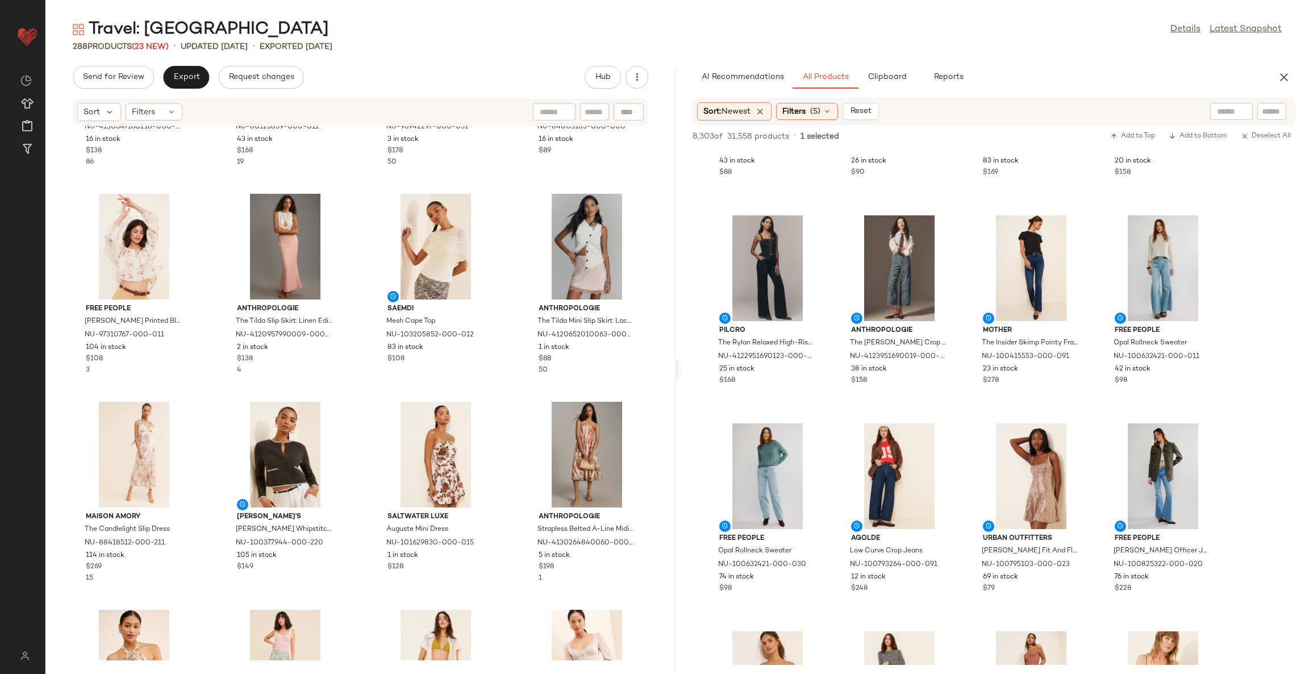
click at [511, 396] on div "Anthropologie Sleeveless Ribbed Poplin Twofer Midi Dress NU-4130647160218-000-0…" at bounding box center [360, 393] width 630 height 534
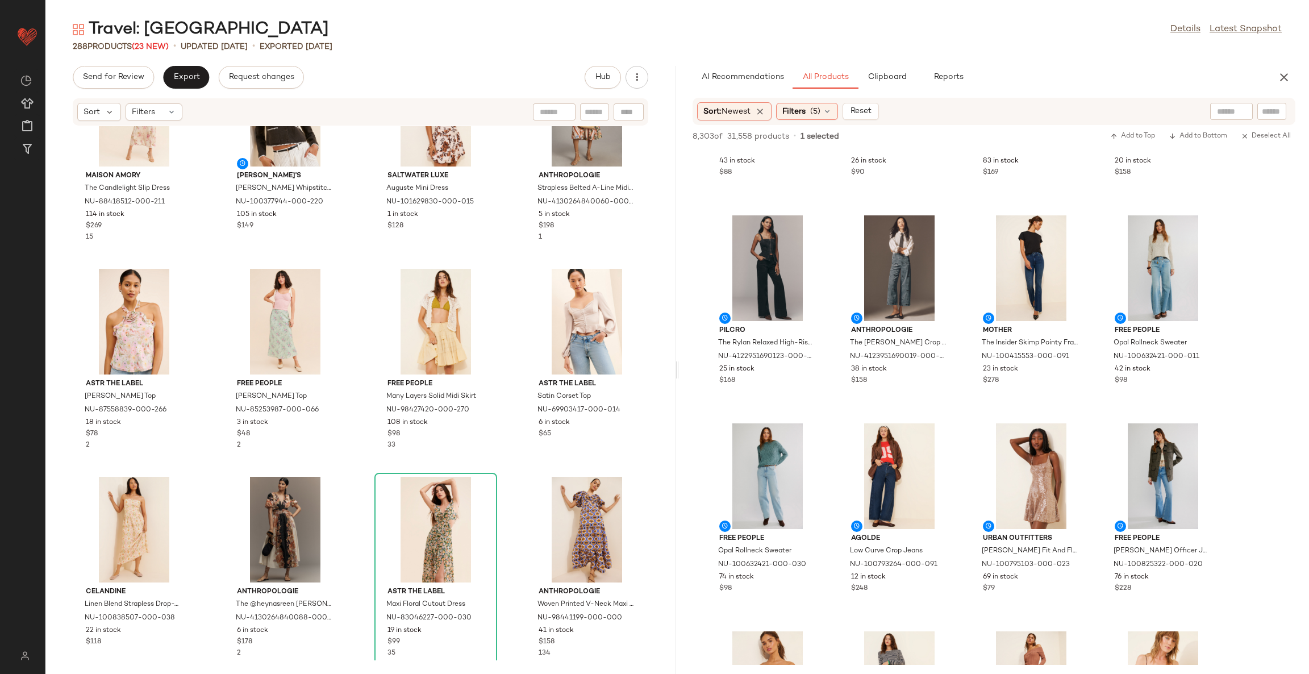
scroll to position [2908, 0]
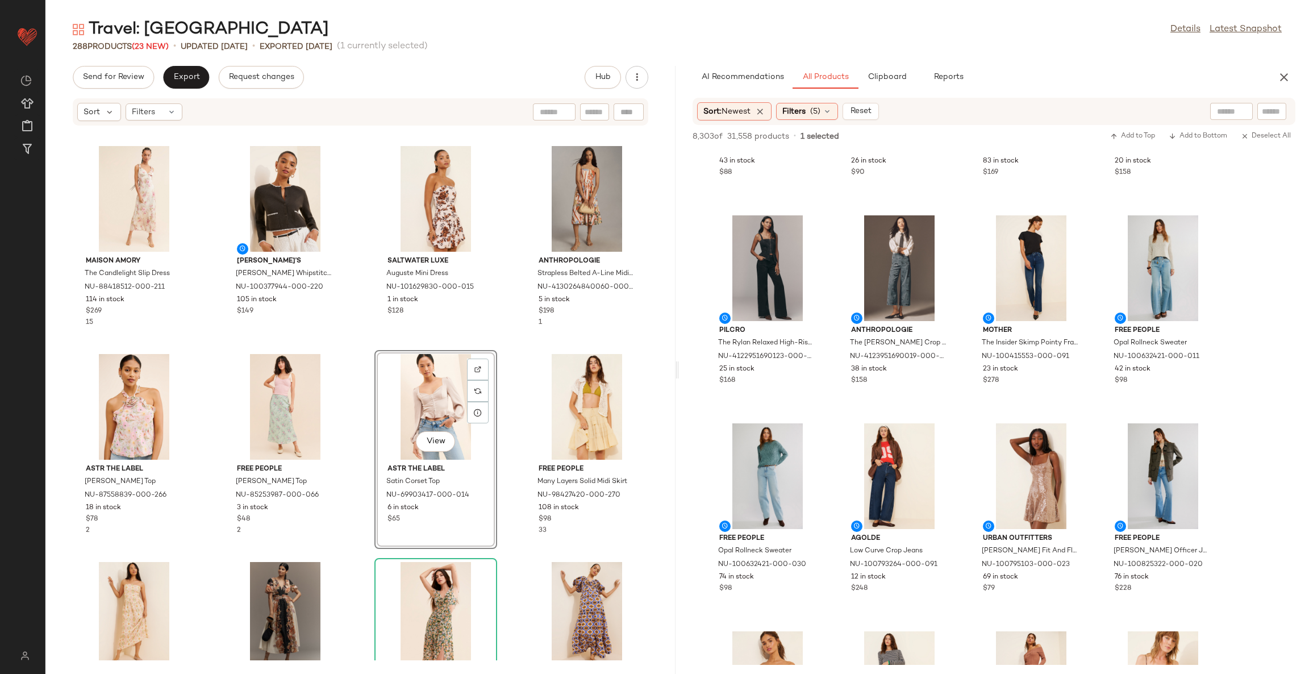
click at [506, 421] on div "Maison Amory The Candlelight Slip Dress NU-88418512-000-211 114 in stock $269 1…" at bounding box center [360, 393] width 630 height 534
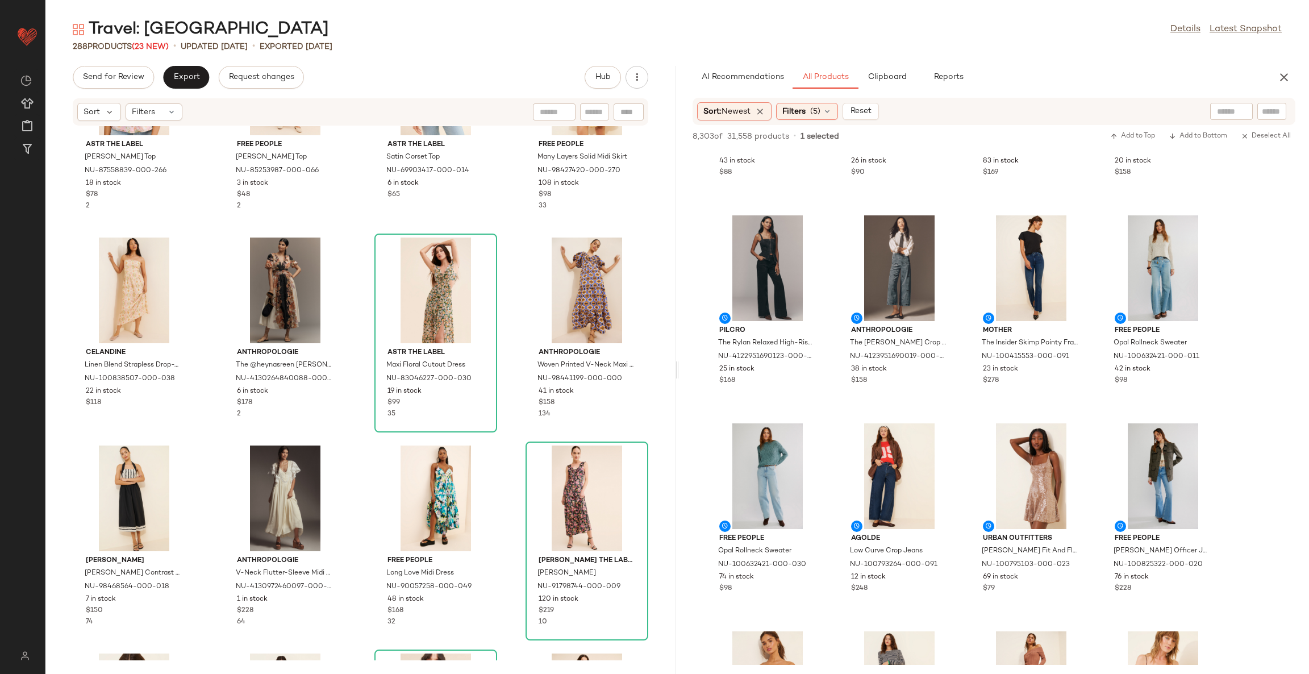
scroll to position [3334, 0]
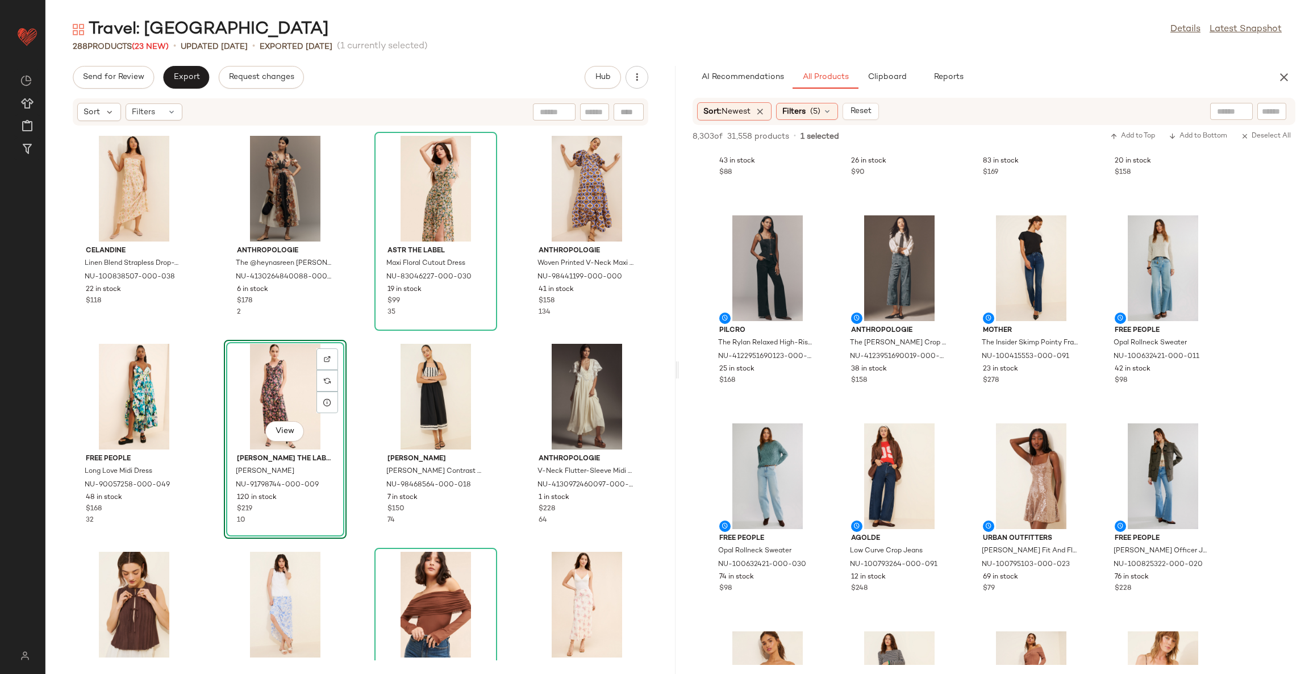
click at [500, 425] on div "ASTR The Label Alix Halter Top NU-87558839-000-266 18 in stock $78 2 Free Peopl…" at bounding box center [360, 393] width 630 height 534
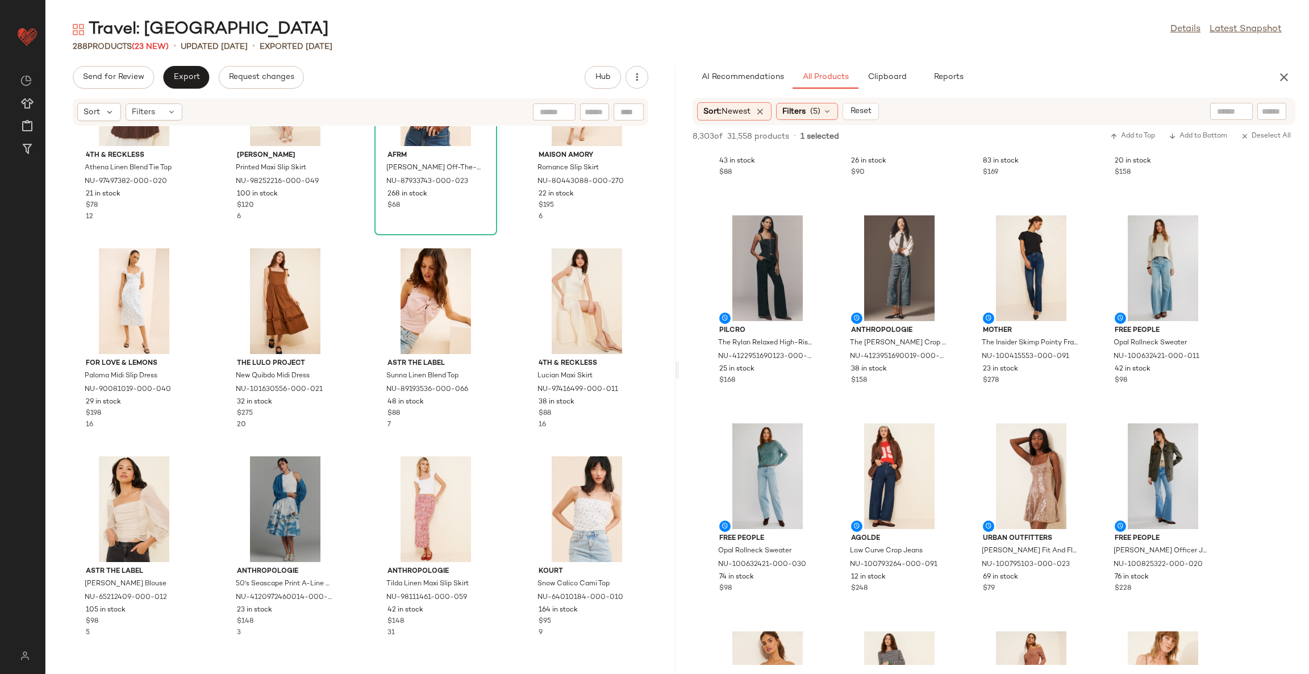
scroll to position [3931, 0]
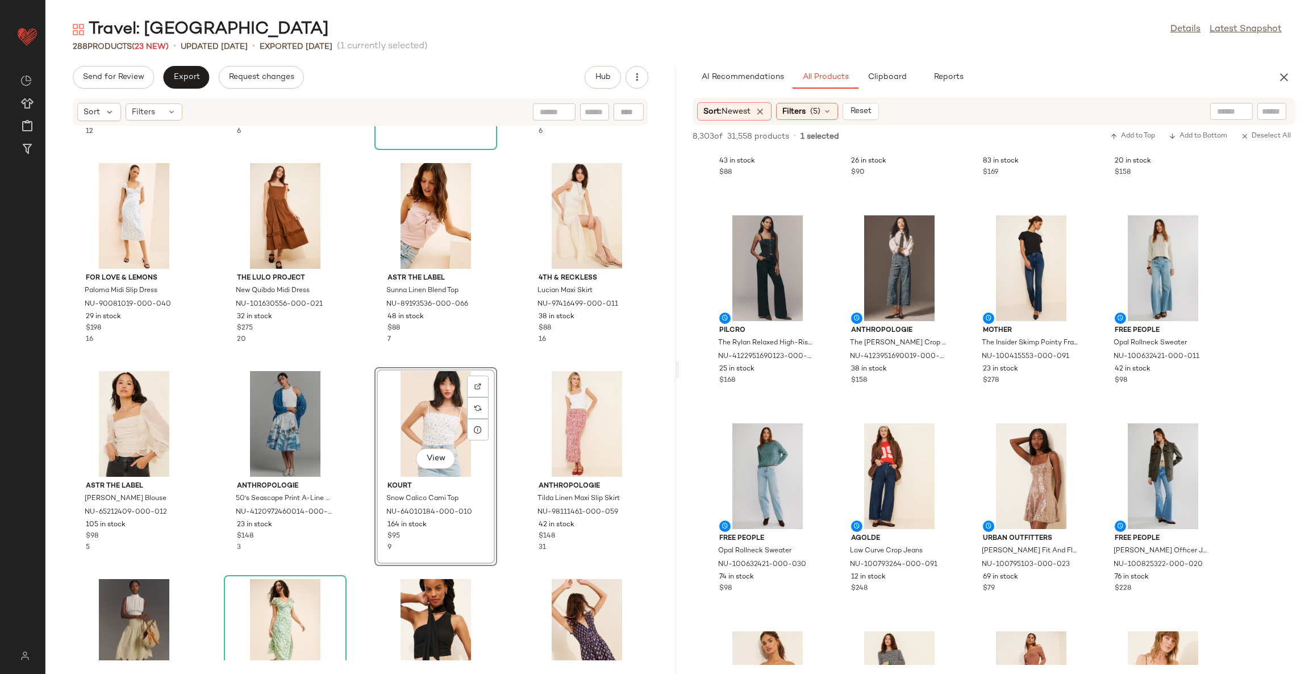
click at [506, 432] on div "4th & Reckless Athena Linen Blend Tie Top NU-97497382-000-020 21 in stock $78 1…" at bounding box center [360, 393] width 630 height 534
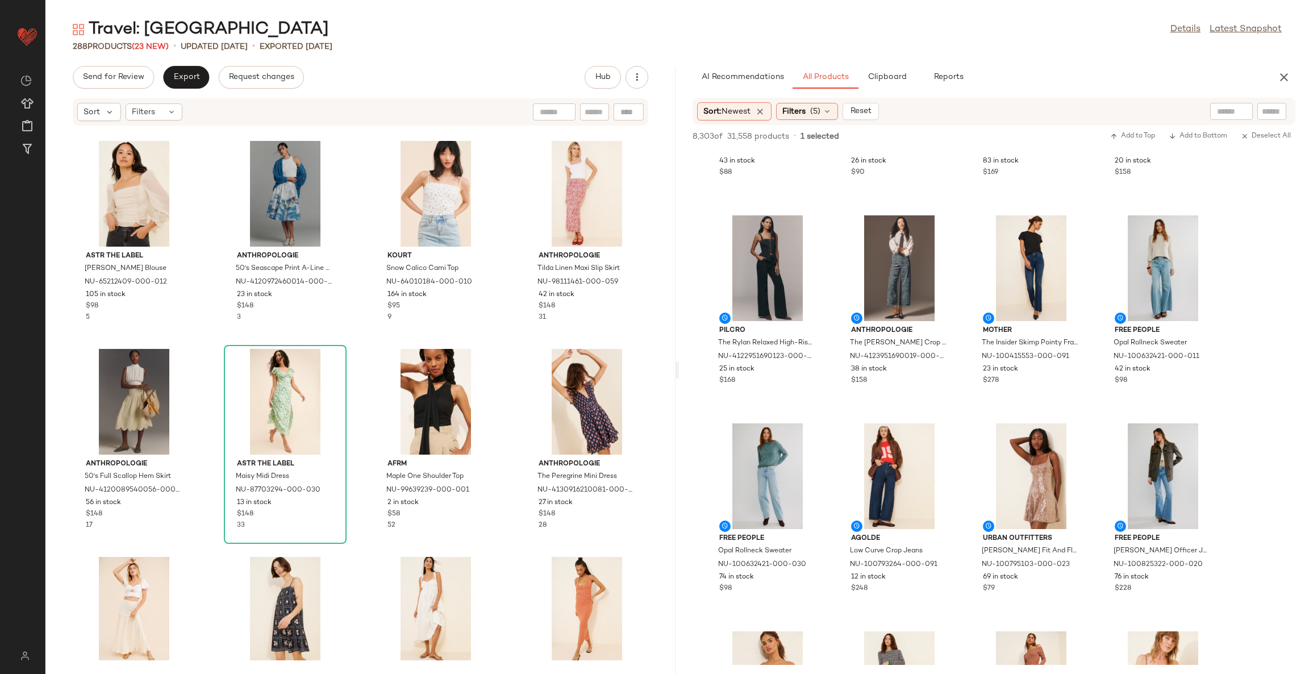
scroll to position [4187, 0]
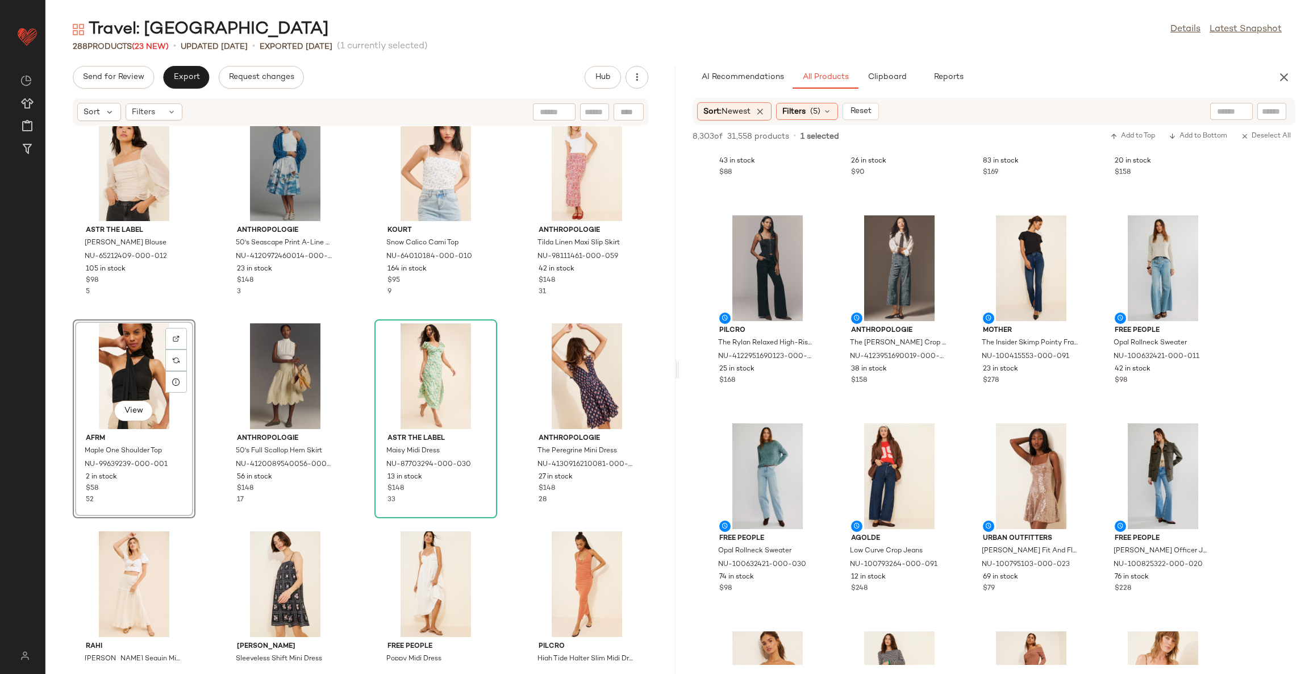
click at [349, 357] on div "ASTR The Label Tonina Ruched Blouse NU-65212409-000-012 105 in stock $98 5 Anth…" at bounding box center [360, 393] width 630 height 534
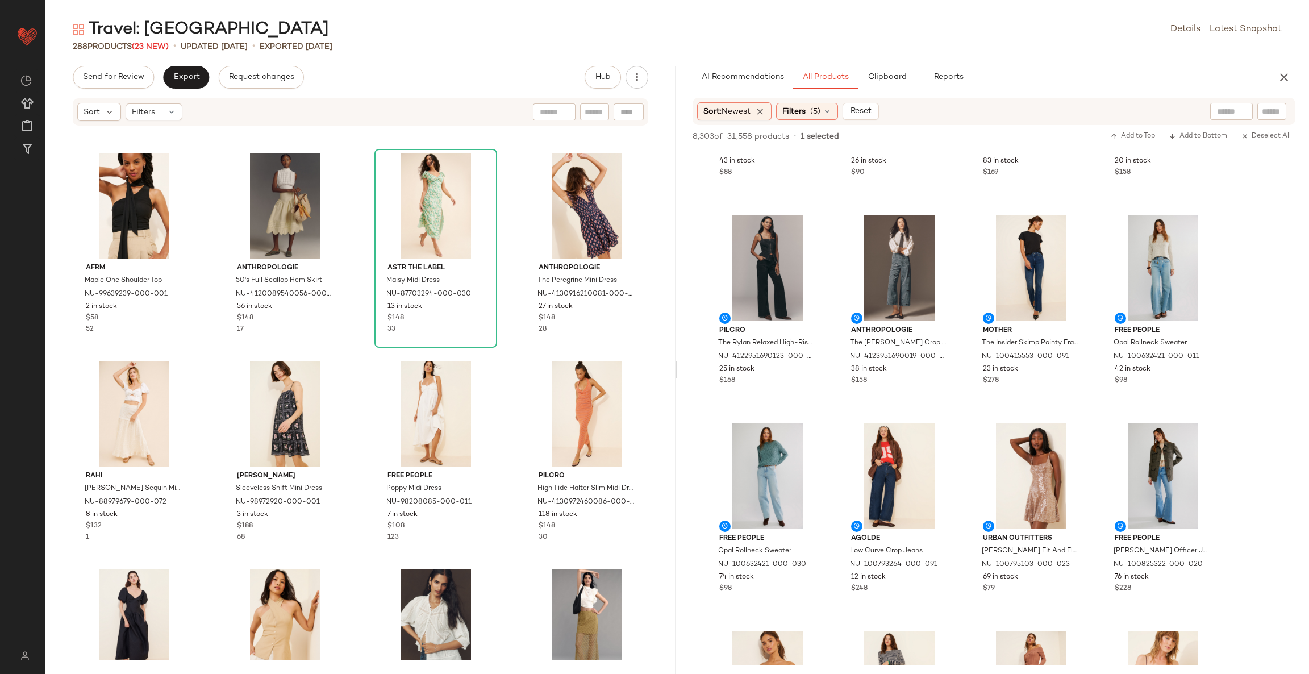
scroll to position [4442, 0]
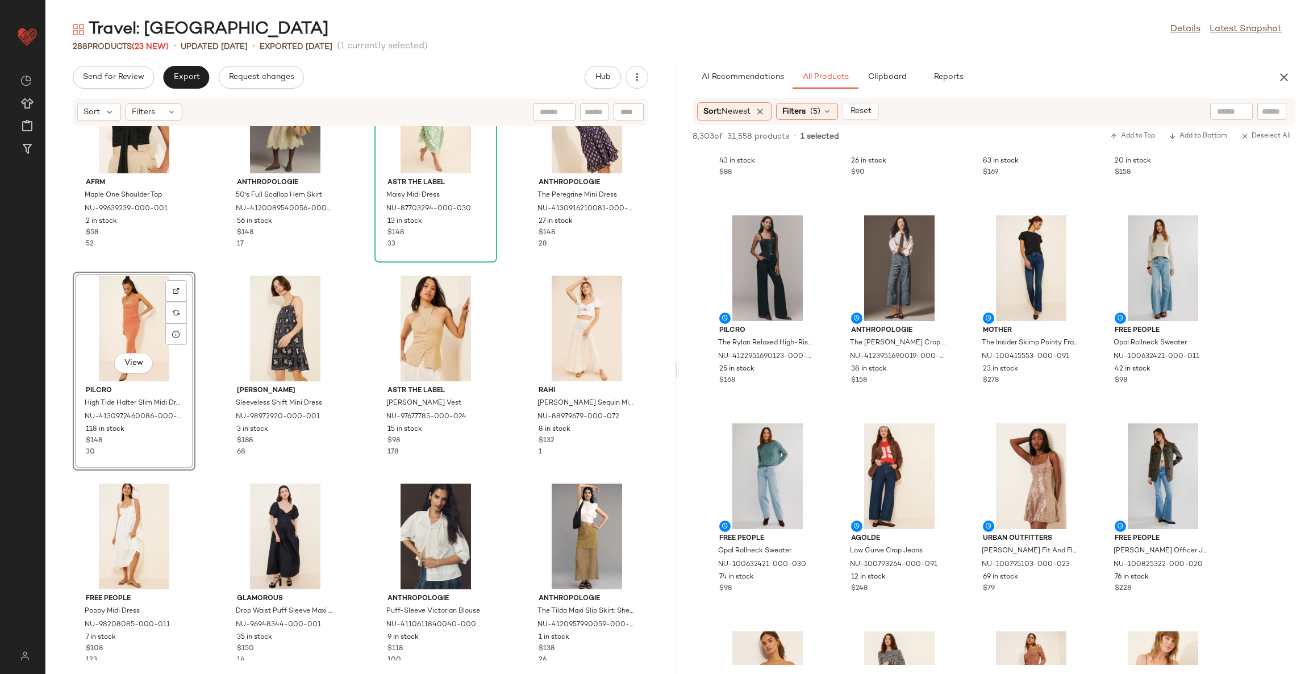
click at [361, 480] on div "AFRM Maple One Shoulder Top NU-99639239-000-001 2 in stock $58 52 Anthropologie…" at bounding box center [360, 393] width 630 height 534
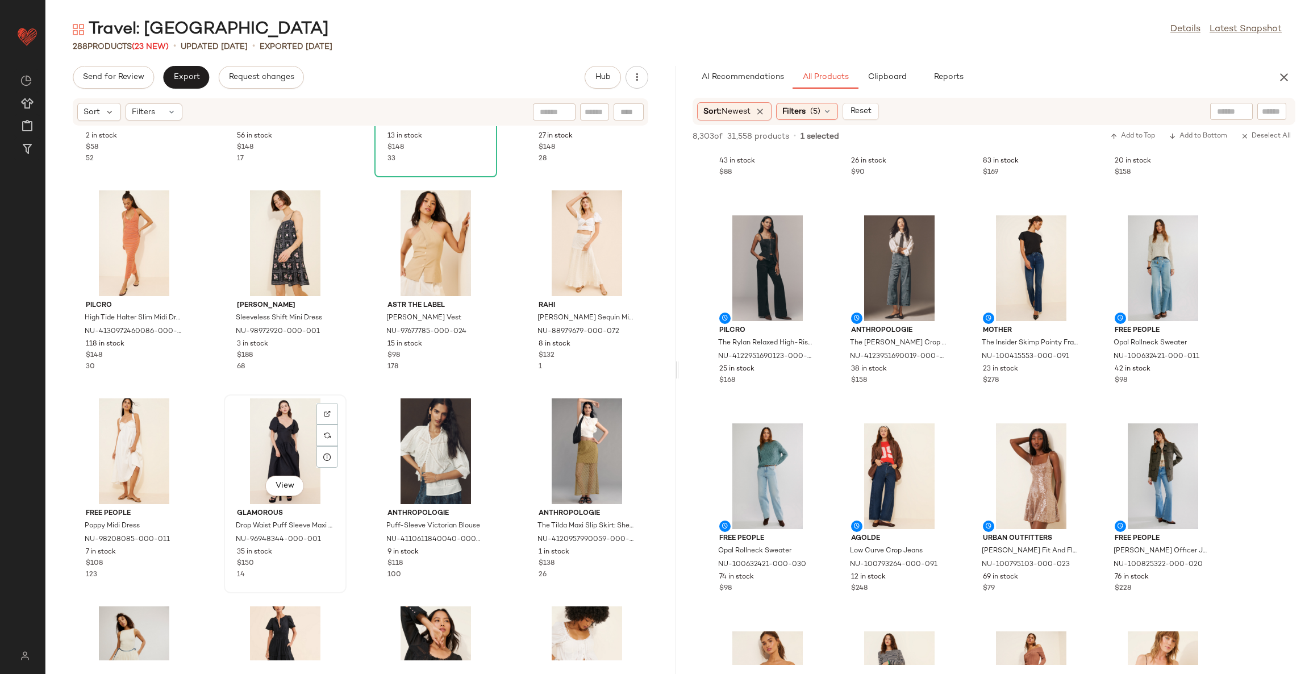
scroll to position [4613, 0]
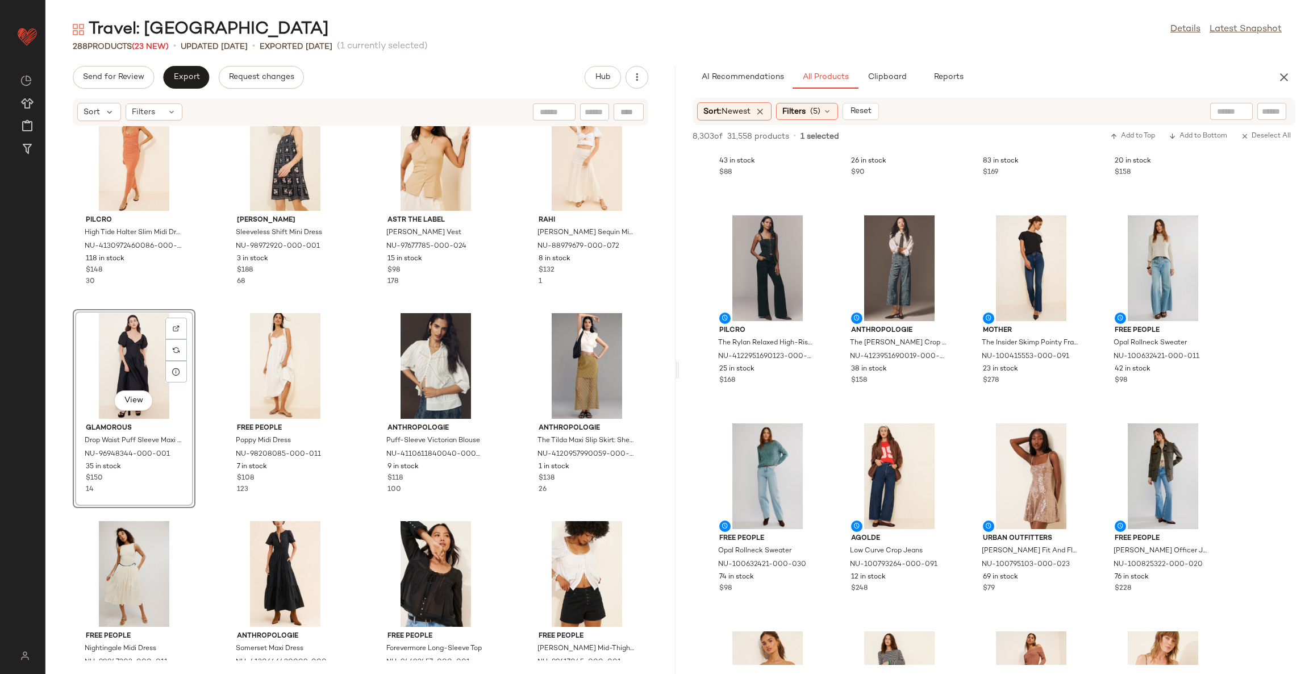
click at [360, 379] on div "Pilcro High Tide Halter Slim Midi Dress NU-4130972460086-000-089 118 in stock $…" at bounding box center [360, 393] width 630 height 534
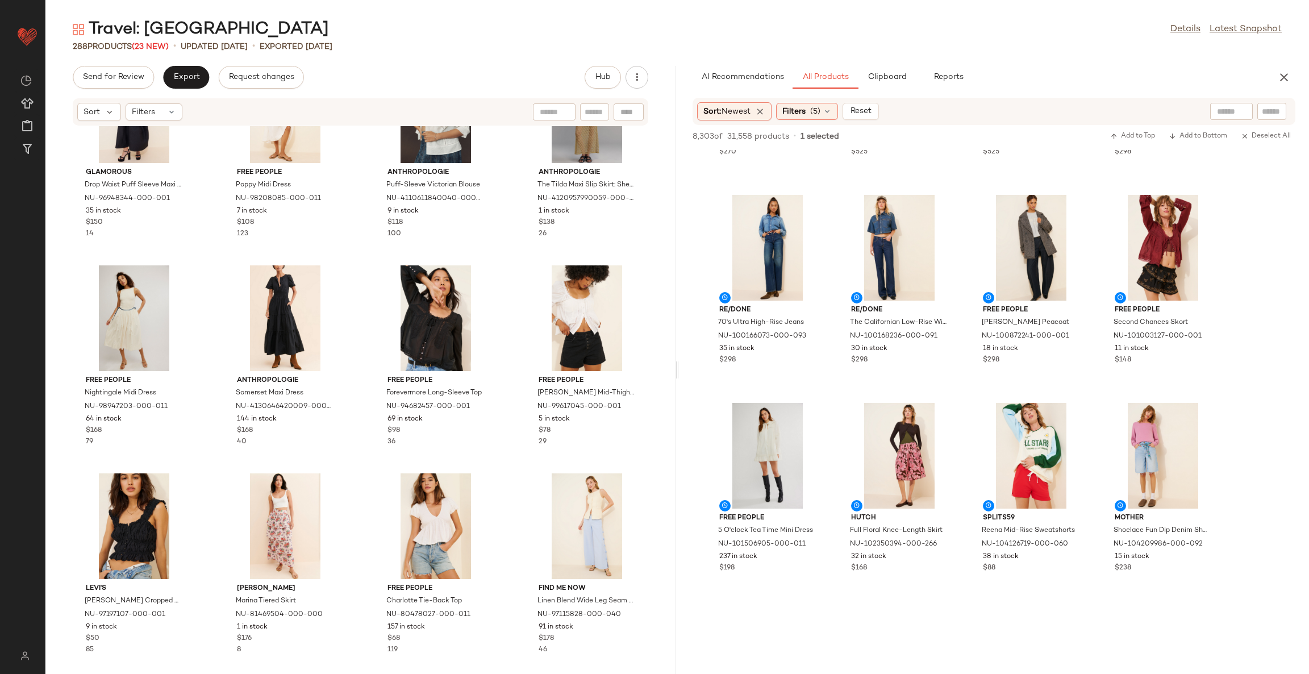
scroll to position [5371, 0]
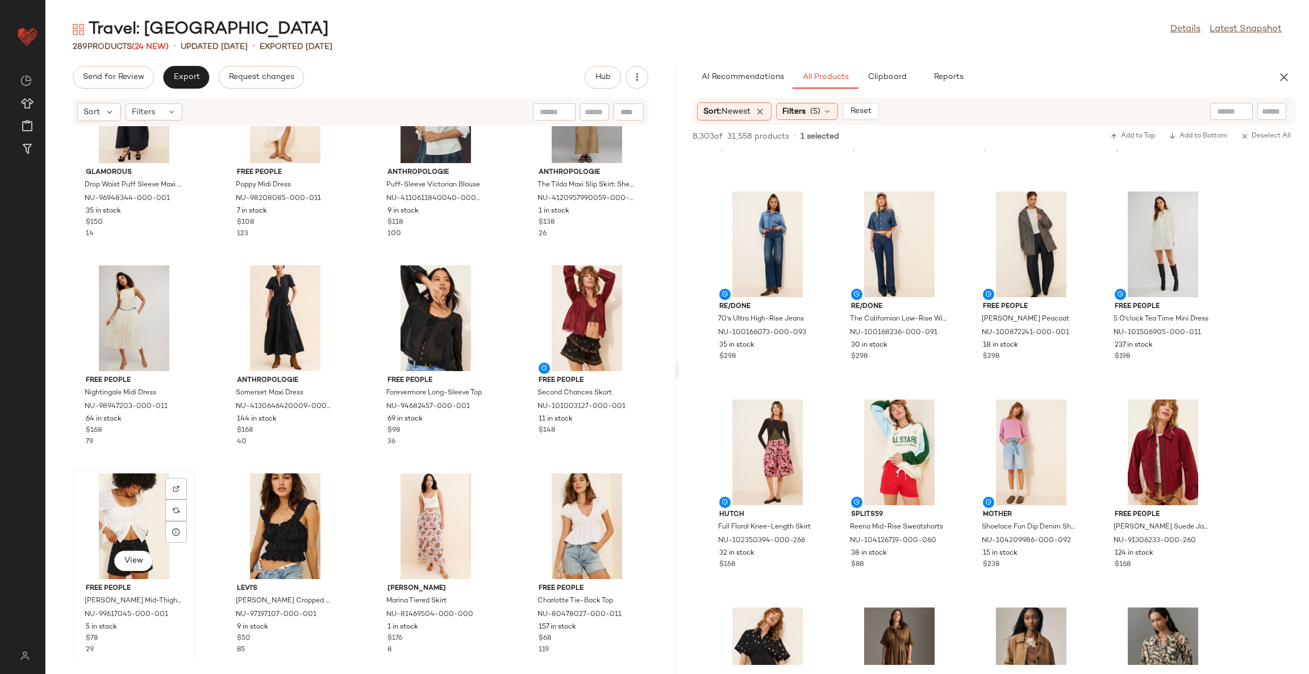
click at [152, 514] on div "View" at bounding box center [134, 526] width 115 height 106
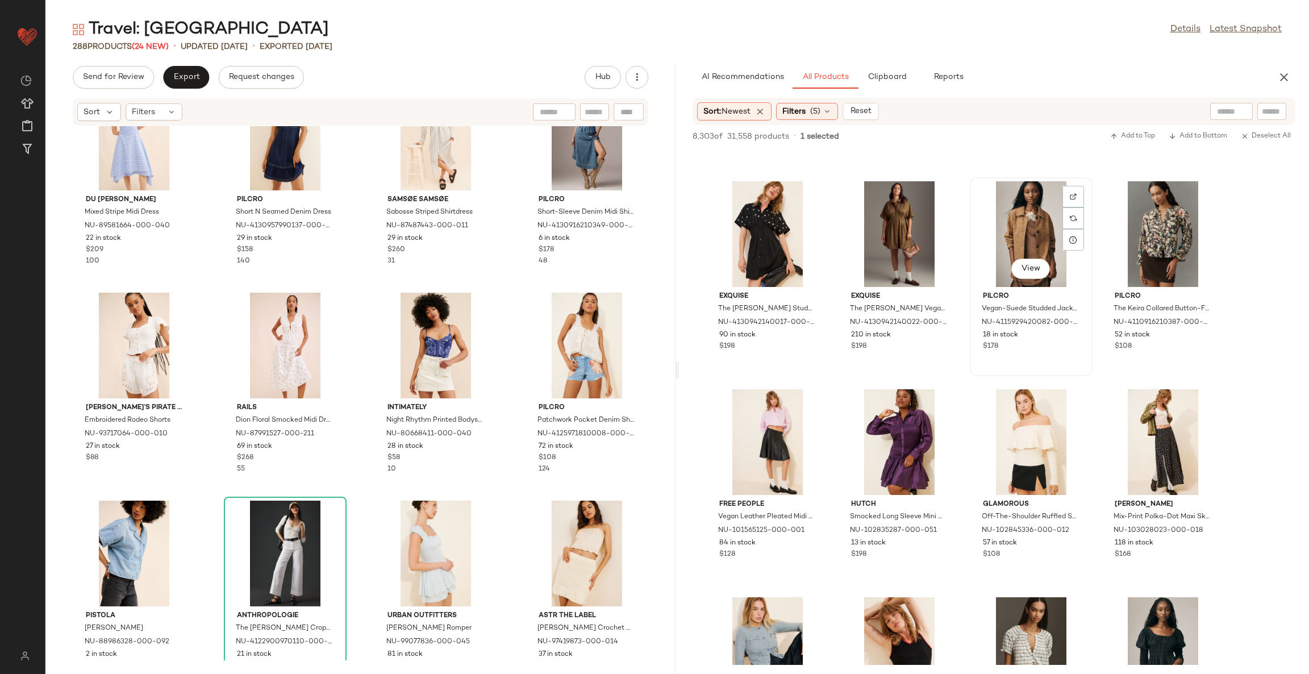
scroll to position [5882, 0]
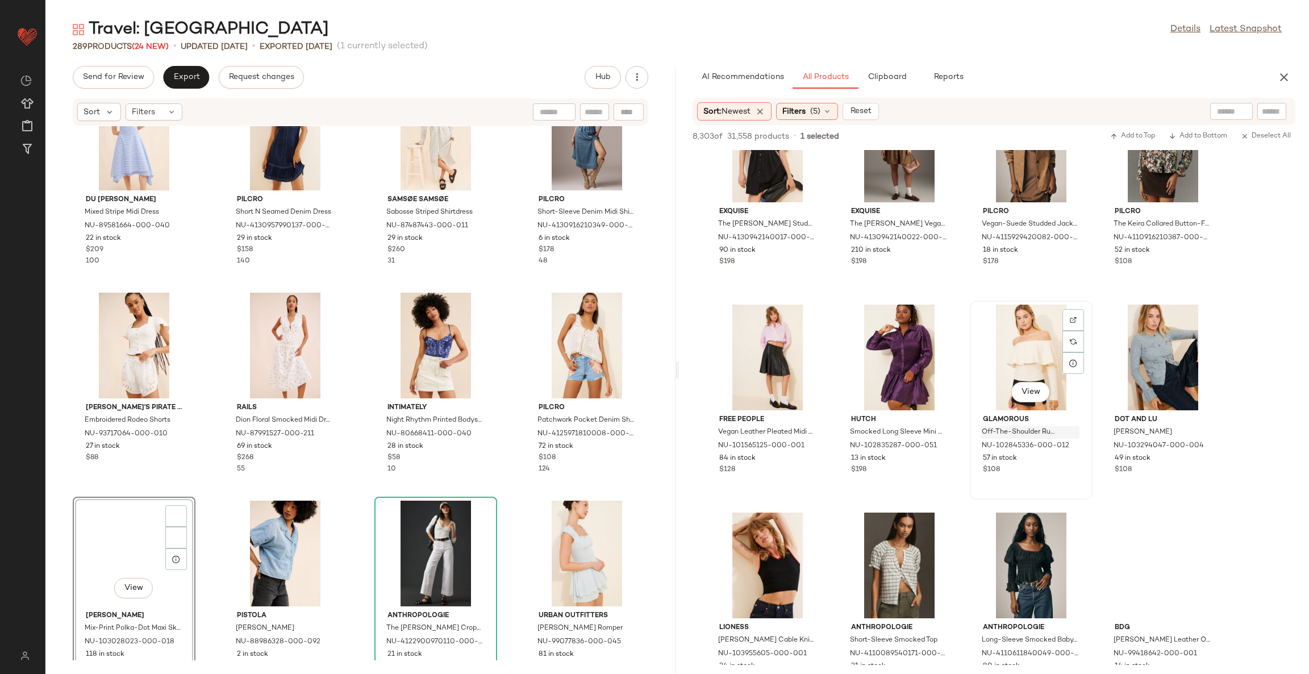
scroll to position [6138, 0]
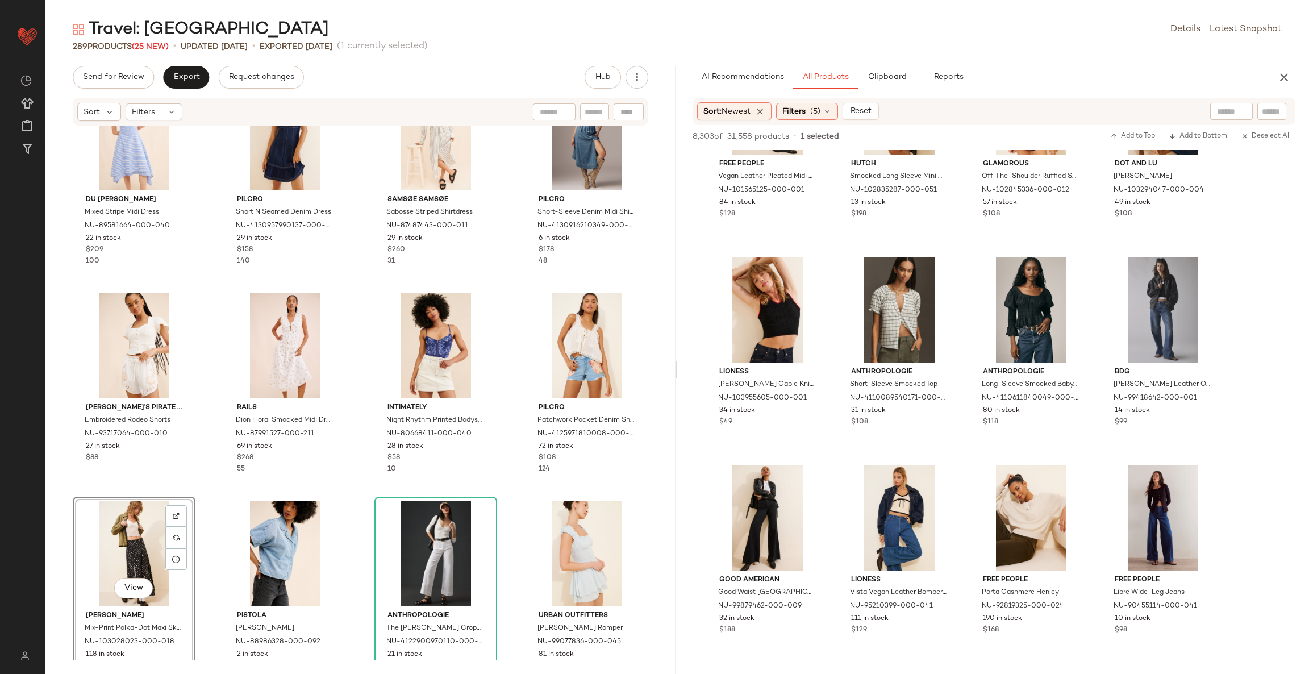
click at [131, 533] on div "View" at bounding box center [134, 554] width 115 height 106
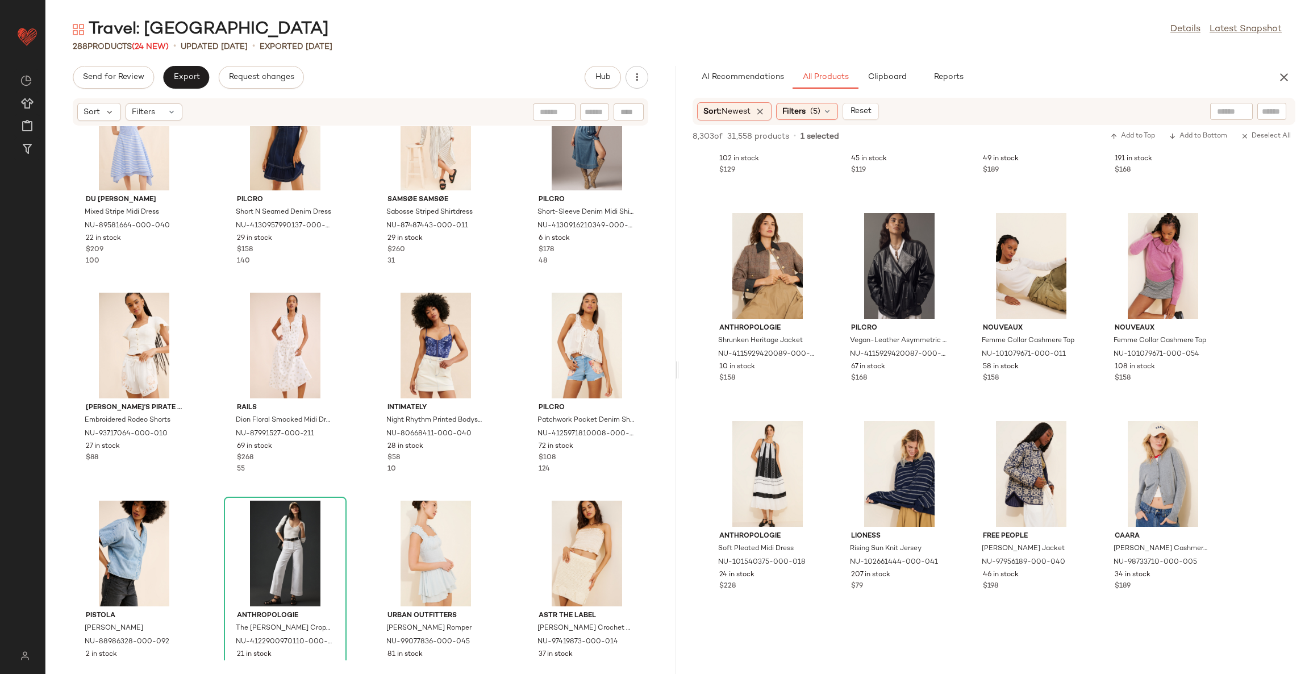
scroll to position [7672, 0]
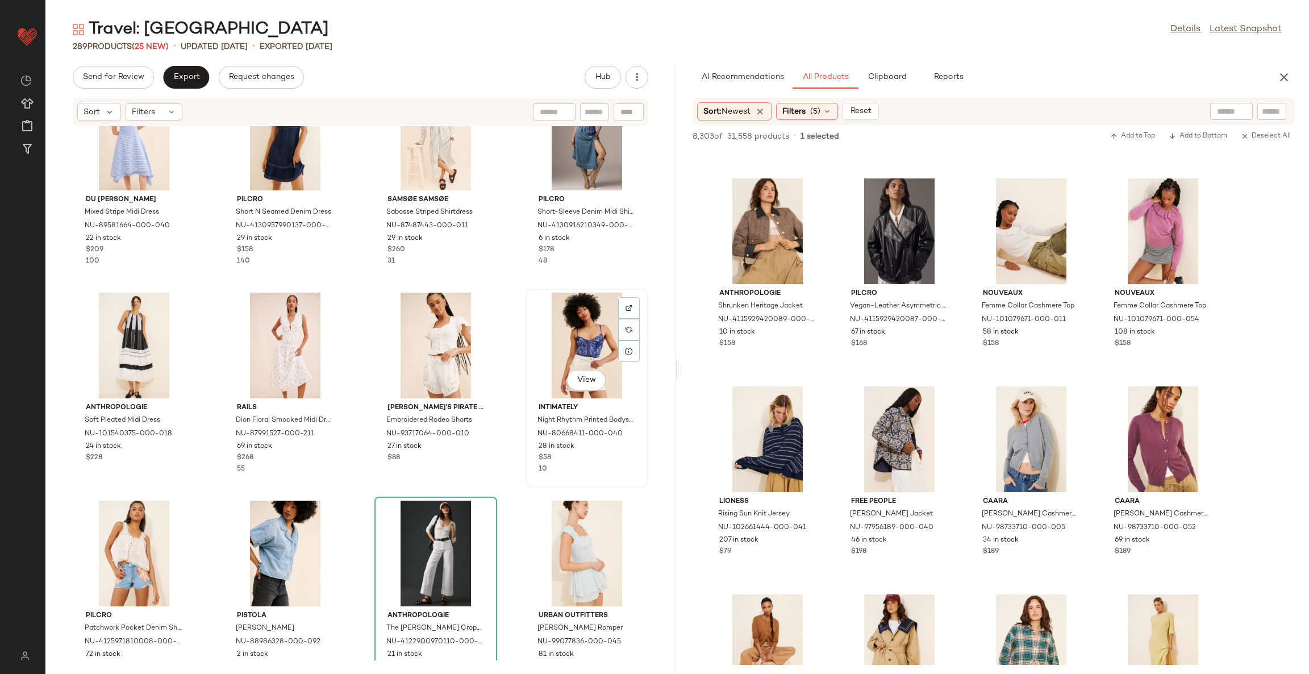
click at [579, 338] on div "View" at bounding box center [587, 346] width 115 height 106
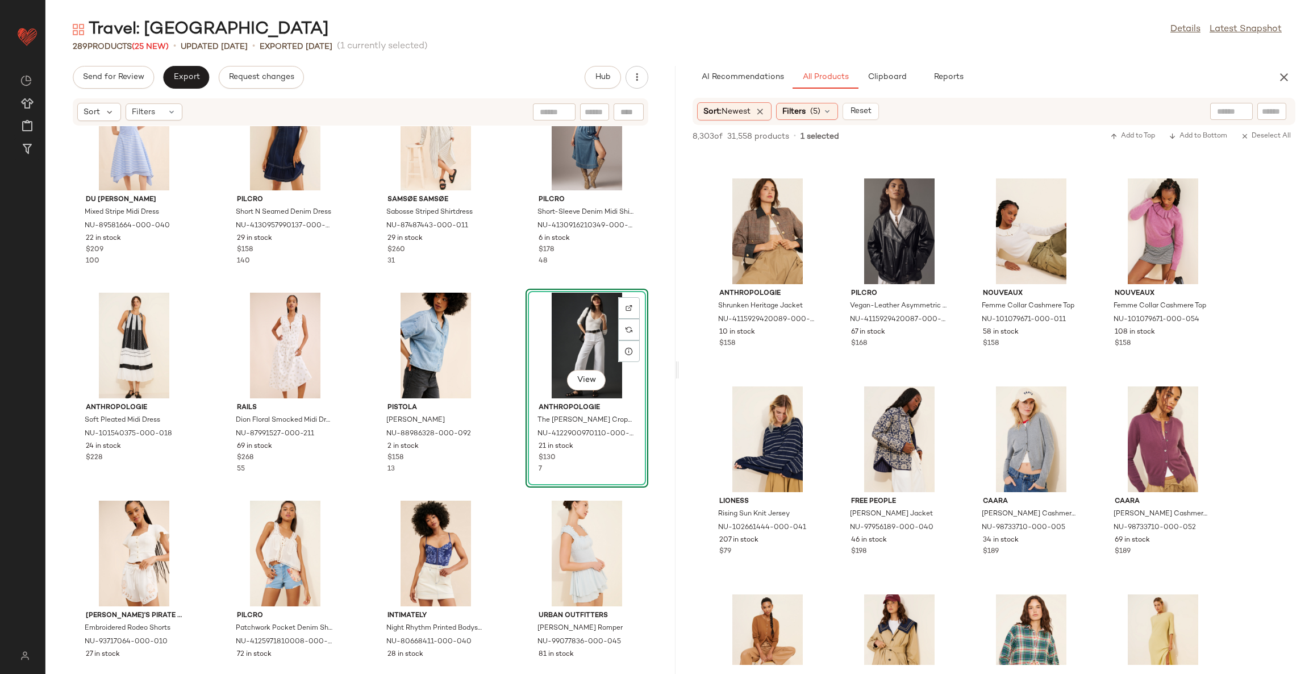
click at [503, 482] on div "Levi's Amaya Cropped Eyelet Blouse NU-97197107-000-001 9 in stock $50 85 Winsto…" at bounding box center [360, 393] width 630 height 534
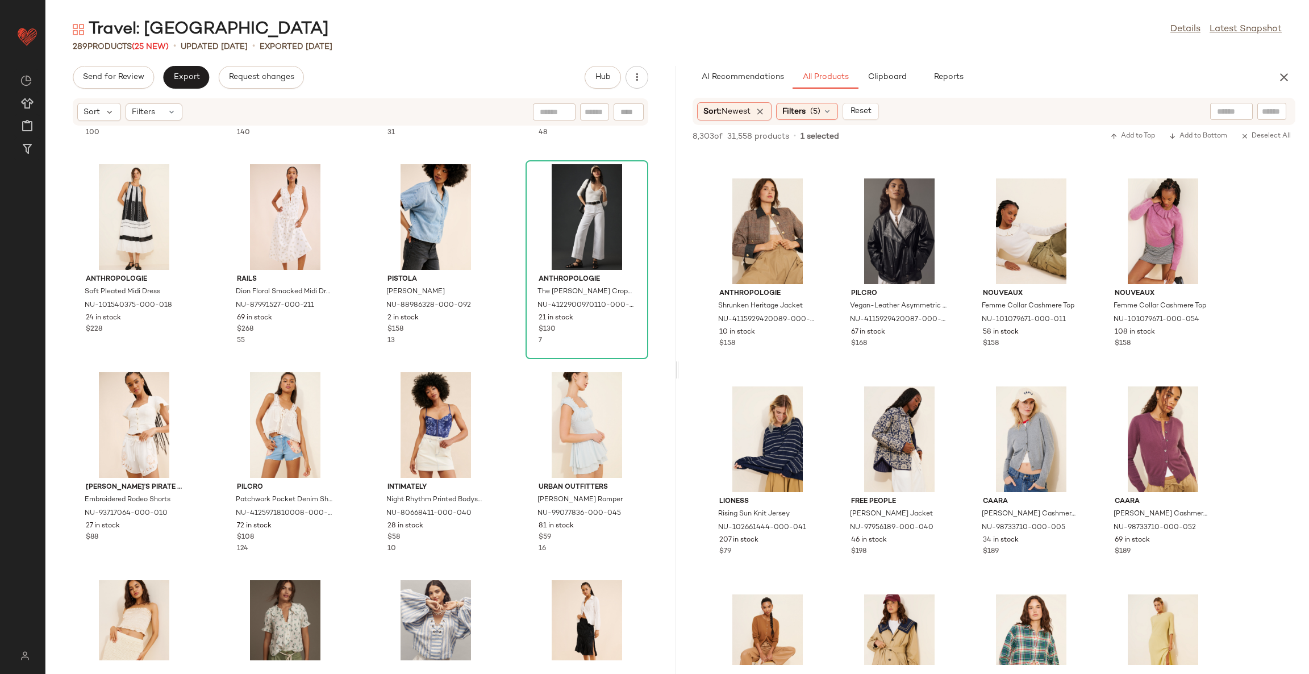
scroll to position [5636, 0]
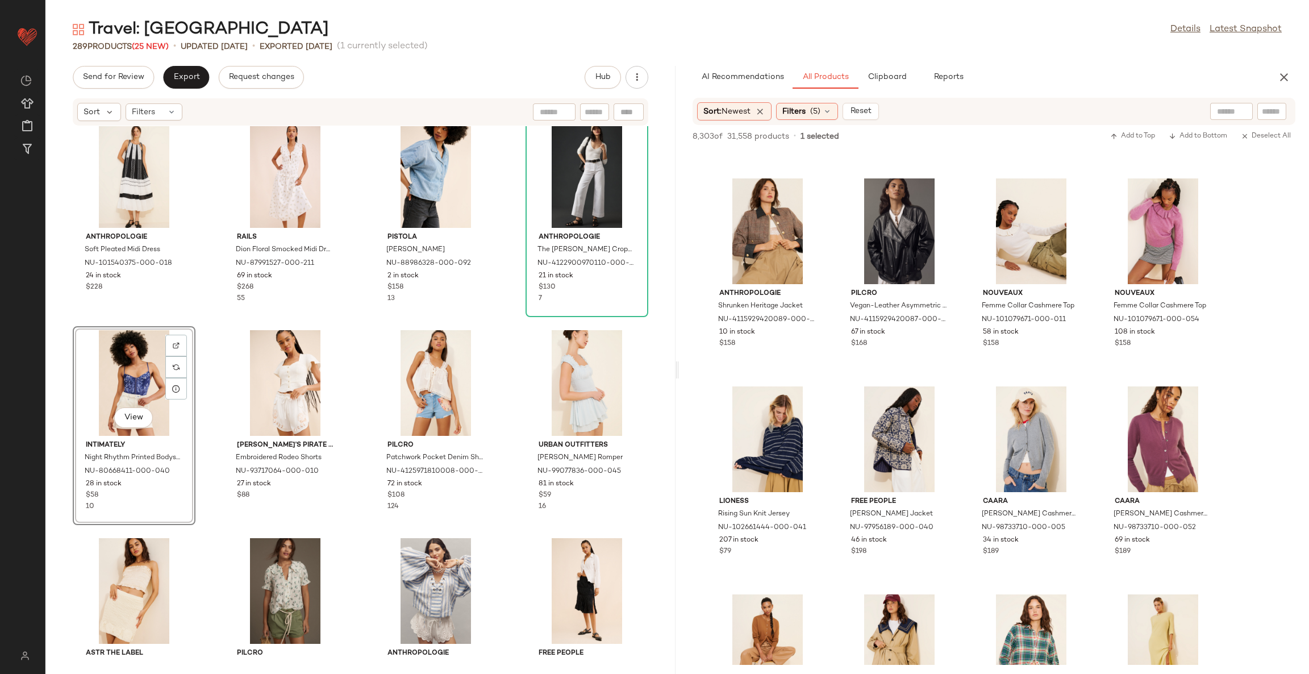
click at [349, 538] on div "Du Paradis Mixed Stripe Midi Dress NU-89581664-000-040 22 in stock $209 100 Pil…" at bounding box center [360, 393] width 630 height 534
click at [448, 358] on div "View" at bounding box center [436, 383] width 115 height 106
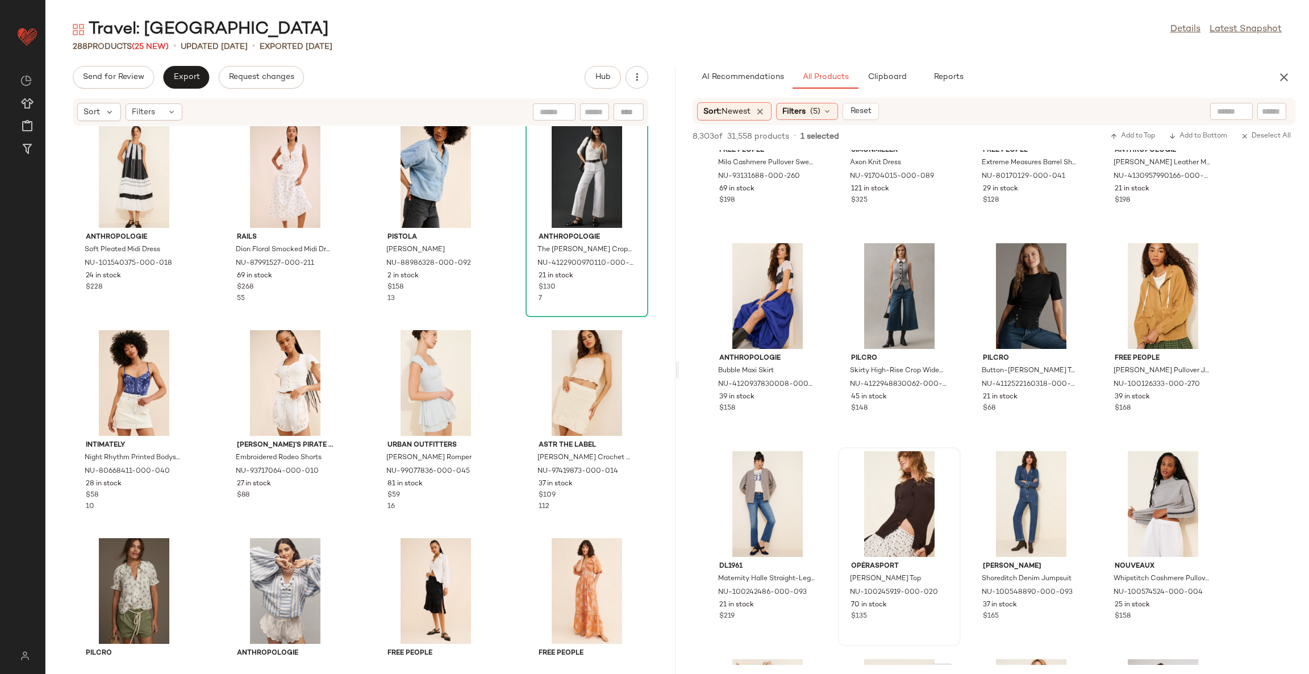
scroll to position [8781, 0]
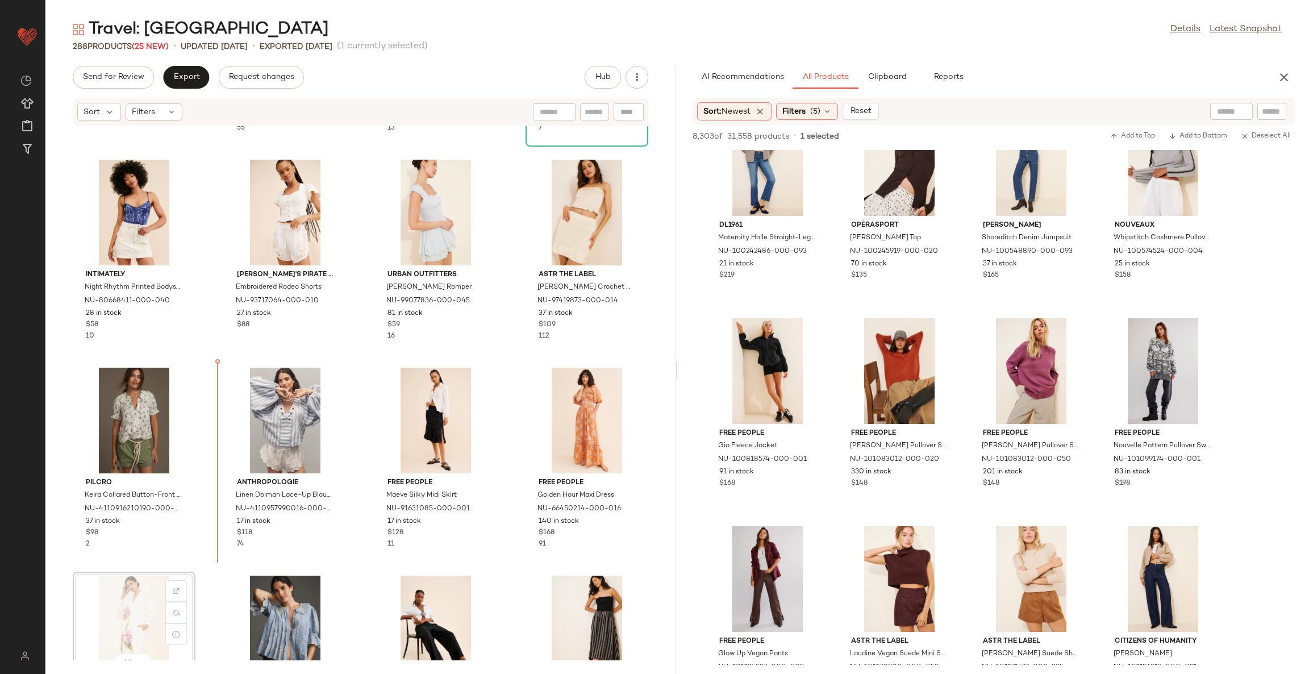
scroll to position [5807, 0]
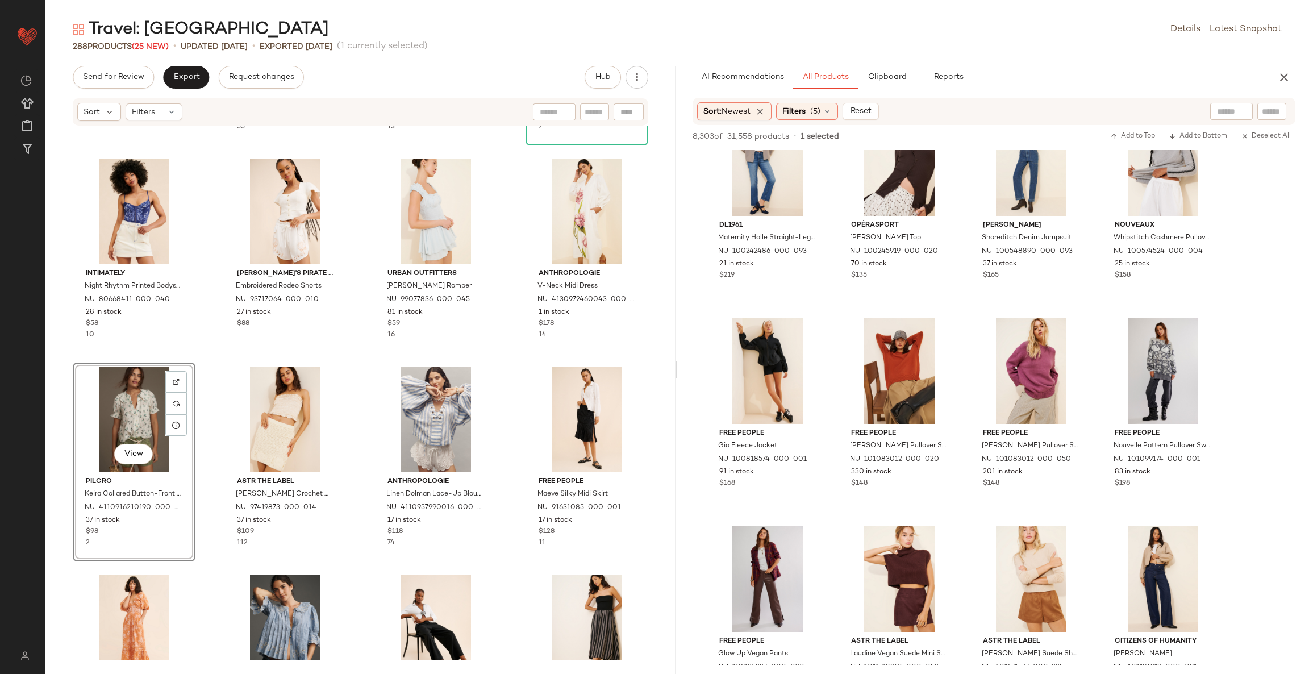
click at [512, 399] on div "Anthropologie Soft Pleated Midi Dress NU-101540375-000-018 24 in stock $228 Rai…" at bounding box center [360, 393] width 630 height 534
click at [516, 417] on div "Anthropologie Soft Pleated Midi Dress NU-101540375-000-018 24 in stock $228 Rai…" at bounding box center [360, 393] width 630 height 534
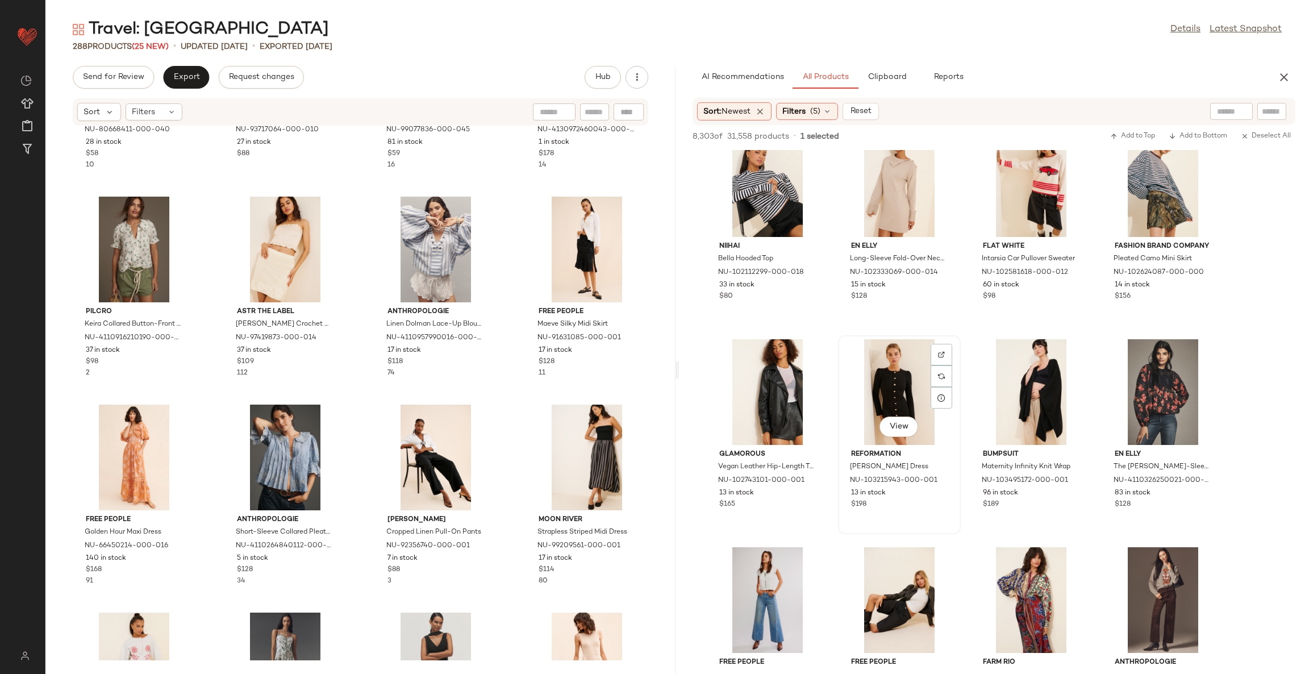
scroll to position [9634, 0]
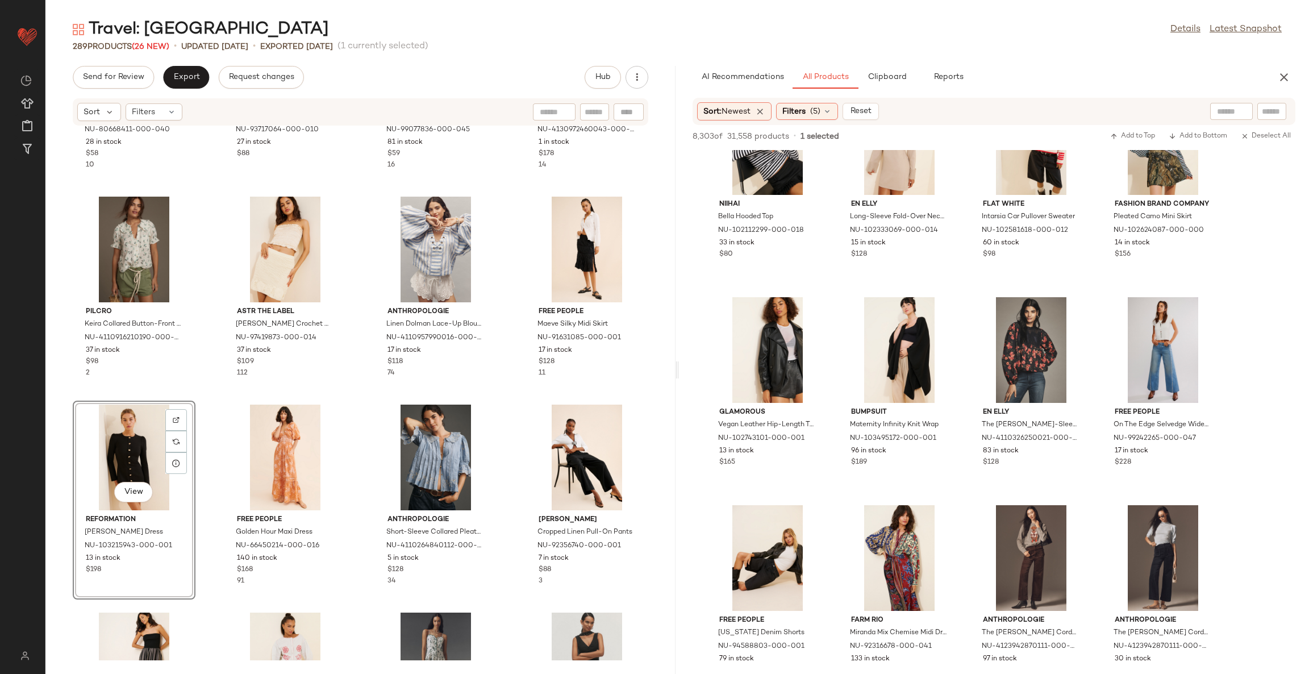
click at [346, 402] on div "Intimately Night Rhythm Printed Bodysuit NU-80668411-000-040 28 in stock $58 10…" at bounding box center [360, 393] width 630 height 534
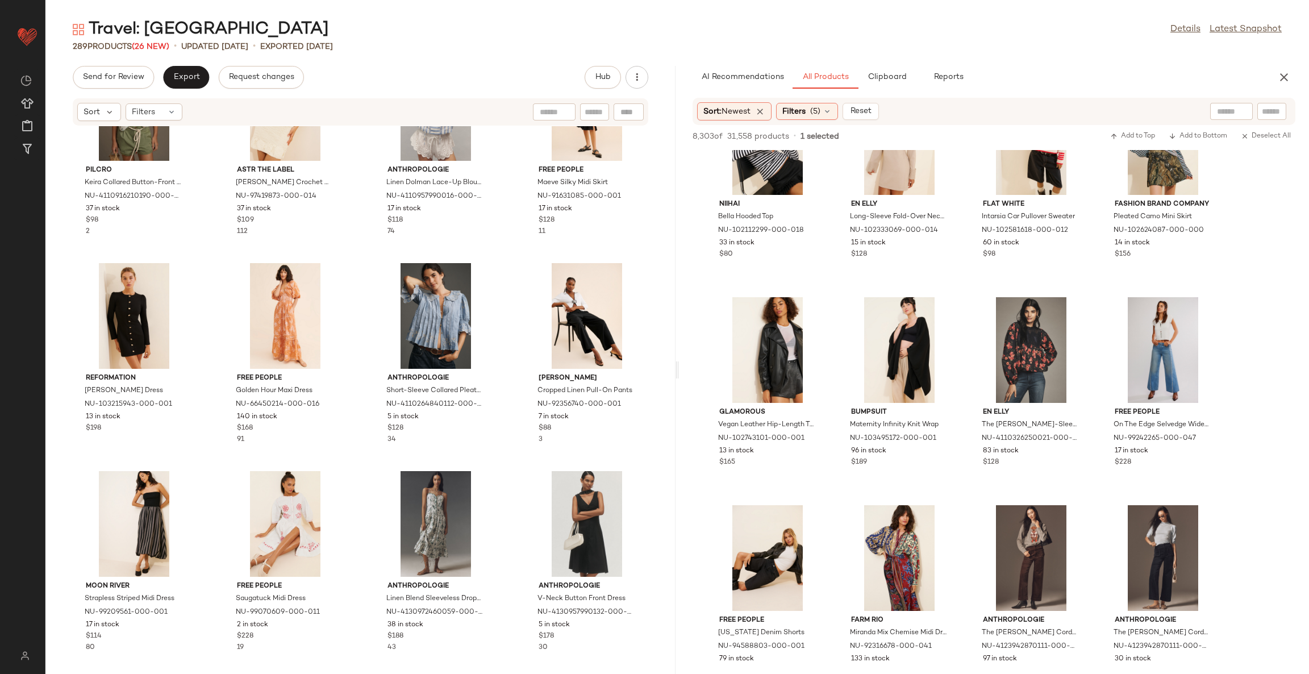
scroll to position [6148, 0]
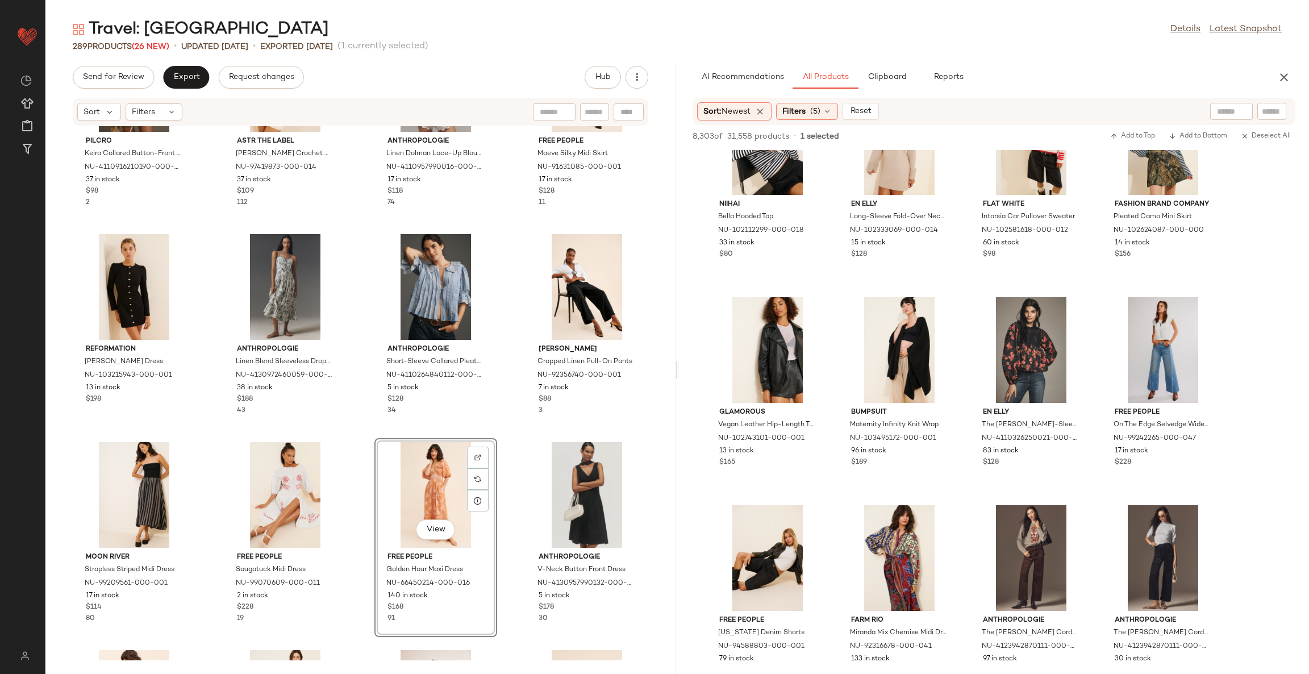
click at [502, 452] on div "Pilcro Keira Collared Button-Front Blouse NU-4110916210190-000-038 37 in stock …" at bounding box center [360, 393] width 630 height 534
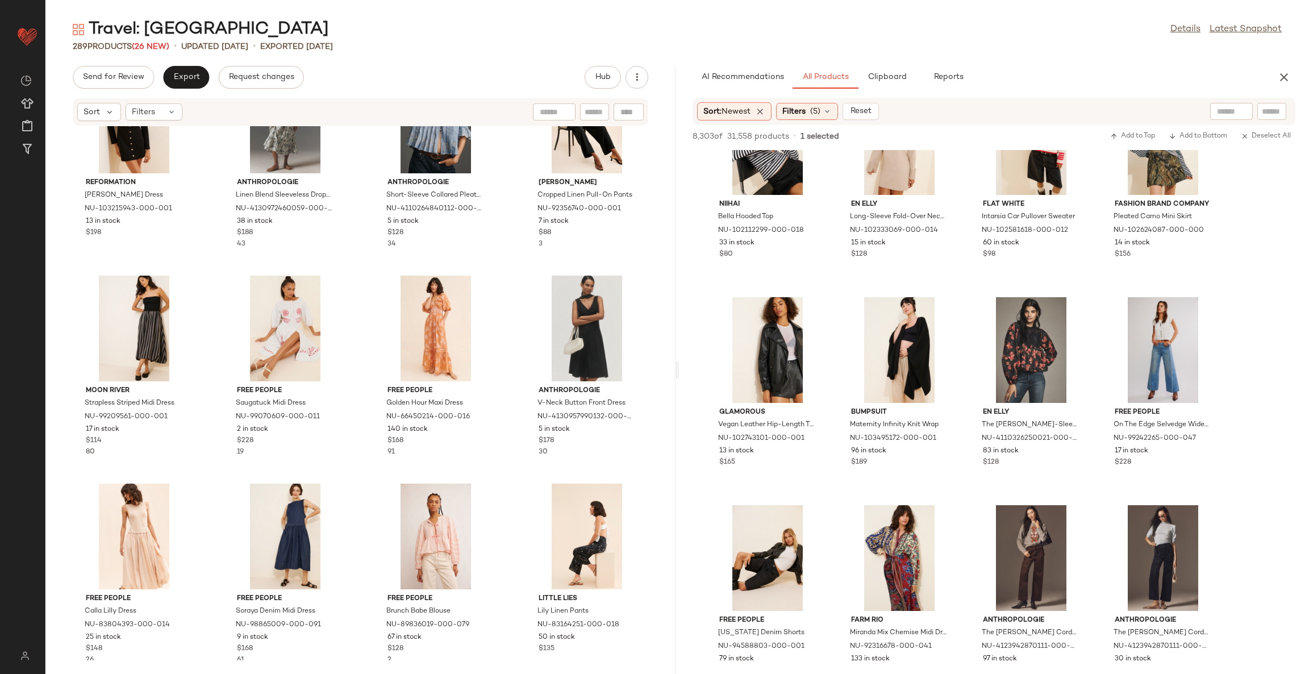
scroll to position [6318, 0]
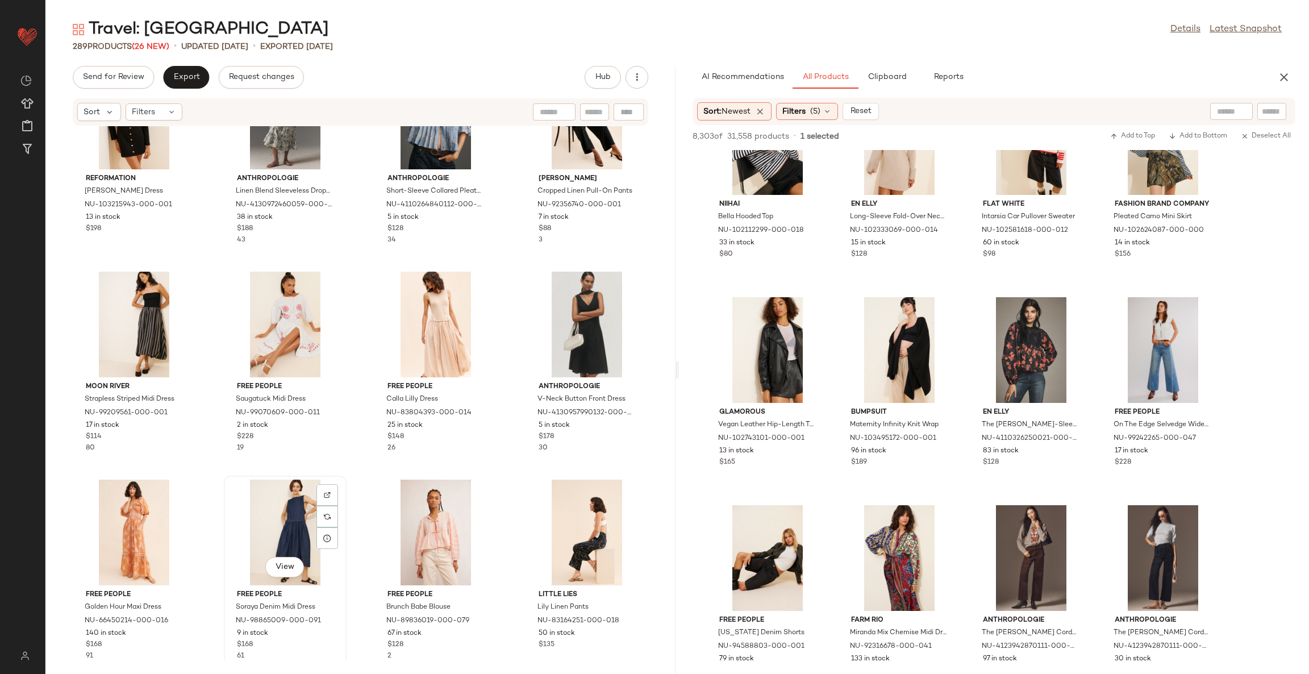
click at [343, 484] on div "View Free People Soraya Denim Midi Dress NU-98865009-000-091 9 in stock $168 61" at bounding box center [285, 575] width 123 height 199
click at [357, 476] on div "Pilcro Keira Collared Button-Front Blouse NU-4110916210190-000-038 37 in stock …" at bounding box center [360, 393] width 630 height 534
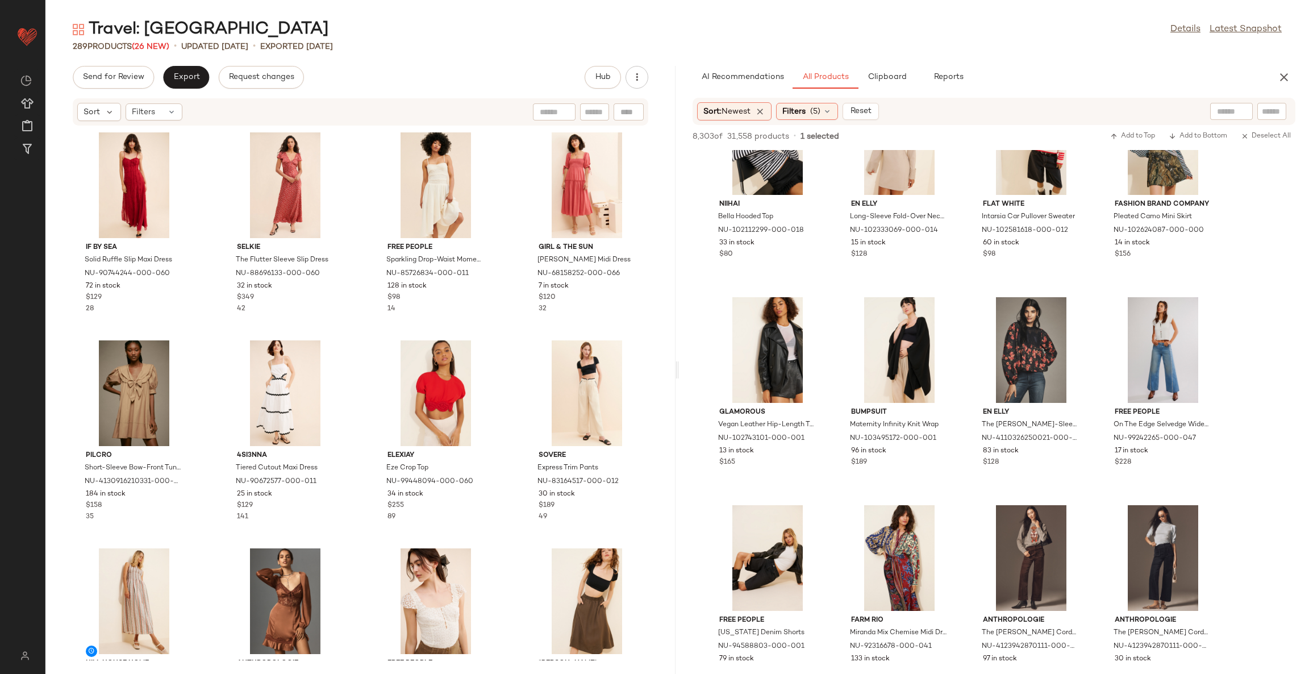
click at [501, 336] on div "If By Sea Solid Ruffle Slip Maxi Dress NU-90744244-000-060 72 in stock $129 28 …" at bounding box center [360, 393] width 630 height 534
click at [193, 73] on span "Export" at bounding box center [186, 77] width 27 height 9
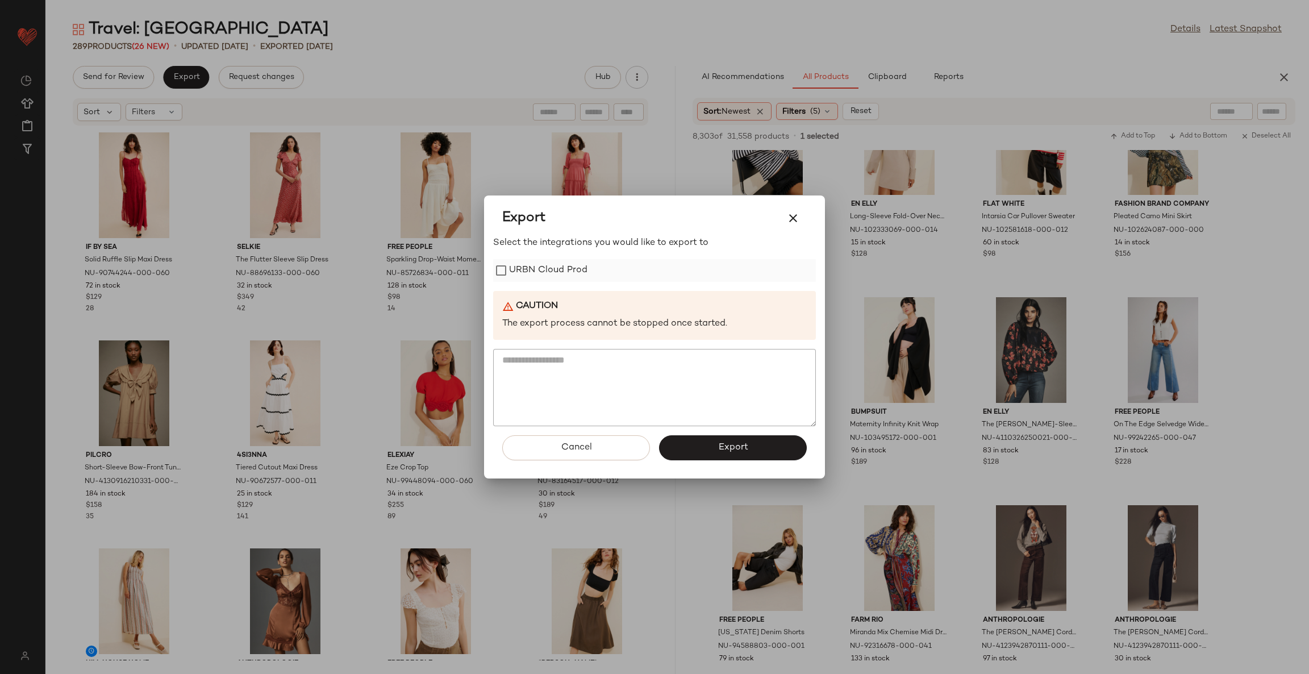
click at [530, 275] on label "URBN Cloud Prod" at bounding box center [548, 270] width 78 height 23
click at [720, 450] on span "Export" at bounding box center [733, 447] width 30 height 11
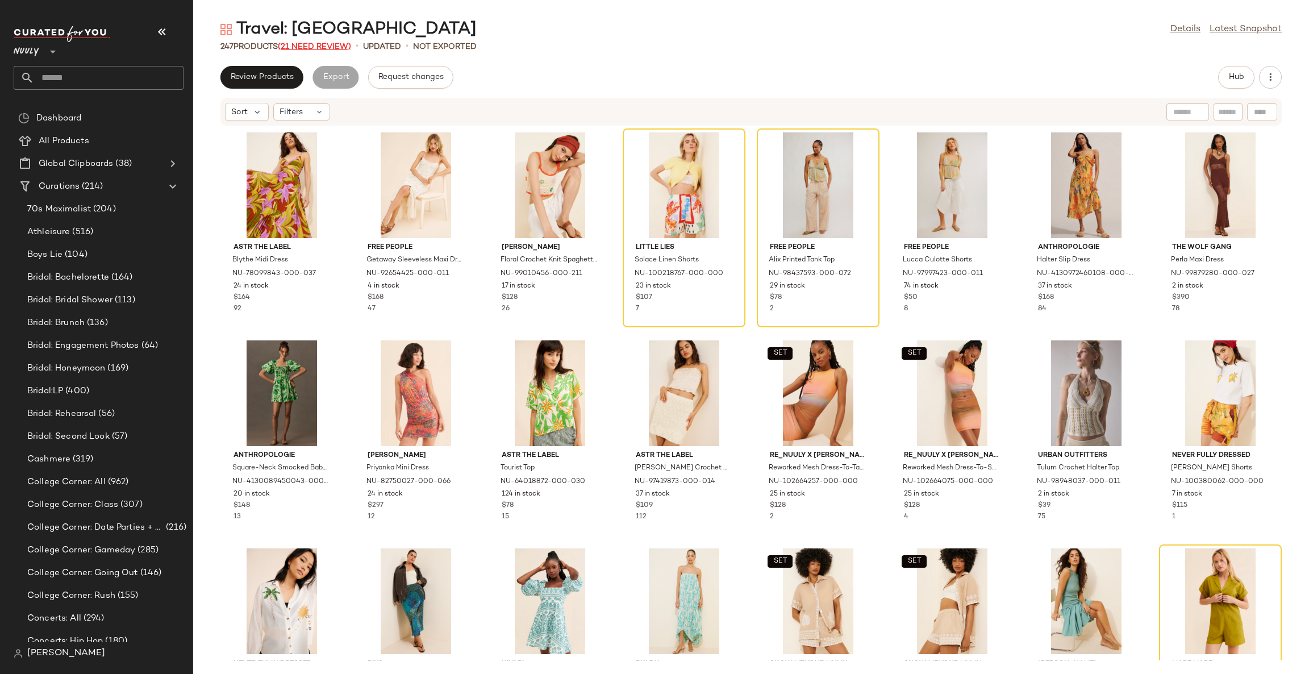
click at [325, 45] on span "(21 Need Review)" at bounding box center [314, 47] width 73 height 9
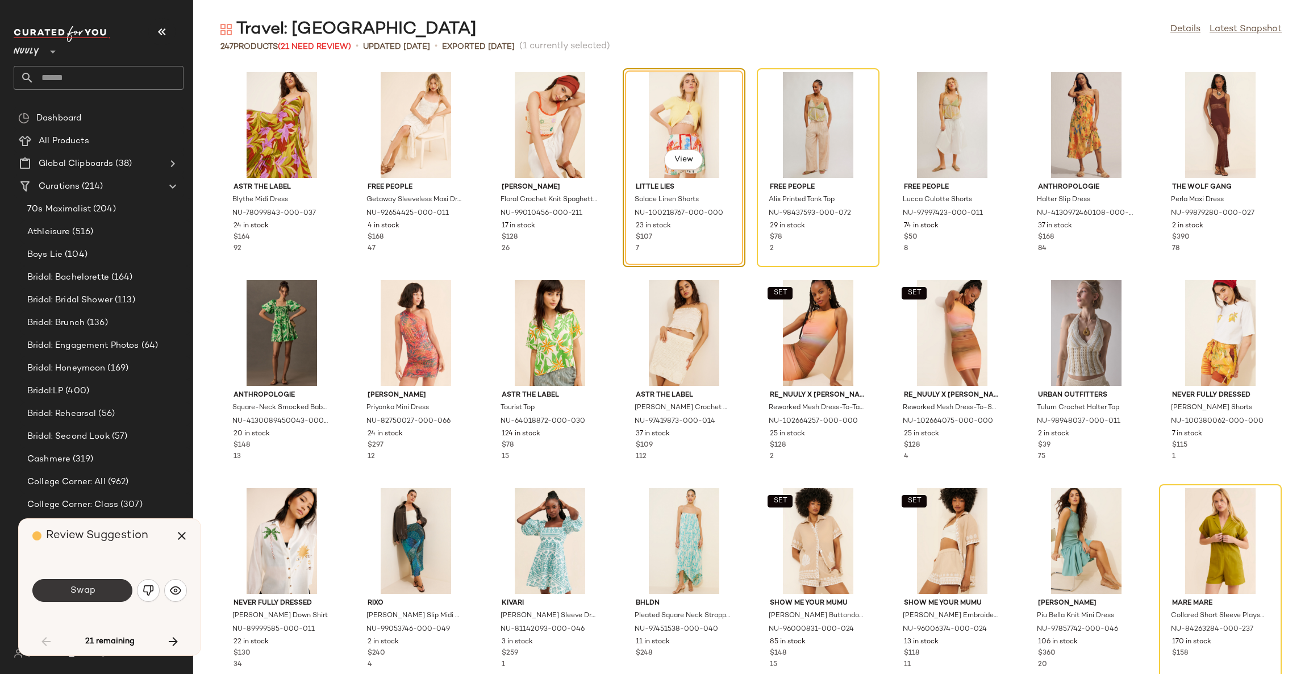
click at [89, 596] on span "Swap" at bounding box center [82, 590] width 26 height 11
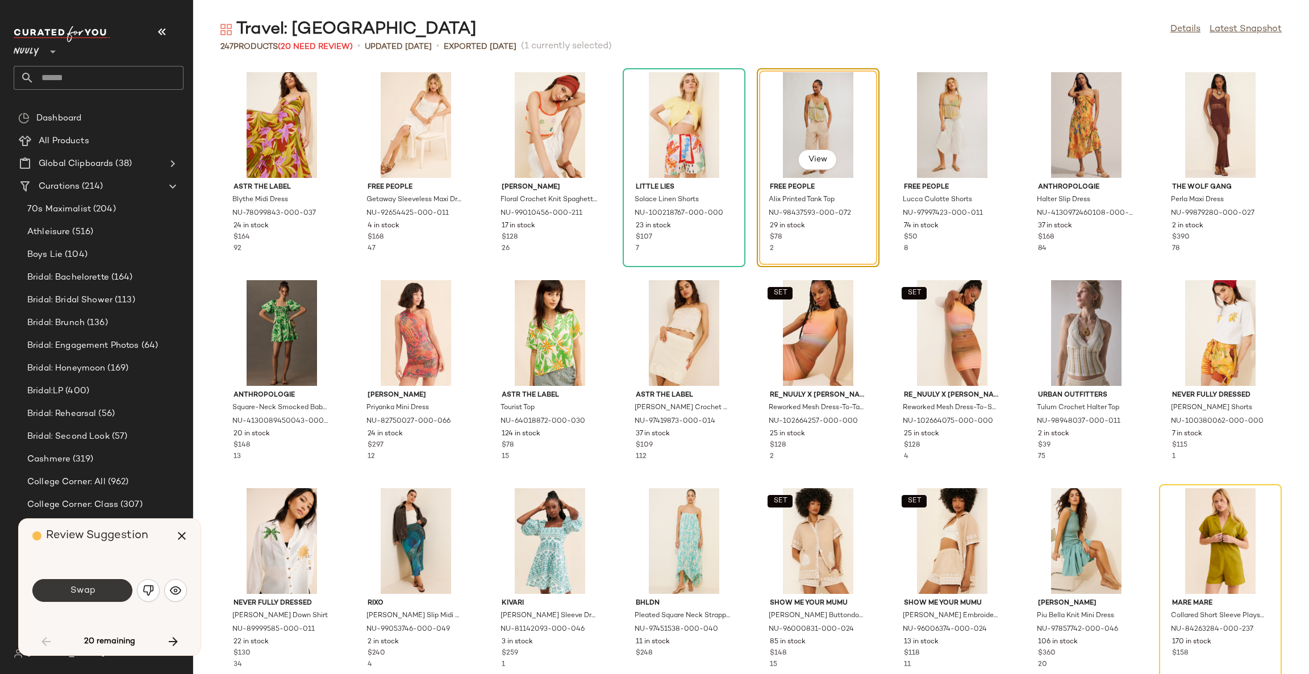
click at [90, 592] on span "Swap" at bounding box center [82, 590] width 26 height 11
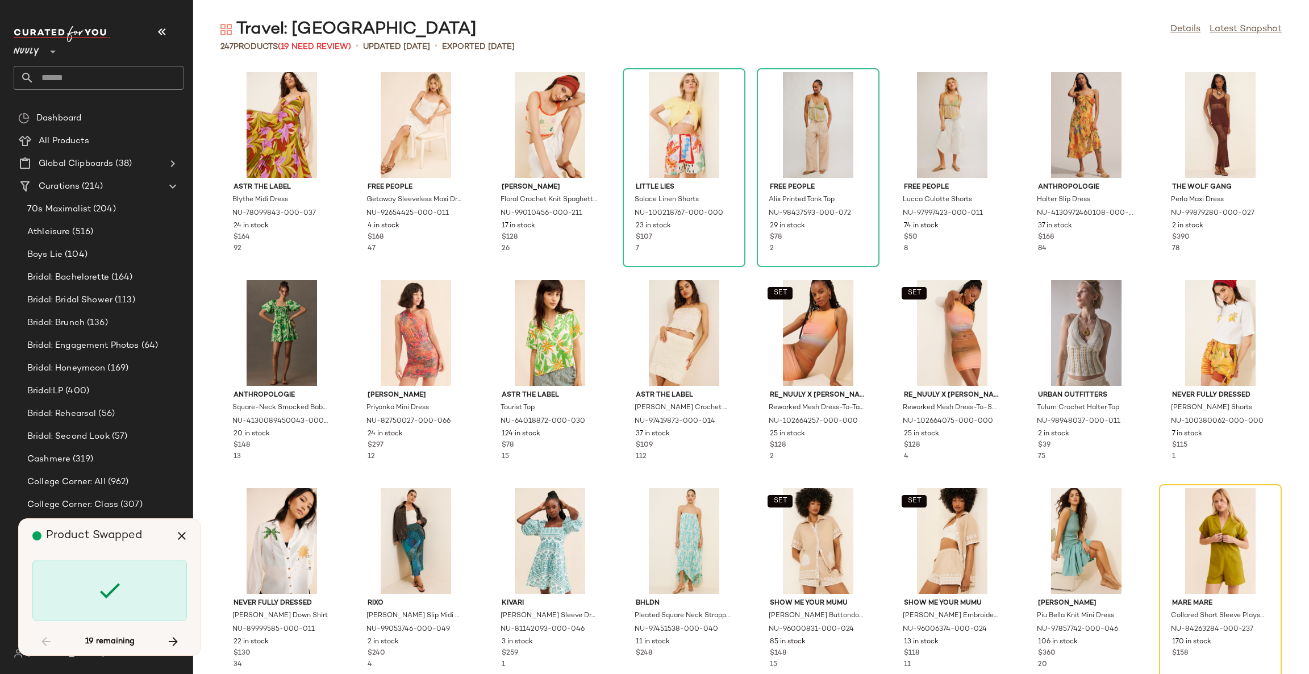
scroll to position [217, 0]
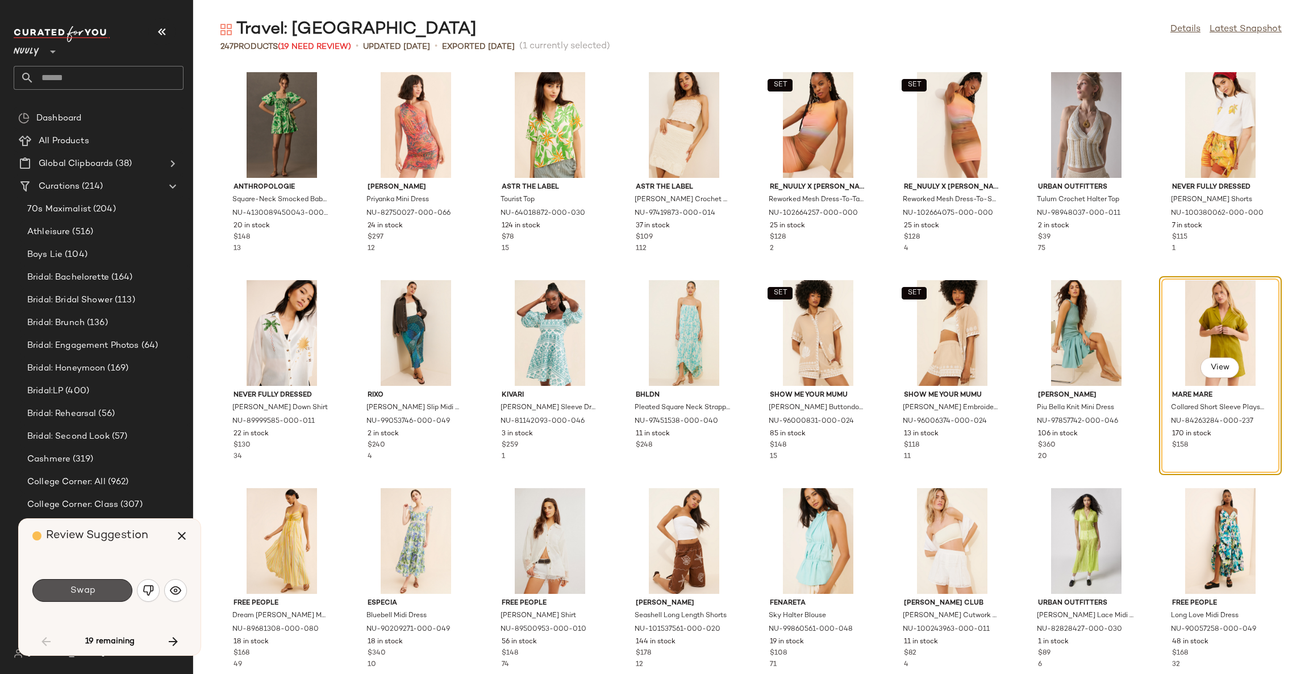
click at [90, 592] on span "Swap" at bounding box center [82, 590] width 26 height 11
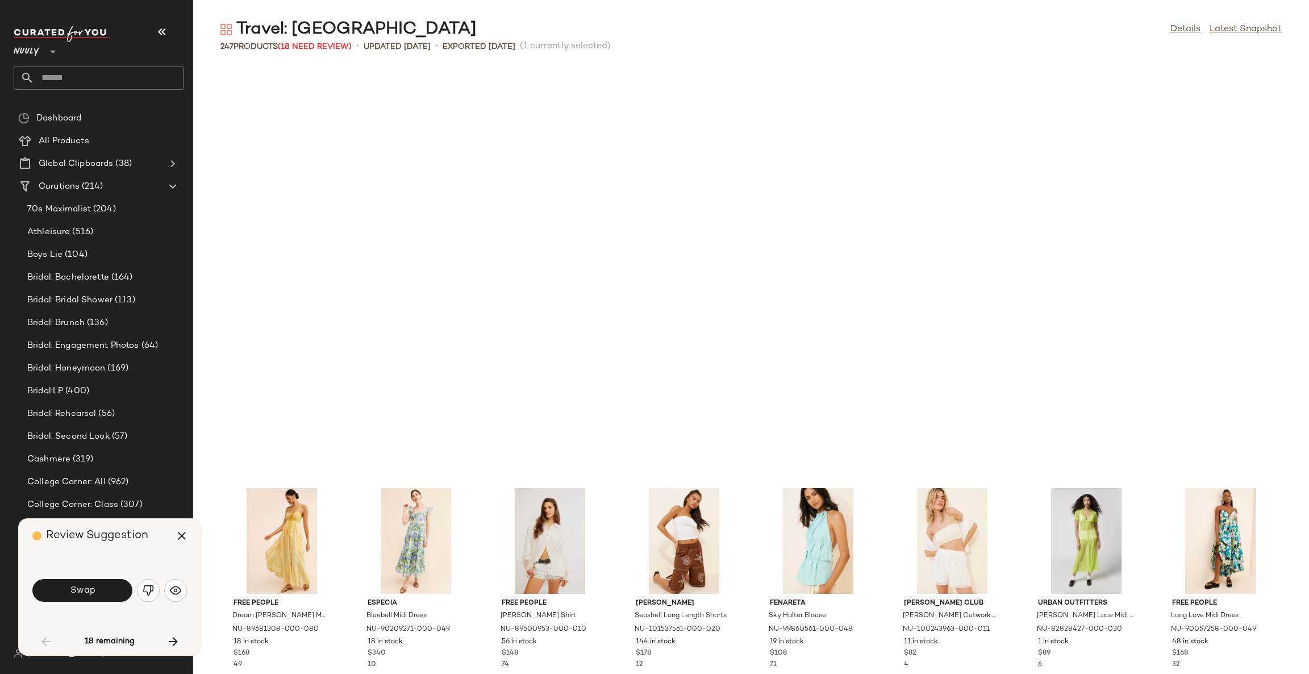
scroll to position [624, 0]
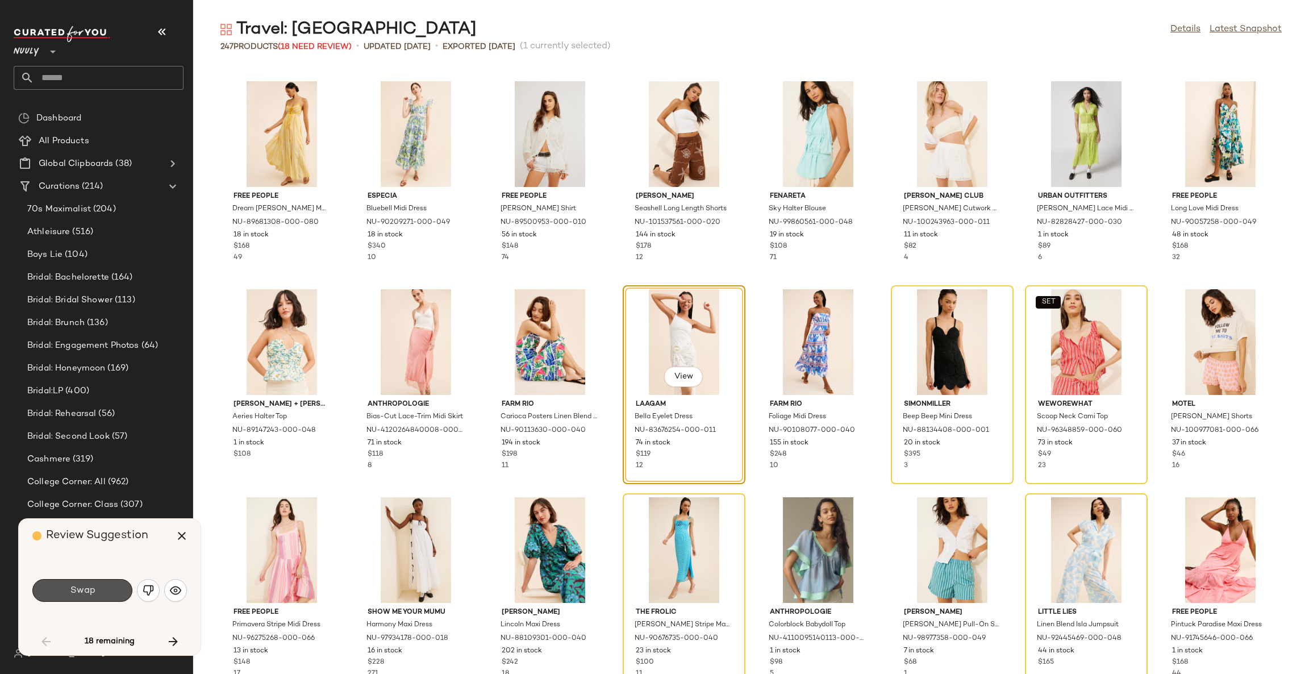
click at [90, 592] on span "Swap" at bounding box center [82, 590] width 26 height 11
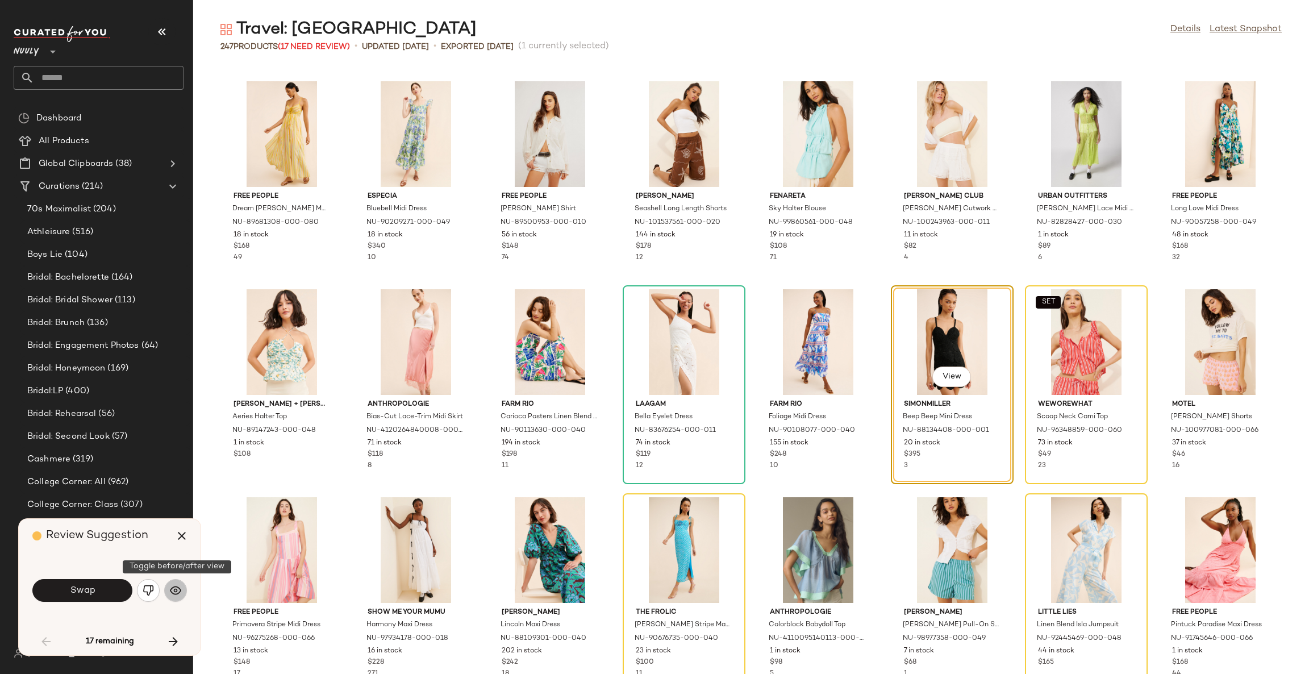
click at [176, 593] on img "button" at bounding box center [175, 590] width 11 height 11
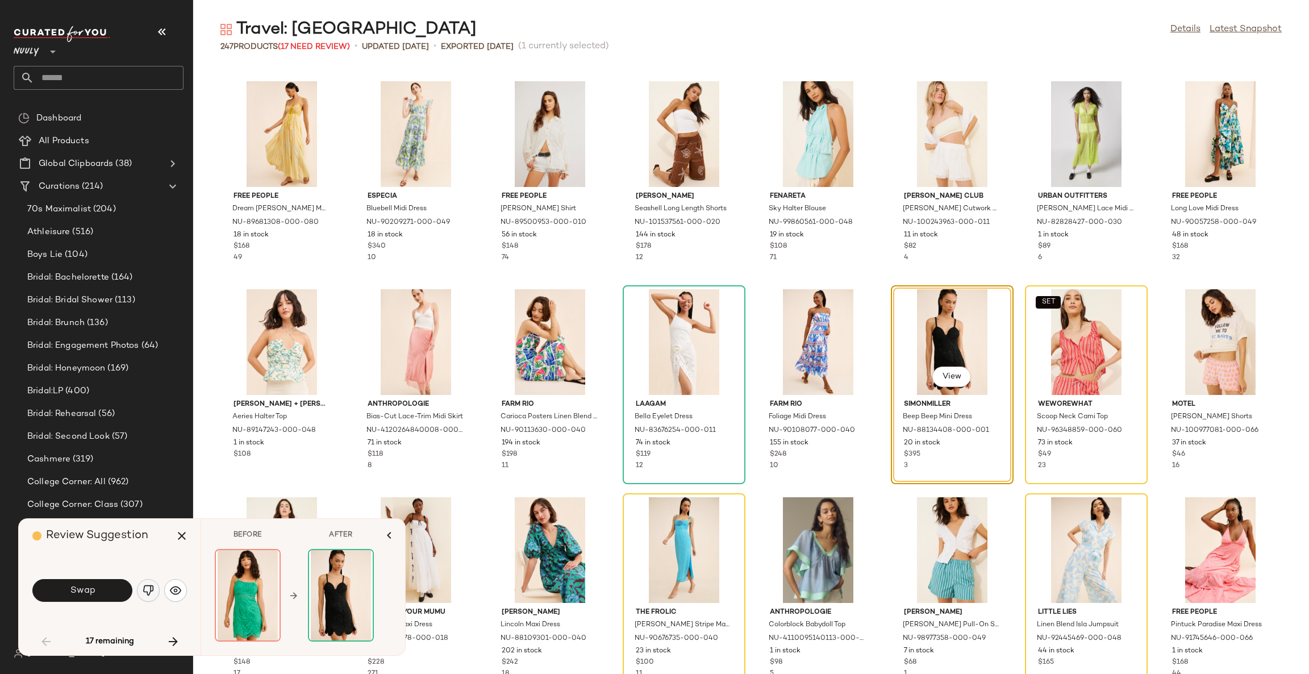
click at [149, 593] on img "button" at bounding box center [148, 590] width 11 height 11
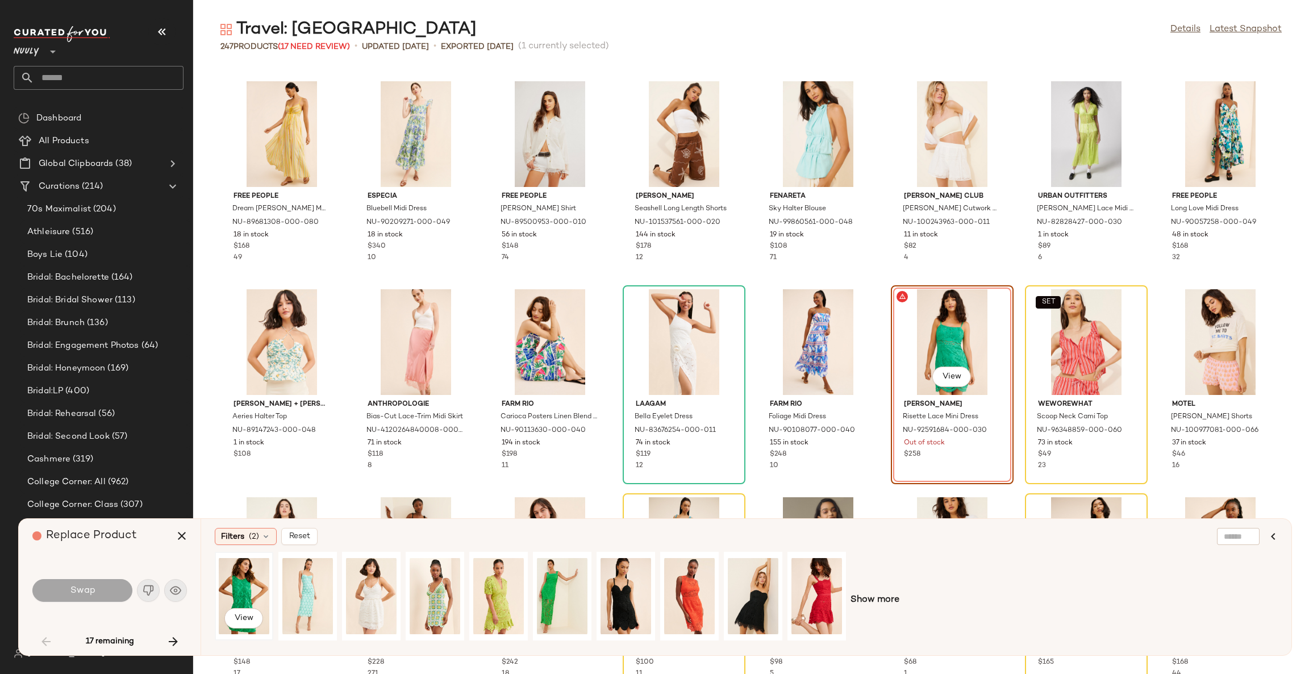
click at [255, 588] on div "View" at bounding box center [244, 596] width 51 height 81
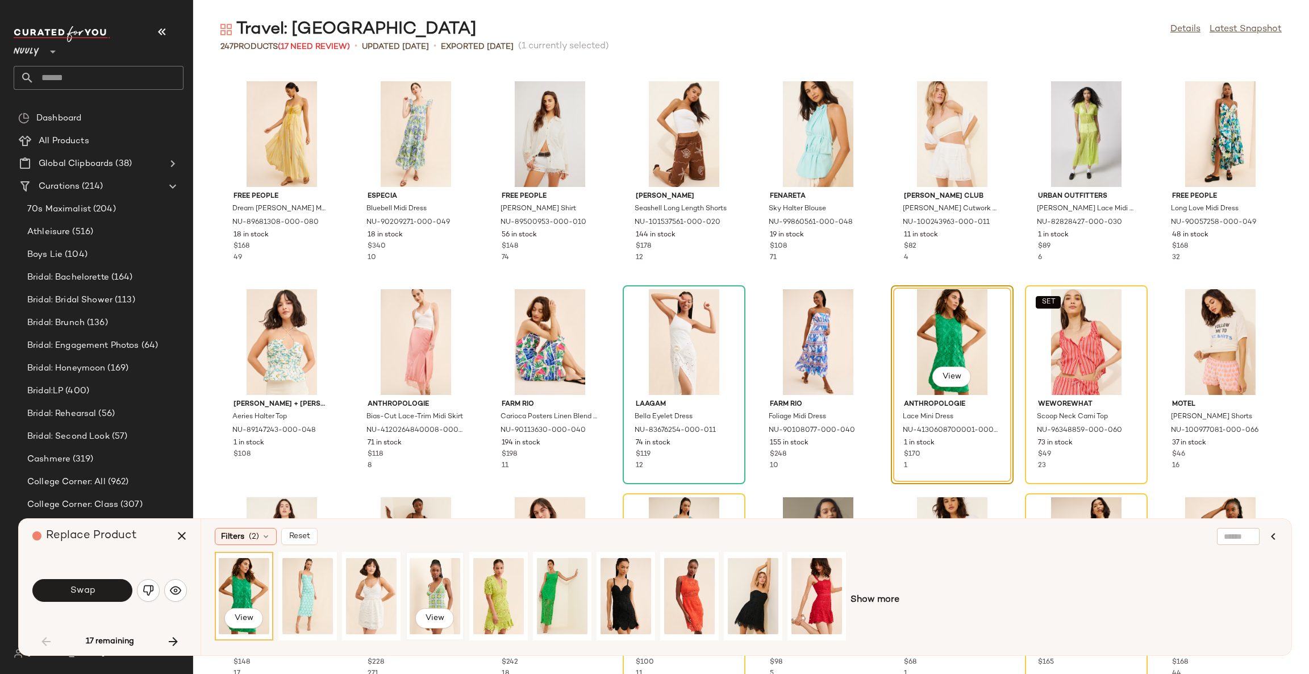
click at [427, 583] on div "View" at bounding box center [435, 596] width 51 height 81
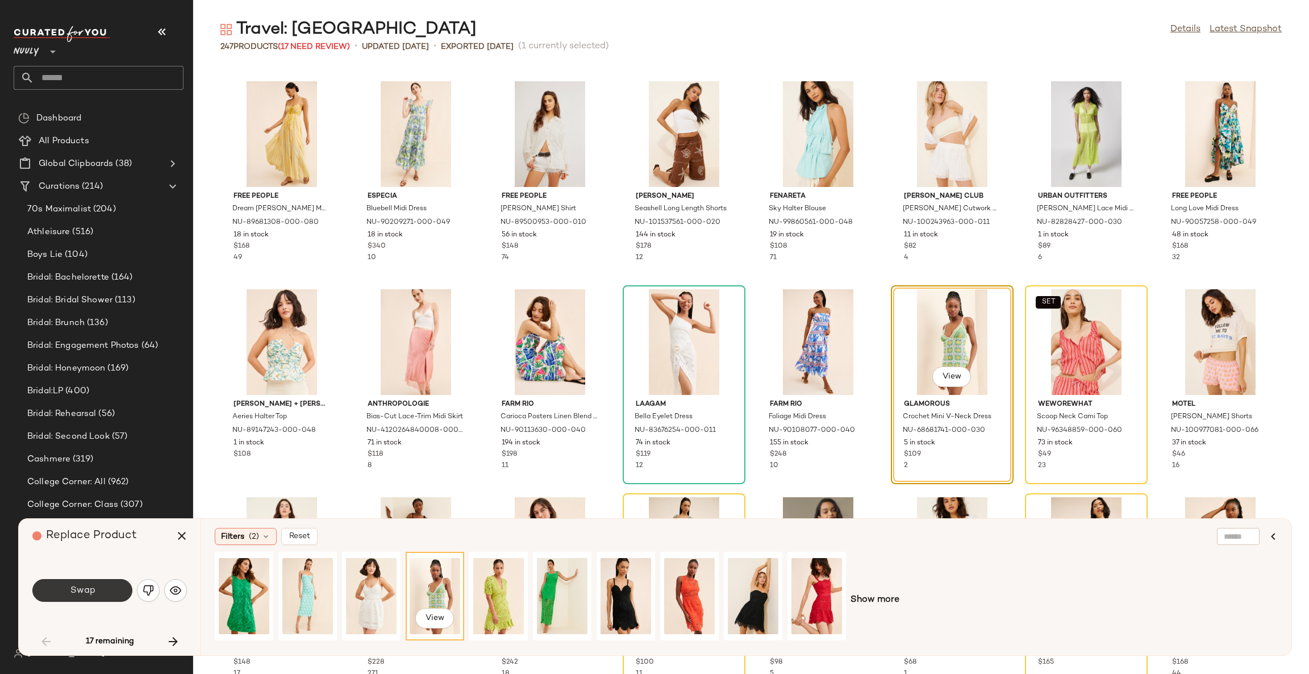
click at [110, 593] on button "Swap" at bounding box center [82, 590] width 100 height 23
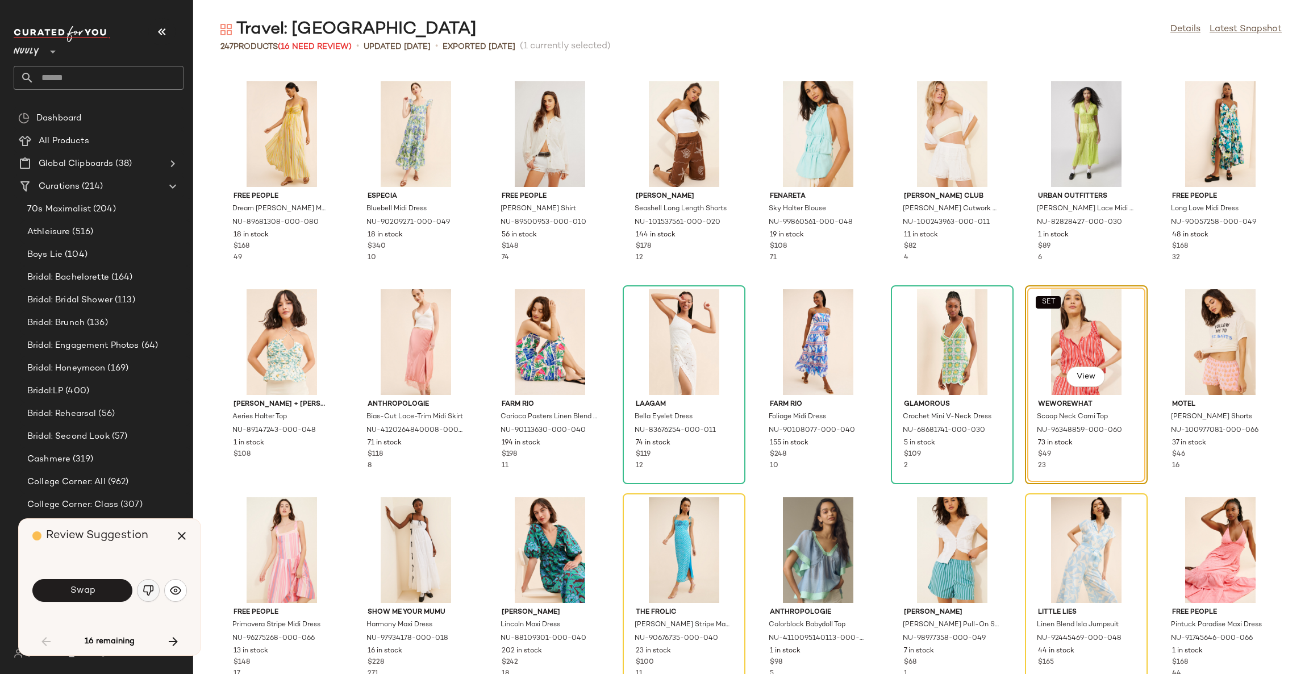
click at [152, 589] on img "button" at bounding box center [148, 590] width 11 height 11
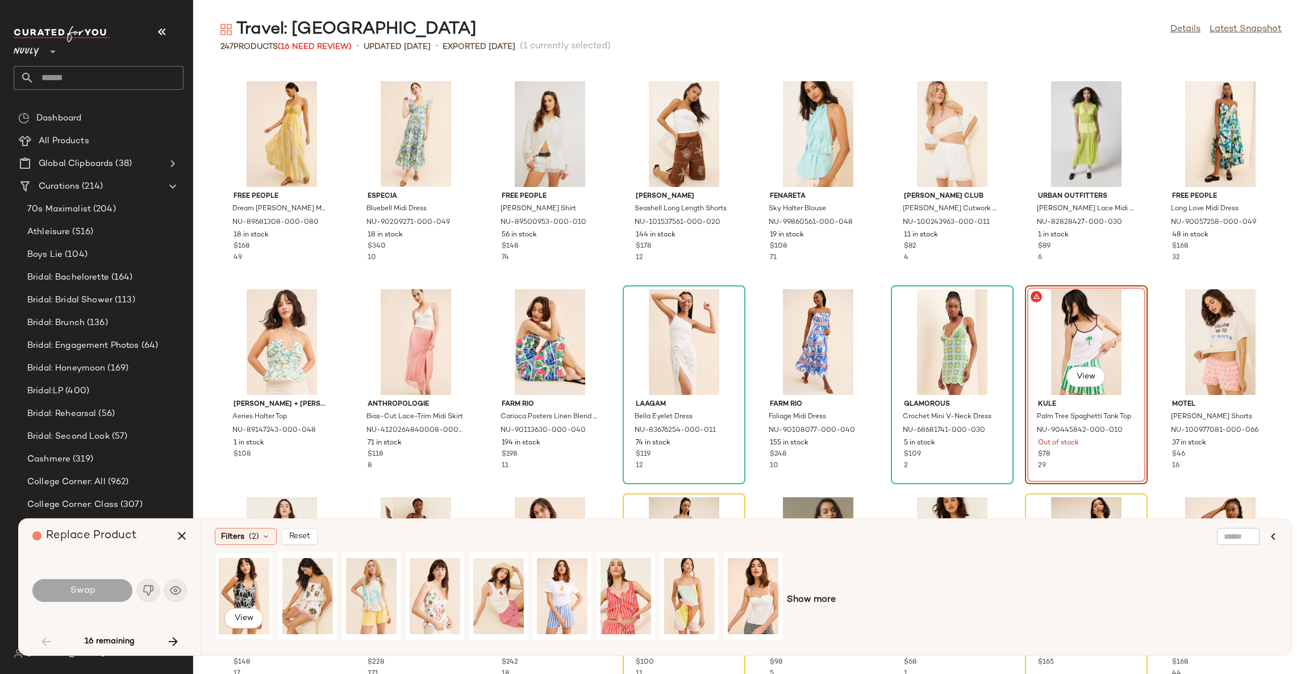
click at [248, 593] on div "View" at bounding box center [244, 596] width 51 height 81
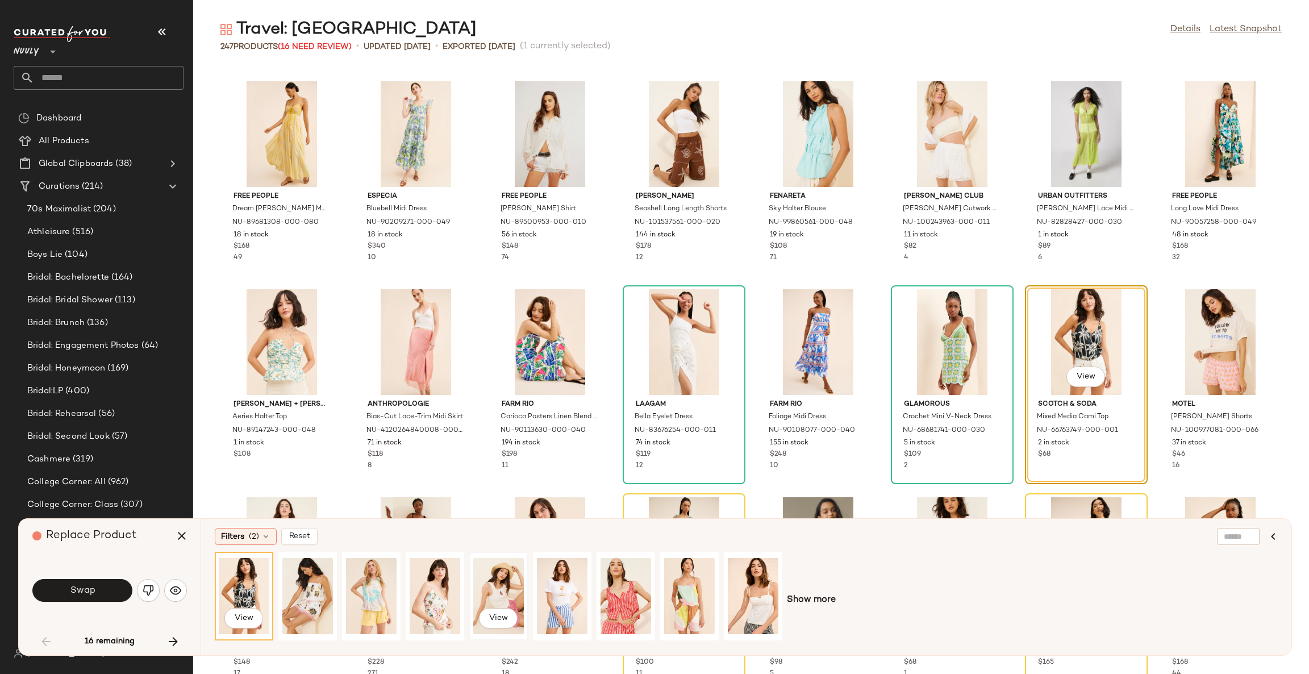
click at [504, 593] on div "View" at bounding box center [498, 596] width 51 height 81
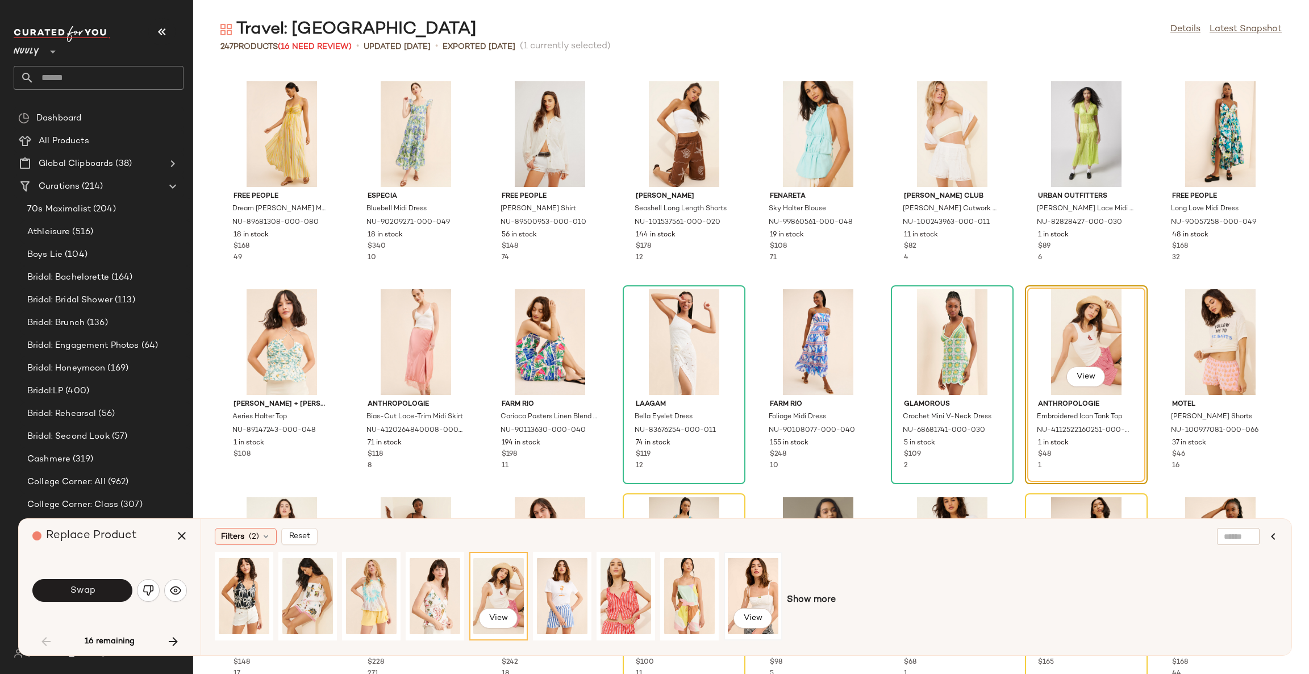
click at [776, 592] on div "View" at bounding box center [753, 596] width 51 height 81
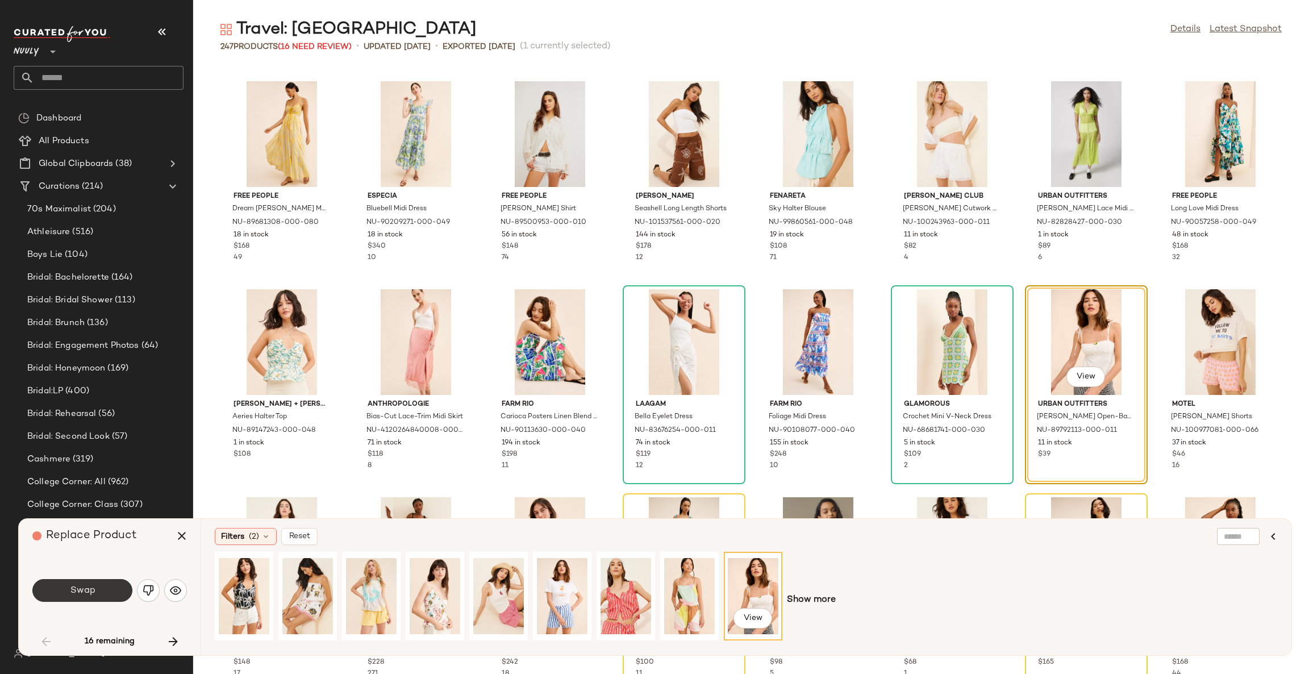
click at [118, 588] on button "Swap" at bounding box center [82, 590] width 100 height 23
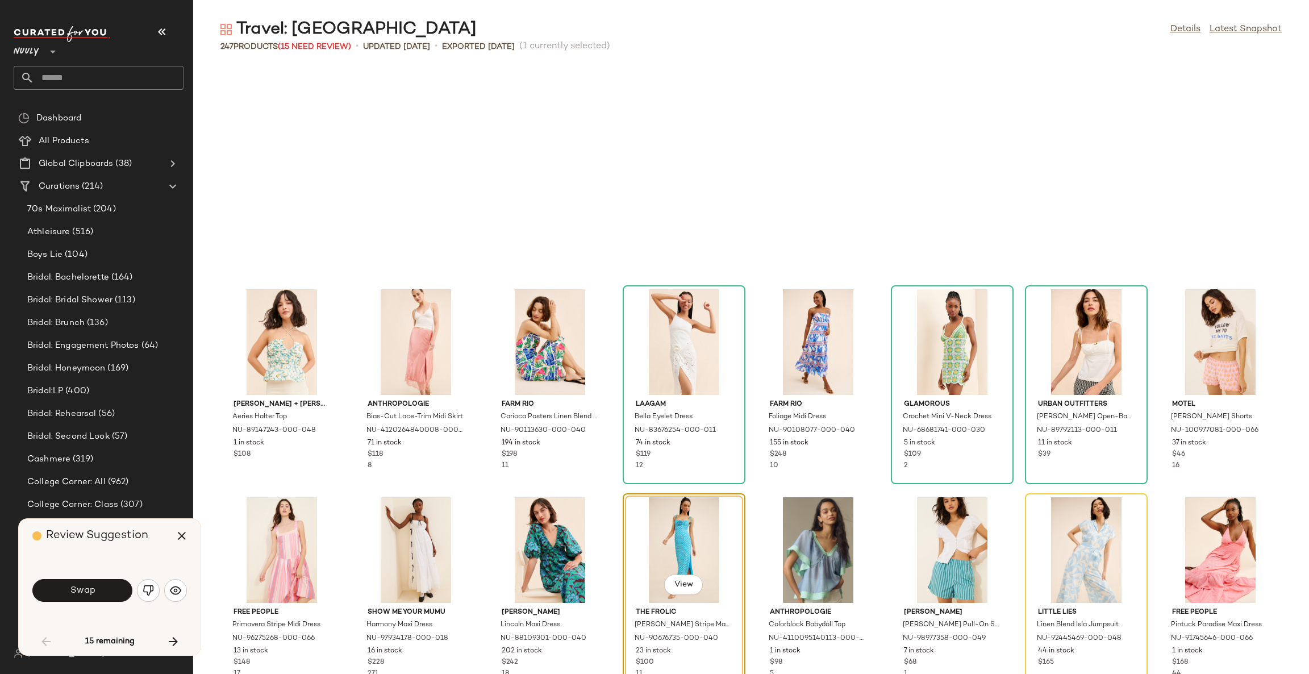
scroll to position [832, 0]
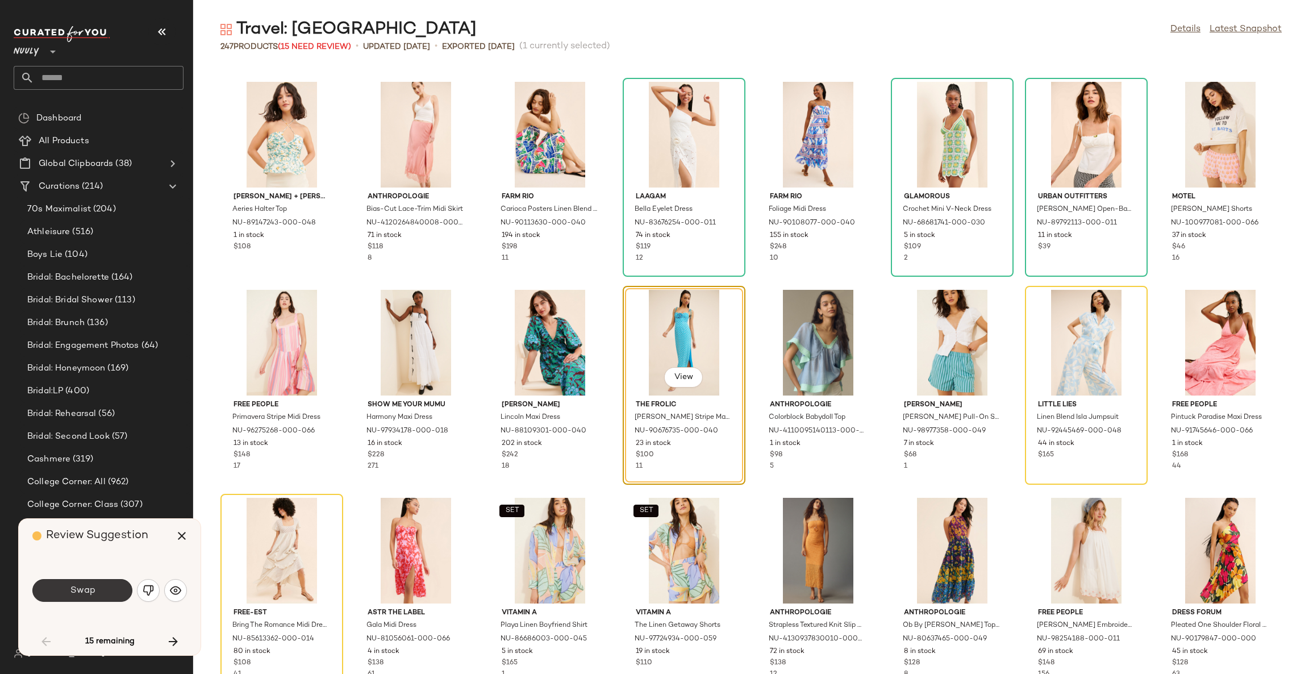
click at [74, 588] on span "Swap" at bounding box center [82, 590] width 26 height 11
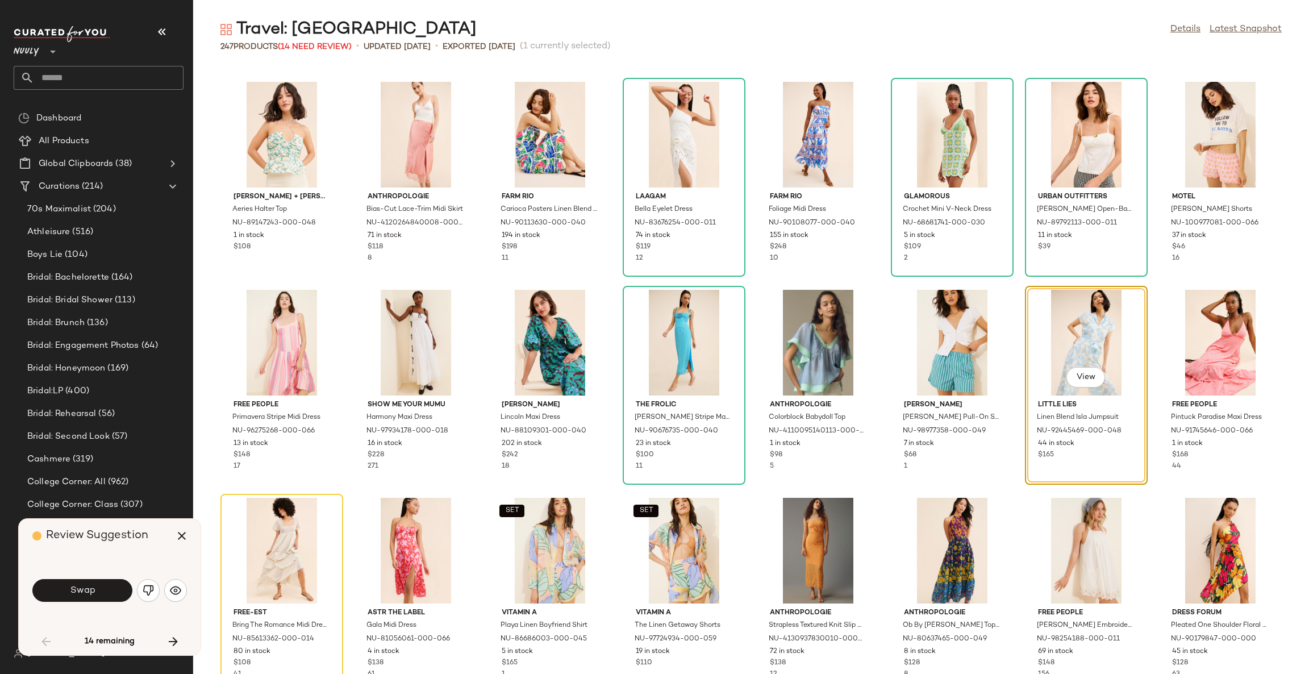
click at [74, 588] on span "Swap" at bounding box center [82, 590] width 26 height 11
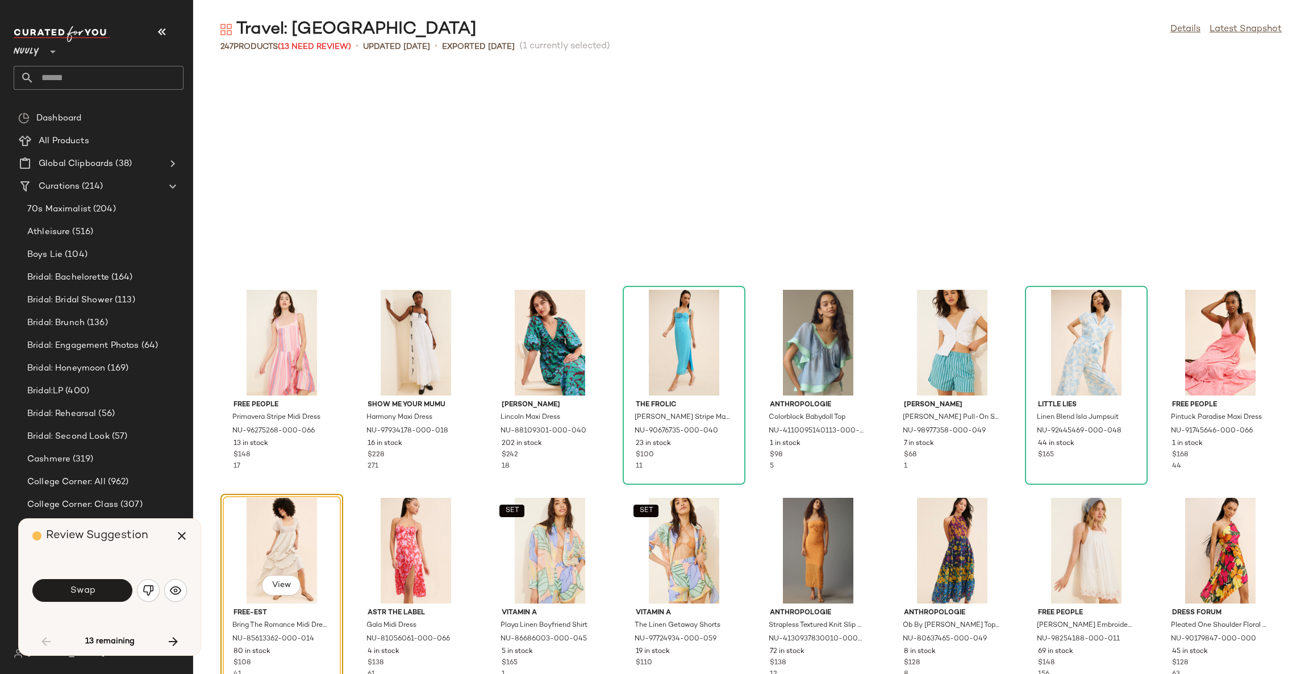
scroll to position [1040, 0]
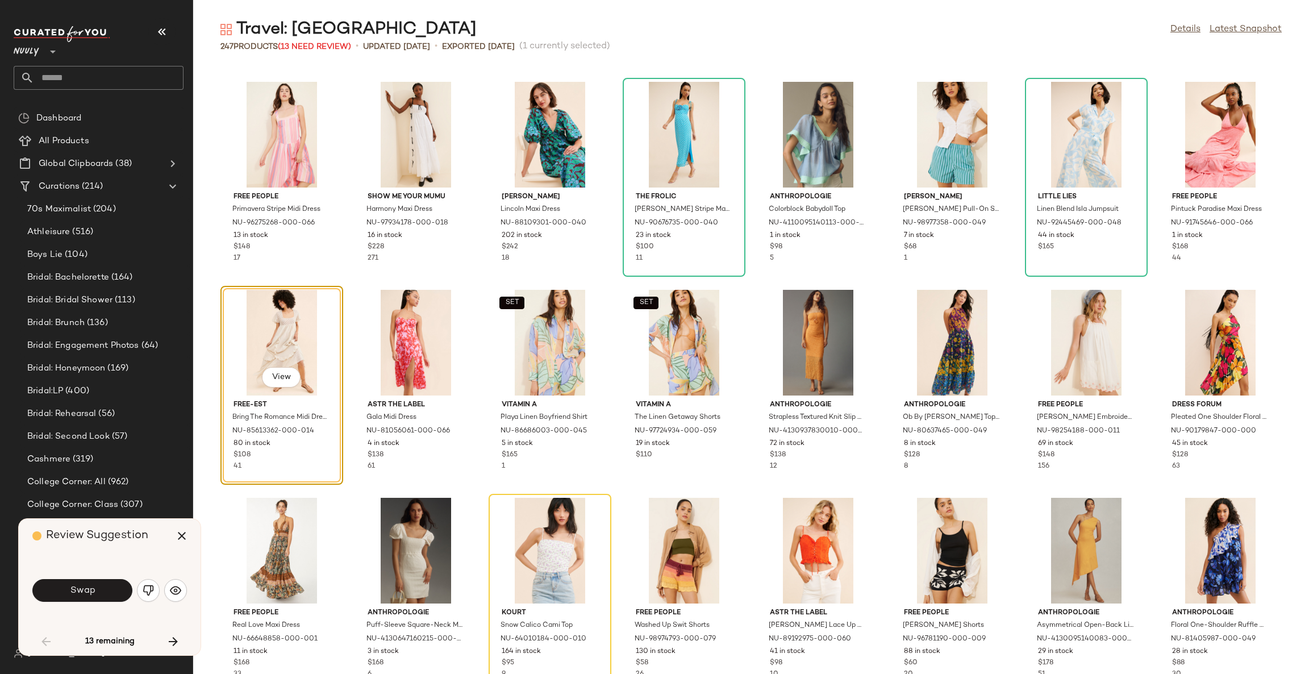
click at [74, 588] on span "Swap" at bounding box center [82, 590] width 26 height 11
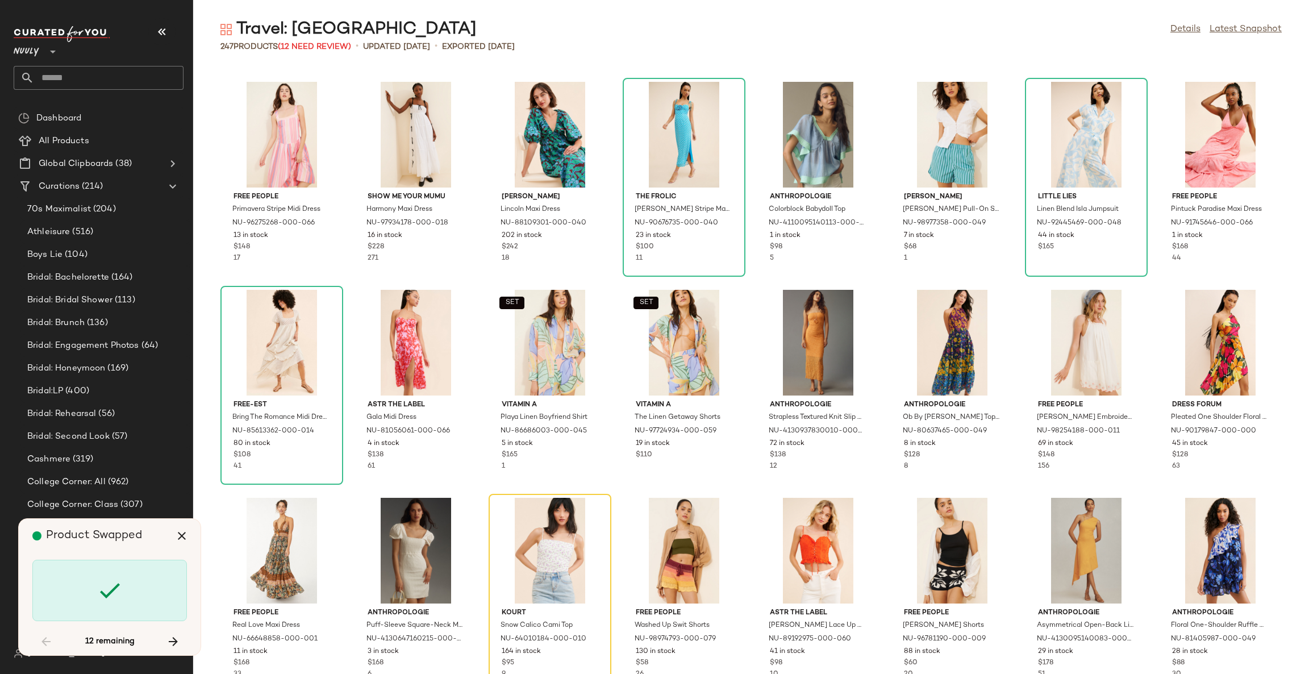
scroll to position [1248, 0]
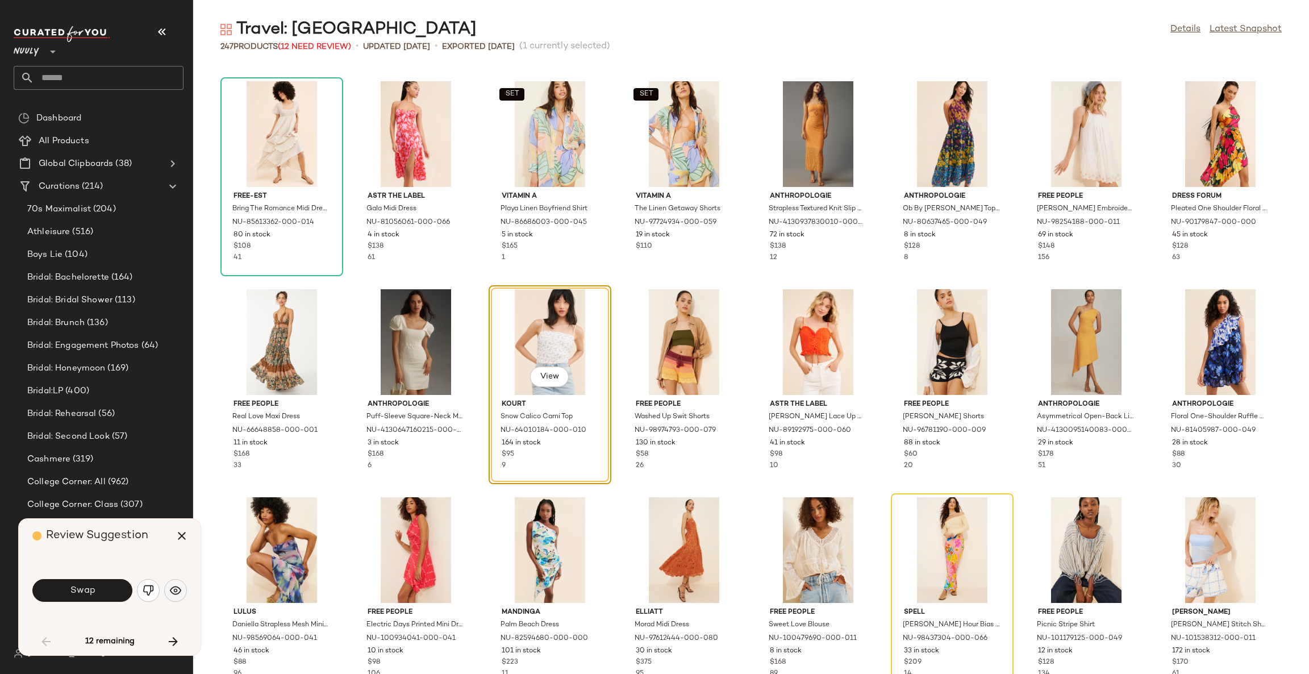
click at [170, 593] on img "button" at bounding box center [175, 590] width 11 height 11
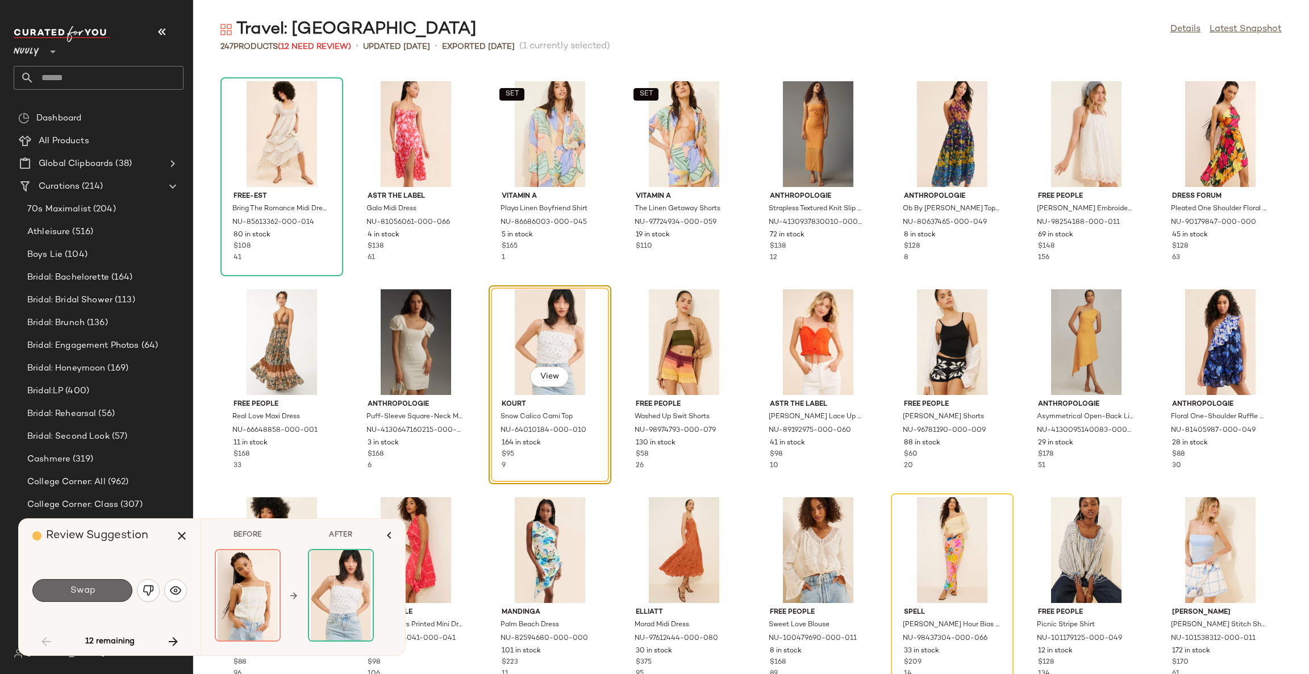
click at [111, 592] on button "Swap" at bounding box center [82, 590] width 100 height 23
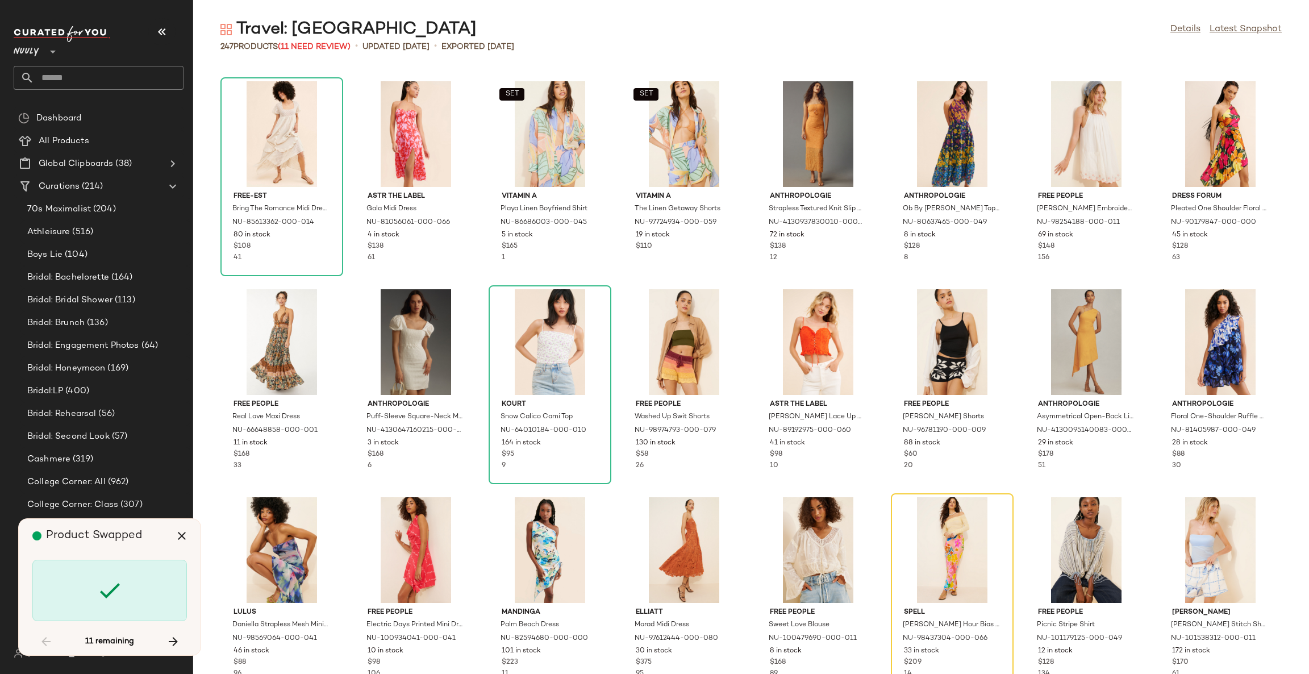
scroll to position [1456, 0]
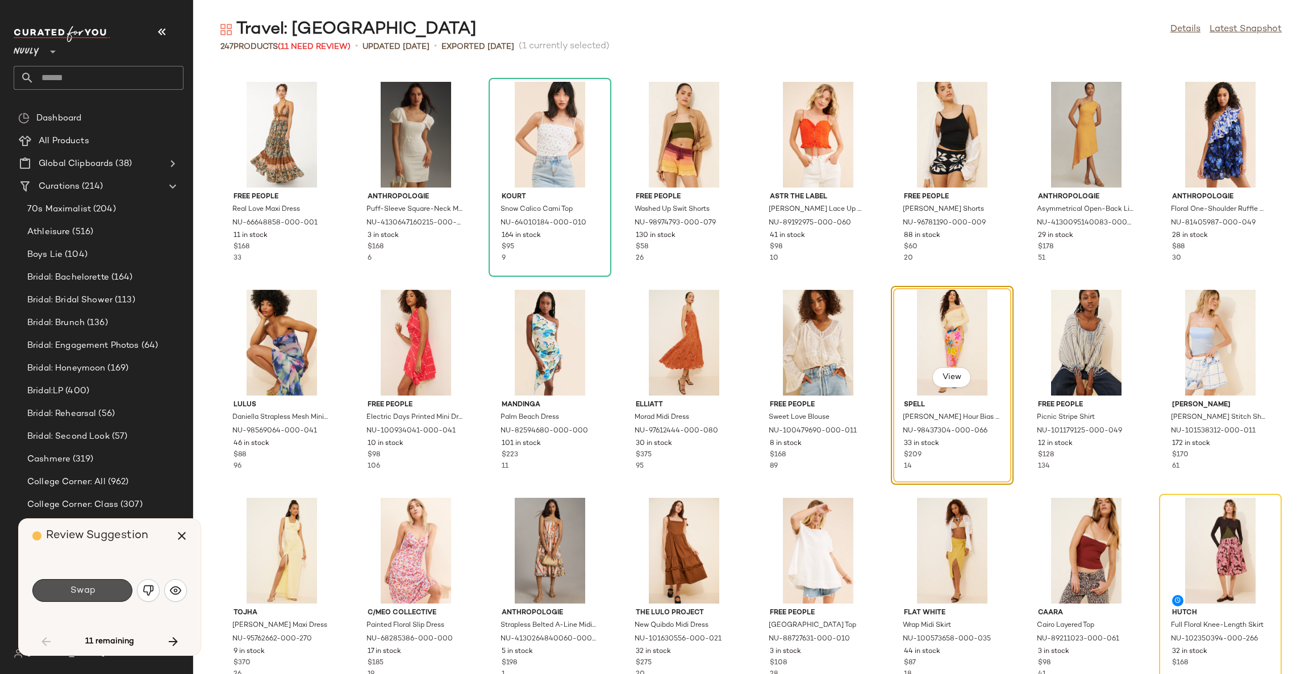
click at [111, 592] on button "Swap" at bounding box center [82, 590] width 100 height 23
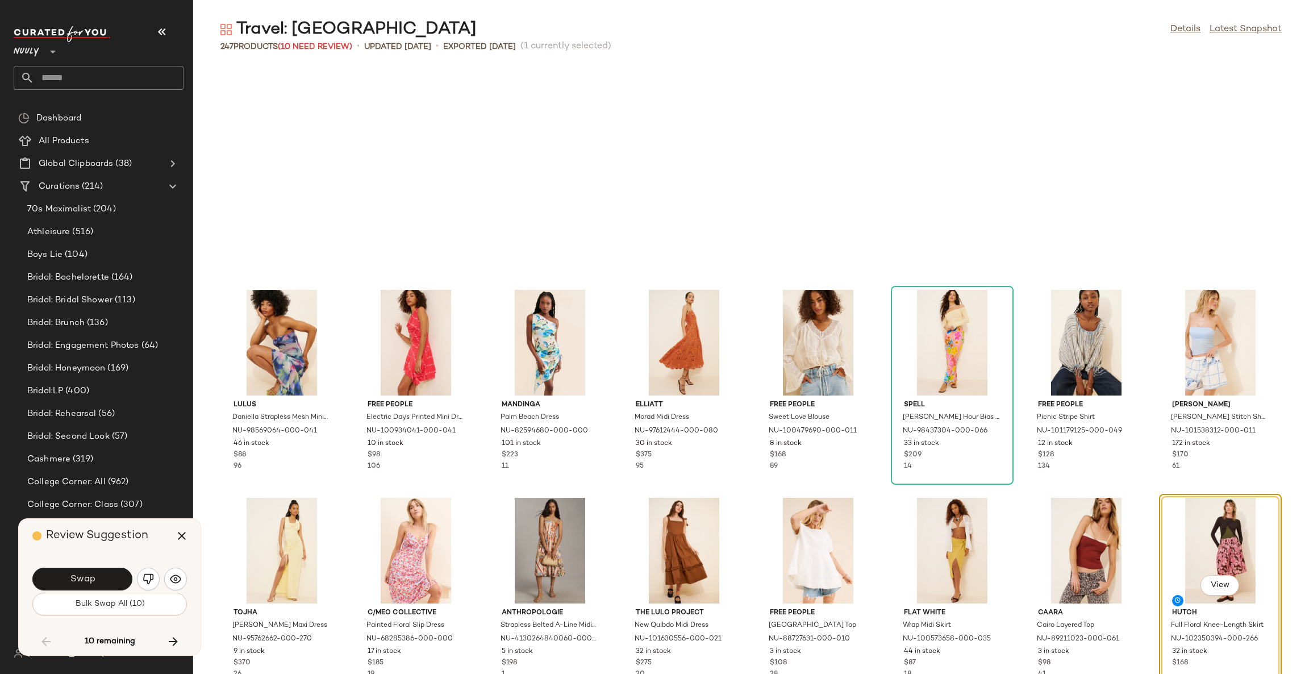
scroll to position [1664, 0]
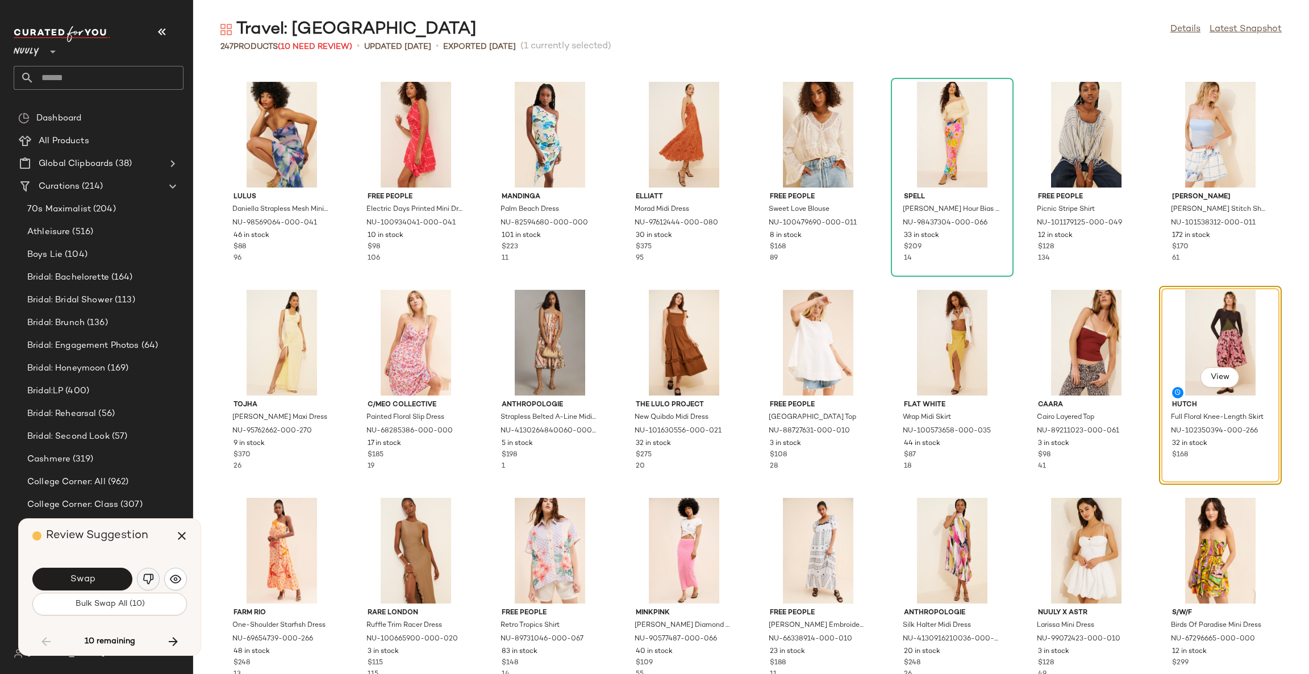
click at [145, 573] on img "button" at bounding box center [148, 578] width 11 height 11
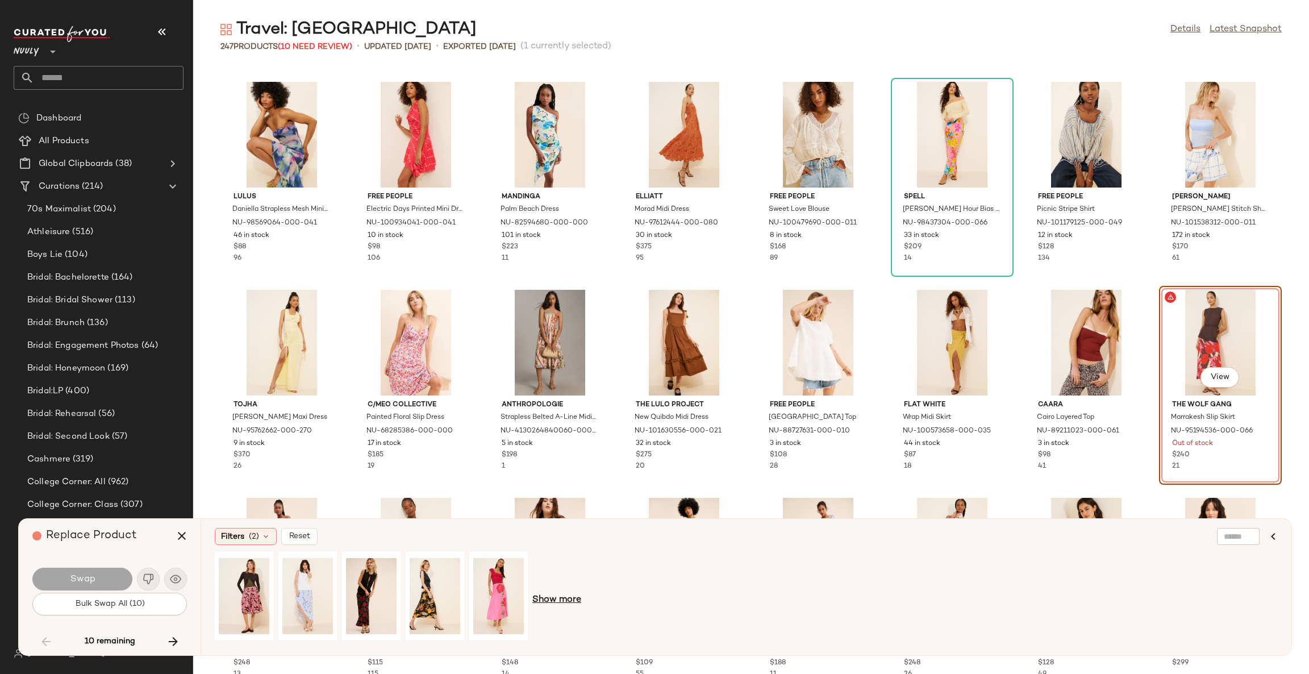
click at [562, 603] on span "Show more" at bounding box center [557, 600] width 49 height 14
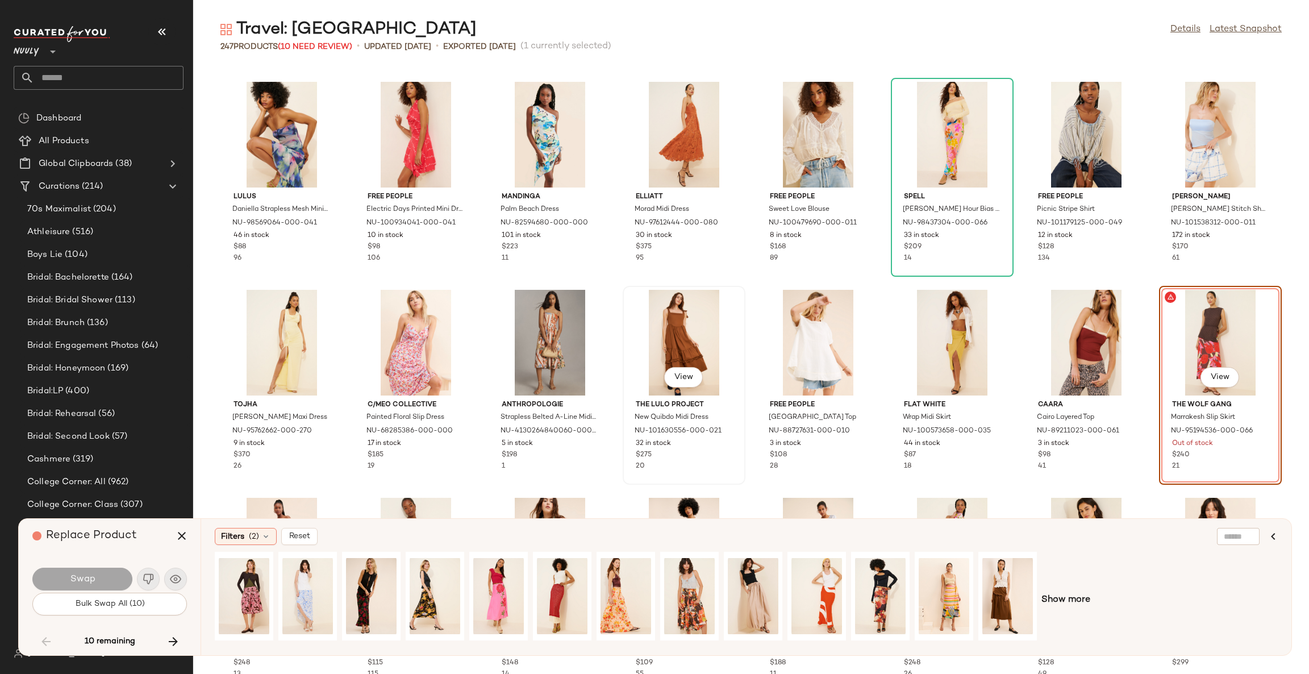
scroll to position [1749, 0]
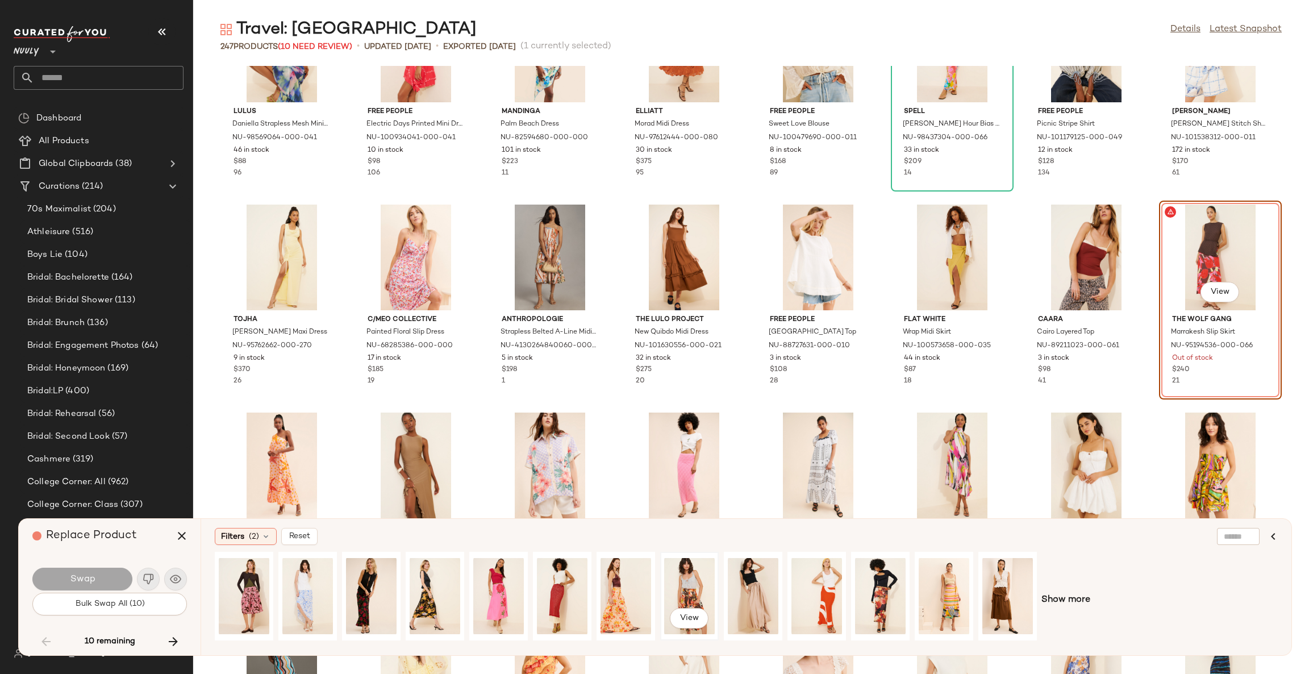
click at [683, 588] on div "View" at bounding box center [689, 596] width 51 height 81
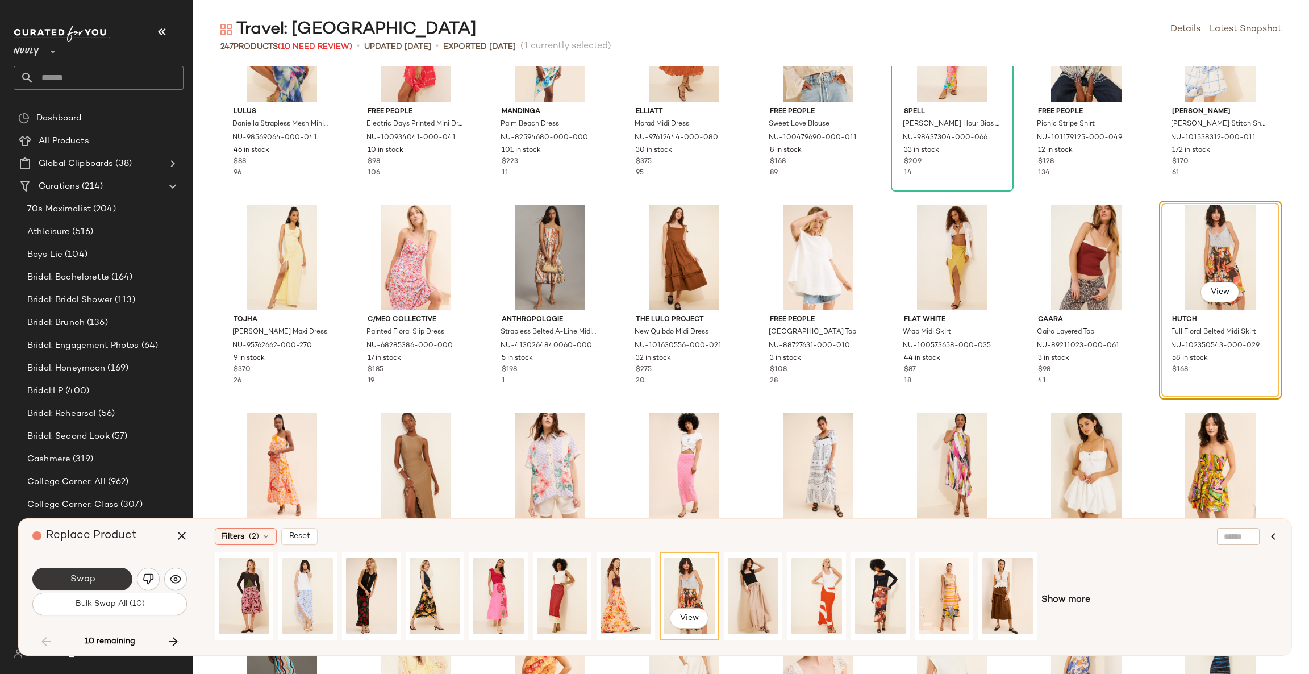
click at [113, 579] on button "Swap" at bounding box center [82, 579] width 100 height 23
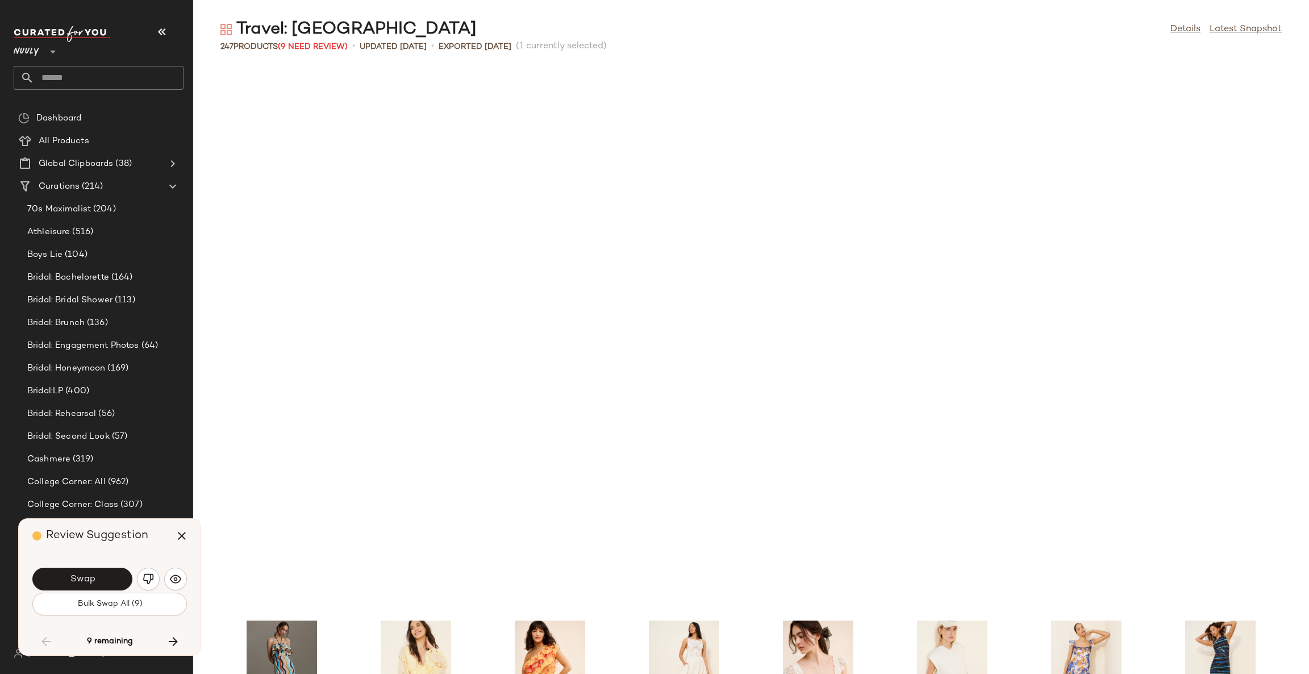
scroll to position [2288, 0]
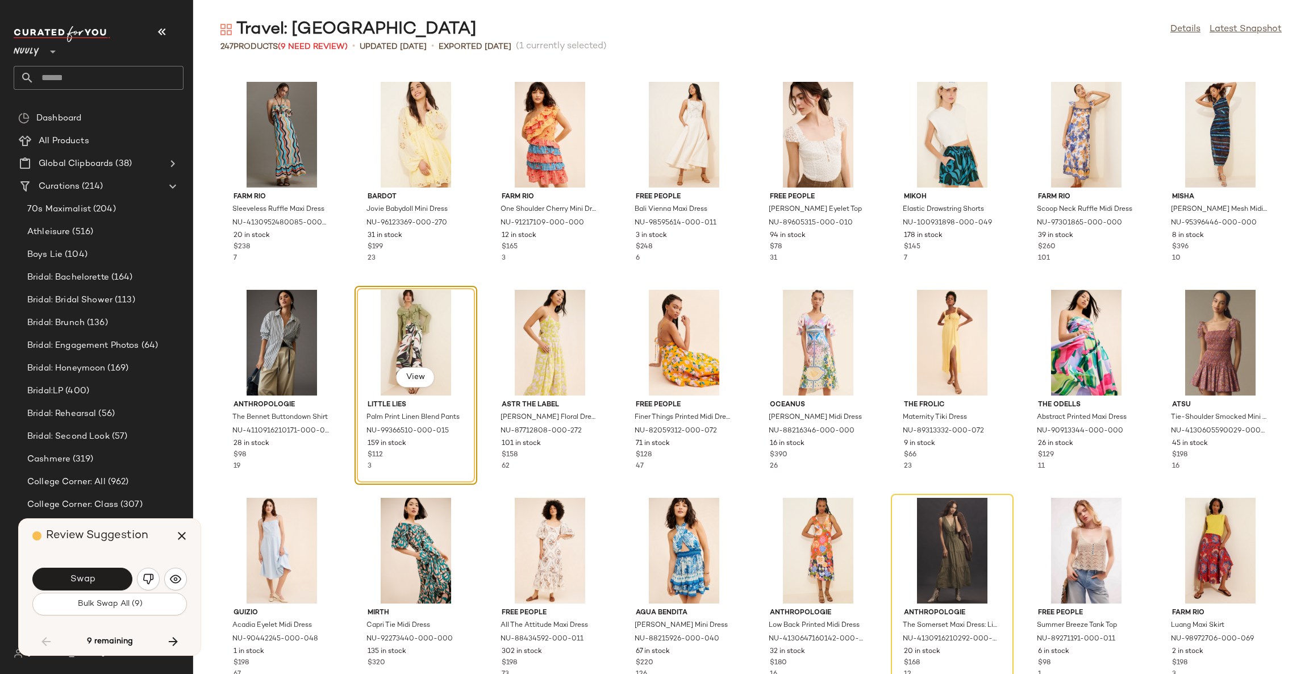
click at [686, 6] on main "Travel: Mexico Details Latest Snapshot 247 Products (9 Need Review) • updated A…" at bounding box center [654, 337] width 1309 height 674
drag, startPoint x: 686, startPoint y: 6, endPoint x: 476, endPoint y: 494, distance: 531.1
click at [476, 494] on div "Mirth Capri Tie Midi Dress NU-92273440-000-000 135 in stock $320" at bounding box center [416, 593] width 123 height 199
click at [175, 580] on img "button" at bounding box center [175, 578] width 11 height 11
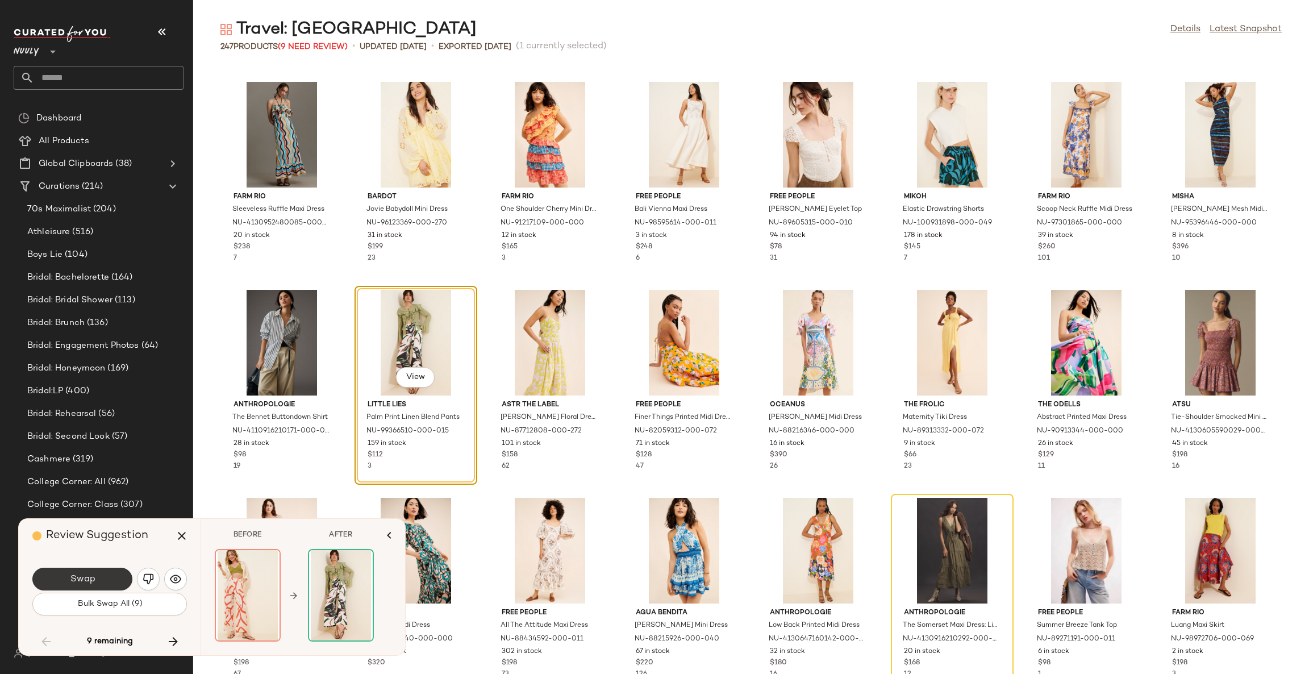
click at [98, 573] on button "Swap" at bounding box center [82, 579] width 100 height 23
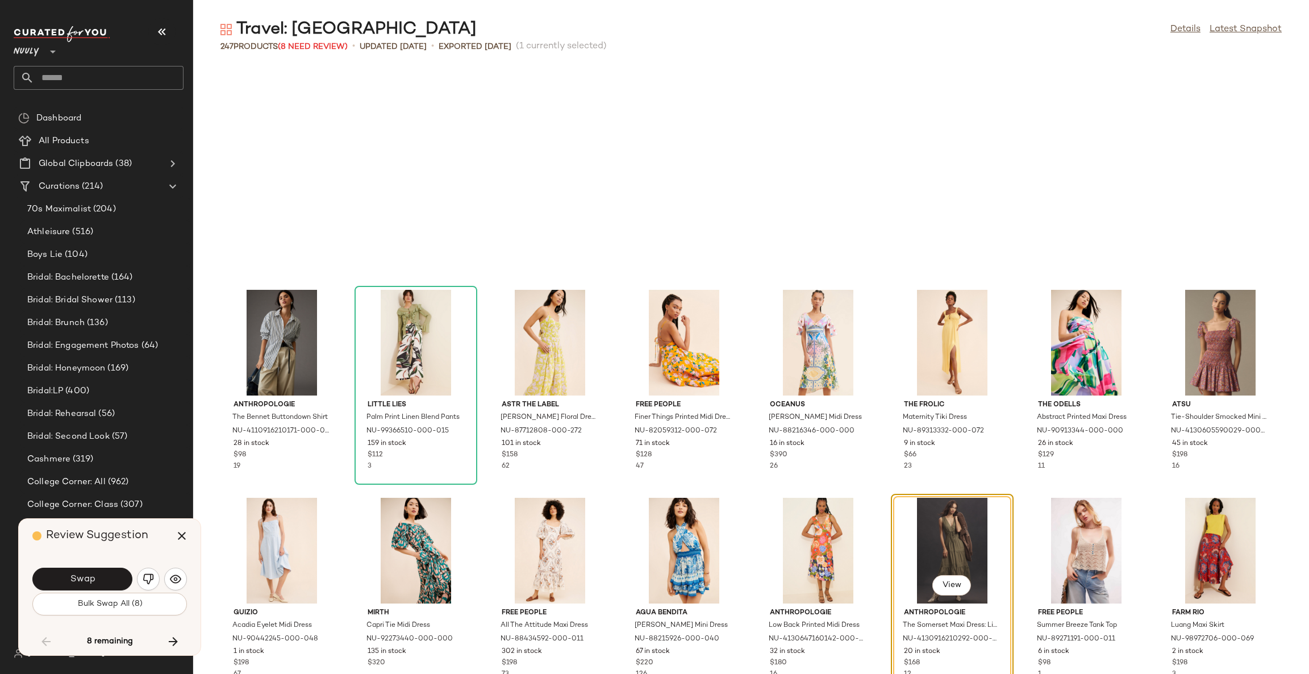
scroll to position [2496, 0]
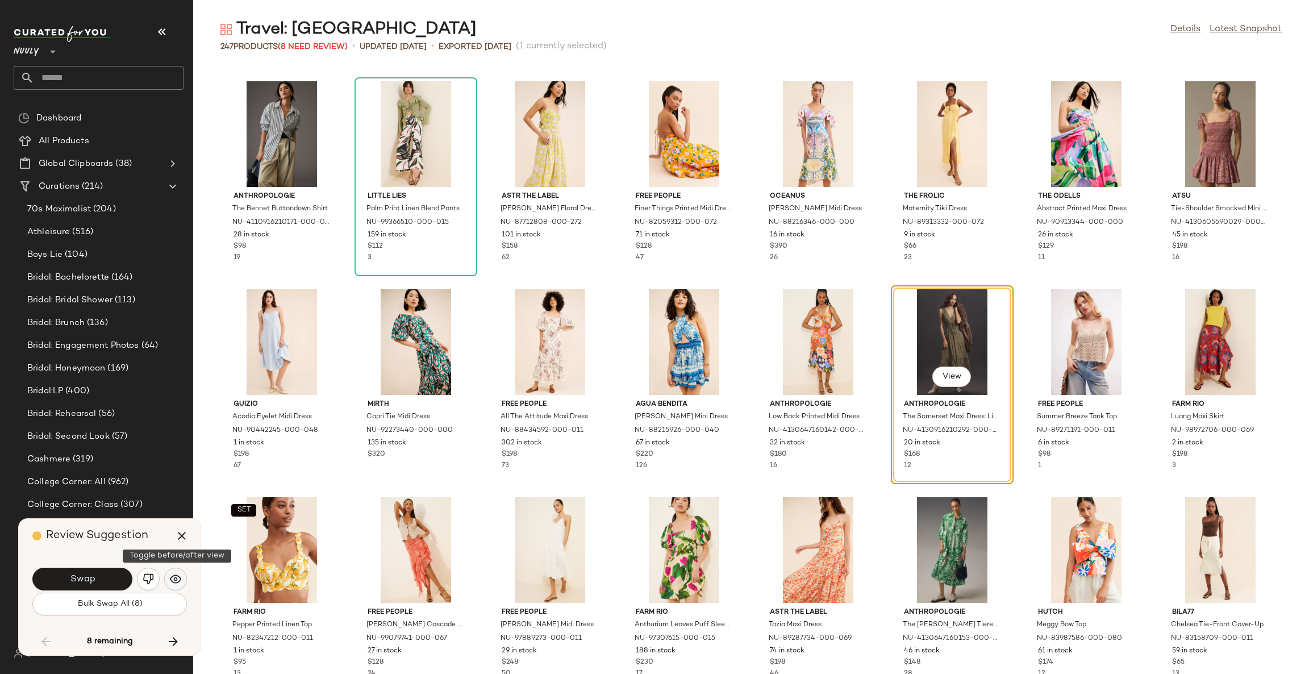
click at [176, 573] on img "button" at bounding box center [175, 578] width 11 height 11
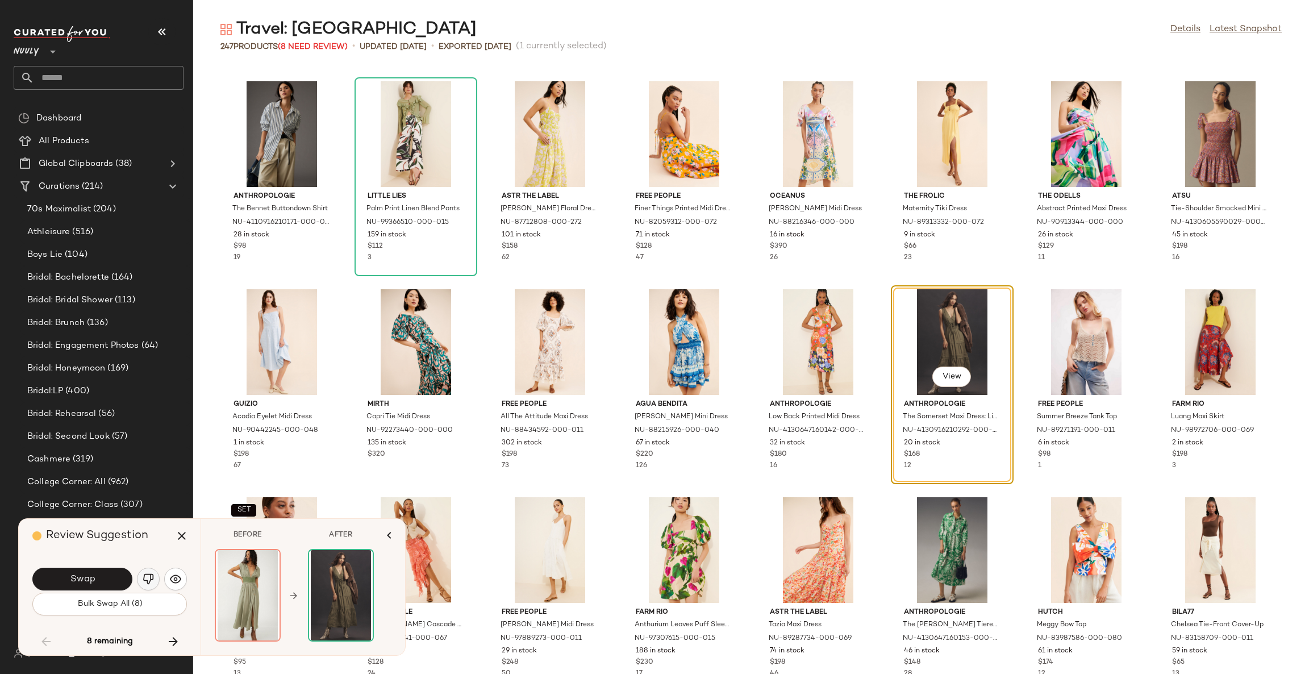
click at [145, 580] on img "button" at bounding box center [148, 578] width 11 height 11
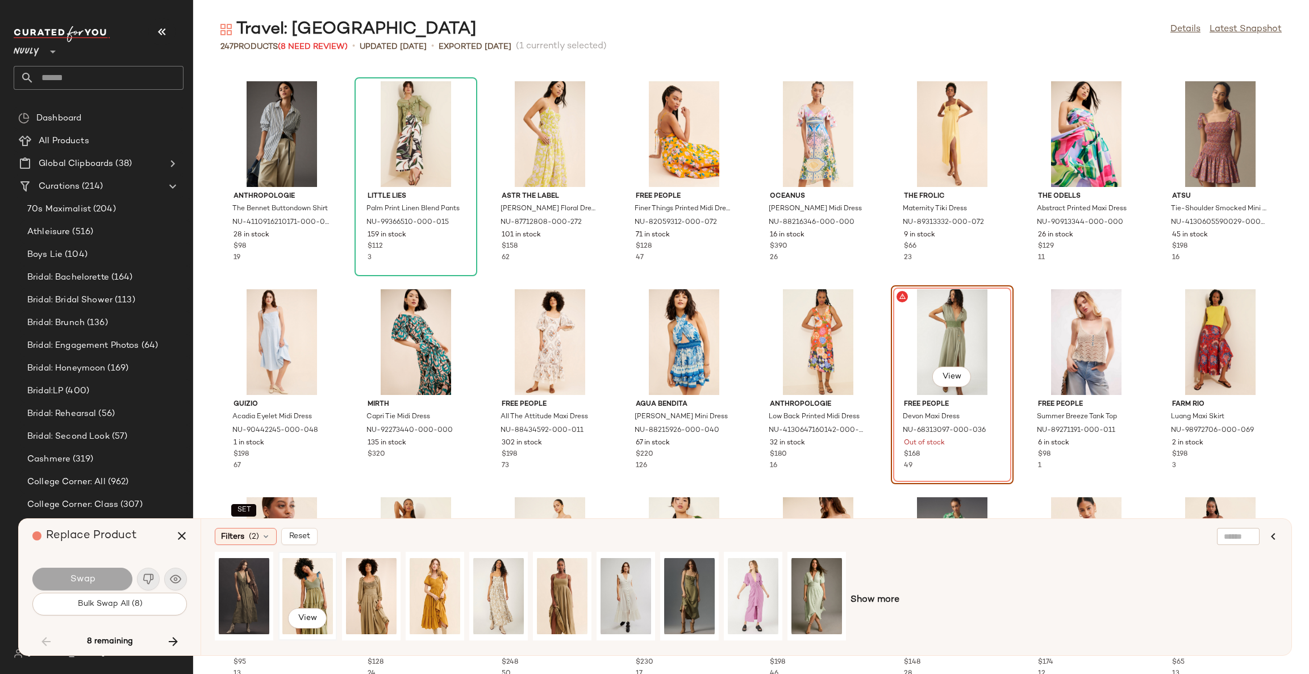
click at [316, 585] on div "View" at bounding box center [307, 596] width 51 height 81
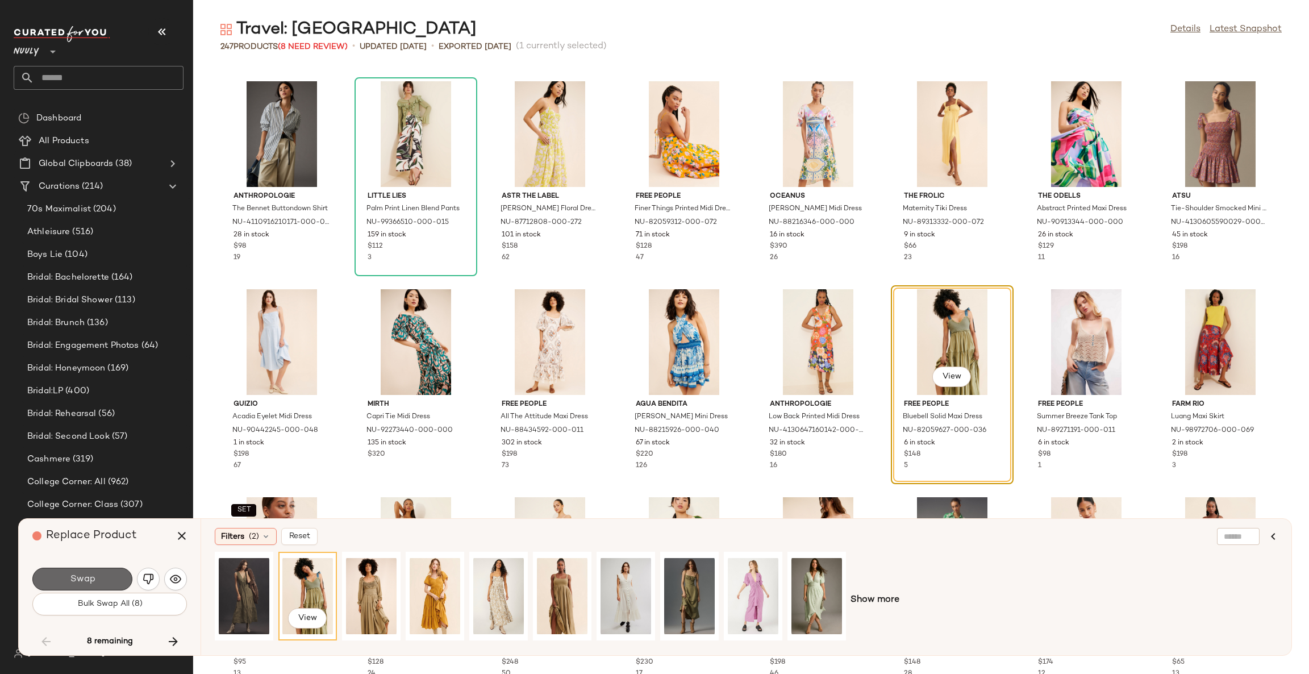
click at [118, 581] on button "Swap" at bounding box center [82, 579] width 100 height 23
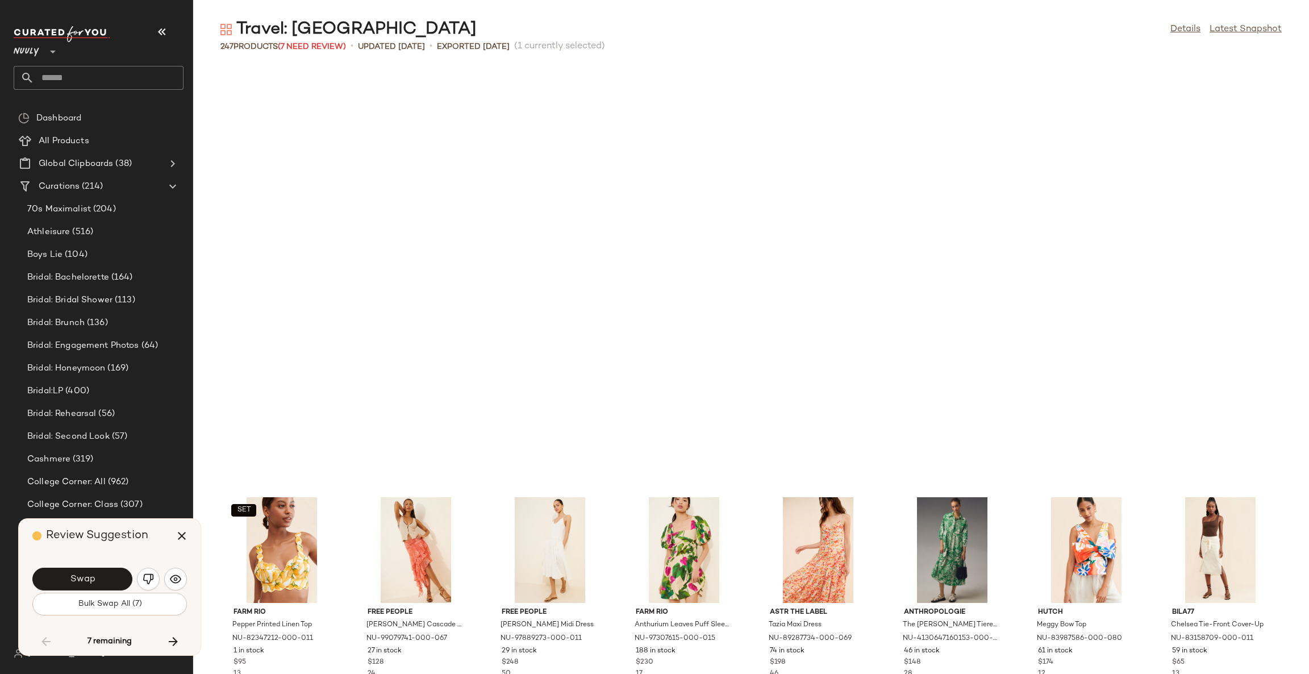
scroll to position [2912, 0]
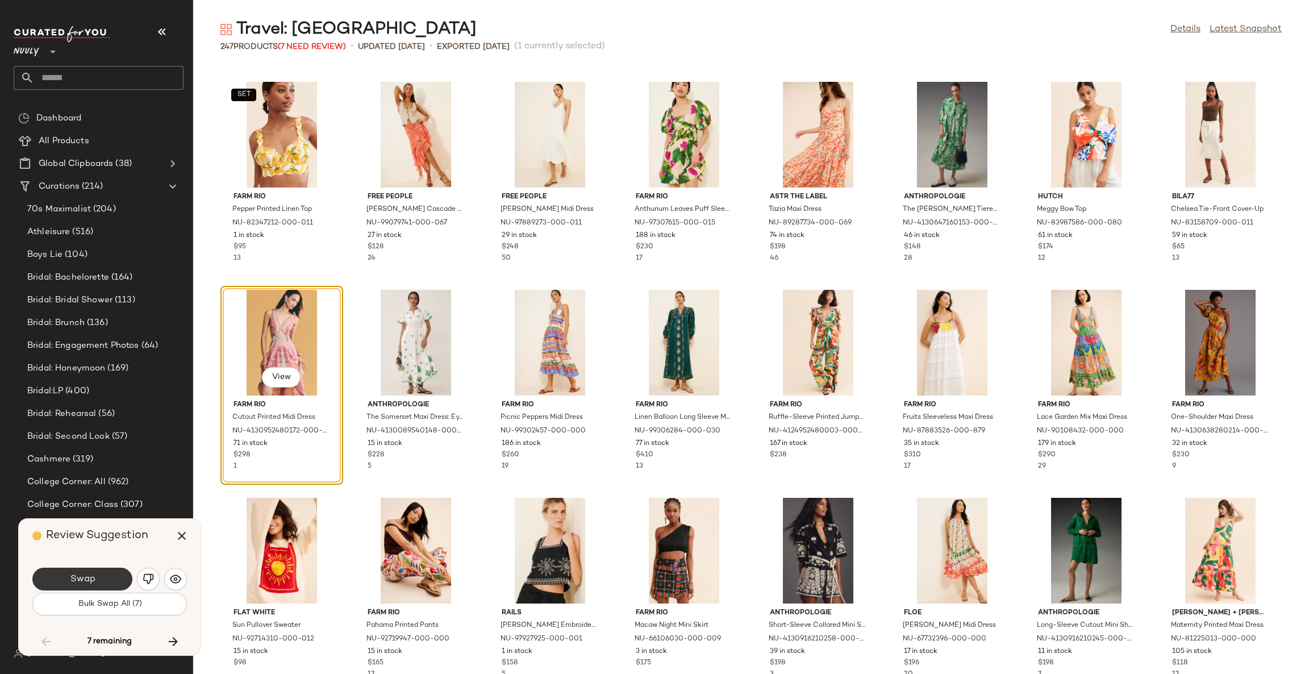
click at [114, 582] on button "Swap" at bounding box center [82, 579] width 100 height 23
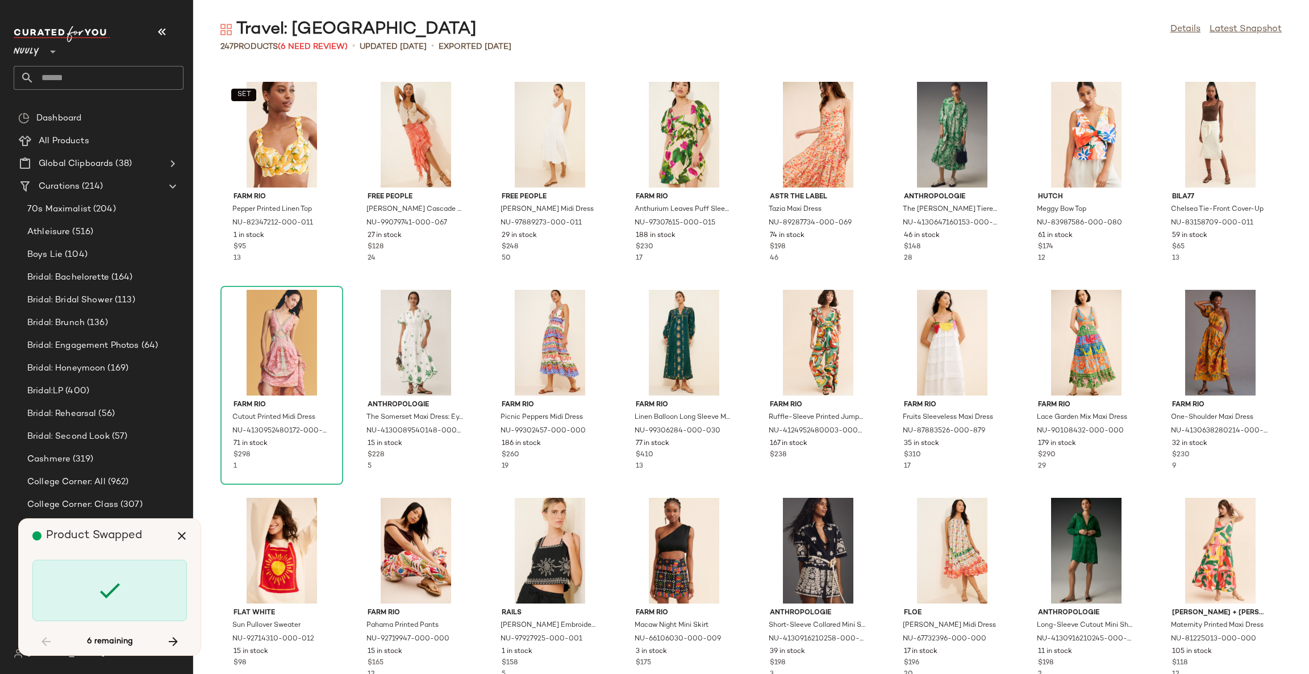
scroll to position [3328, 0]
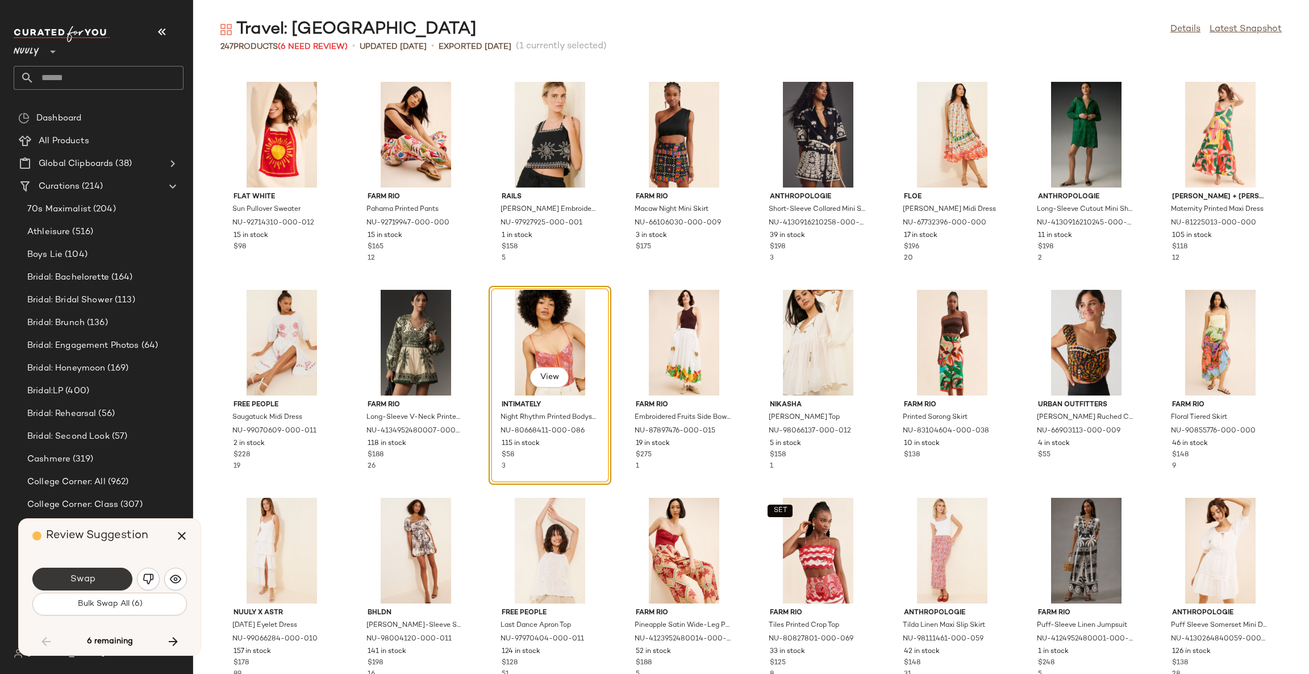
click at [113, 582] on button "Swap" at bounding box center [82, 579] width 100 height 23
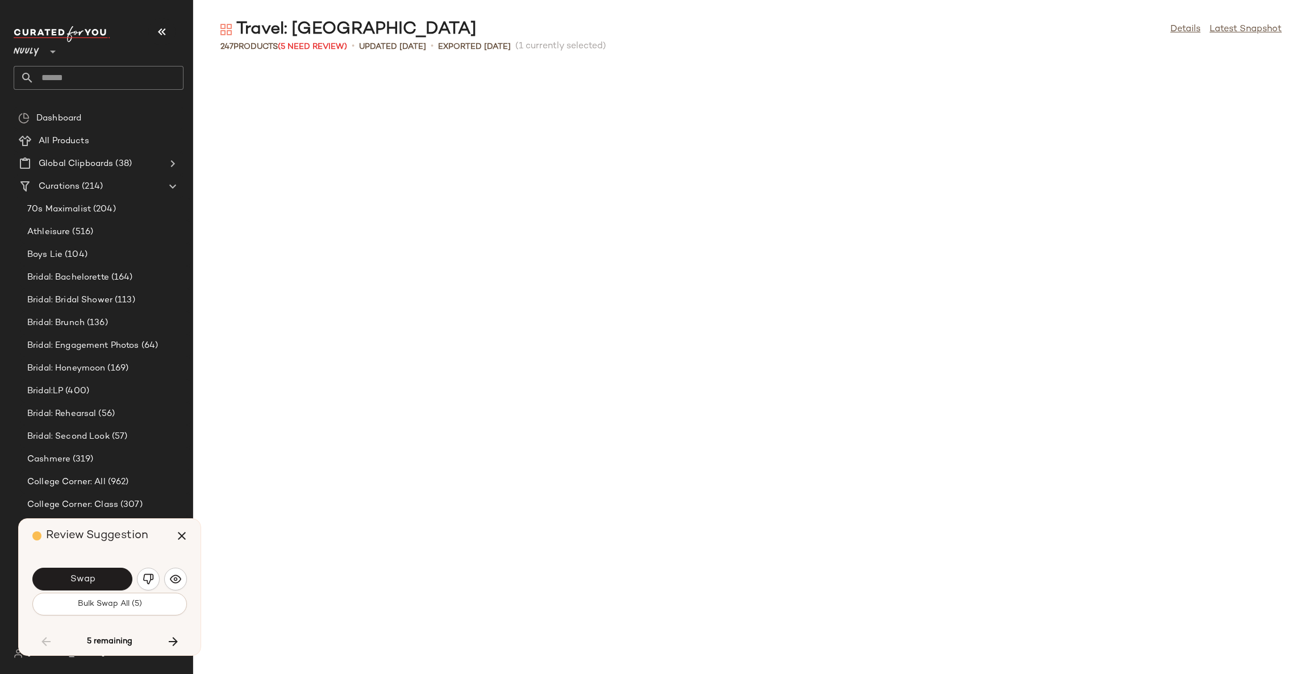
scroll to position [3952, 0]
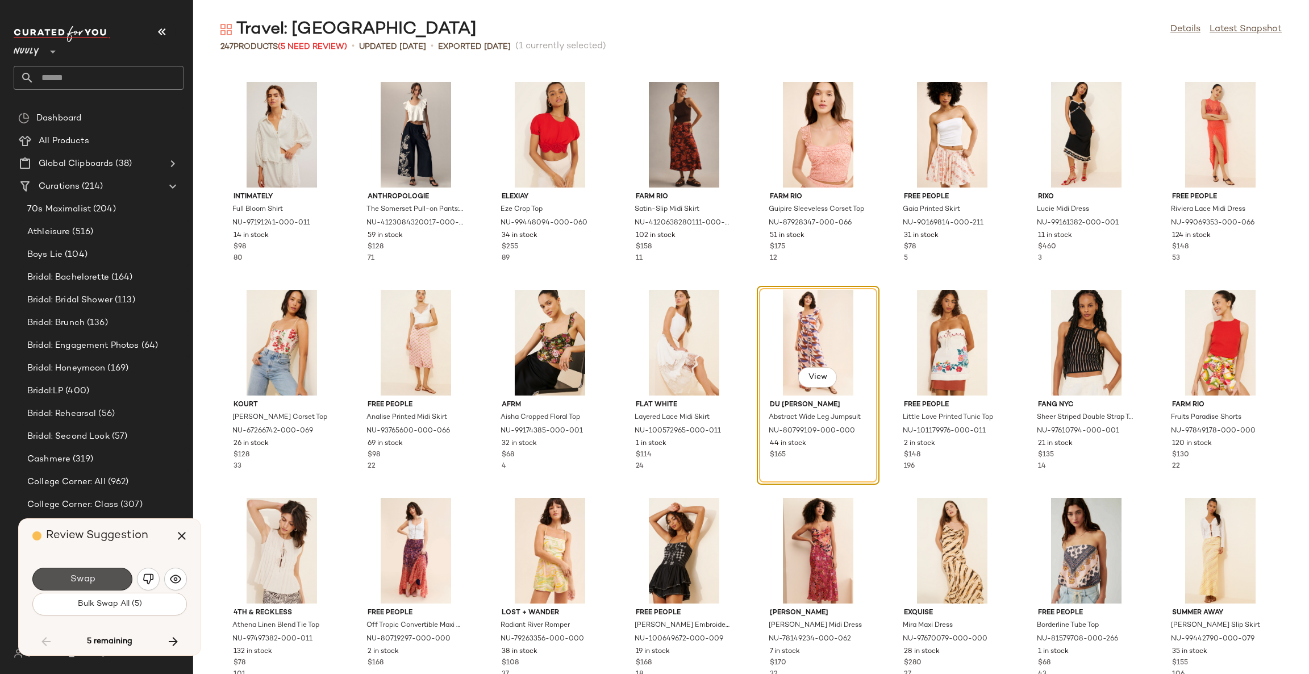
click at [113, 582] on button "Swap" at bounding box center [82, 579] width 100 height 23
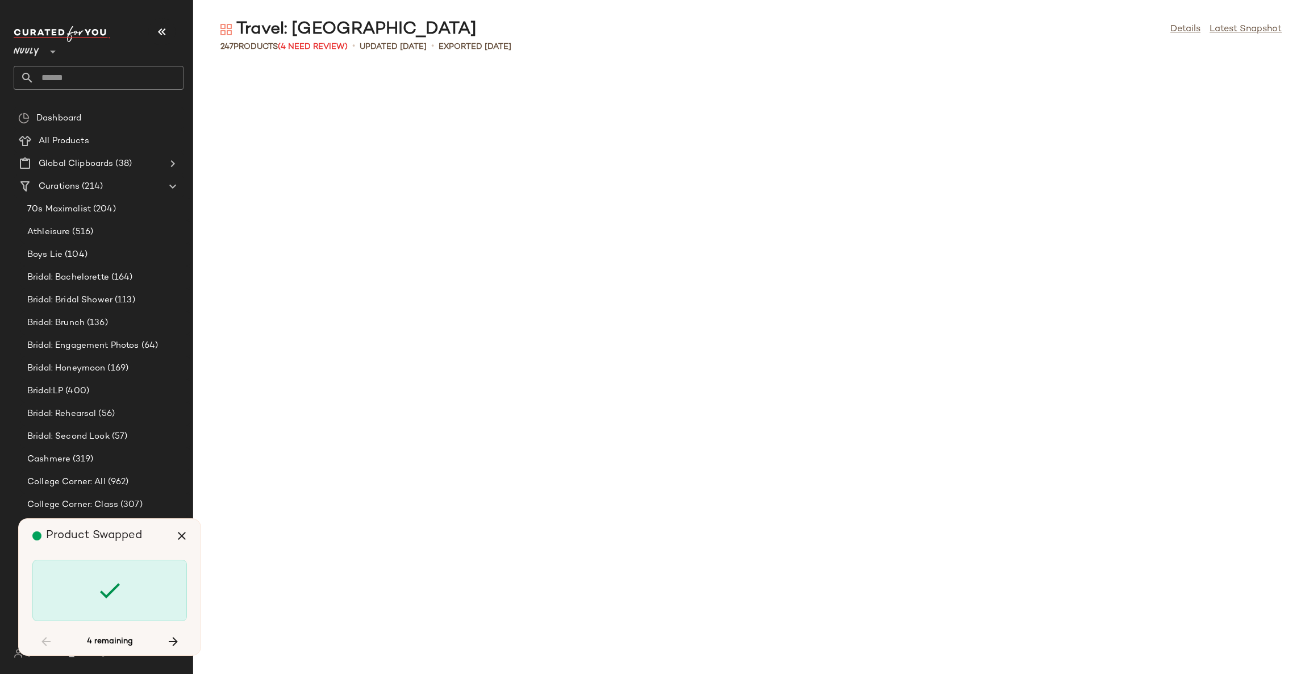
scroll to position [4992, 0]
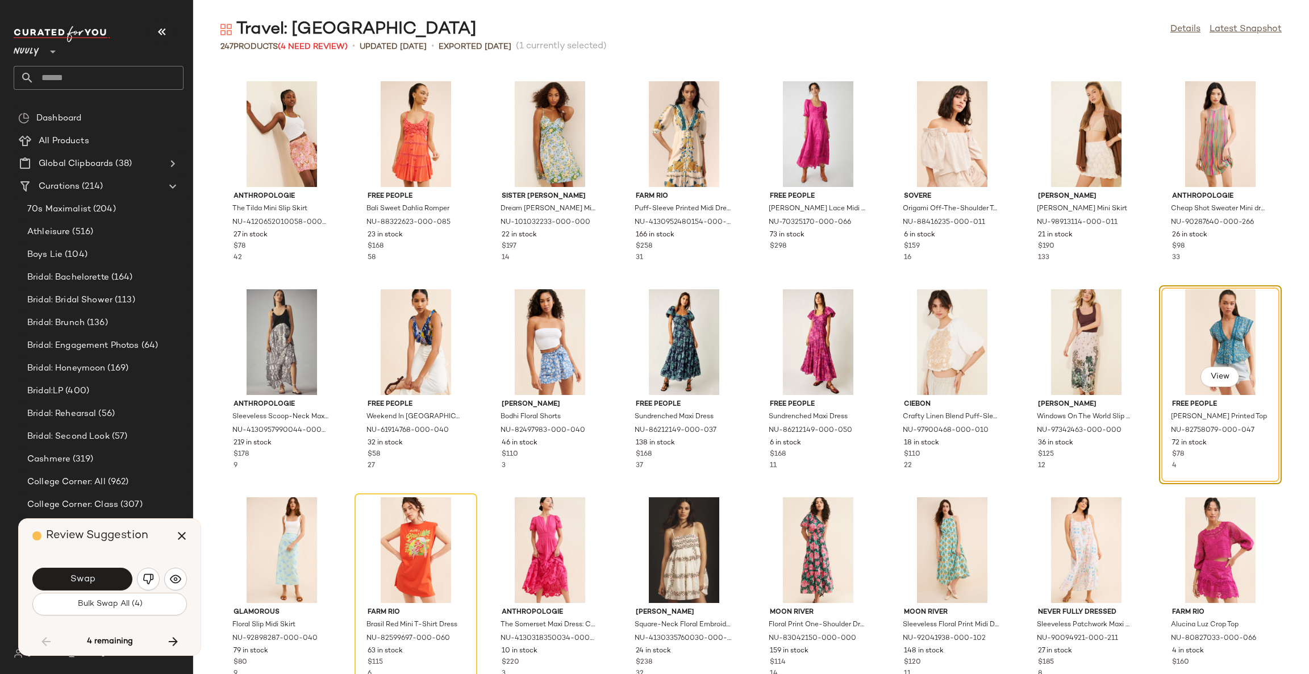
click at [113, 582] on button "Swap" at bounding box center [82, 579] width 100 height 23
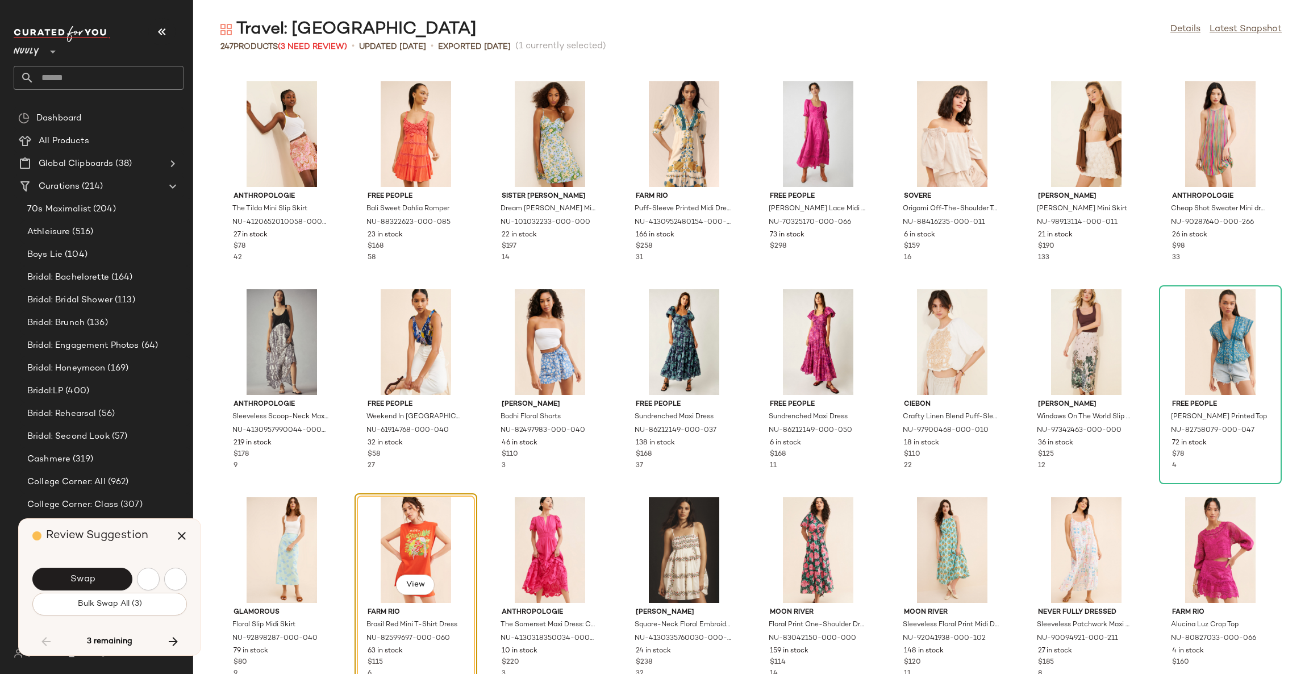
scroll to position [5200, 0]
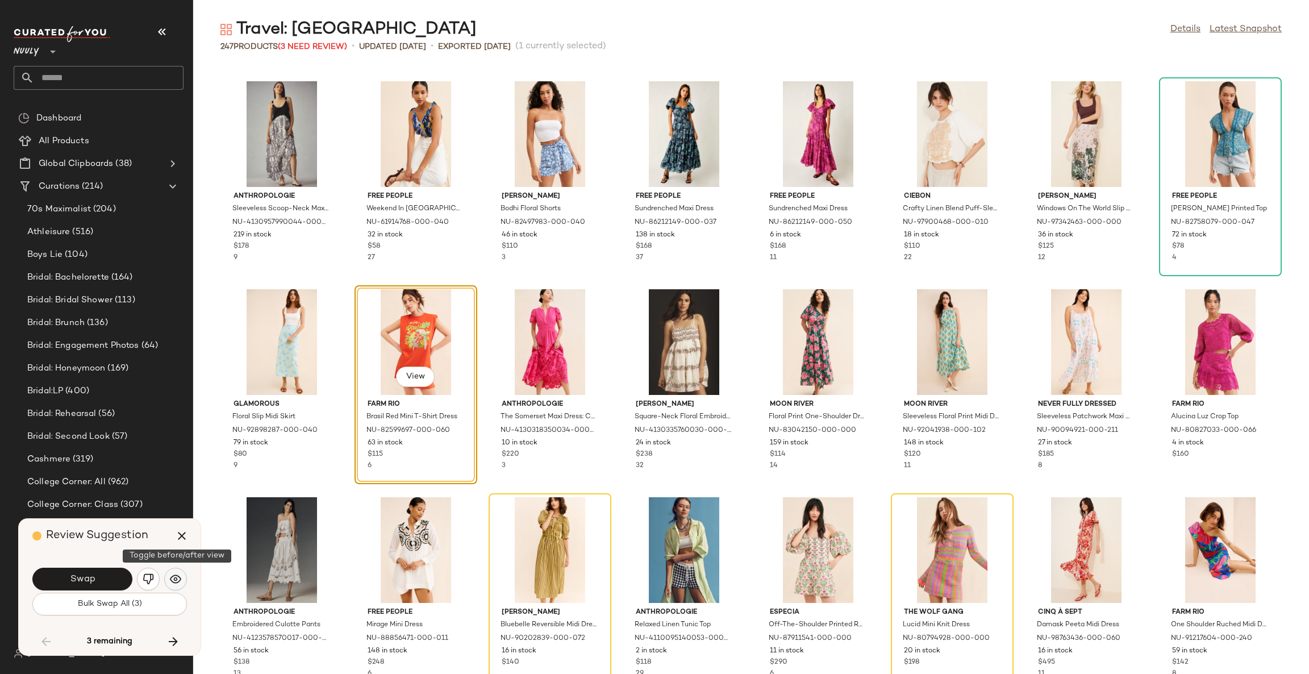
click at [170, 580] on img "button" at bounding box center [175, 578] width 11 height 11
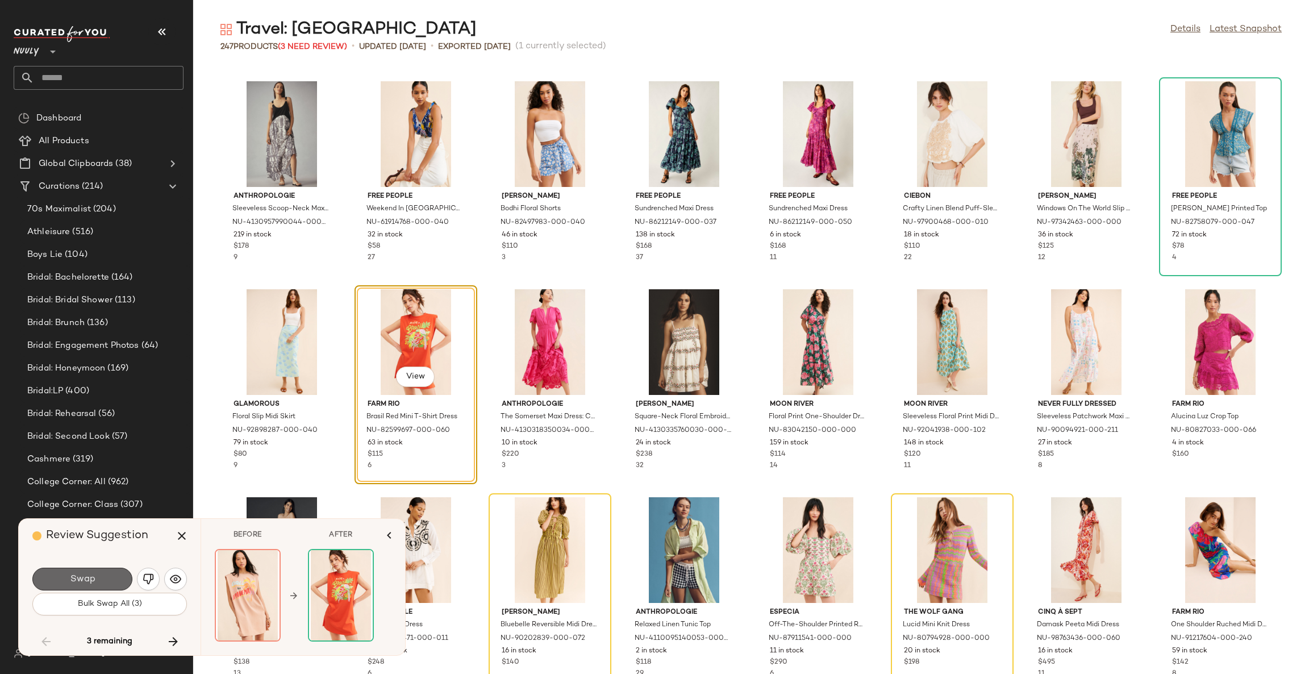
click at [128, 583] on button "Swap" at bounding box center [82, 579] width 100 height 23
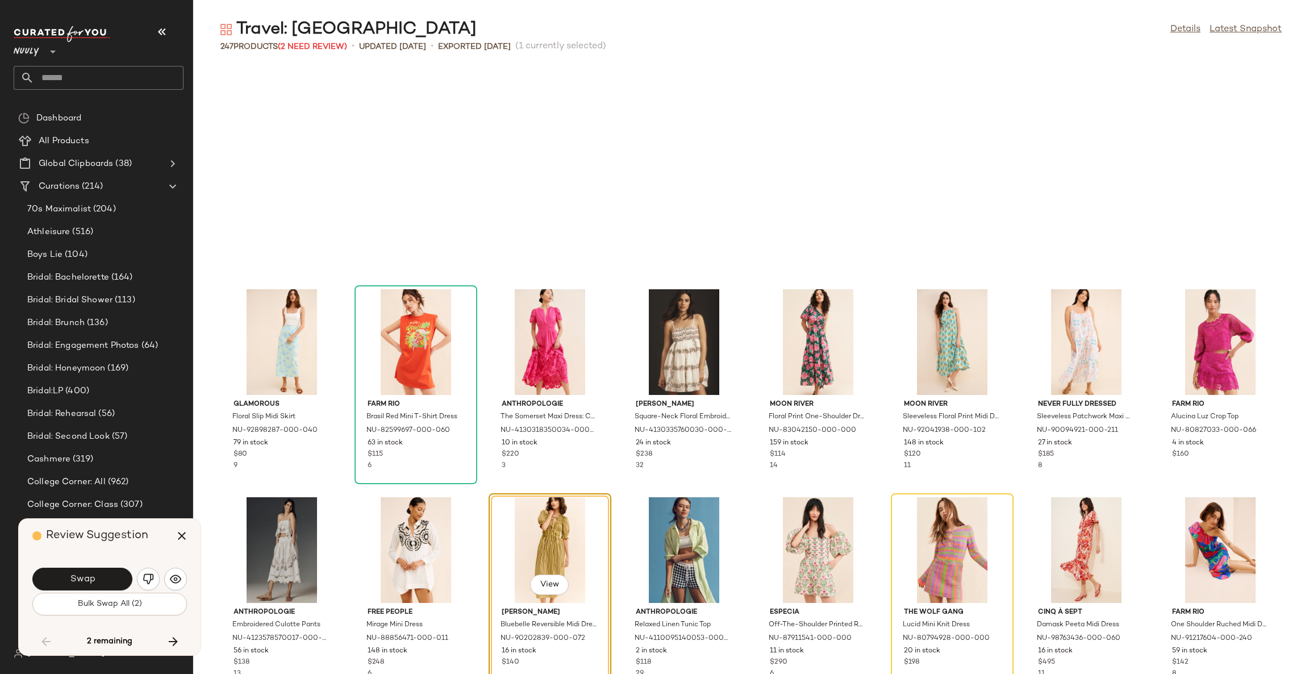
scroll to position [5408, 0]
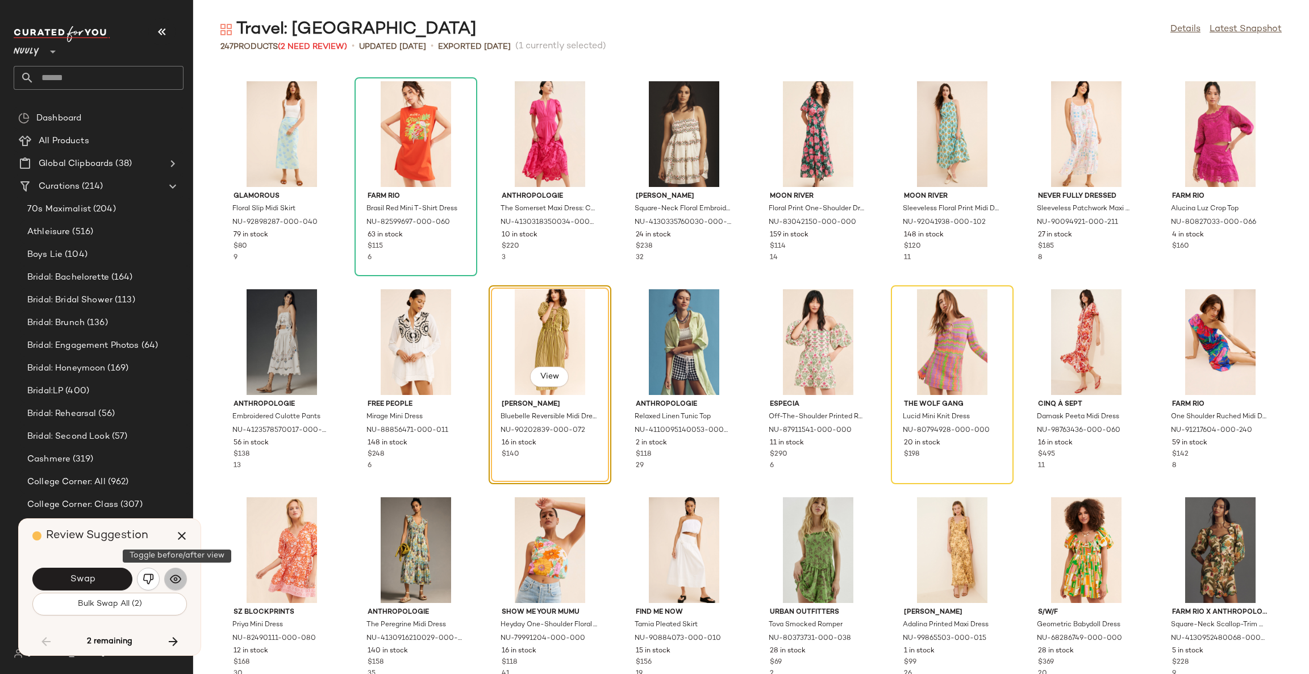
click at [176, 579] on img "button" at bounding box center [175, 578] width 11 height 11
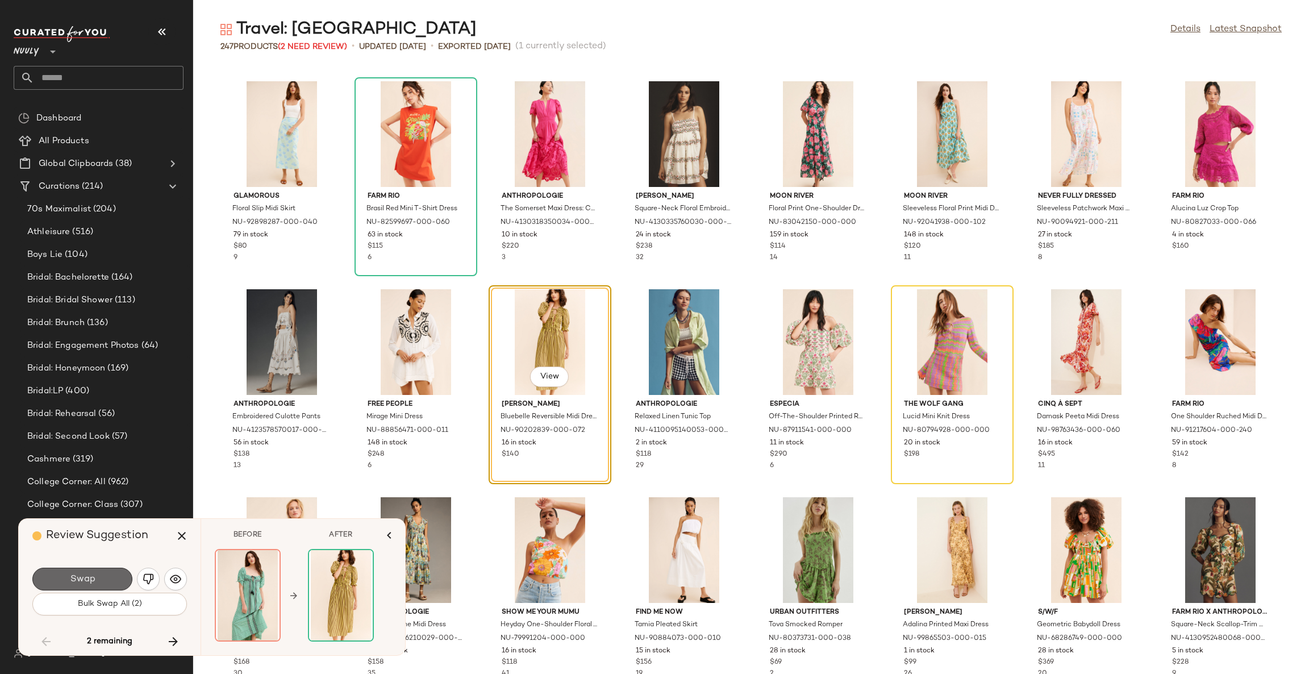
click at [114, 577] on button "Swap" at bounding box center [82, 579] width 100 height 23
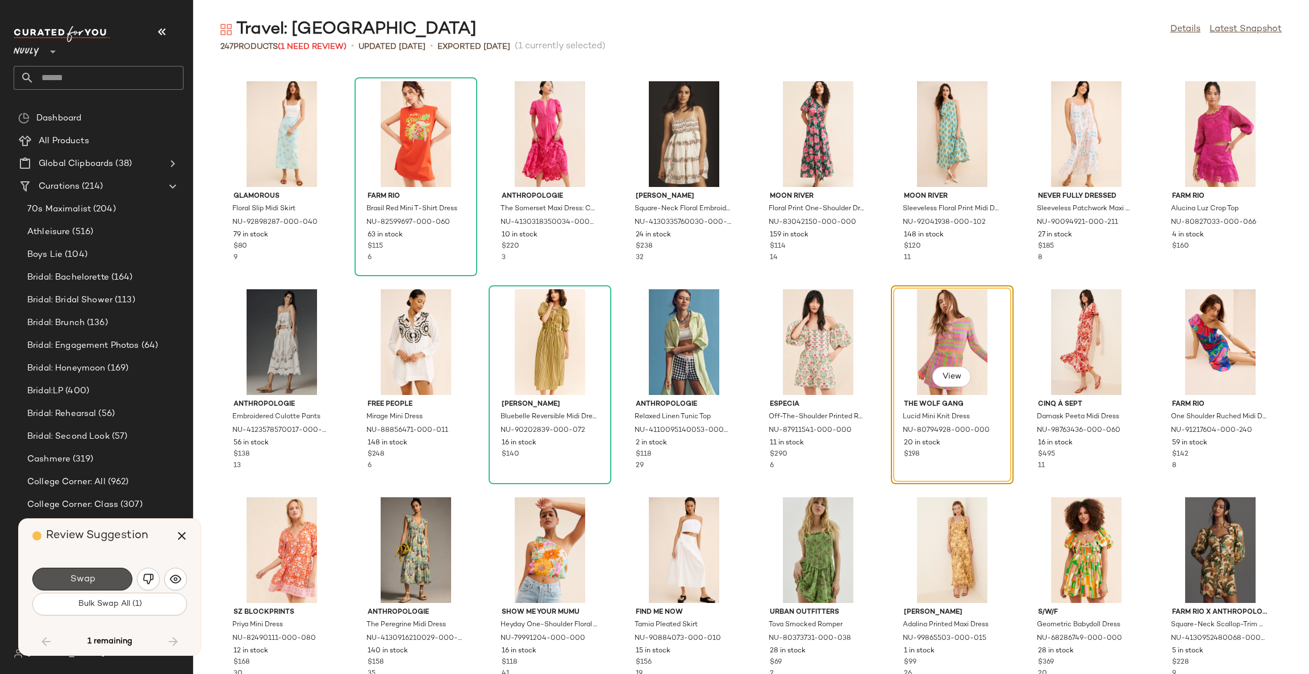
click at [114, 577] on button "Swap" at bounding box center [82, 579] width 100 height 23
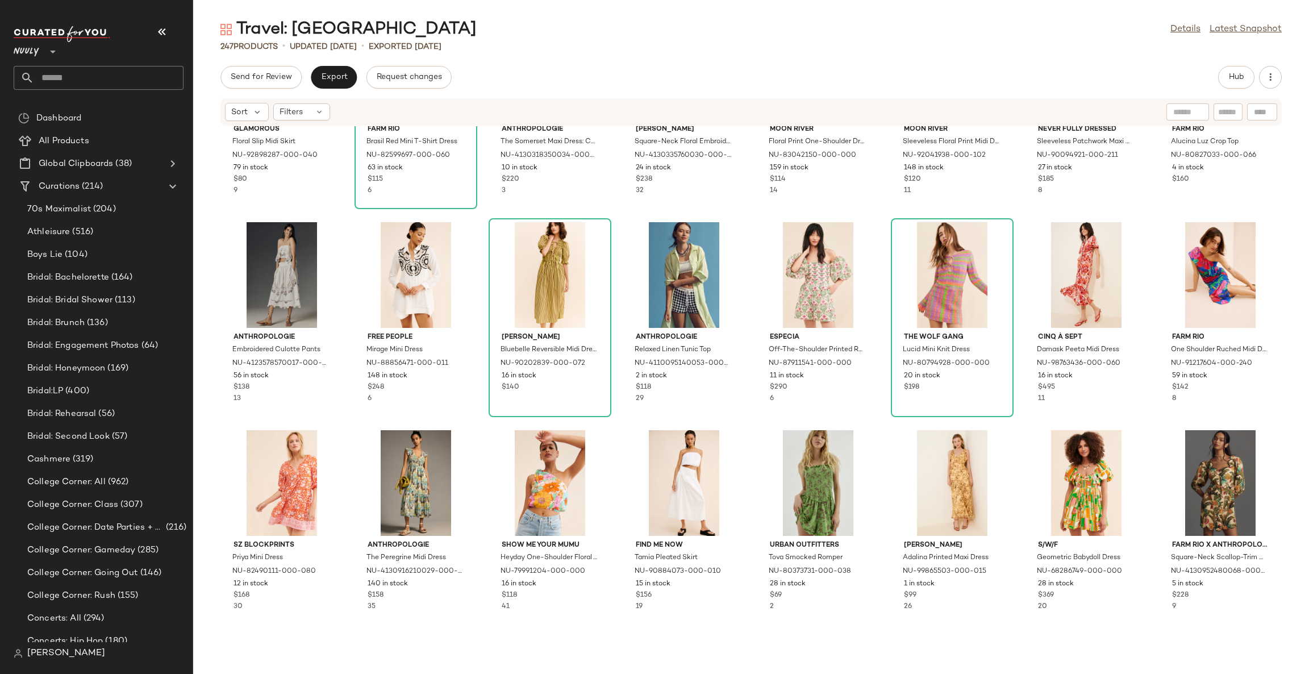
scroll to position [5664, 0]
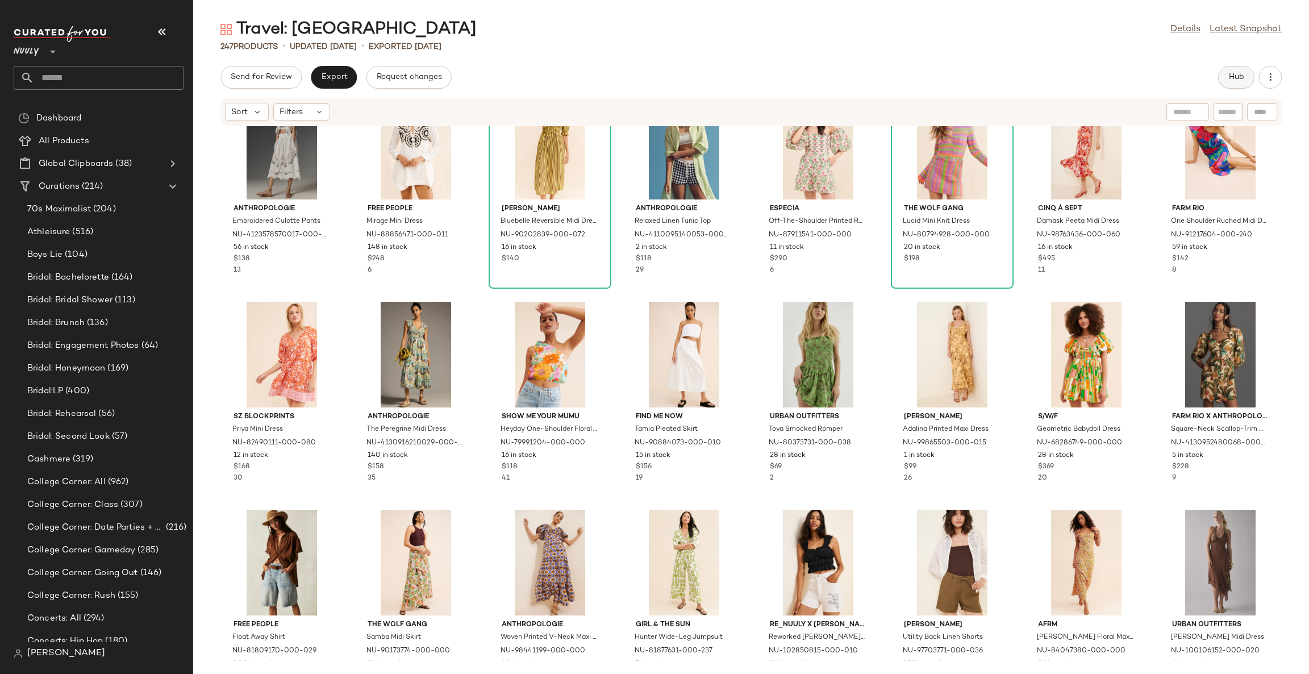
click at [1232, 81] on span "Hub" at bounding box center [1237, 77] width 16 height 9
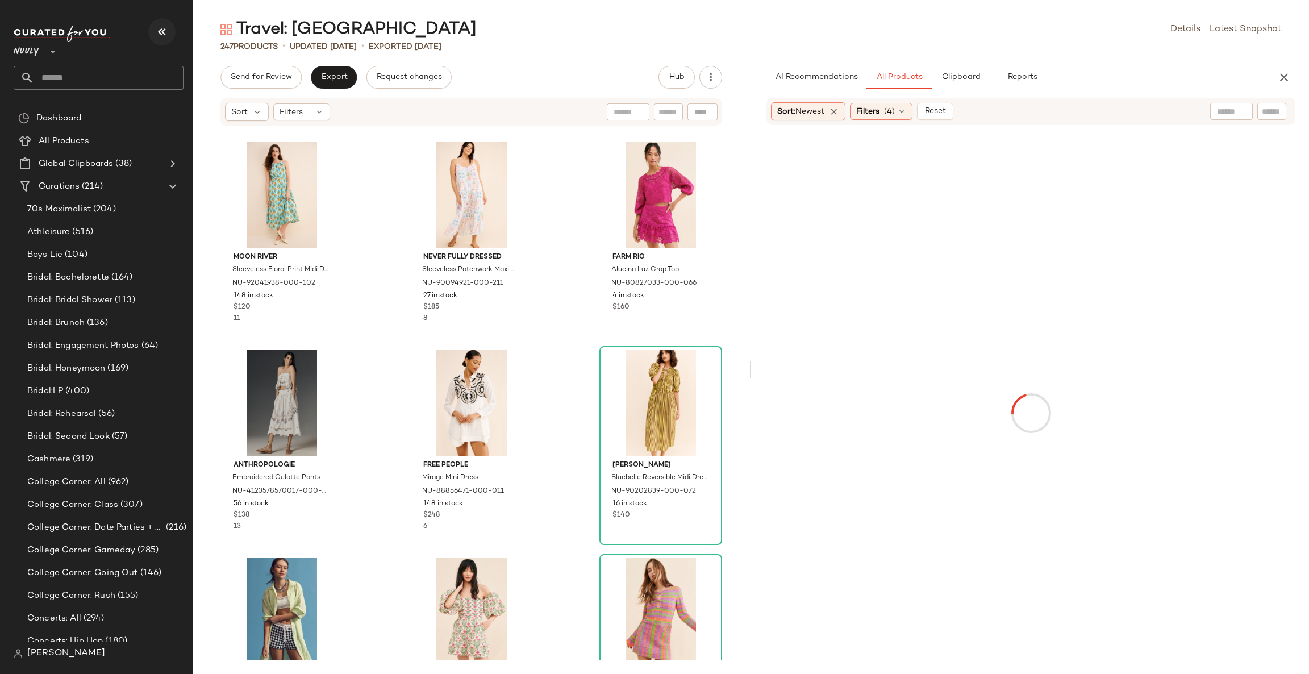
click at [160, 27] on icon "button" at bounding box center [162, 32] width 14 height 14
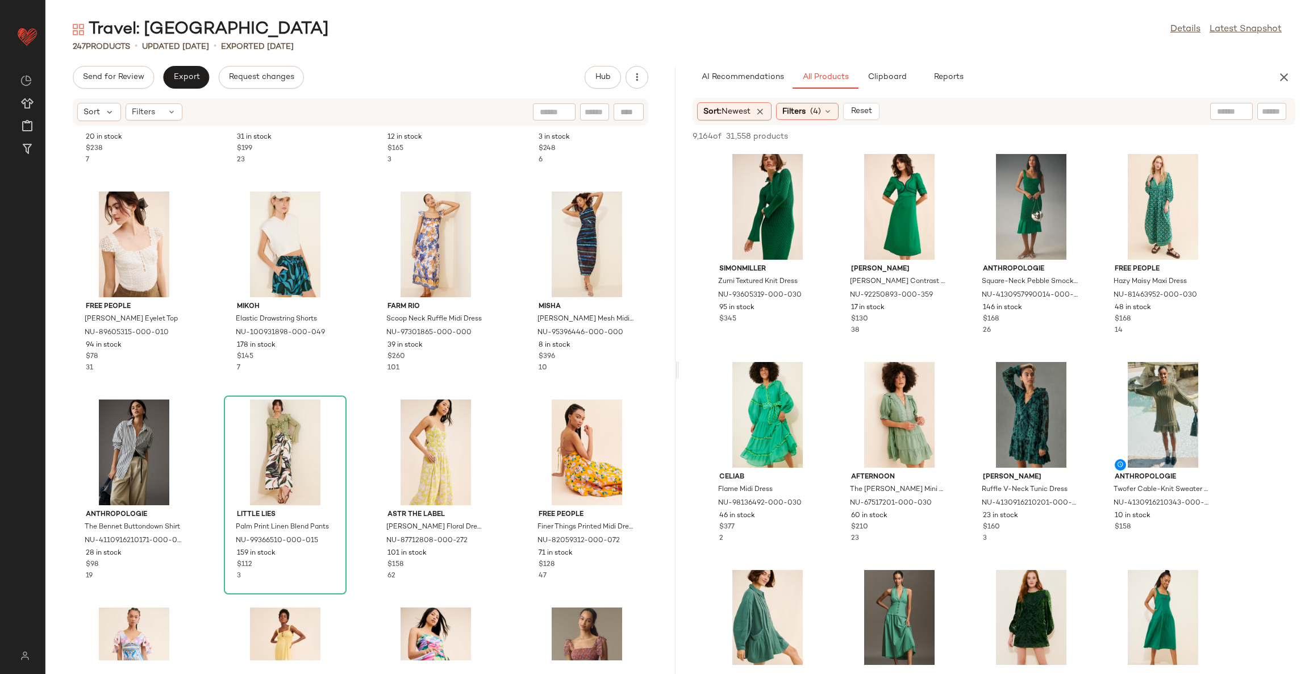
scroll to position [4764, 0]
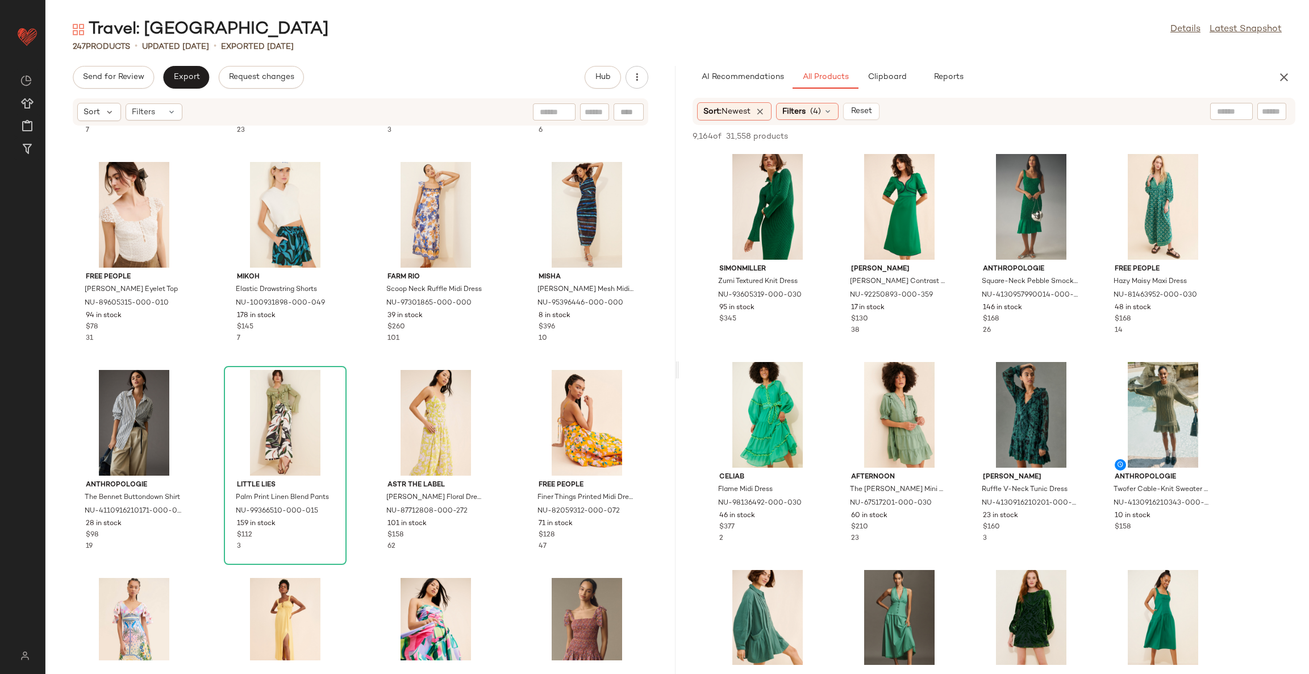
click at [1236, 109] on div at bounding box center [1232, 111] width 43 height 17
type input "**********"
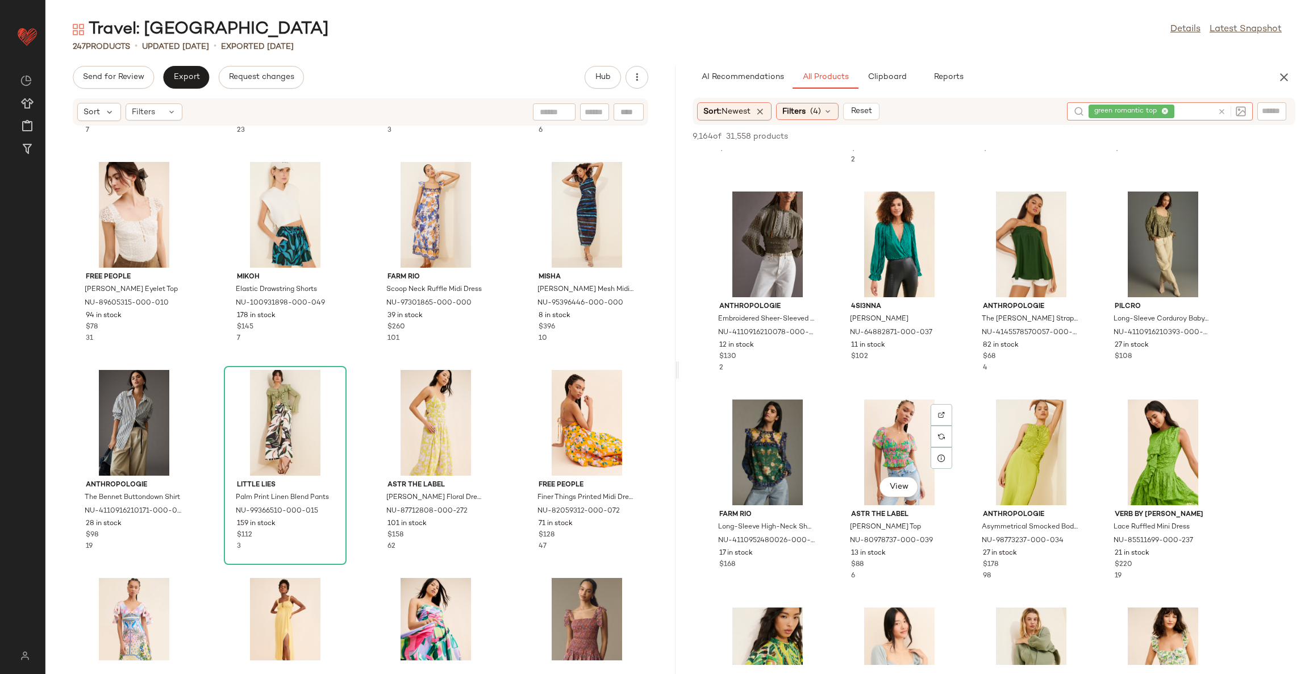
scroll to position [0, 0]
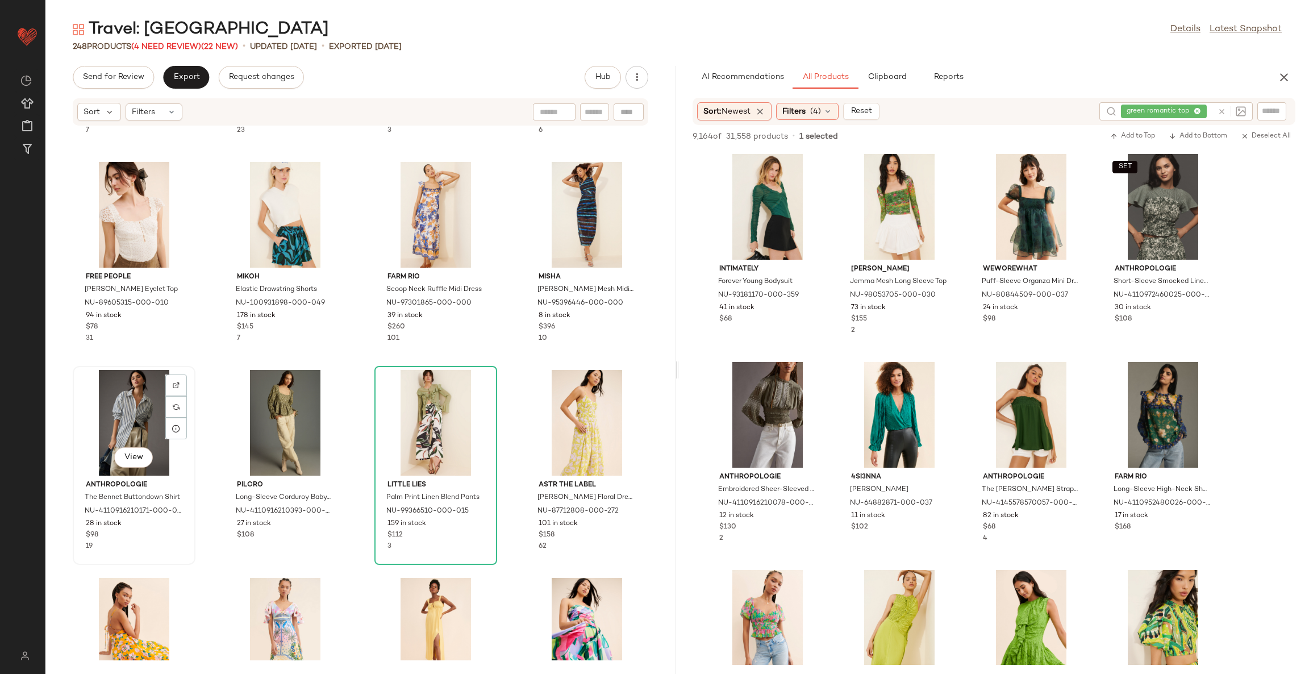
click at [130, 410] on div "View" at bounding box center [134, 423] width 115 height 106
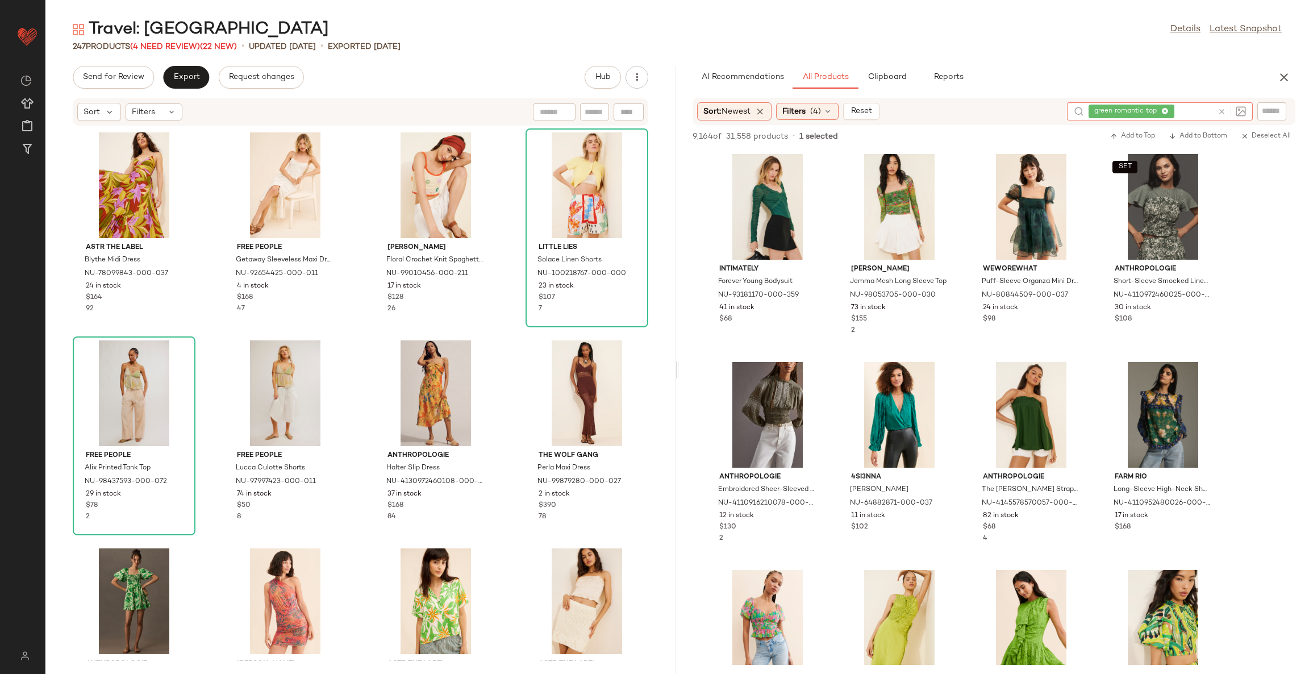
click at [1224, 111] on icon at bounding box center [1222, 111] width 9 height 9
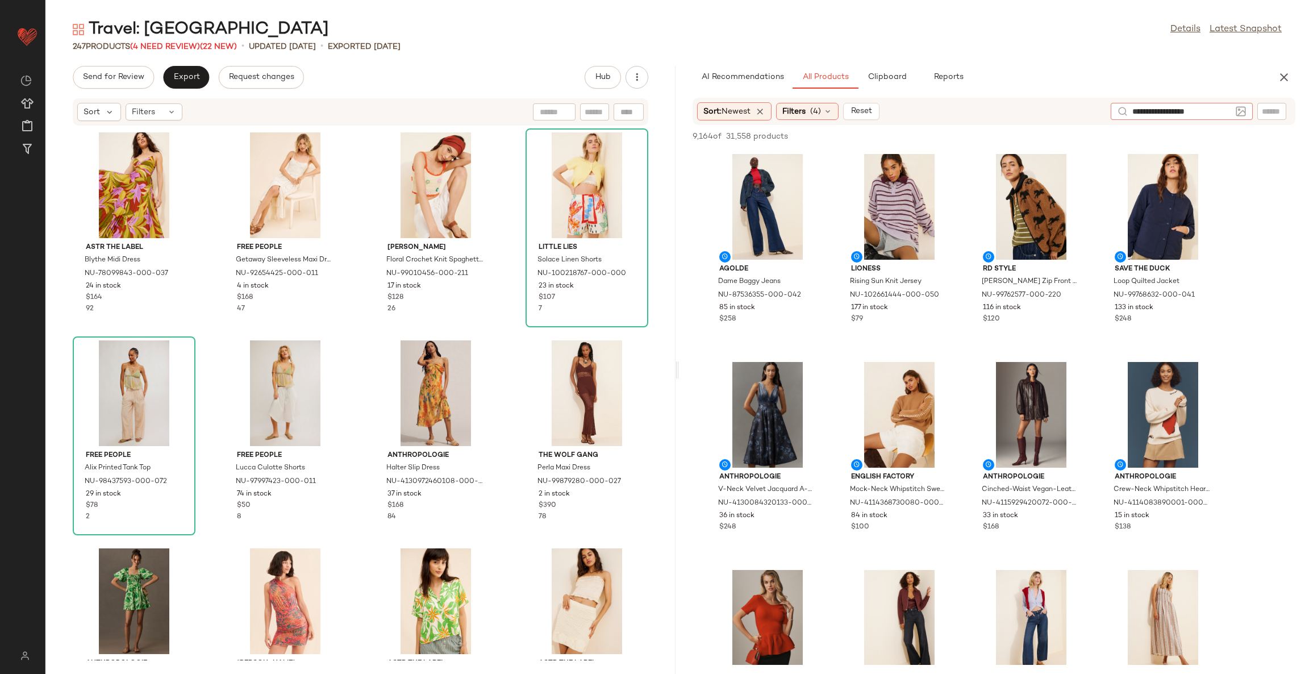
type input "**********"
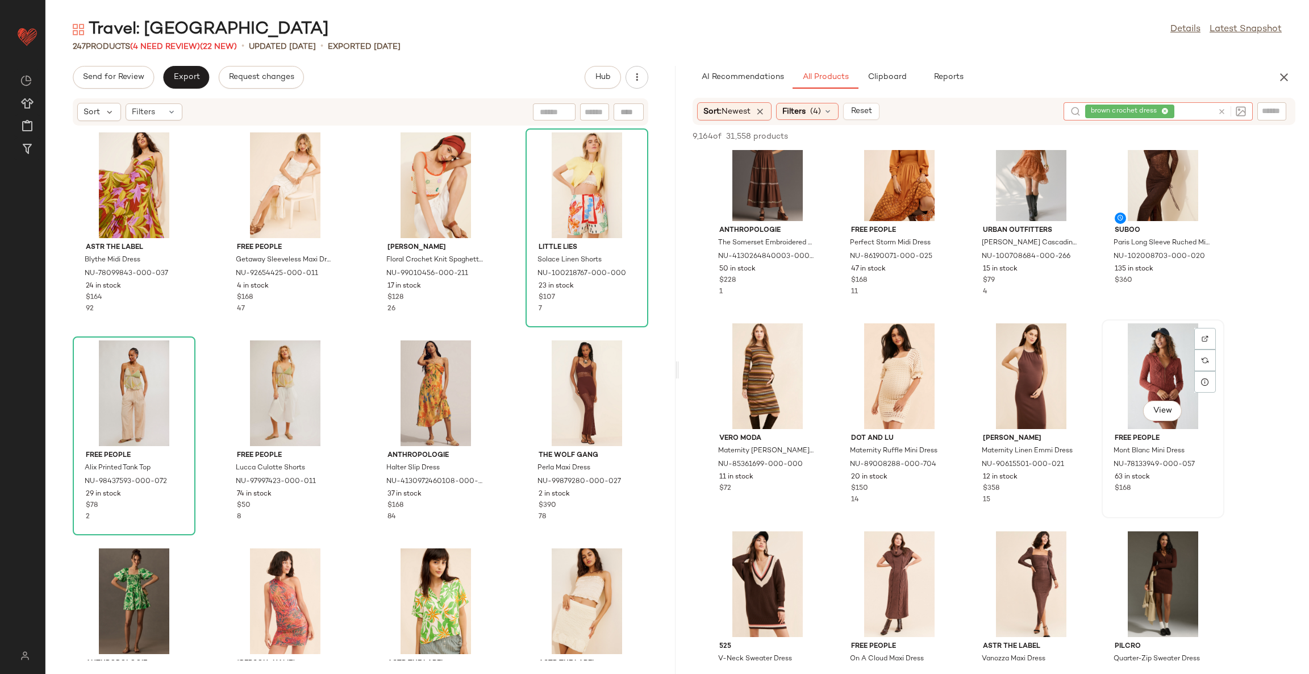
scroll to position [341, 0]
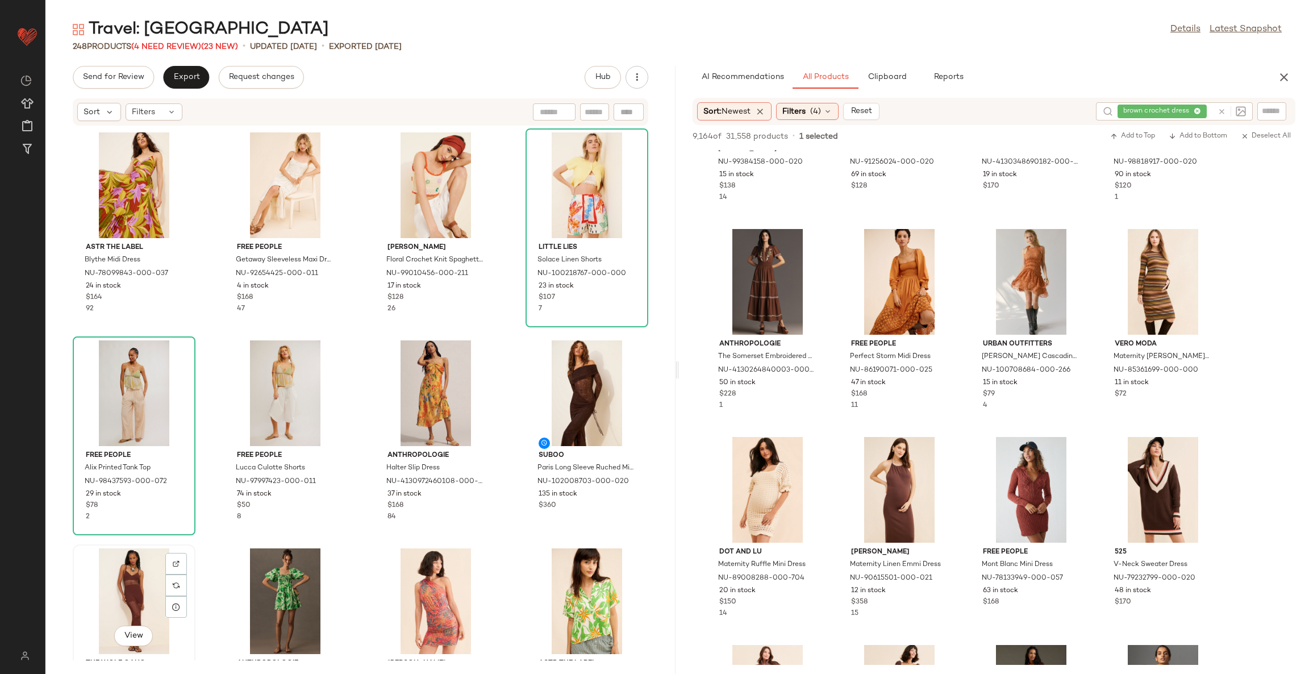
click at [135, 573] on div "View" at bounding box center [134, 601] width 115 height 106
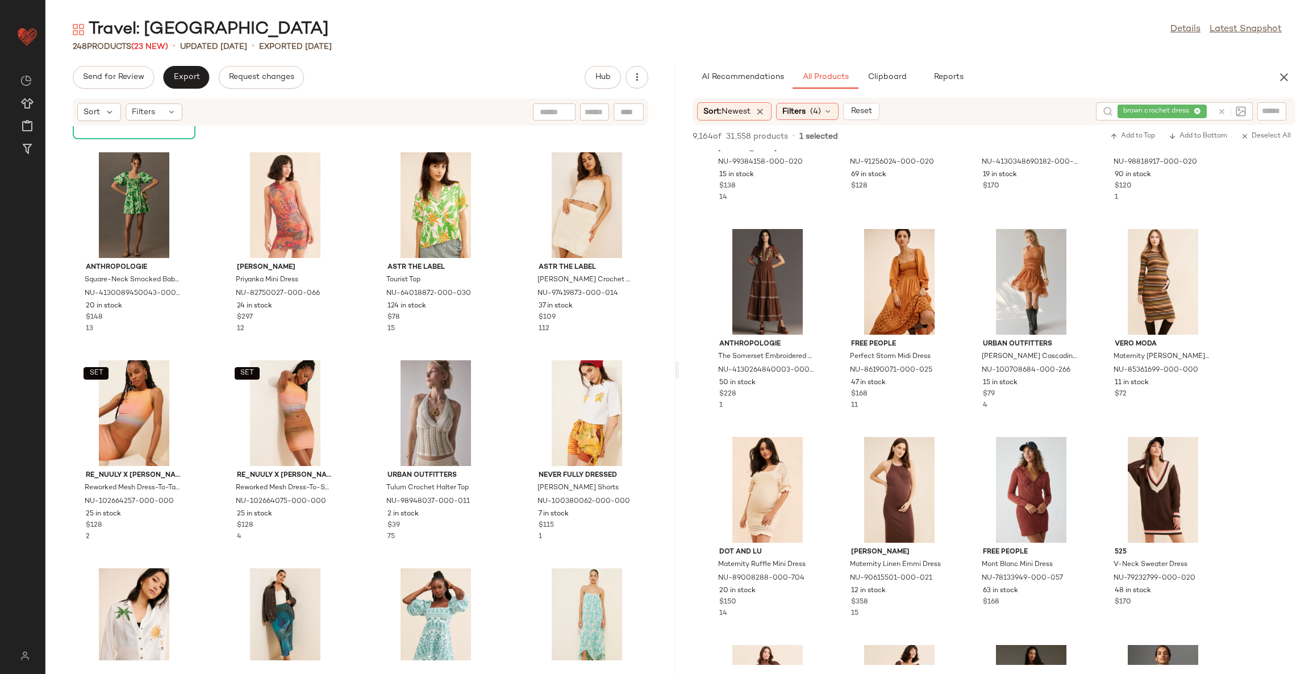
scroll to position [435, 0]
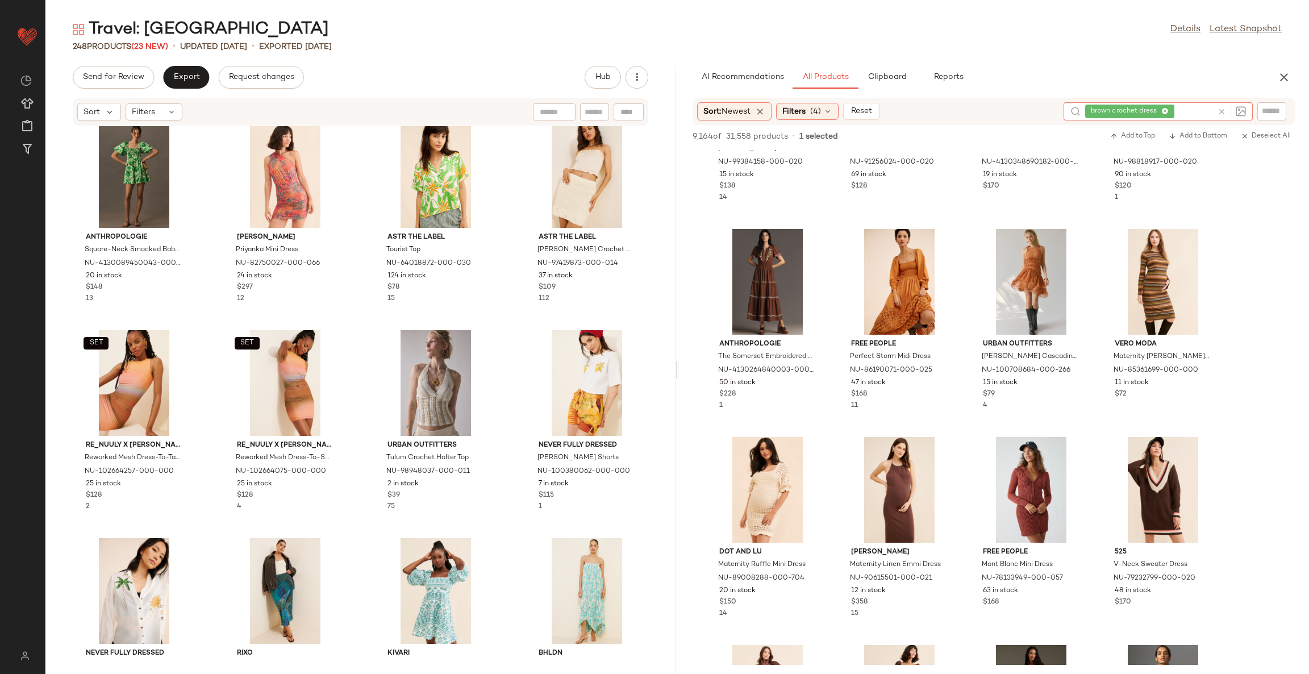
click at [1225, 112] on icon at bounding box center [1222, 111] width 9 height 9
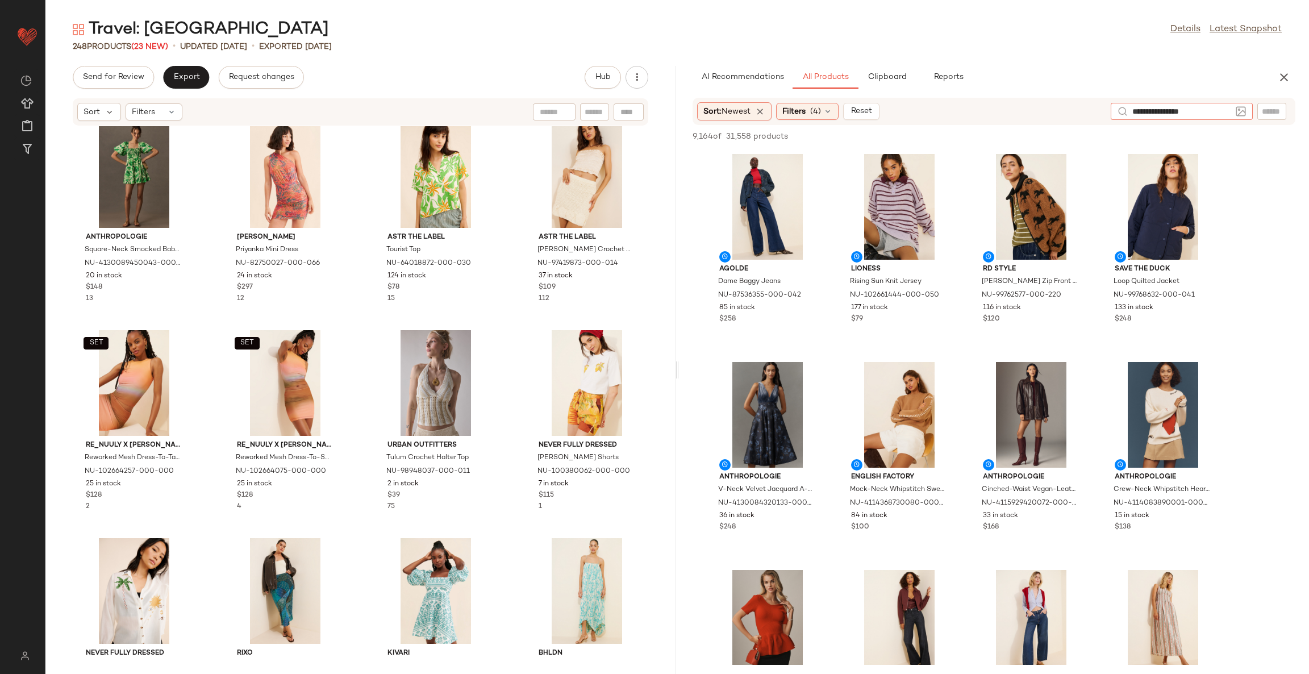
type input "**********"
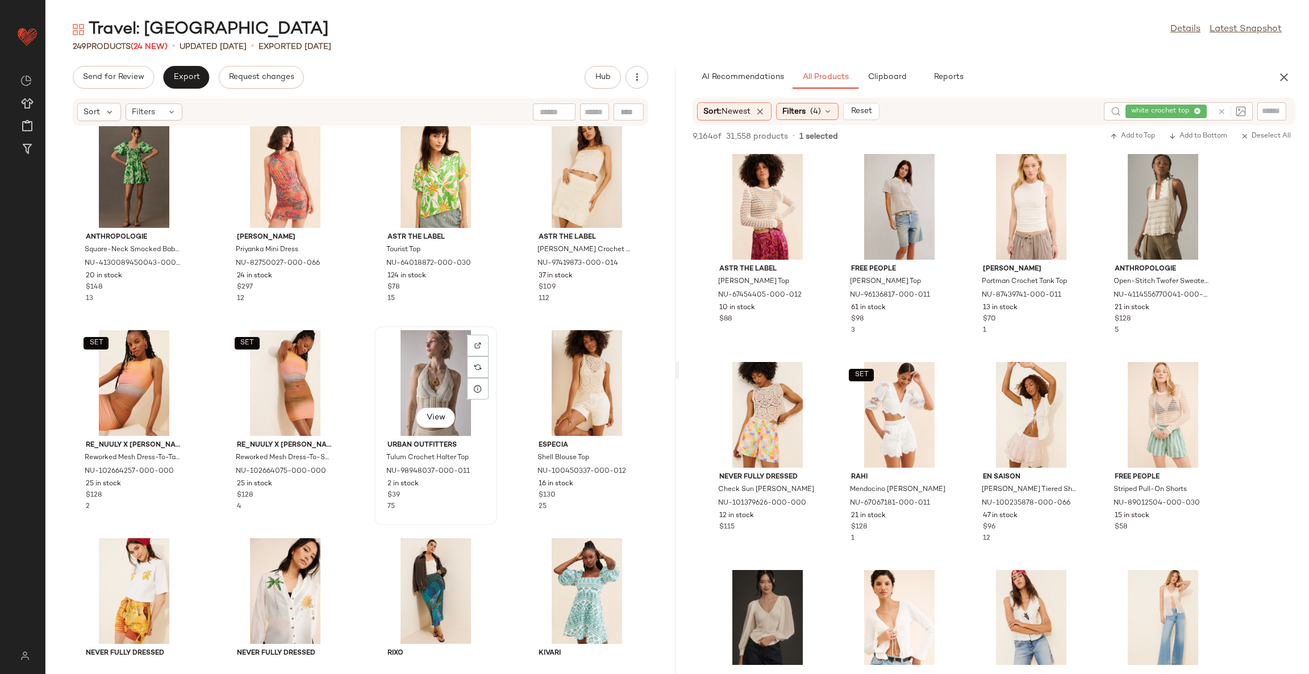
click at [429, 381] on div "View" at bounding box center [436, 383] width 115 height 106
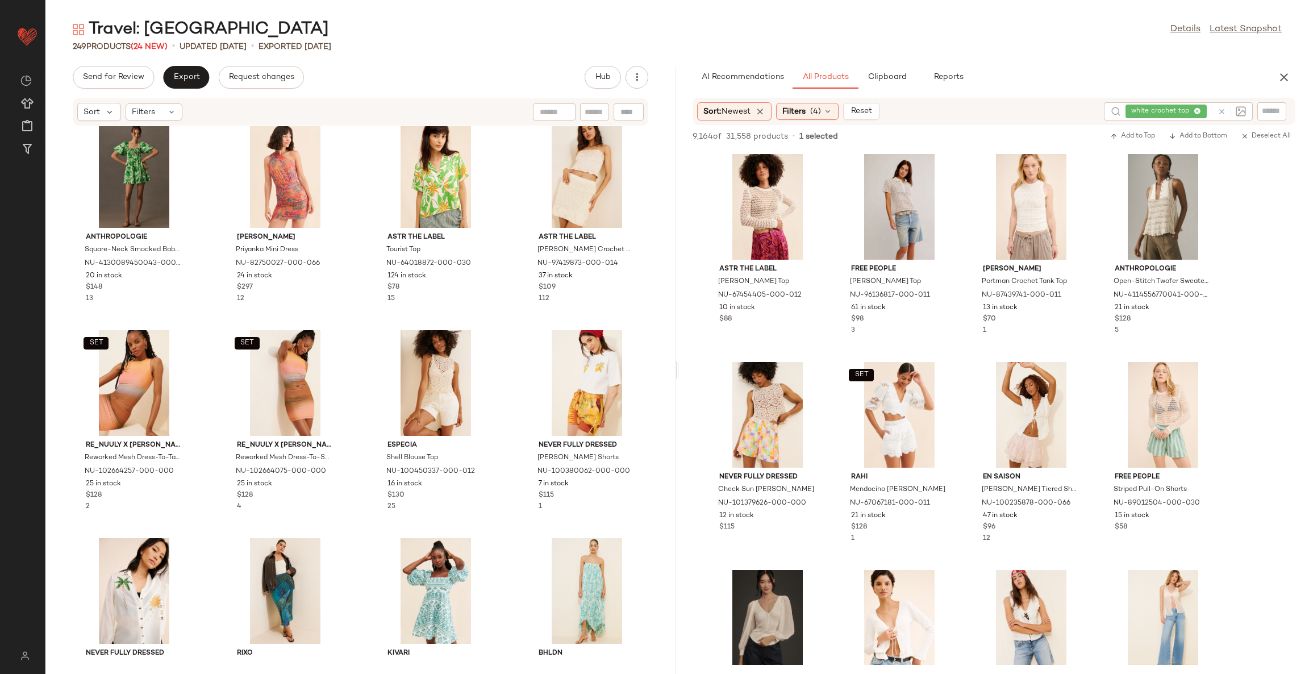
click at [517, 352] on div "Free People Alix Printed Tank Top NU-98437593-000-072 29 in stock $78 2 Free Pe…" at bounding box center [360, 393] width 630 height 534
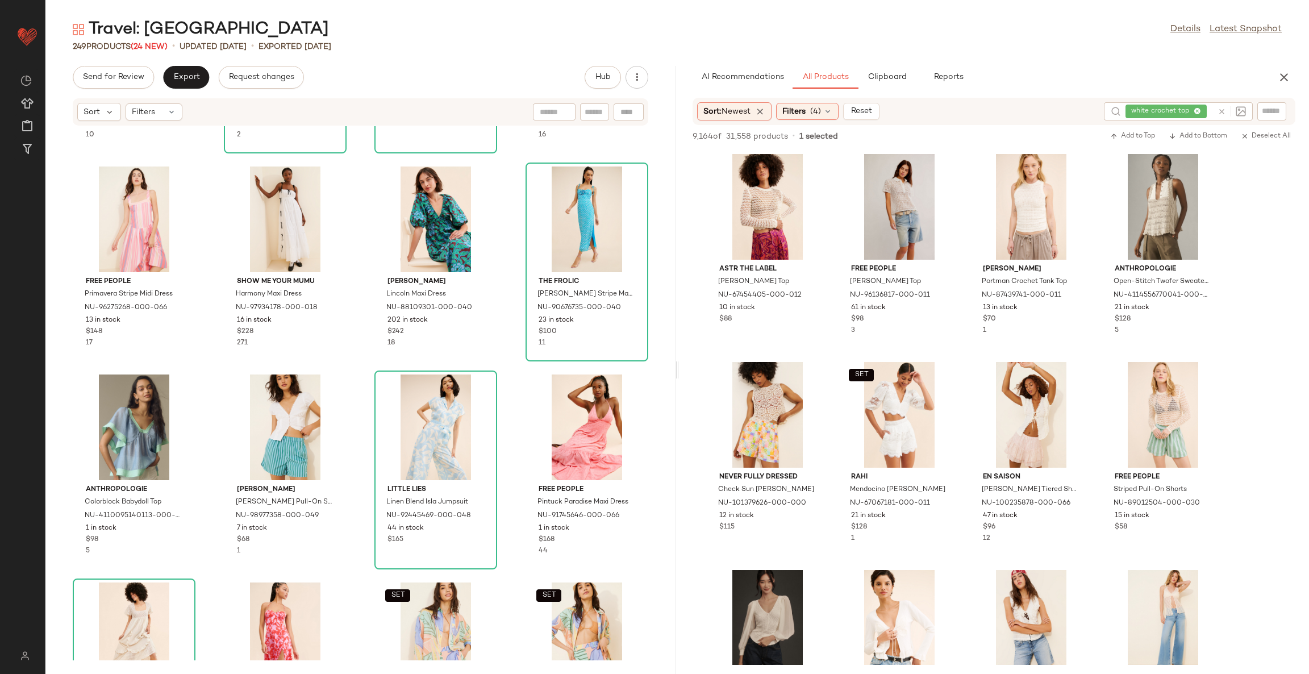
scroll to position [1885, 0]
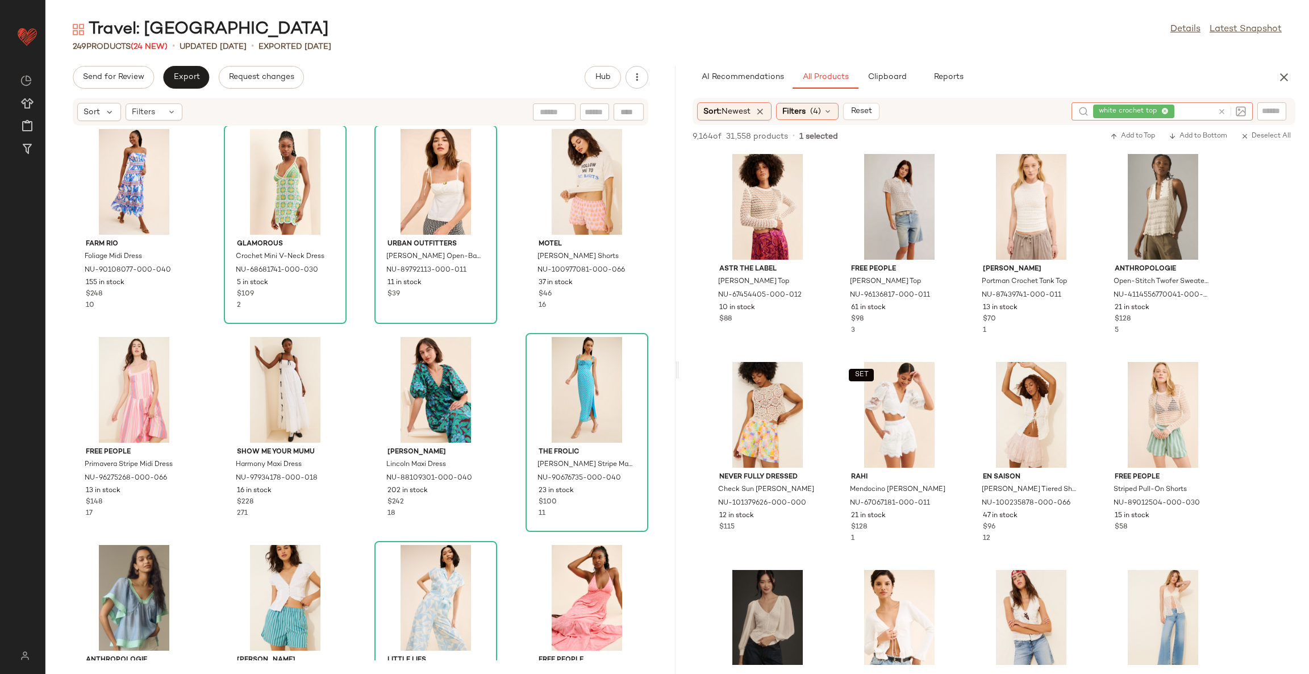
click at [1223, 111] on icon at bounding box center [1222, 111] width 9 height 9
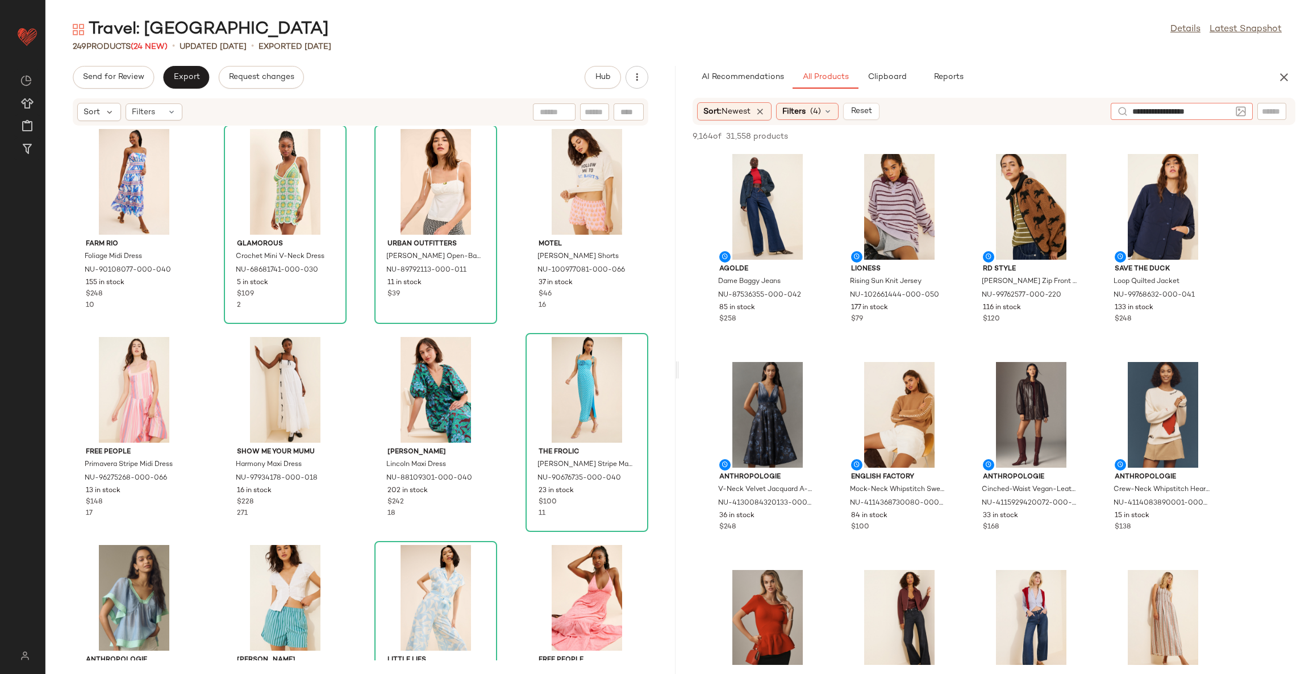
type input "**********"
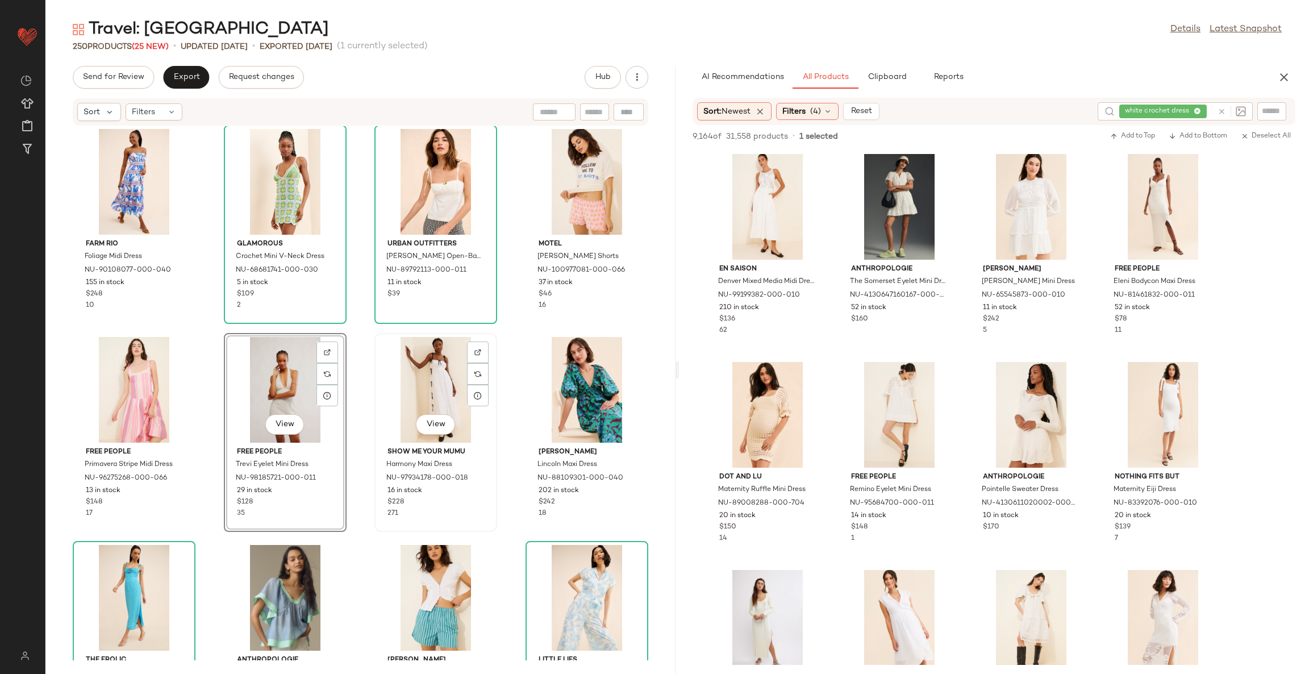
click at [427, 363] on div "View" at bounding box center [436, 390] width 115 height 106
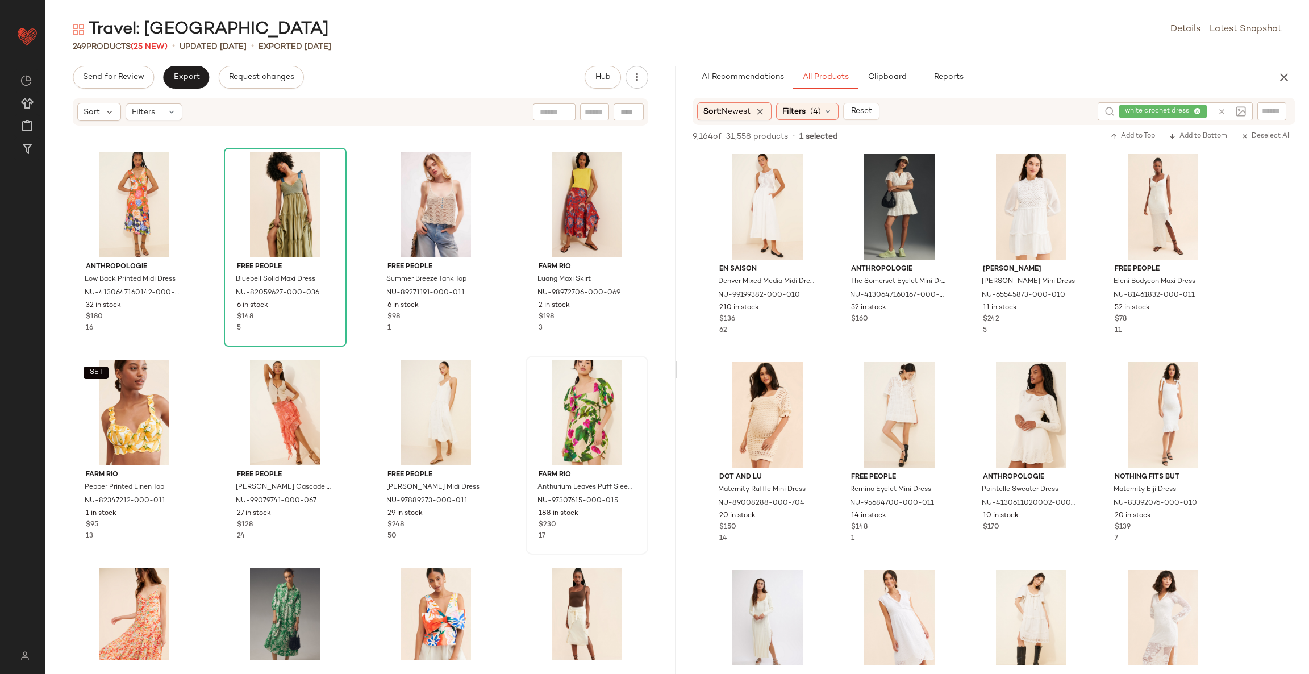
scroll to position [5636, 0]
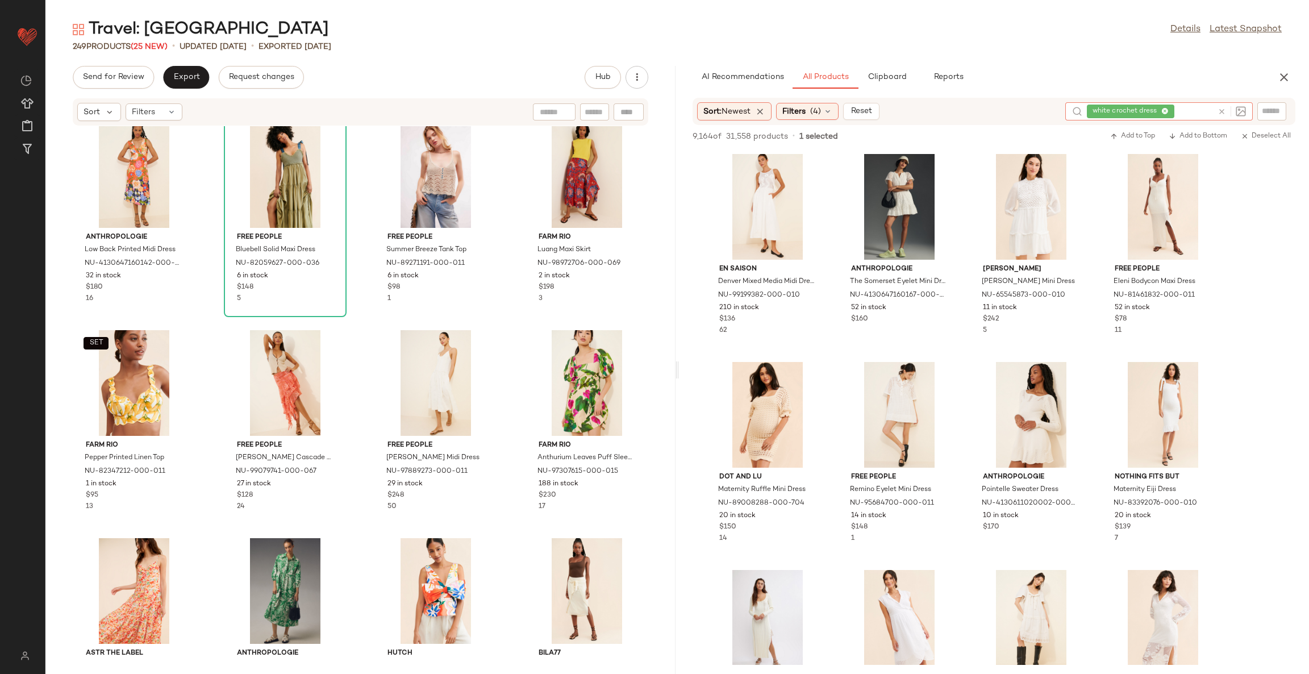
click at [1221, 110] on icon at bounding box center [1222, 111] width 9 height 9
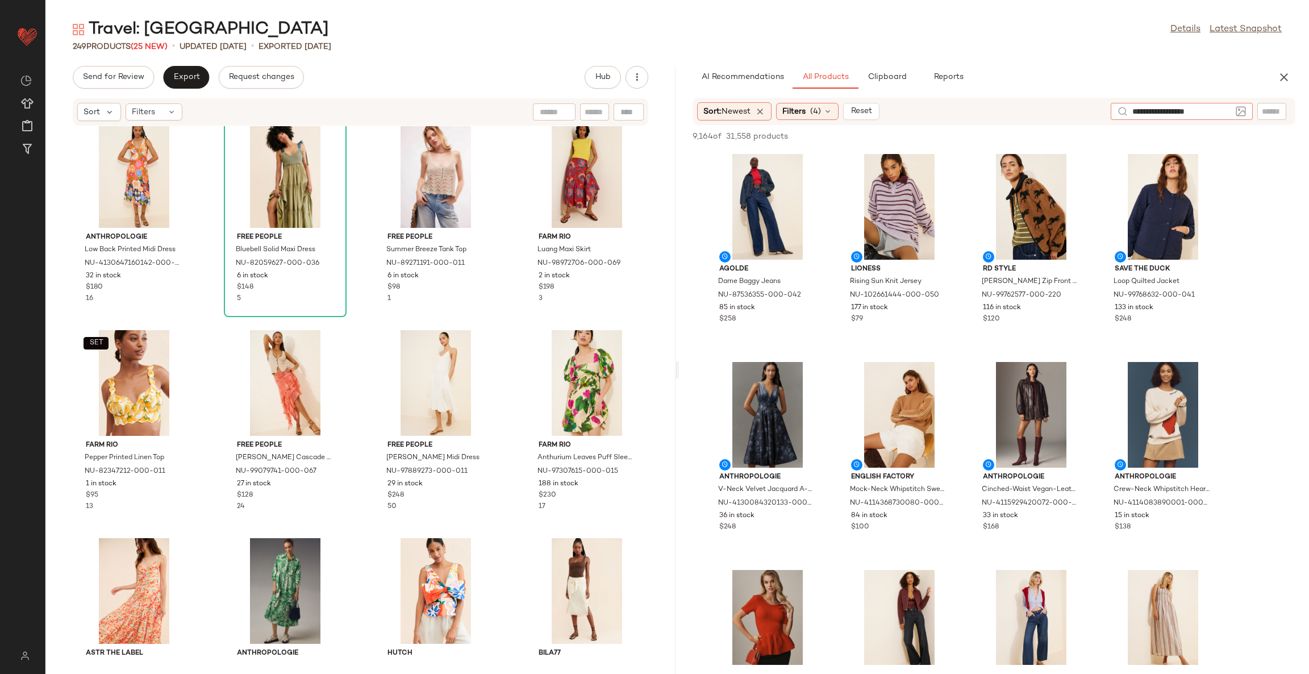
type input "**********"
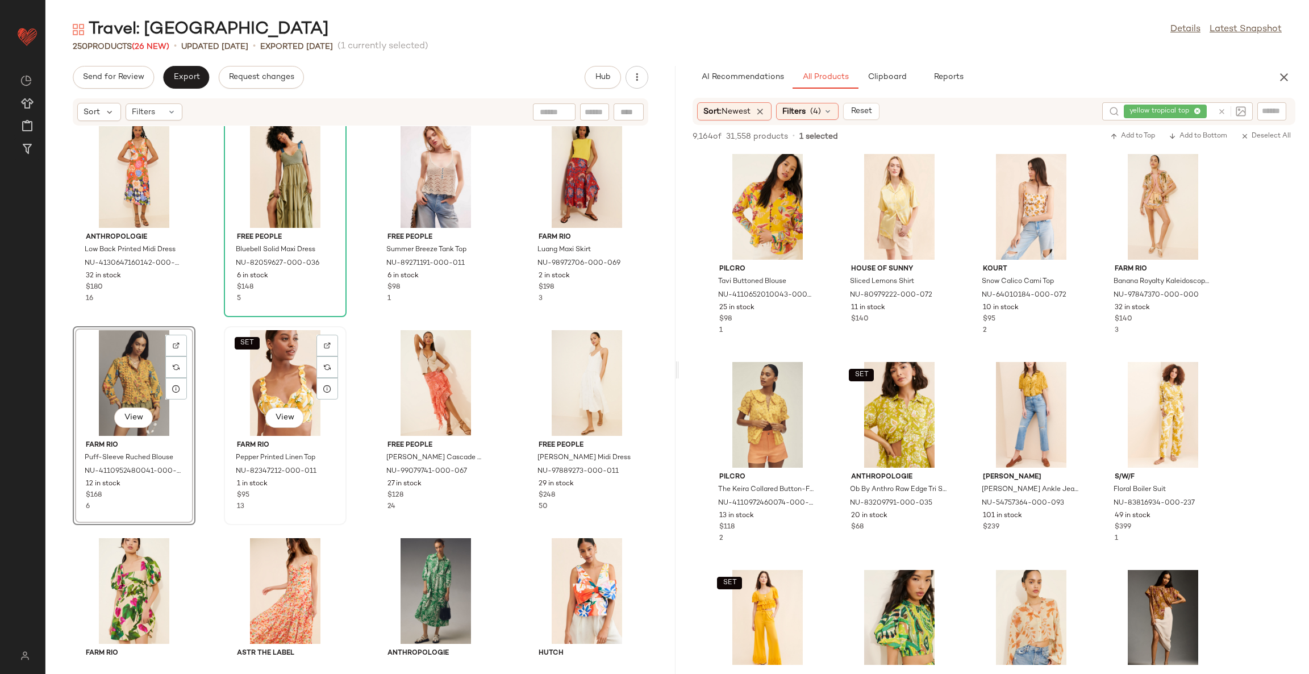
click at [278, 370] on div "SET View" at bounding box center [285, 383] width 115 height 106
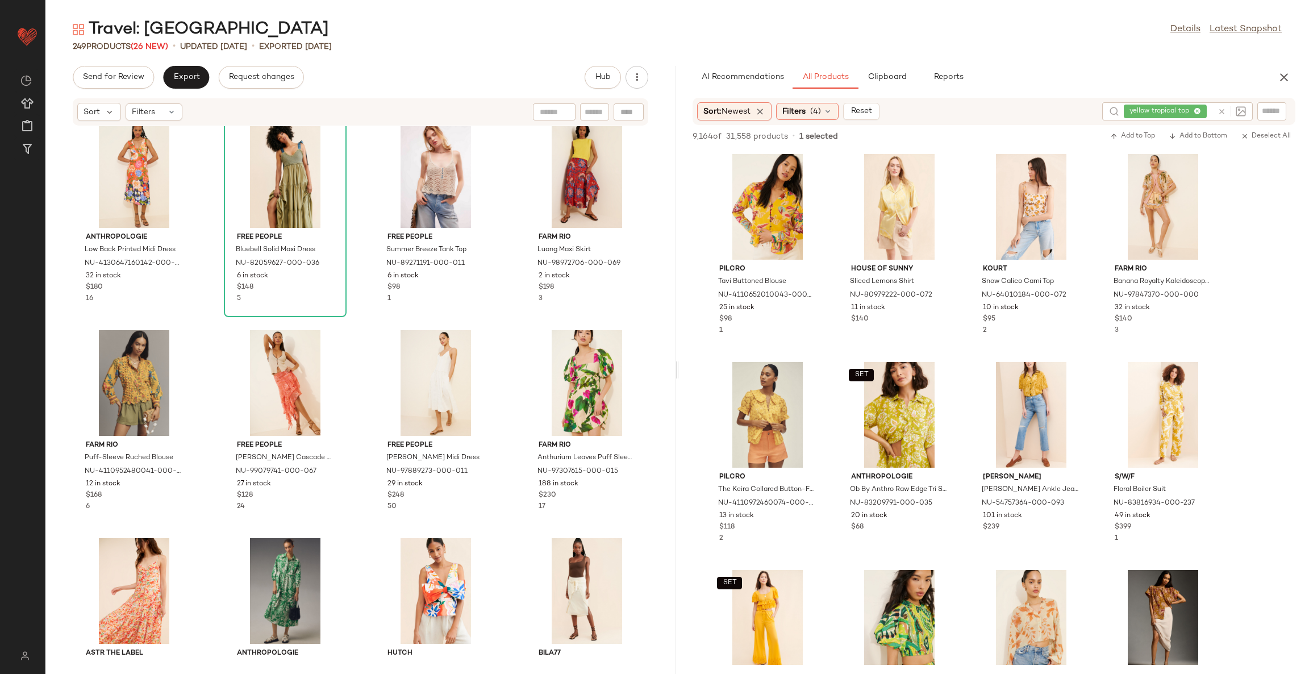
click at [501, 331] on div "Guizio Acadia Eyelet Midi Dress NU-90442245-000-048 1 in stock $198 67 Mirth Ca…" at bounding box center [360, 393] width 630 height 534
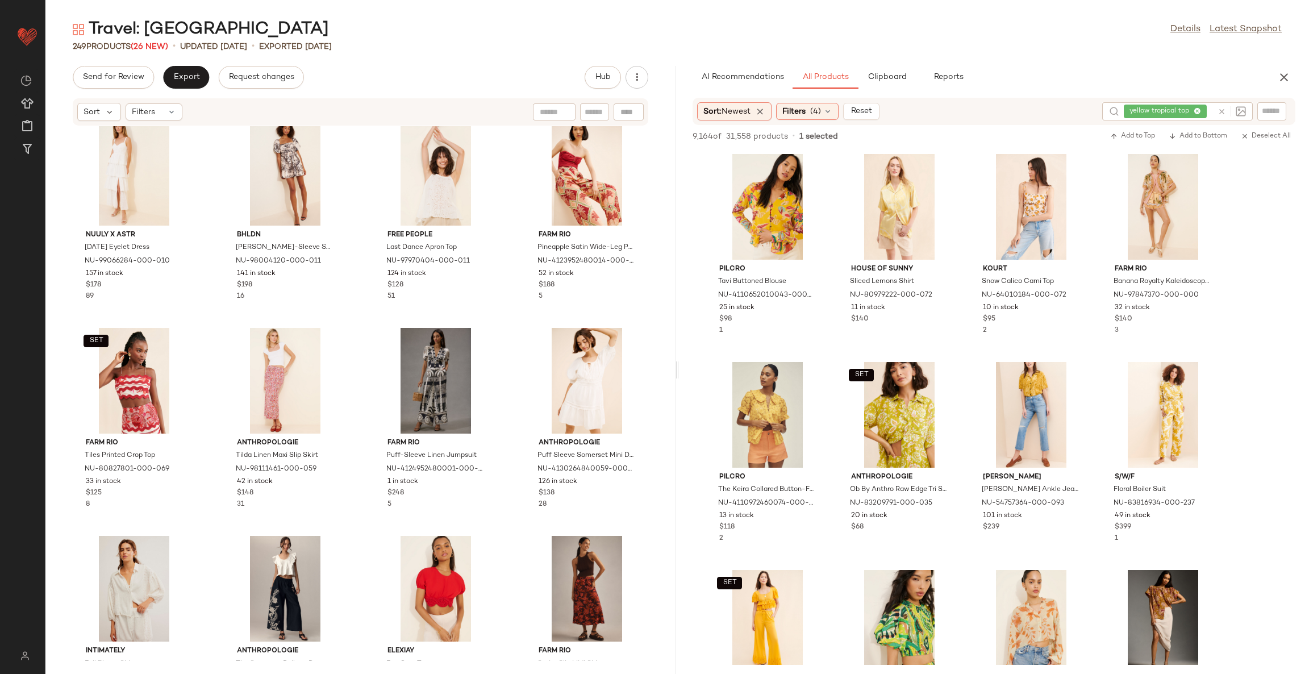
scroll to position [7511, 0]
click at [1224, 112] on icon at bounding box center [1222, 111] width 9 height 9
click at [1224, 112] on input "text" at bounding box center [1182, 112] width 99 height 12
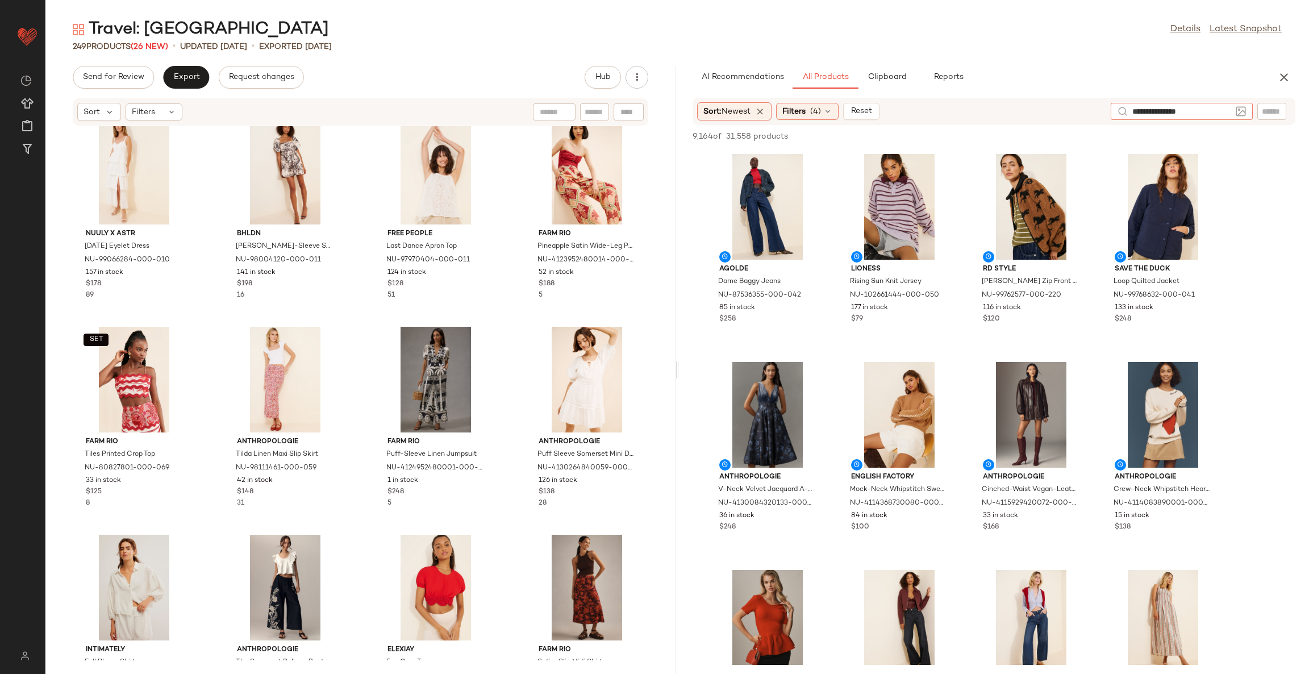
type input "**********"
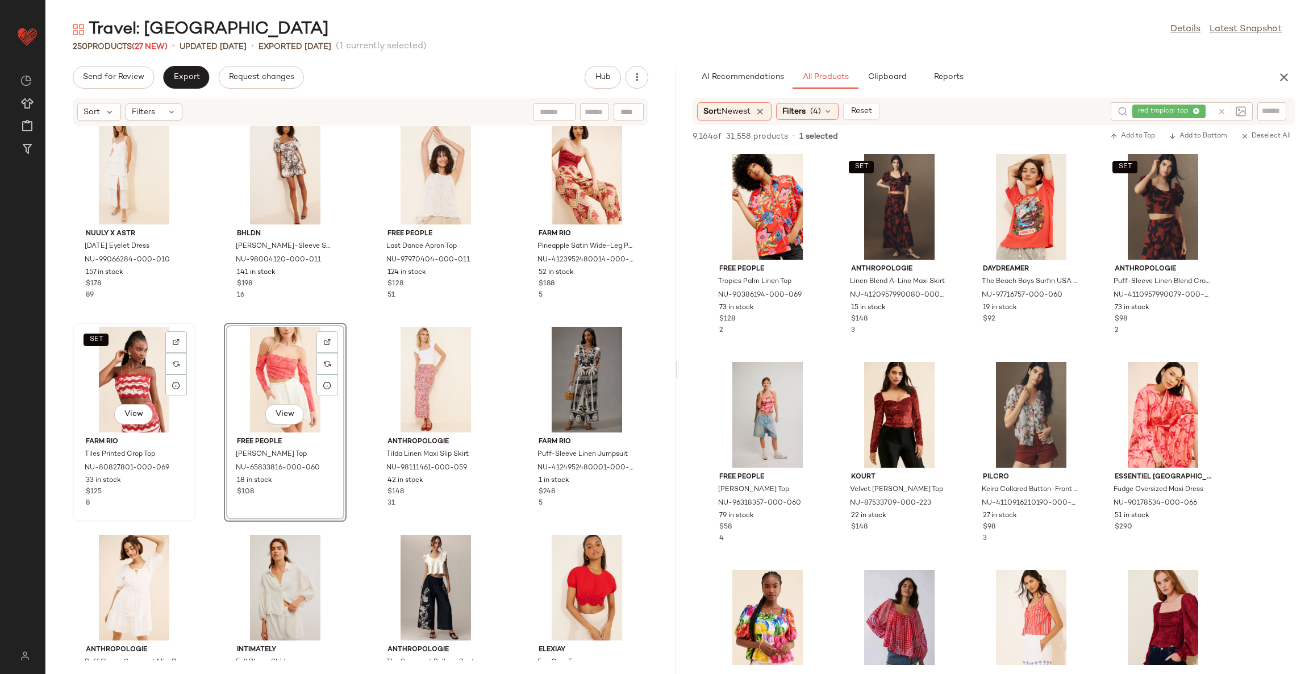
click at [132, 367] on div "SET View" at bounding box center [134, 380] width 115 height 106
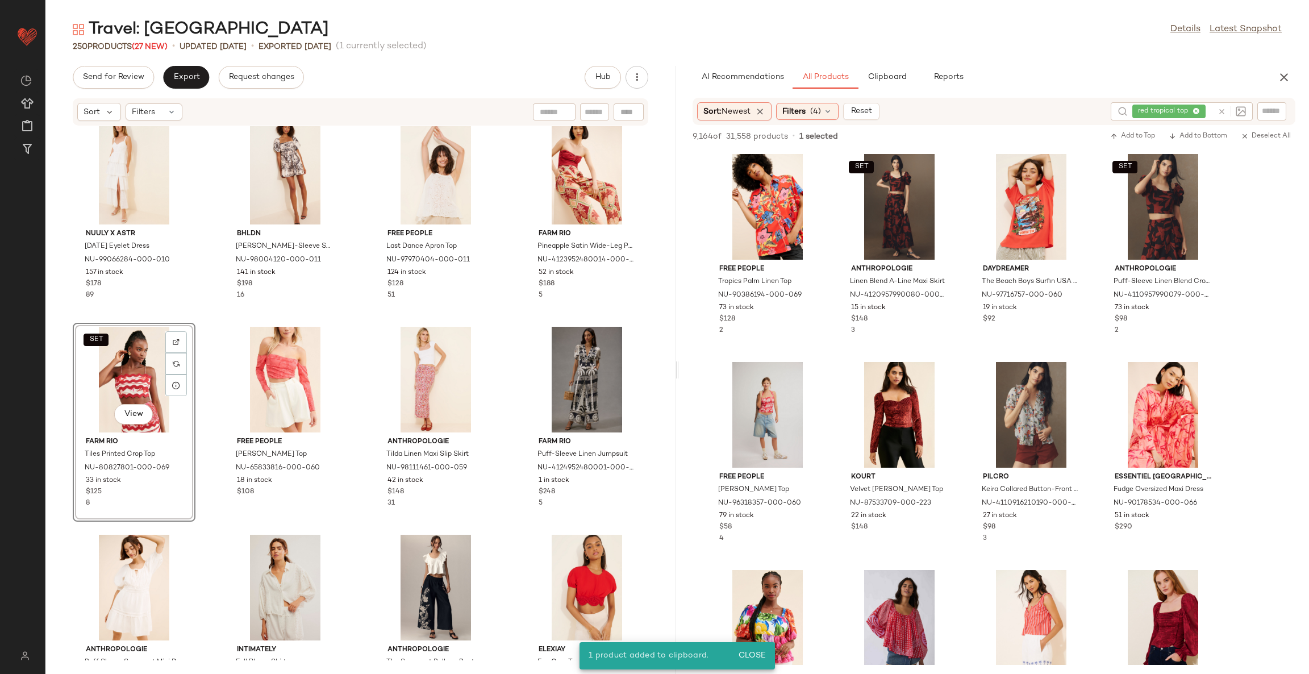
click at [117, 352] on div "SET View" at bounding box center [134, 380] width 115 height 106
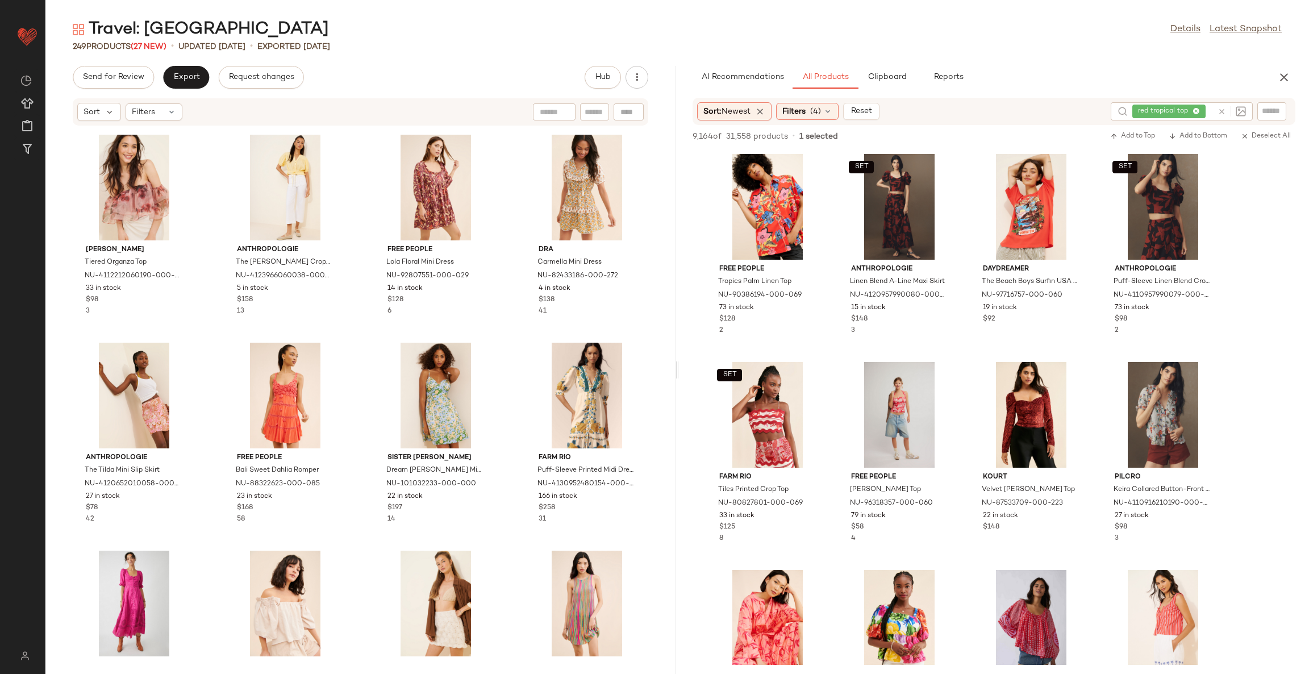
scroll to position [9813, 0]
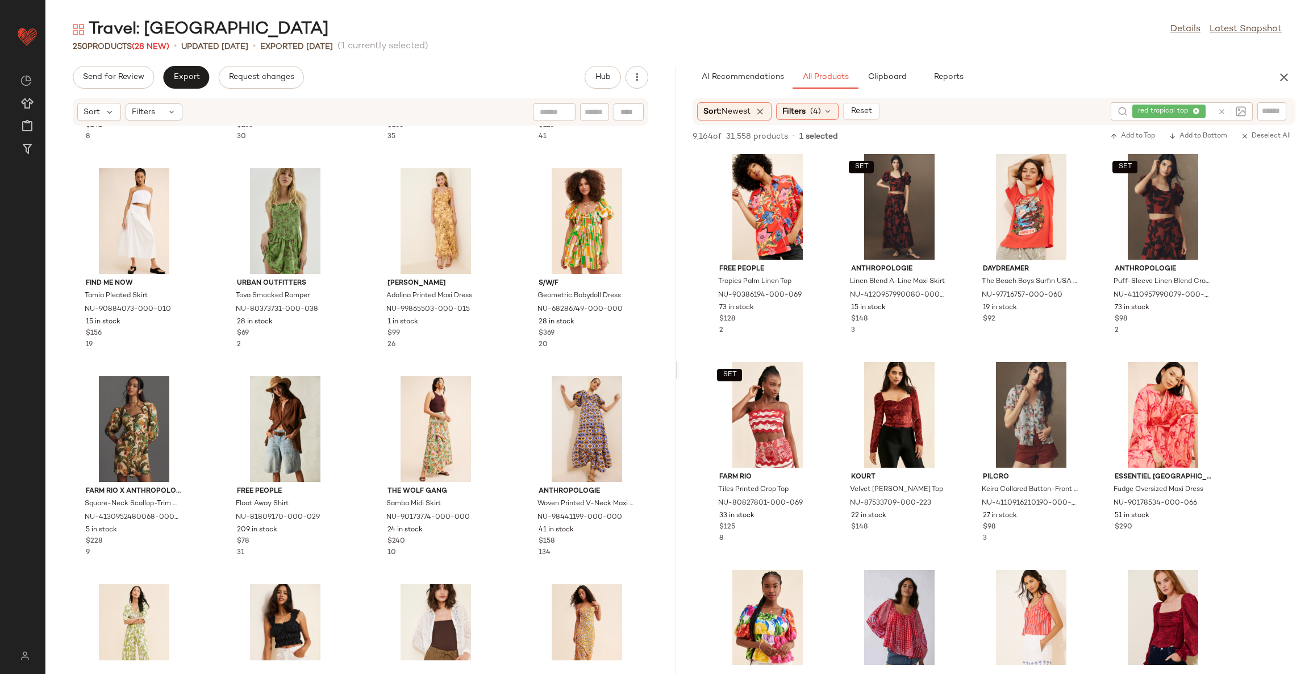
scroll to position [11859, 0]
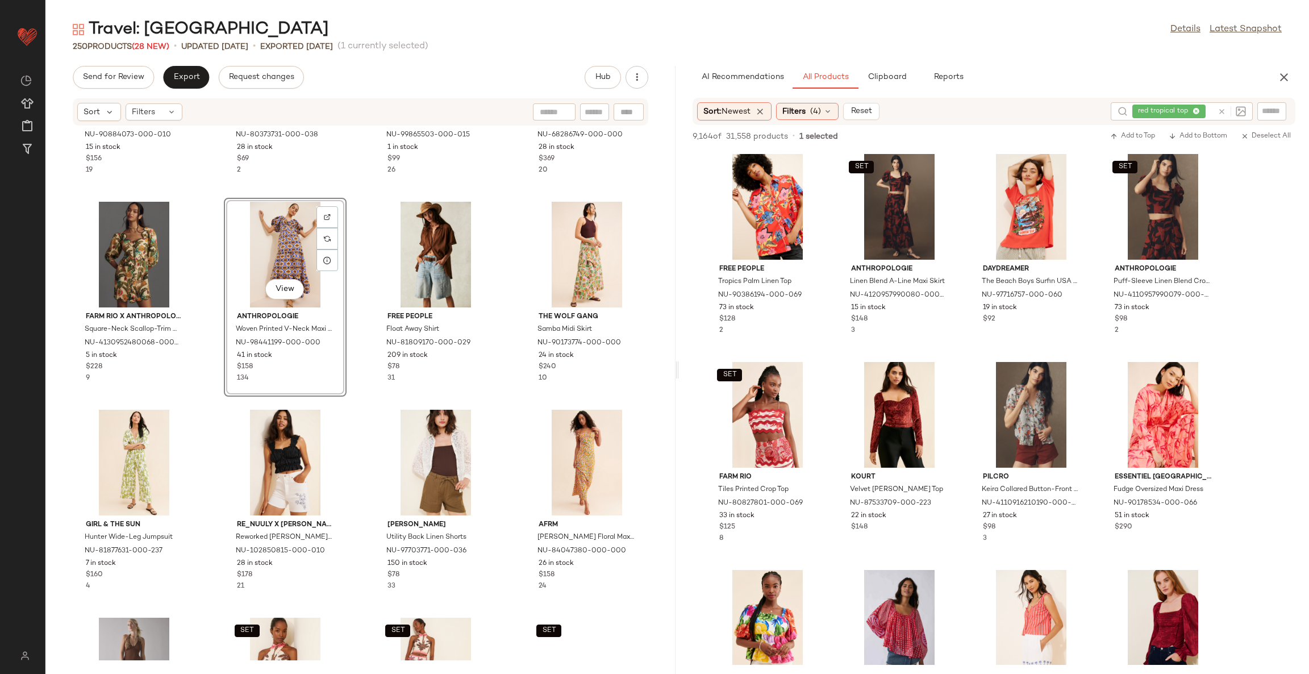
scroll to position [12030, 0]
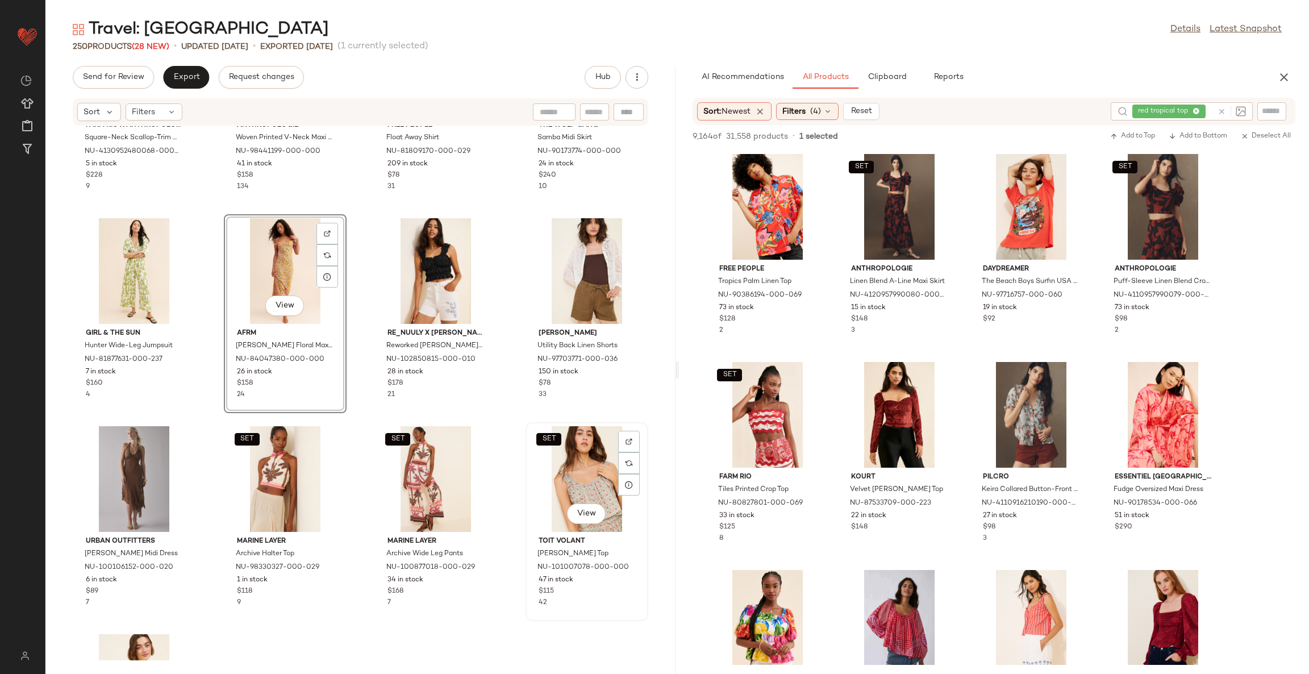
scroll to position [12200, 0]
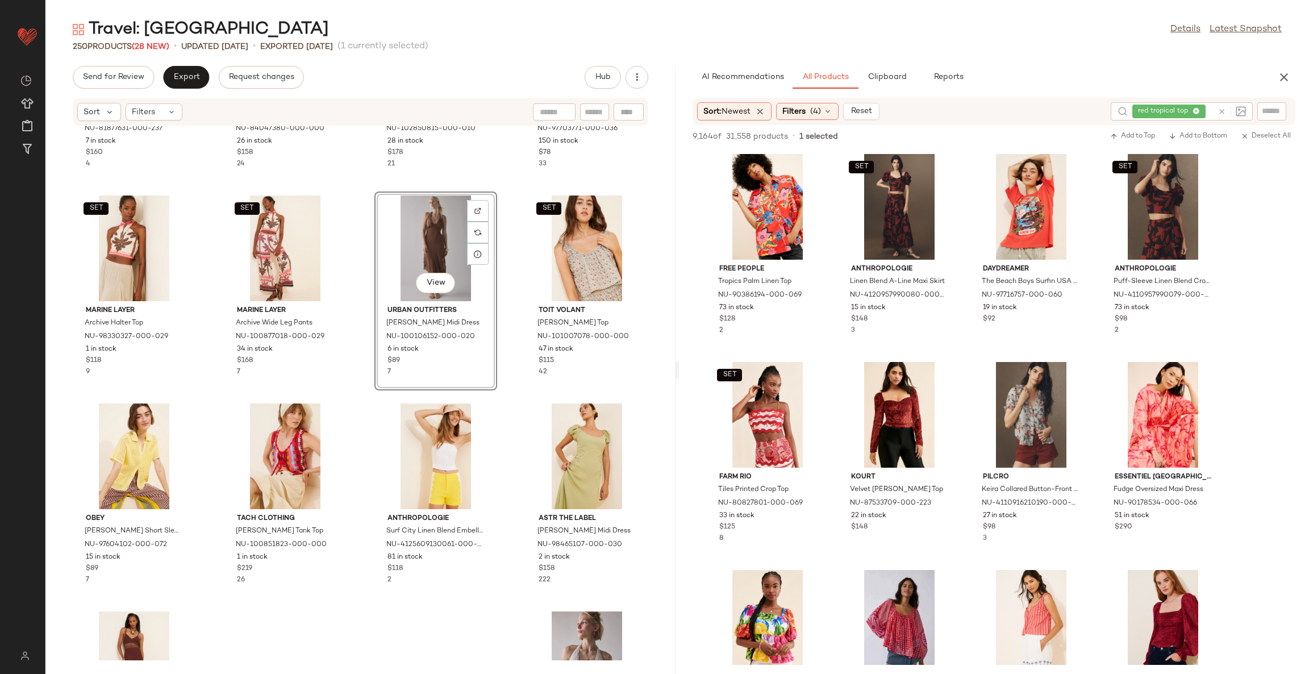
scroll to position [12456, 0]
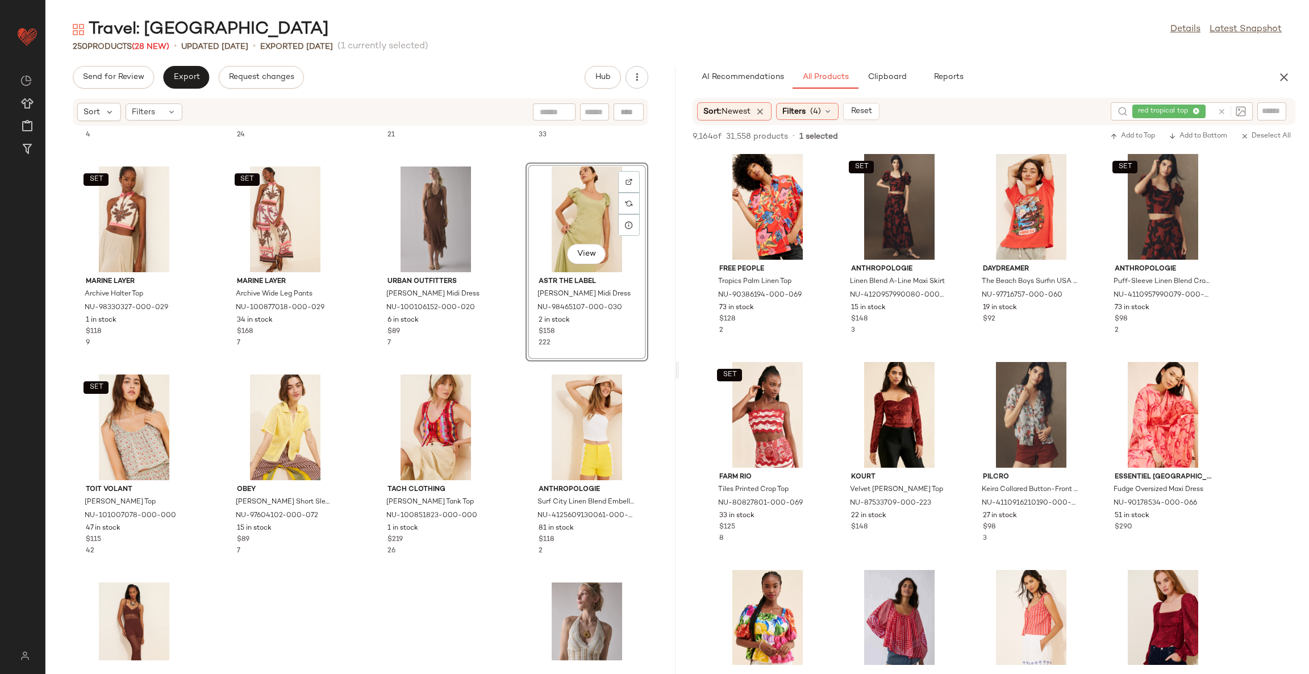
click at [517, 388] on div "Girl & The Sun Hunter Wide-Leg Jumpsuit NU-81877631-000-237 7 in stock $160 4 A…" at bounding box center [360, 393] width 630 height 534
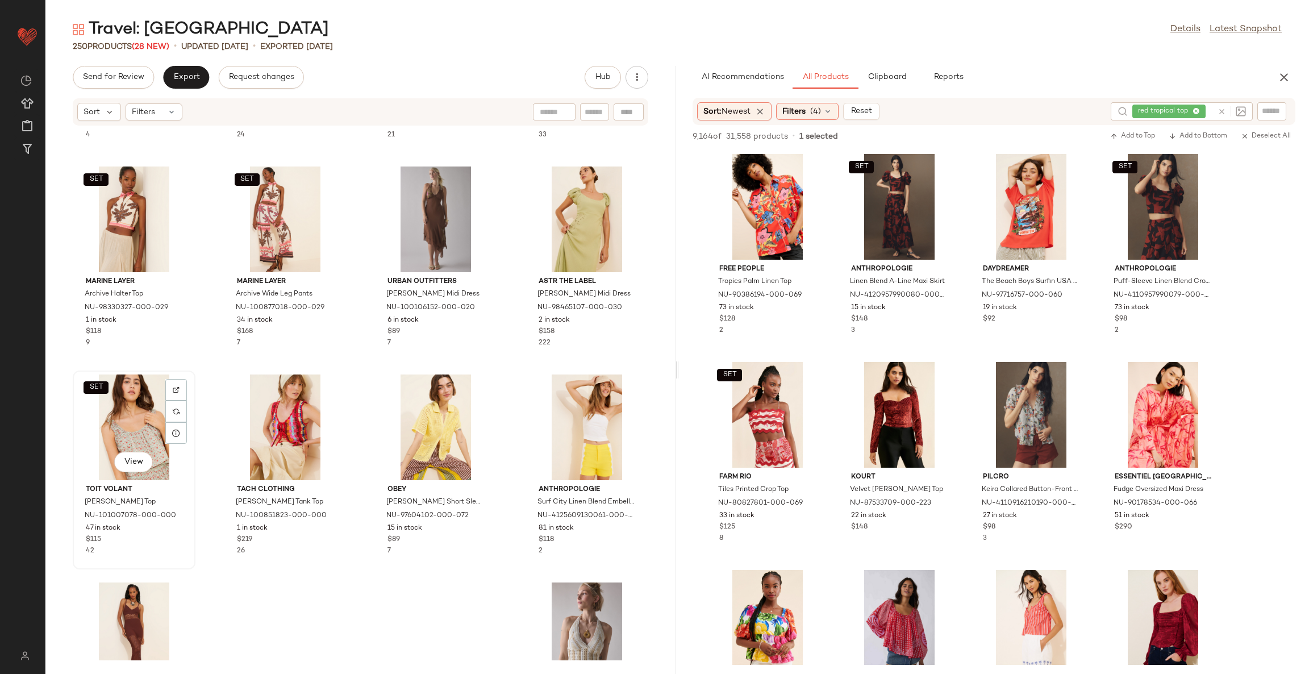
click at [121, 402] on div "SET View" at bounding box center [134, 428] width 115 height 106
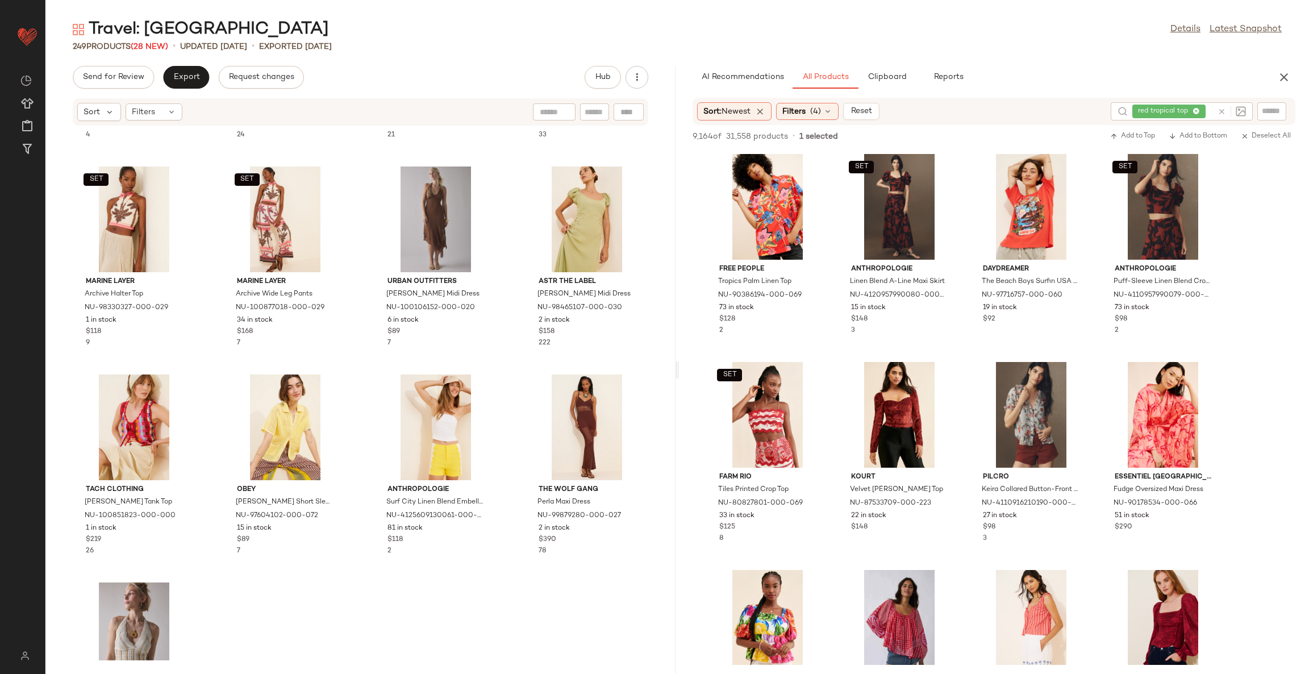
click at [442, 587] on div "Girl & The Sun Hunter Wide-Leg Jumpsuit NU-81877631-000-237 7 in stock $160 4 A…" at bounding box center [360, 393] width 630 height 534
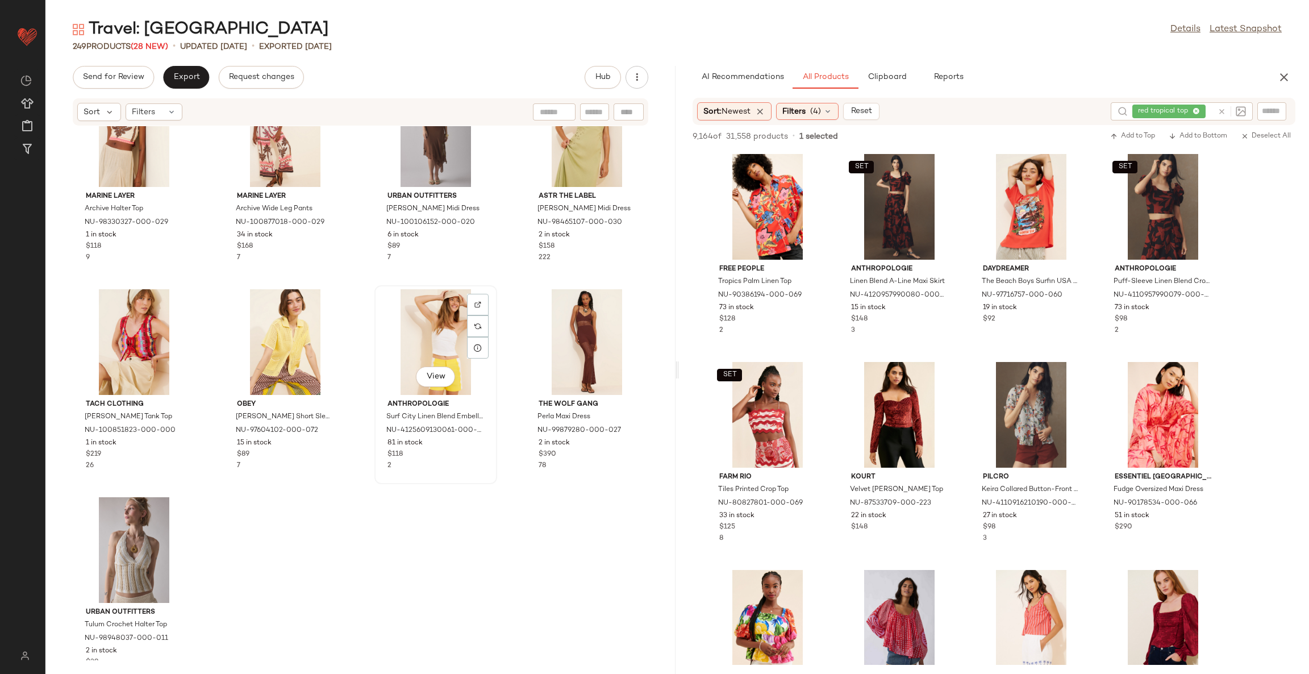
click at [411, 351] on div "View" at bounding box center [436, 342] width 115 height 106
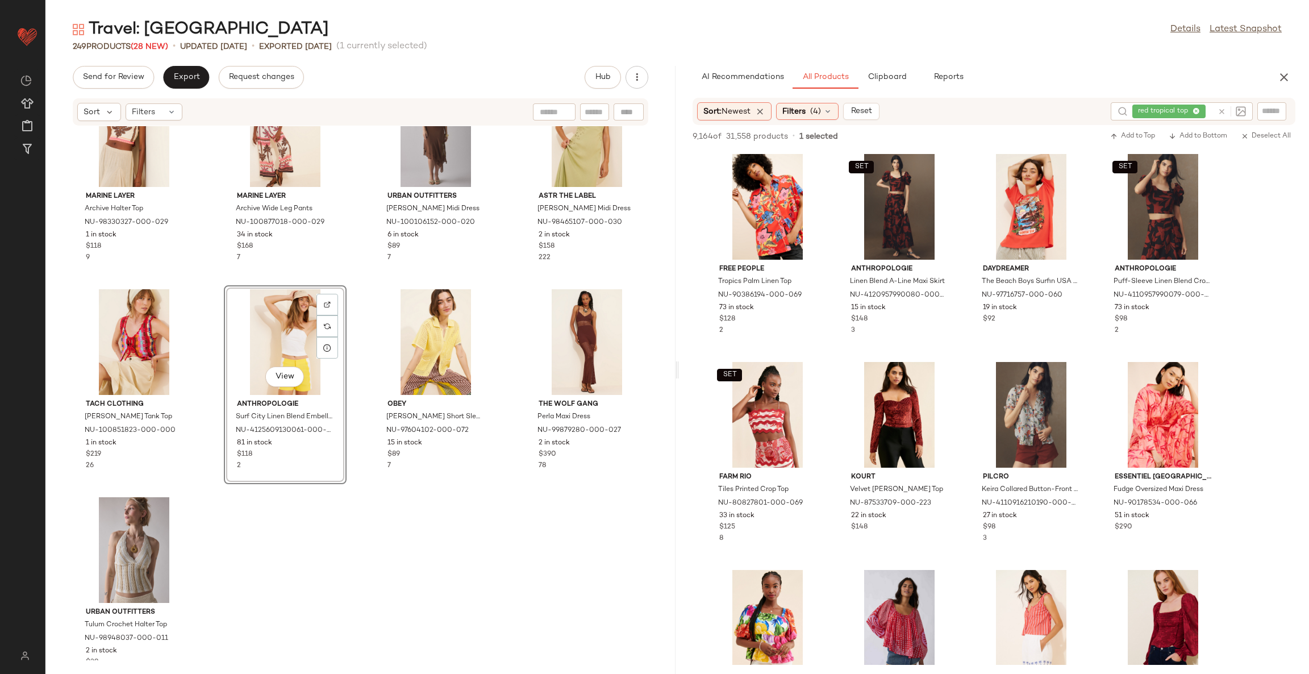
click at [501, 554] on div "Girl & The Sun Hunter Wide-Leg Jumpsuit NU-81877631-000-237 7 in stock $160 4 A…" at bounding box center [360, 393] width 630 height 534
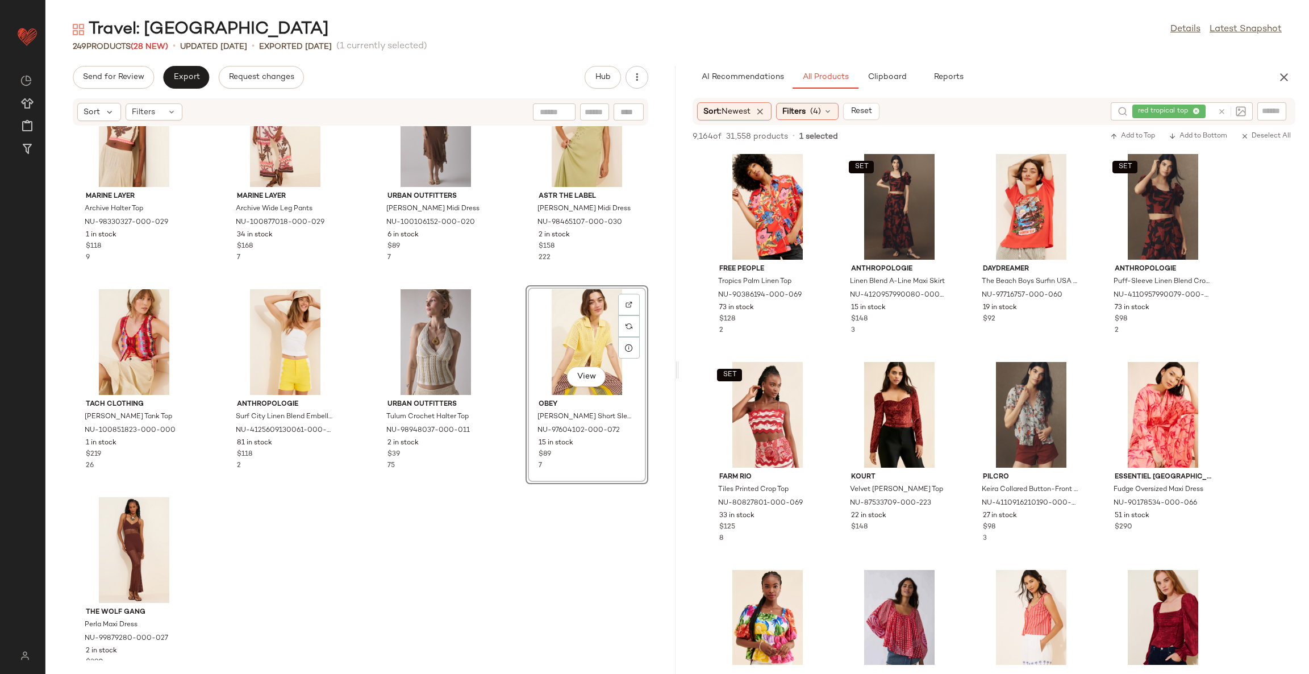
click at [509, 544] on div "Girl & The Sun Hunter Wide-Leg Jumpsuit NU-81877631-000-237 7 in stock $160 4 A…" at bounding box center [360, 393] width 630 height 534
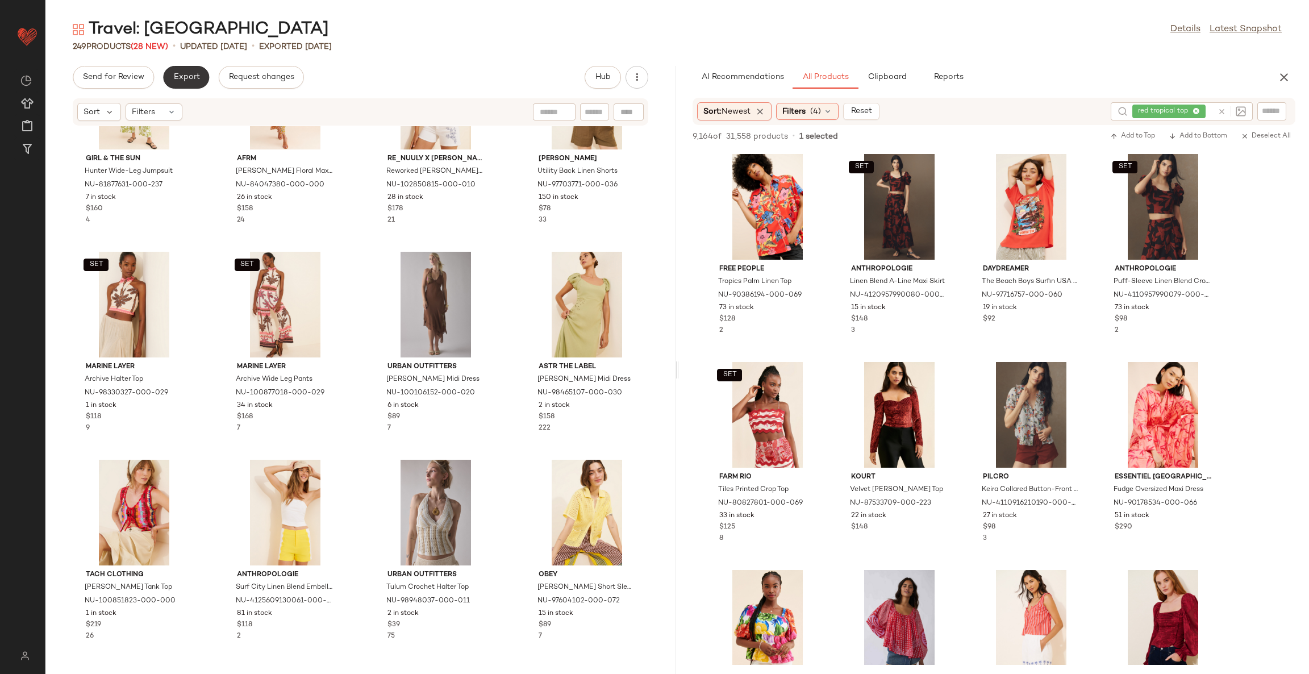
click at [180, 77] on span "Export" at bounding box center [186, 77] width 27 height 9
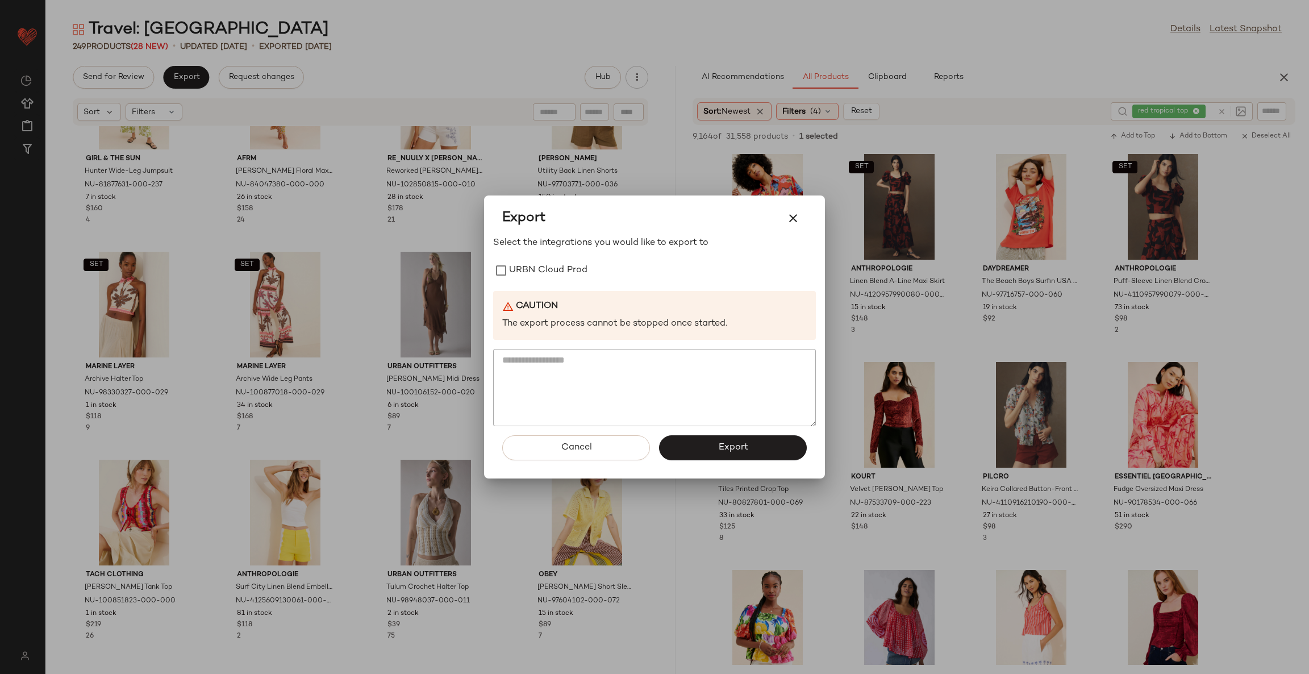
click at [544, 286] on div "Select the integrations you would like to export to URBN Cloud Prod Caution The…" at bounding box center [654, 331] width 323 height 190
click at [530, 268] on label "URBN Cloud Prod" at bounding box center [548, 270] width 78 height 23
click at [695, 448] on button "Export" at bounding box center [733, 447] width 148 height 25
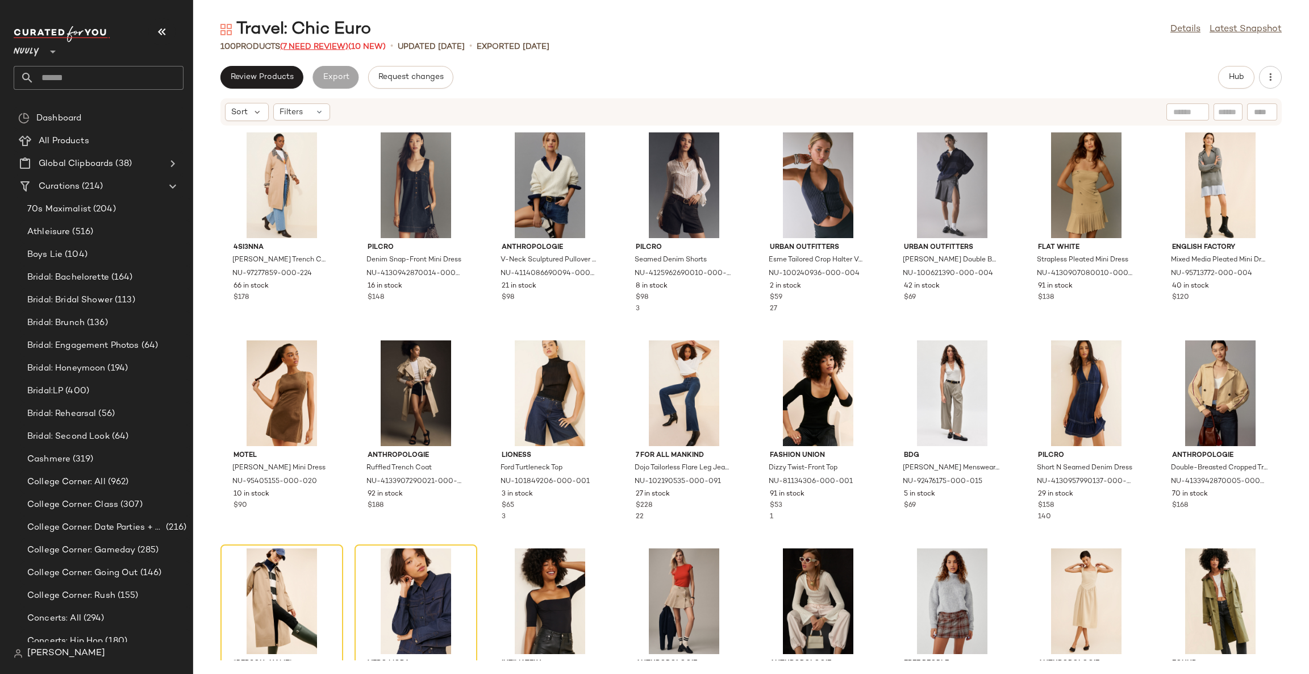
click at [325, 50] on span "(7 Need Review)" at bounding box center [314, 47] width 68 height 9
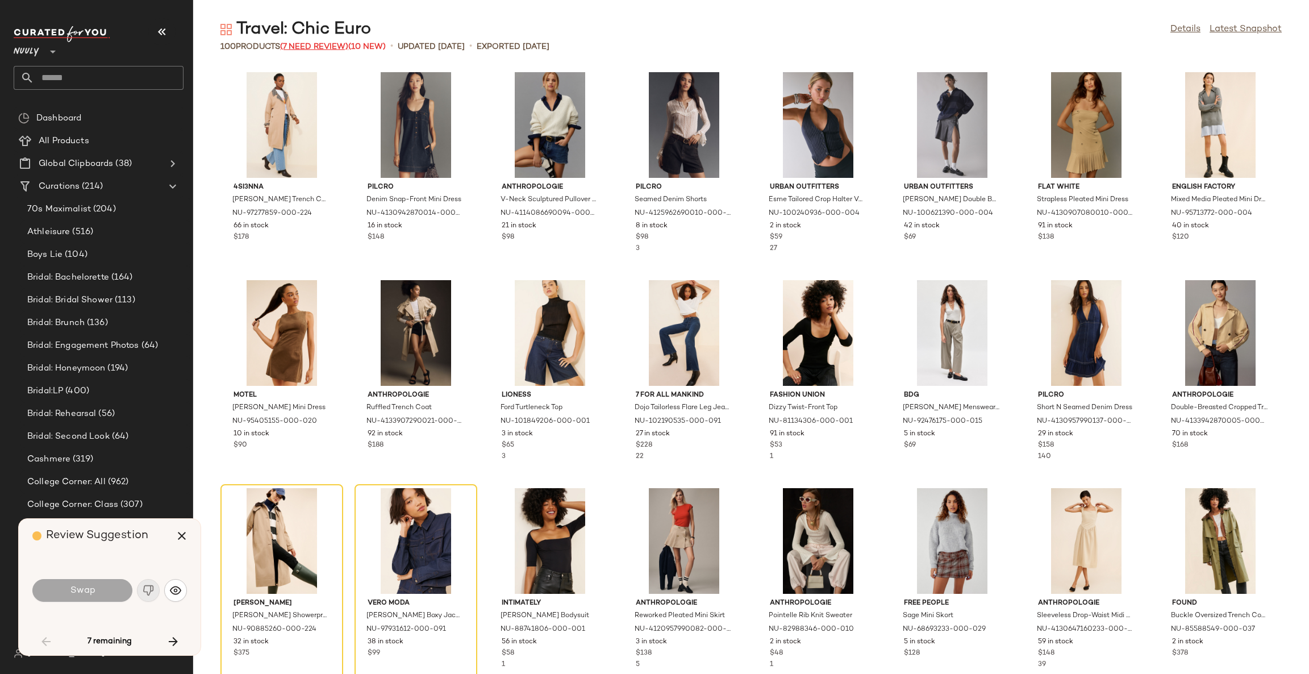
scroll to position [217, 0]
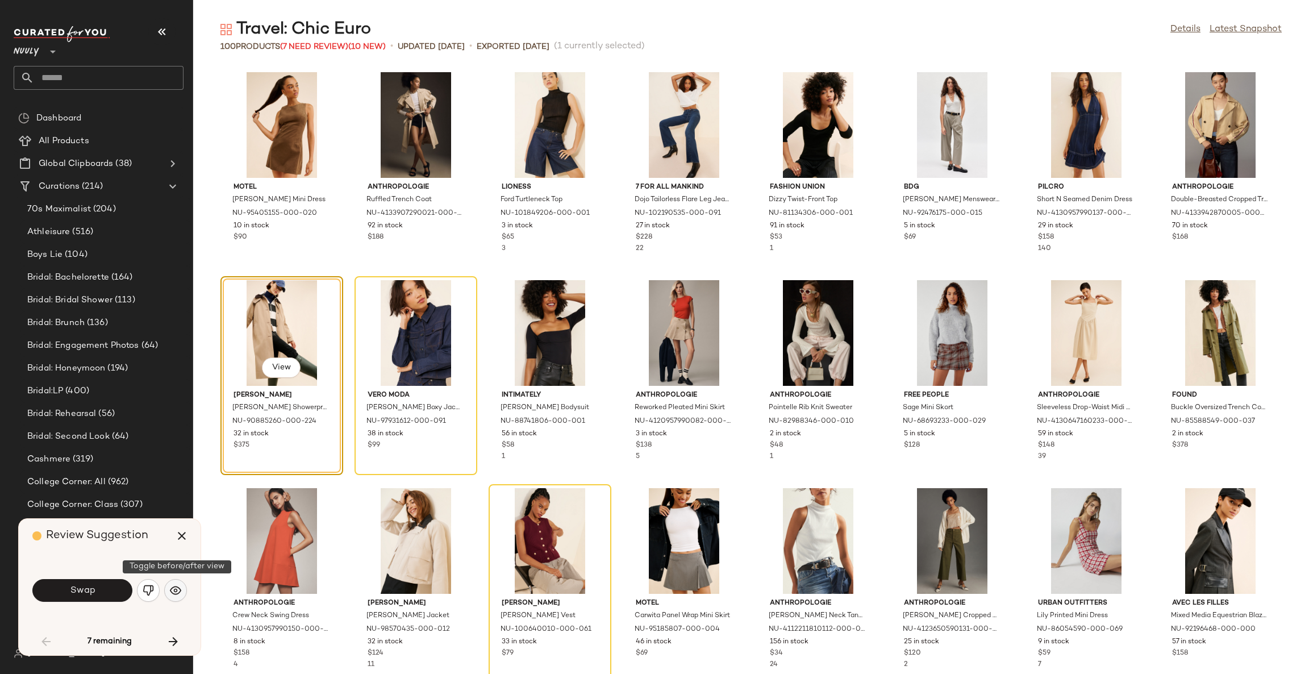
click at [176, 584] on button "button" at bounding box center [175, 590] width 23 height 23
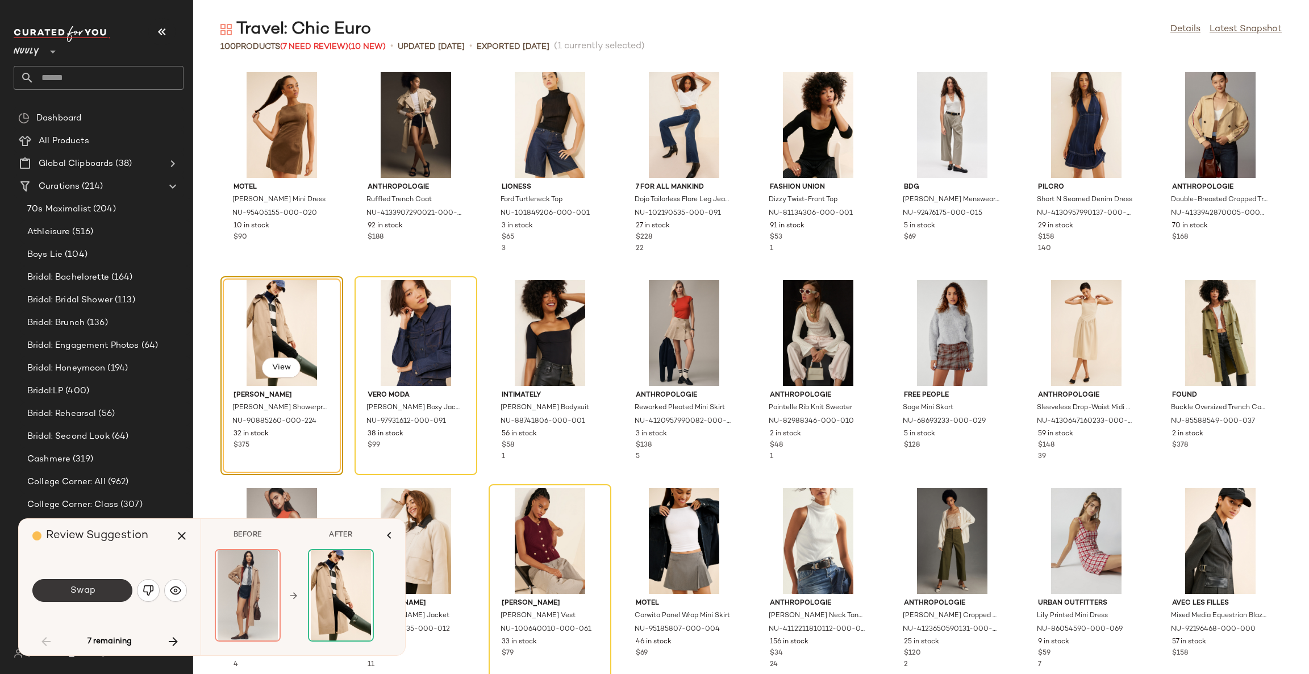
click at [93, 590] on span "Swap" at bounding box center [82, 590] width 26 height 11
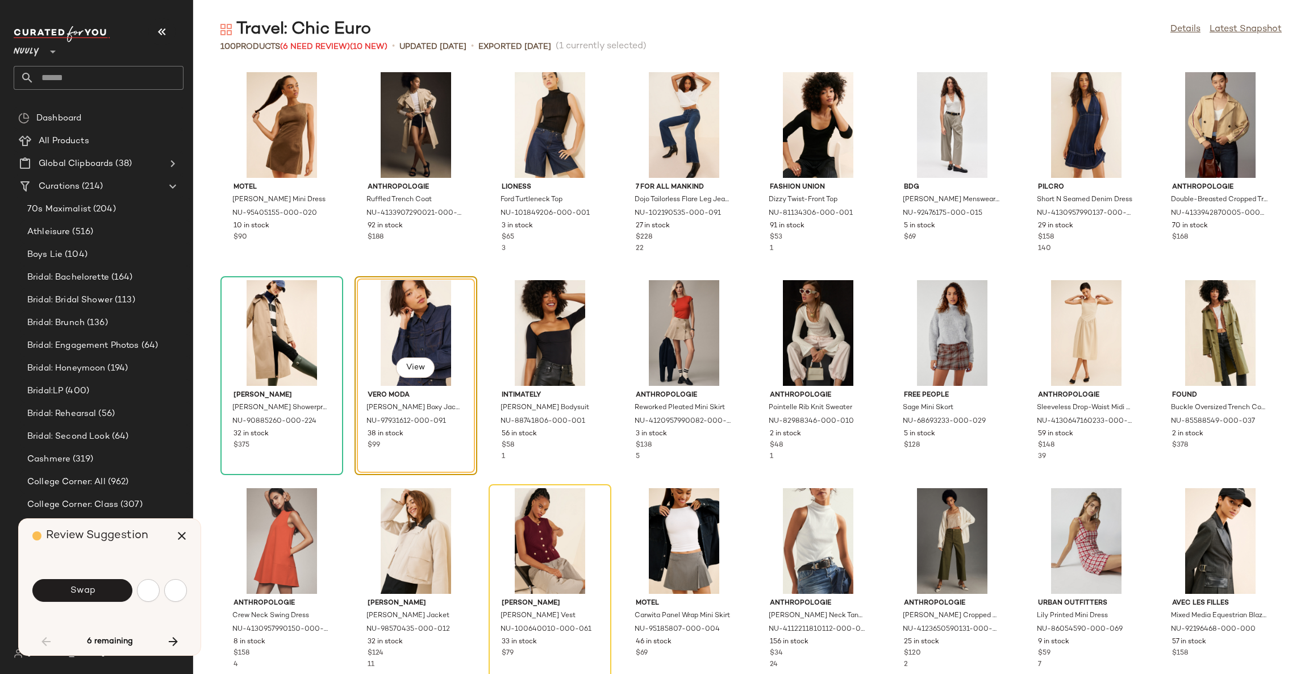
scroll to position [207, 0]
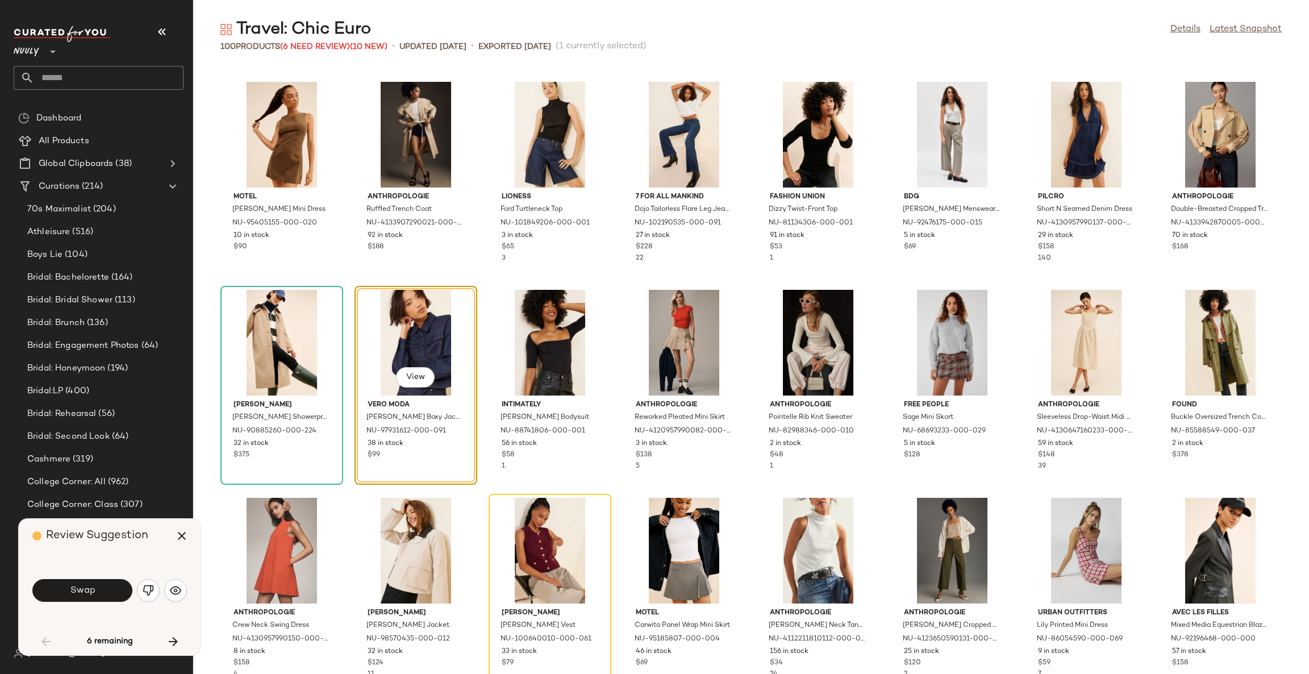
click at [185, 600] on div "Swap" at bounding box center [109, 590] width 155 height 27
click at [178, 596] on button "button" at bounding box center [175, 590] width 23 height 23
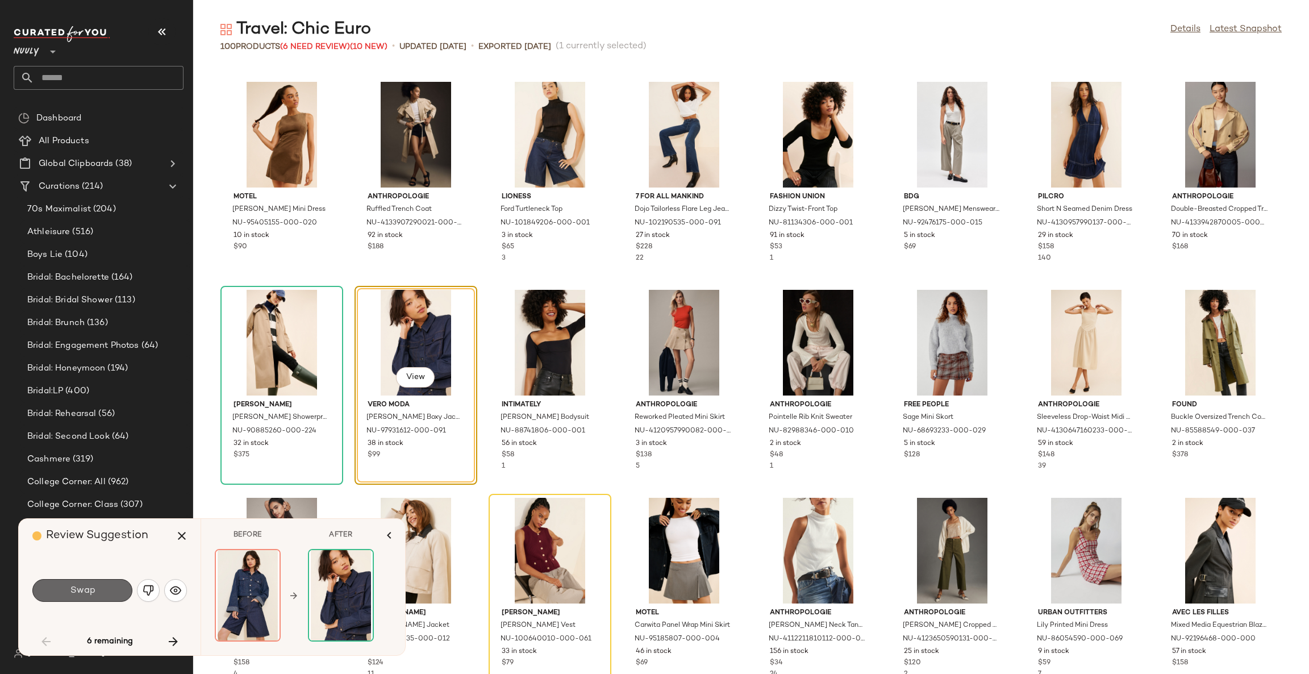
click at [106, 587] on button "Swap" at bounding box center [82, 590] width 100 height 23
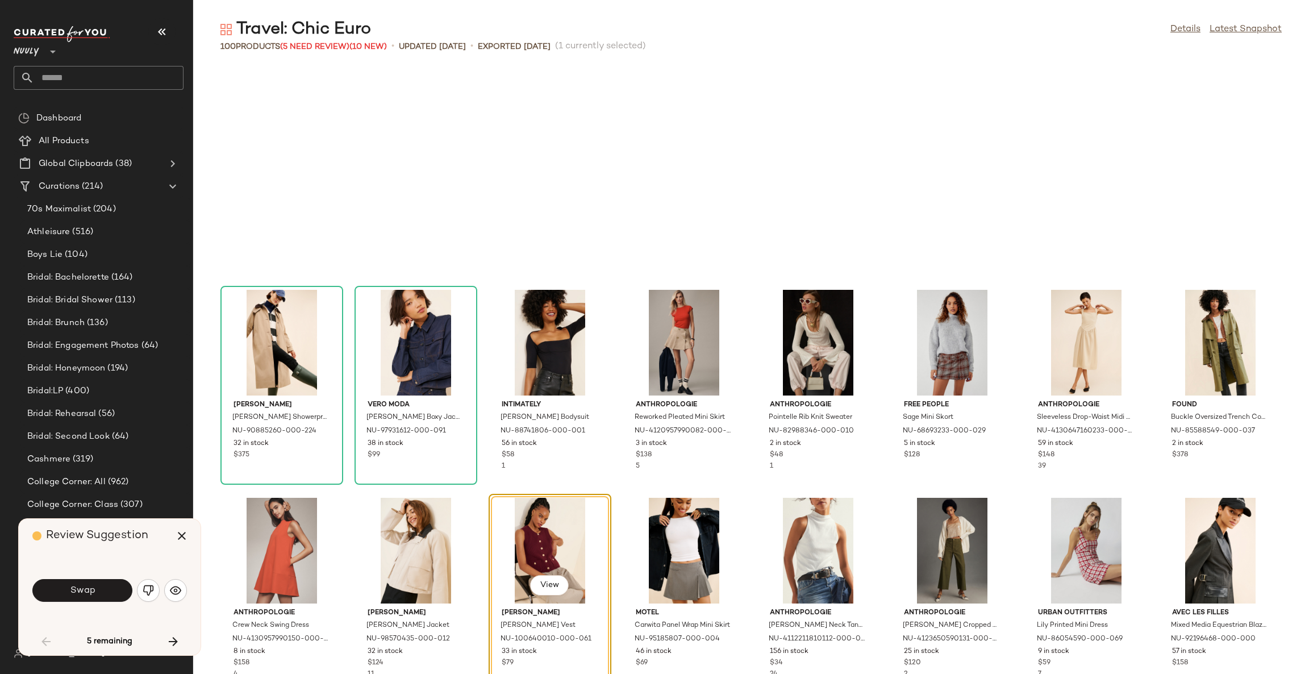
scroll to position [415, 0]
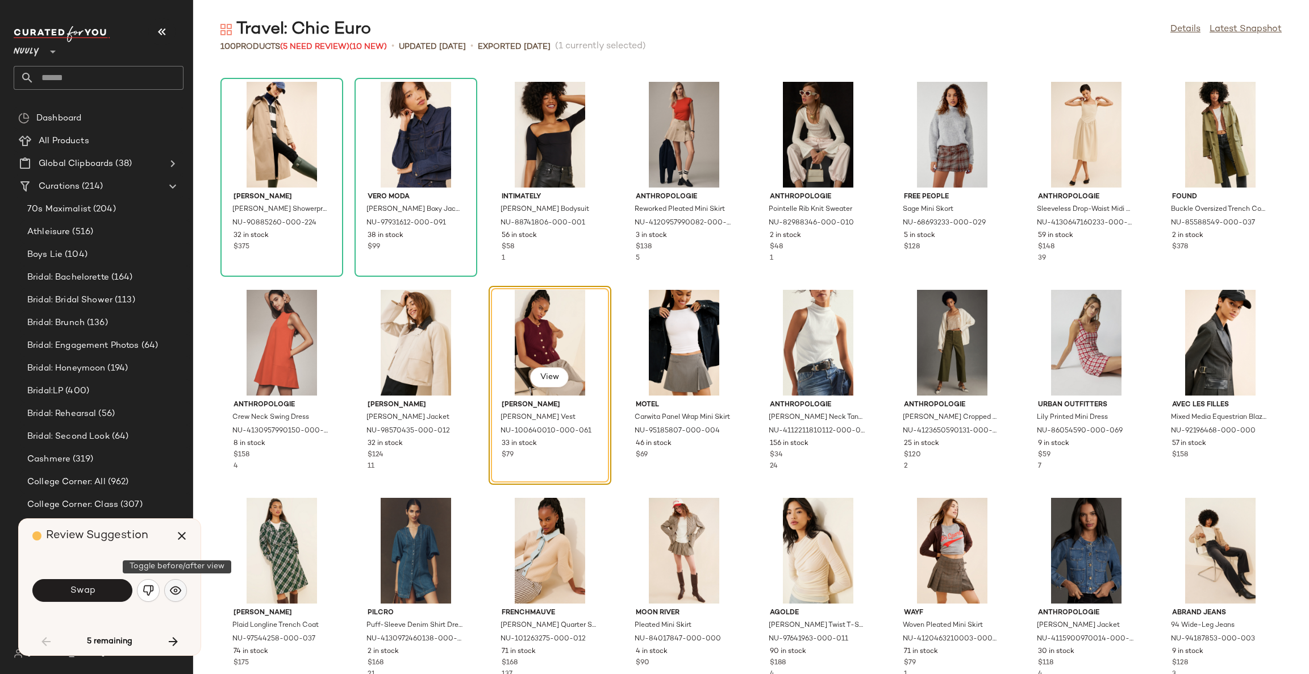
click at [170, 596] on button "button" at bounding box center [175, 590] width 23 height 23
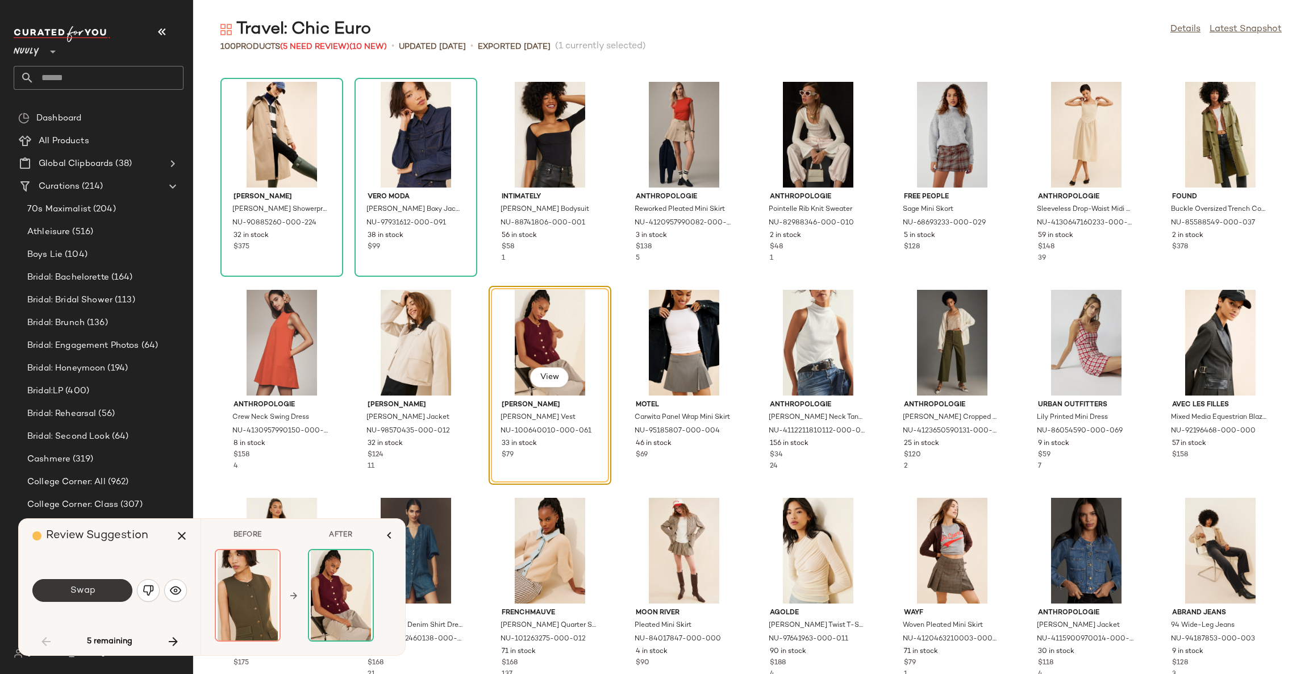
click at [82, 586] on span "Swap" at bounding box center [82, 590] width 26 height 11
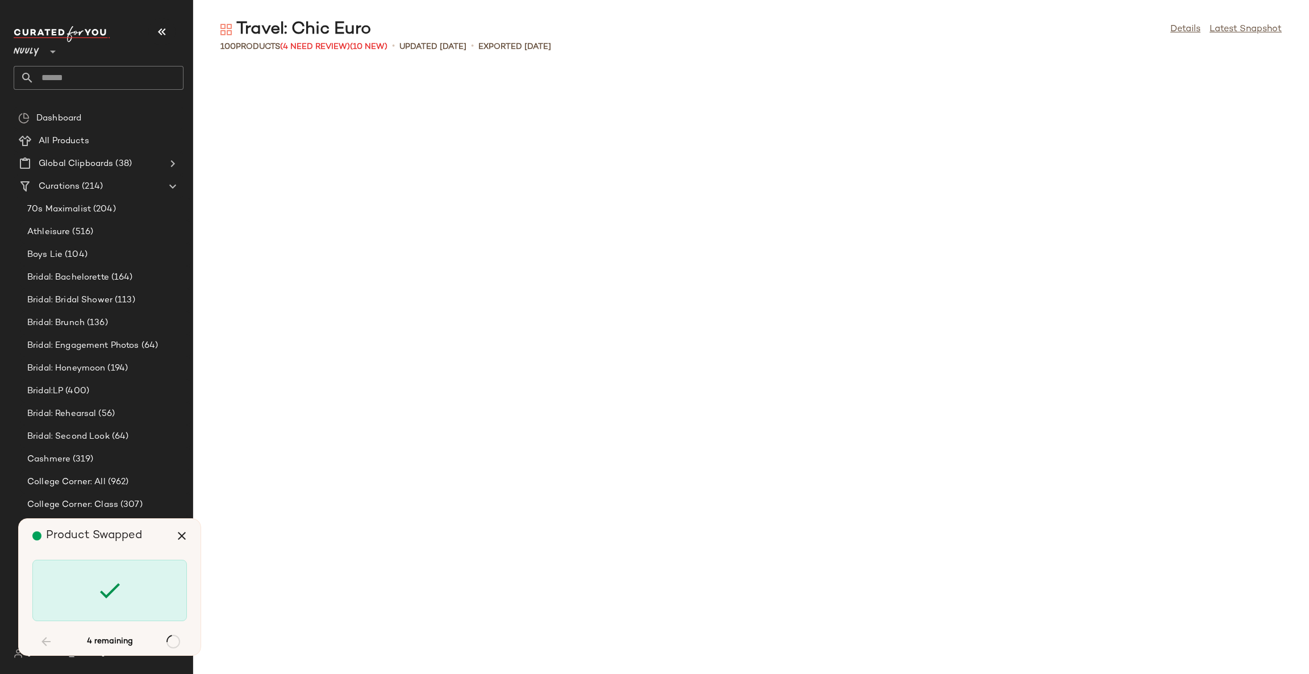
scroll to position [1248, 0]
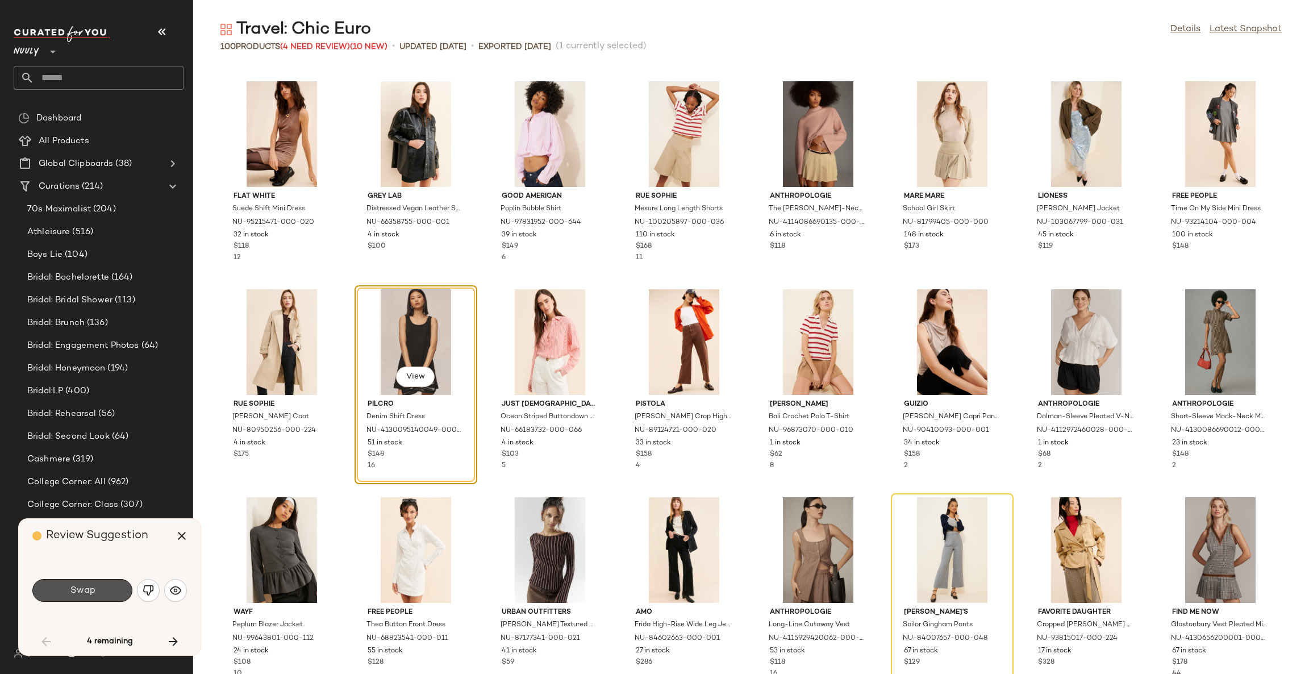
click at [82, 586] on span "Swap" at bounding box center [82, 590] width 26 height 11
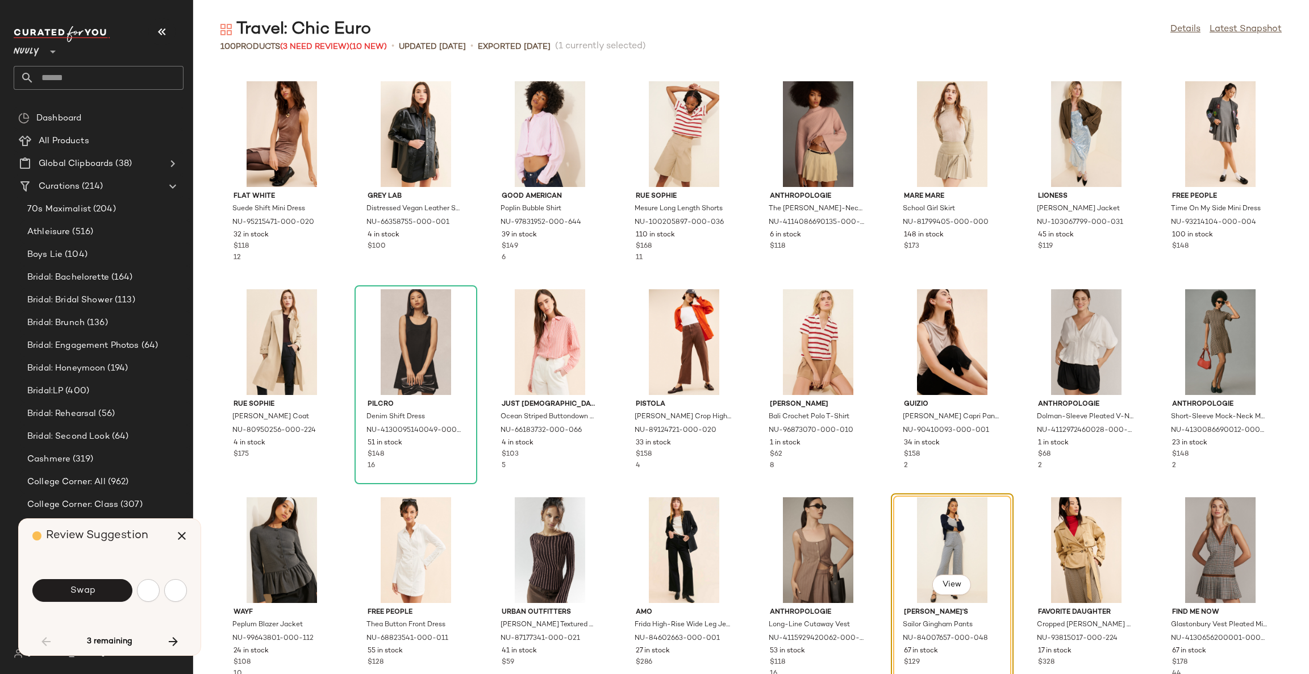
scroll to position [1456, 0]
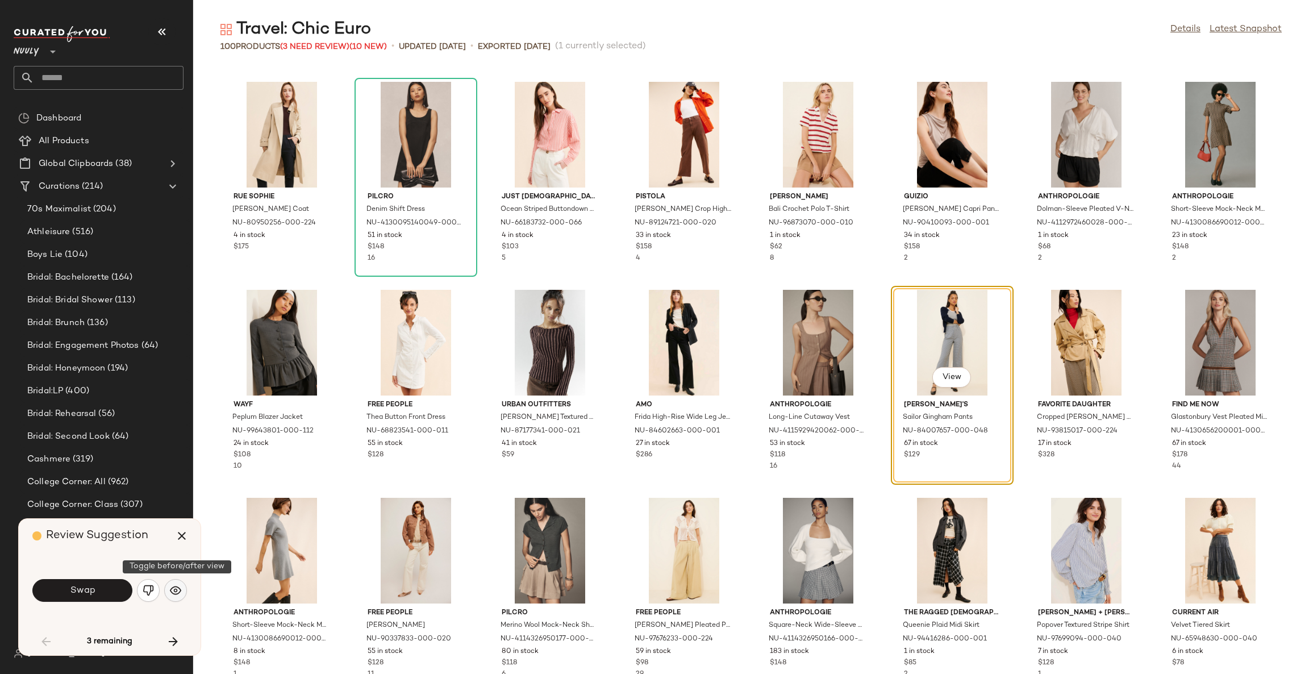
click at [168, 591] on button "button" at bounding box center [175, 590] width 23 height 23
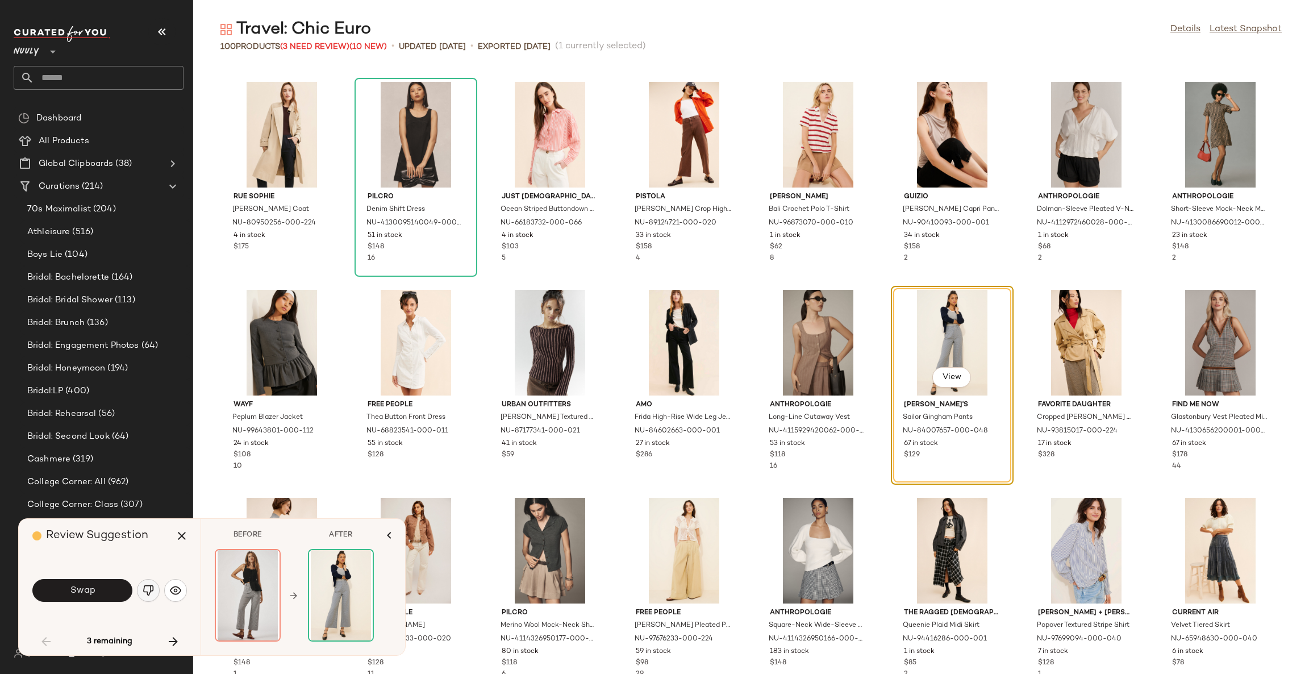
click at [145, 593] on img "button" at bounding box center [148, 590] width 11 height 11
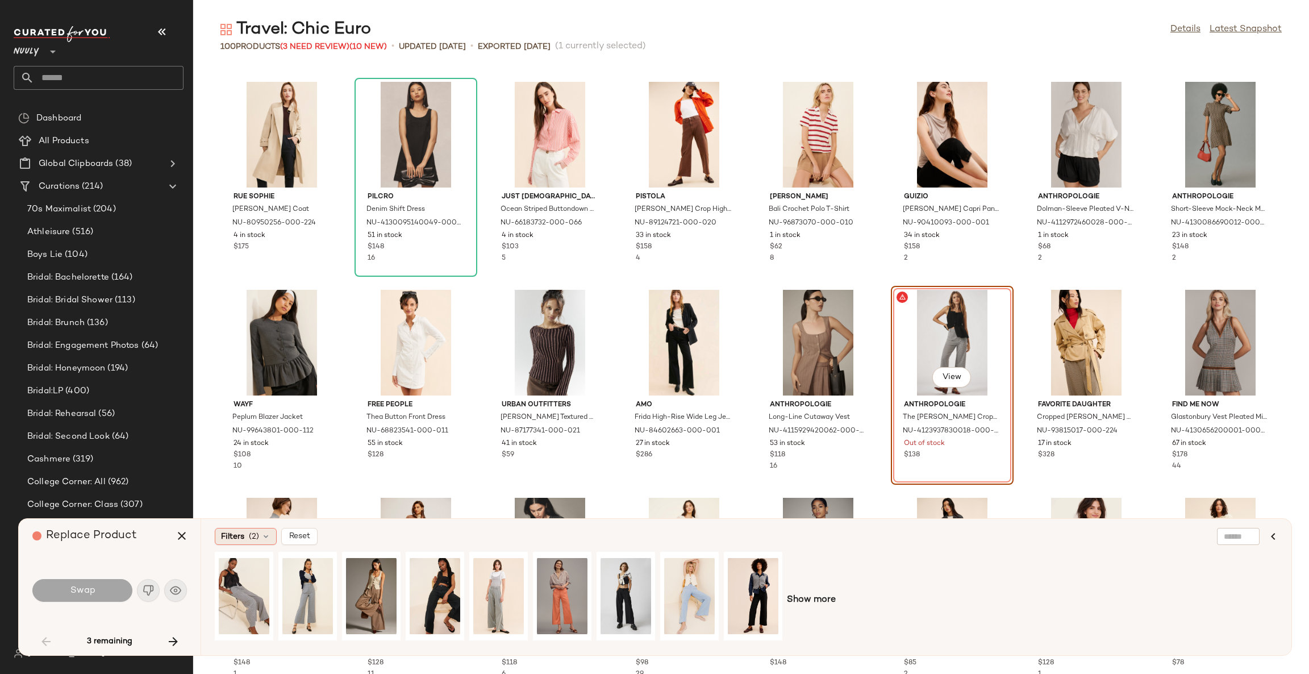
click at [221, 541] on span "Filters" at bounding box center [232, 537] width 23 height 12
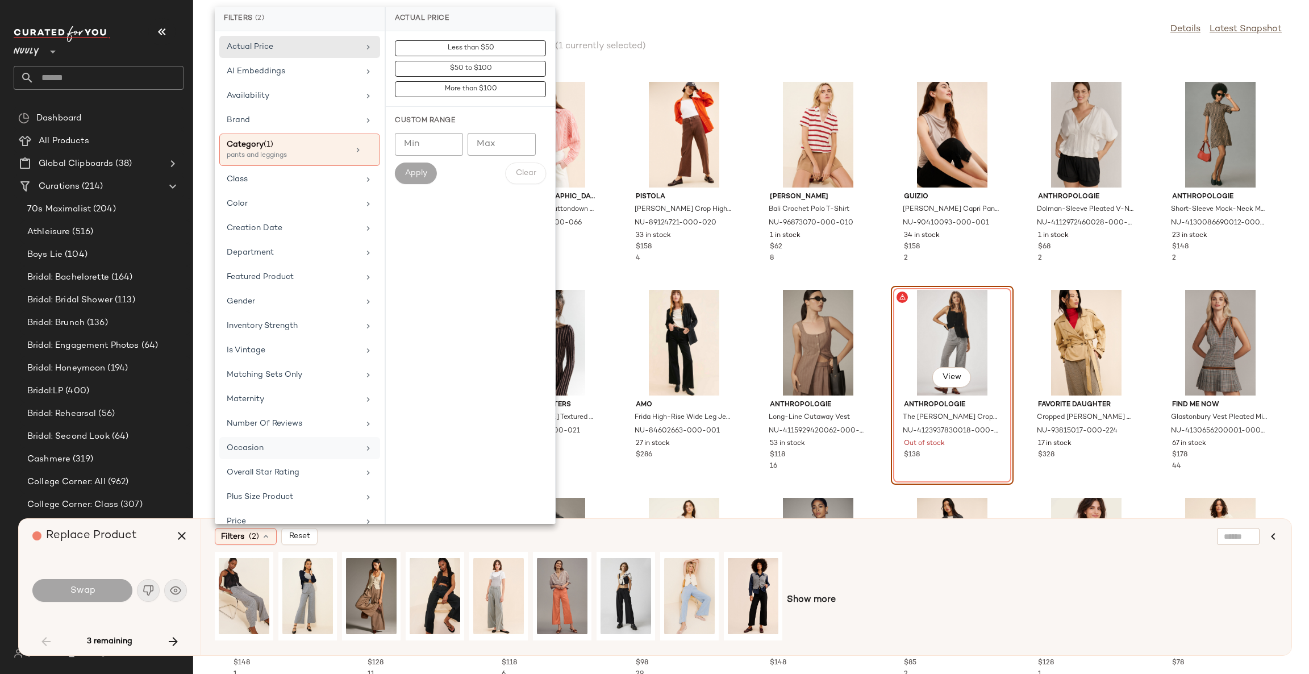
scroll to position [79, 0]
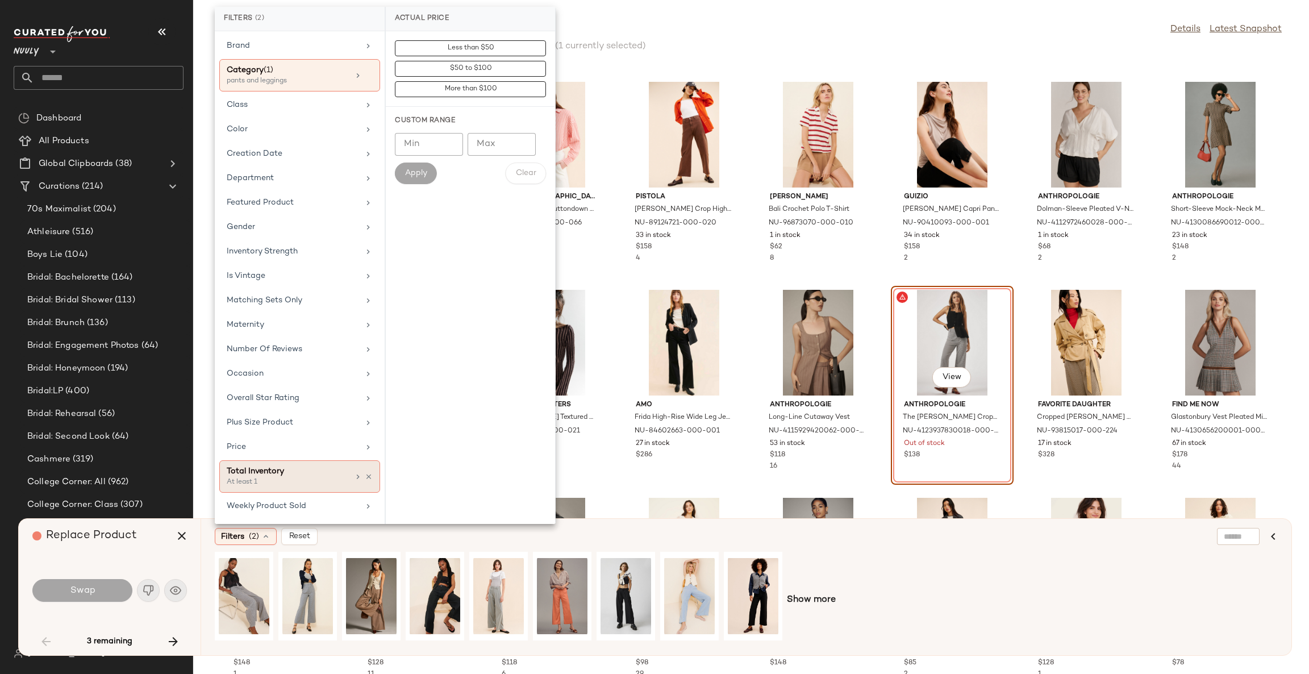
click at [291, 466] on div "Total Inventory" at bounding box center [288, 471] width 122 height 12
click at [429, 123] on input "Min" at bounding box center [429, 124] width 68 height 23
type input "**"
click at [418, 148] on span "Apply" at bounding box center [416, 152] width 23 height 9
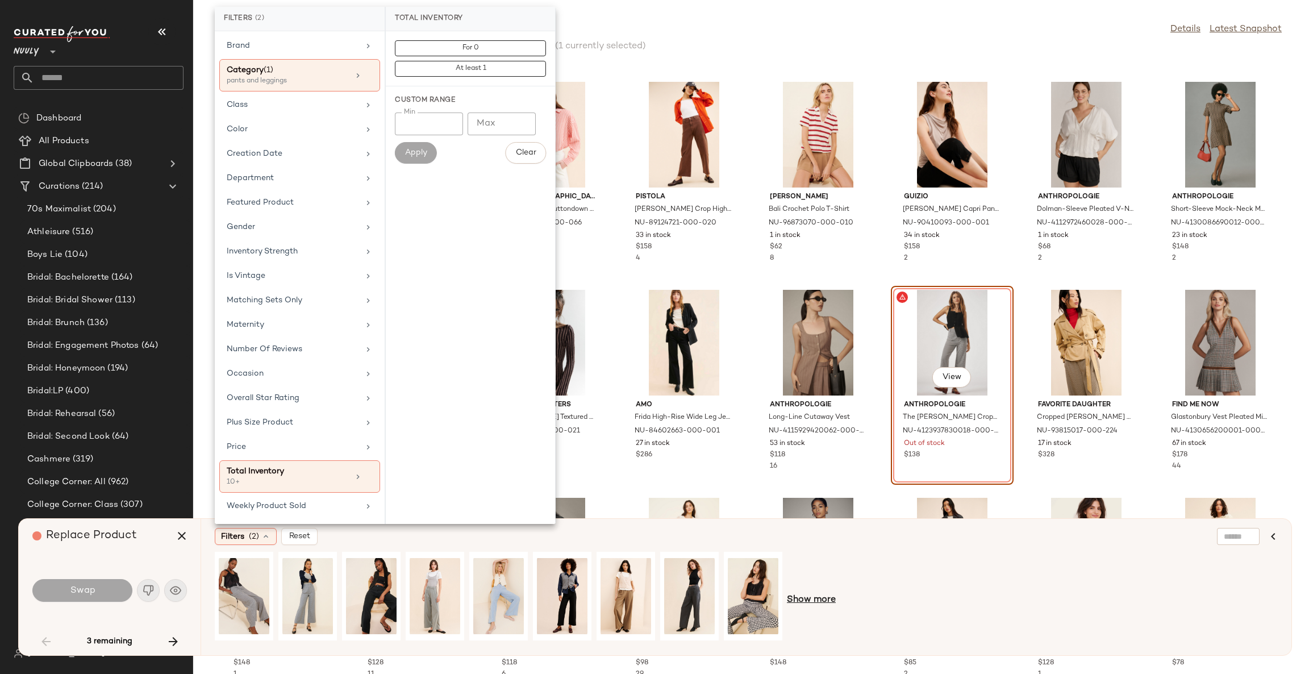
click at [806, 604] on span "Show more" at bounding box center [811, 600] width 49 height 14
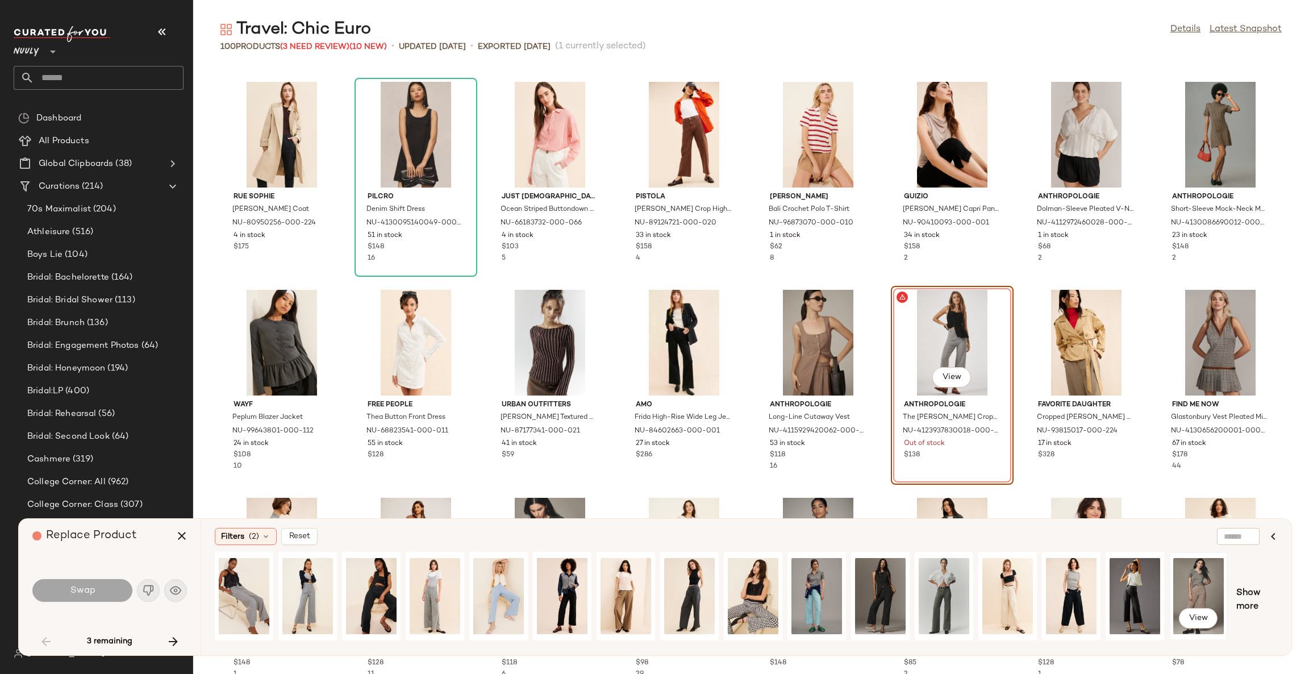
click at [1189, 578] on div "View" at bounding box center [1199, 596] width 51 height 81
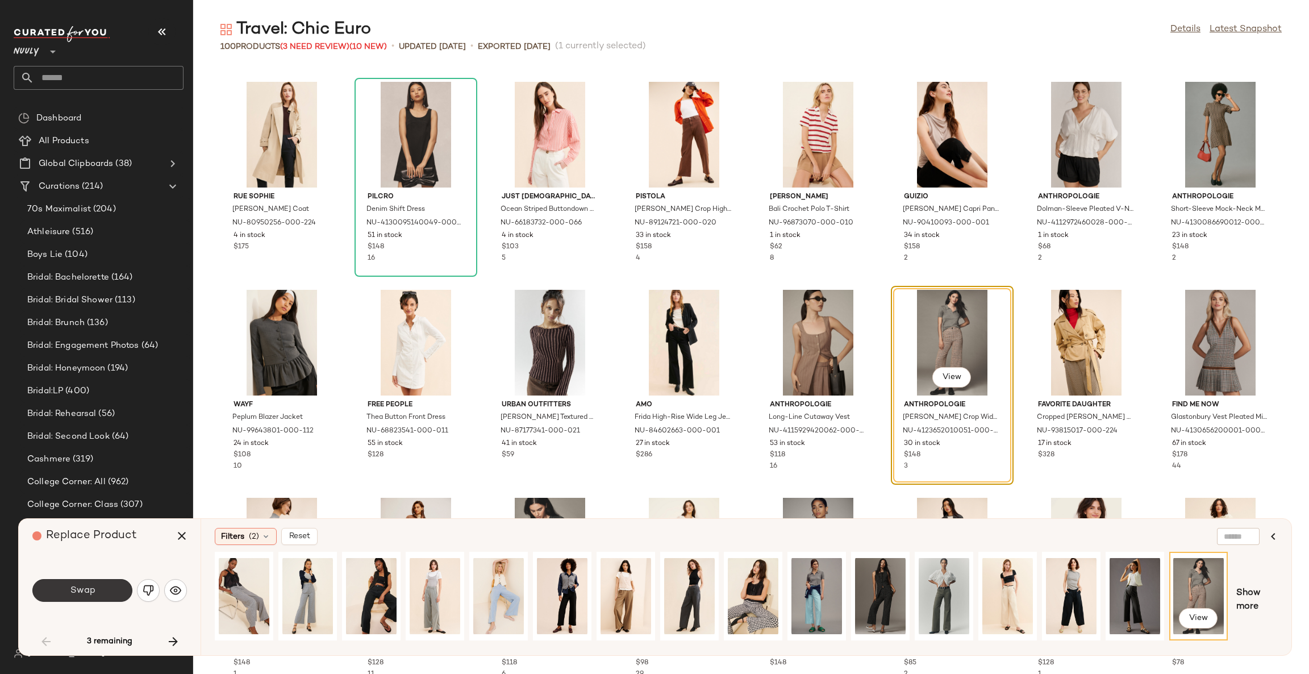
click at [117, 589] on button "Swap" at bounding box center [82, 590] width 100 height 23
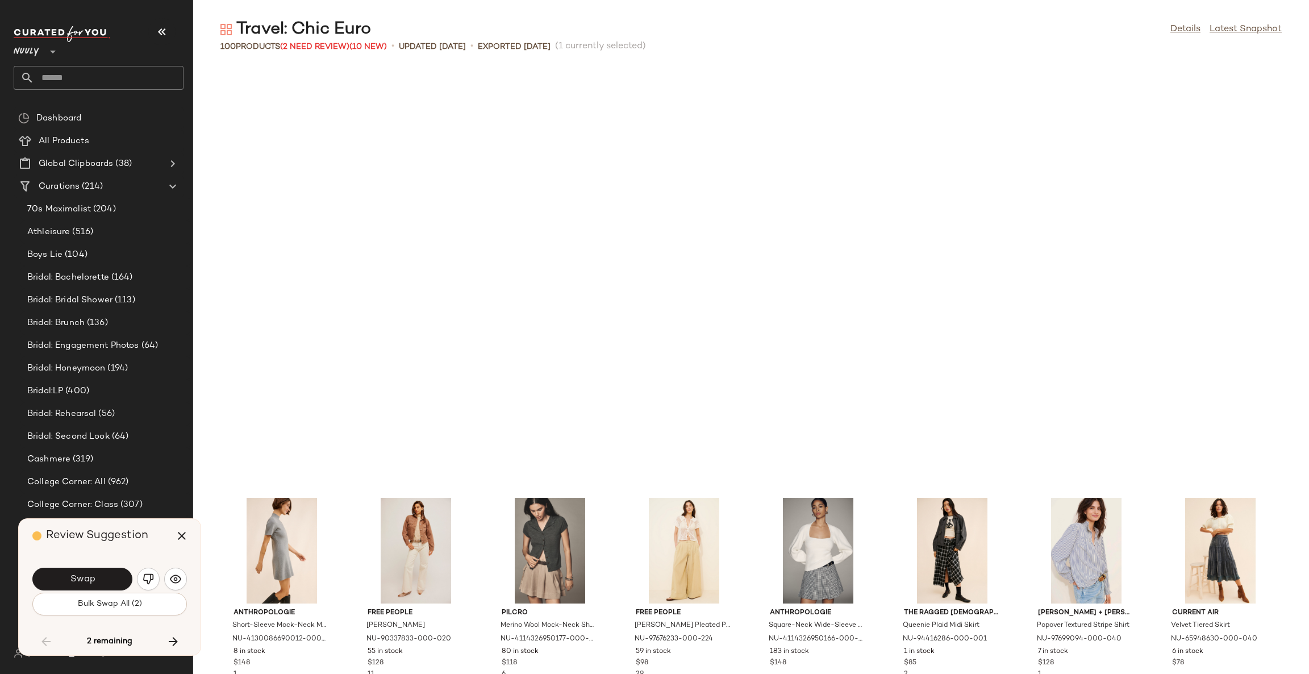
scroll to position [1872, 0]
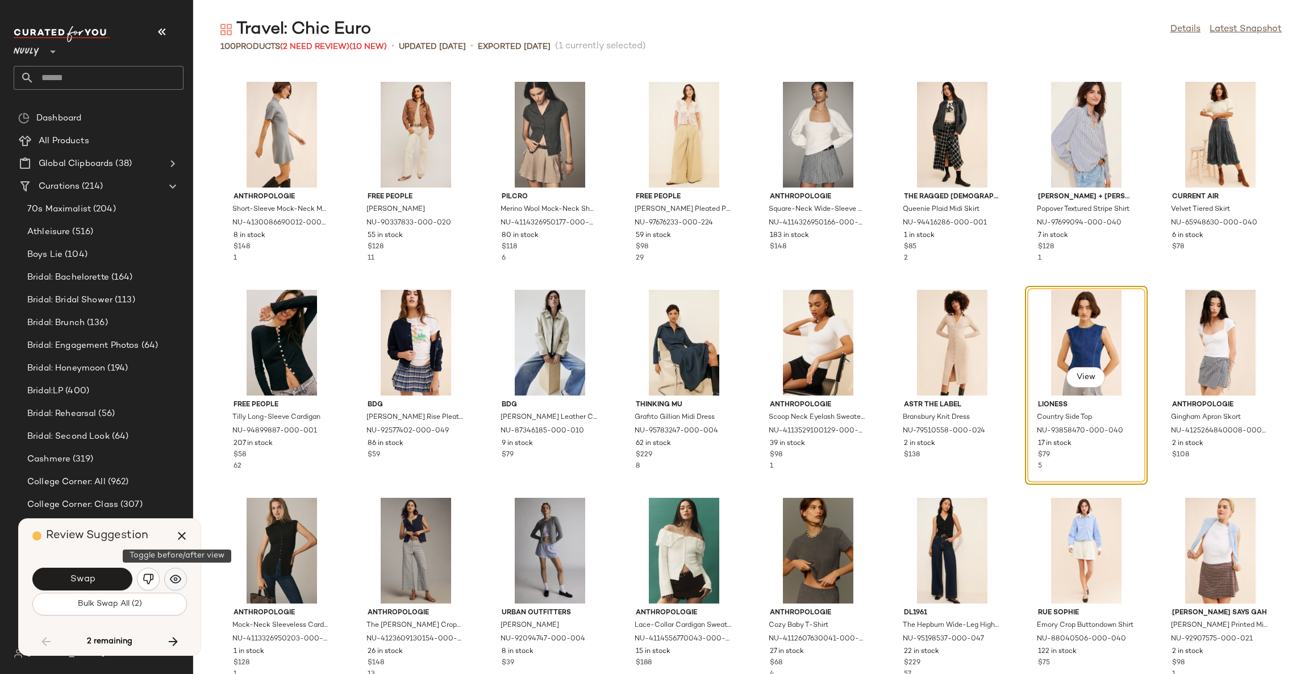
click at [173, 575] on img "button" at bounding box center [175, 578] width 11 height 11
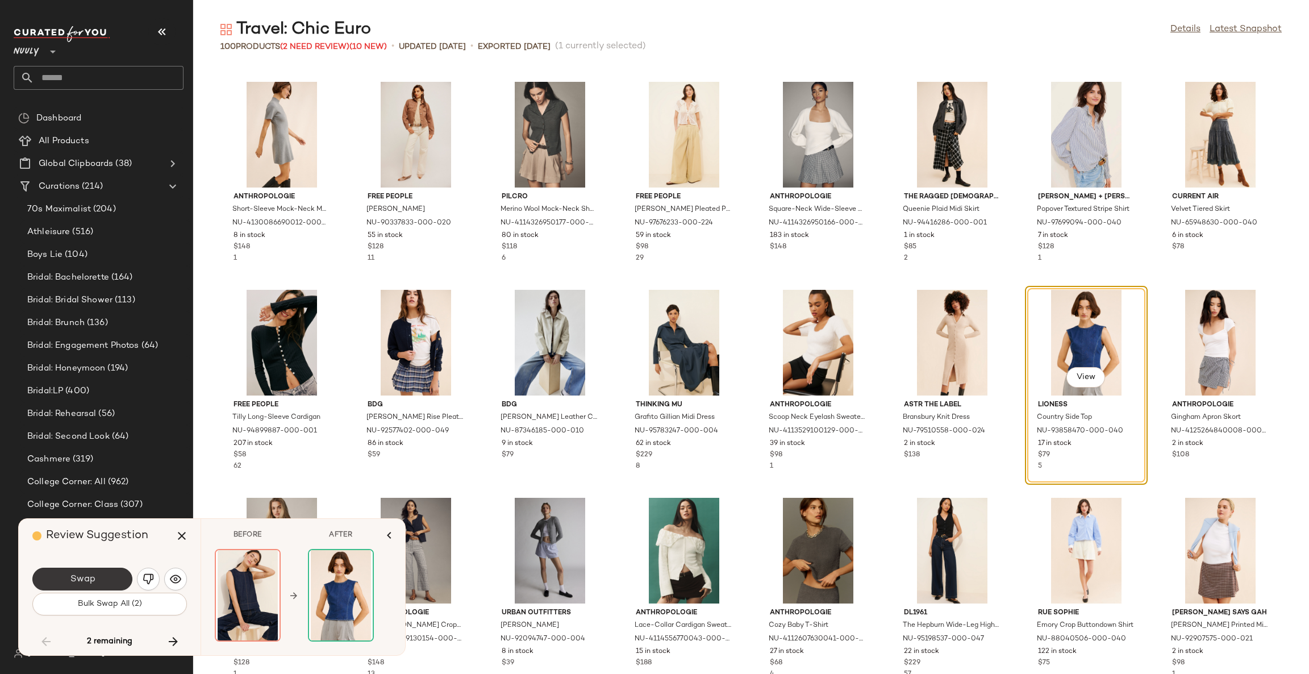
click at [97, 575] on button "Swap" at bounding box center [82, 579] width 100 height 23
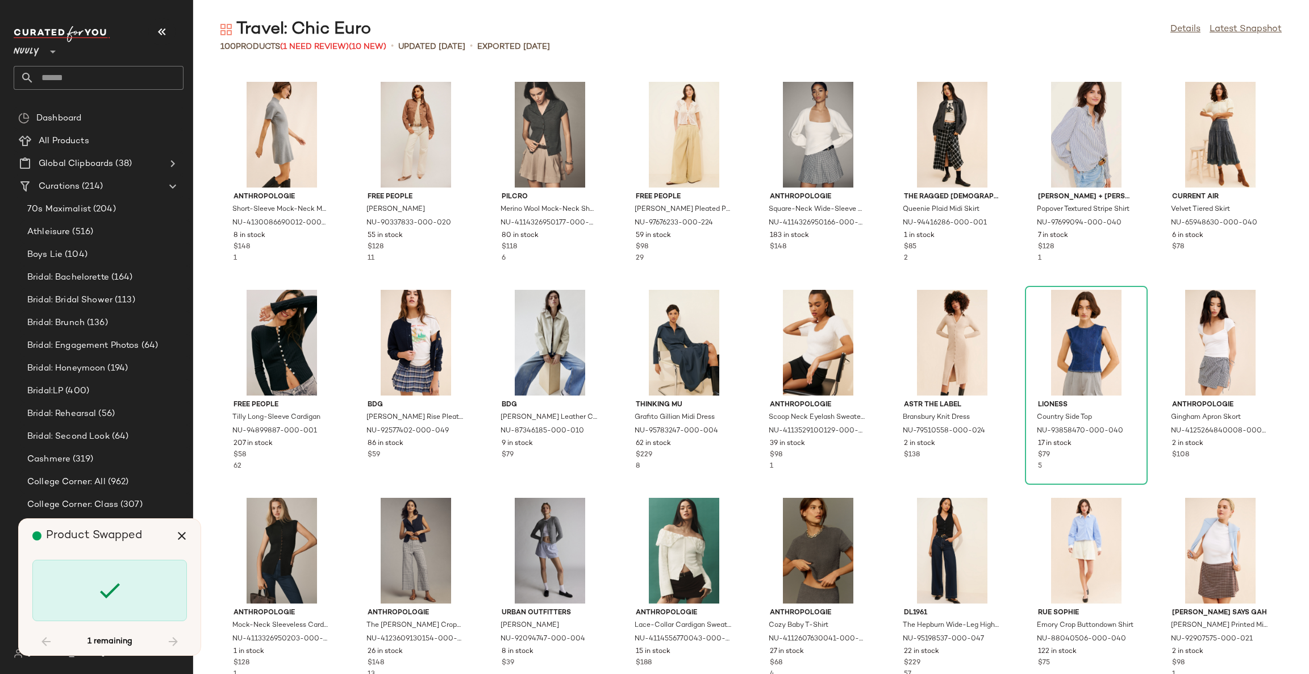
scroll to position [2098, 0]
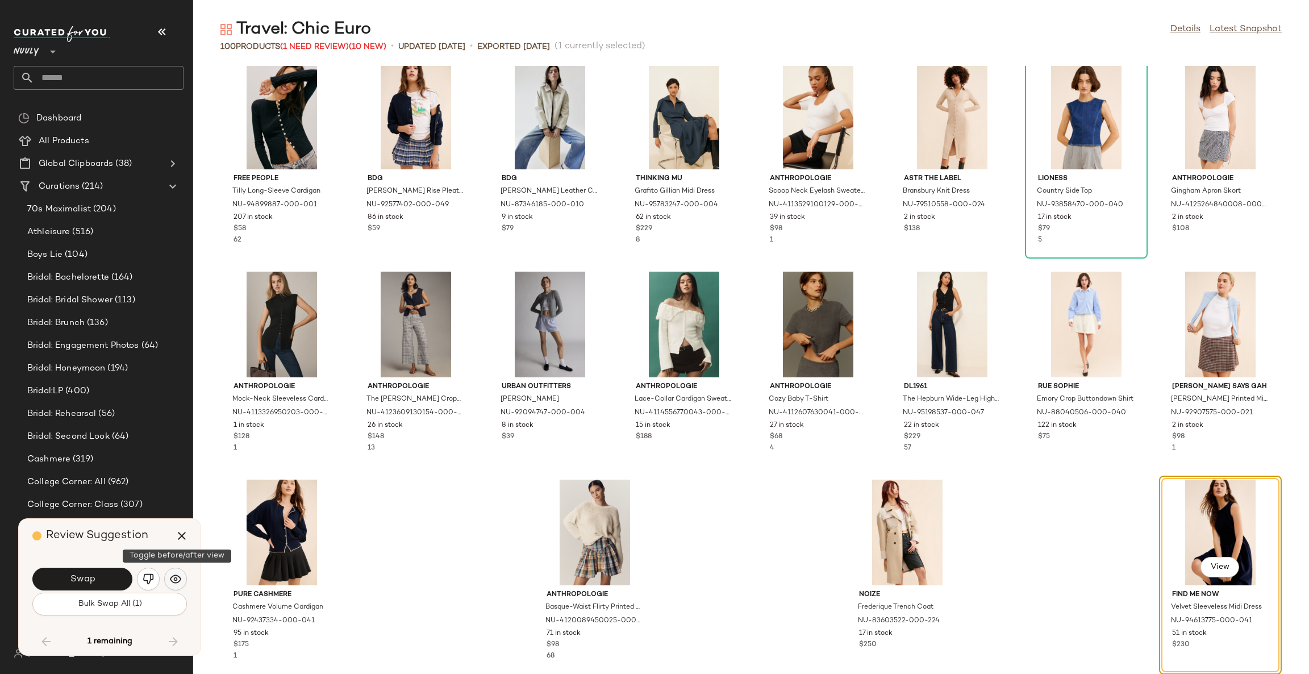
click at [177, 579] on img "button" at bounding box center [175, 578] width 11 height 11
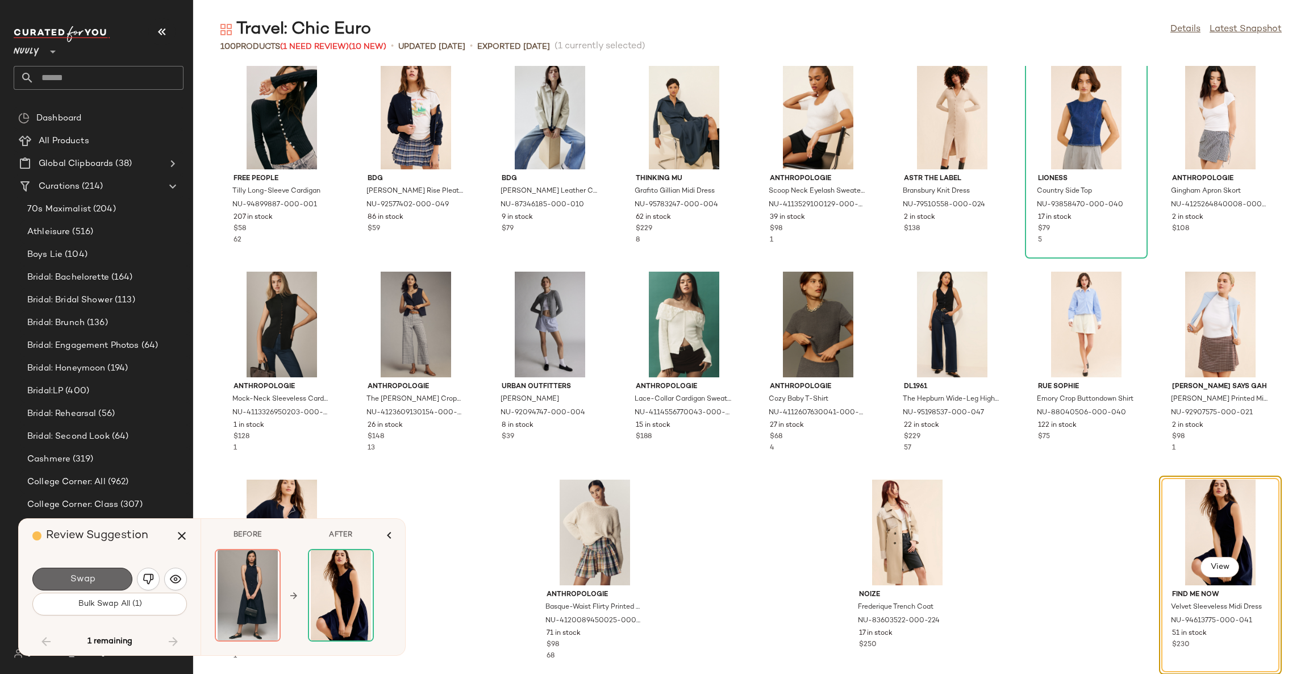
click at [103, 581] on button "Swap" at bounding box center [82, 579] width 100 height 23
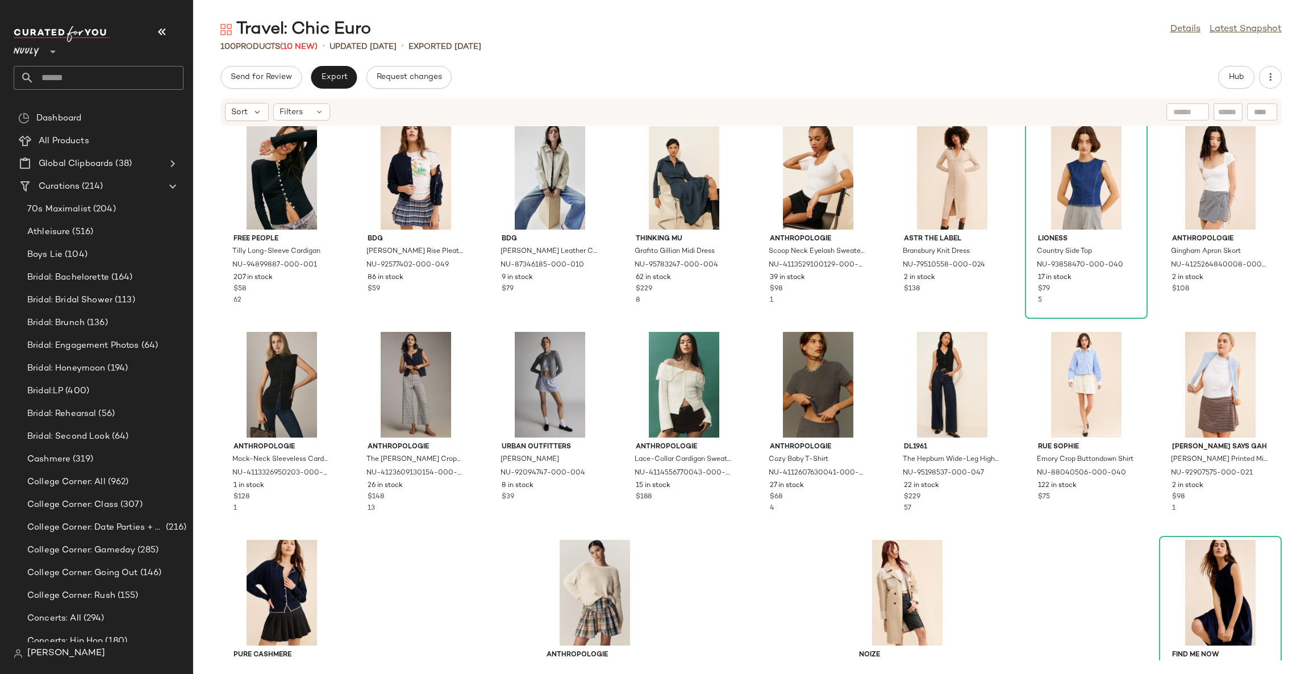
click at [403, 556] on div "Free People Tilly Long-Sleeve Cardigan NU-94899887-000-001 207 in stock $58 62 …" at bounding box center [751, 393] width 1116 height 534
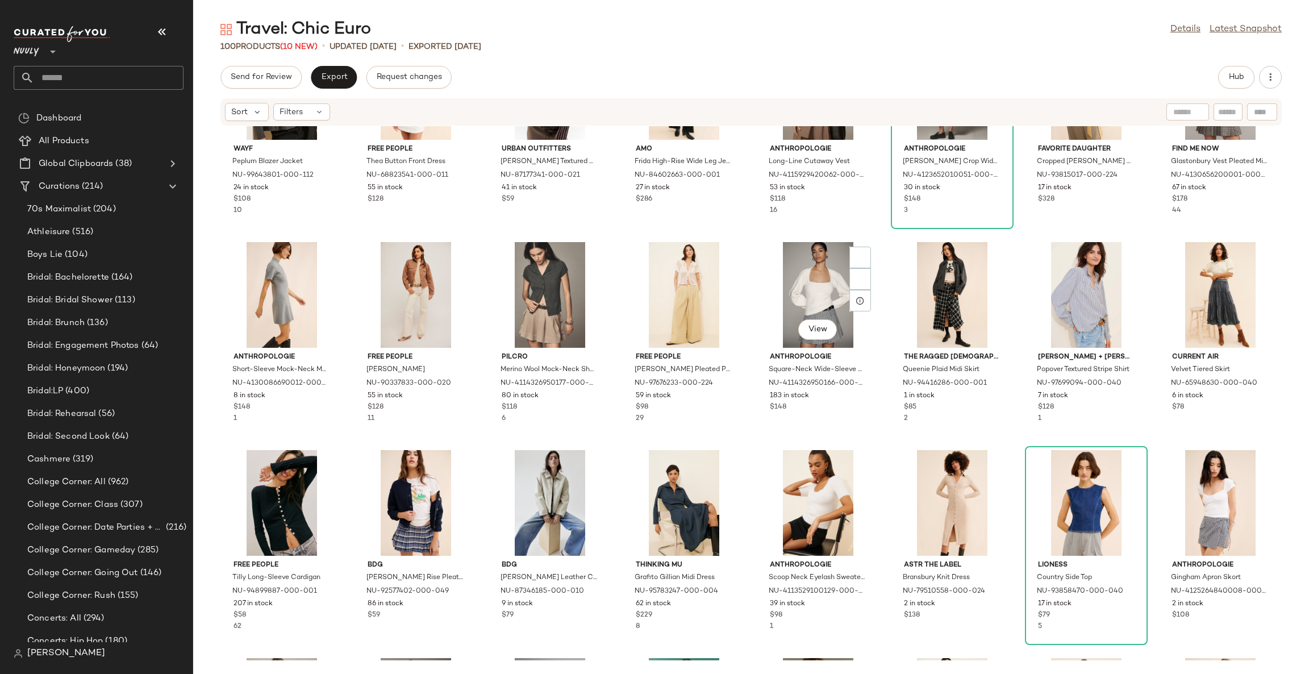
scroll to position [1757, 0]
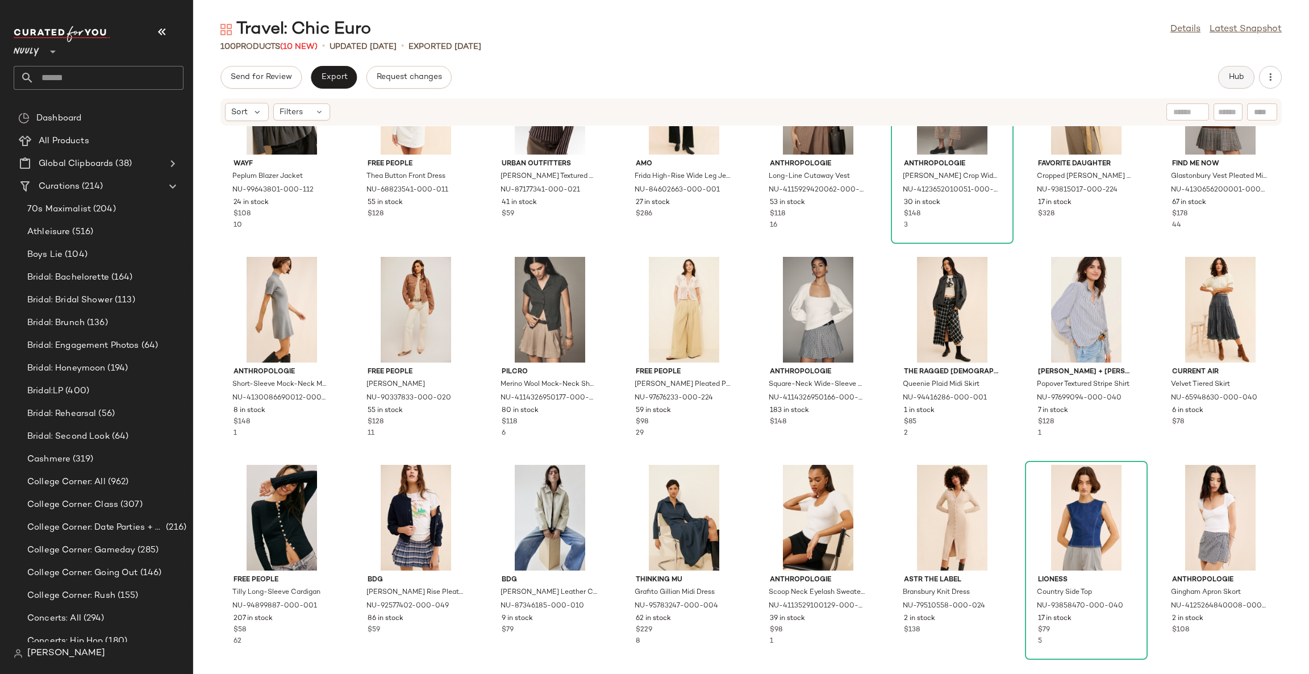
click at [1224, 77] on button "Hub" at bounding box center [1237, 77] width 36 height 23
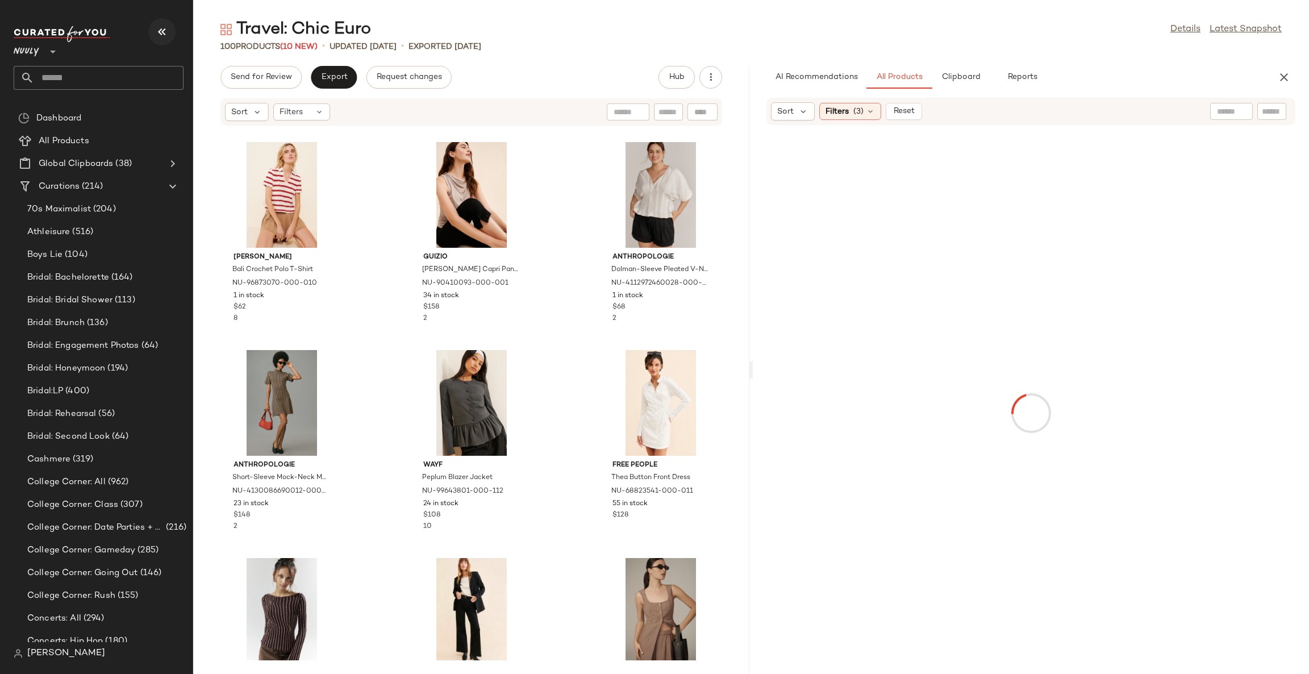
click at [155, 32] on icon "button" at bounding box center [162, 32] width 14 height 14
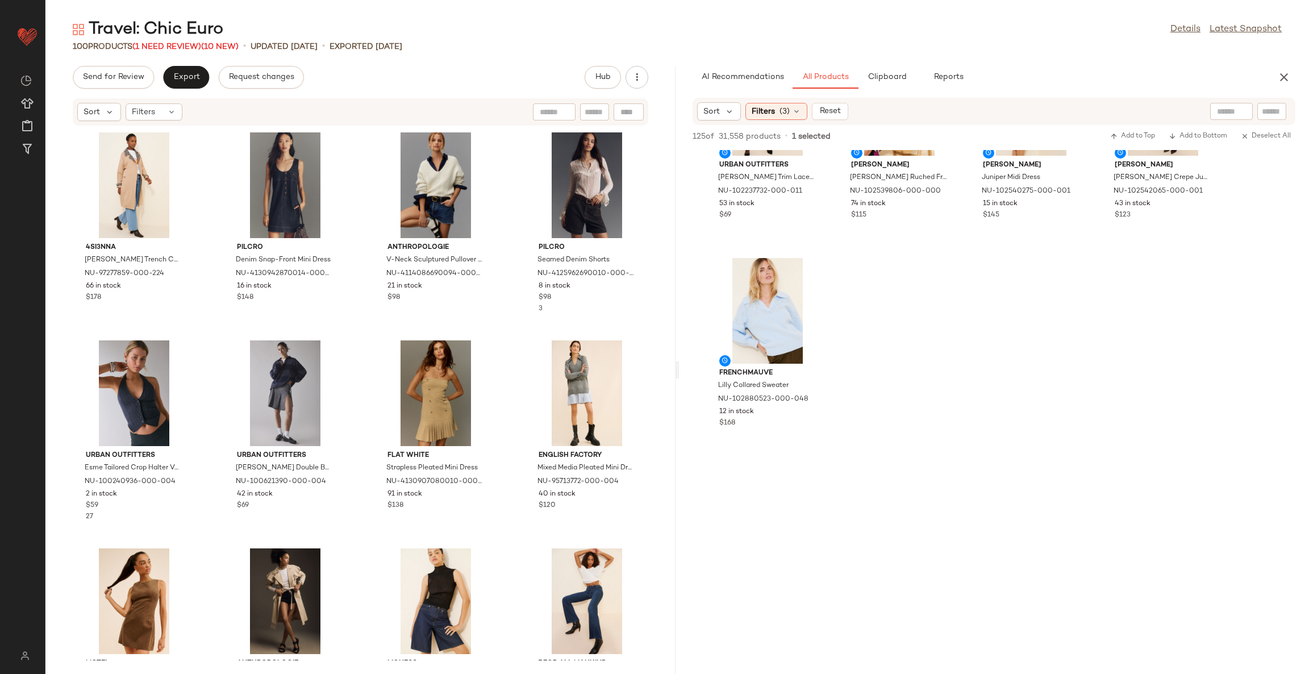
scroll to position [6138, 0]
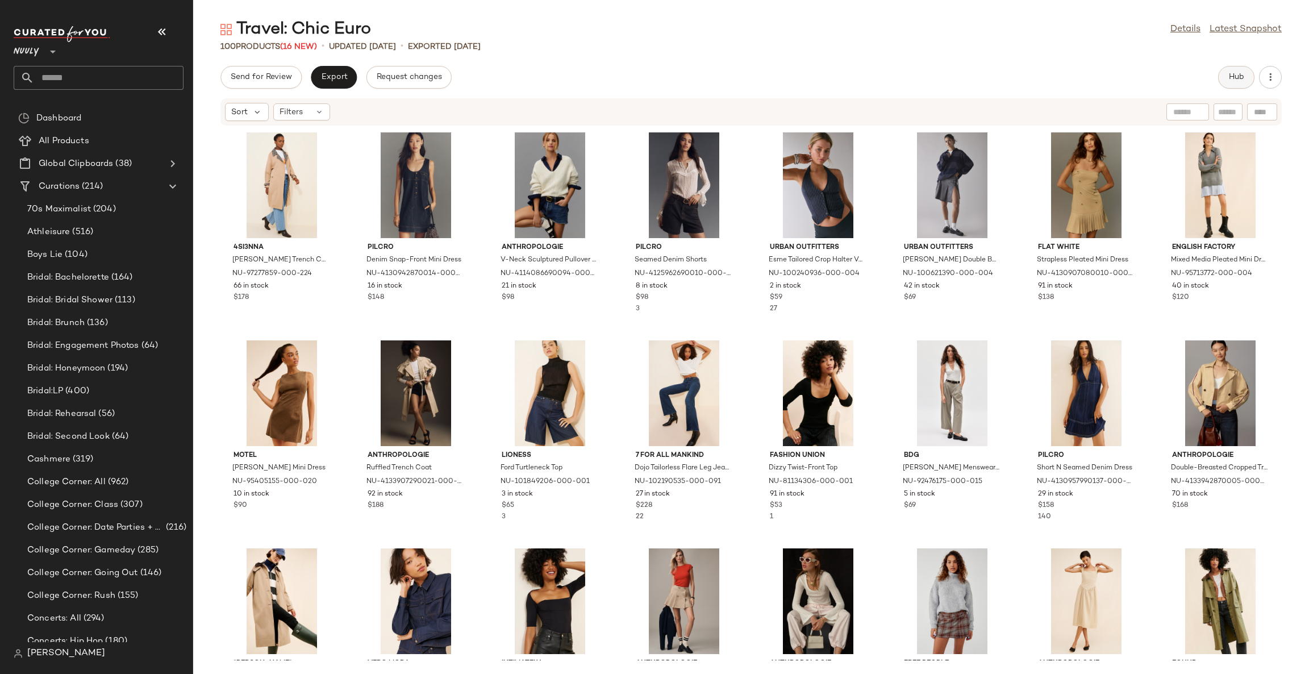
click at [1249, 81] on button "Hub" at bounding box center [1237, 77] width 36 height 23
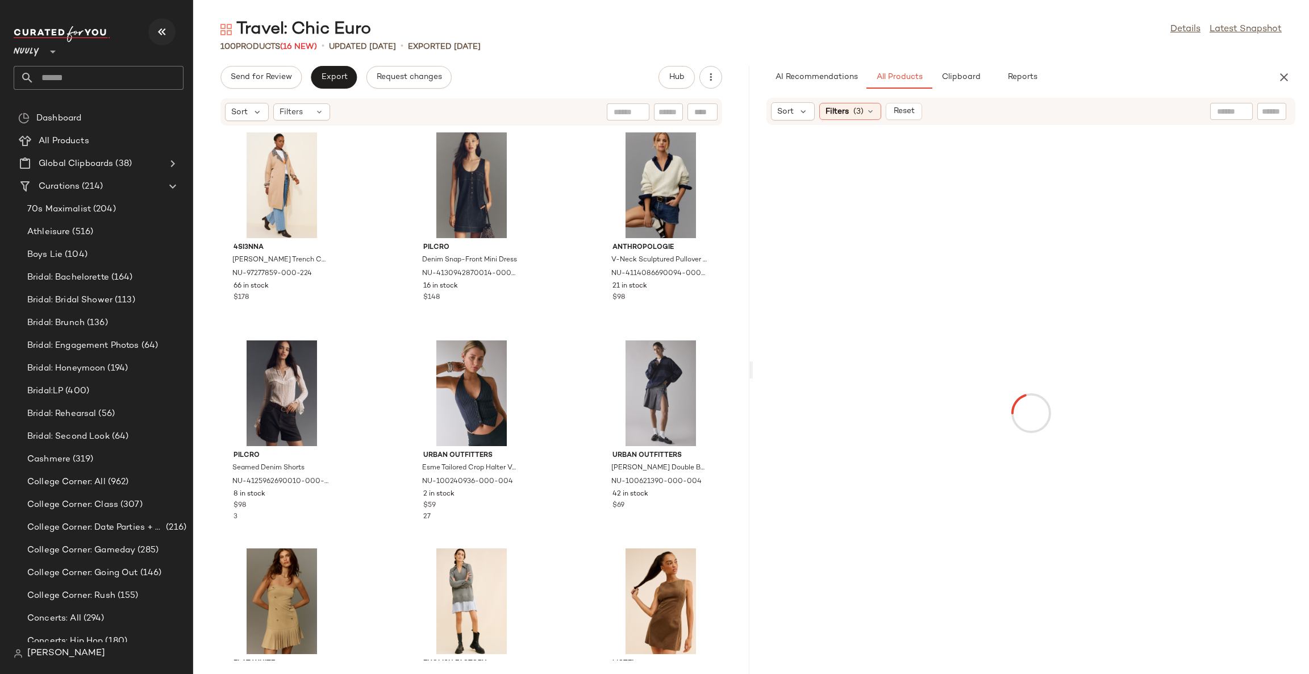
click at [169, 29] on button "button" at bounding box center [161, 31] width 27 height 27
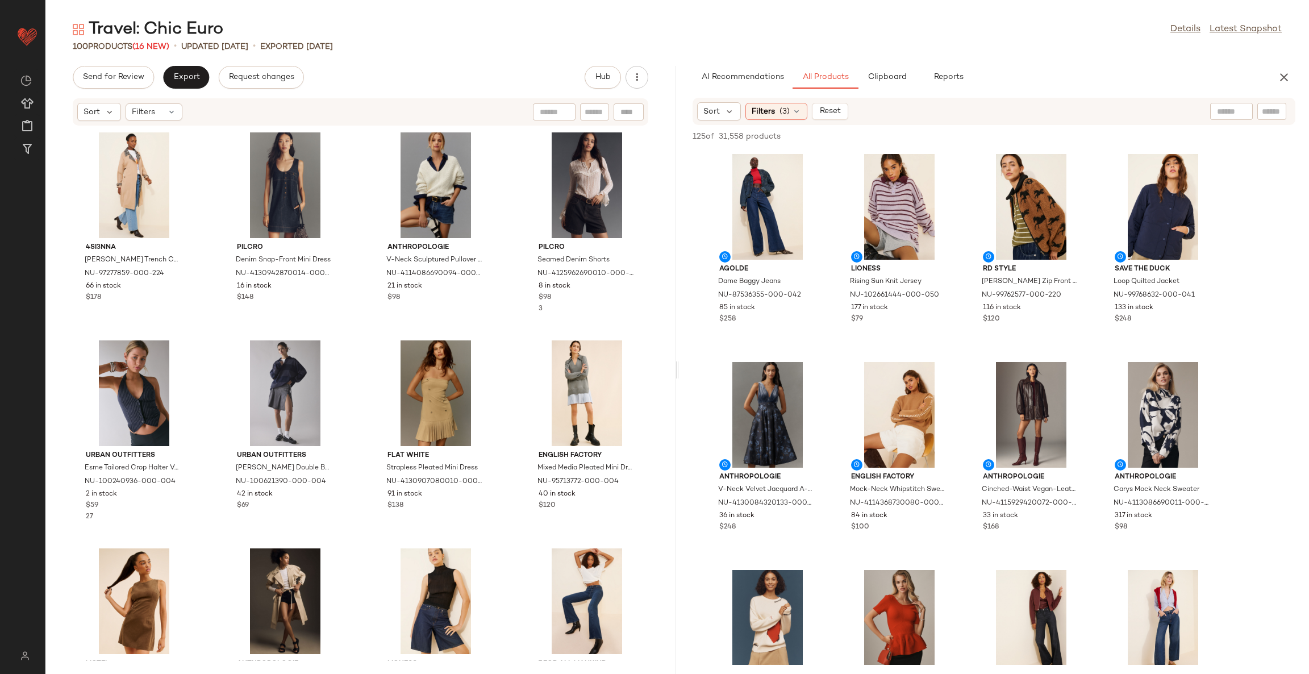
click at [1215, 118] on div at bounding box center [1232, 111] width 43 height 17
type input "*********"
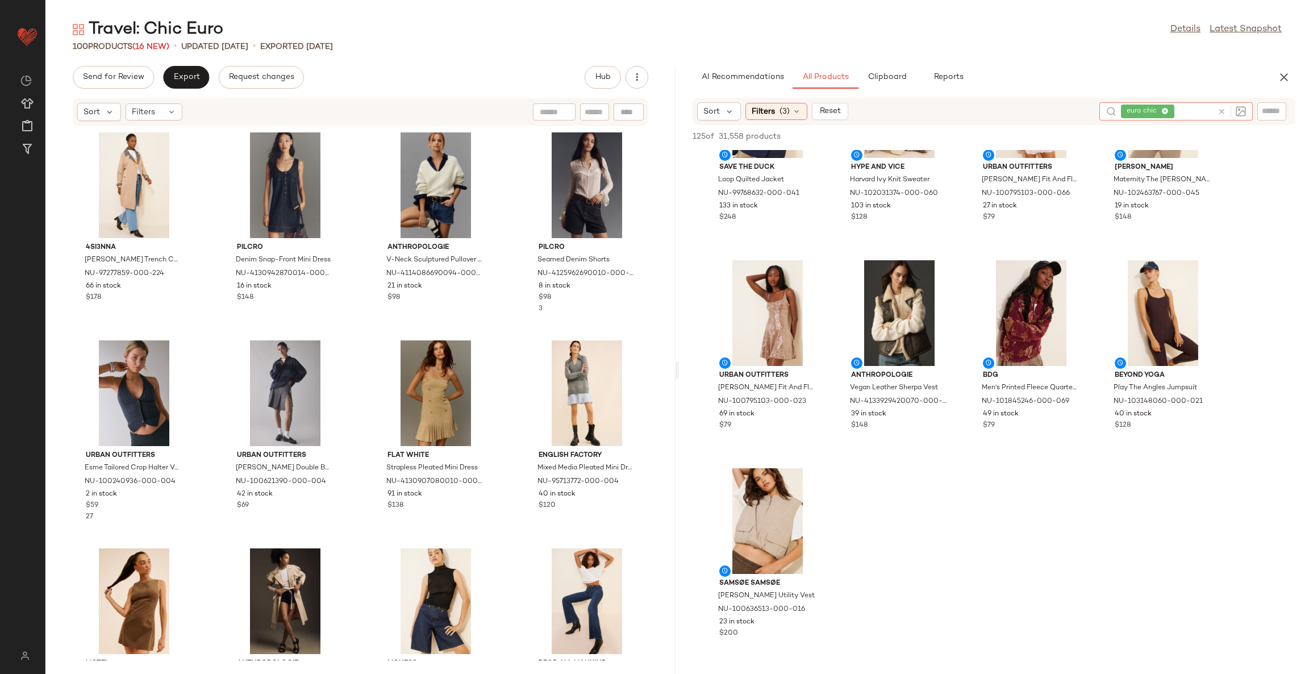
scroll to position [6138, 0]
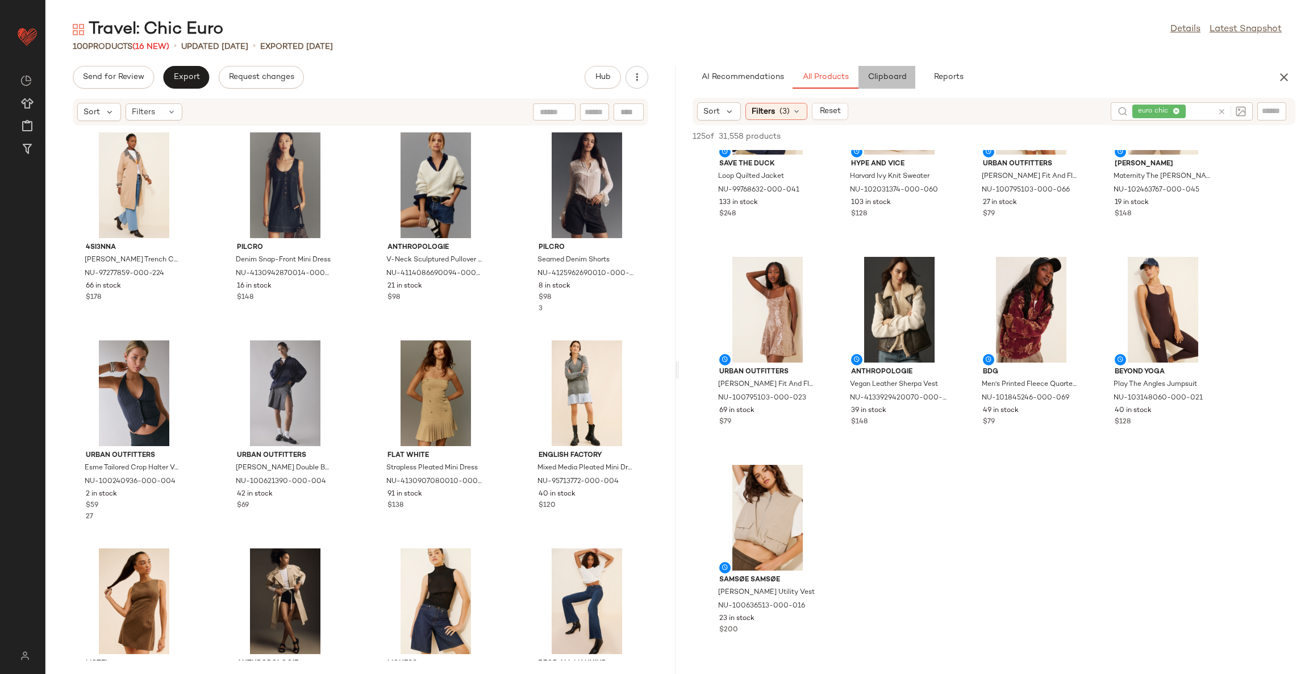
click at [896, 85] on button "Clipboard" at bounding box center [887, 77] width 57 height 23
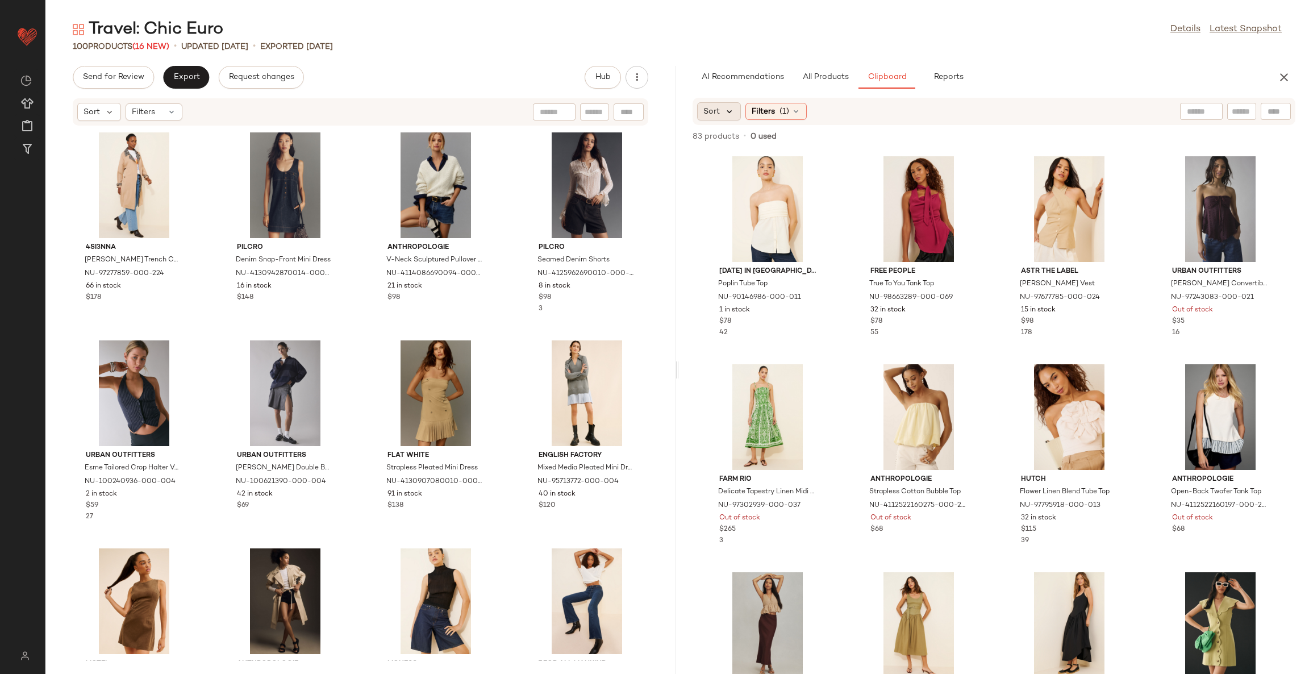
click at [730, 113] on icon at bounding box center [730, 111] width 10 height 10
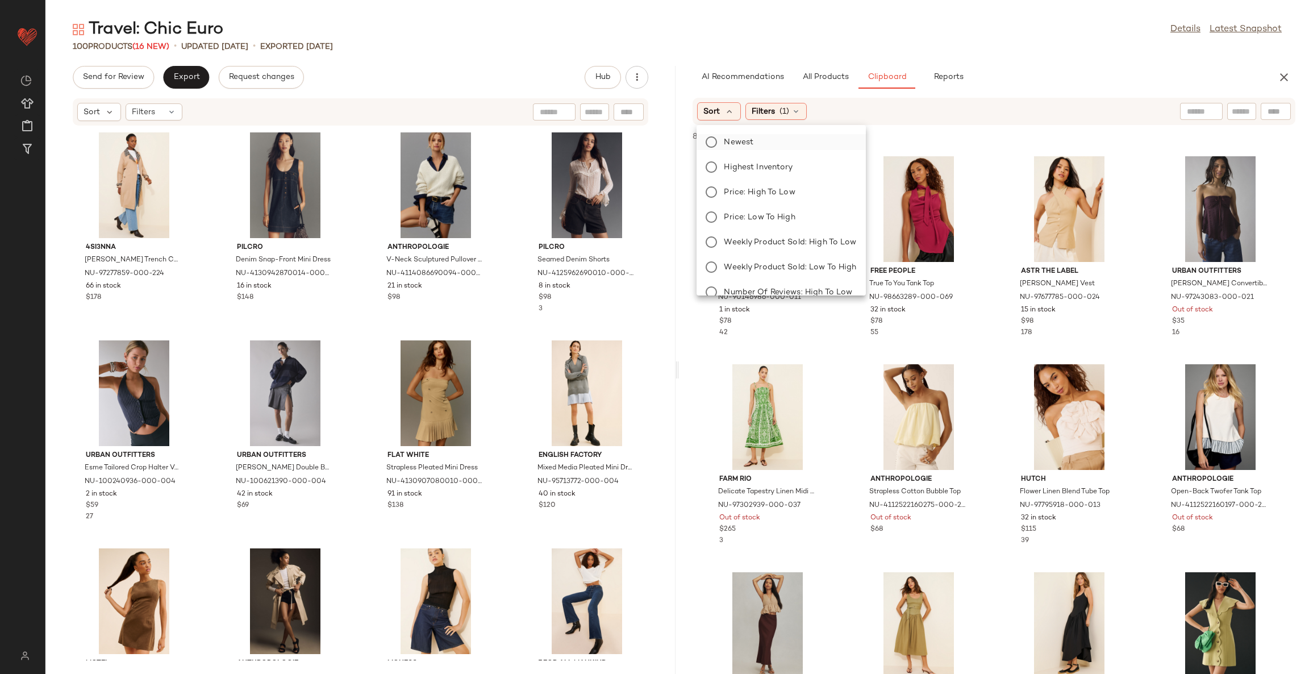
click at [753, 140] on label "Newest" at bounding box center [788, 142] width 137 height 16
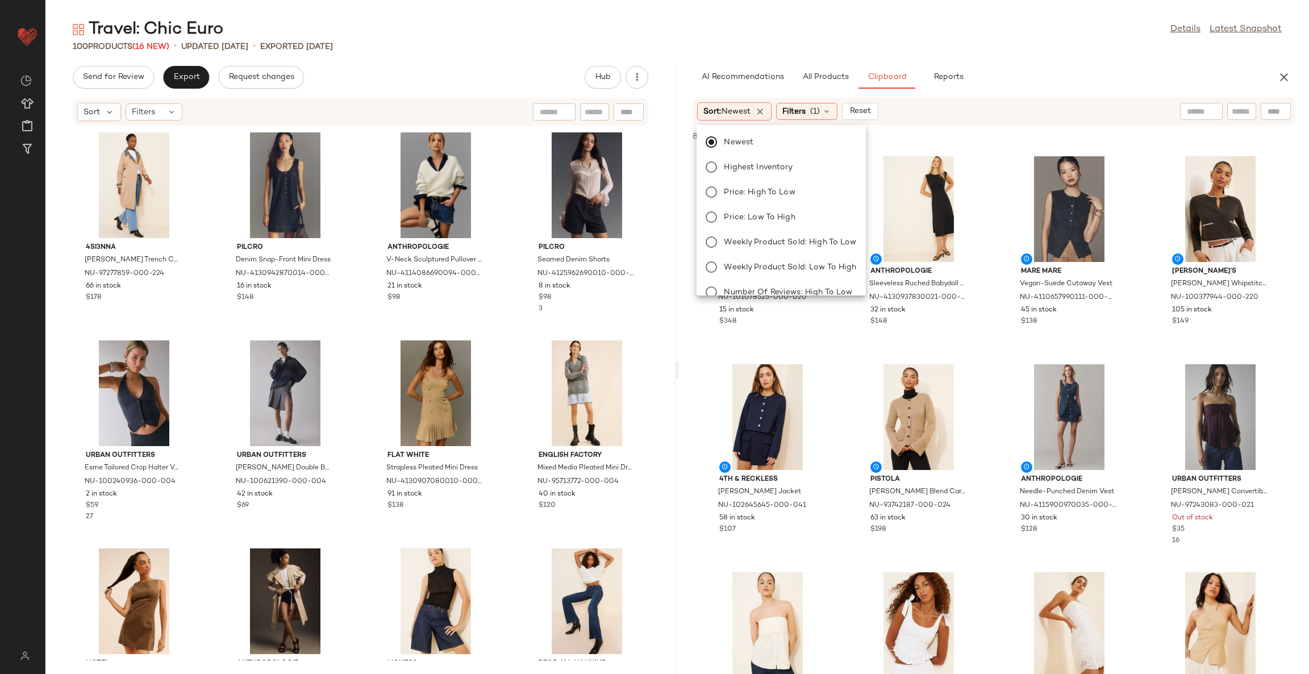
click at [992, 350] on div "Universal Standard Longline Double-Breasted Houndstooth Coat NU-101078525-000-0…" at bounding box center [994, 412] width 630 height 524
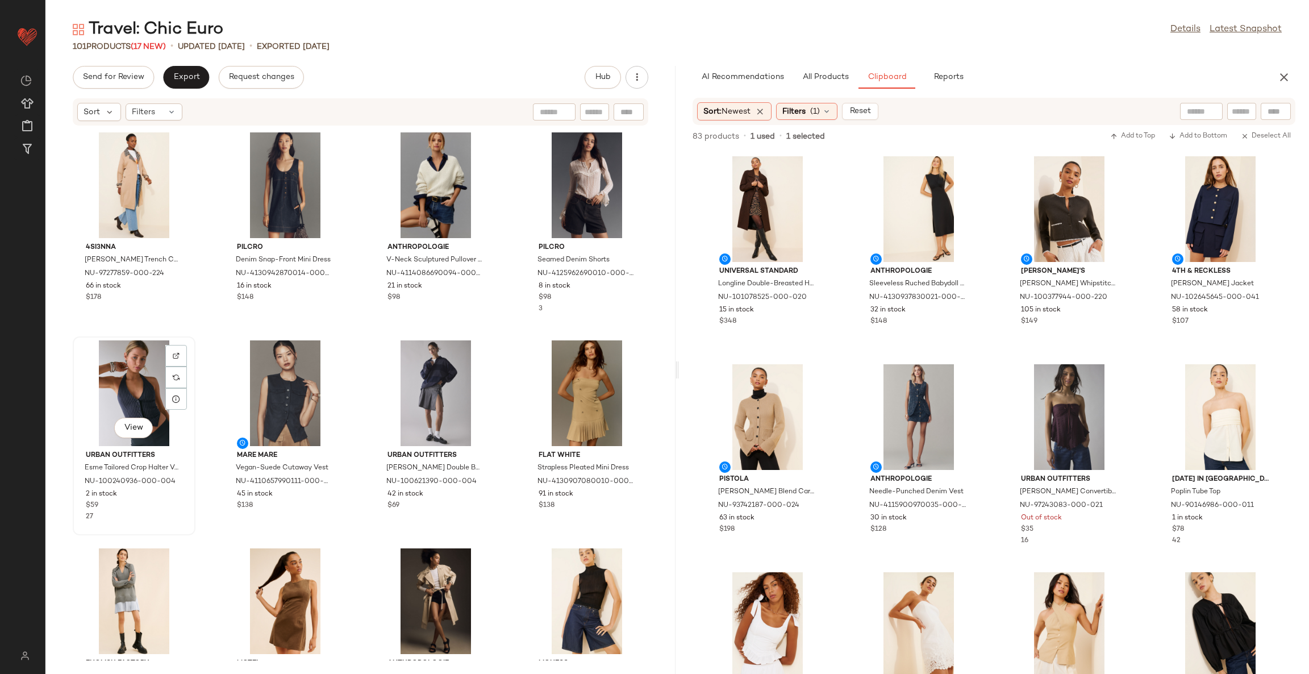
click at [138, 386] on div "View" at bounding box center [134, 393] width 115 height 106
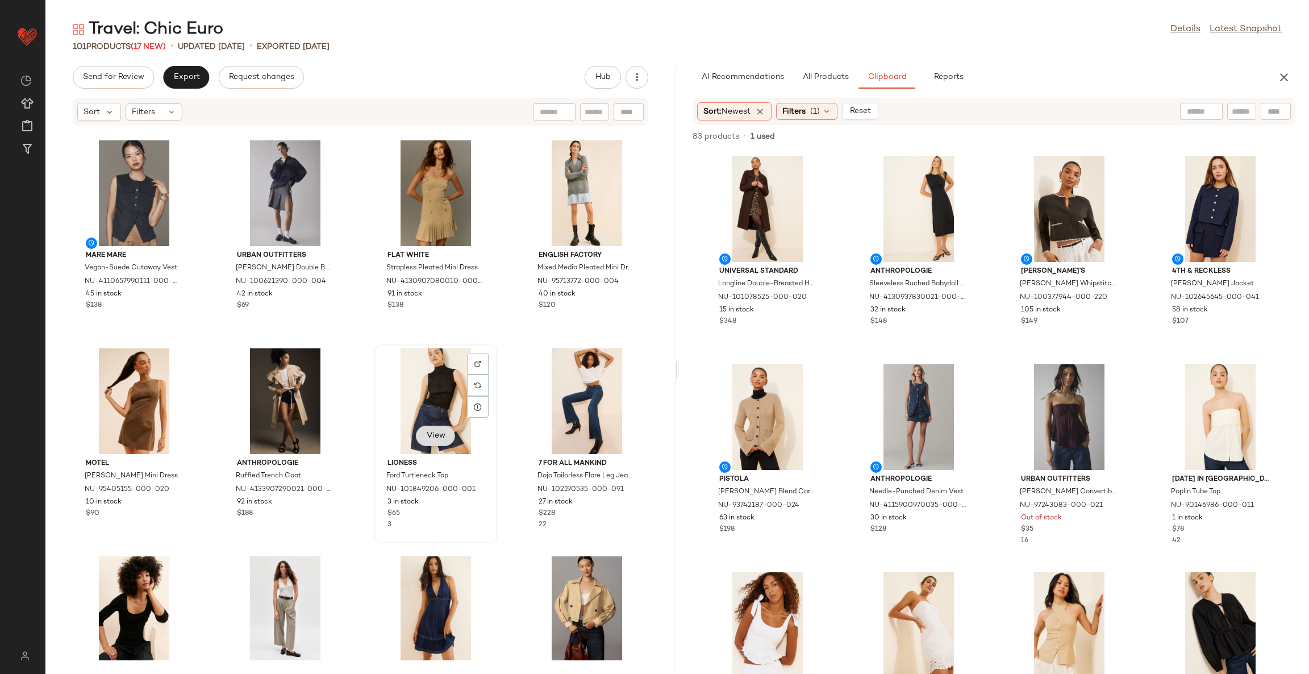
scroll to position [180, 0]
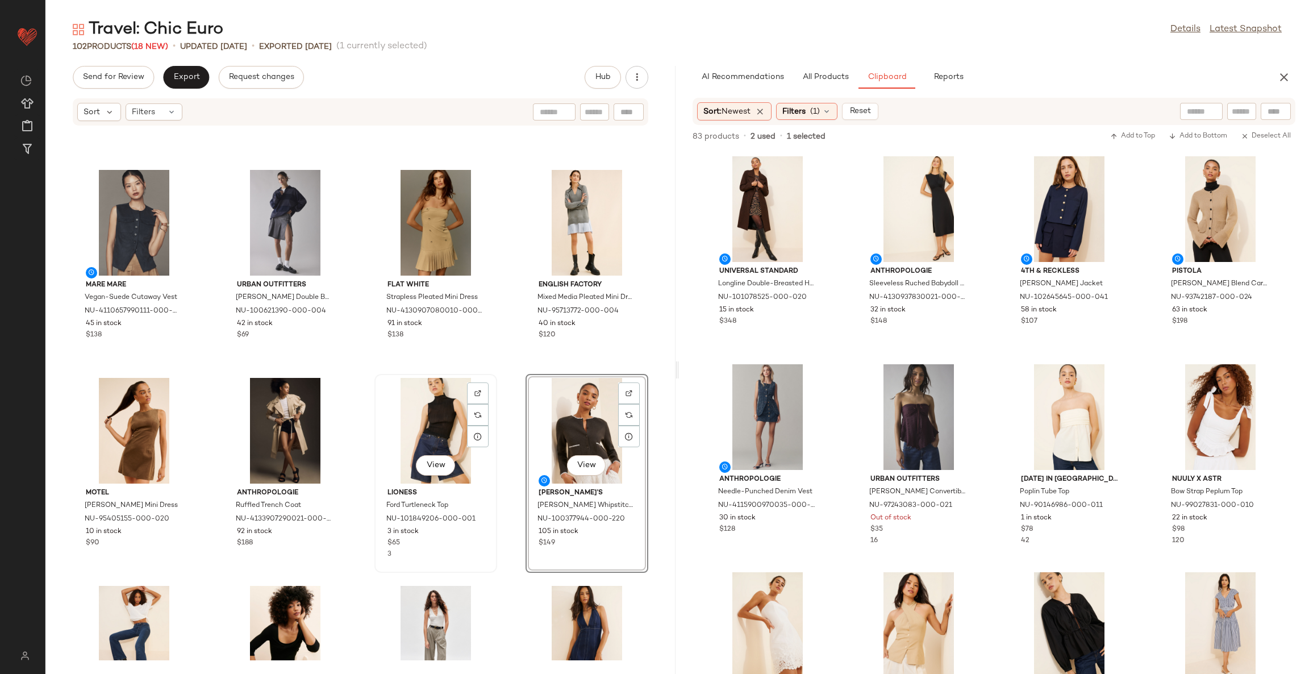
click at [436, 427] on div "View" at bounding box center [436, 431] width 115 height 106
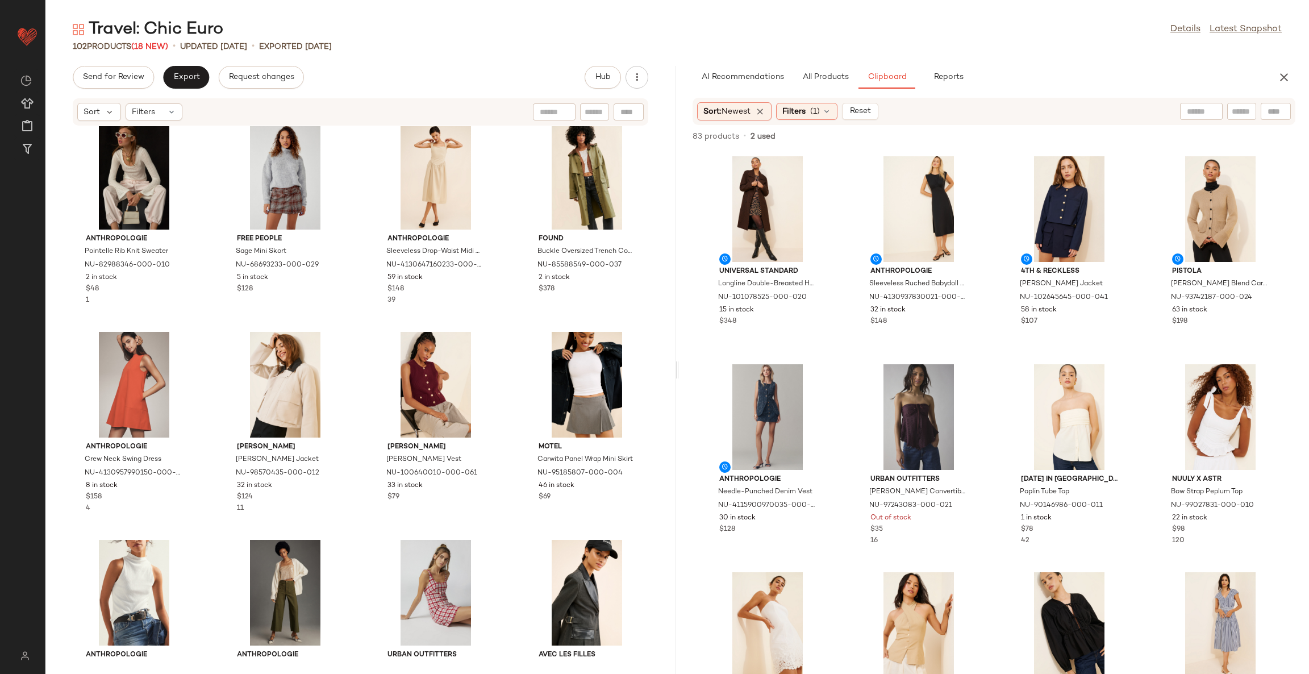
scroll to position [1032, 0]
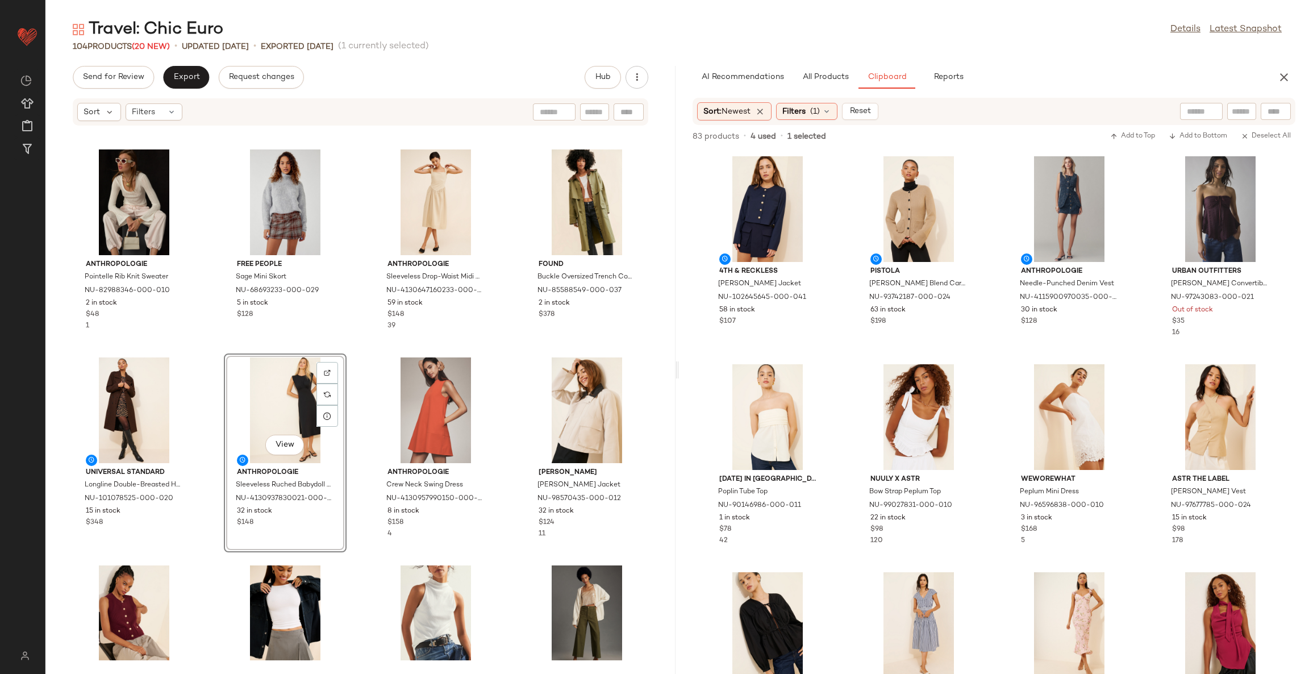
click at [504, 356] on div "Anthropologie Pointelle Rib Knit Sweater NU-82988346-000-010 2 in stock $48 1 F…" at bounding box center [360, 393] width 630 height 534
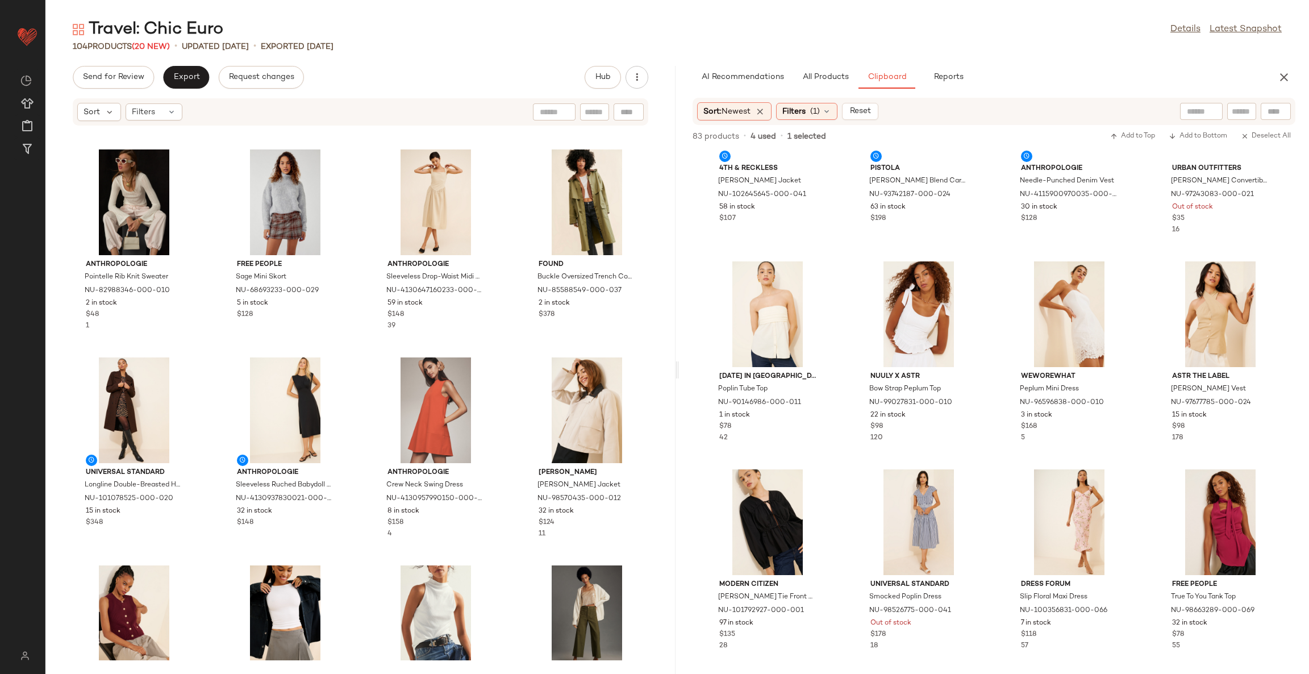
scroll to position [85, 0]
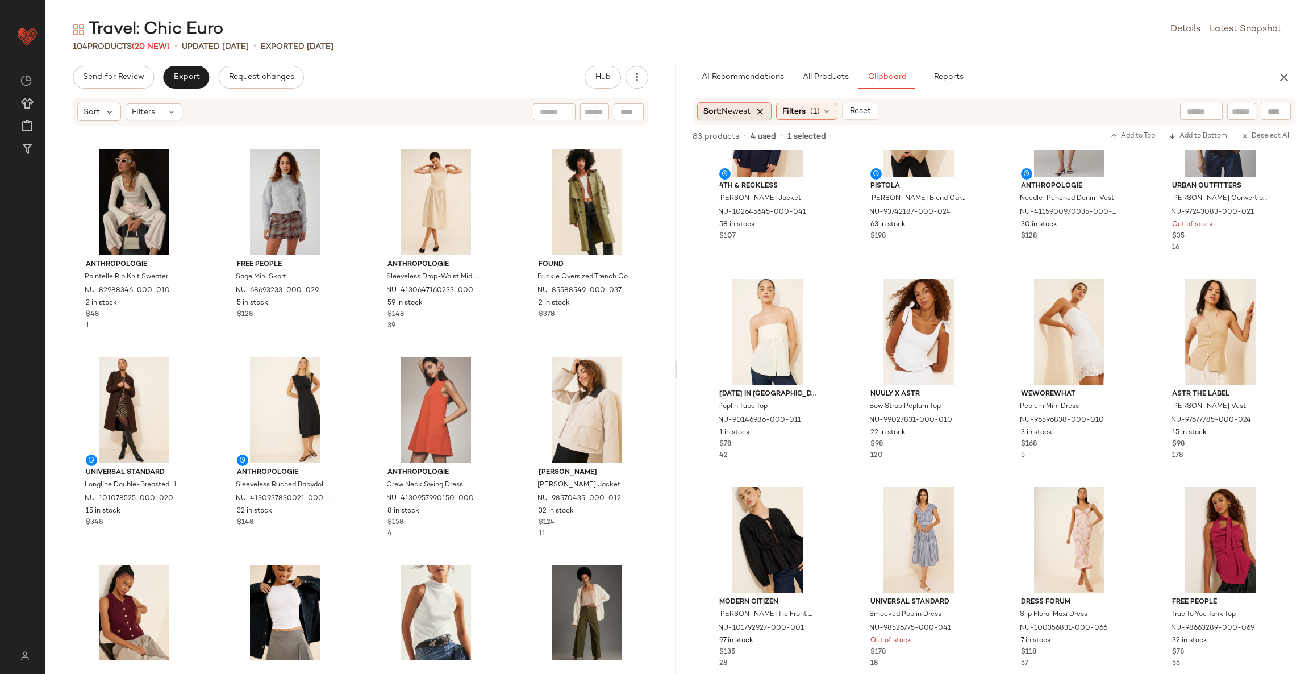
click at [765, 112] on icon at bounding box center [760, 111] width 10 height 10
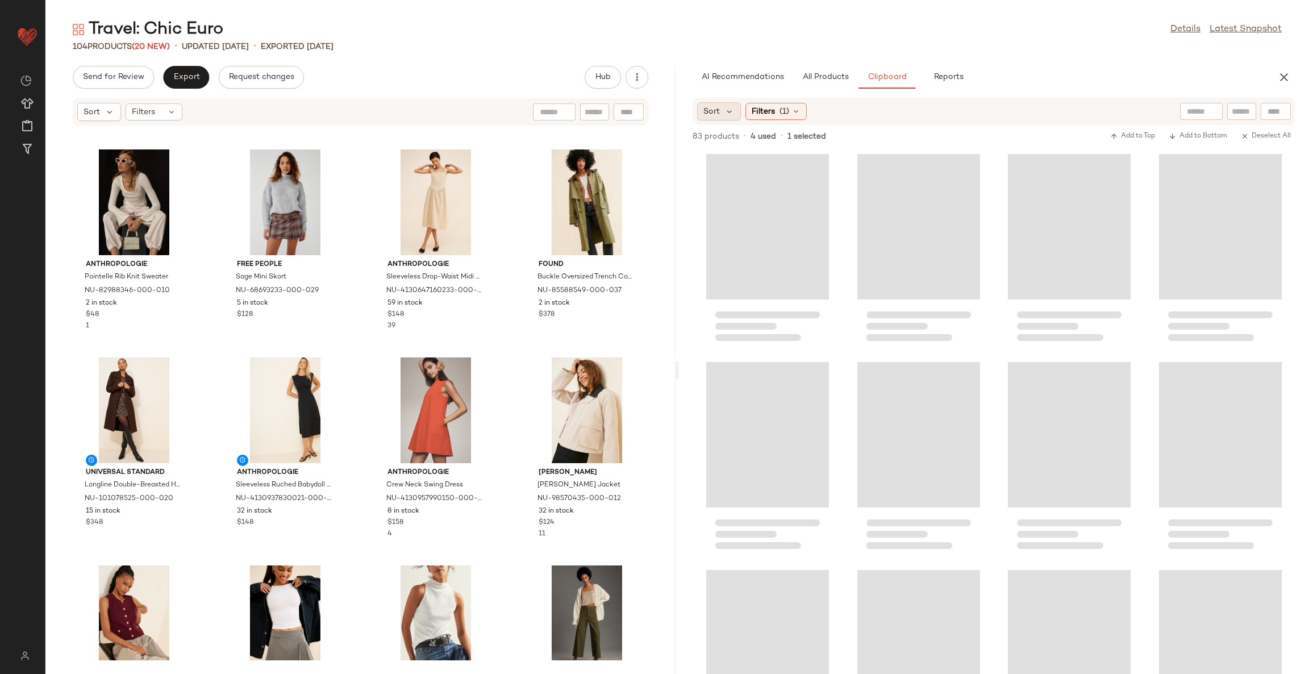
click at [739, 112] on div "Sort" at bounding box center [719, 111] width 44 height 18
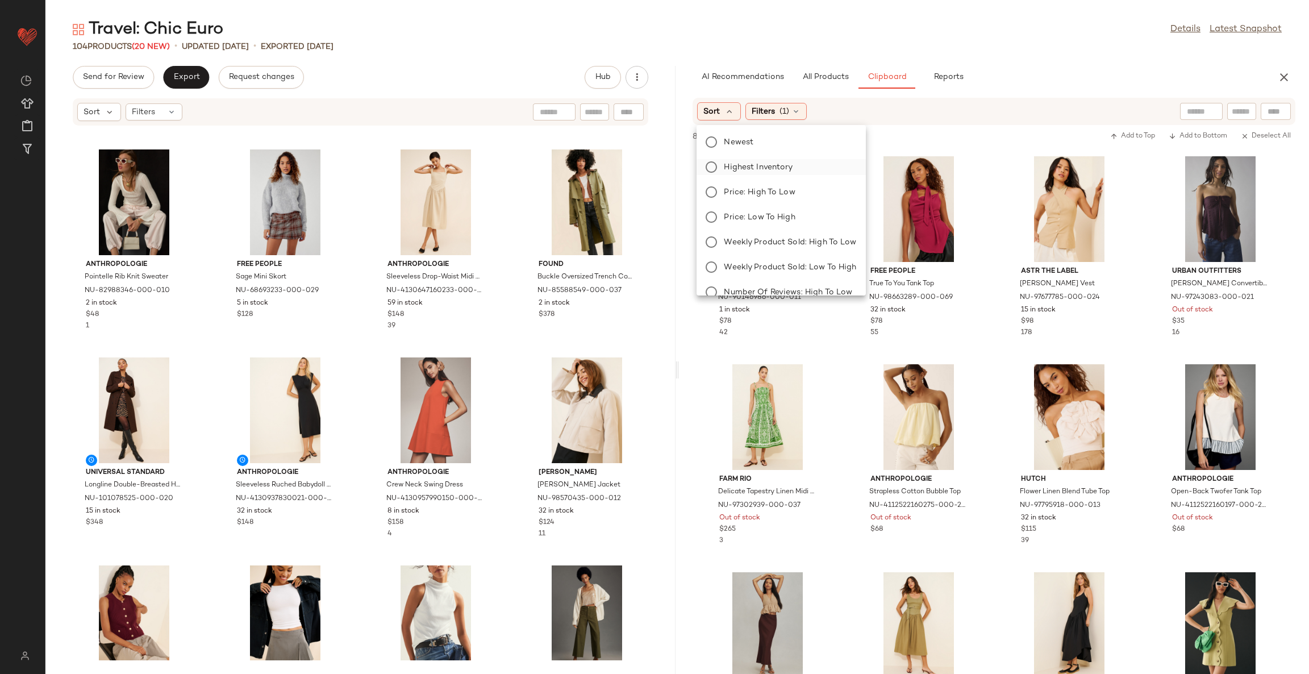
click at [765, 173] on label "Highest Inventory" at bounding box center [788, 167] width 137 height 16
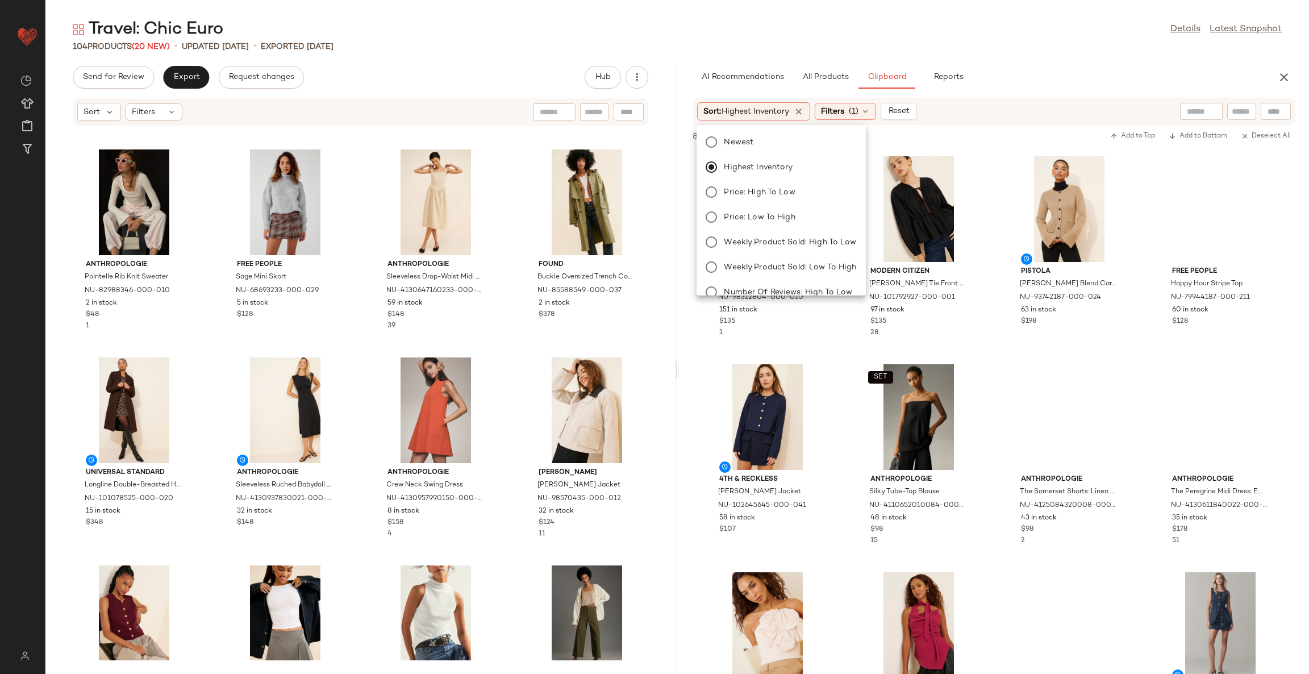
click at [841, 369] on div "Little Lies Stripe Cargo Pants NU-98312804-000-010 151 in stock $135 1 Modern C…" at bounding box center [994, 412] width 630 height 524
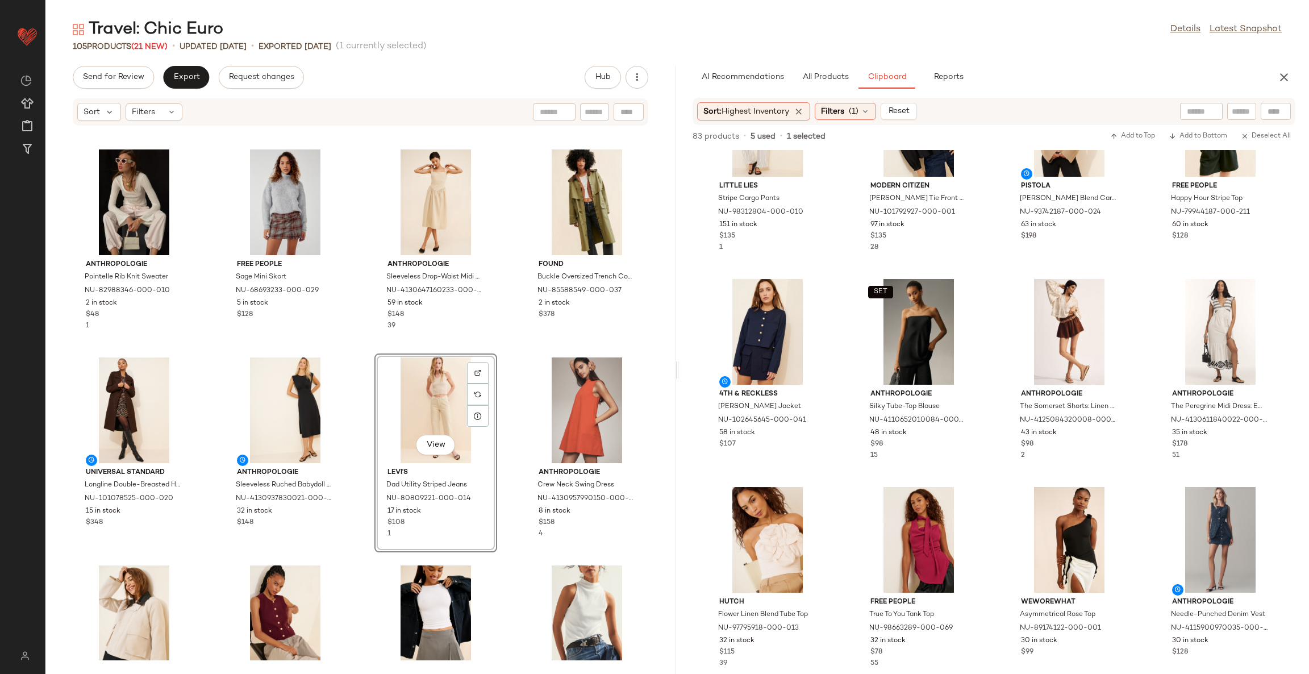
scroll to position [0, 0]
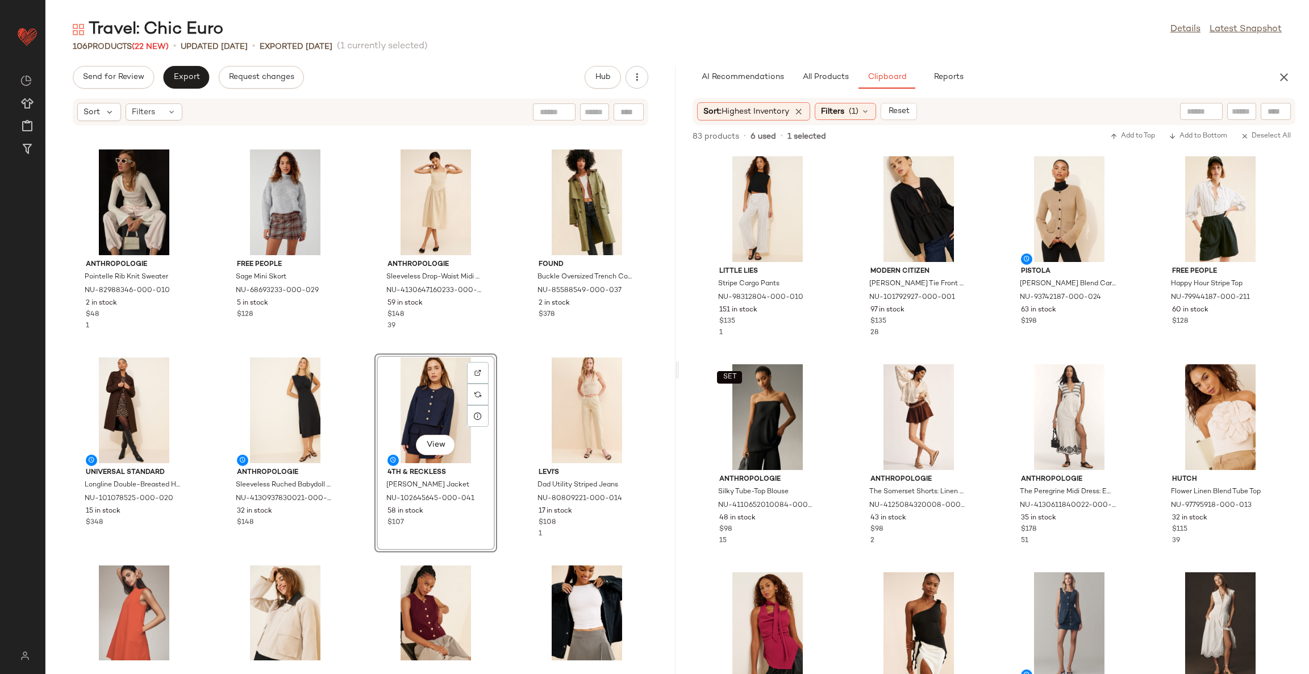
click at [503, 358] on div "Anthropologie Pointelle Rib Knit Sweater NU-82988346-000-010 2 in stock $48 1 F…" at bounding box center [360, 393] width 630 height 534
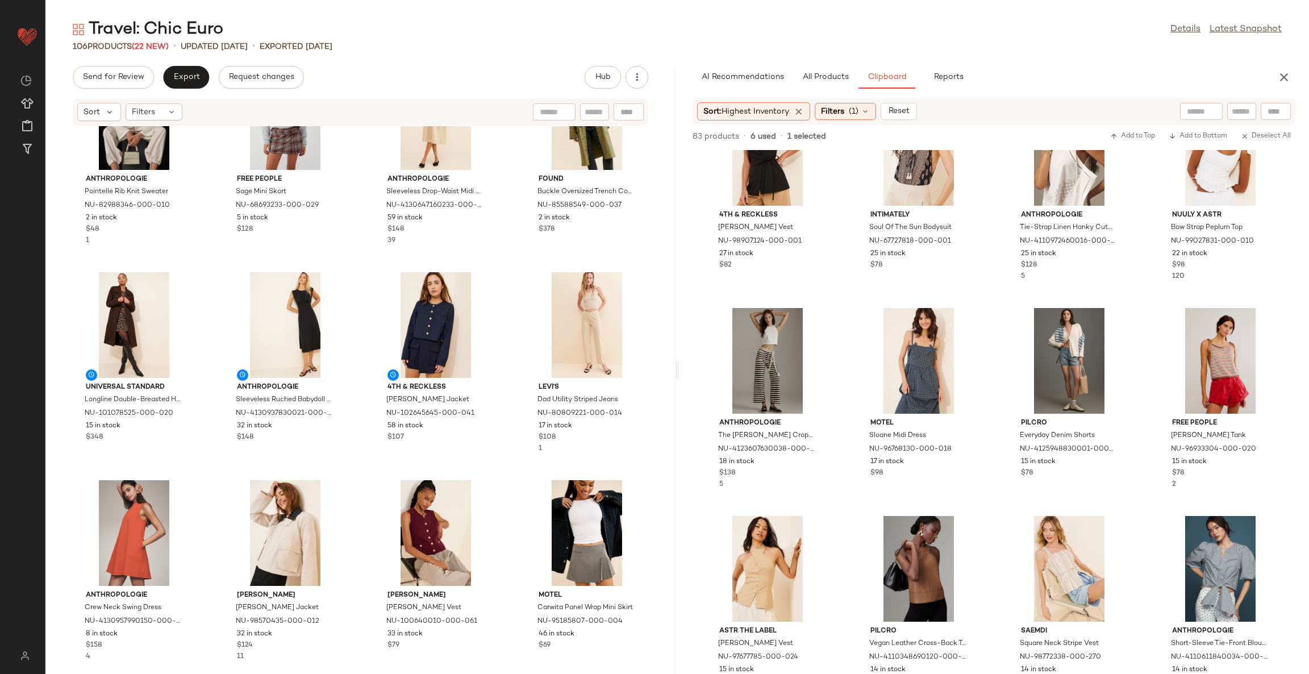
scroll to position [691, 0]
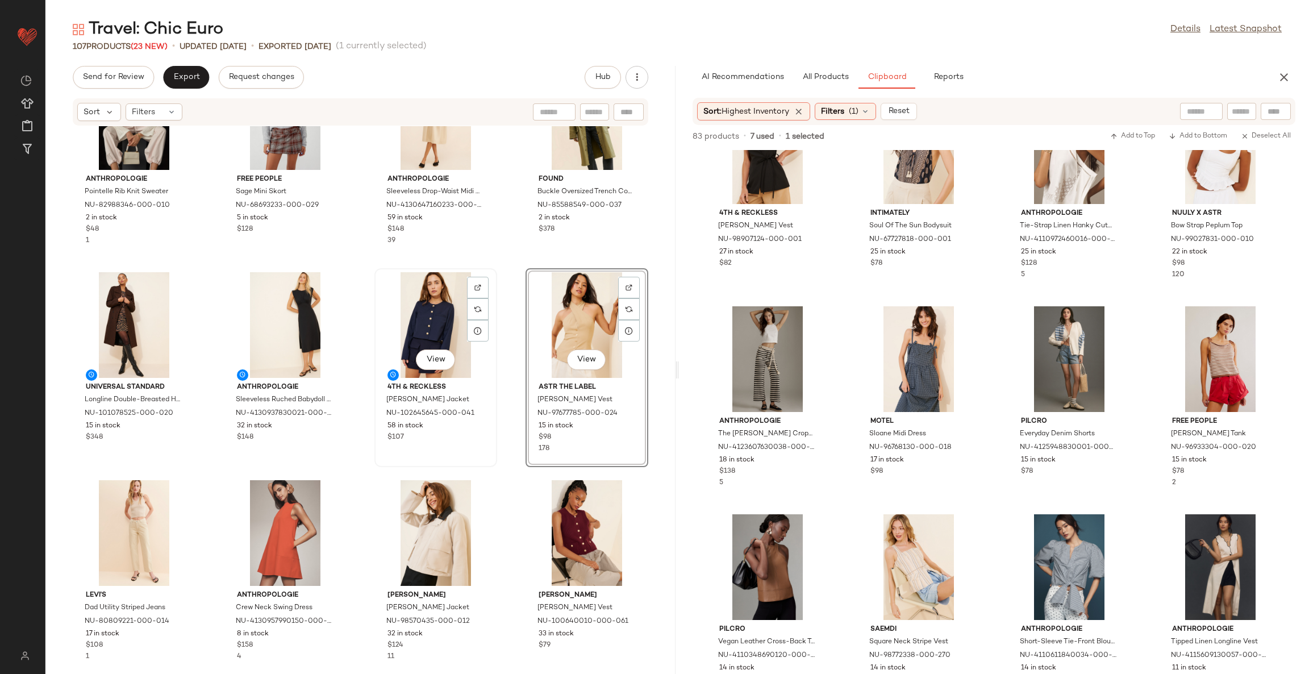
click at [432, 311] on div "View" at bounding box center [436, 325] width 115 height 106
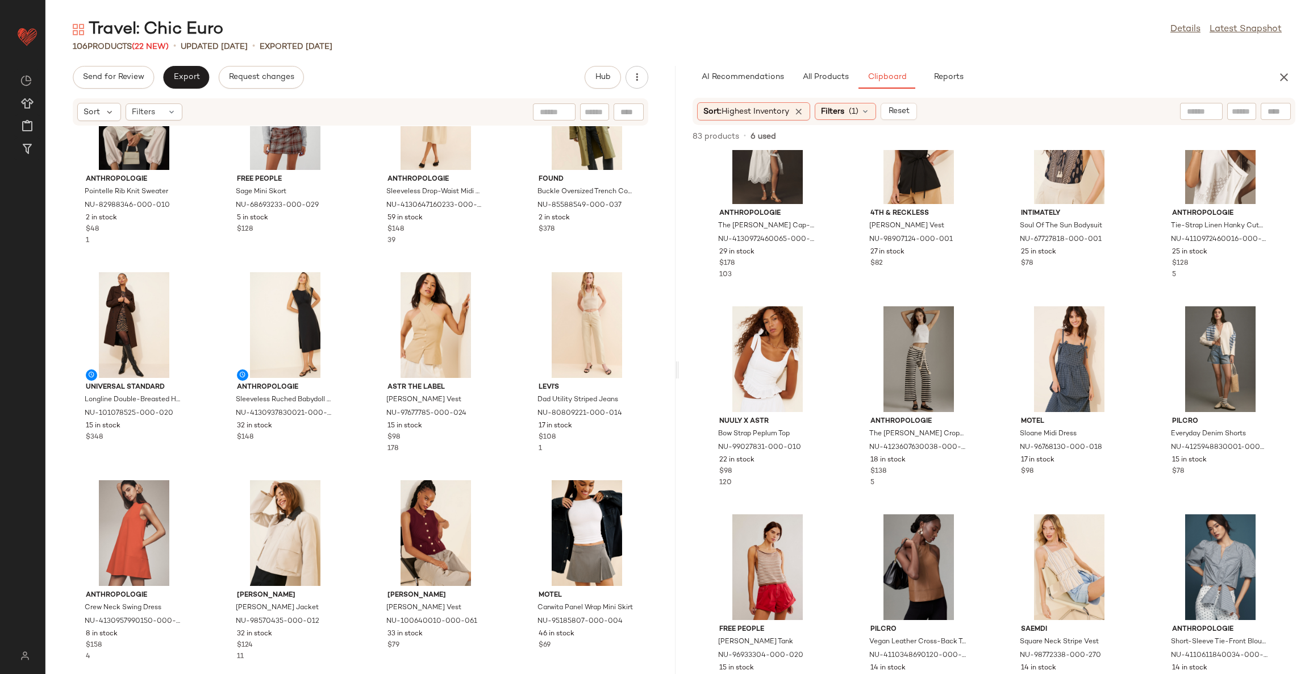
click at [509, 365] on div "Anthropologie Pointelle Rib Knit Sweater NU-82988346-000-010 2 in stock $48 1 F…" at bounding box center [360, 393] width 630 height 534
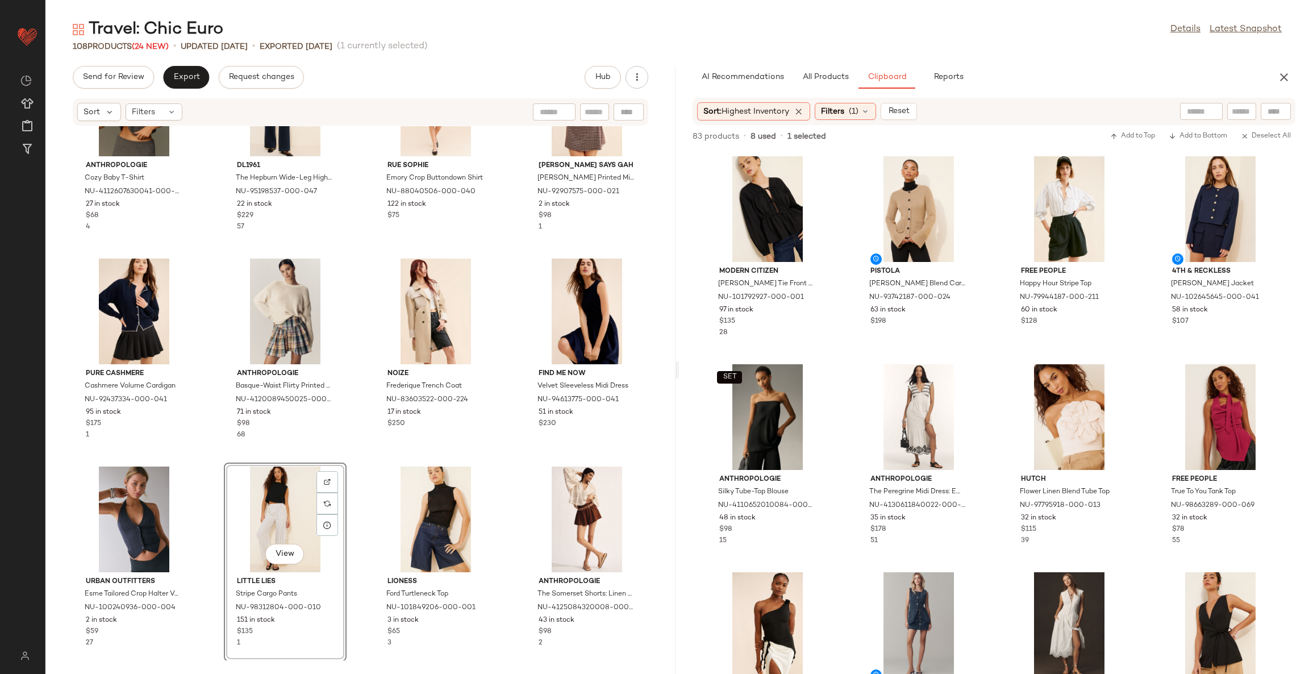
click at [503, 465] on div "Anthropologie Cozy Baby T-Shirt NU-4112607630041-000-005 27 in stock $68 4 DL19…" at bounding box center [360, 393] width 630 height 534
click at [190, 71] on button "Export" at bounding box center [186, 77] width 46 height 23
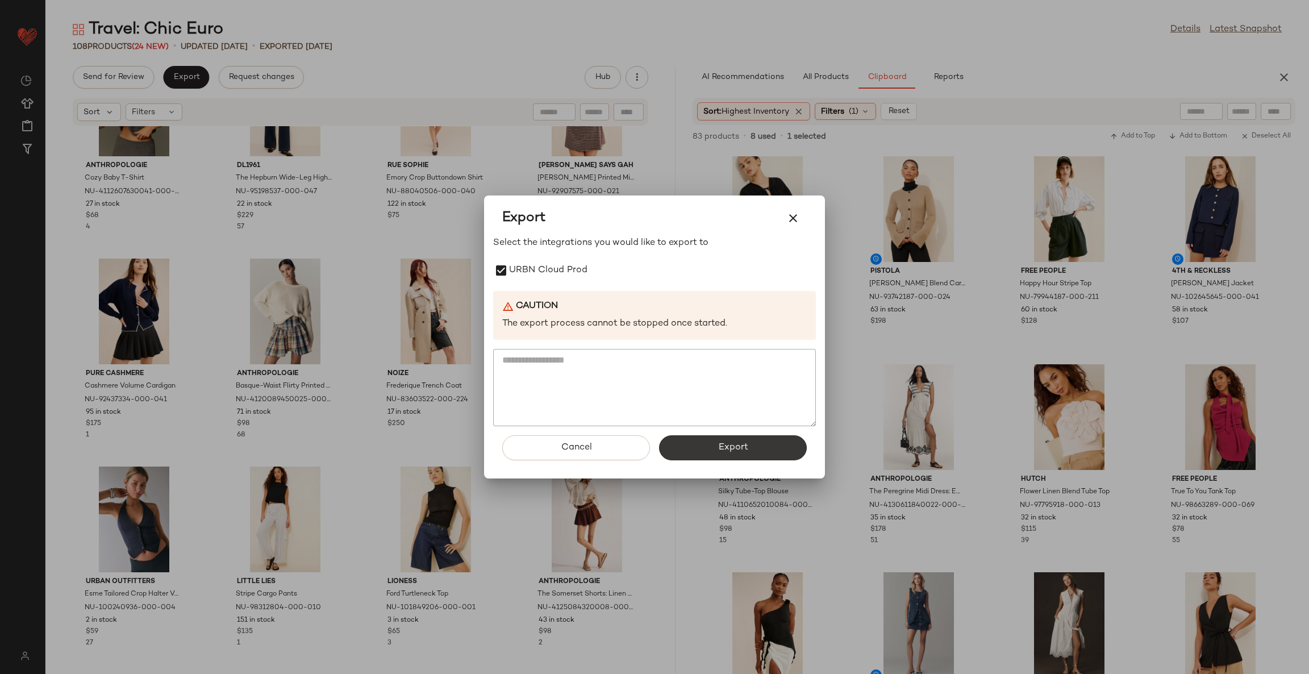
click at [719, 448] on span "Export" at bounding box center [733, 447] width 30 height 11
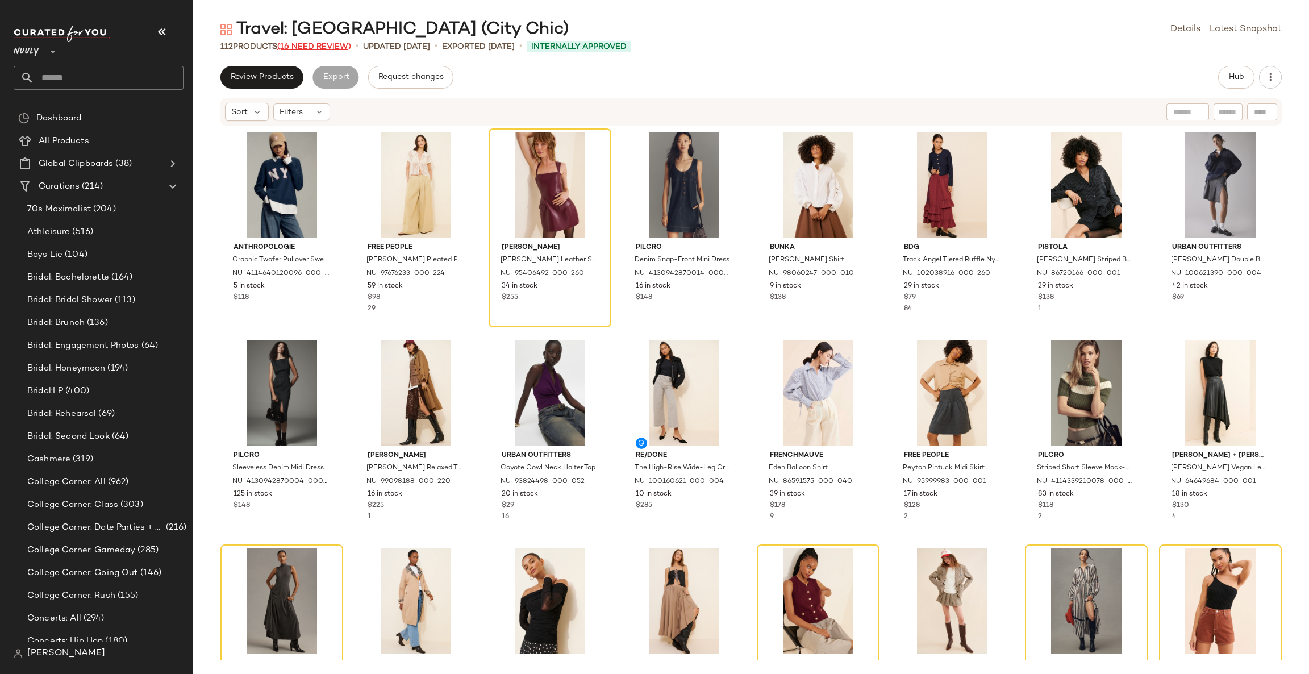
click at [331, 48] on span "(16 Need Review)" at bounding box center [314, 47] width 74 height 9
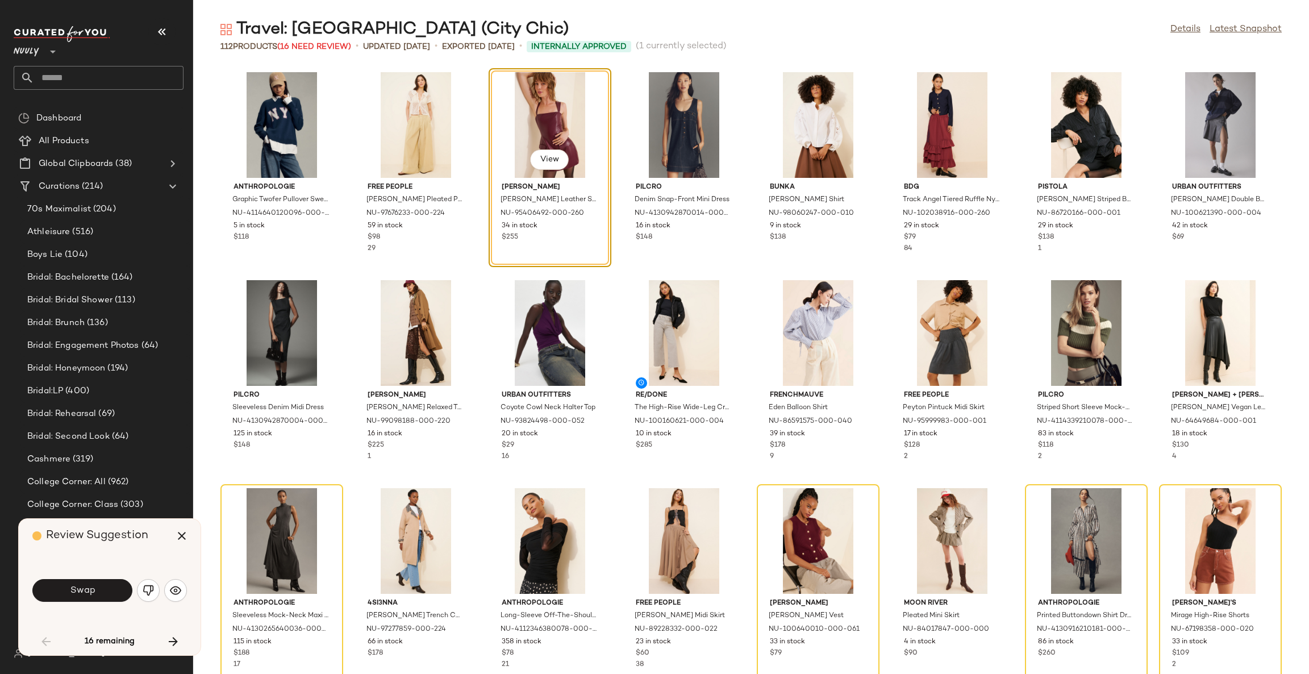
click at [480, 468] on div "Anthropologie Graphic Twofer Pullover Sweater NU-4114640120096-000-041 5 in sto…" at bounding box center [751, 370] width 1116 height 608
click at [103, 593] on button "Swap" at bounding box center [82, 590] width 100 height 23
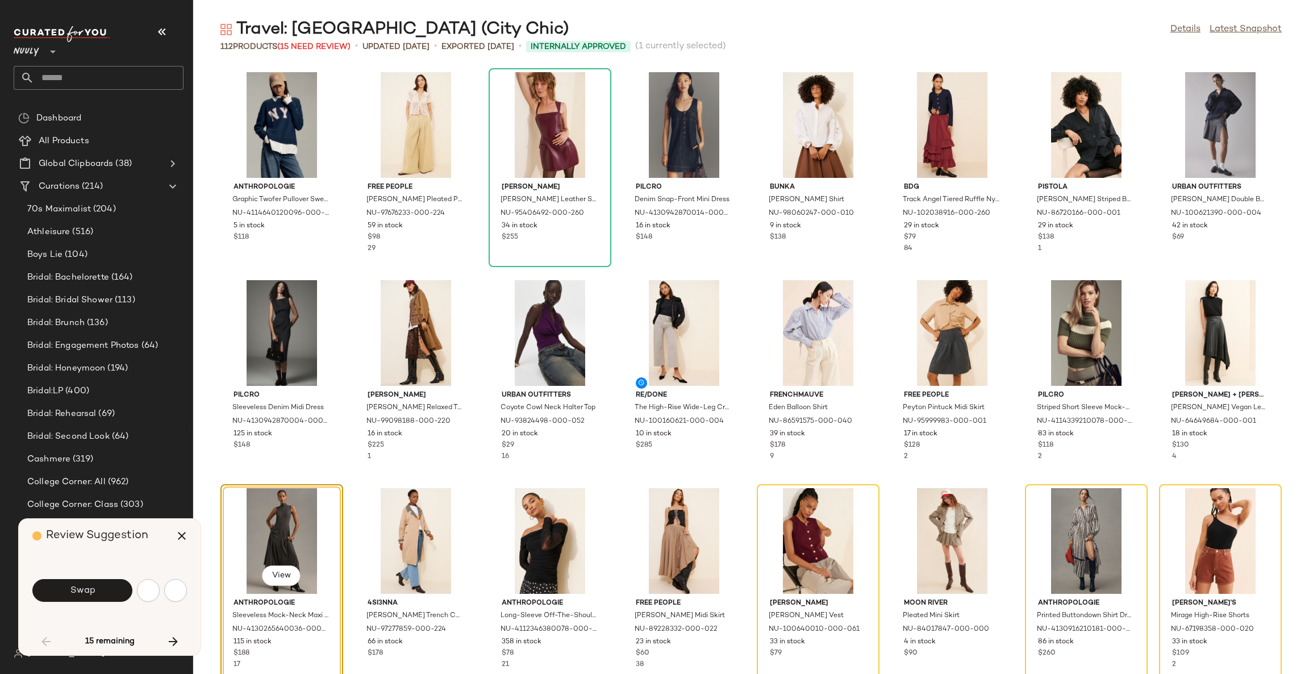
scroll to position [217, 0]
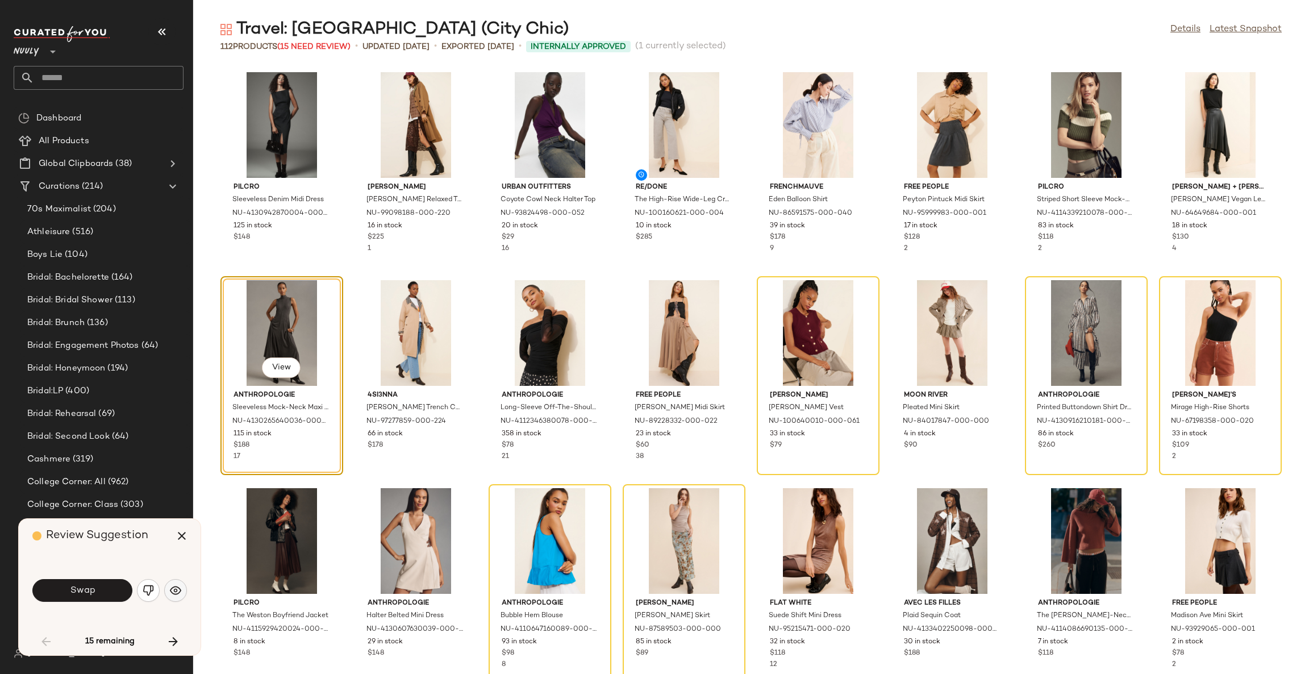
click at [170, 589] on img "button" at bounding box center [175, 590] width 11 height 11
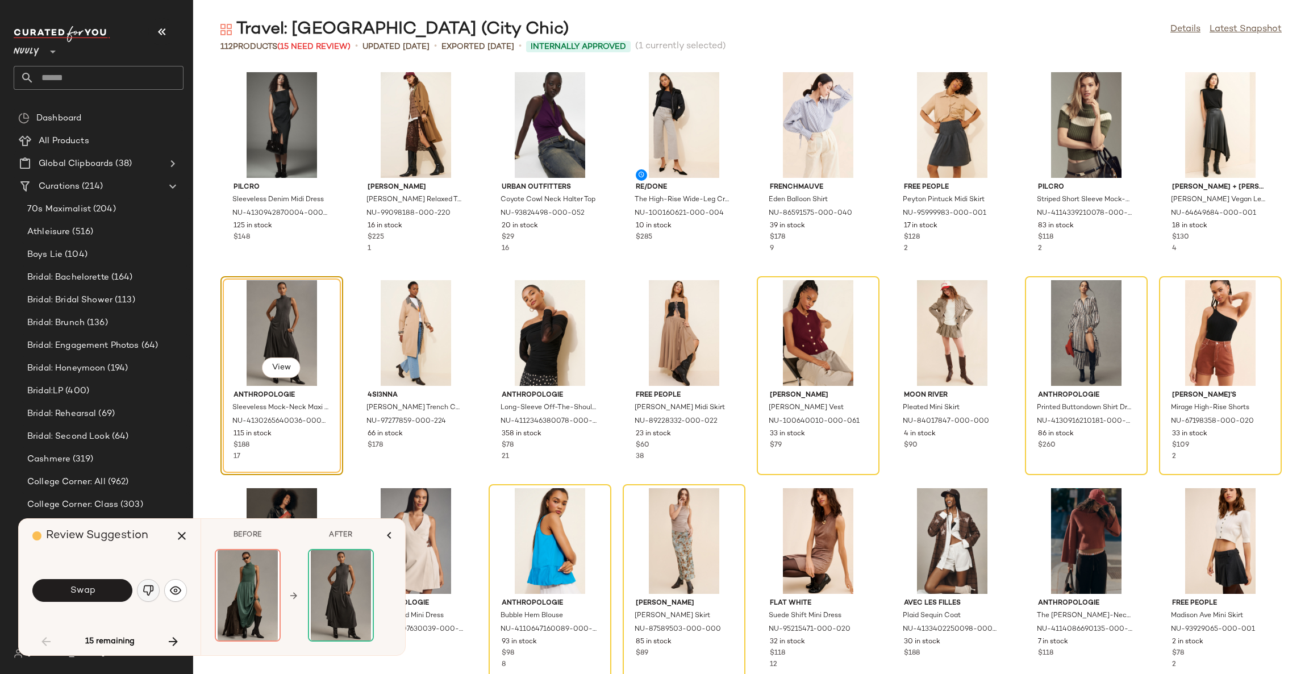
click at [148, 588] on img "button" at bounding box center [148, 590] width 11 height 11
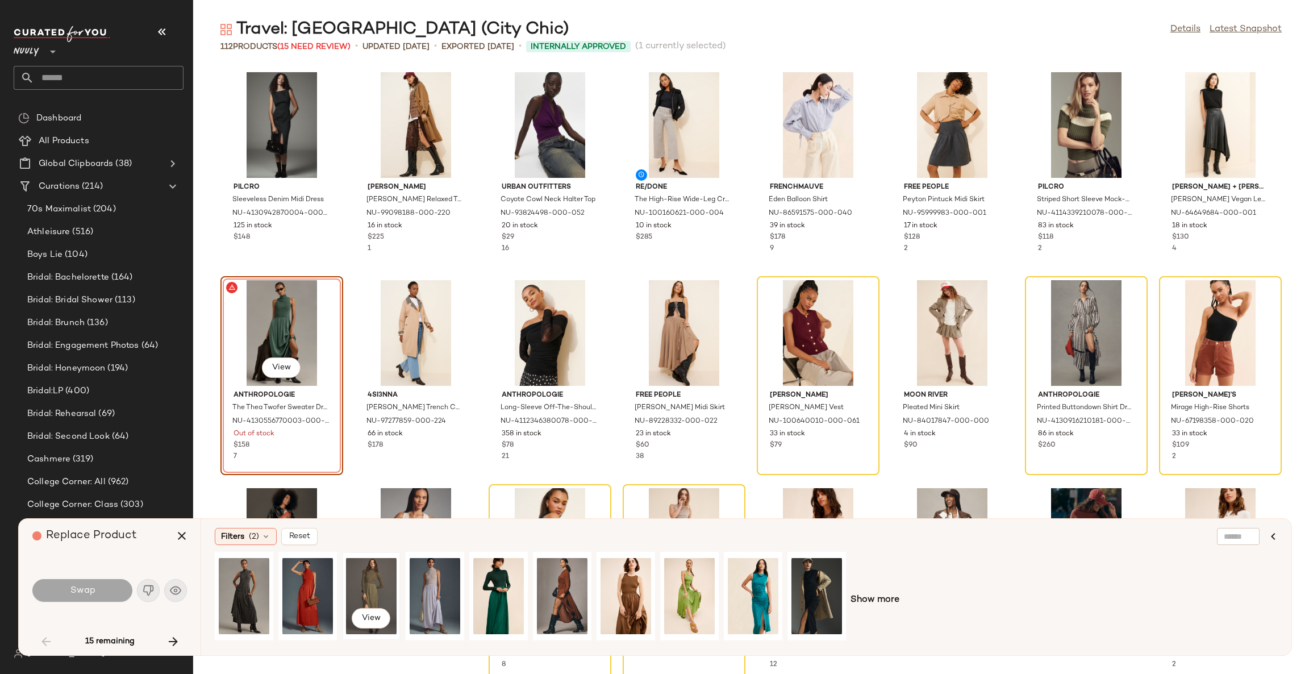
click at [377, 585] on div "View" at bounding box center [371, 596] width 51 height 81
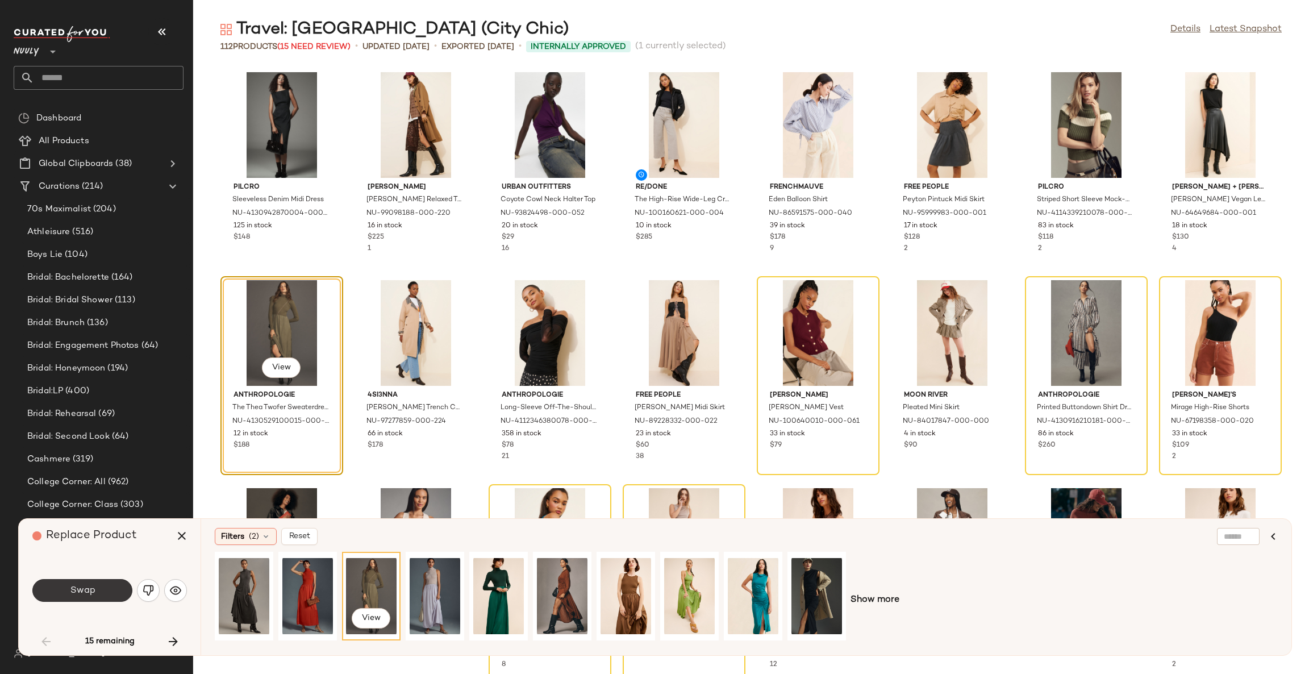
click at [93, 590] on span "Swap" at bounding box center [82, 590] width 26 height 11
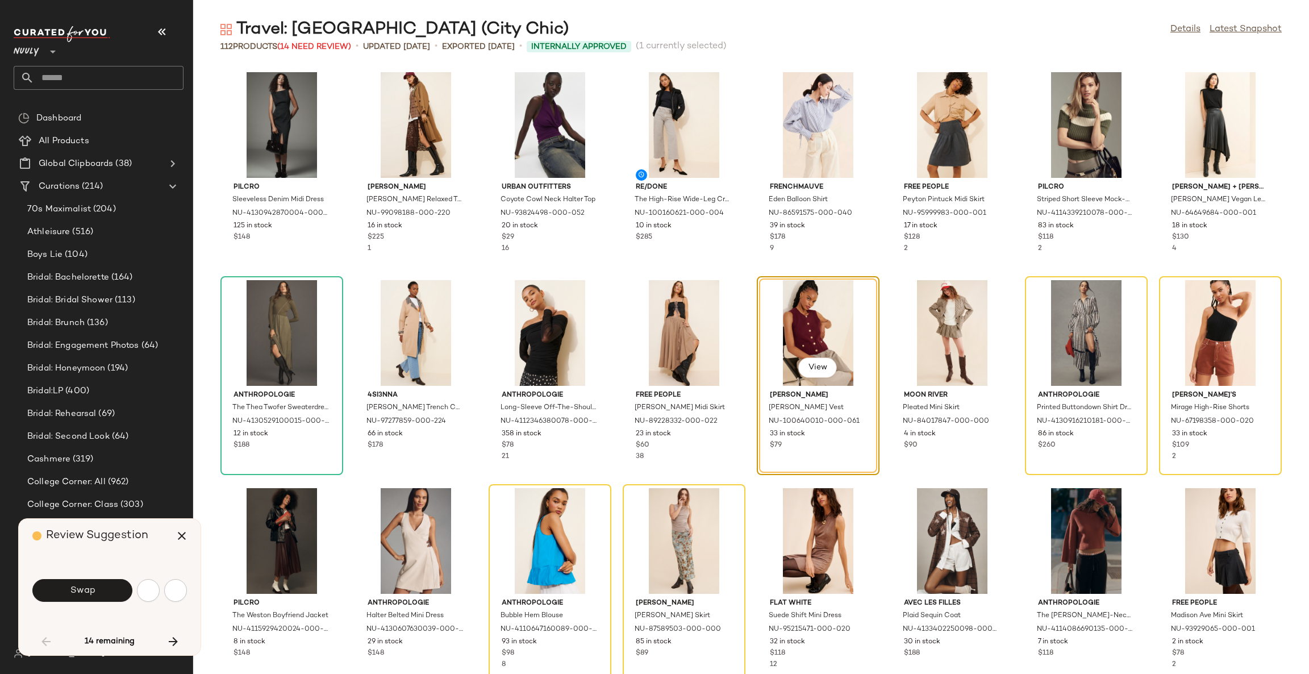
scroll to position [207, 0]
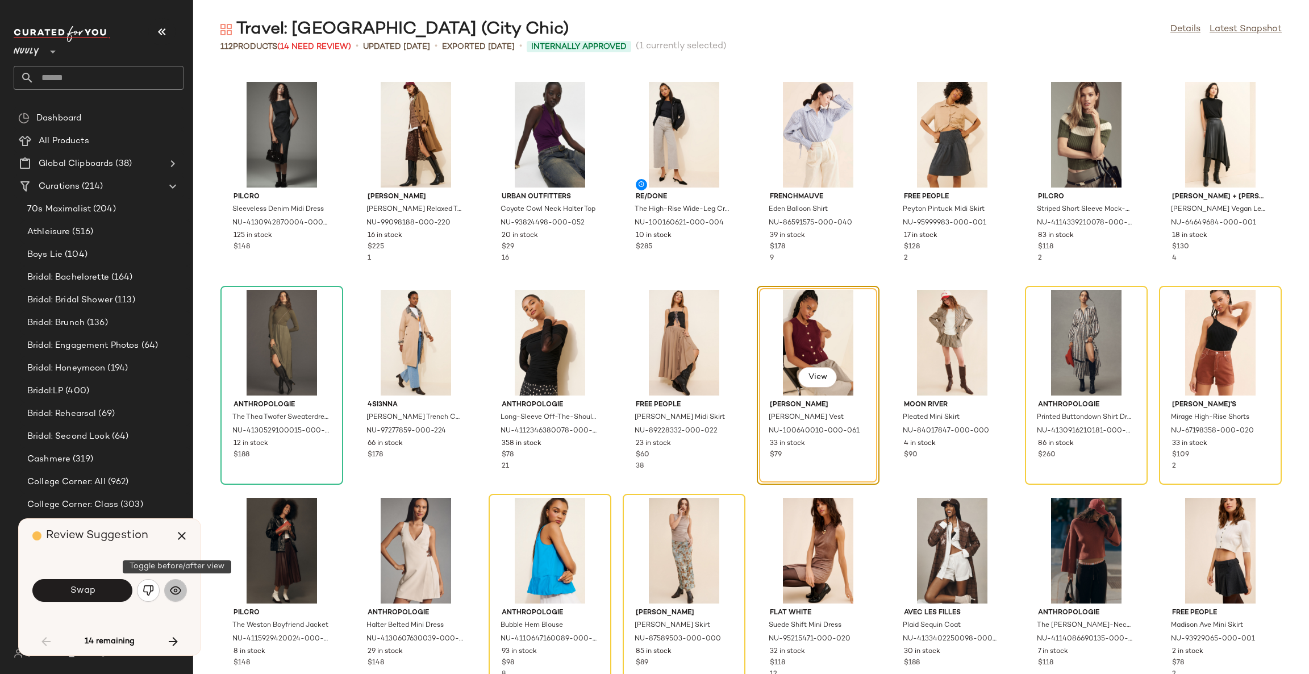
click at [175, 592] on img "button" at bounding box center [175, 590] width 11 height 11
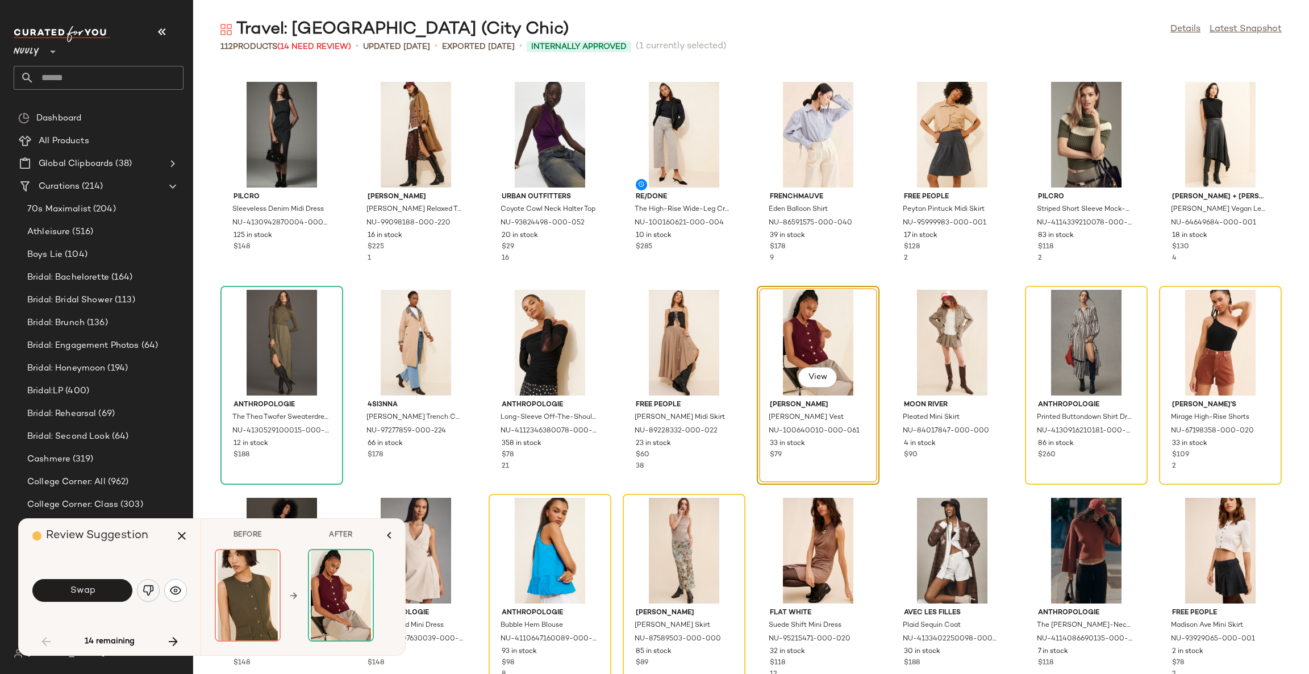
click at [143, 592] on img "button" at bounding box center [148, 590] width 11 height 11
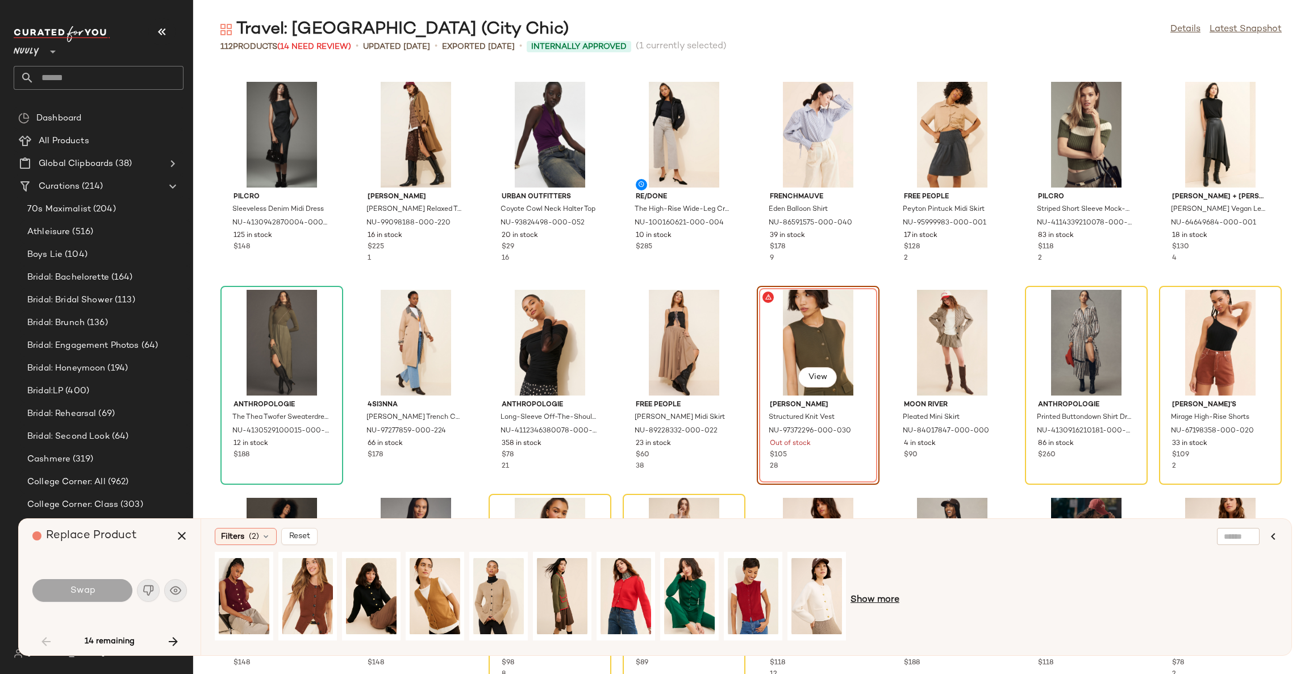
click at [868, 598] on span "Show more" at bounding box center [875, 600] width 49 height 14
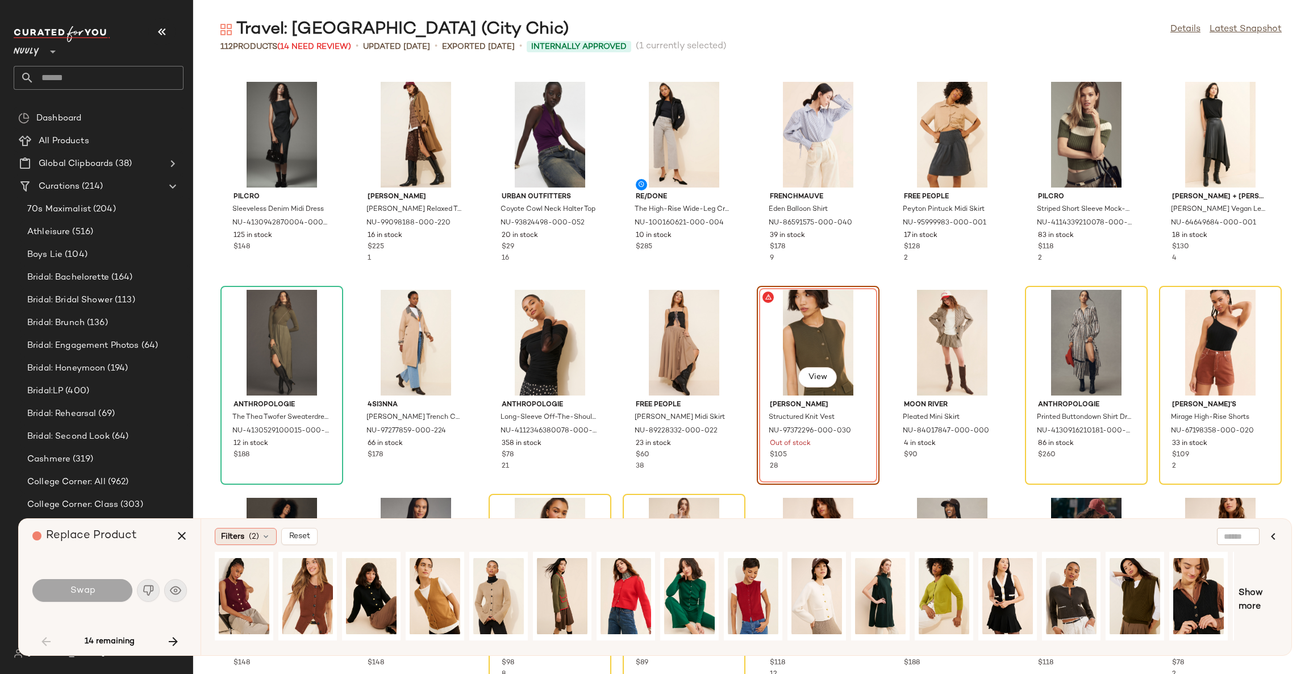
click at [260, 534] on div "Filters (2)" at bounding box center [246, 536] width 62 height 17
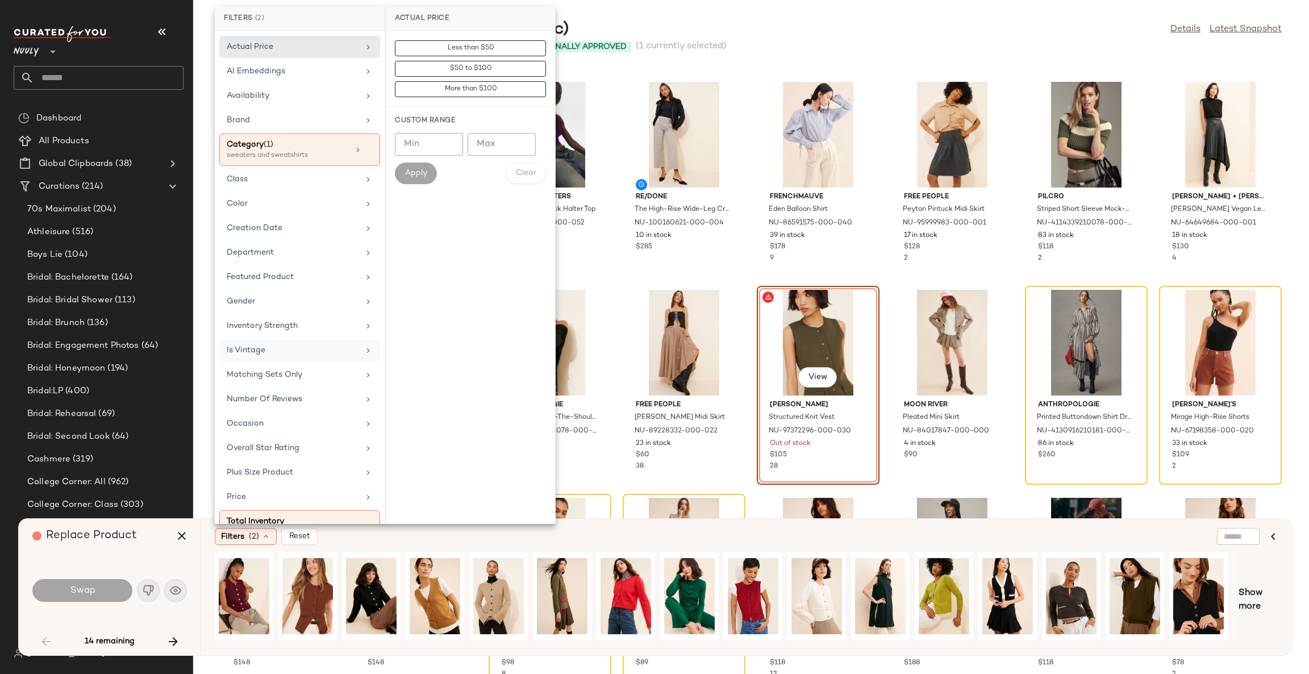
scroll to position [54, 0]
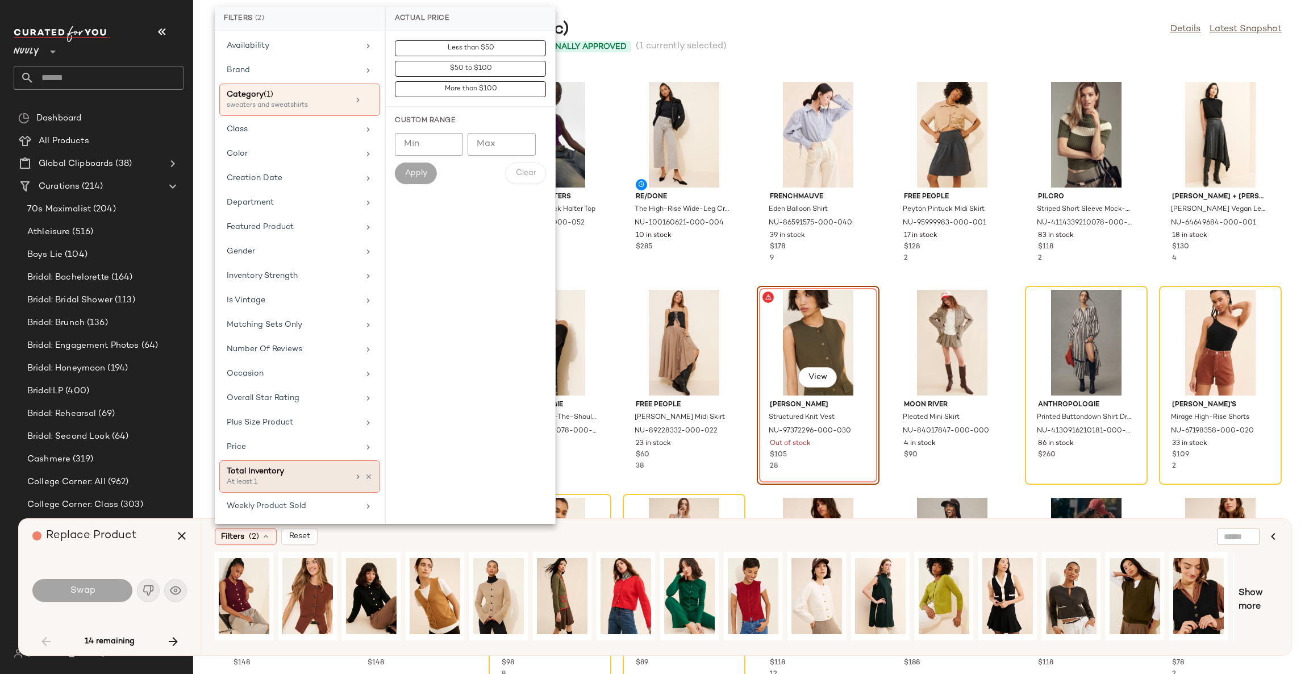
click at [263, 476] on div "Total Inventory" at bounding box center [288, 471] width 122 height 12
click at [429, 113] on input "Min" at bounding box center [429, 124] width 68 height 23
type input "**"
click at [415, 155] on span "Apply" at bounding box center [416, 152] width 23 height 9
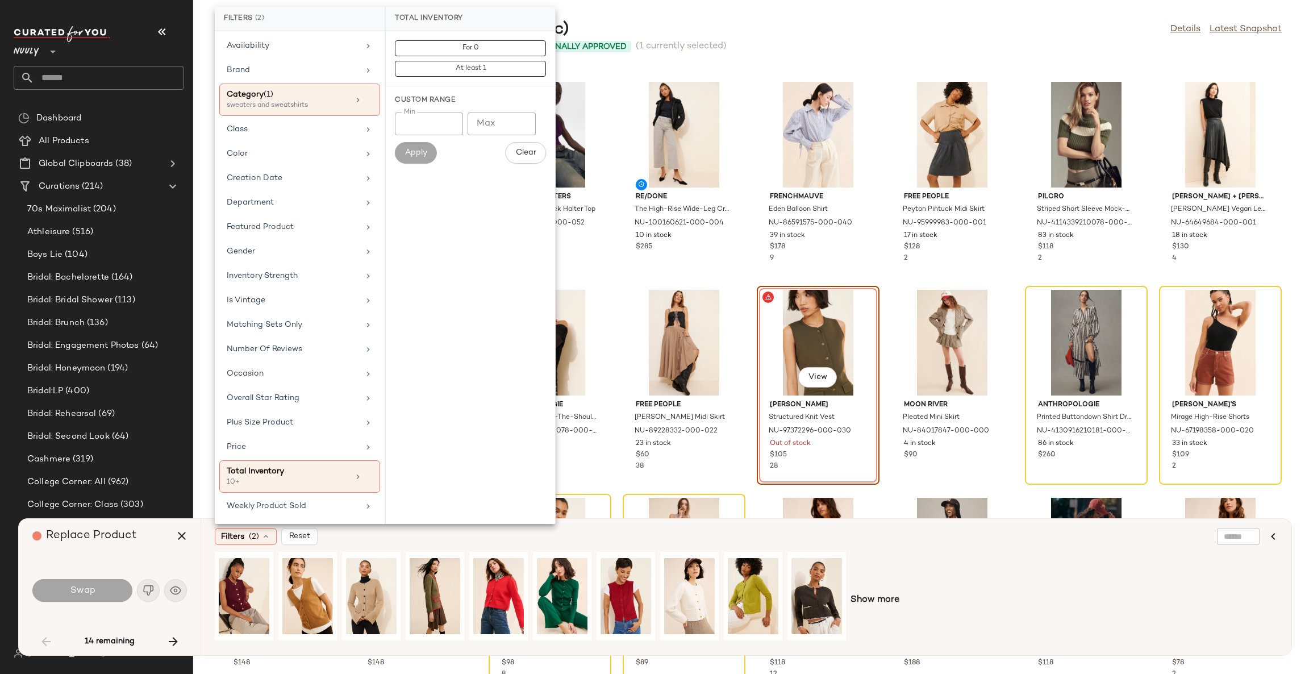
click at [872, 598] on span "Show more" at bounding box center [875, 600] width 49 height 14
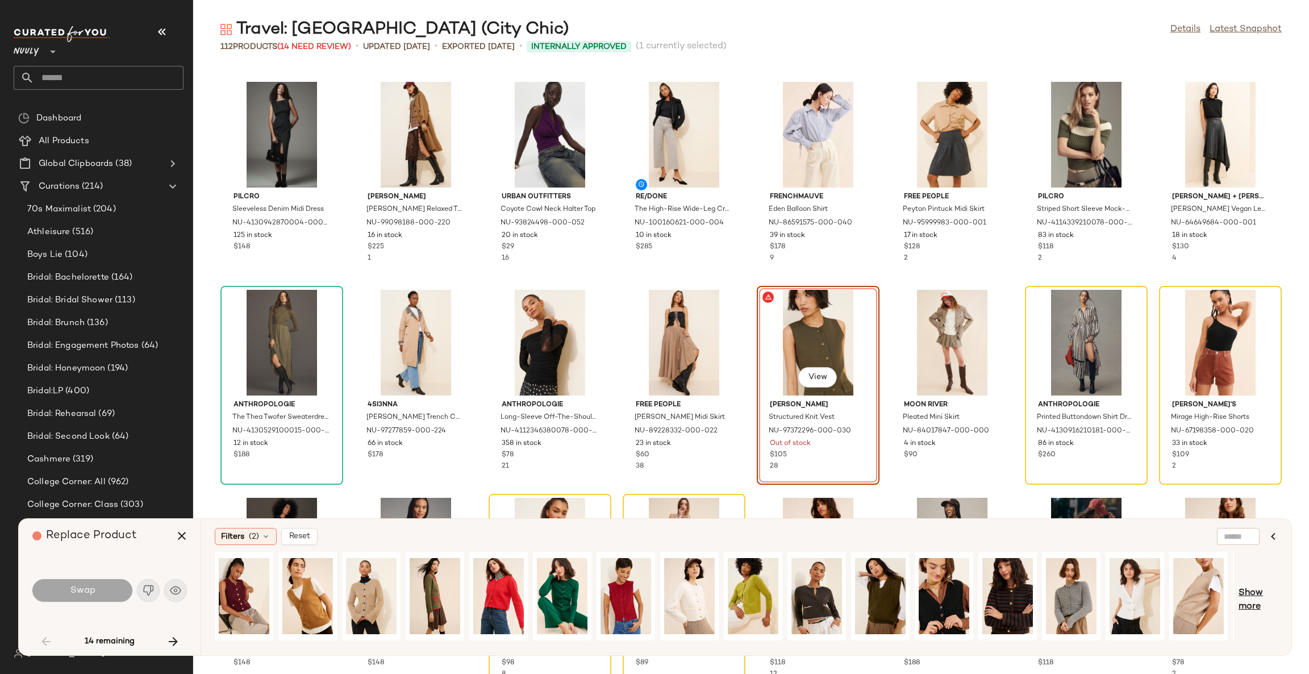
click at [1244, 598] on span "Show more" at bounding box center [1258, 600] width 39 height 27
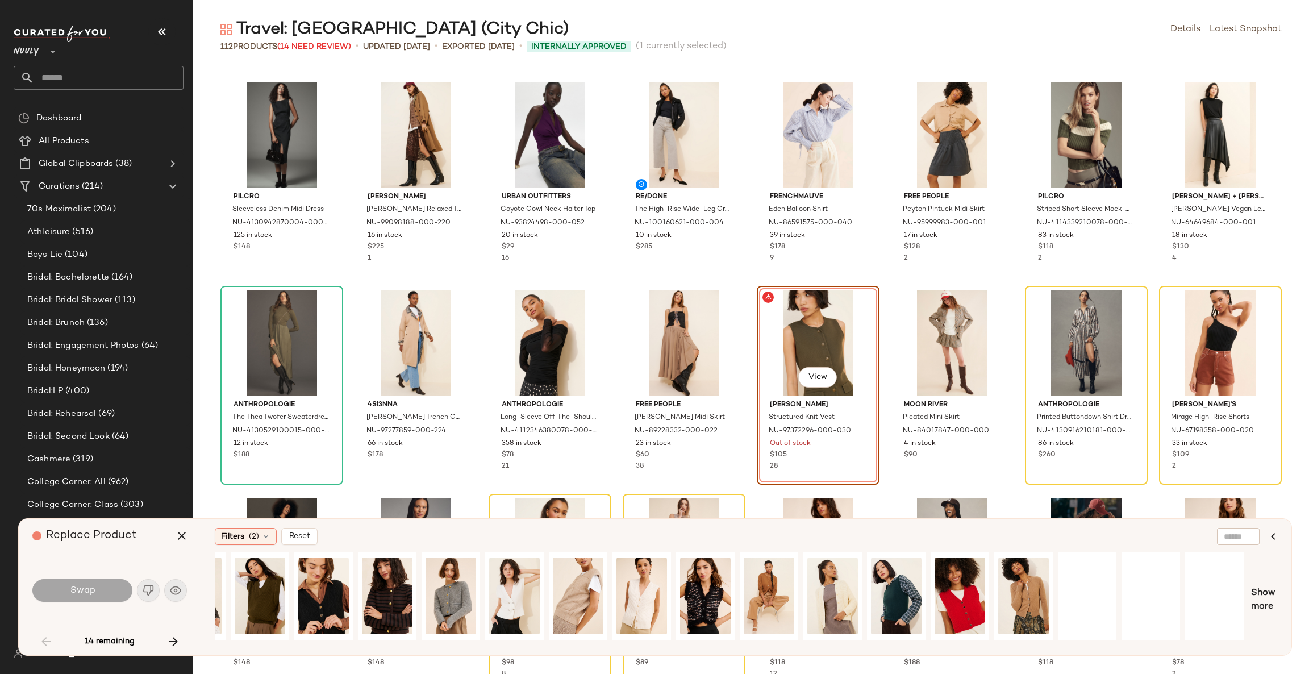
scroll to position [0, 871]
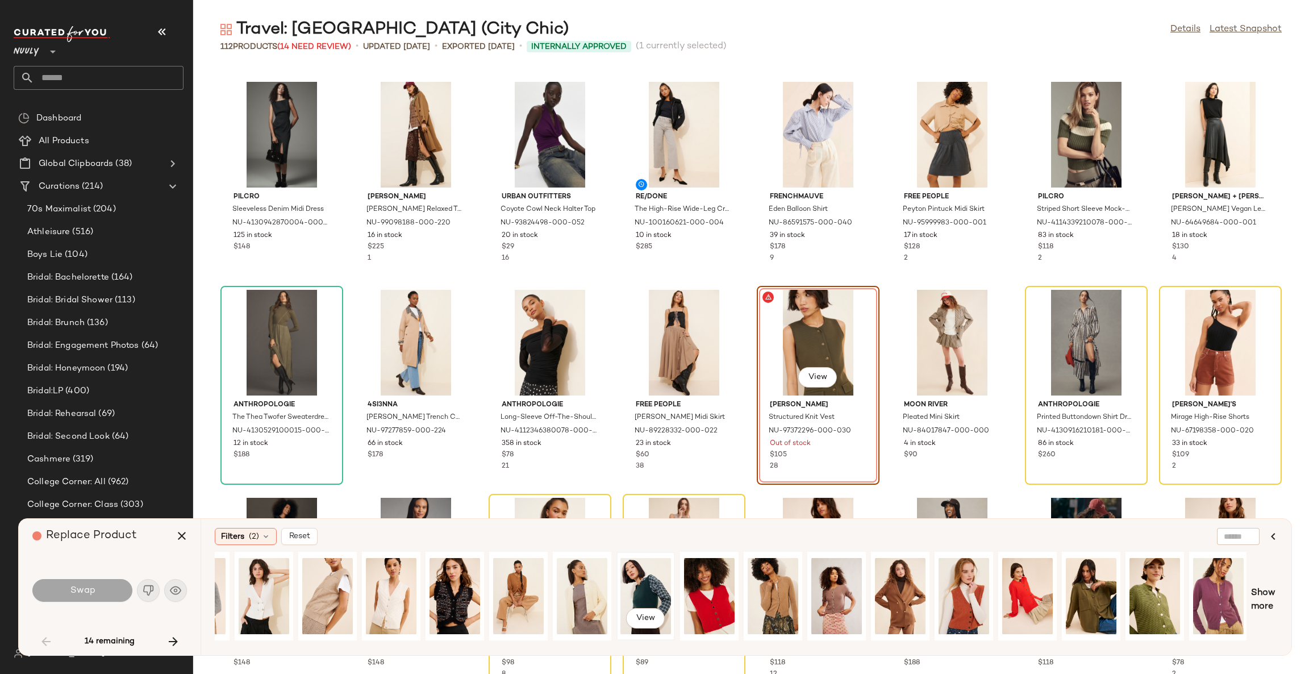
click at [652, 588] on div "View" at bounding box center [646, 596] width 51 height 81
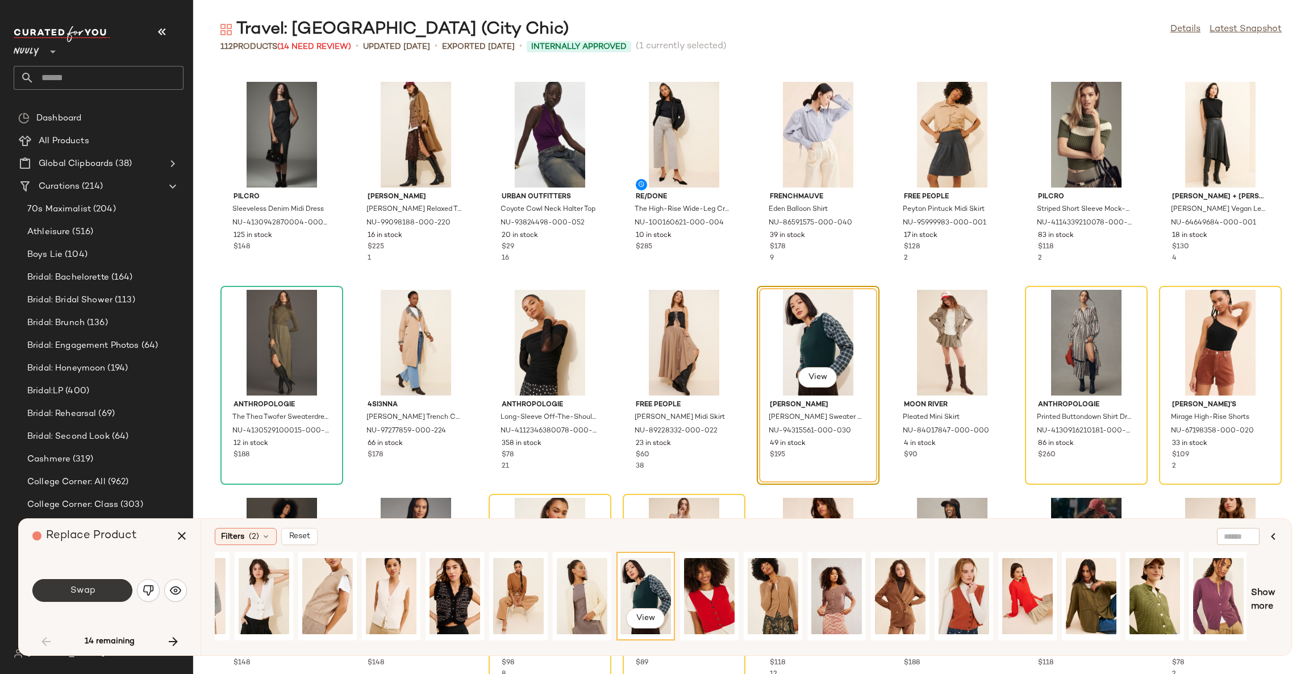
click at [97, 581] on button "Swap" at bounding box center [82, 590] width 100 height 23
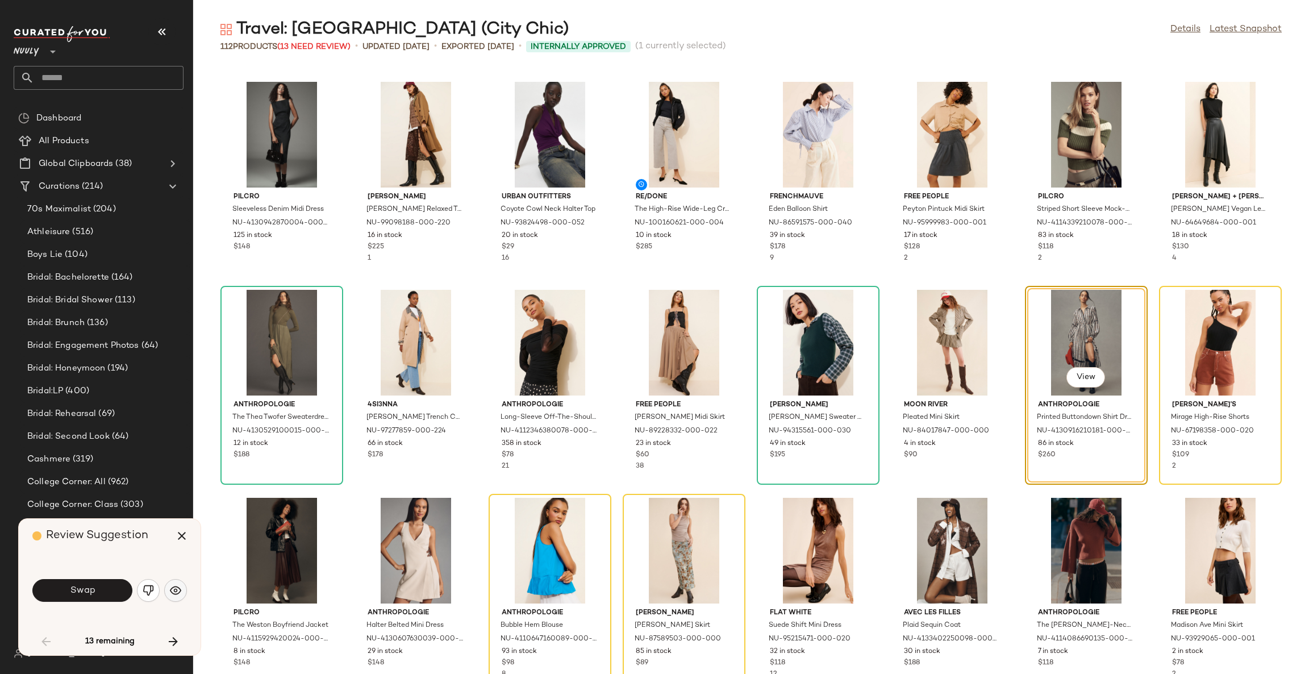
click at [176, 590] on img "button" at bounding box center [175, 590] width 11 height 11
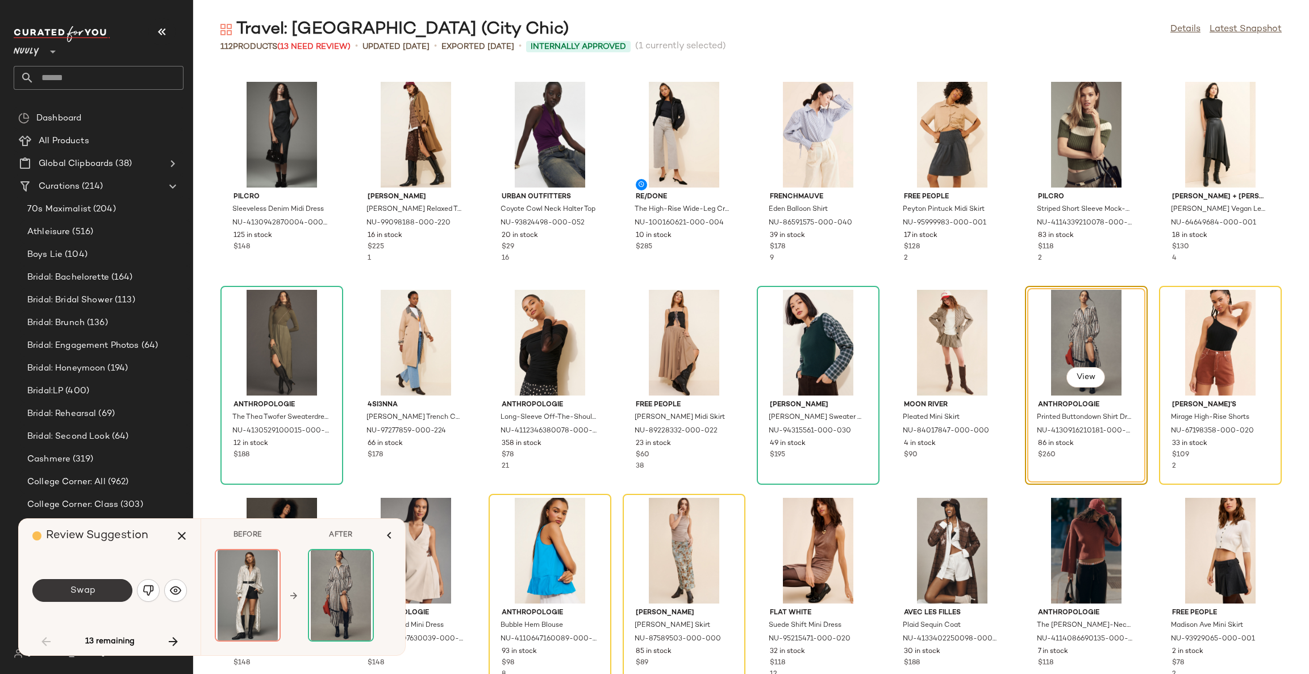
click at [99, 596] on button "Swap" at bounding box center [82, 590] width 100 height 23
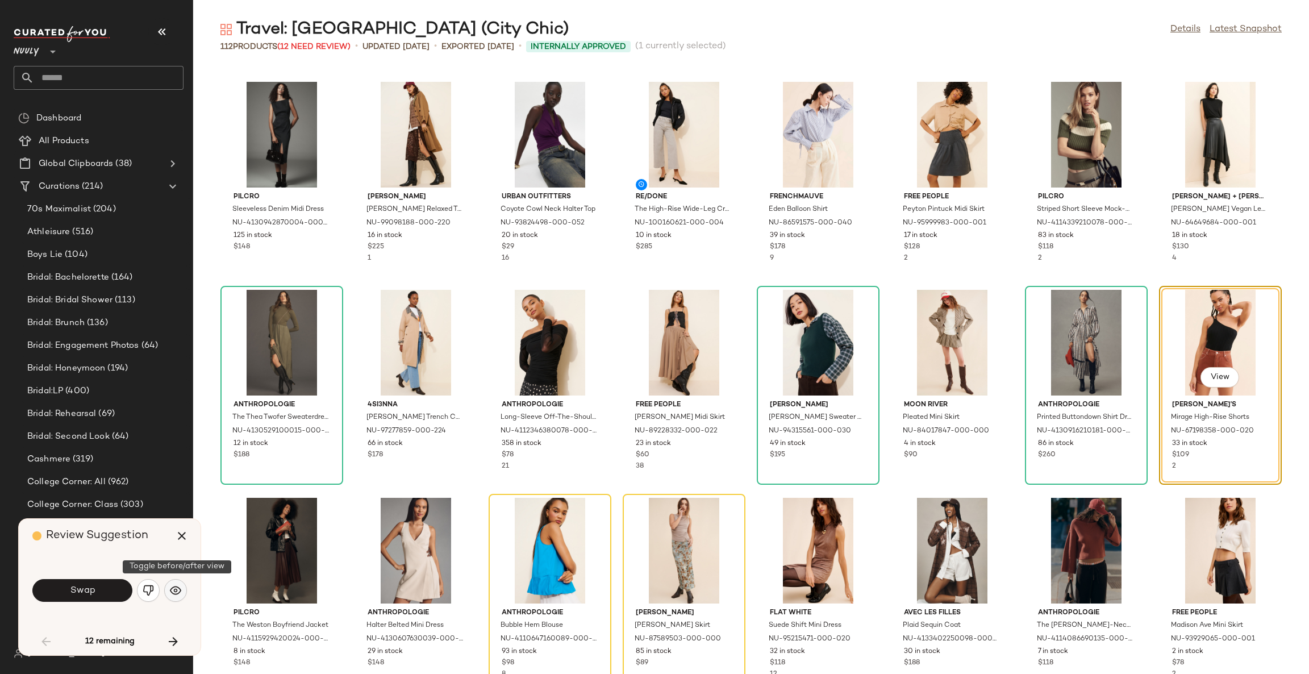
click at [168, 596] on button "button" at bounding box center [175, 590] width 23 height 23
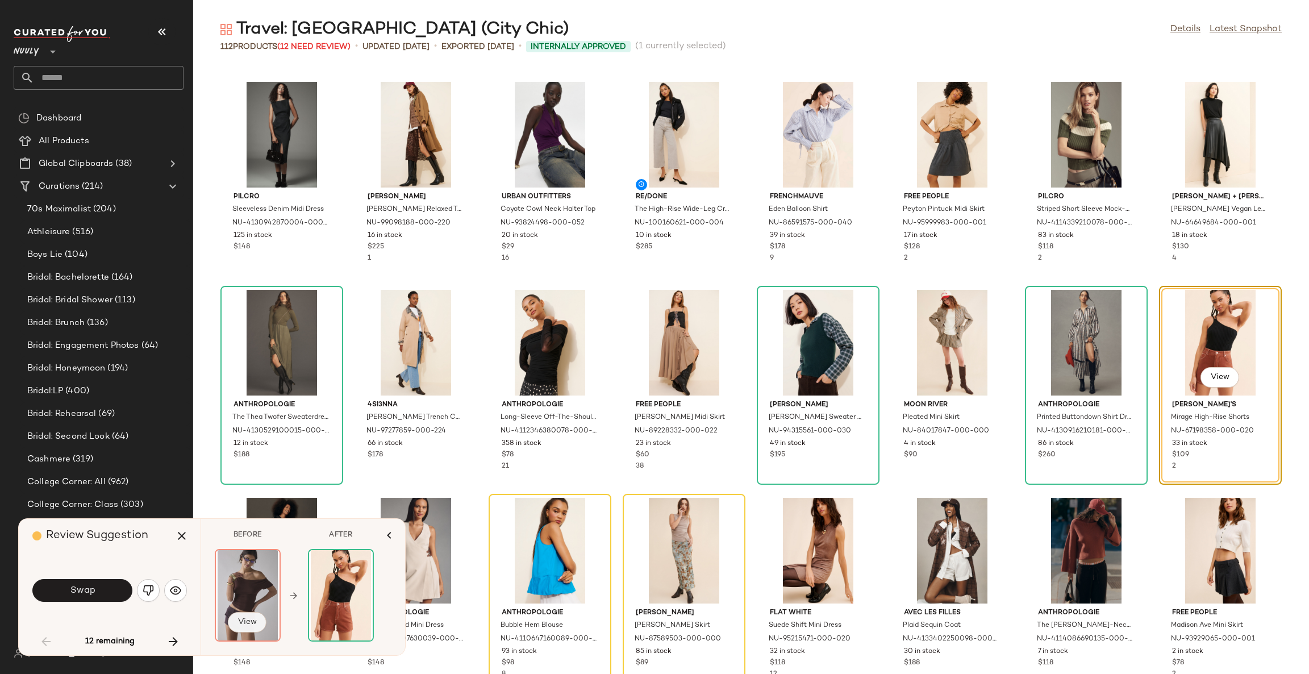
click at [244, 629] on button "View" at bounding box center [247, 622] width 39 height 20
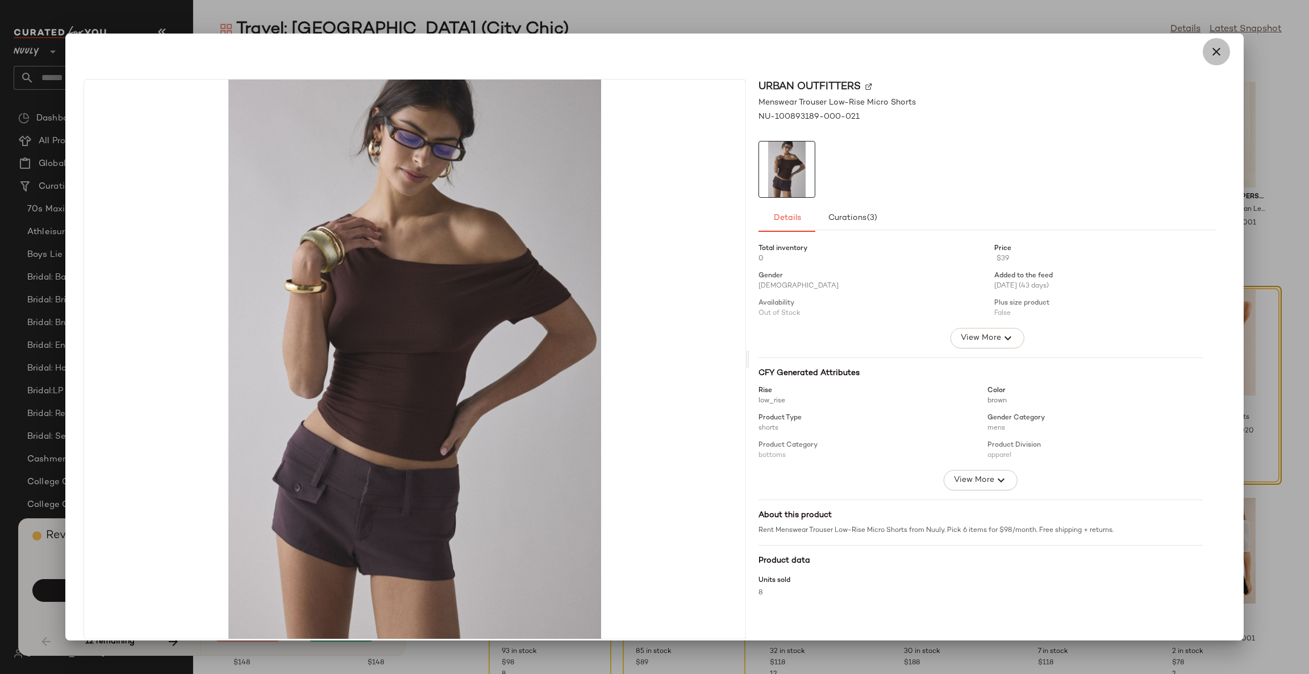
click at [1212, 52] on icon "button" at bounding box center [1217, 52] width 14 height 14
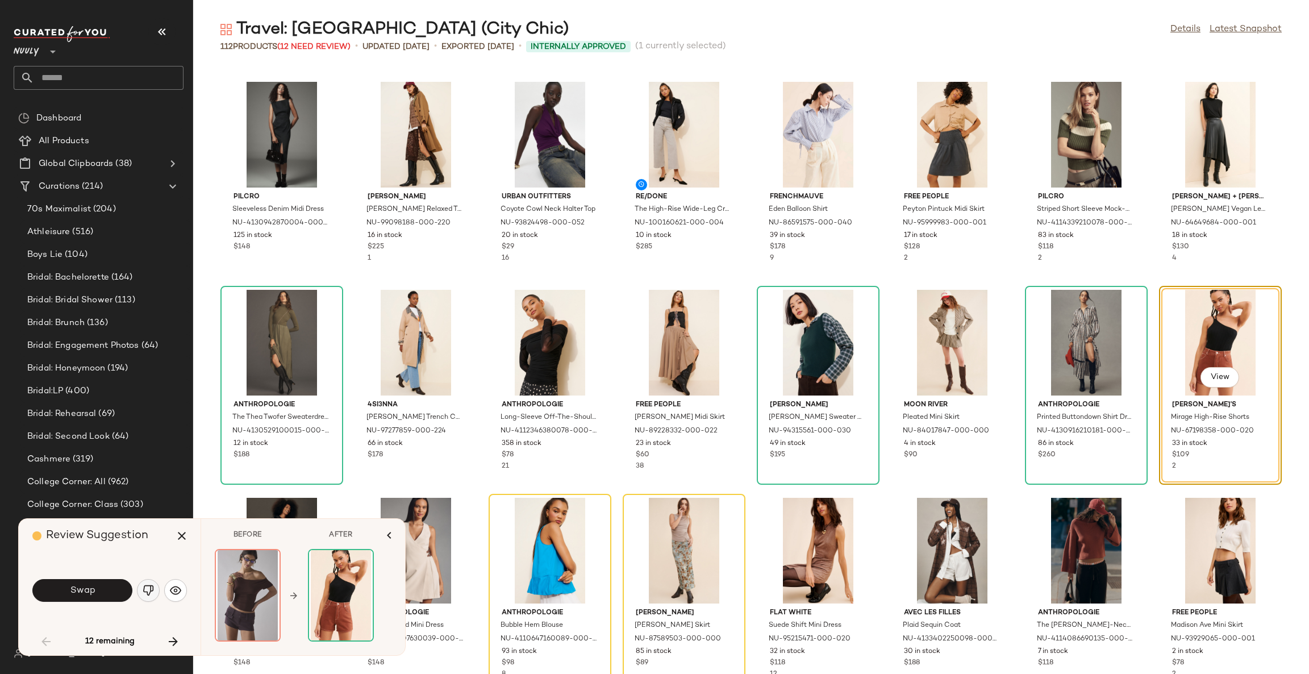
click at [146, 587] on img "button" at bounding box center [148, 590] width 11 height 11
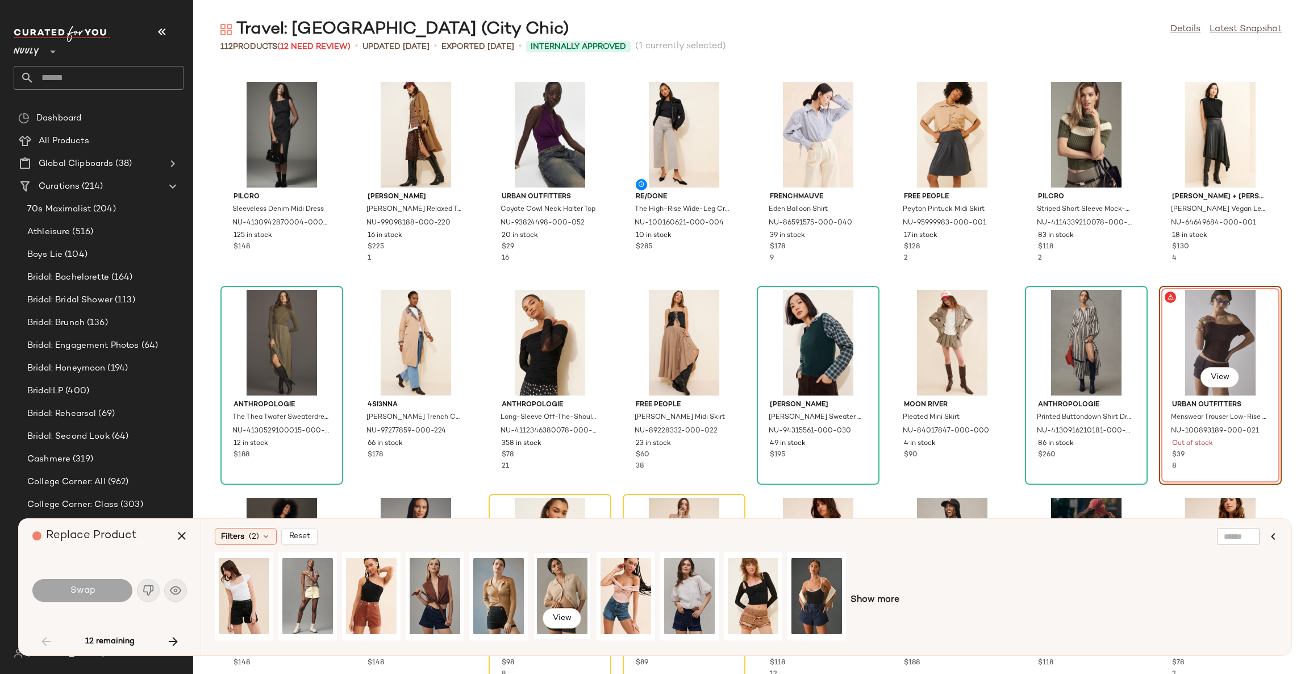
click at [567, 588] on div "View" at bounding box center [562, 596] width 51 height 81
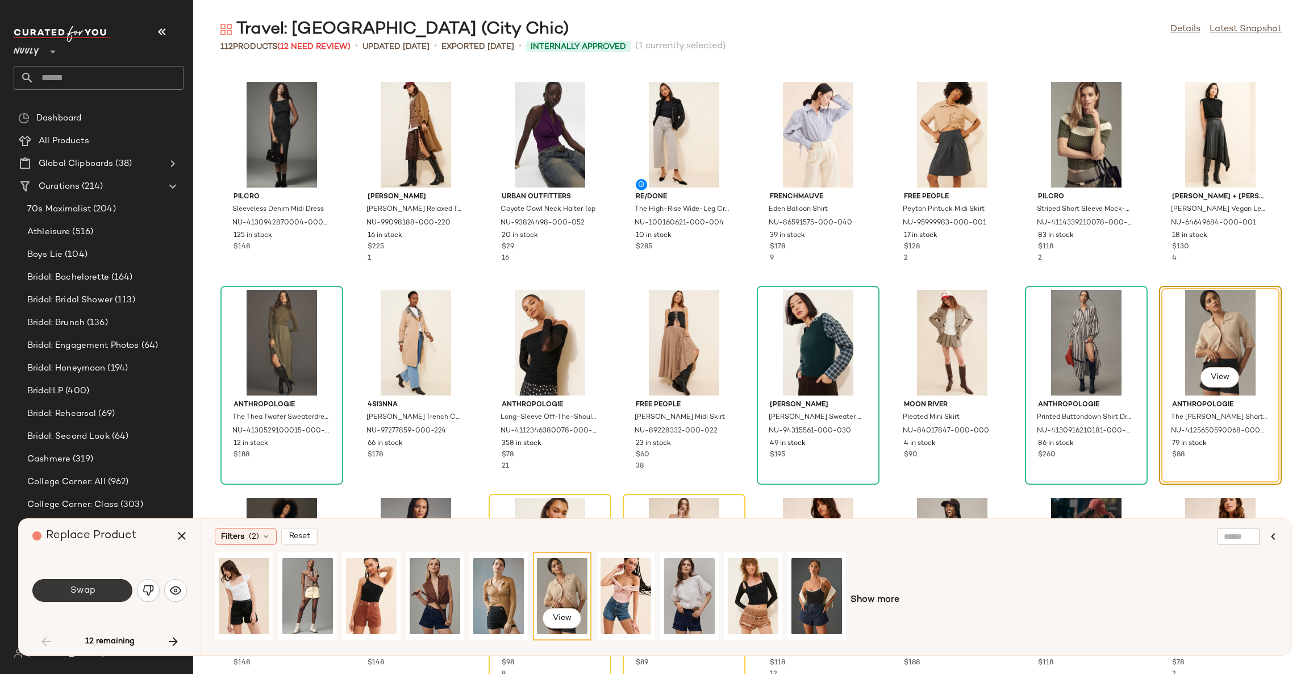
click at [94, 589] on span "Swap" at bounding box center [82, 590] width 26 height 11
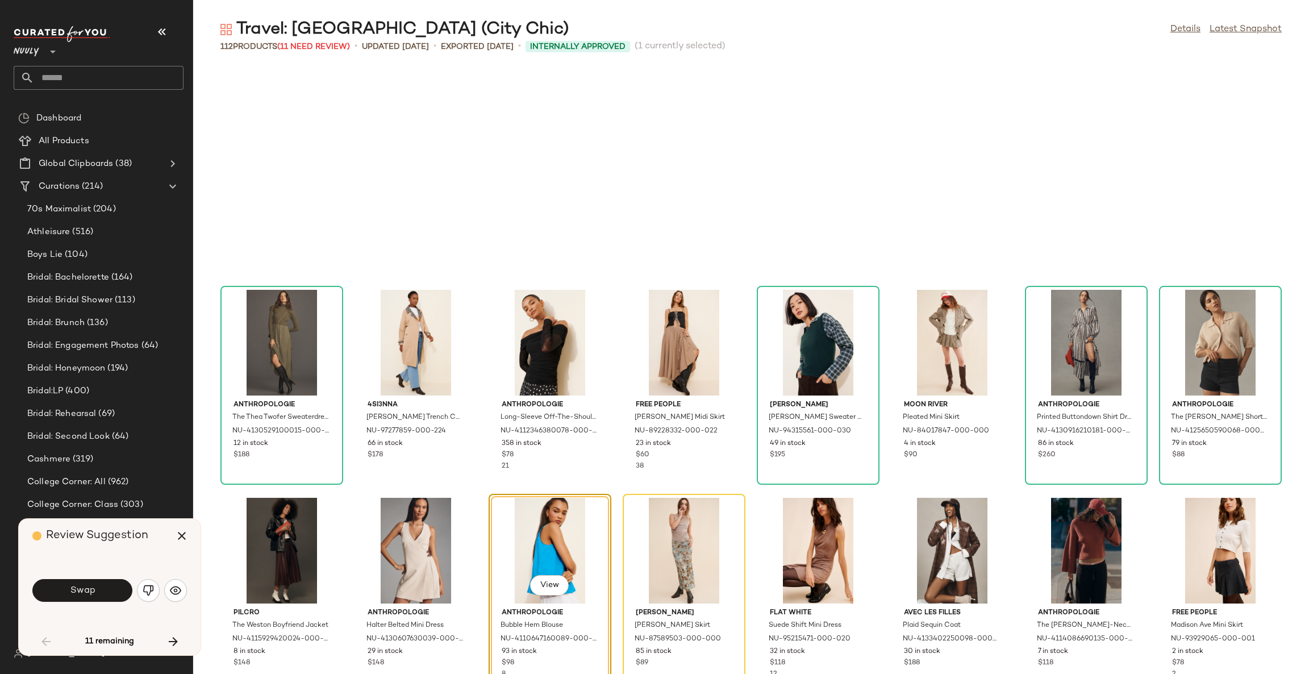
scroll to position [415, 0]
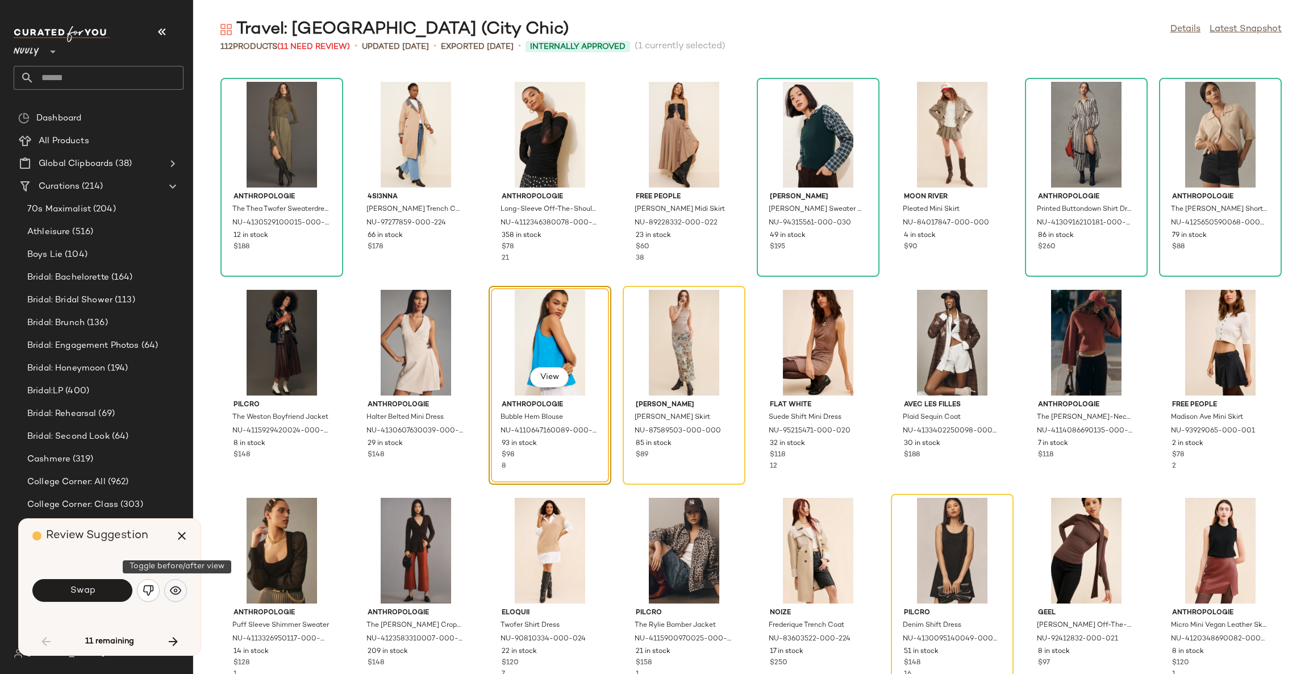
click at [171, 588] on img "button" at bounding box center [175, 590] width 11 height 11
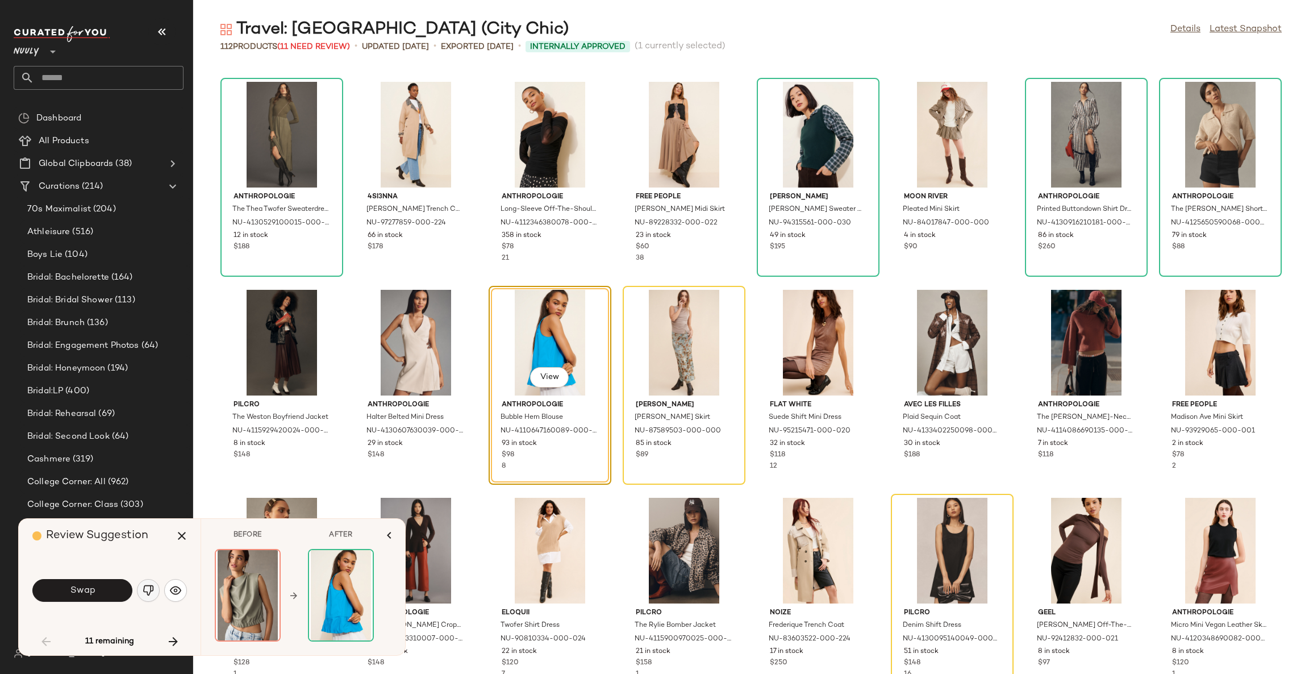
click at [149, 592] on img "button" at bounding box center [148, 590] width 11 height 11
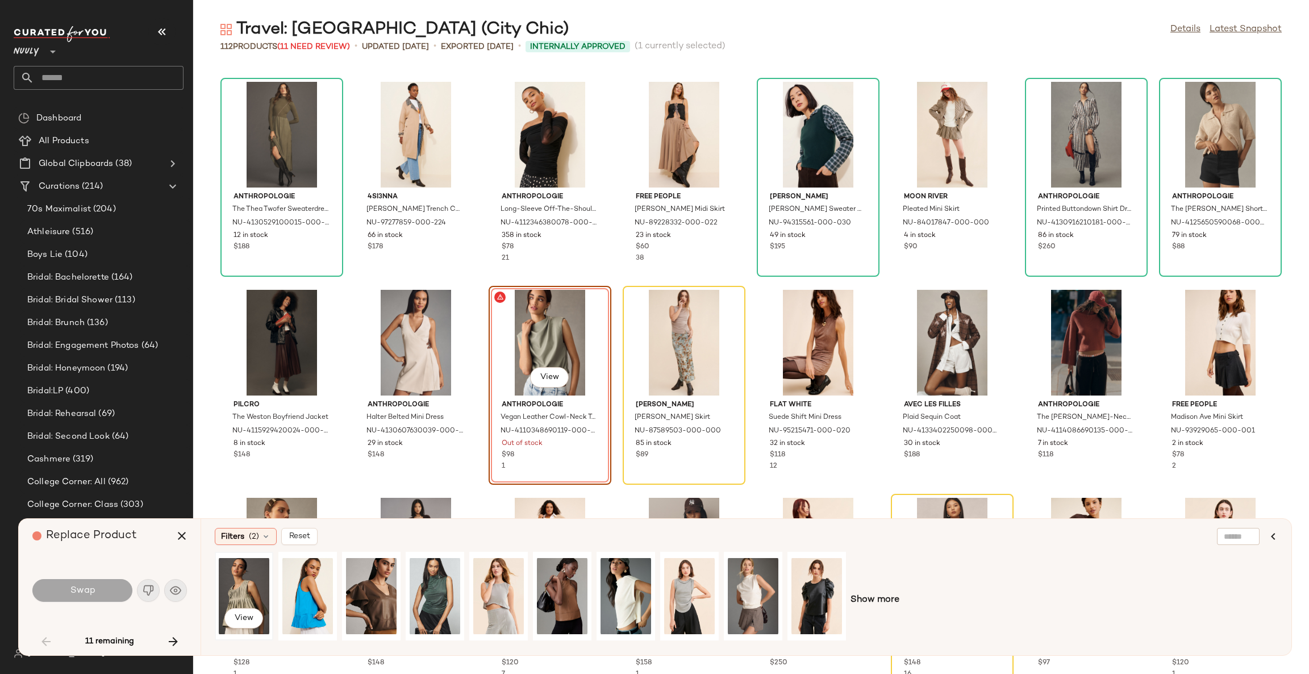
click at [243, 589] on div "View" at bounding box center [244, 596] width 51 height 81
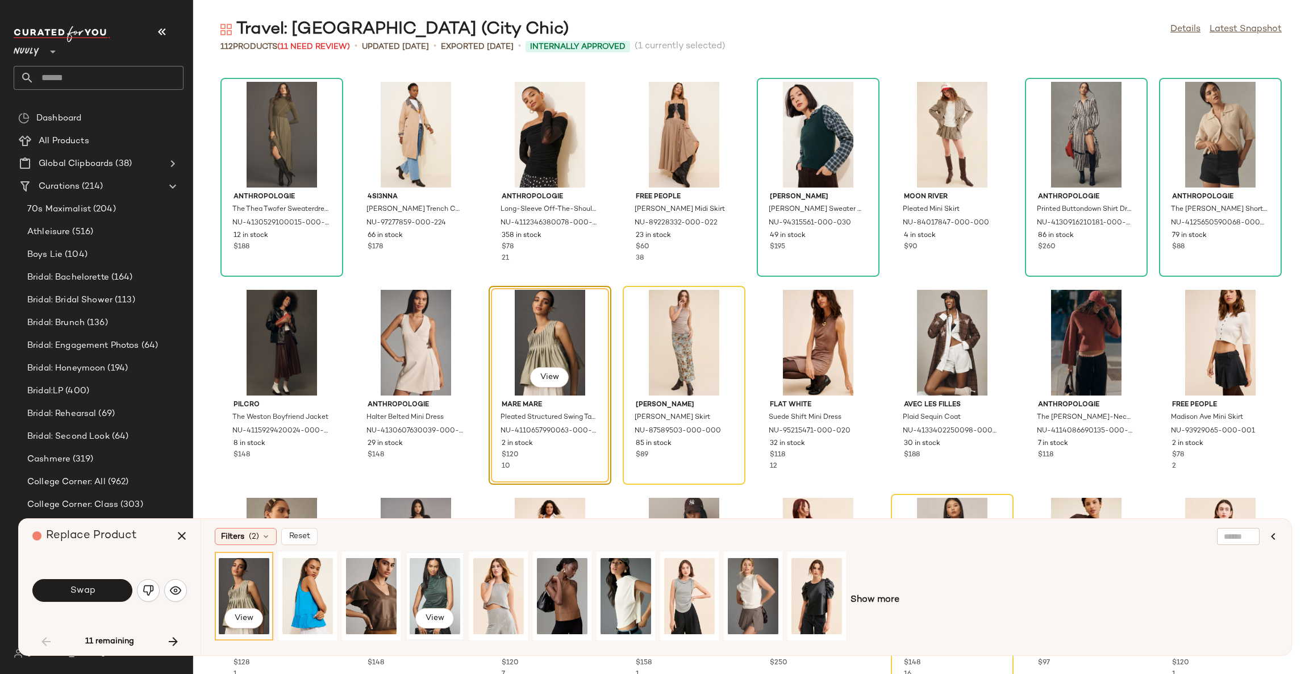
click at [439, 584] on div "View" at bounding box center [435, 596] width 51 height 81
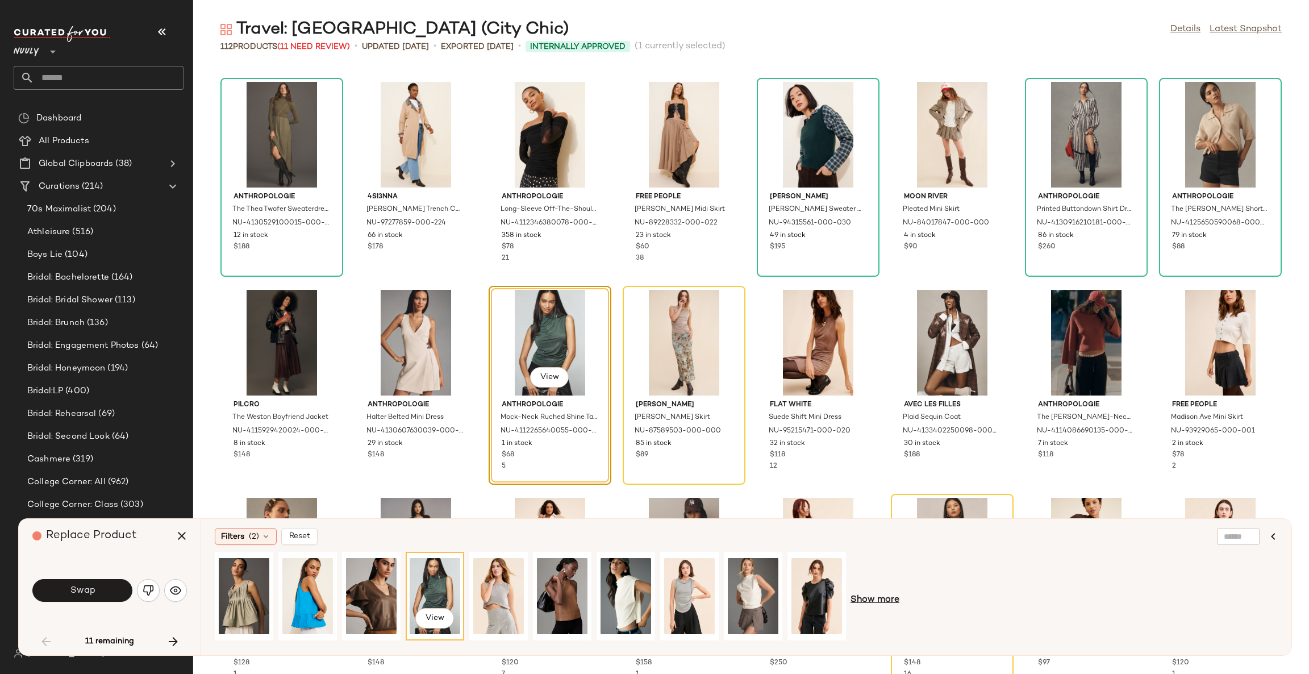
click at [875, 605] on span "Show more" at bounding box center [875, 600] width 49 height 14
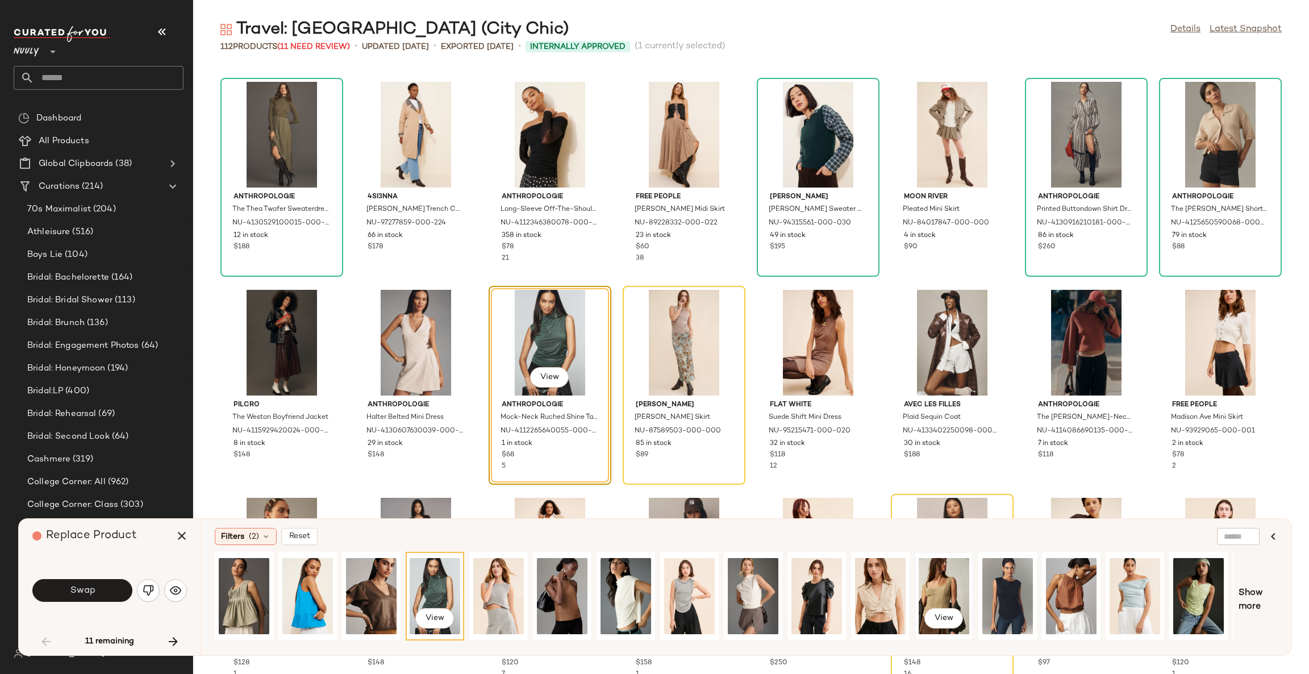
click at [950, 586] on div "View" at bounding box center [944, 596] width 51 height 81
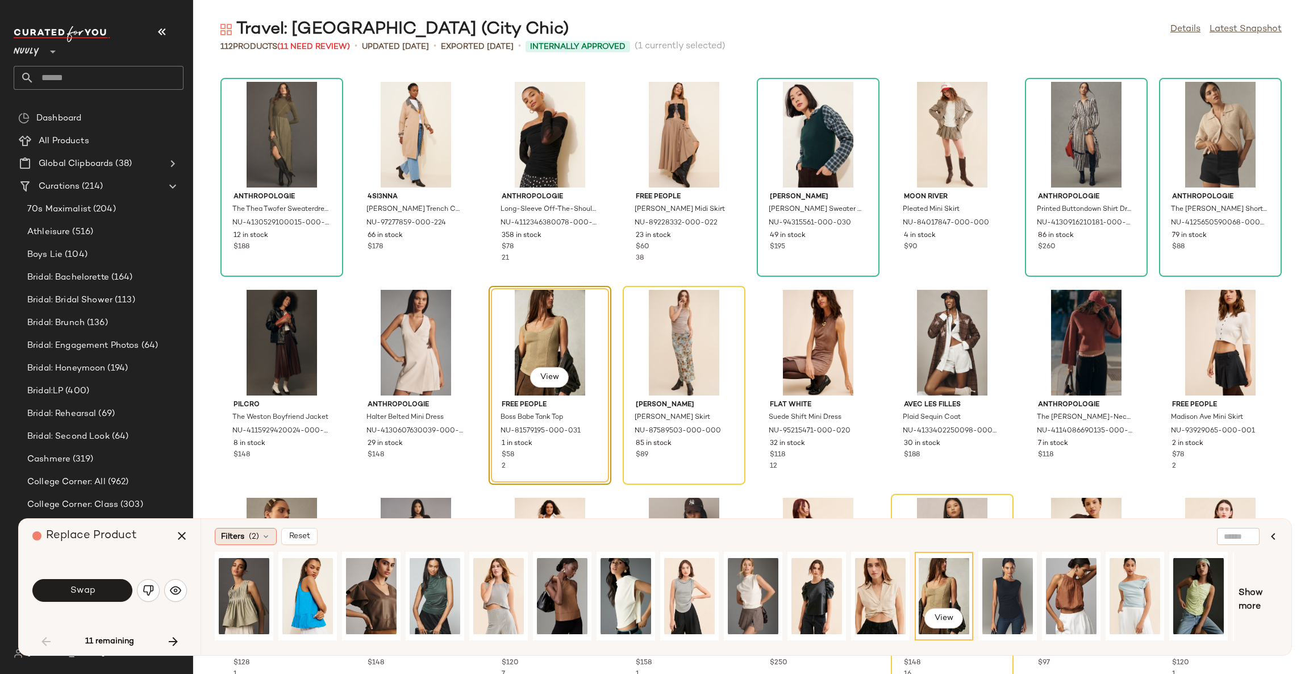
click at [239, 541] on span "Filters" at bounding box center [232, 537] width 23 height 12
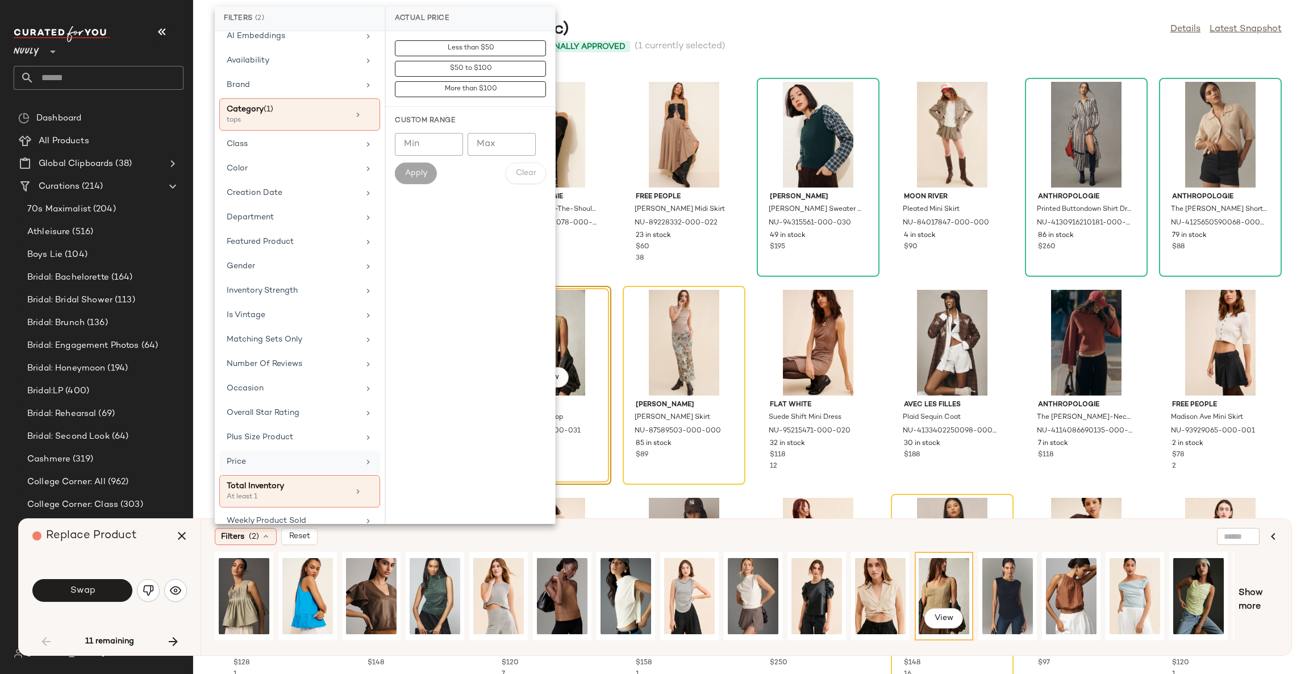
scroll to position [54, 0]
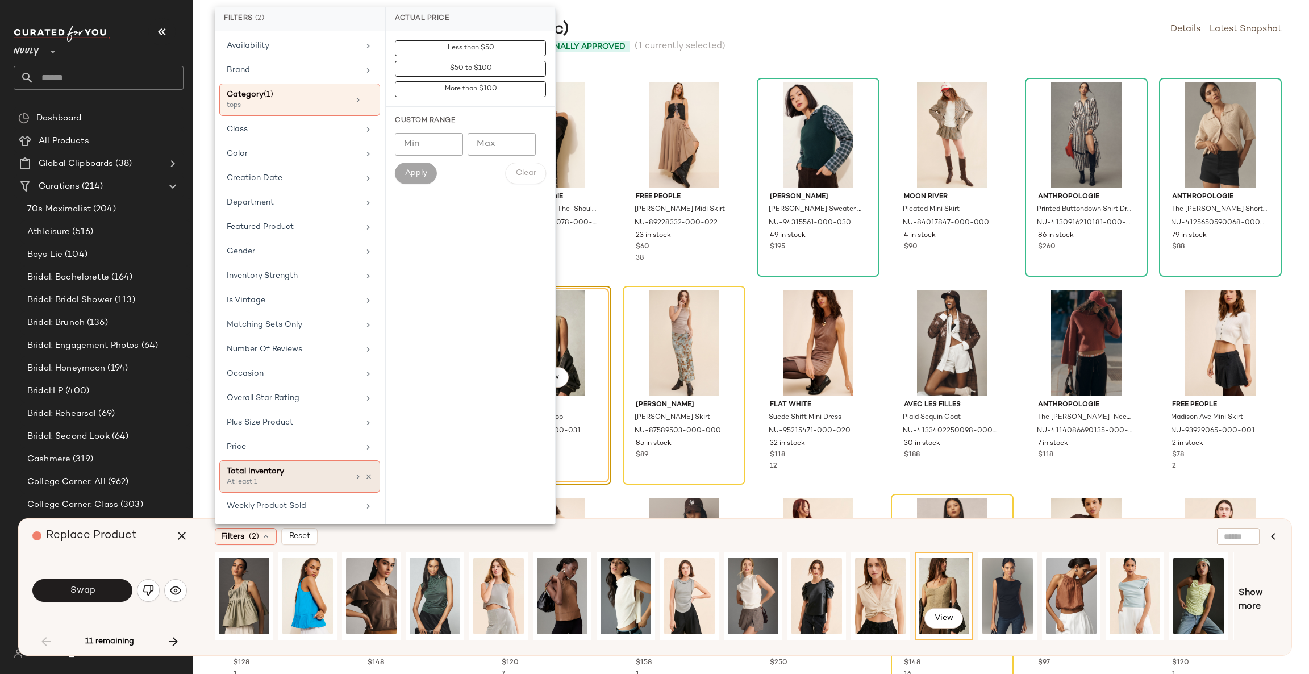
click at [282, 477] on div "At least 1" at bounding box center [284, 482] width 114 height 10
click at [417, 124] on input "Min" at bounding box center [429, 124] width 68 height 23
type input "**"
click at [414, 156] on span "Apply" at bounding box center [416, 152] width 23 height 9
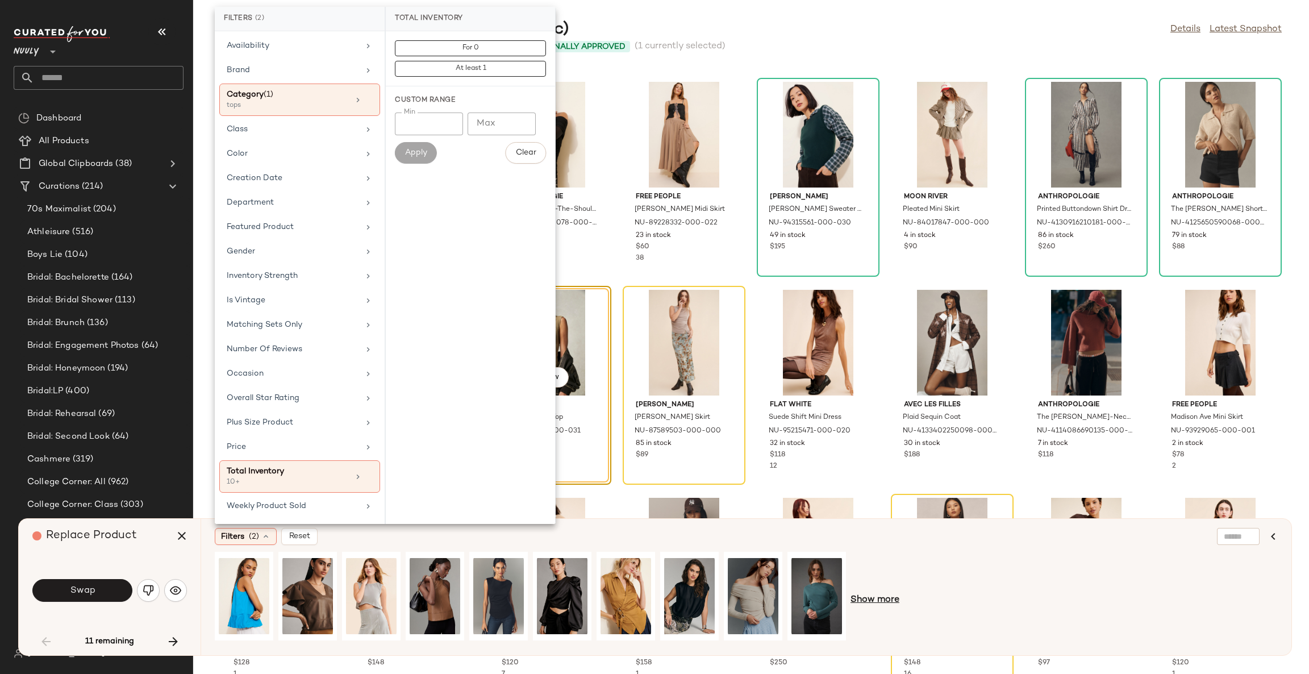
click at [892, 599] on span "Show more" at bounding box center [875, 600] width 49 height 14
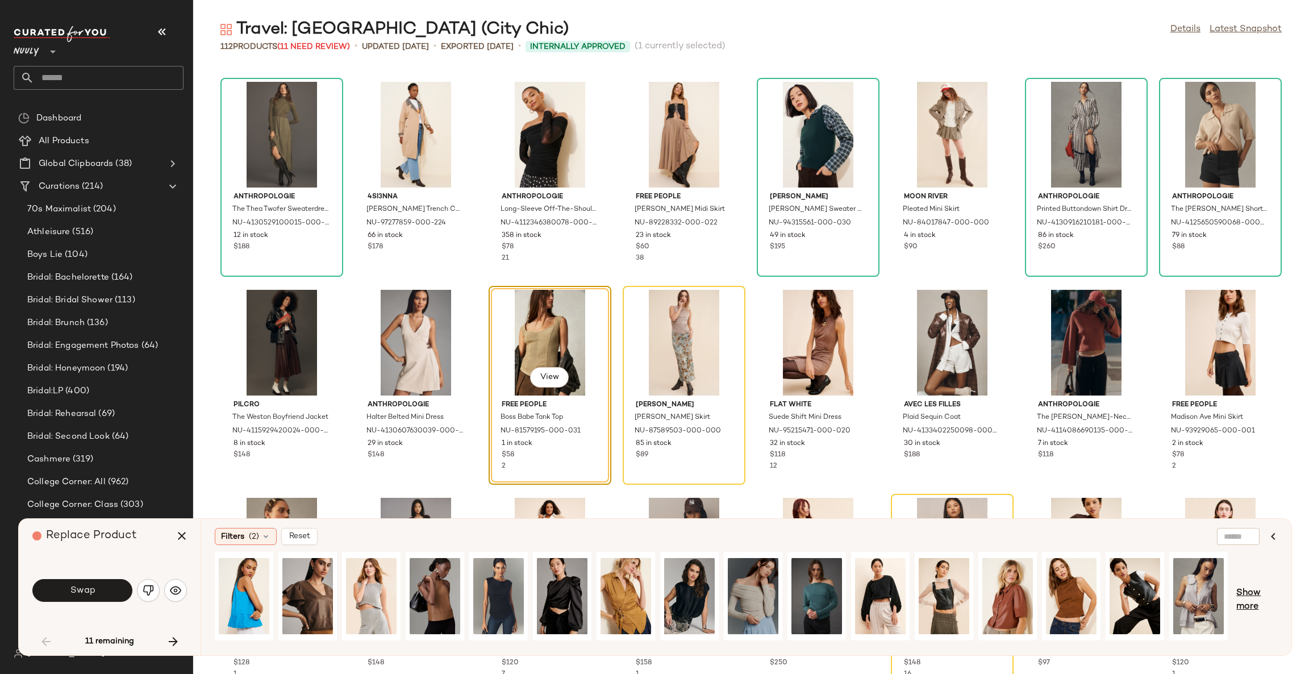
click at [1256, 598] on span "Show more" at bounding box center [1257, 600] width 41 height 27
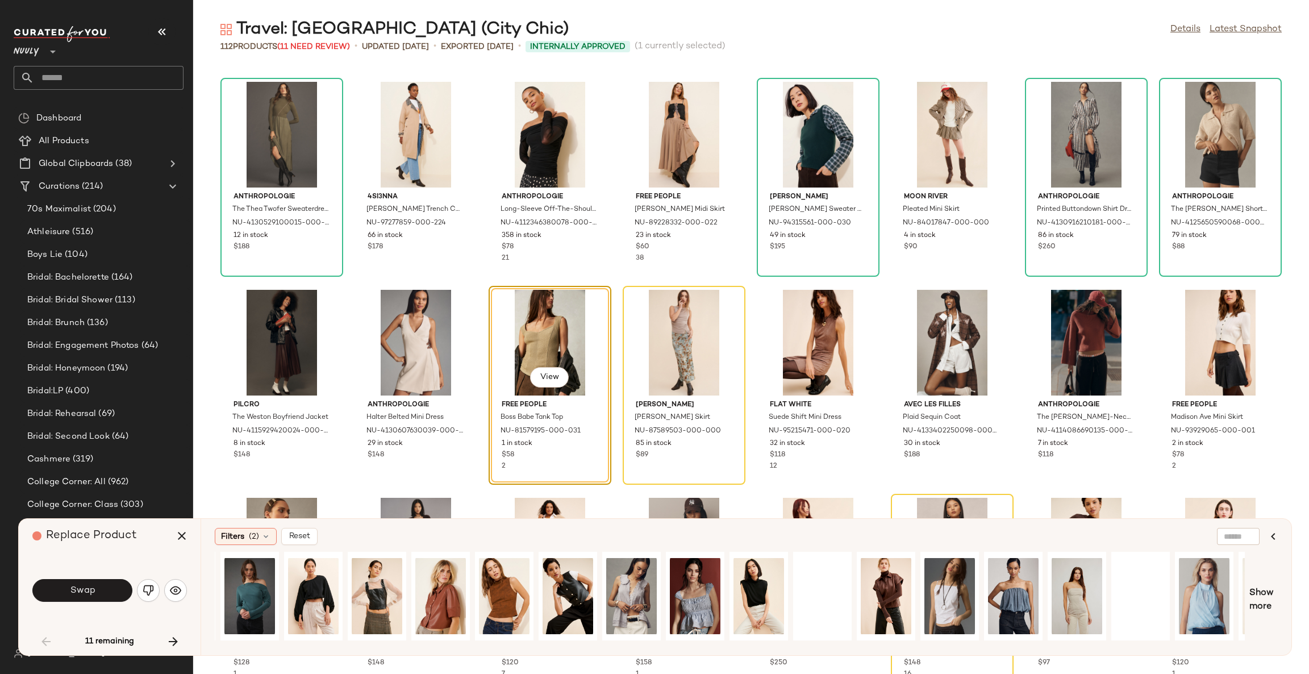
scroll to position [0, 746]
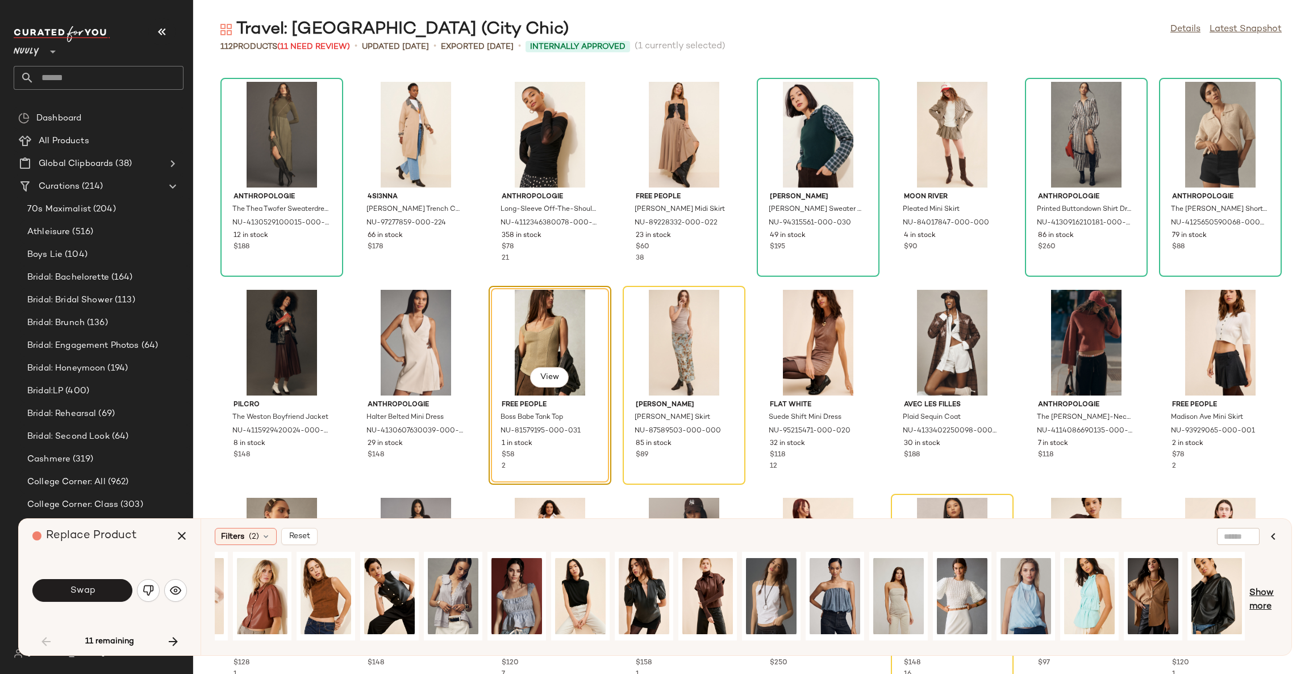
click at [1261, 608] on span "Show more" at bounding box center [1264, 600] width 28 height 27
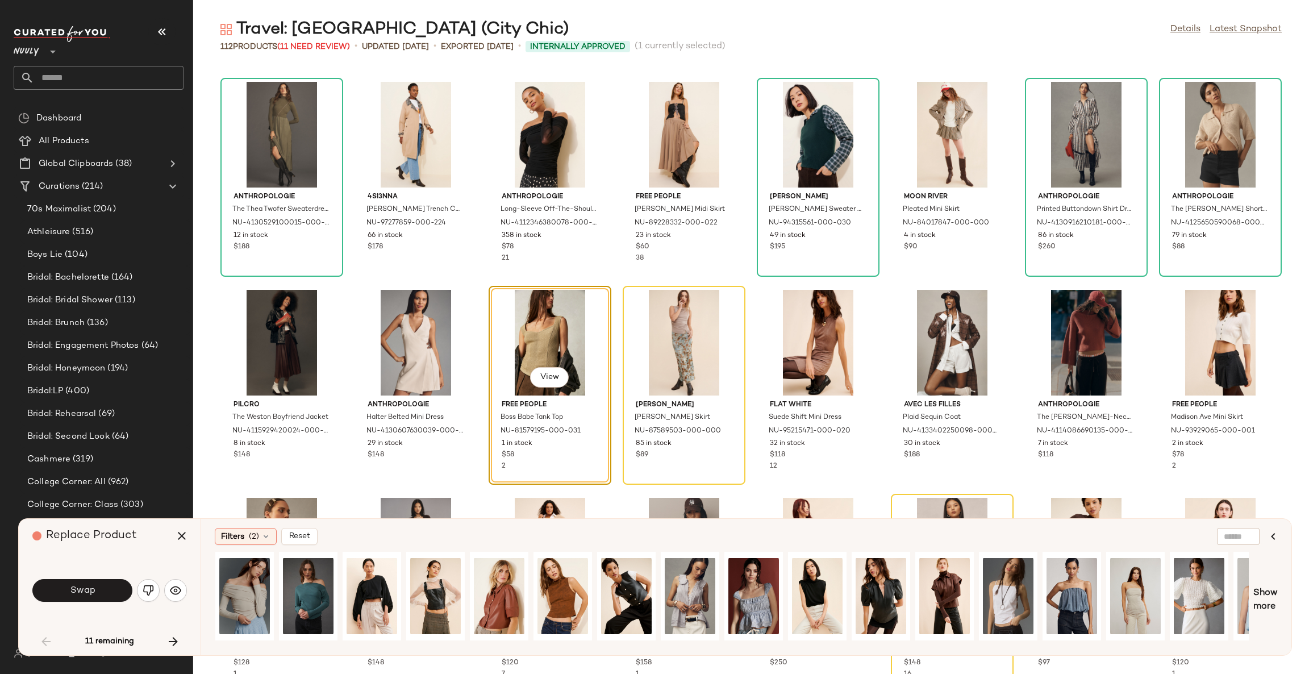
scroll to position [0, 0]
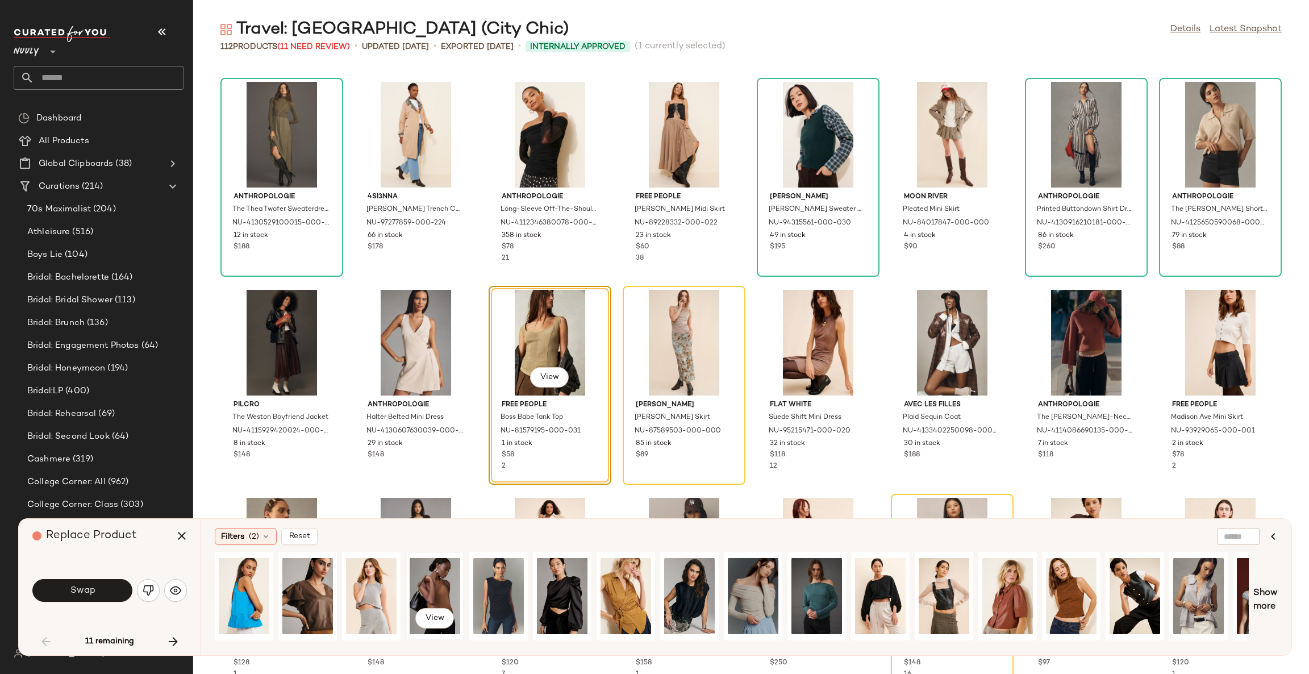
click at [437, 585] on div "View" at bounding box center [435, 596] width 51 height 81
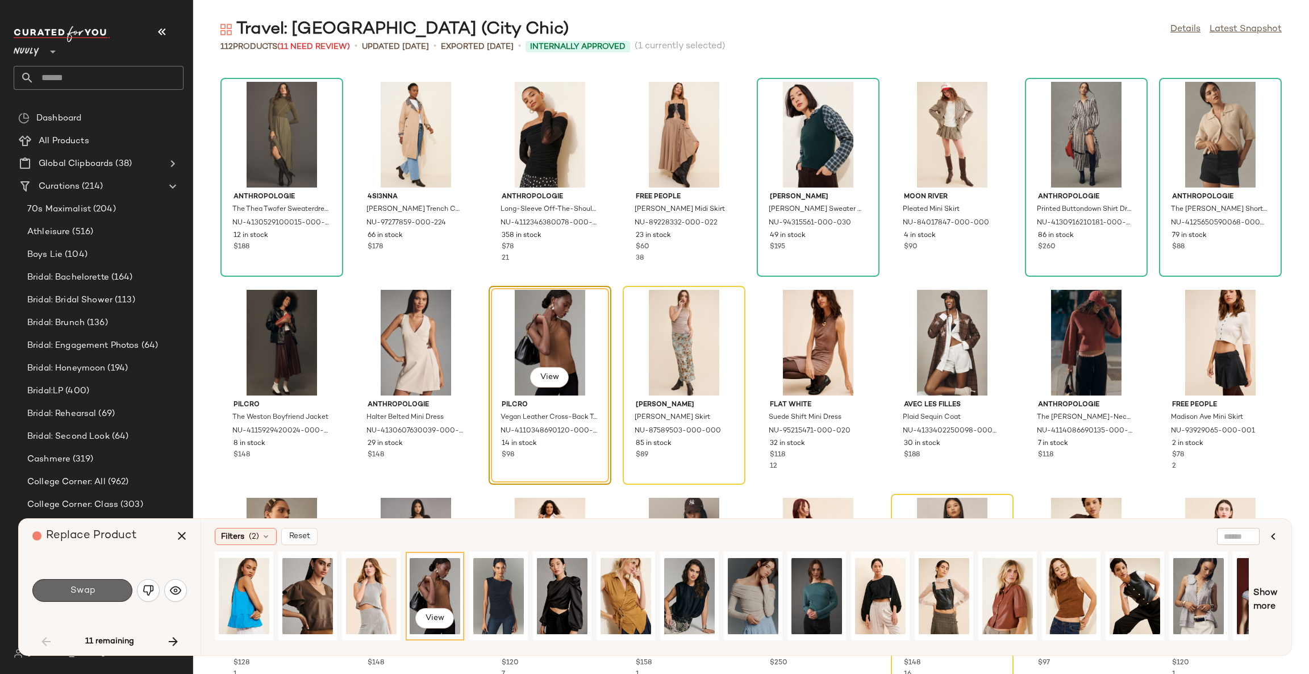
click at [84, 588] on span "Swap" at bounding box center [82, 590] width 26 height 11
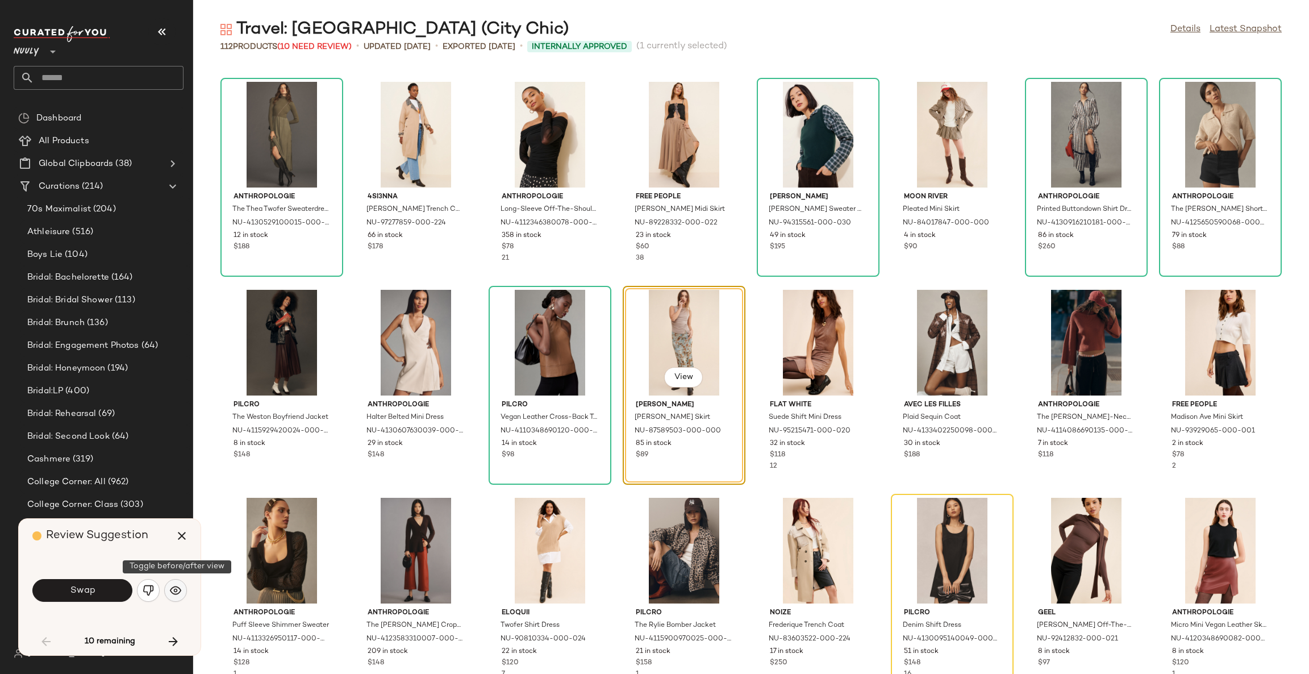
click at [166, 588] on button "button" at bounding box center [175, 590] width 23 height 23
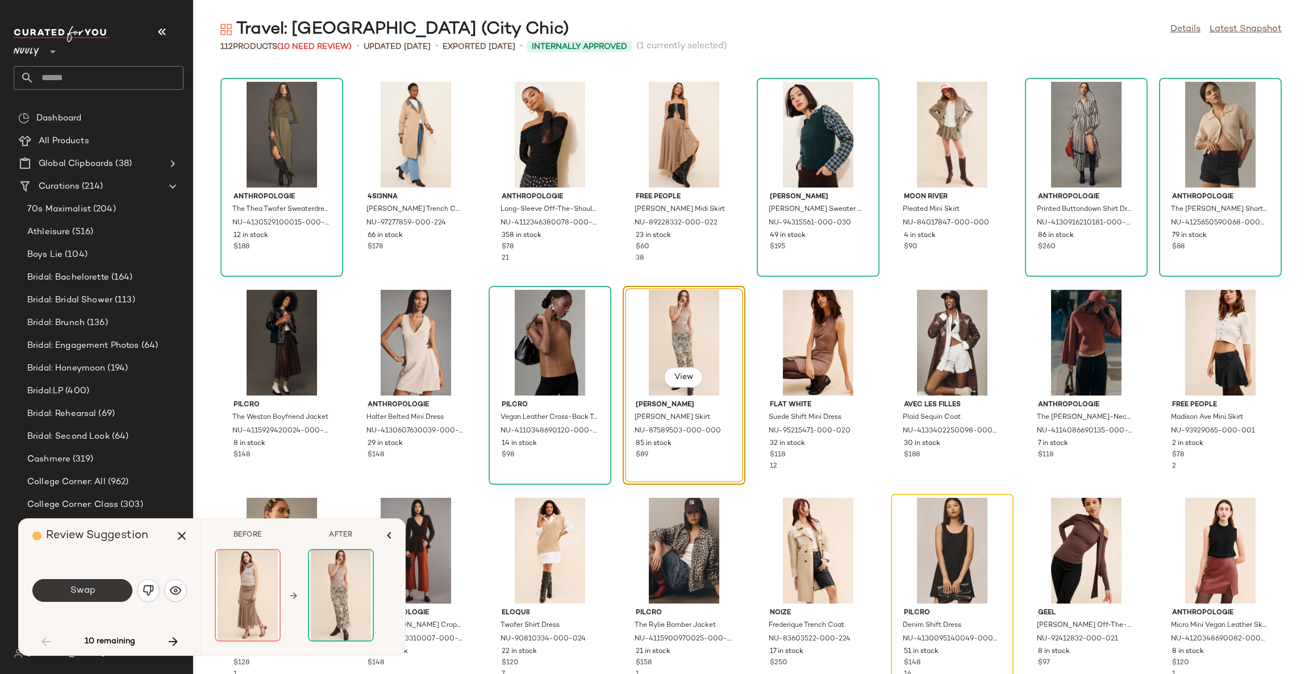
click at [105, 592] on button "Swap" at bounding box center [82, 590] width 100 height 23
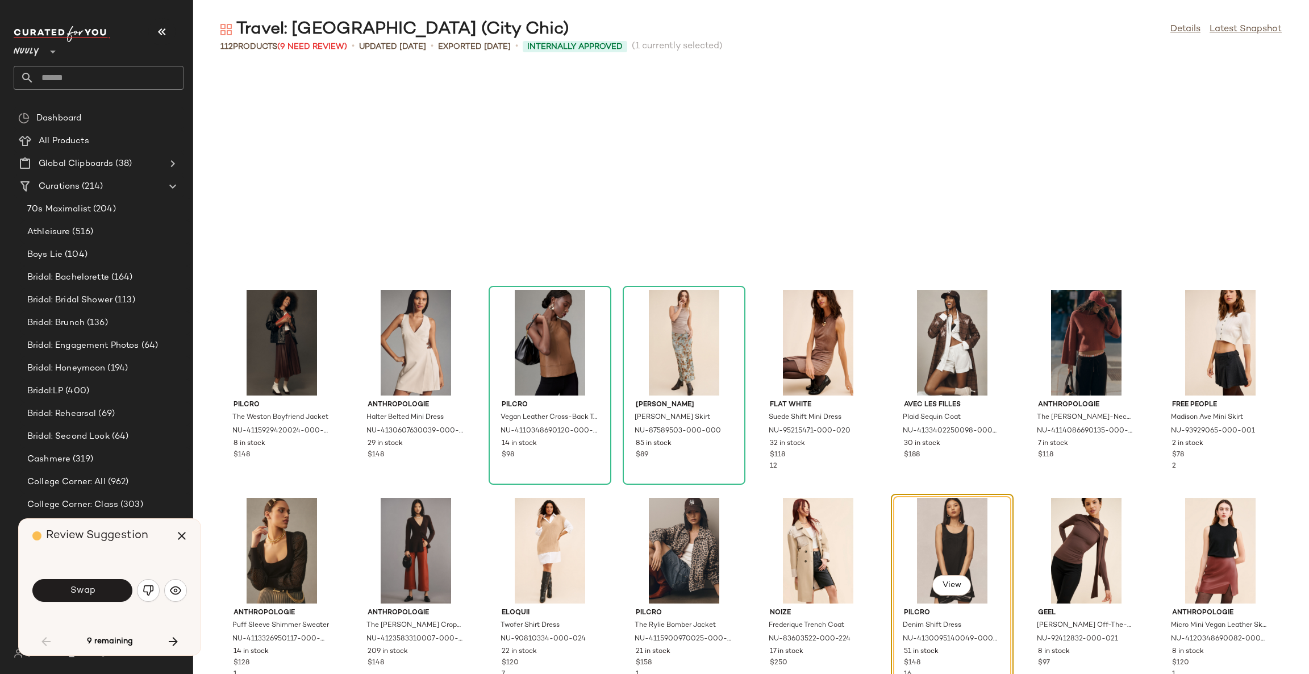
scroll to position [624, 0]
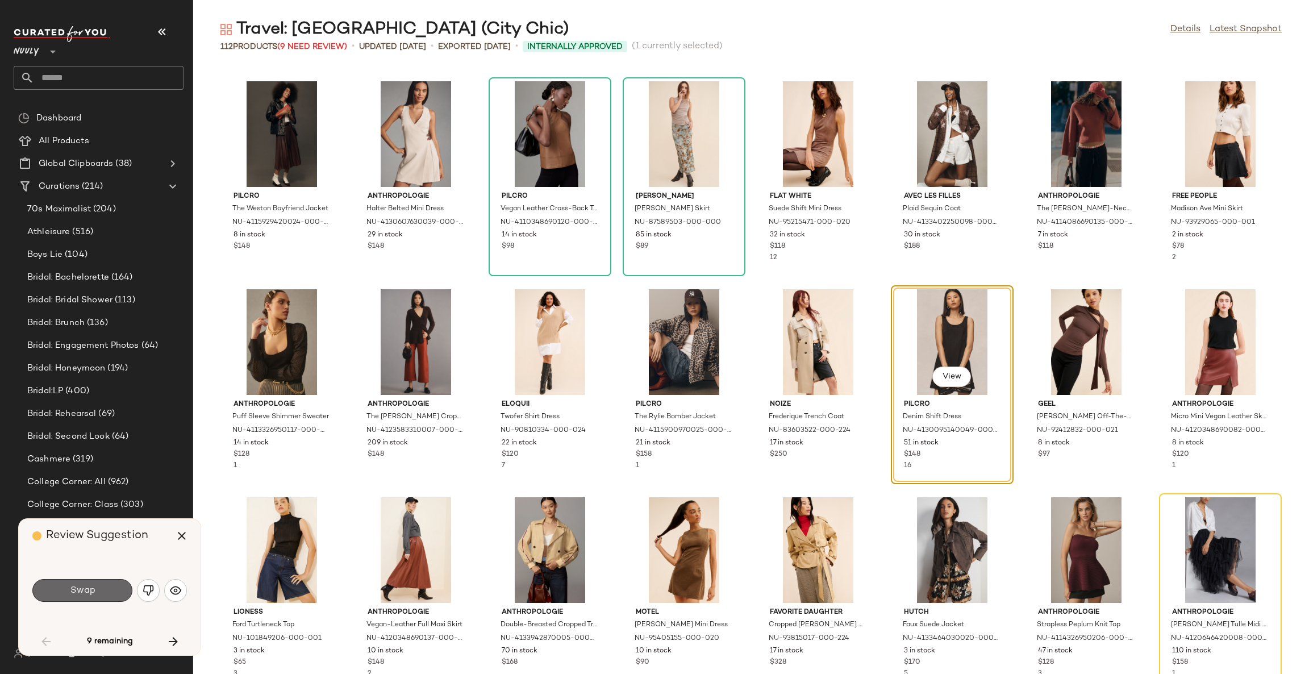
click at [103, 590] on button "Swap" at bounding box center [82, 590] width 100 height 23
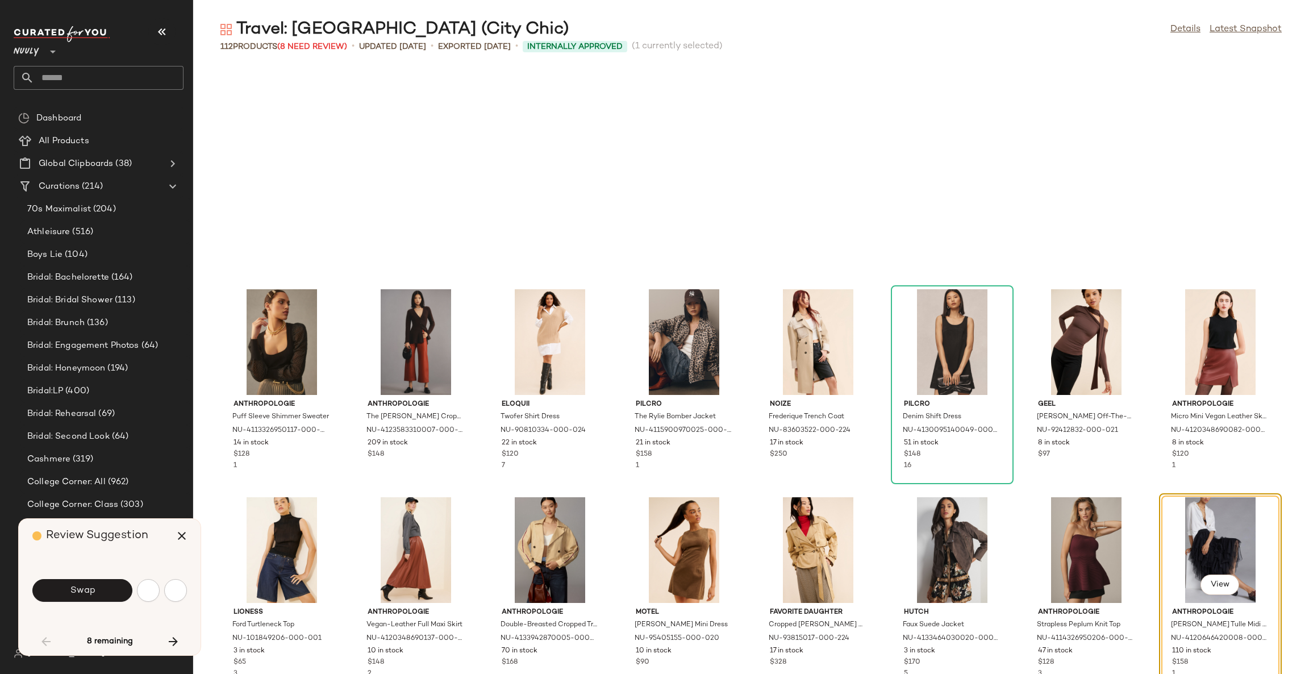
scroll to position [832, 0]
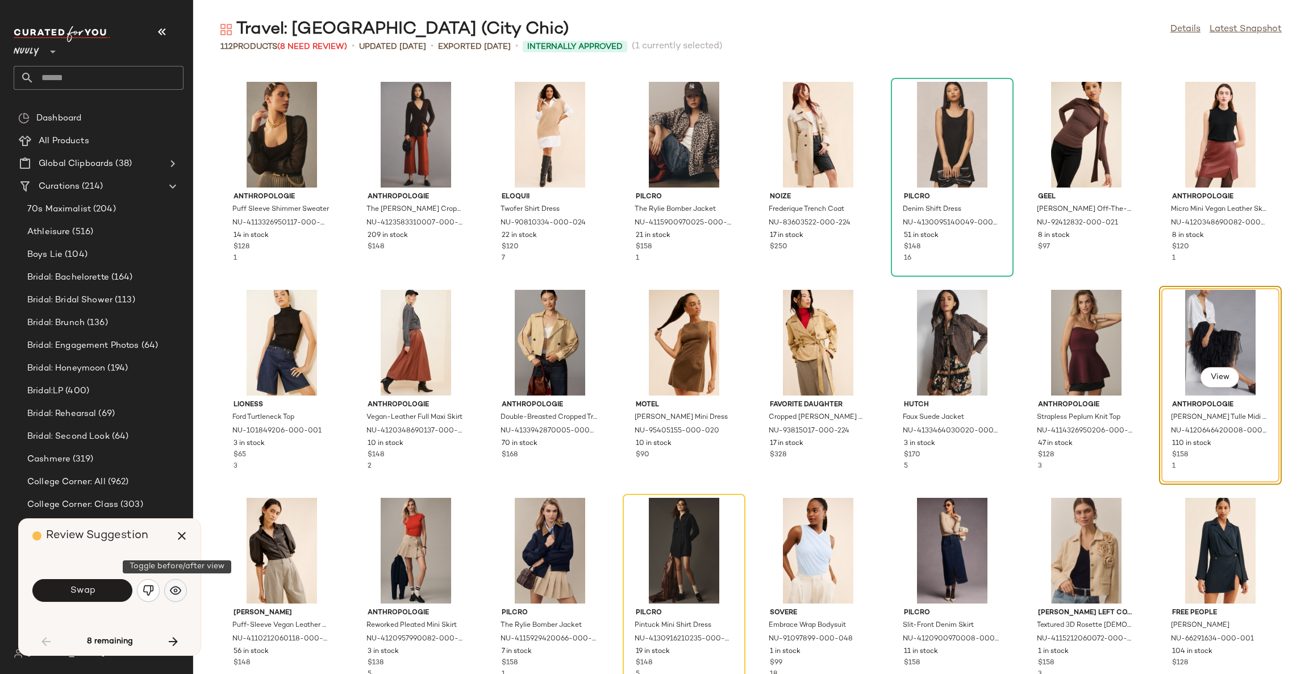
click at [173, 589] on img "button" at bounding box center [175, 590] width 11 height 11
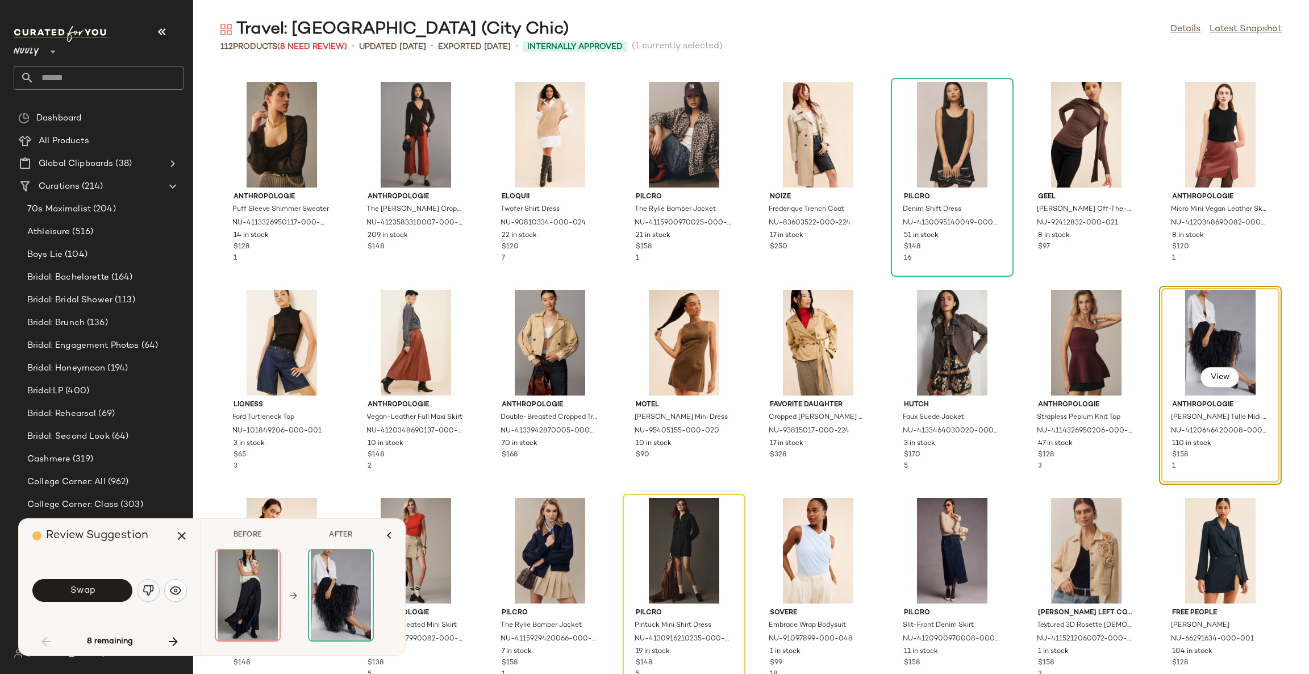
click at [137, 590] on button "button" at bounding box center [148, 590] width 23 height 23
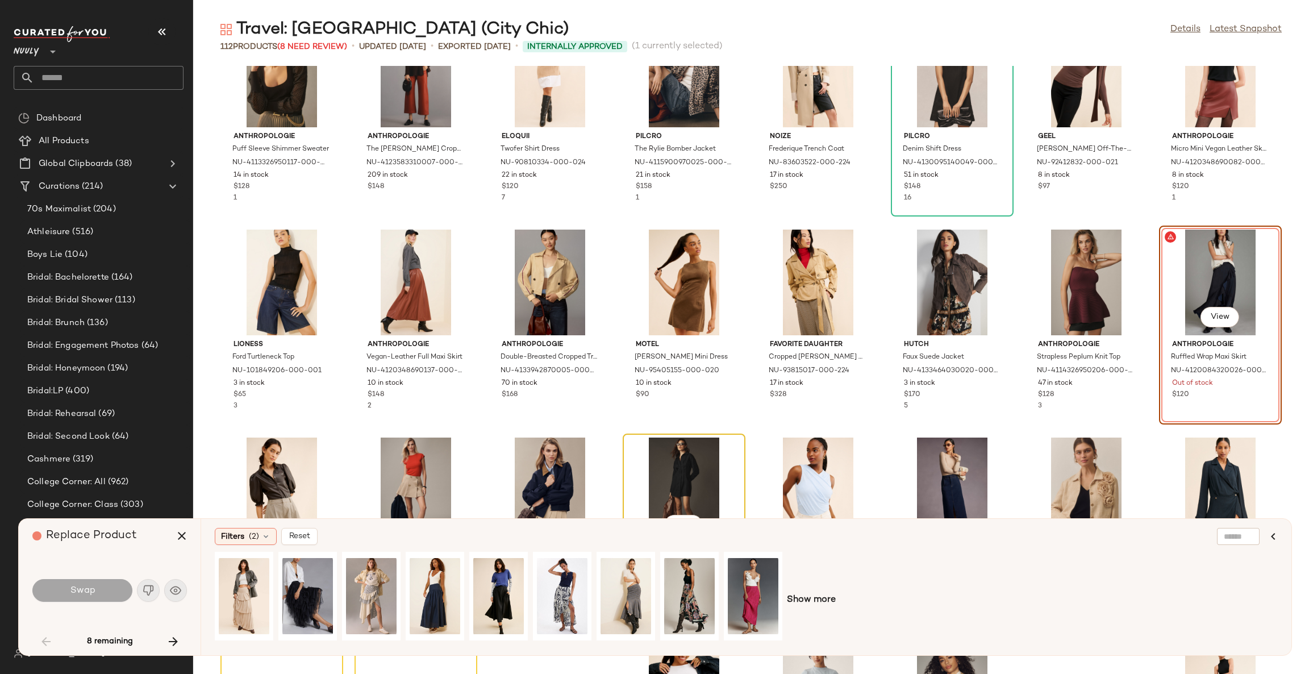
scroll to position [917, 0]
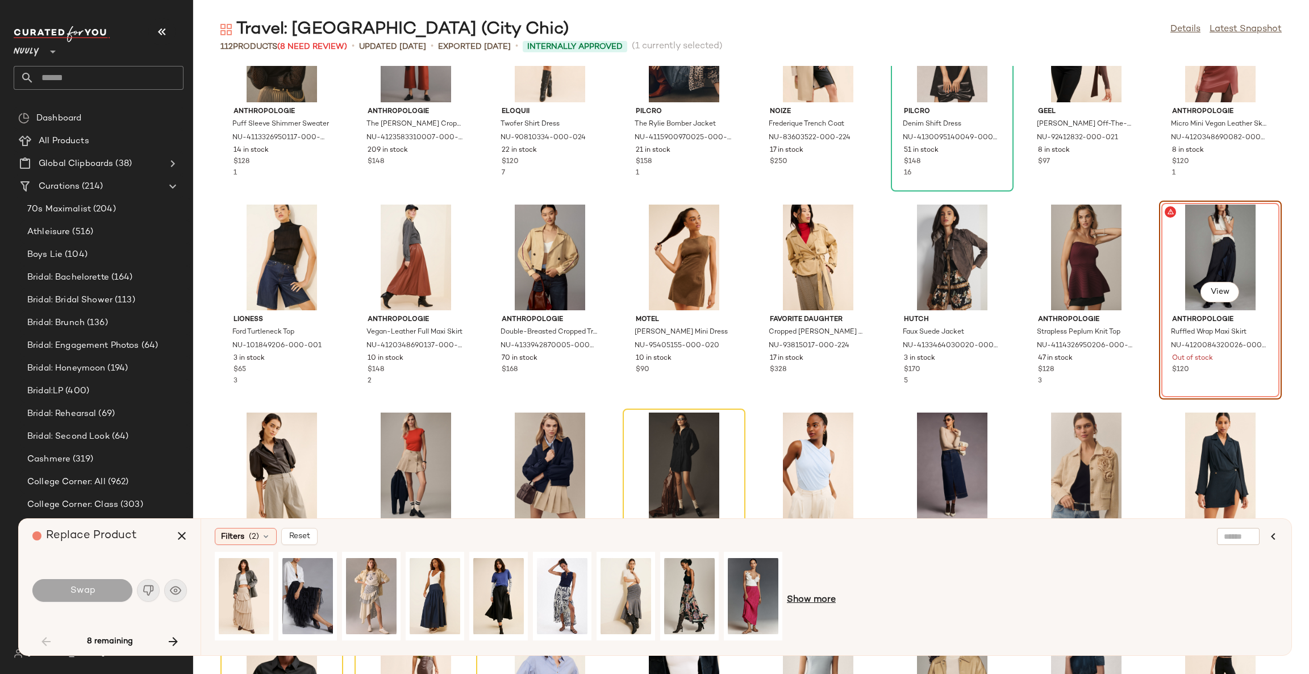
click at [818, 600] on span "Show more" at bounding box center [811, 600] width 49 height 14
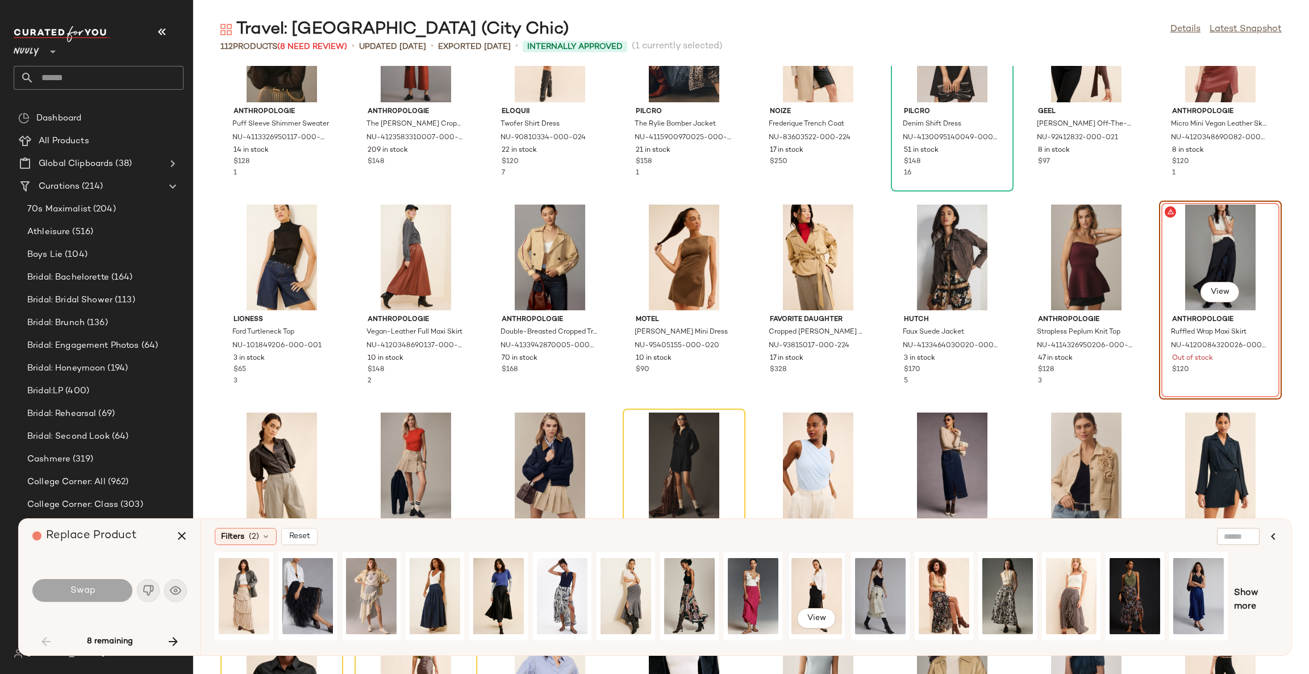
click at [818, 585] on div "View" at bounding box center [817, 596] width 51 height 81
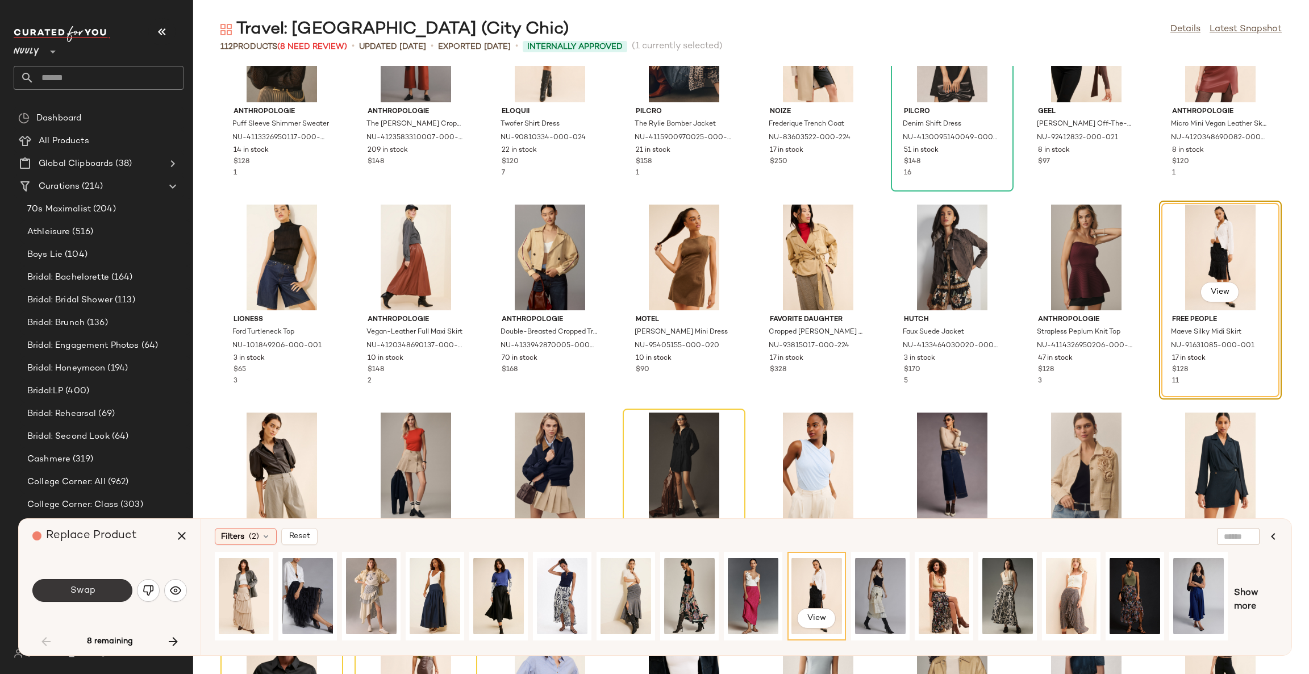
click at [107, 584] on button "Swap" at bounding box center [82, 590] width 100 height 23
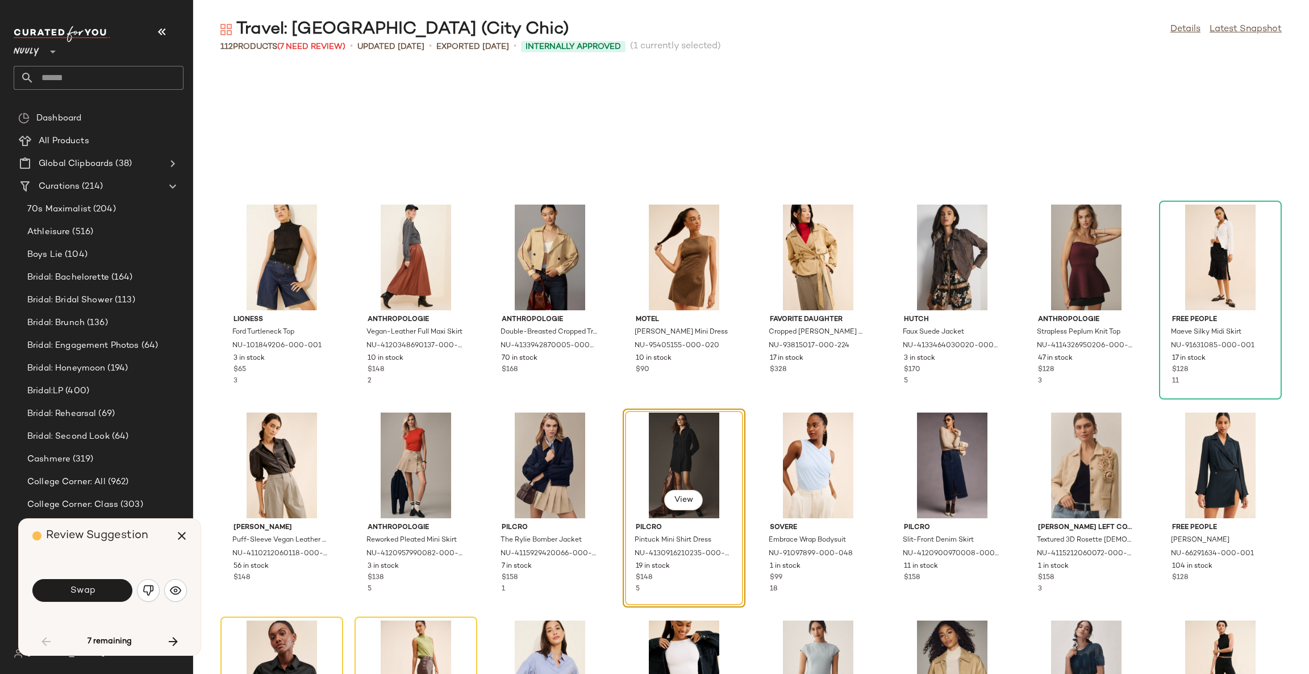
scroll to position [1040, 0]
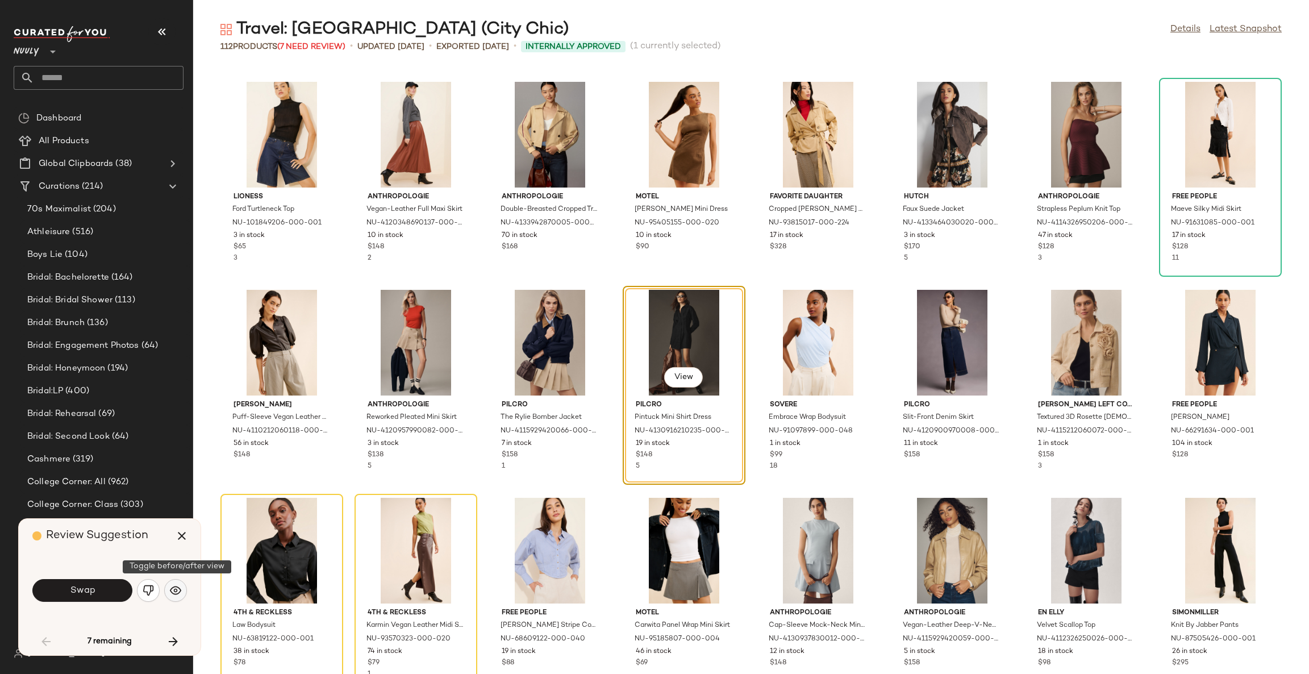
click at [179, 592] on img "button" at bounding box center [175, 590] width 11 height 11
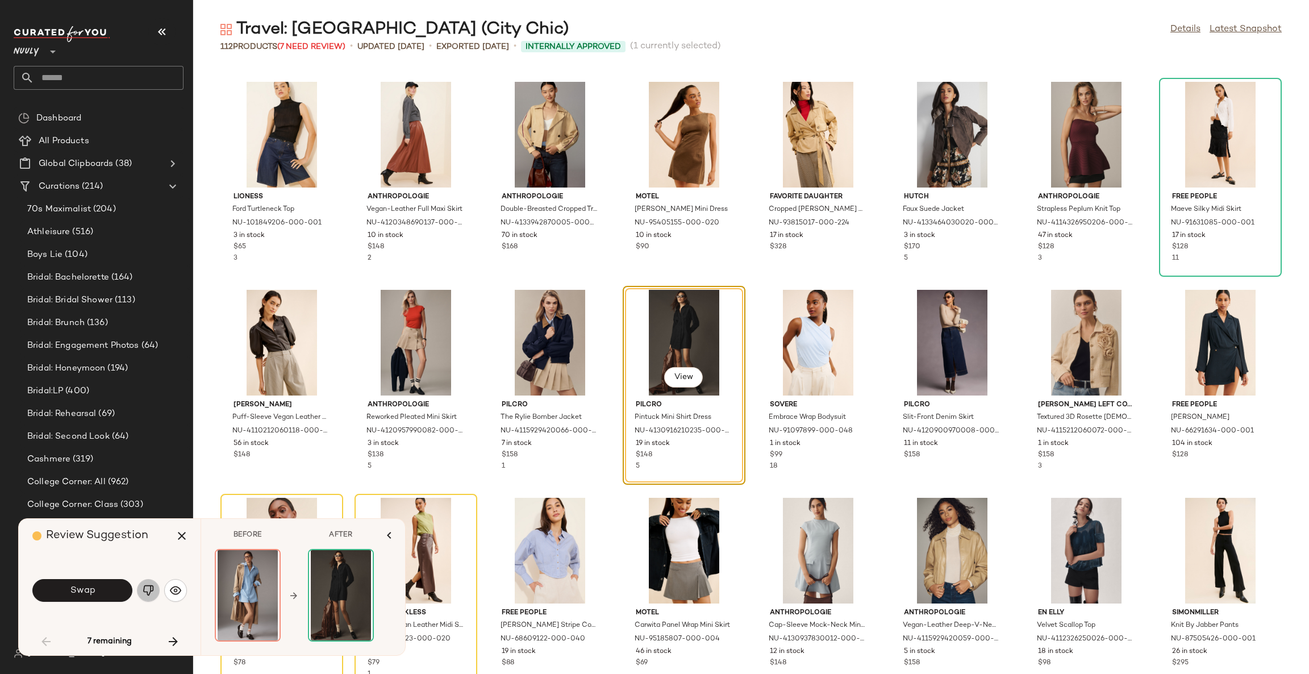
click at [158, 589] on button "button" at bounding box center [148, 590] width 23 height 23
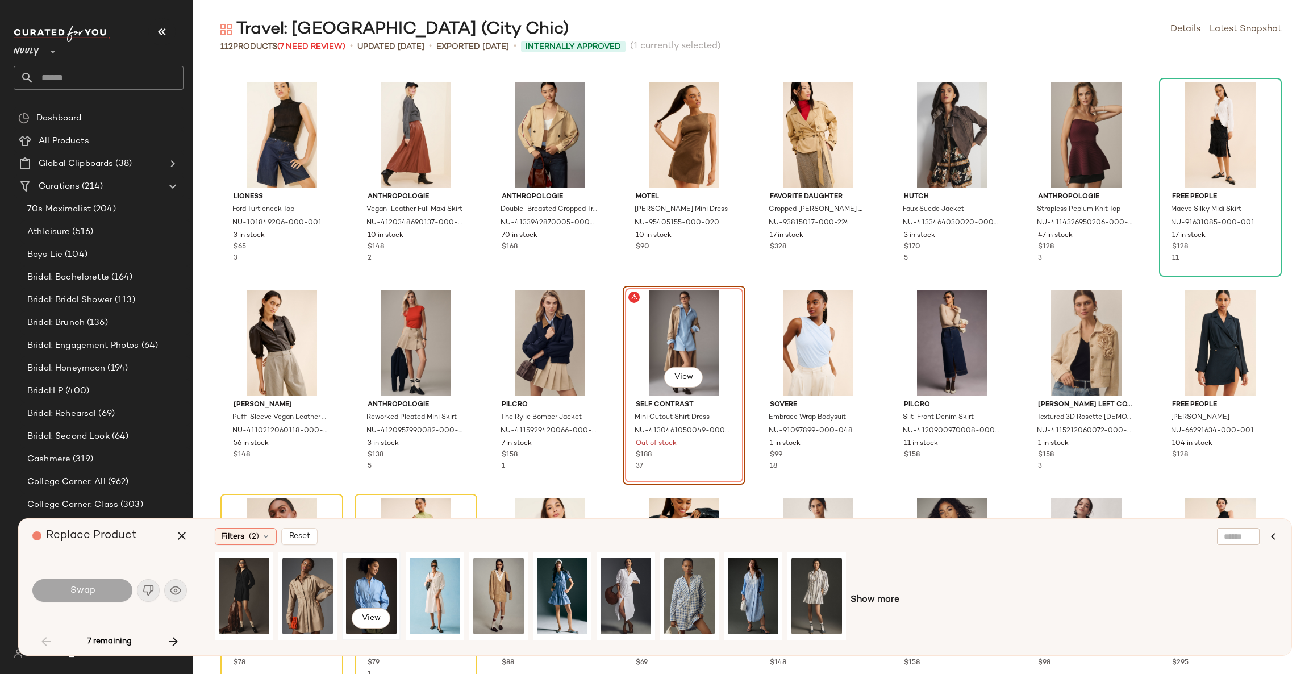
click at [374, 577] on div "View" at bounding box center [371, 596] width 51 height 81
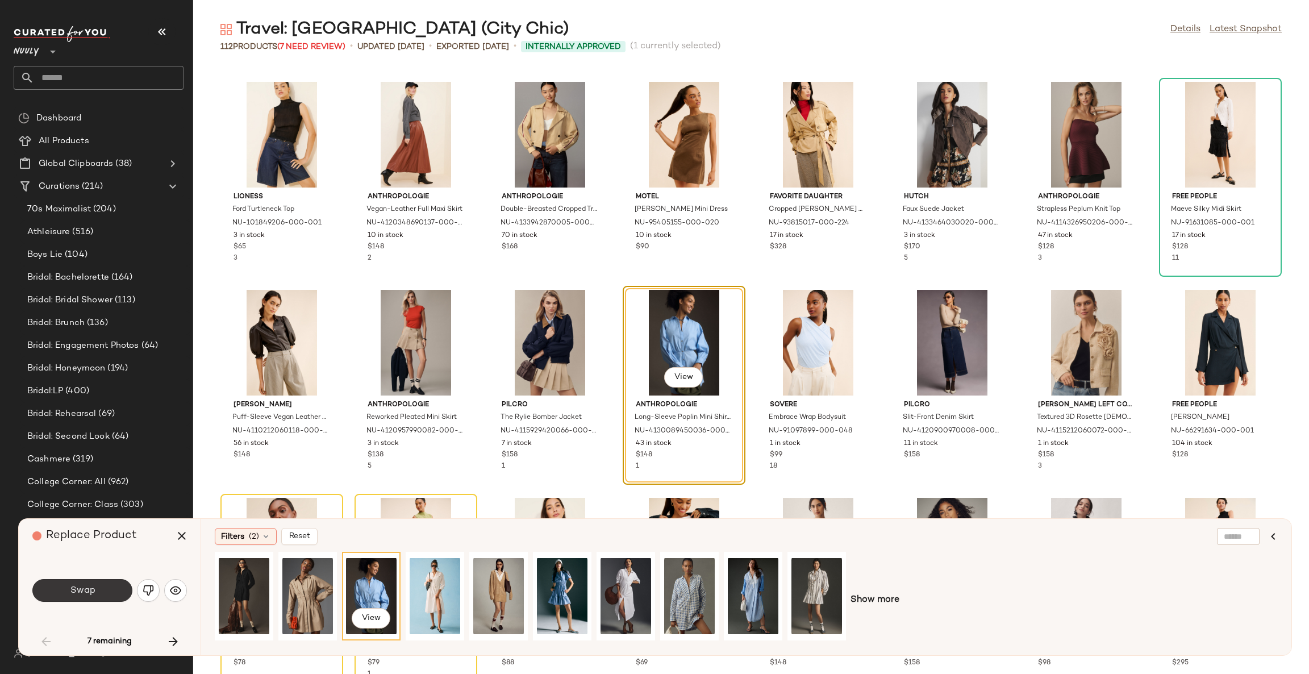
click at [113, 591] on button "Swap" at bounding box center [82, 590] width 100 height 23
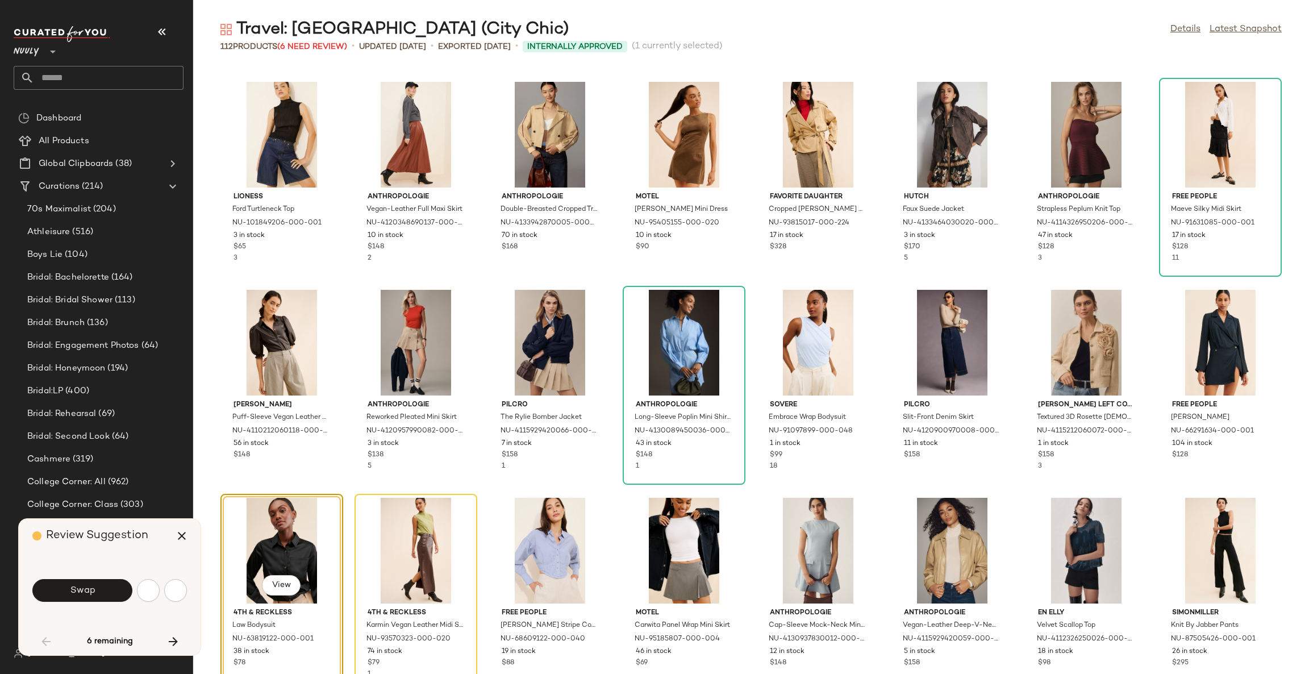
scroll to position [1248, 0]
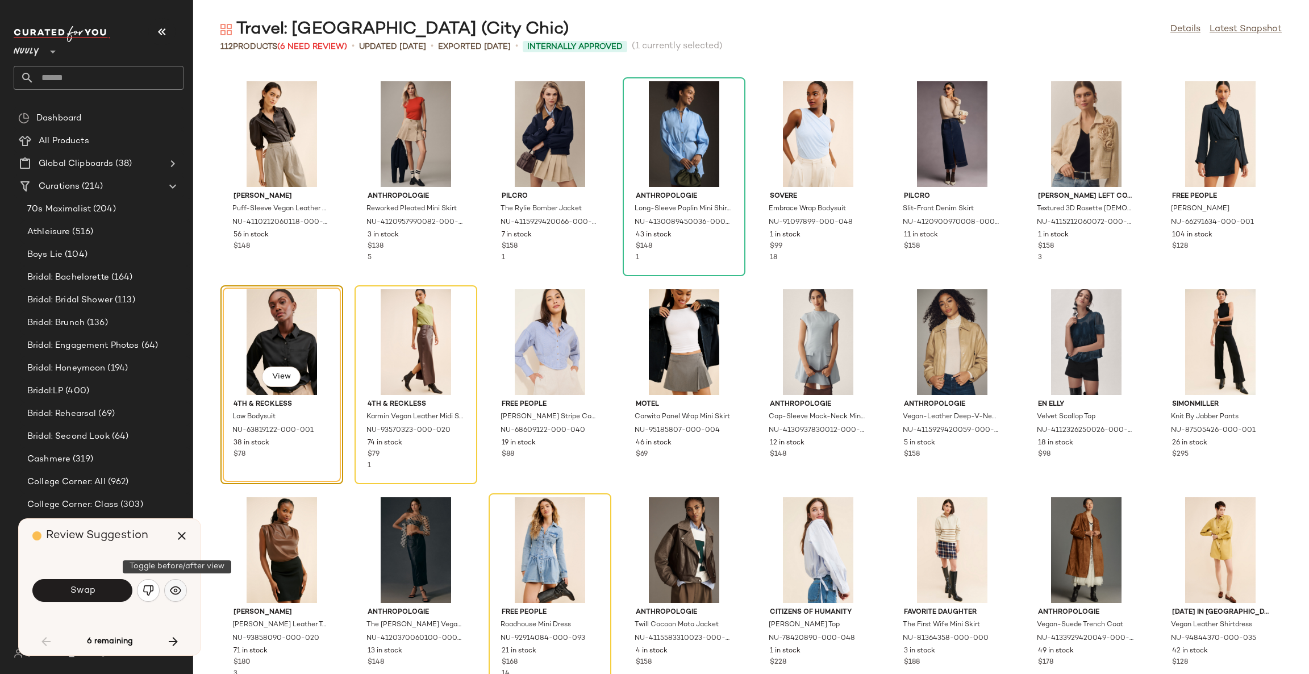
click at [185, 593] on button "button" at bounding box center [175, 590] width 23 height 23
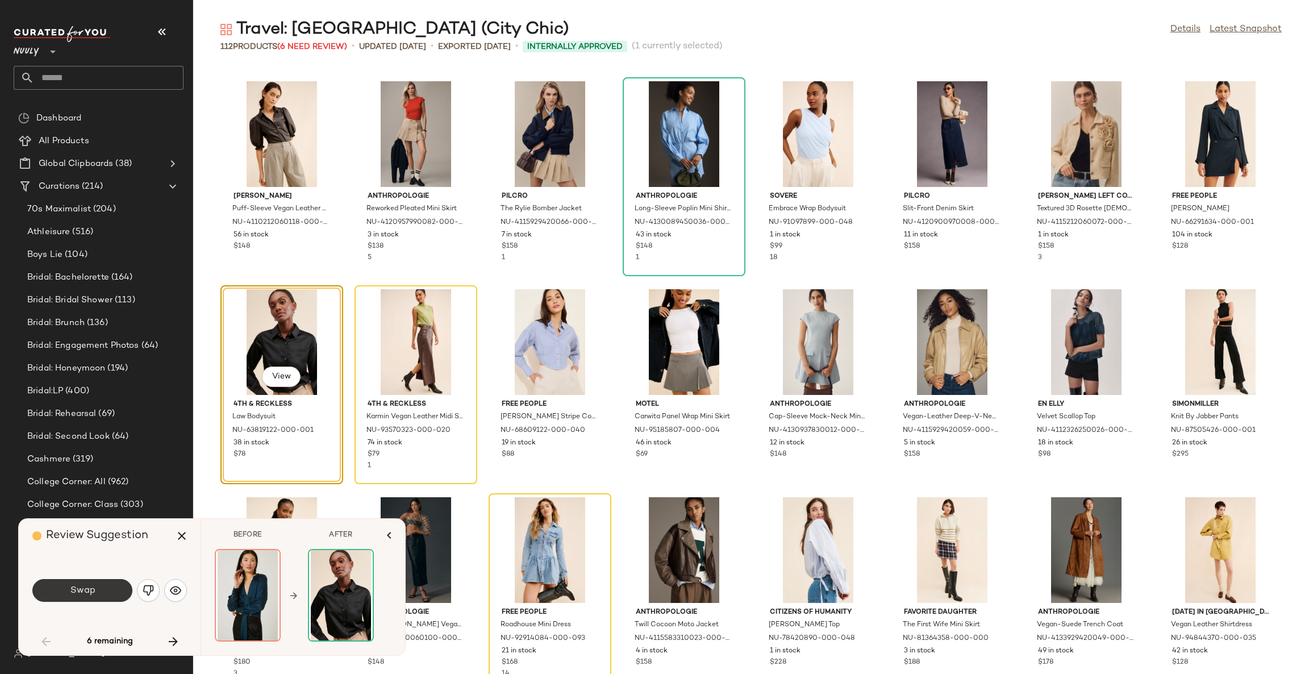
click at [110, 588] on button "Swap" at bounding box center [82, 590] width 100 height 23
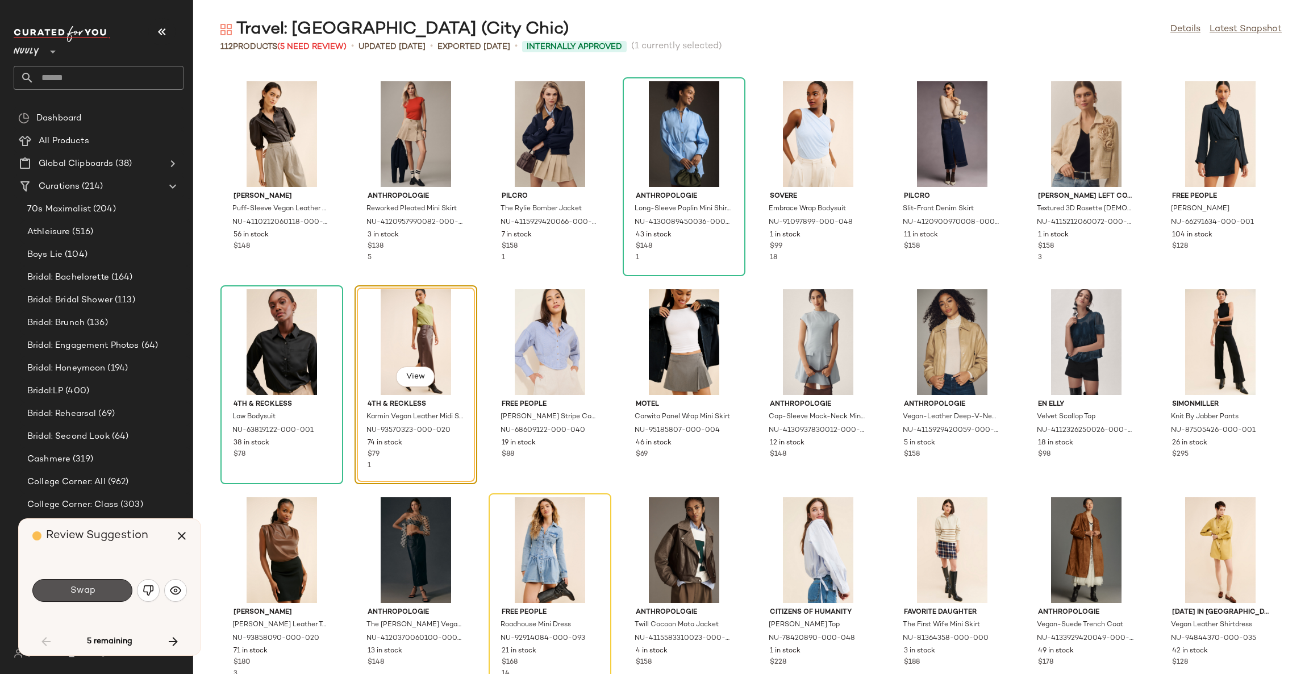
click at [110, 588] on button "Swap" at bounding box center [82, 590] width 100 height 23
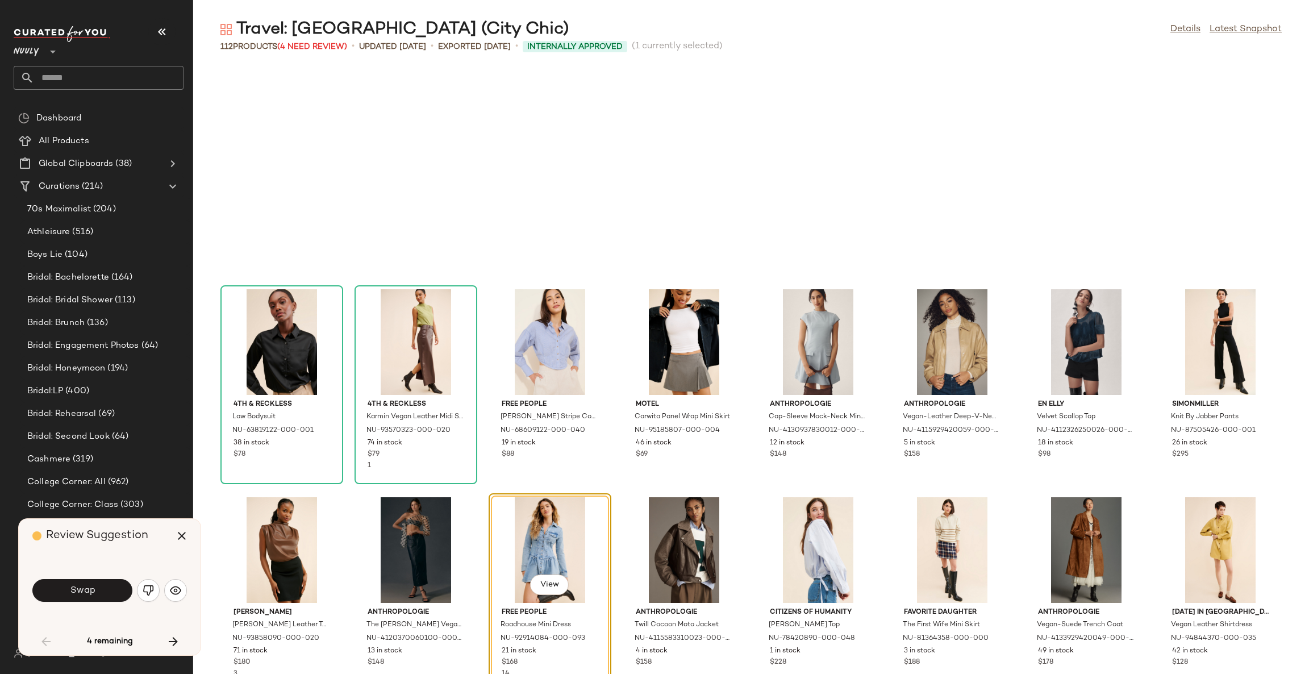
scroll to position [1456, 0]
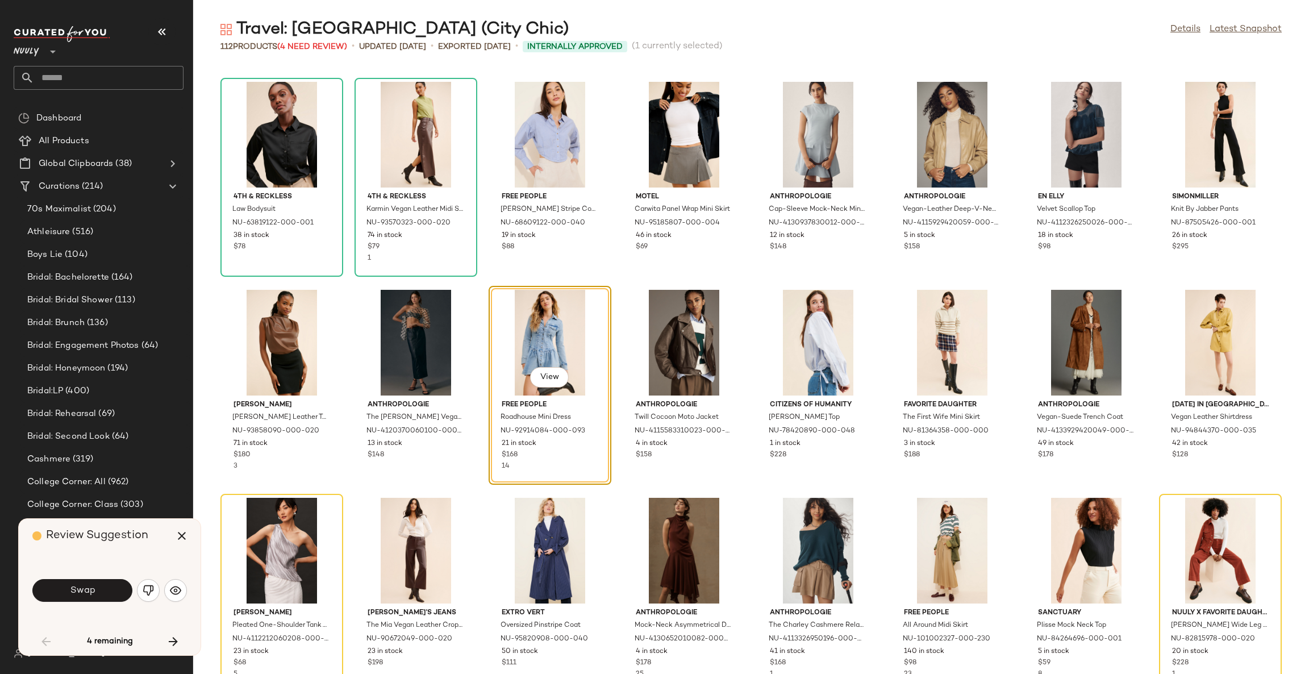
click at [110, 588] on button "Swap" at bounding box center [82, 590] width 100 height 23
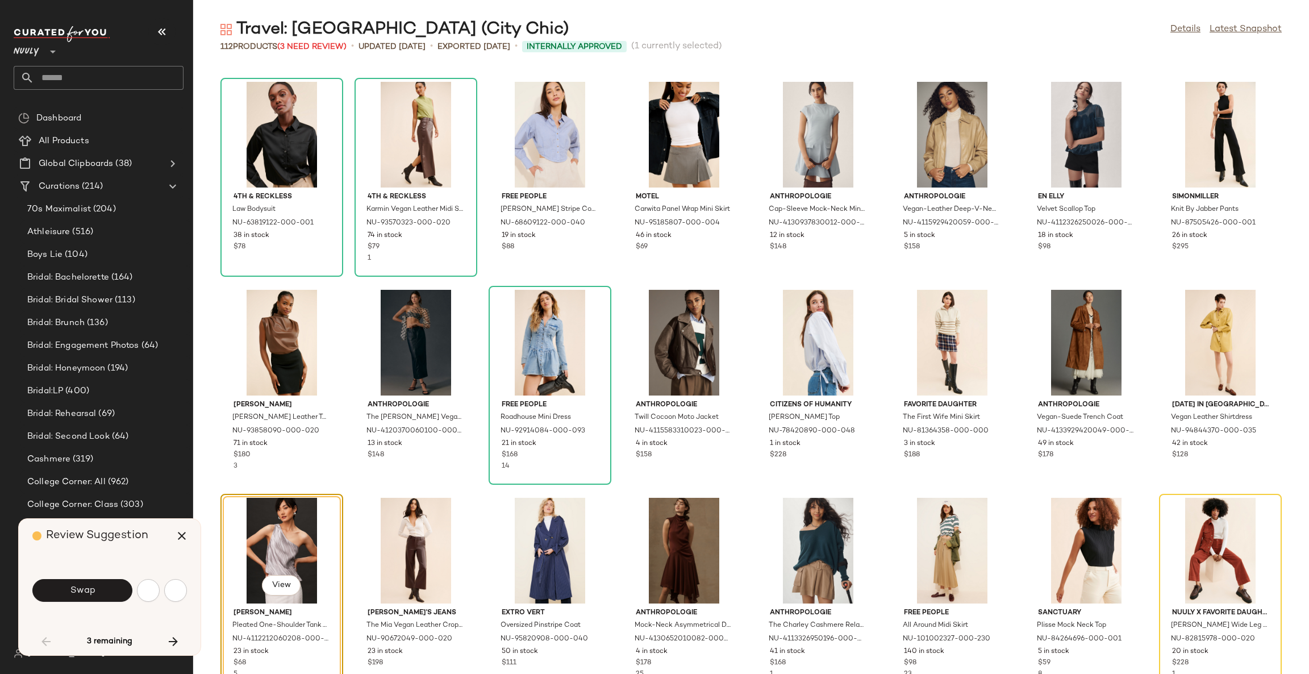
scroll to position [1664, 0]
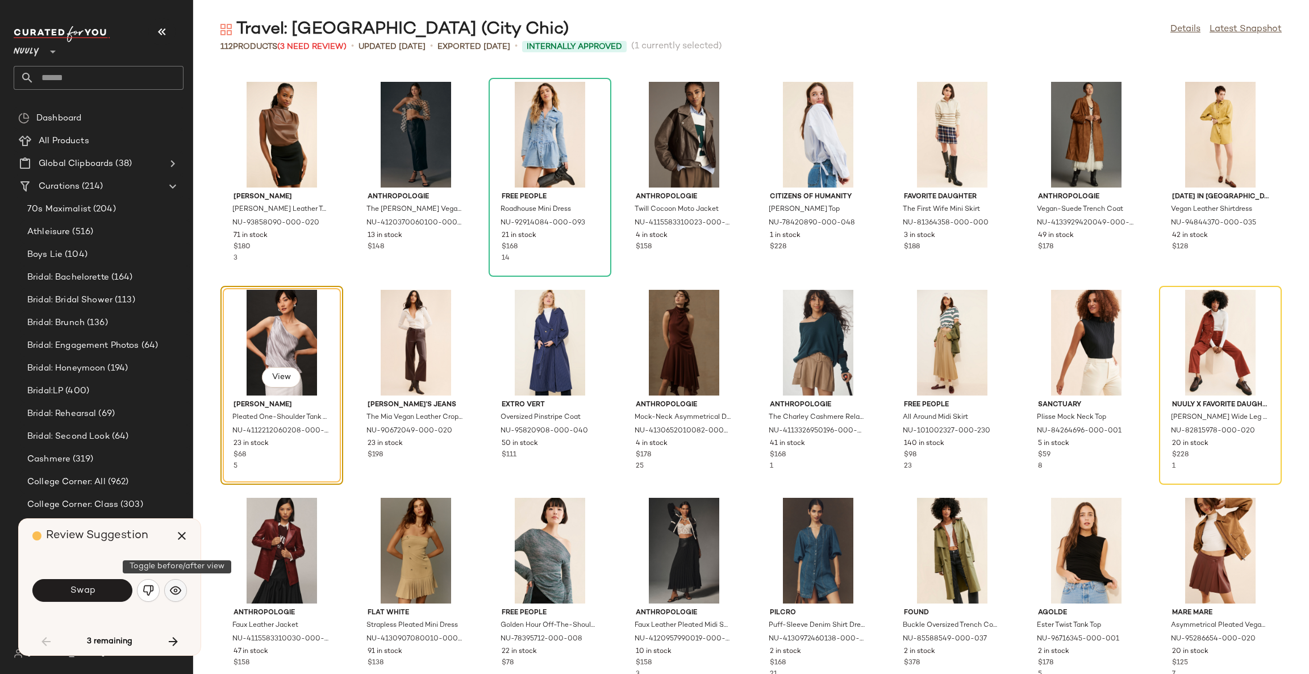
click at [174, 590] on img "button" at bounding box center [175, 590] width 11 height 11
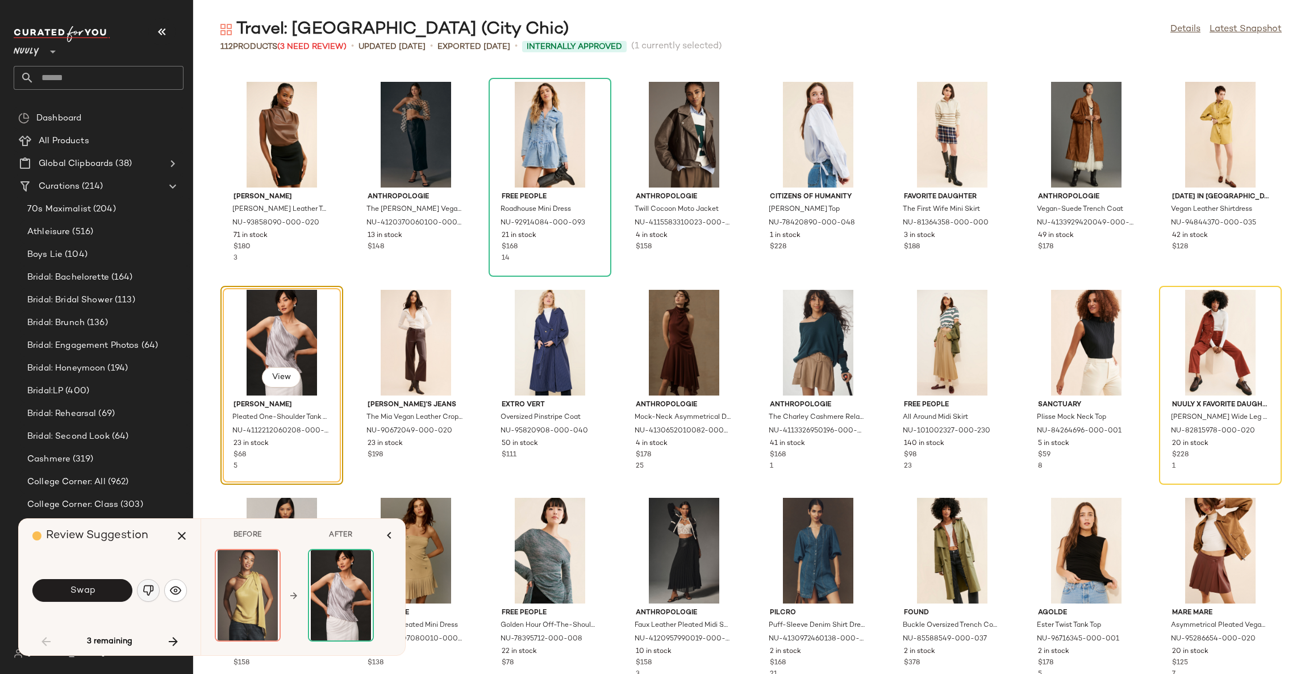
click at [143, 594] on img "button" at bounding box center [148, 590] width 11 height 11
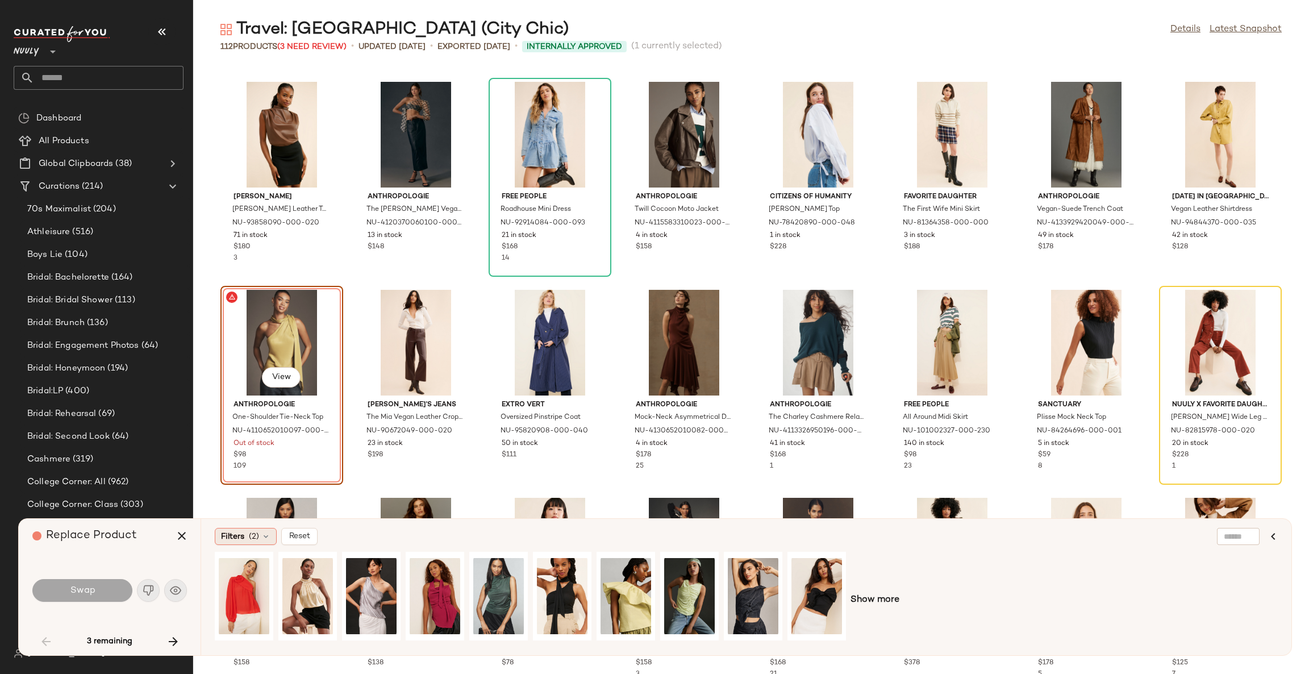
click at [241, 534] on span "Filters" at bounding box center [232, 537] width 23 height 12
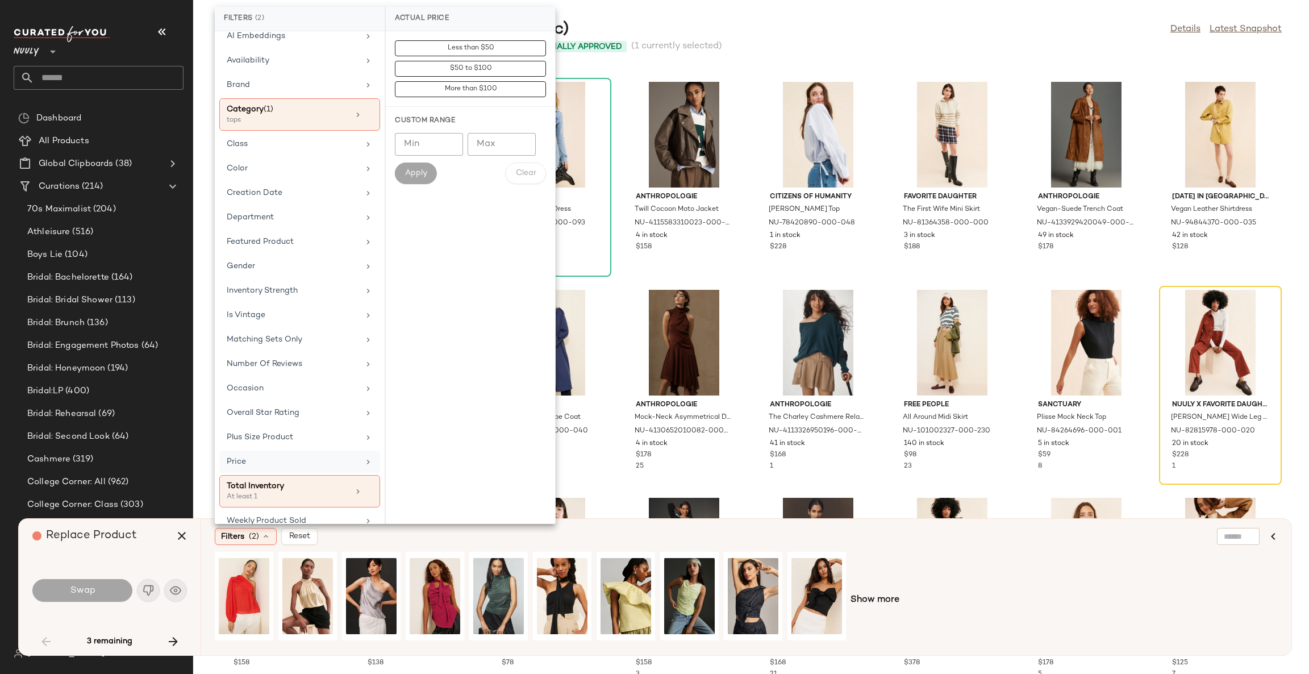
scroll to position [54, 0]
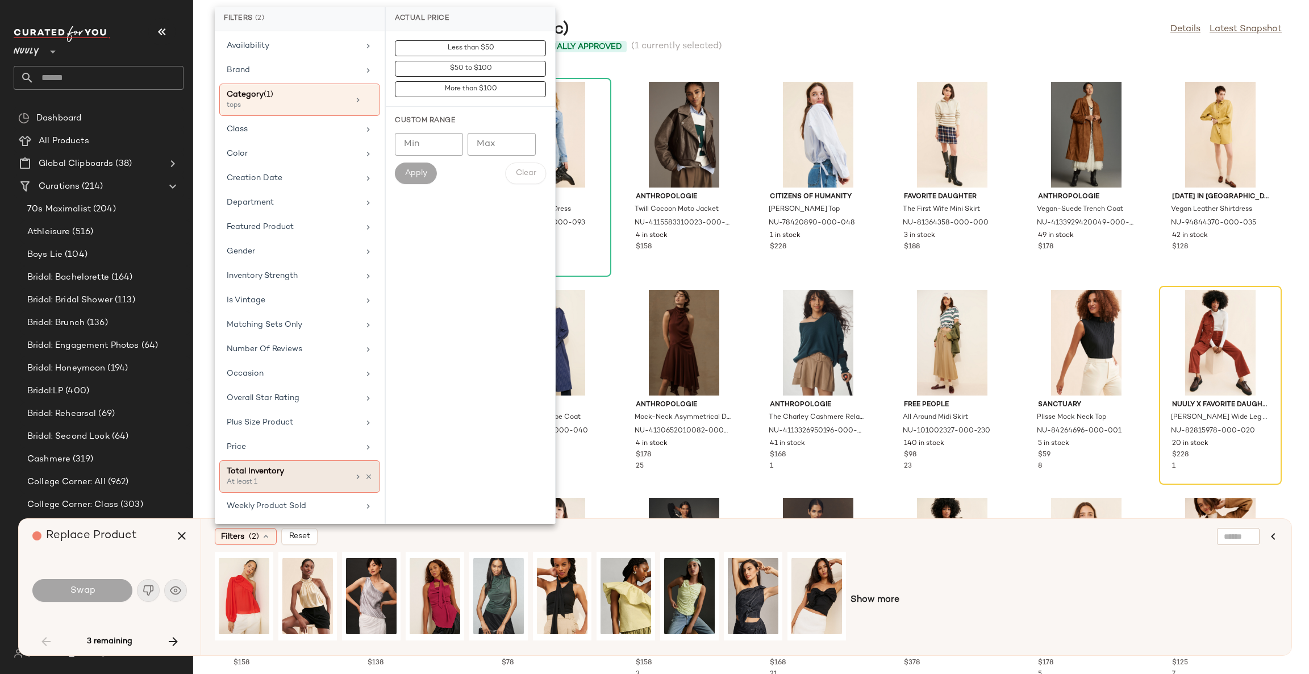
click at [294, 479] on div "At least 1" at bounding box center [284, 482] width 114 height 10
type input "**"
click at [446, 131] on input "**" at bounding box center [429, 124] width 68 height 23
drag, startPoint x: 414, startPoint y: 121, endPoint x: 395, endPoint y: 125, distance: 19.7
click at [395, 125] on input "**" at bounding box center [429, 124] width 68 height 23
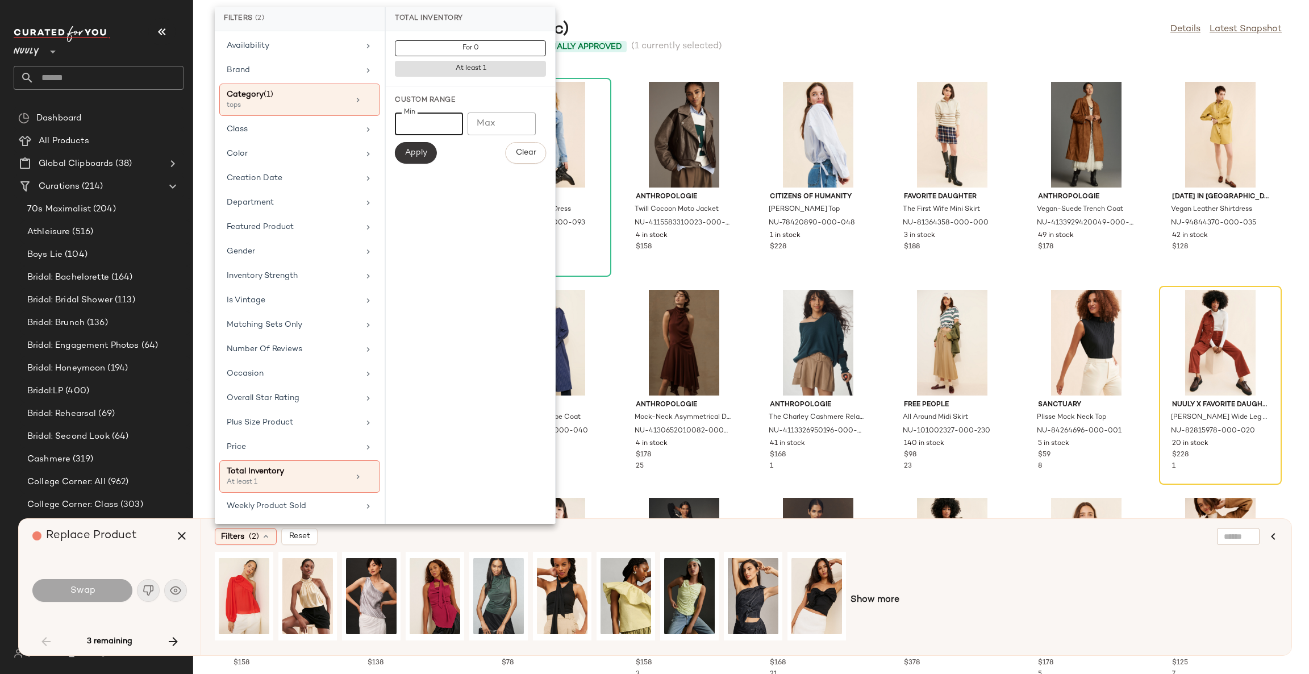
type input "**"
click at [417, 149] on span "Apply" at bounding box center [416, 152] width 23 height 9
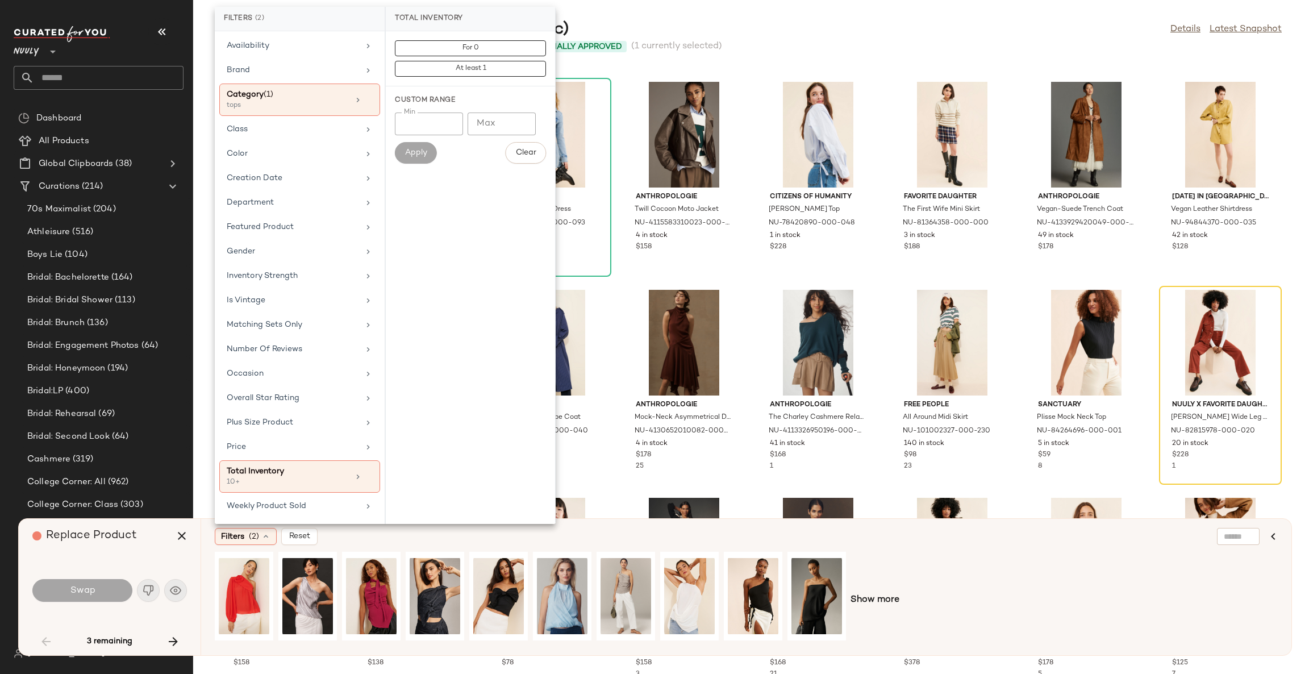
click at [622, 537] on div "Filters (2) Reset" at bounding box center [691, 536] width 953 height 17
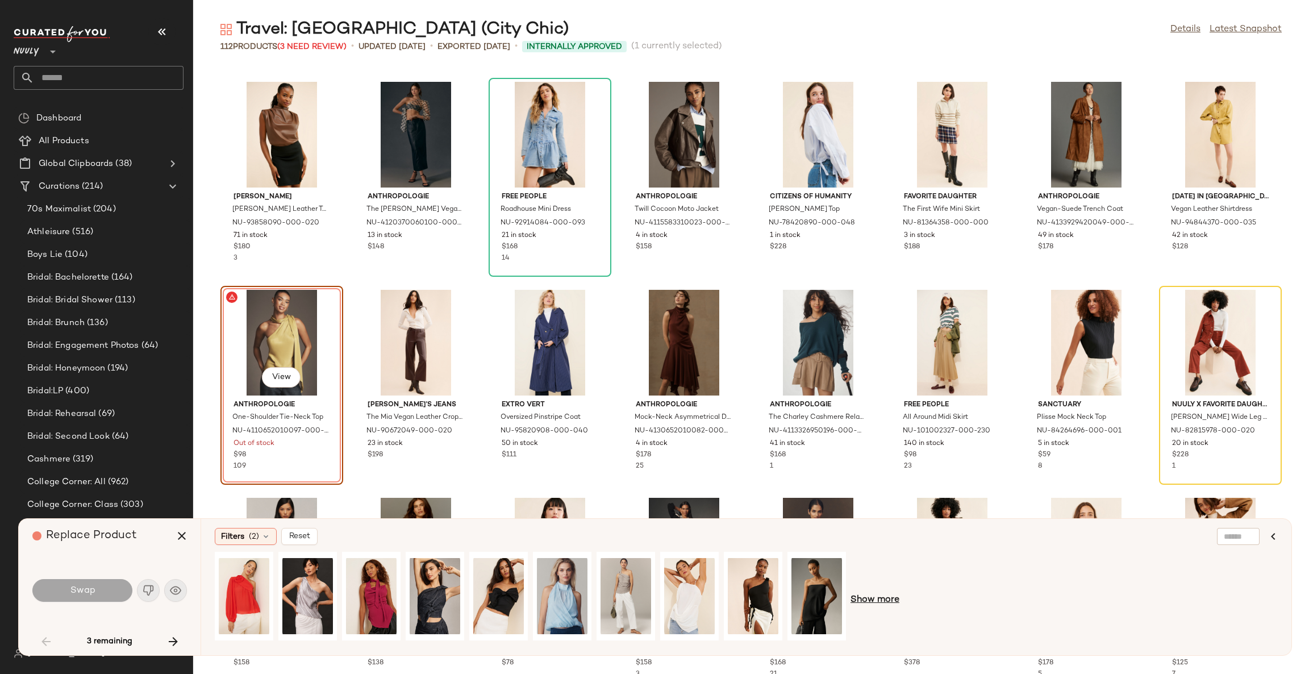
click at [867, 600] on span "Show more" at bounding box center [875, 600] width 49 height 14
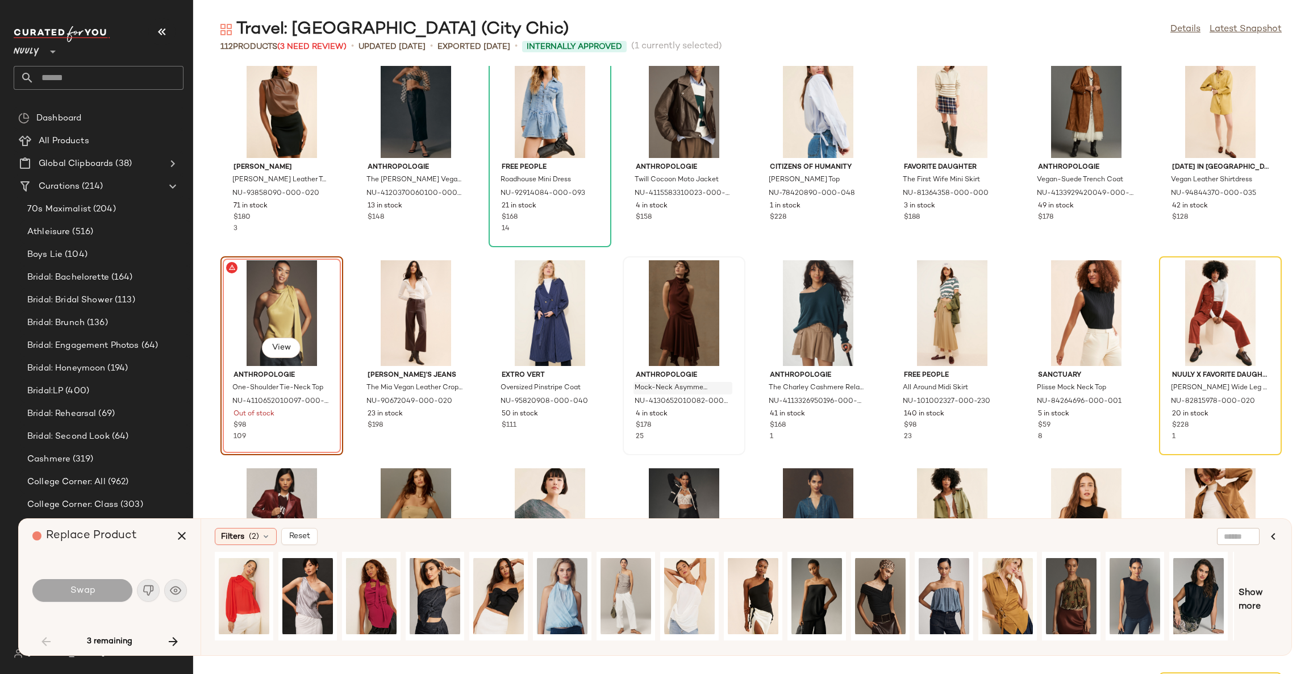
scroll to position [1664, 0]
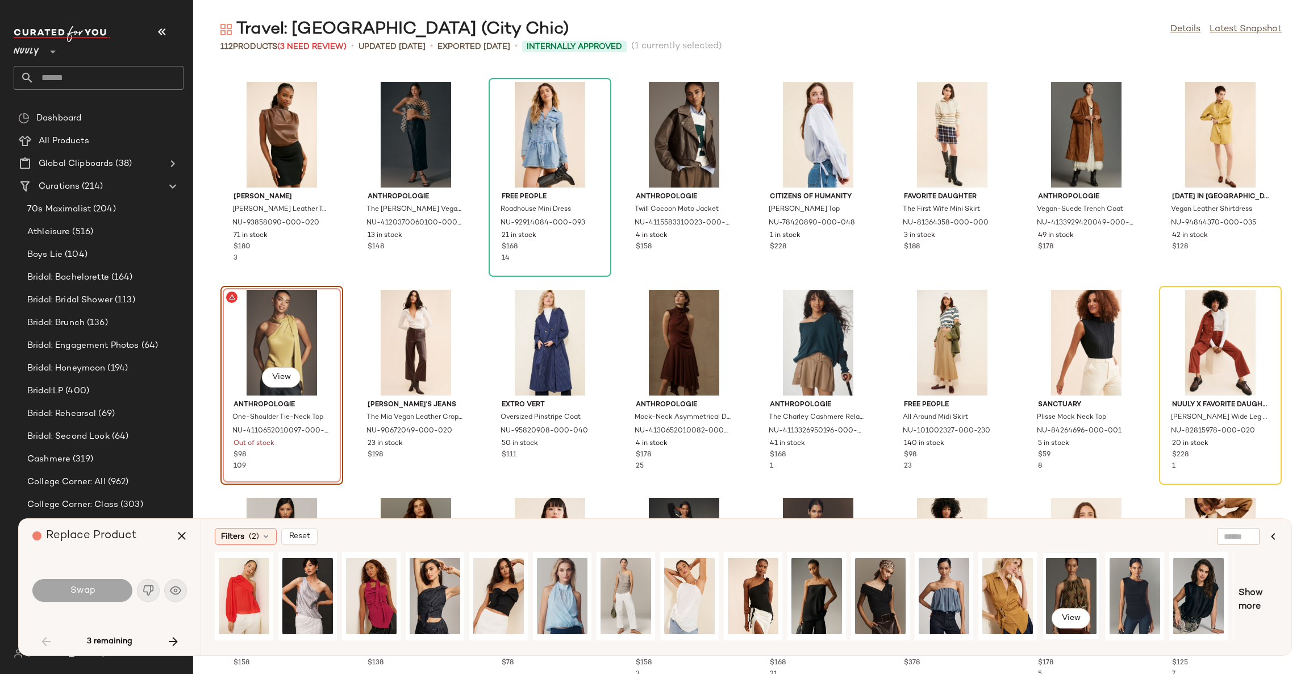
click at [1066, 585] on div "View" at bounding box center [1071, 596] width 51 height 81
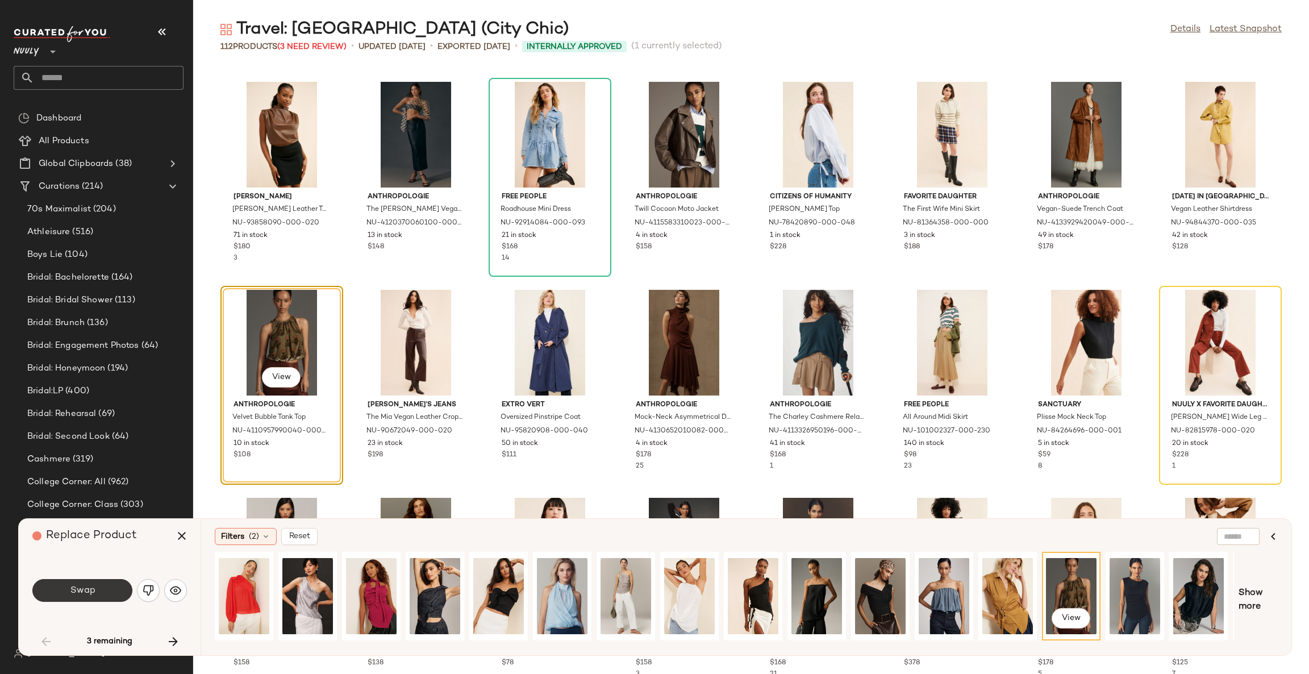
click at [104, 589] on button "Swap" at bounding box center [82, 590] width 100 height 23
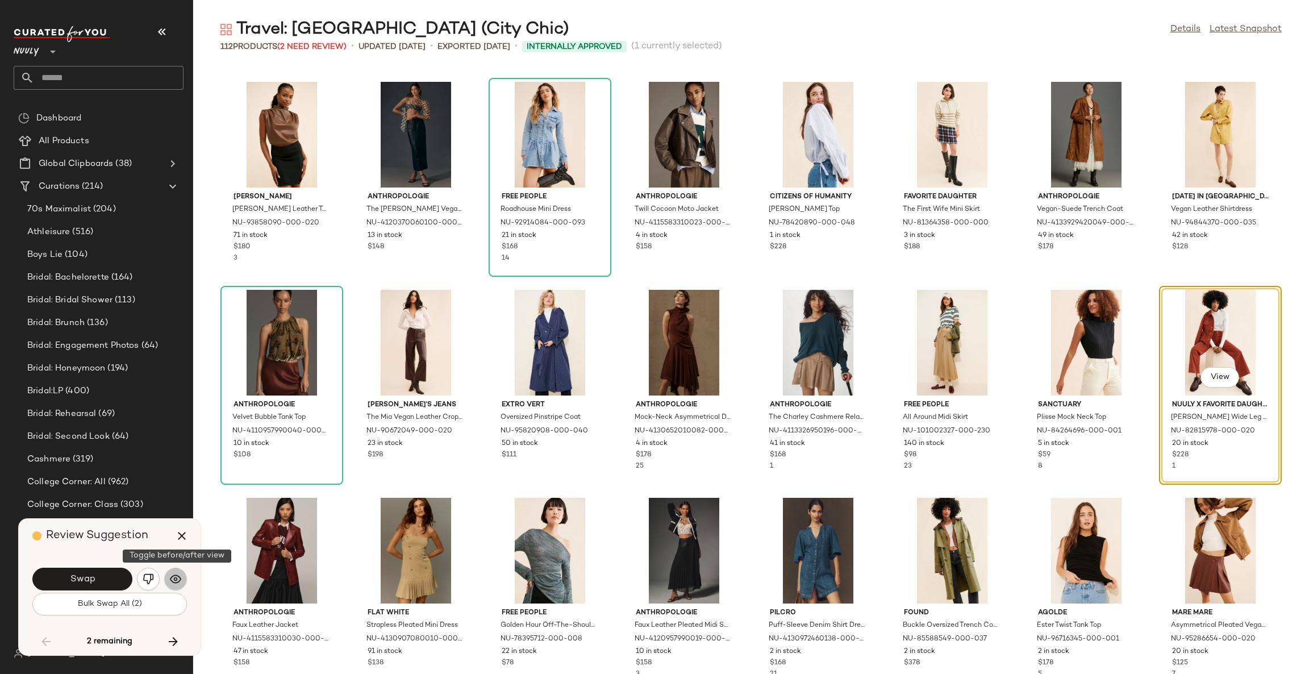
click at [179, 583] on img "button" at bounding box center [175, 578] width 11 height 11
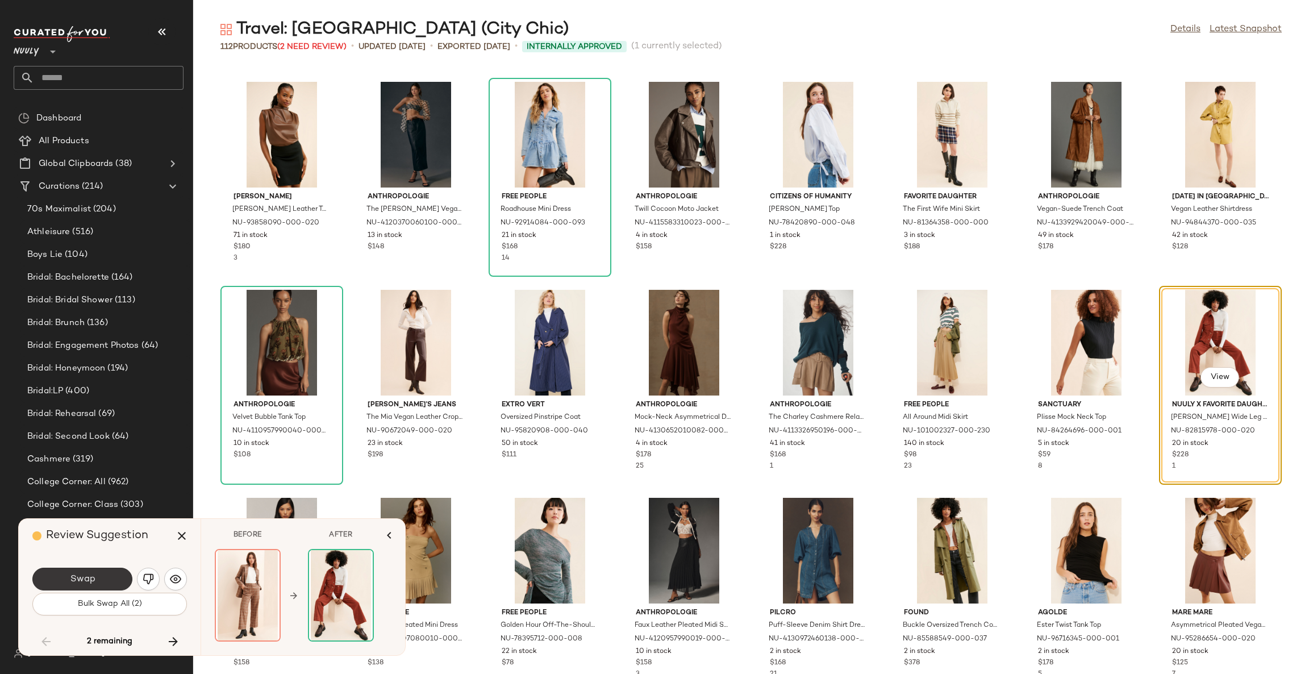
click at [49, 576] on button "Swap" at bounding box center [82, 579] width 100 height 23
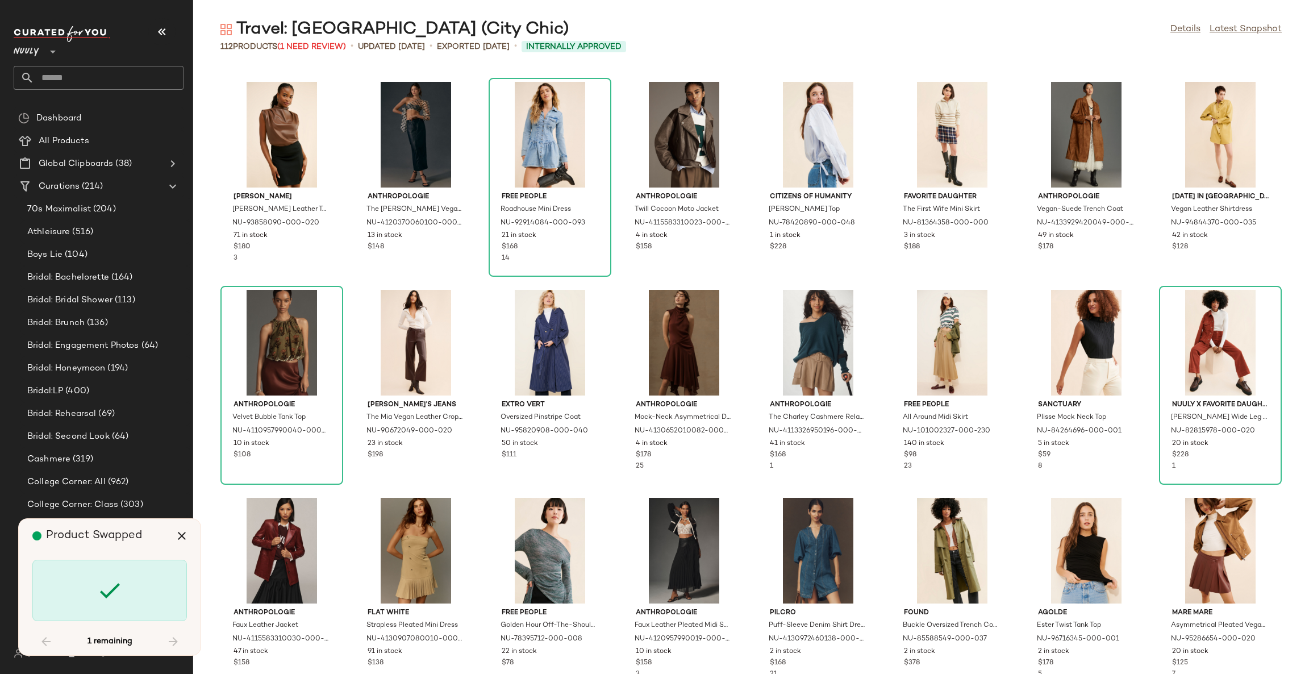
scroll to position [2080, 0]
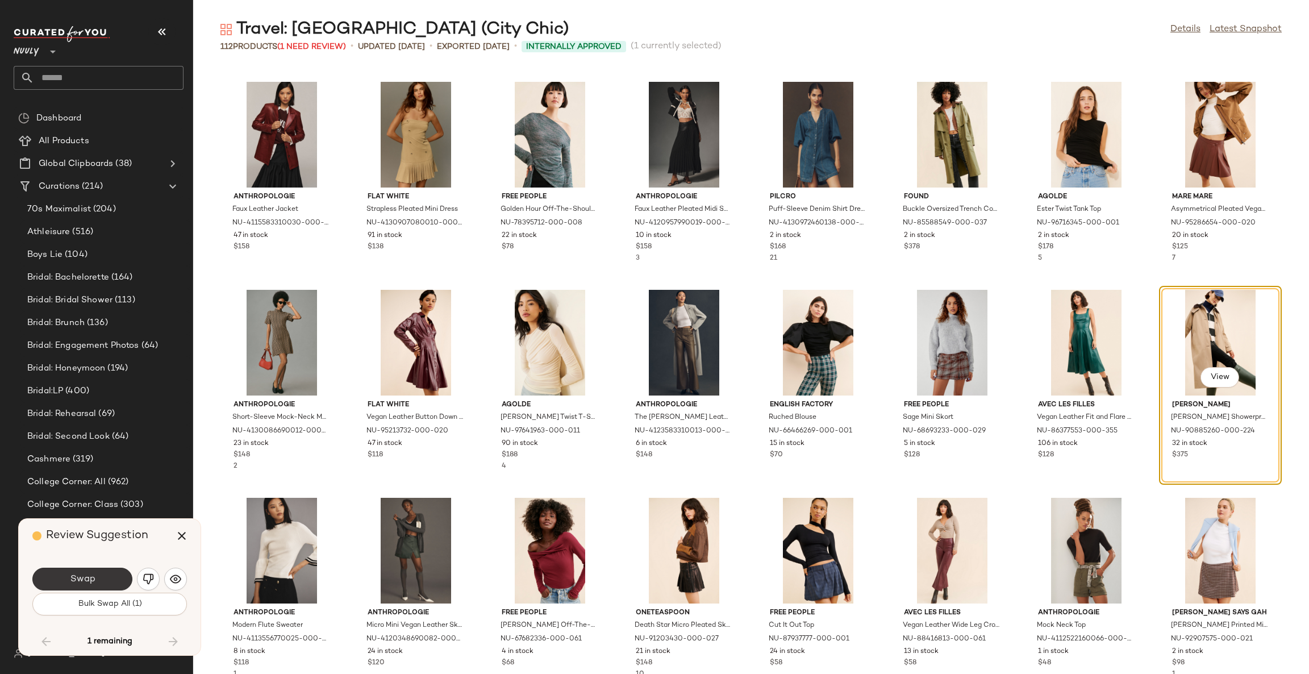
click at [113, 579] on button "Swap" at bounding box center [82, 579] width 100 height 23
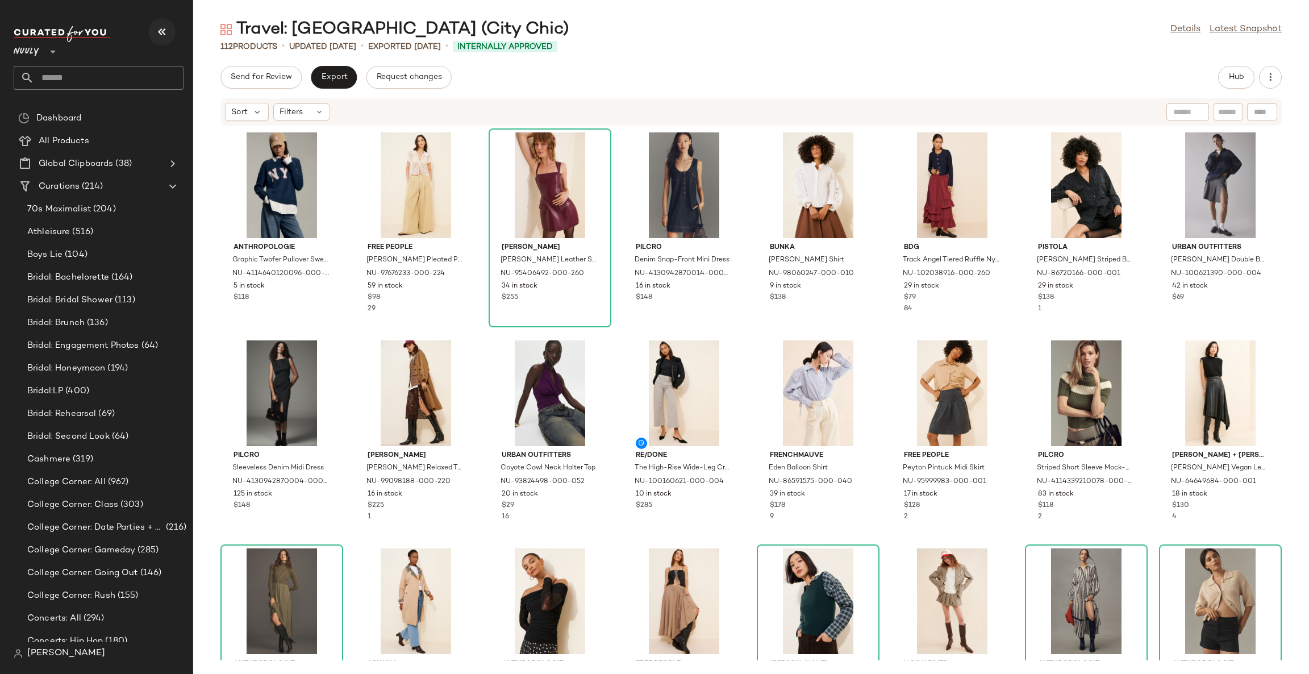
click at [161, 32] on icon "button" at bounding box center [162, 32] width 14 height 14
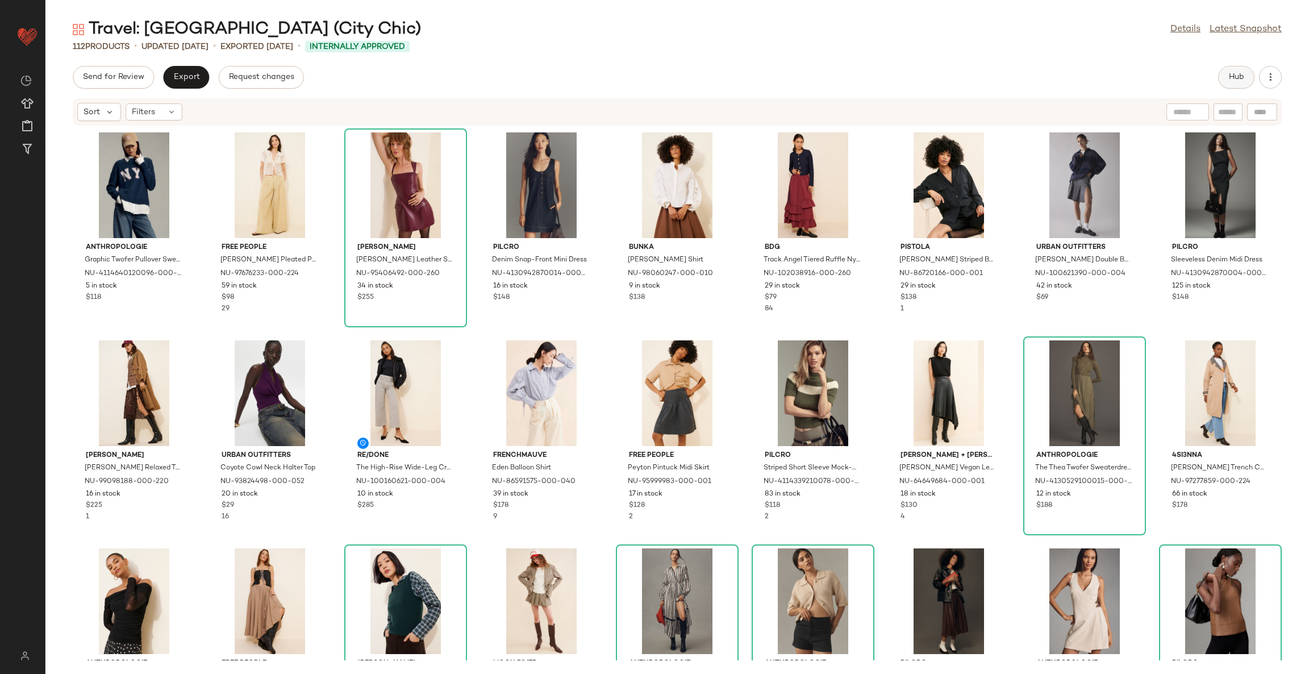
click at [1244, 83] on button "Hub" at bounding box center [1237, 77] width 36 height 23
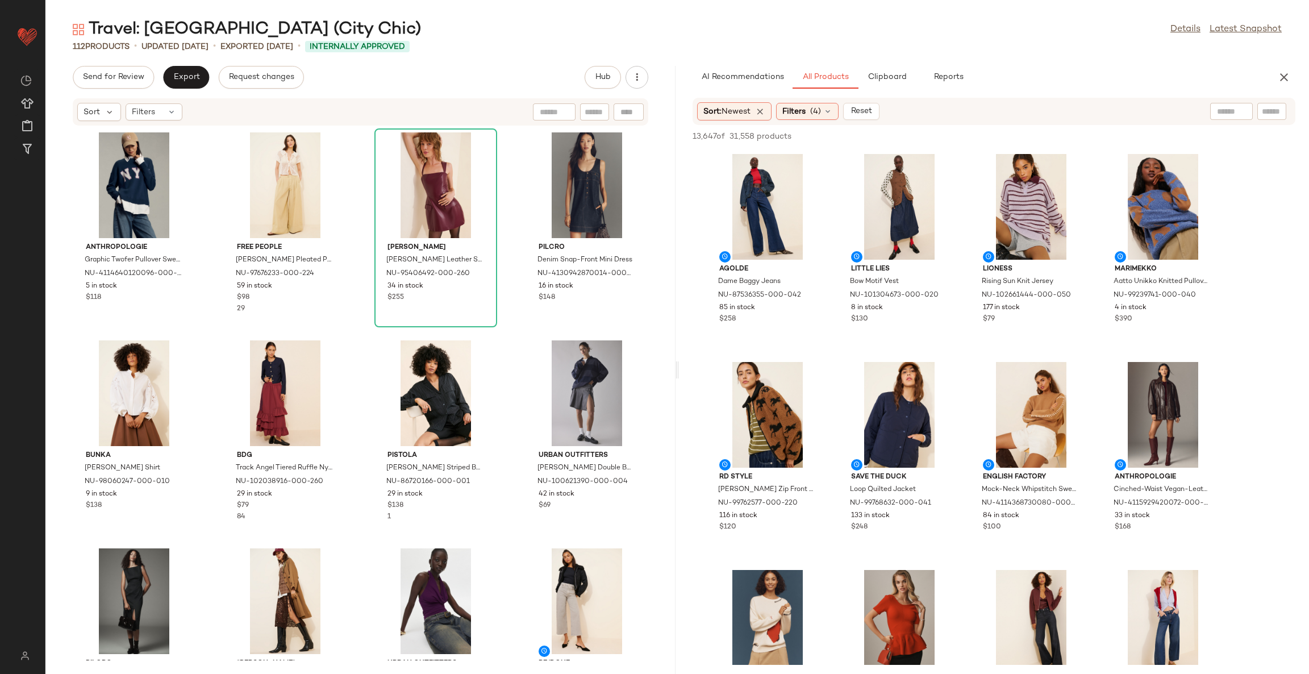
click at [506, 347] on div "Anthropologie Graphic Twofer Pullover Sweater NU-4114640120096-000-041 5 in sto…" at bounding box center [360, 393] width 630 height 534
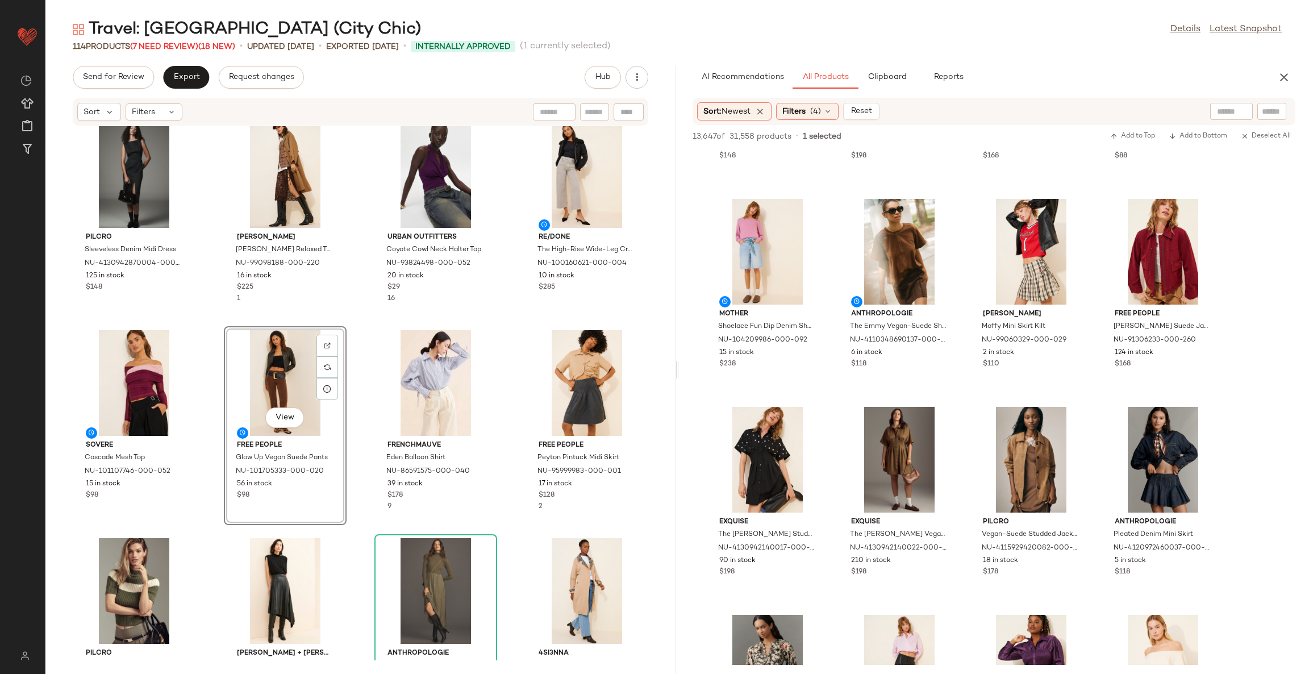
scroll to position [6905, 0]
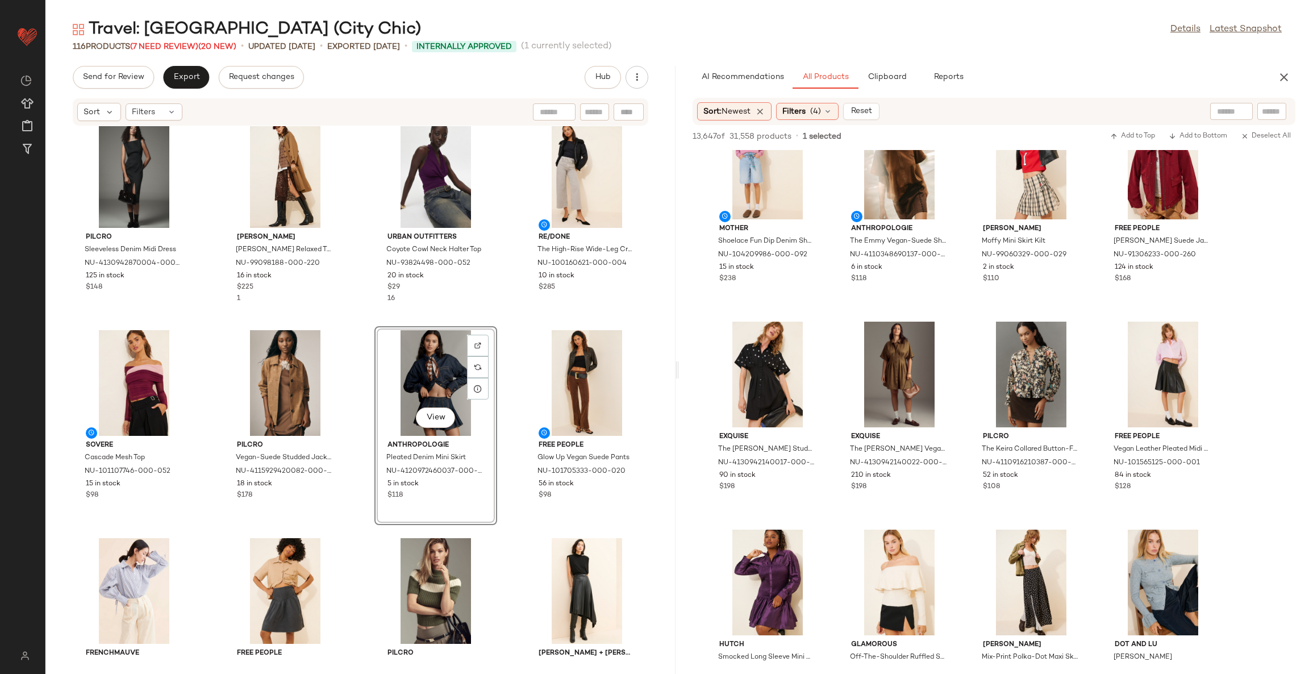
click at [361, 479] on div "Pilcro Sleeveless Denim Midi Dress NU-4130942870004-000-001 125 in stock $148 D…" at bounding box center [360, 393] width 630 height 534
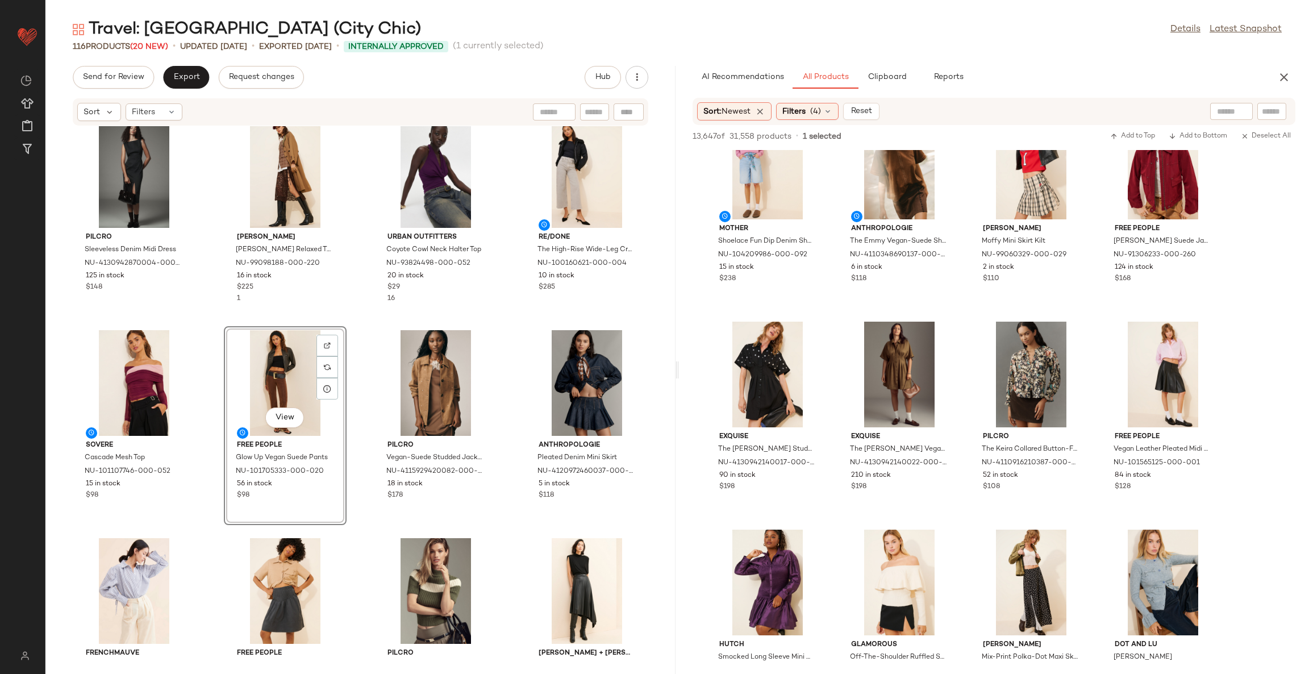
click at [363, 333] on div "Pilcro Sleeveless Denim Midi Dress NU-4130942870004-000-001 125 in stock $148 D…" at bounding box center [360, 393] width 630 height 534
click at [502, 356] on div "Pilcro Sleeveless Denim Midi Dress NU-4130942870004-000-001 125 in stock $148 D…" at bounding box center [360, 393] width 630 height 534
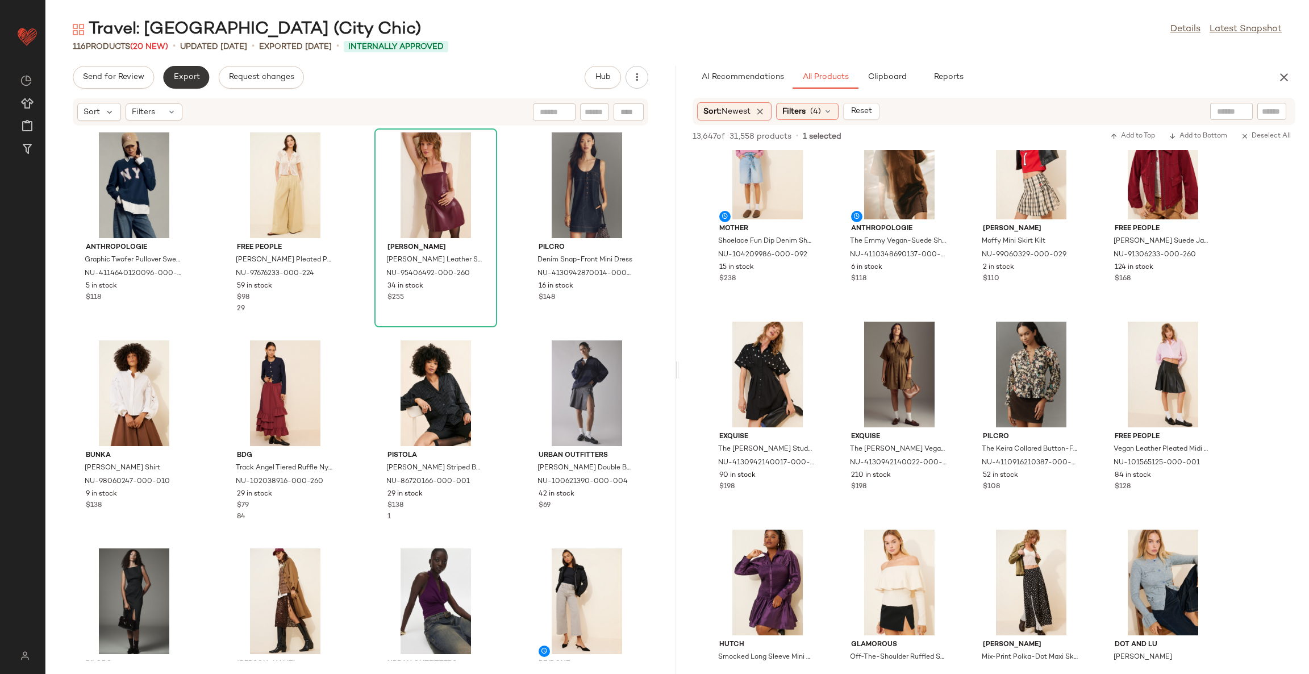
click at [193, 77] on span "Export" at bounding box center [186, 77] width 27 height 9
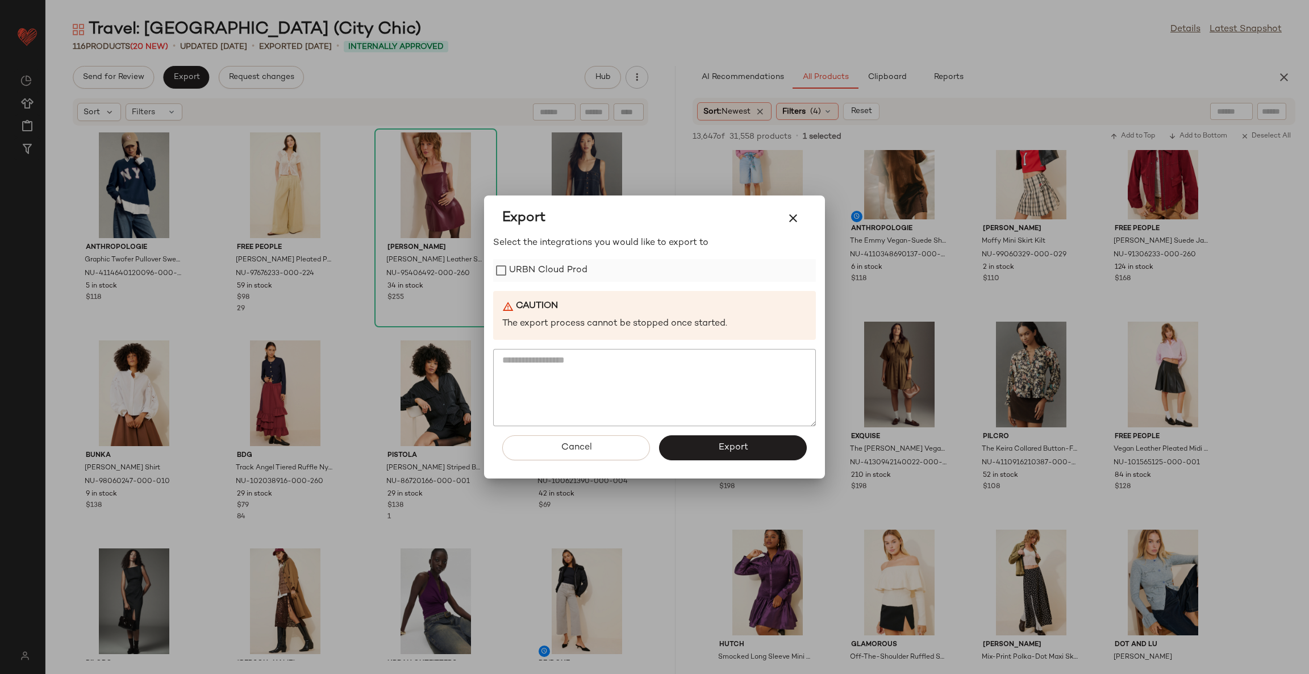
click at [517, 269] on label "URBN Cloud Prod" at bounding box center [548, 270] width 78 height 23
click at [680, 447] on button "Export" at bounding box center [733, 447] width 148 height 25
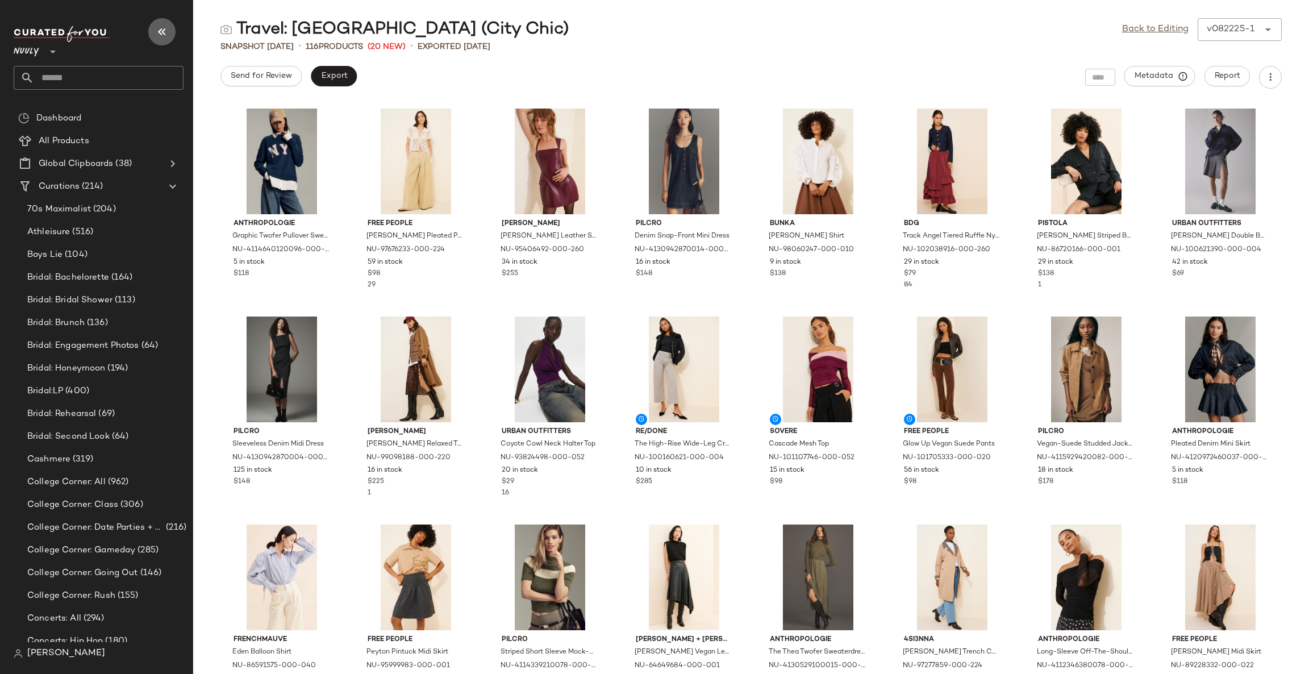
click at [164, 34] on icon "button" at bounding box center [162, 32] width 14 height 14
